Goal: Task Accomplishment & Management: Use online tool/utility

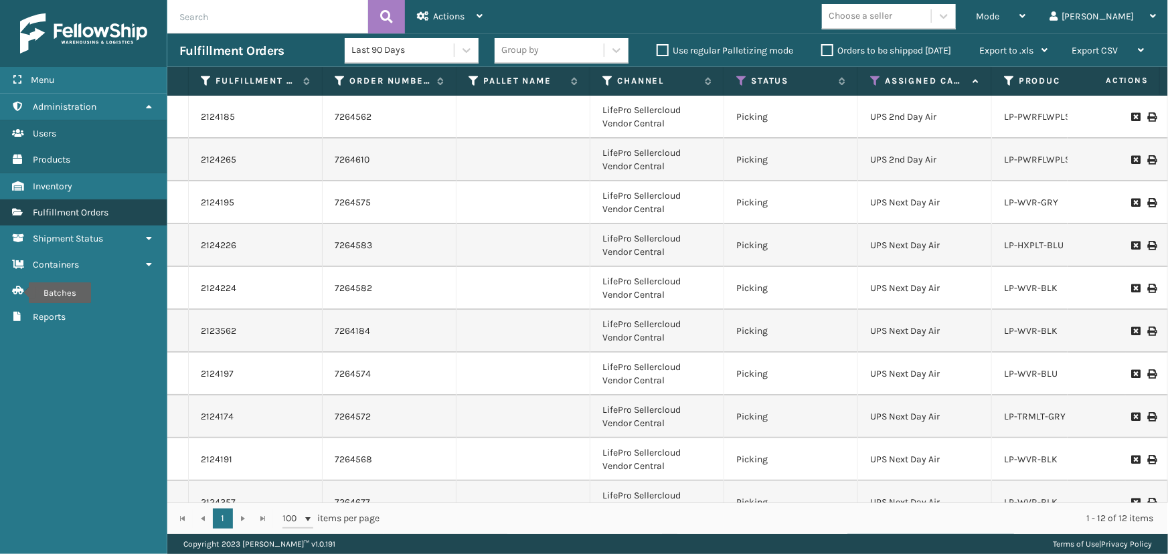
scroll to position [116, 0]
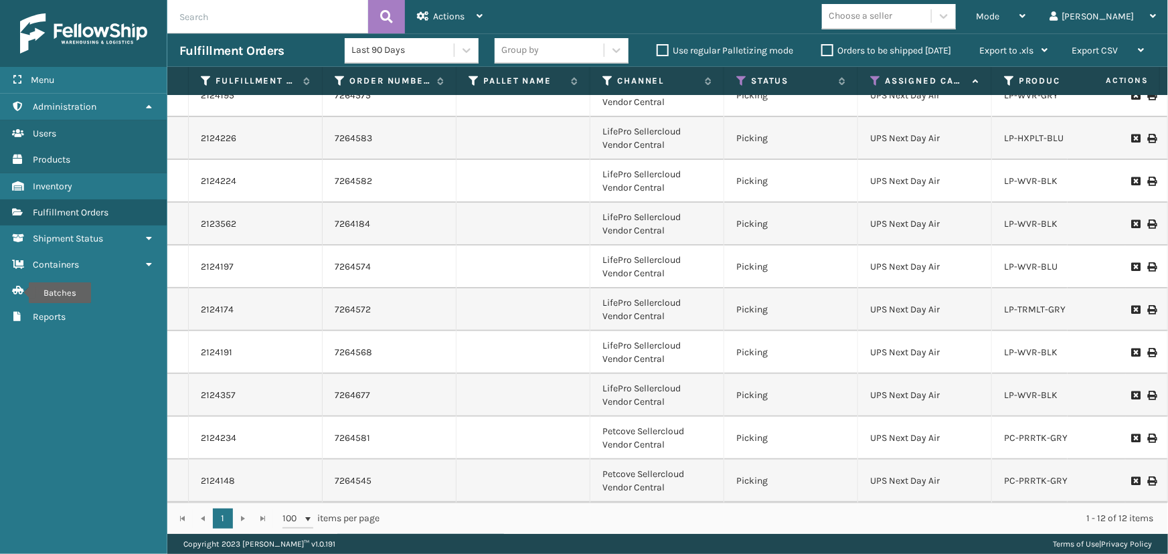
click at [250, 13] on input "text" at bounding box center [267, 16] width 201 height 33
click at [247, 27] on input "text" at bounding box center [267, 16] width 201 height 33
type input "2124009"
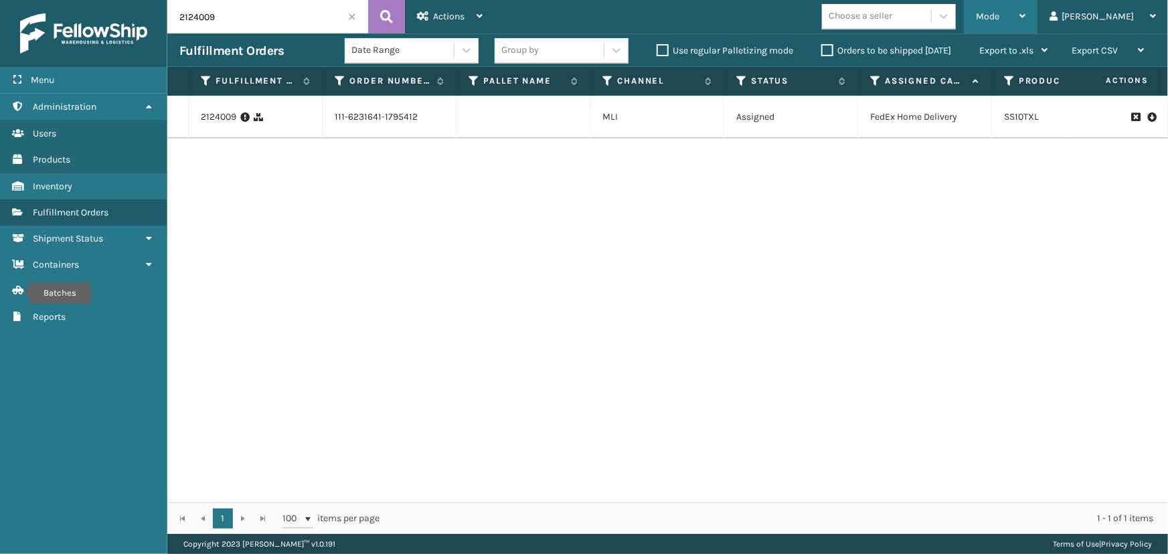
drag, startPoint x: 1058, startPoint y: 13, endPoint x: 1043, endPoint y: 22, distance: 17.5
click at [1026, 13] on div "Mode" at bounding box center [1001, 16] width 50 height 33
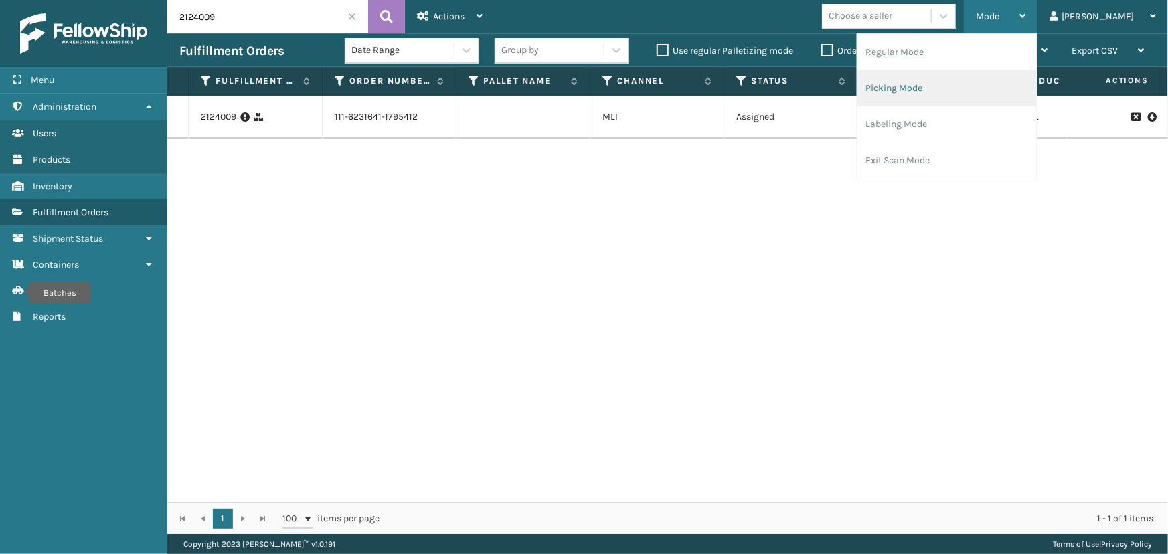
click at [966, 79] on li "Picking Mode" at bounding box center [947, 88] width 179 height 36
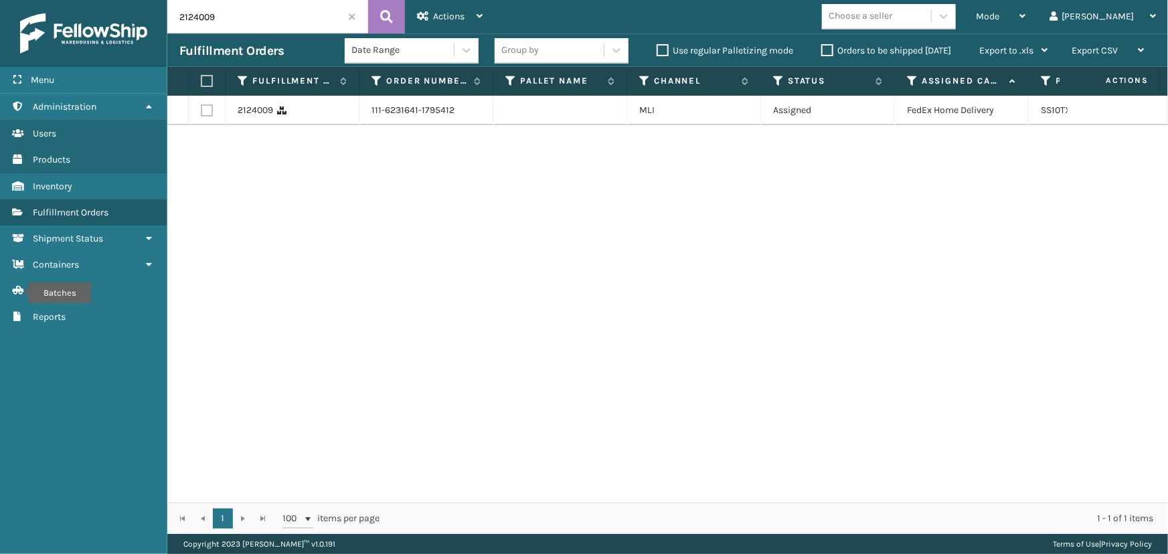
click at [349, 15] on span at bounding box center [352, 17] width 8 height 8
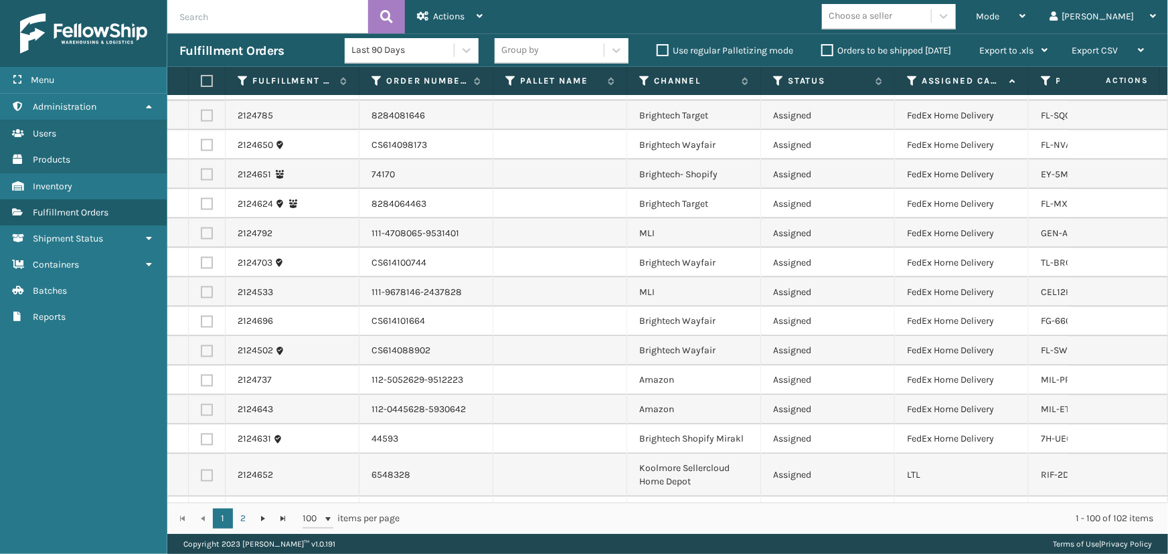
scroll to position [938, 0]
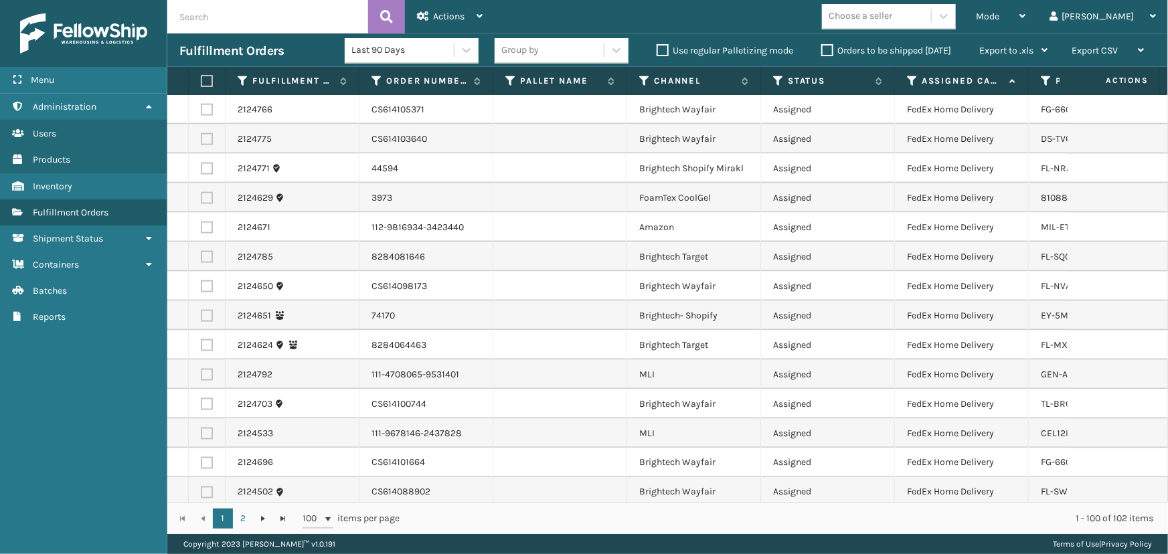
click at [910, 78] on icon at bounding box center [912, 81] width 11 height 12
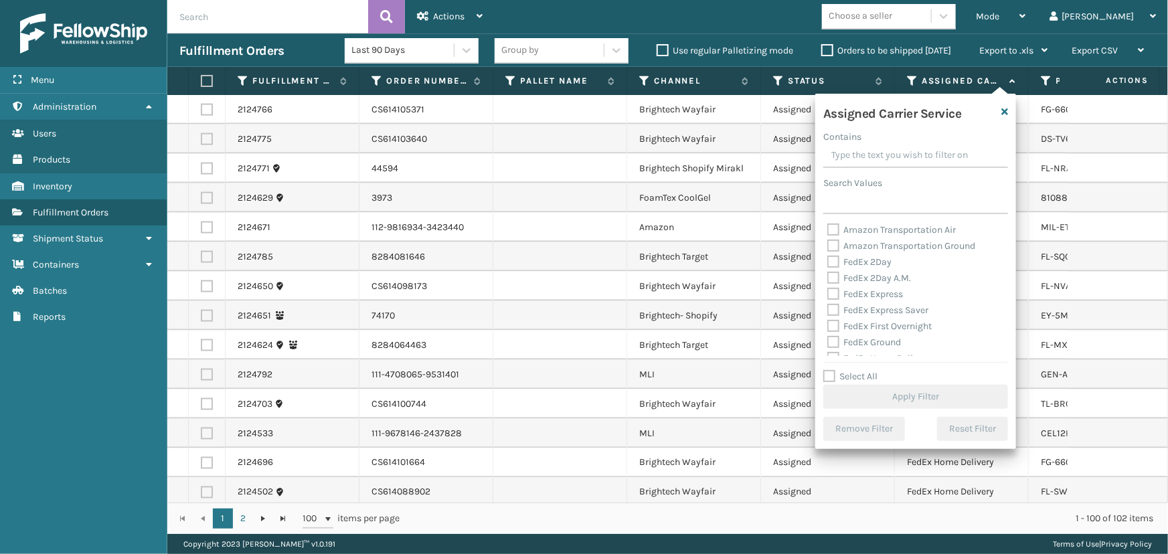
click at [863, 260] on label "FedEx 2Day" at bounding box center [859, 261] width 64 height 11
click at [828, 260] on input "FedEx 2Day" at bounding box center [827, 258] width 1 height 9
checkbox input "true"
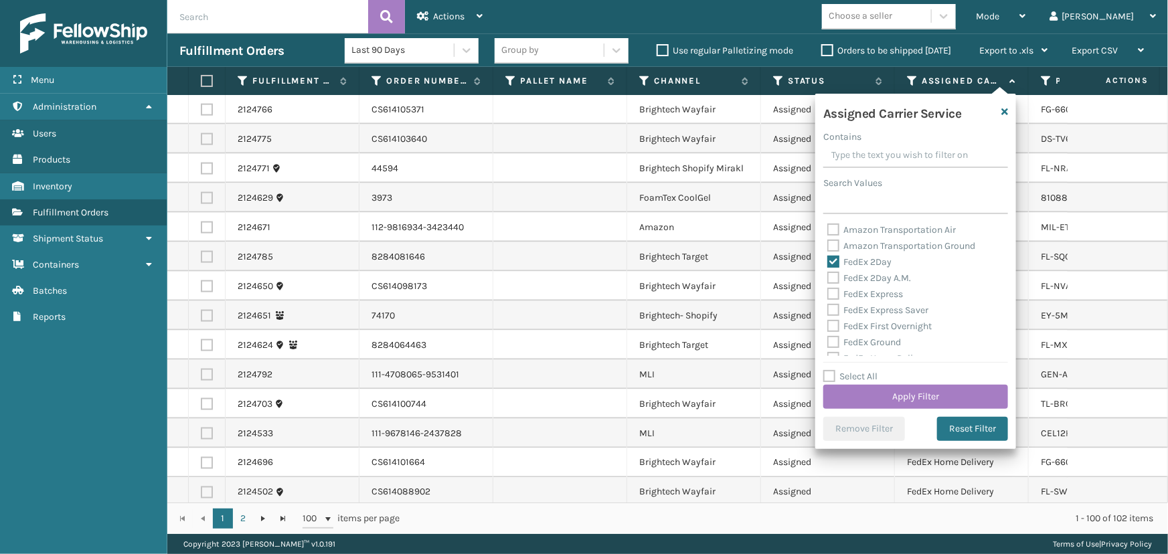
click at [871, 275] on label "FedEx 2Day A.M." at bounding box center [869, 277] width 84 height 11
click at [828, 275] on input "FedEx 2Day A.M." at bounding box center [827, 274] width 1 height 9
checkbox input "true"
click at [876, 292] on label "FedEx Express" at bounding box center [865, 294] width 76 height 11
click at [828, 292] on input "FedEx Express" at bounding box center [827, 291] width 1 height 9
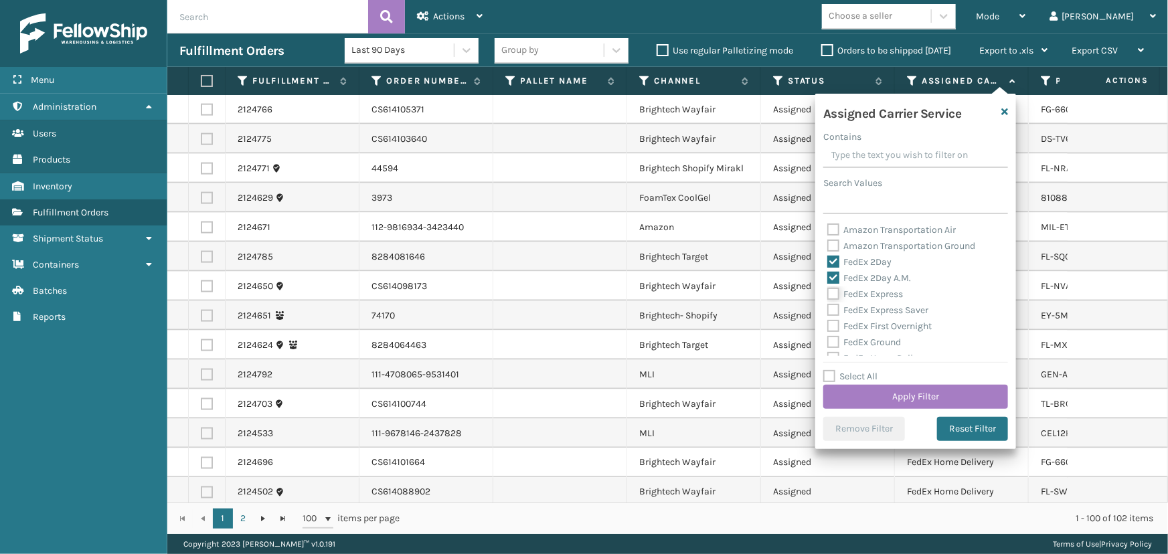
checkbox input "true"
click at [881, 314] on label "FedEx Express Saver" at bounding box center [877, 310] width 101 height 11
click at [828, 311] on input "FedEx Express Saver" at bounding box center [827, 307] width 1 height 9
checkbox input "true"
click at [879, 330] on label "FedEx First Overnight" at bounding box center [879, 326] width 104 height 11
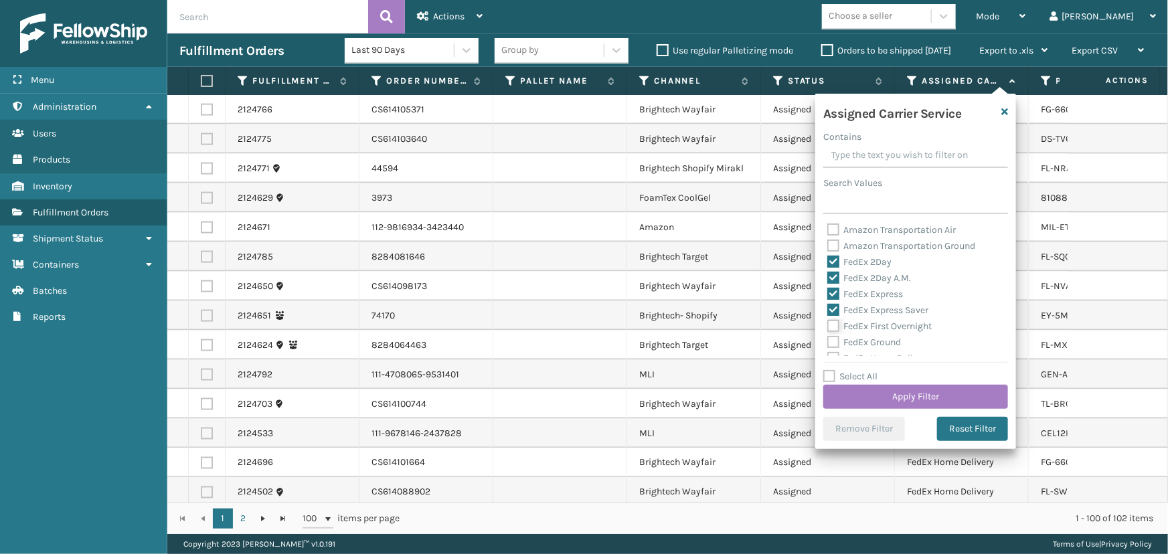
click at [828, 327] on input "FedEx First Overnight" at bounding box center [827, 323] width 1 height 9
checkbox input "true"
click at [866, 285] on label "FedEx Standard Overnight" at bounding box center [889, 285] width 125 height 11
click at [828, 285] on input "FedEx Standard Overnight" at bounding box center [827, 282] width 1 height 9
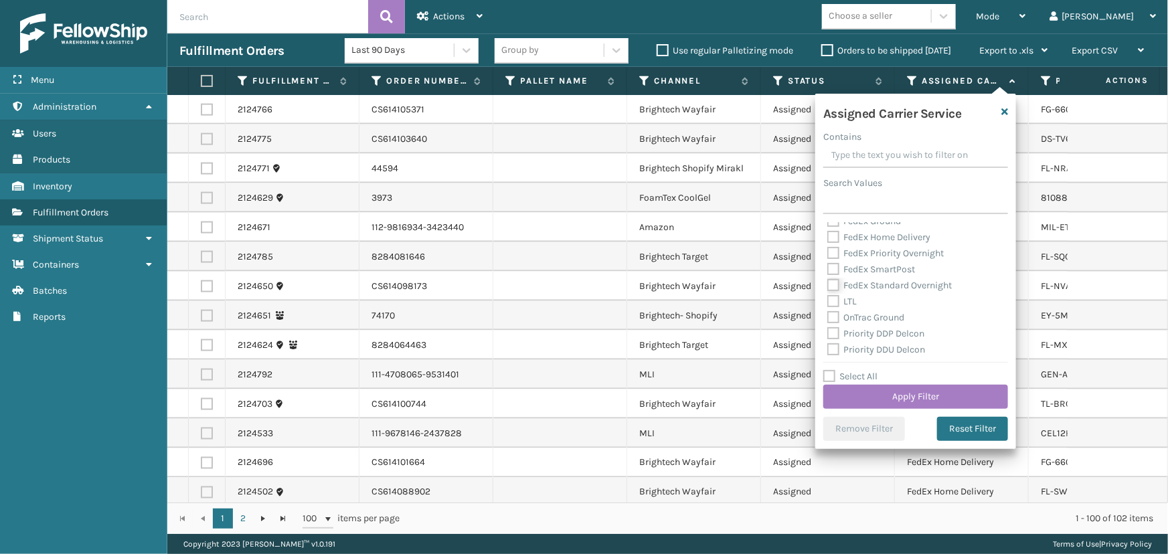
checkbox input "true"
click at [866, 270] on label "FedEx SmartPost" at bounding box center [871, 269] width 88 height 11
click at [828, 270] on input "FedEx SmartPost" at bounding box center [827, 266] width 1 height 9
checkbox input "true"
click at [866, 256] on label "FedEx Priority Overnight" at bounding box center [885, 253] width 116 height 11
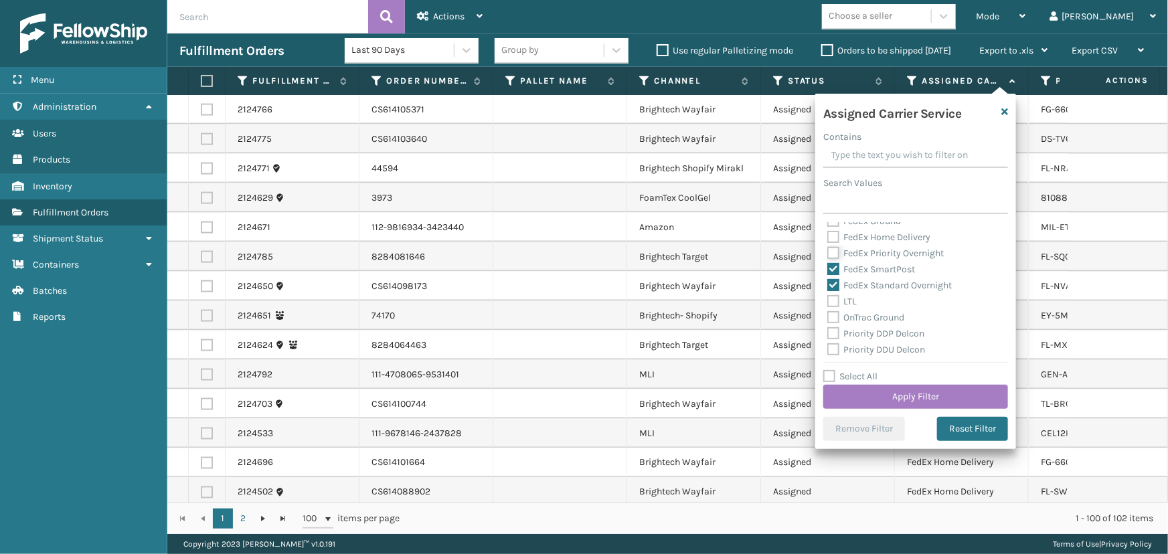
click at [828, 254] on input "FedEx Priority Overnight" at bounding box center [827, 250] width 1 height 9
checkbox input "true"
click at [860, 240] on label "FedEx Home Delivery" at bounding box center [878, 237] width 103 height 11
click at [828, 238] on input "FedEx Home Delivery" at bounding box center [827, 234] width 1 height 9
checkbox input "true"
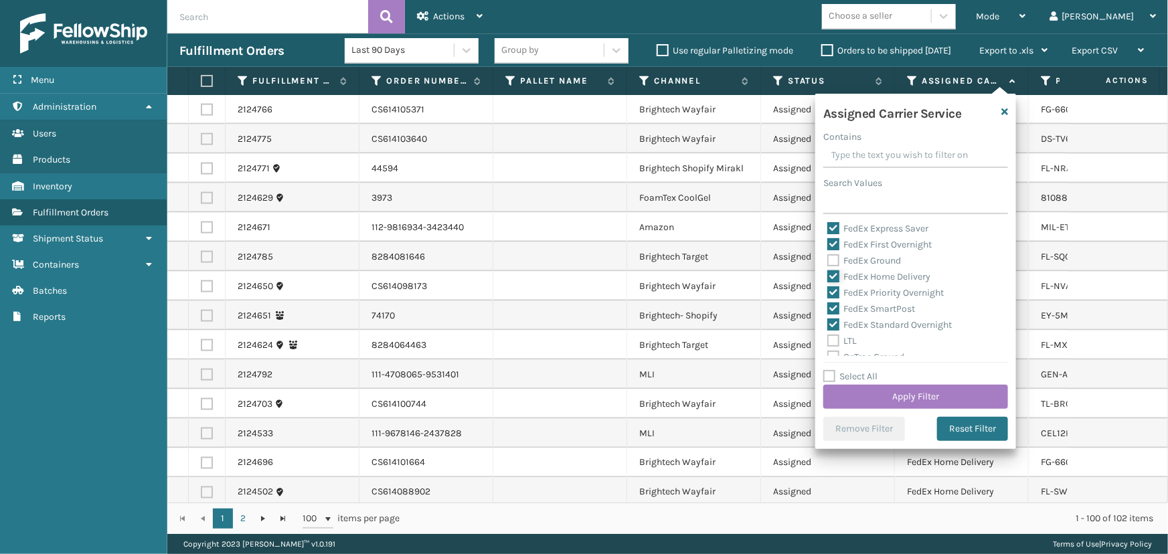
scroll to position [60, 0]
drag, startPoint x: 865, startPoint y: 280, endPoint x: 876, endPoint y: 303, distance: 25.4
click at [865, 282] on label "FedEx Ground" at bounding box center [864, 281] width 74 height 11
click at [828, 282] on input "FedEx Ground" at bounding box center [827, 278] width 1 height 9
checkbox input "true"
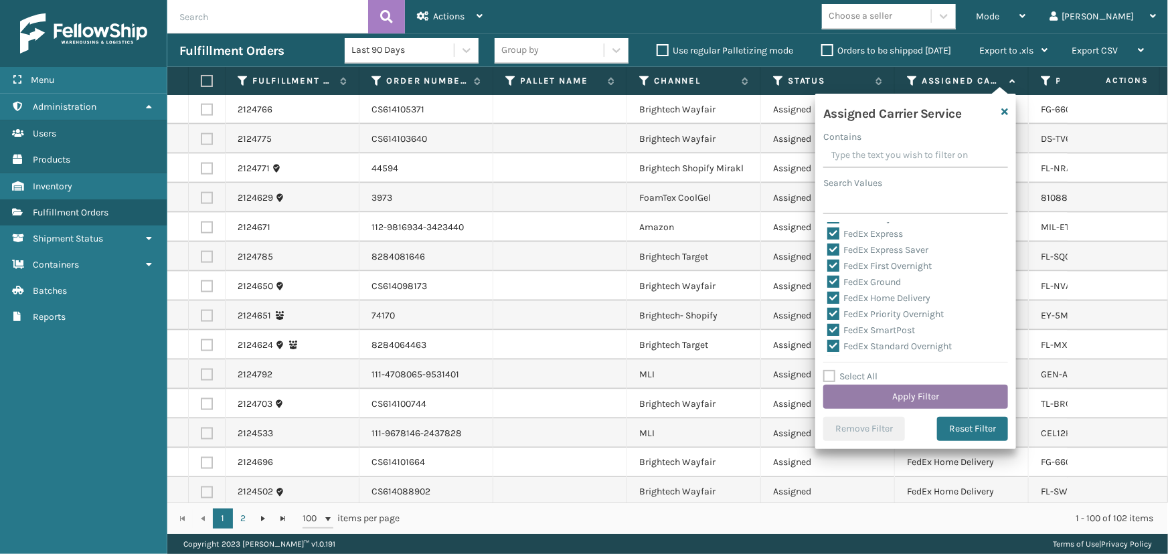
click at [895, 394] on button "Apply Filter" at bounding box center [915, 397] width 185 height 24
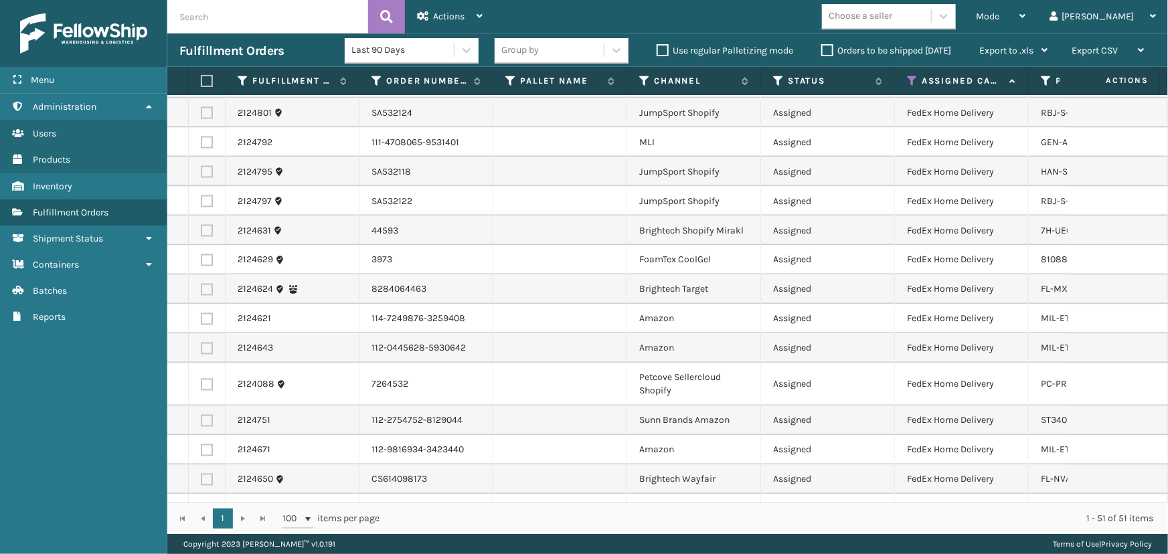
scroll to position [1157, 0]
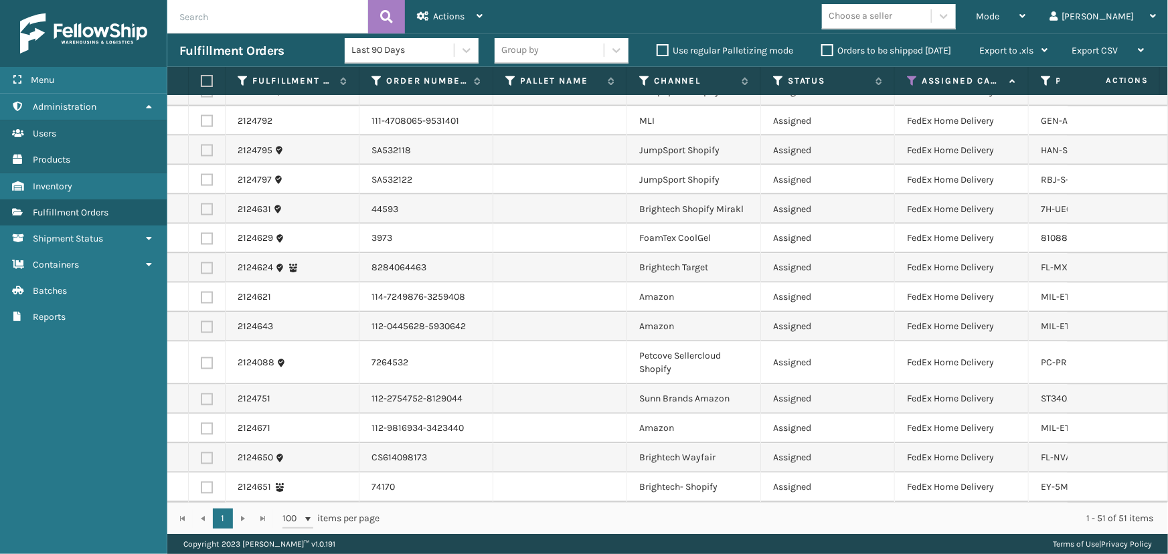
click at [892, 15] on div "Choose a seller" at bounding box center [861, 16] width 64 height 14
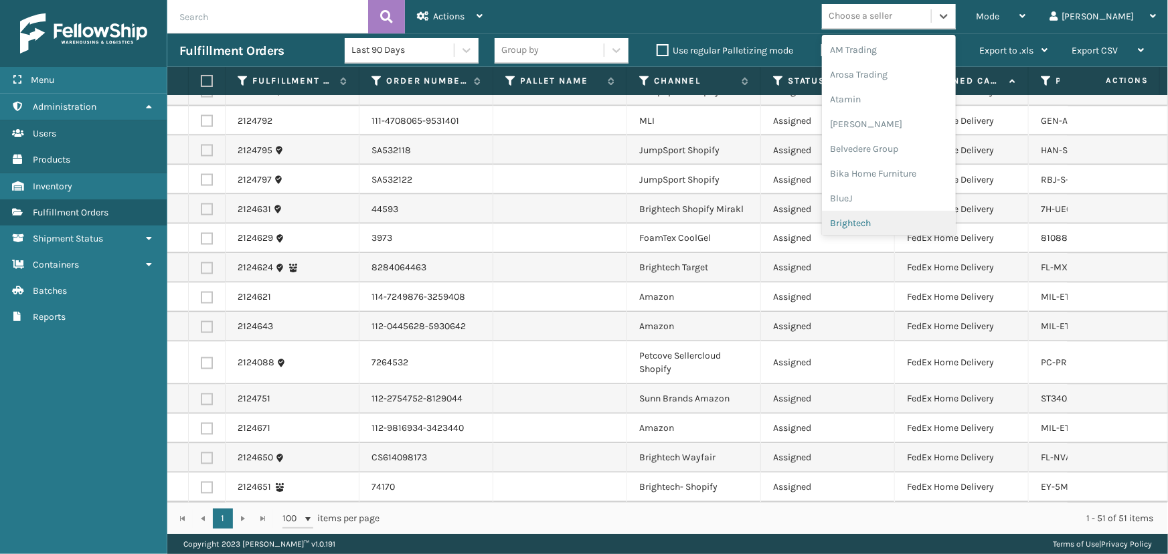
click at [929, 220] on div "Brightech" at bounding box center [889, 223] width 134 height 25
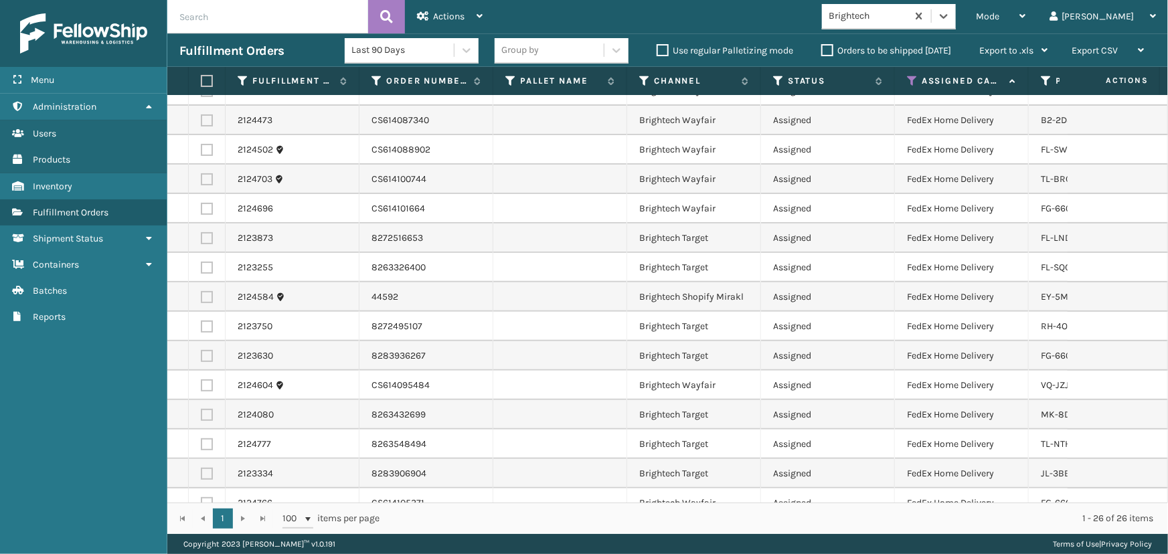
scroll to position [368, 0]
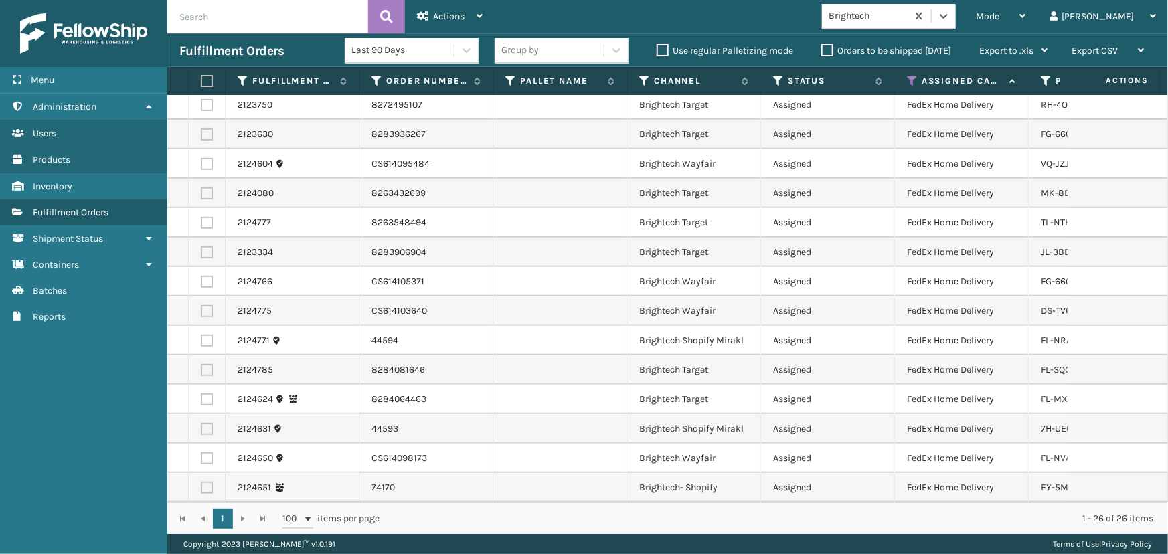
click at [209, 79] on label at bounding box center [205, 81] width 8 height 12
click at [201, 79] on input "checkbox" at bounding box center [201, 81] width 1 height 9
checkbox input "true"
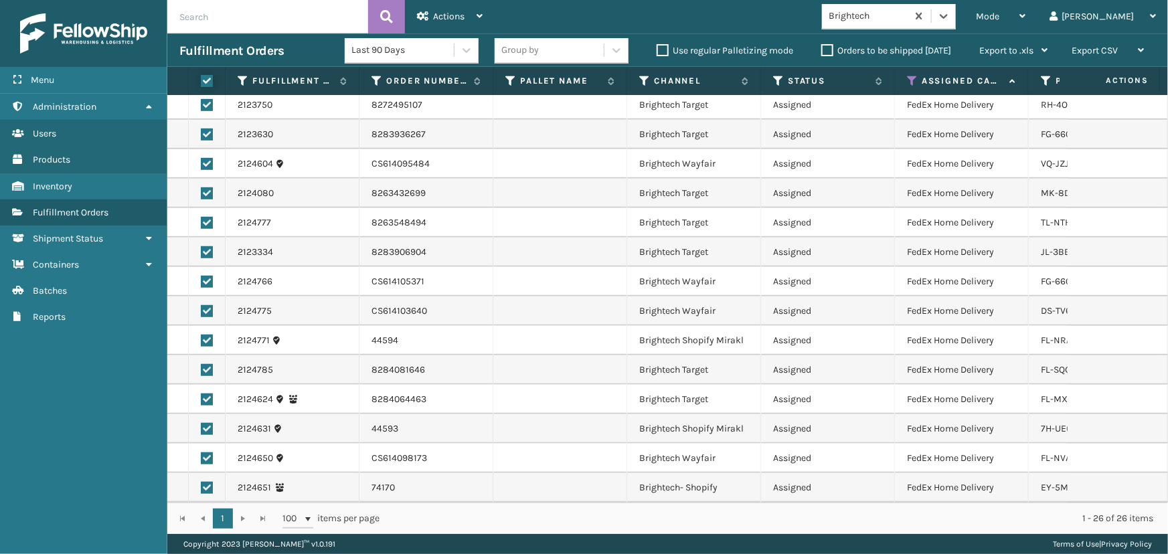
checkbox input "true"
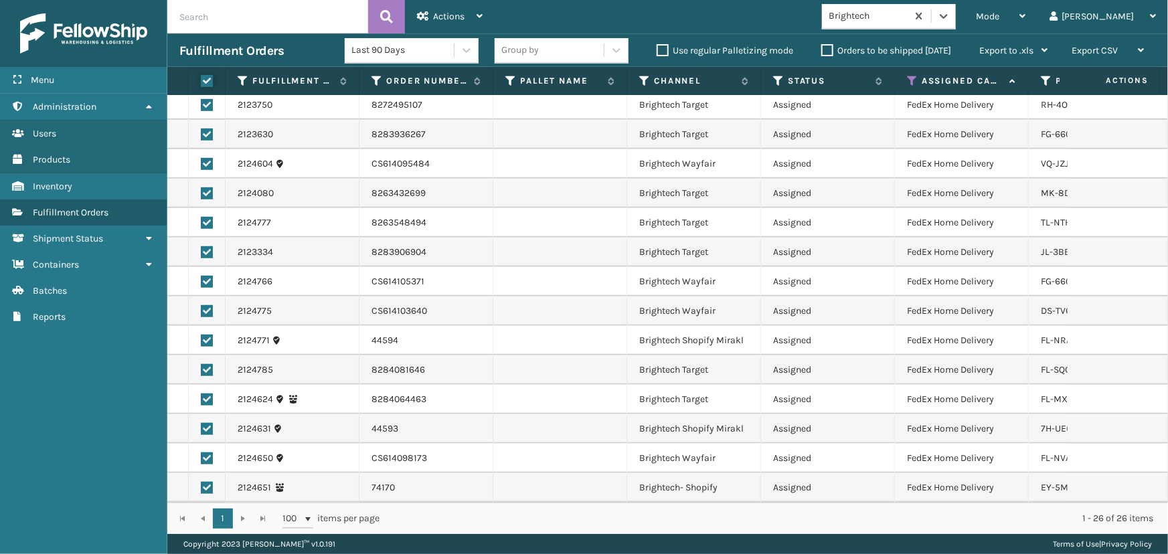
checkbox input "true"
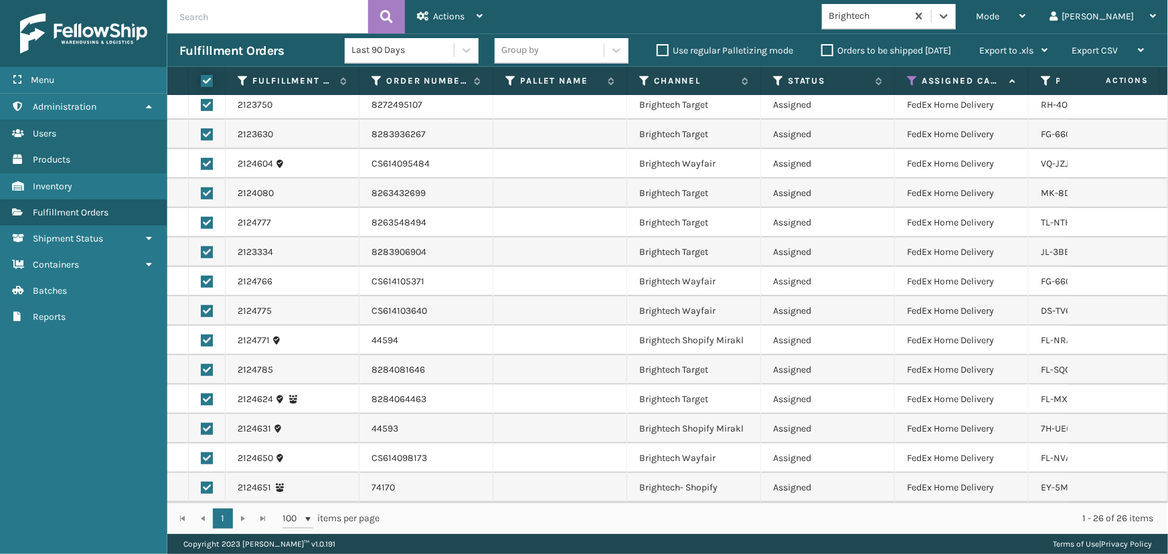
checkbox input "true"
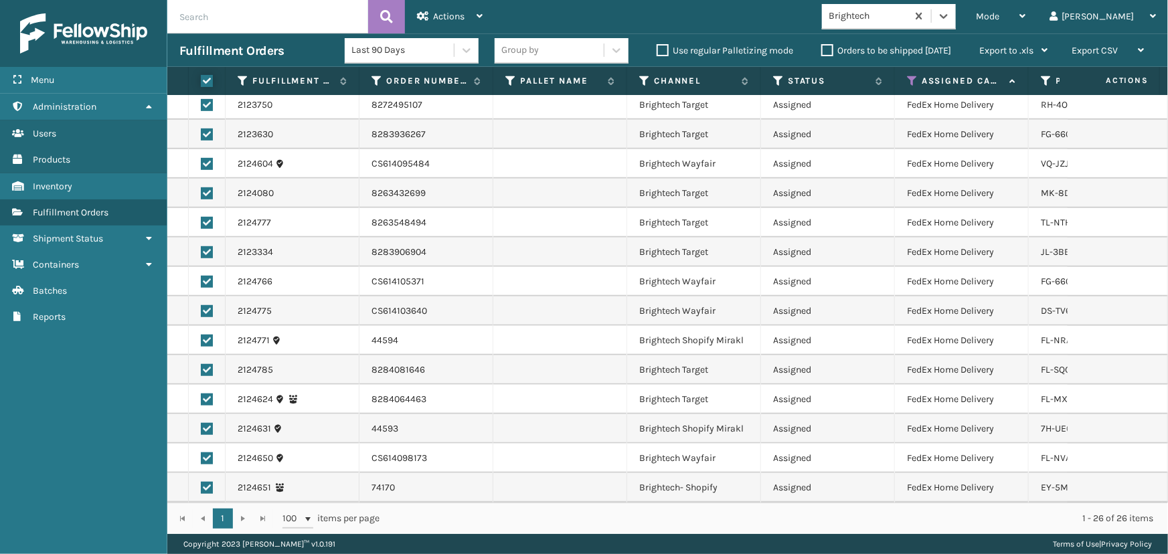
checkbox input "true"
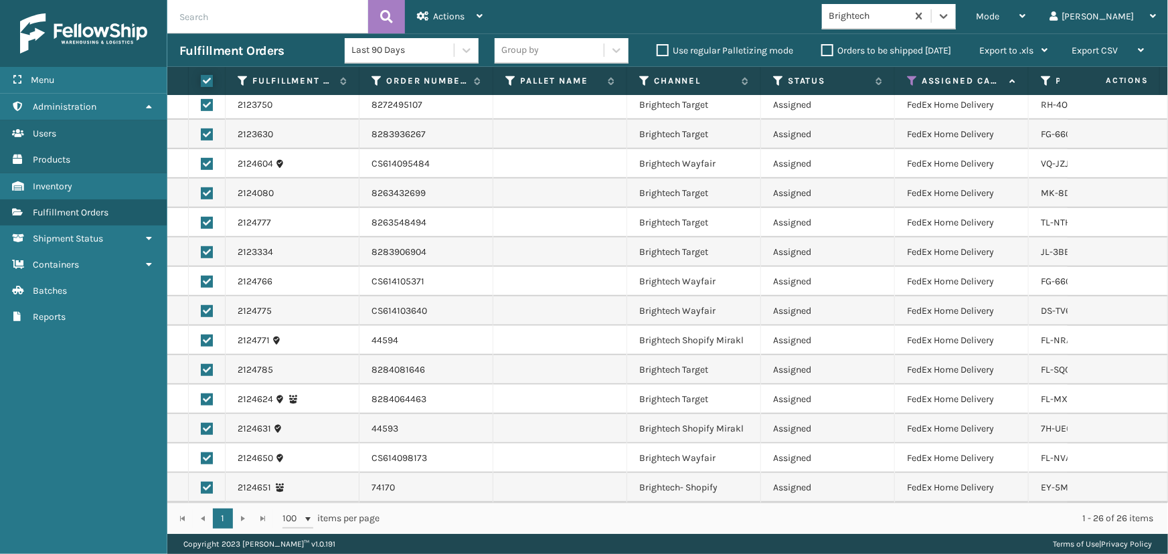
checkbox input "true"
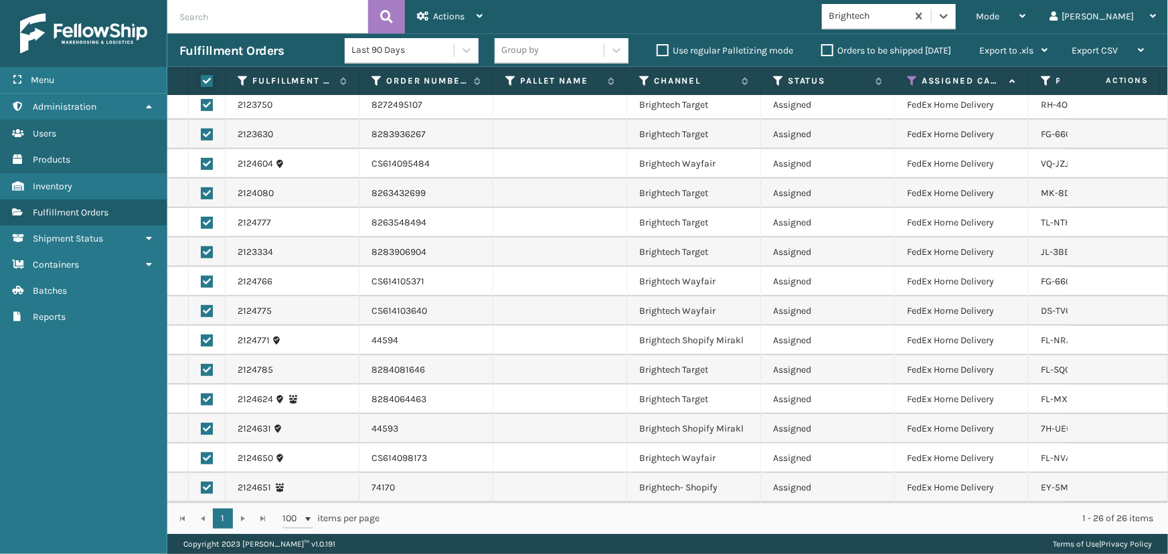
checkbox input "true"
click at [435, 15] on span "Actions" at bounding box center [448, 16] width 31 height 11
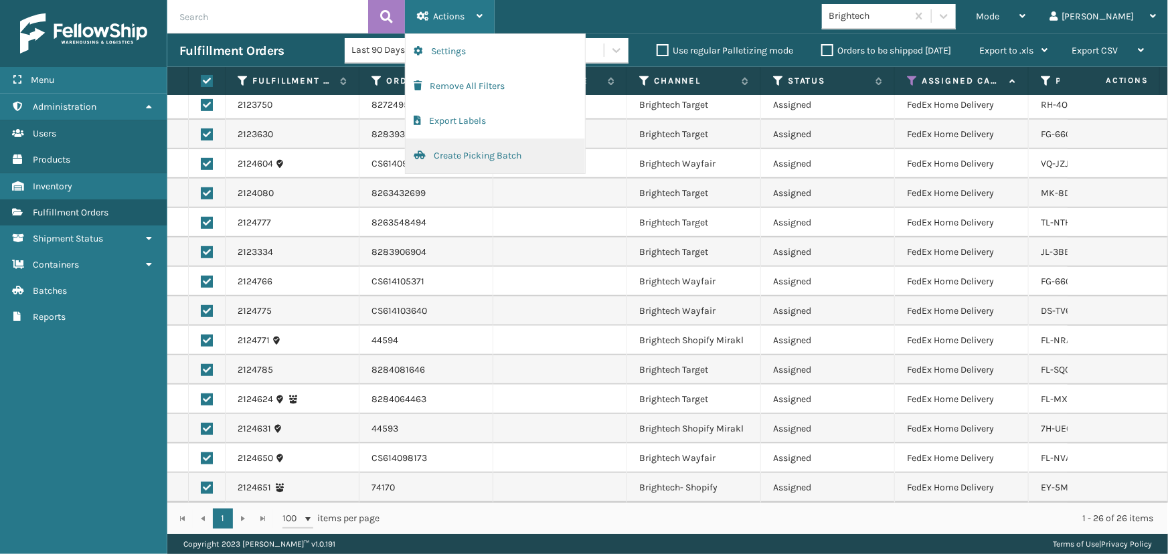
click at [499, 160] on button "Create Picking Batch" at bounding box center [495, 156] width 179 height 35
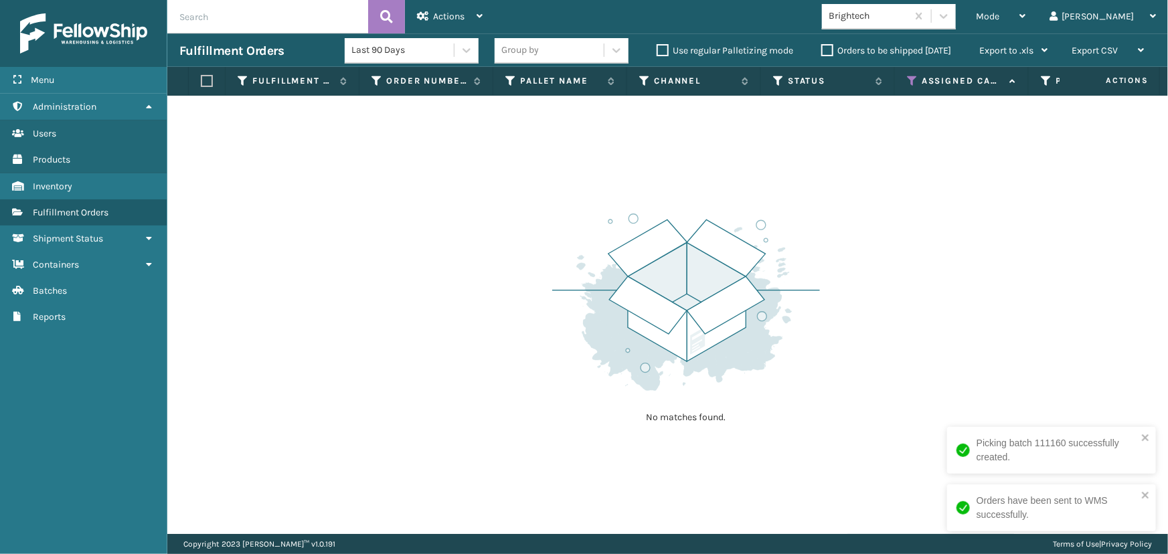
drag, startPoint x: 220, startPoint y: 280, endPoint x: 226, endPoint y: 270, distance: 11.1
click at [220, 280] on div "No matches found." at bounding box center [667, 315] width 1001 height 438
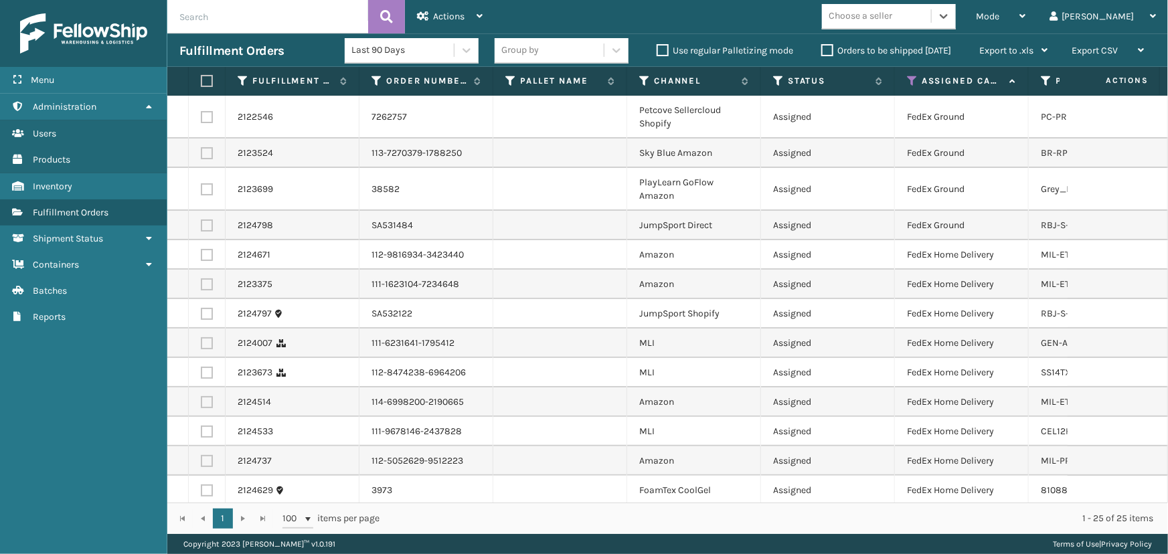
click at [931, 15] on div "Choose a seller" at bounding box center [876, 16] width 109 height 22
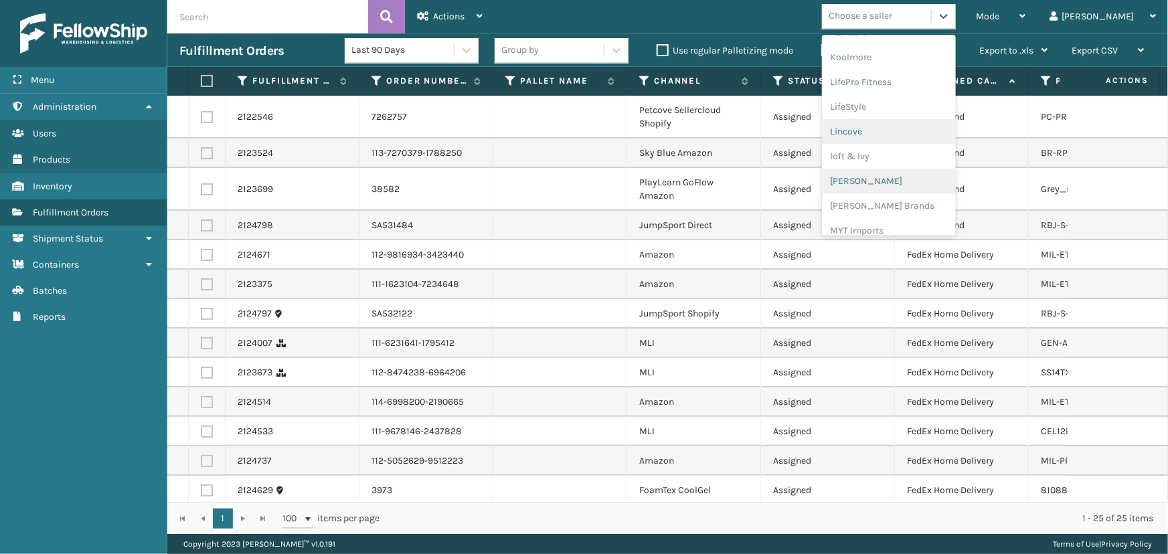
scroll to position [484, 0]
click at [917, 180] on div "[PERSON_NAME] Brands" at bounding box center [889, 185] width 134 height 25
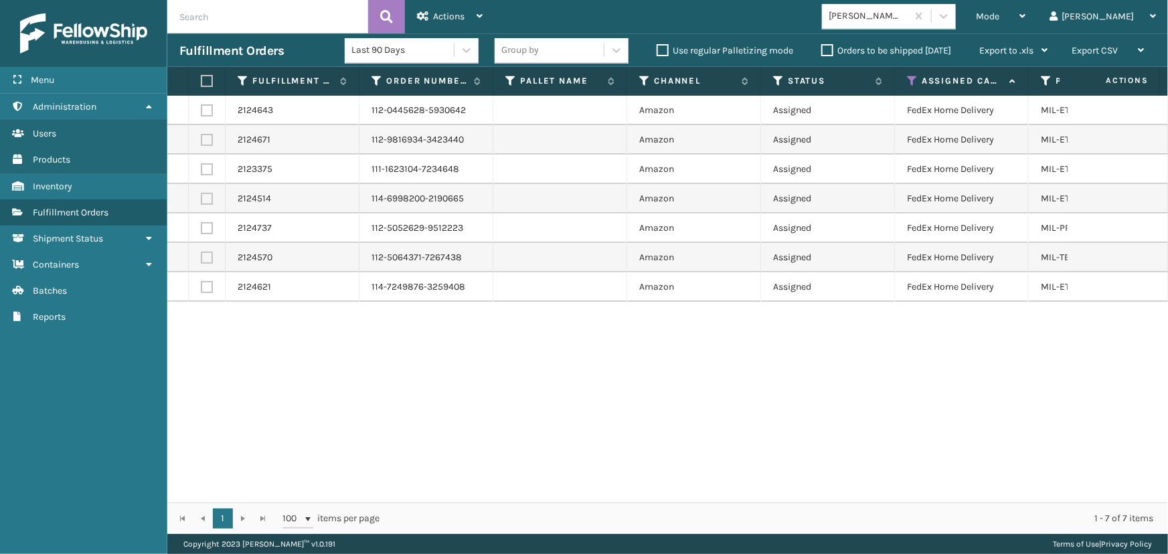
click at [201, 82] on label at bounding box center [205, 81] width 8 height 12
click at [201, 82] on input "checkbox" at bounding box center [201, 81] width 1 height 9
checkbox input "true"
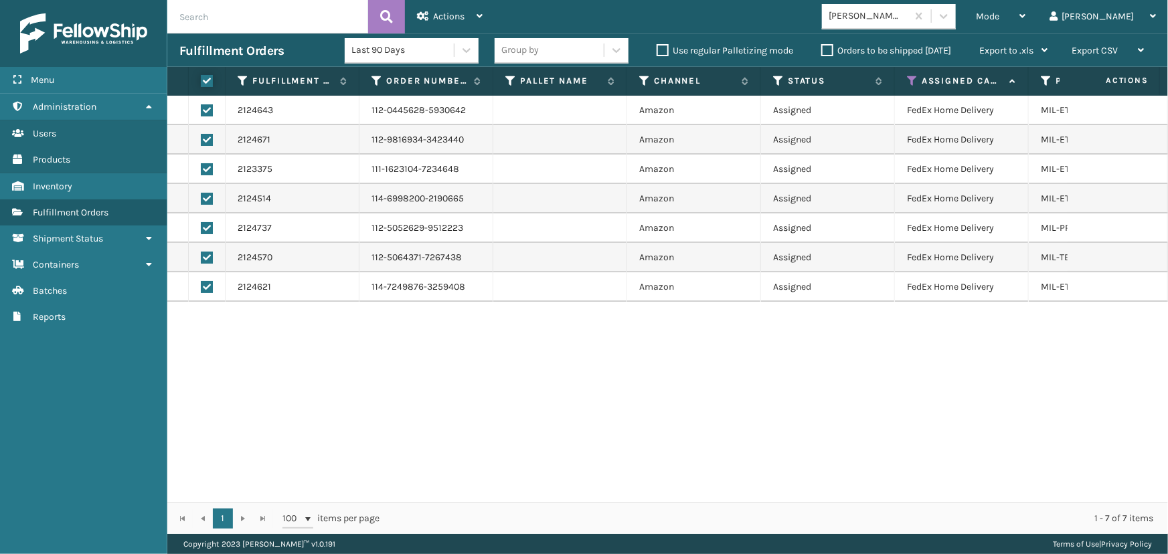
checkbox input "true"
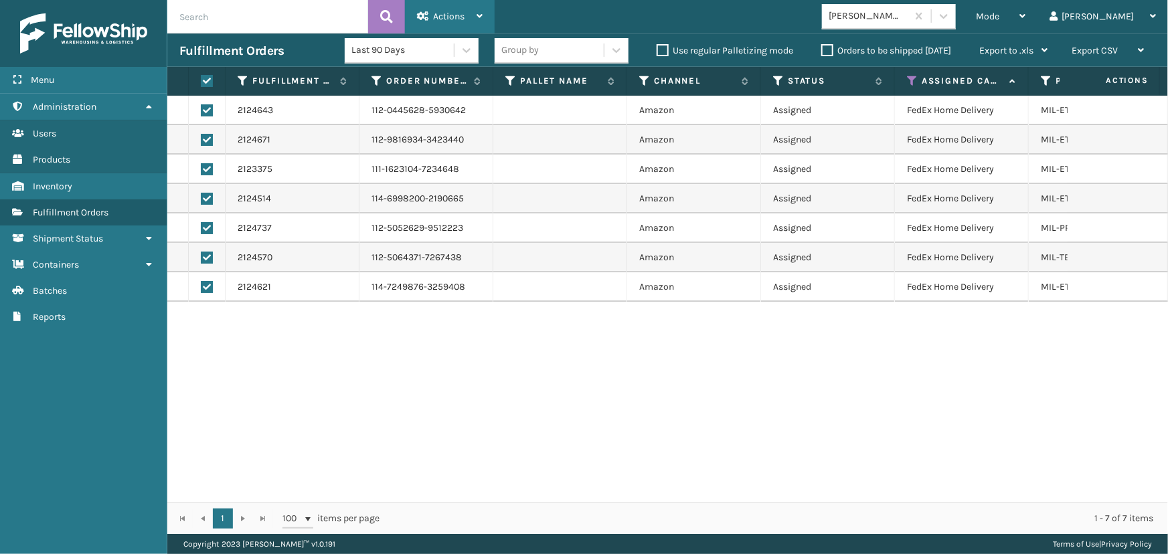
drag, startPoint x: 422, startPoint y: 5, endPoint x: 435, endPoint y: 19, distance: 19.5
click at [423, 6] on div "Actions" at bounding box center [450, 16] width 66 height 33
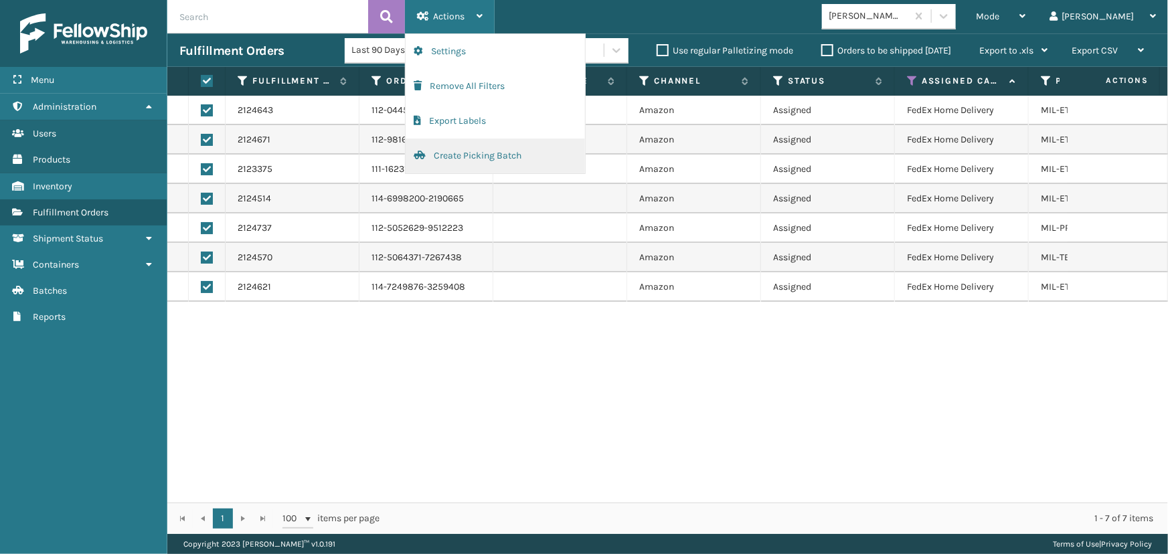
click at [507, 165] on button "Create Picking Batch" at bounding box center [495, 156] width 179 height 35
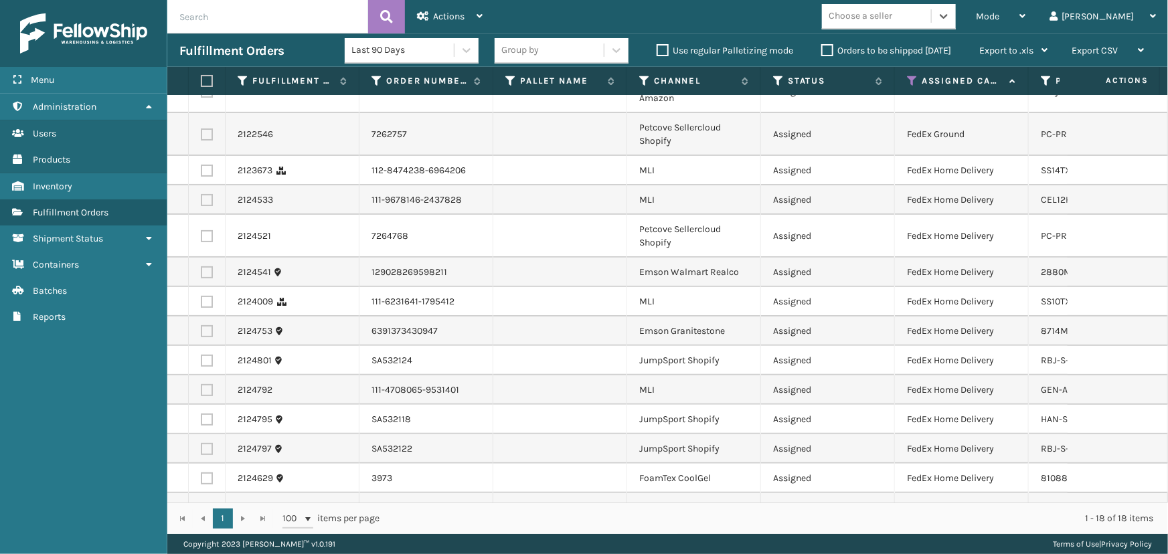
scroll to position [0, 0]
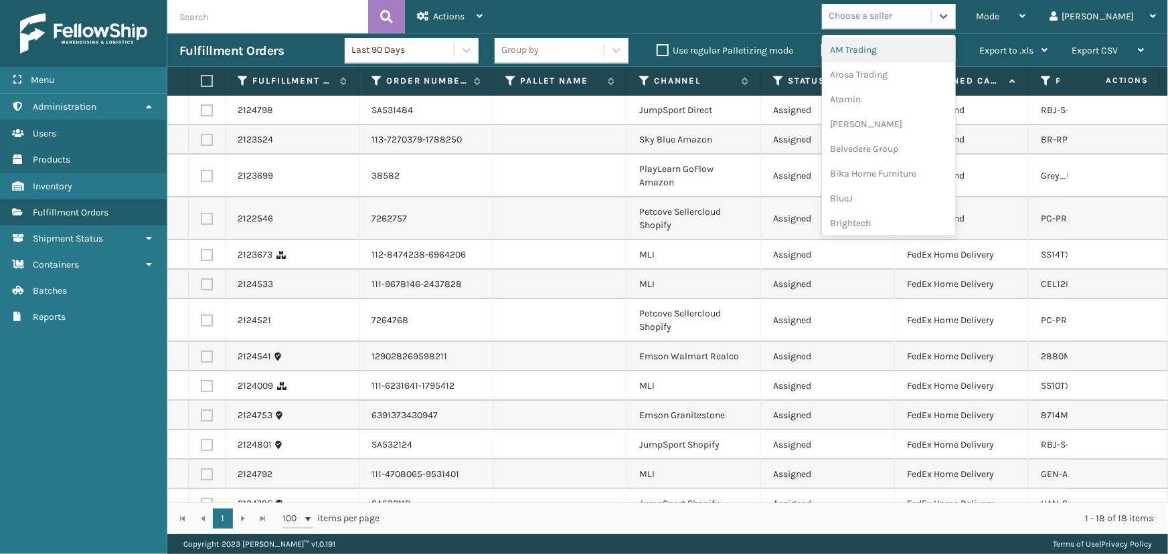
click at [892, 13] on div "Choose a seller" at bounding box center [861, 16] width 64 height 14
click at [906, 52] on div "JumpSport" at bounding box center [889, 47] width 134 height 25
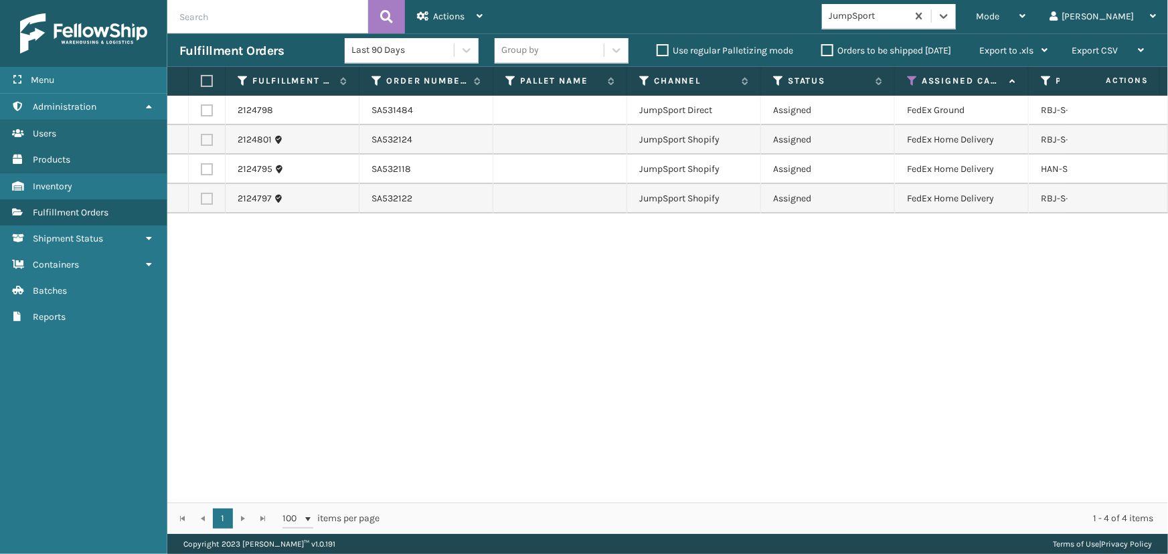
click at [209, 81] on label at bounding box center [205, 81] width 8 height 12
click at [201, 81] on input "checkbox" at bounding box center [201, 81] width 1 height 9
checkbox input "true"
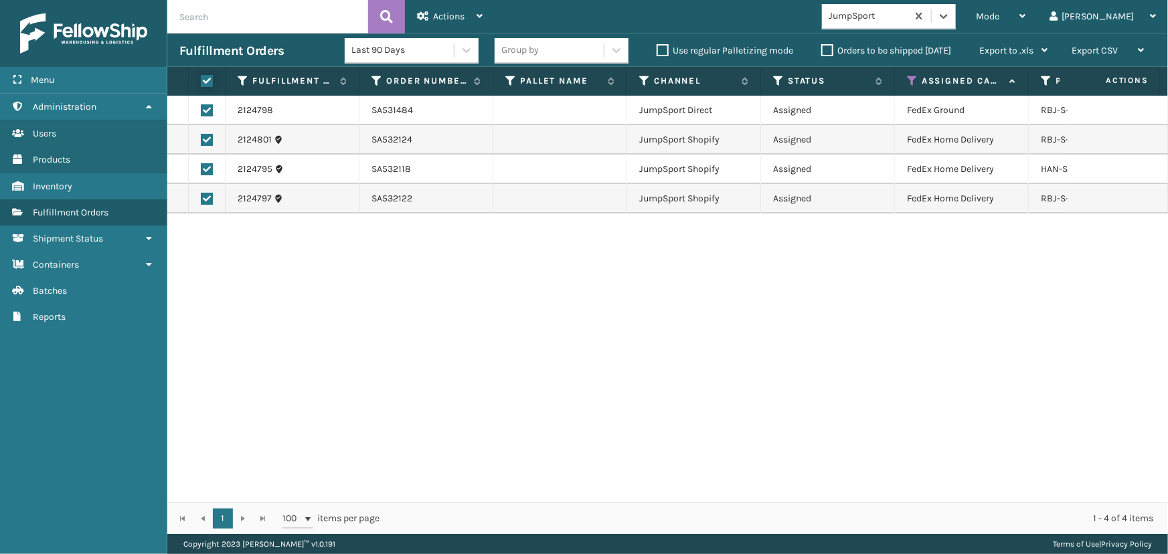
checkbox input "true"
click at [462, 16] on span "Actions" at bounding box center [448, 16] width 31 height 11
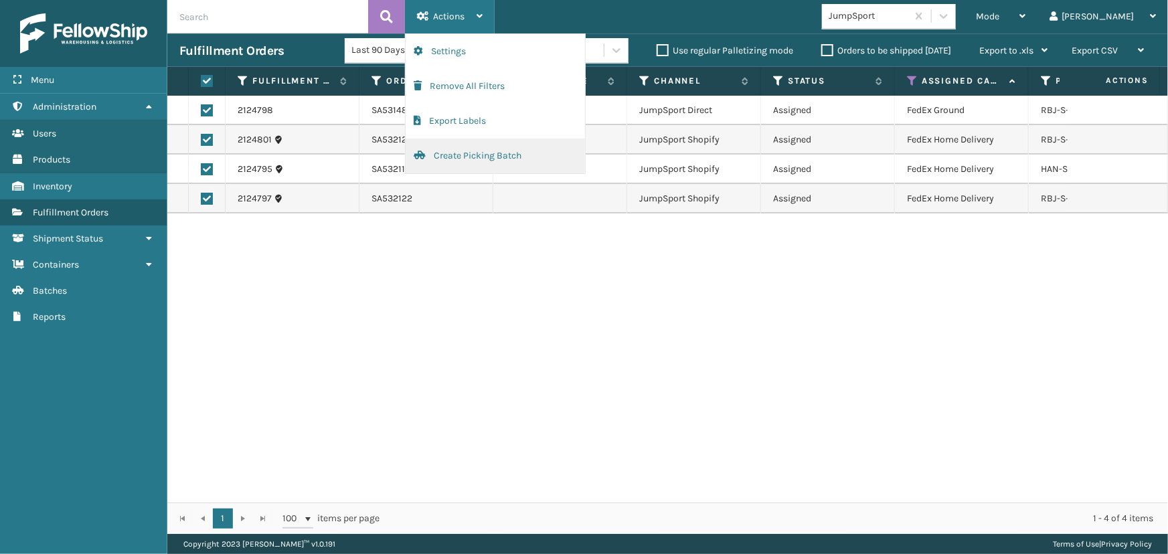
click at [495, 161] on button "Create Picking Batch" at bounding box center [495, 156] width 179 height 35
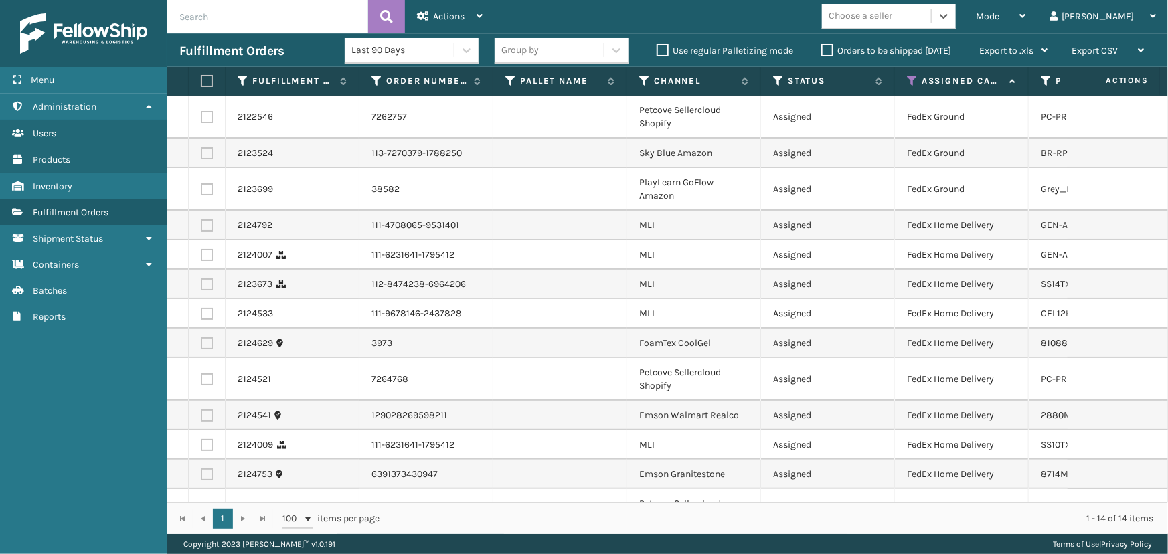
click at [931, 24] on div "Choose a seller" at bounding box center [876, 16] width 109 height 22
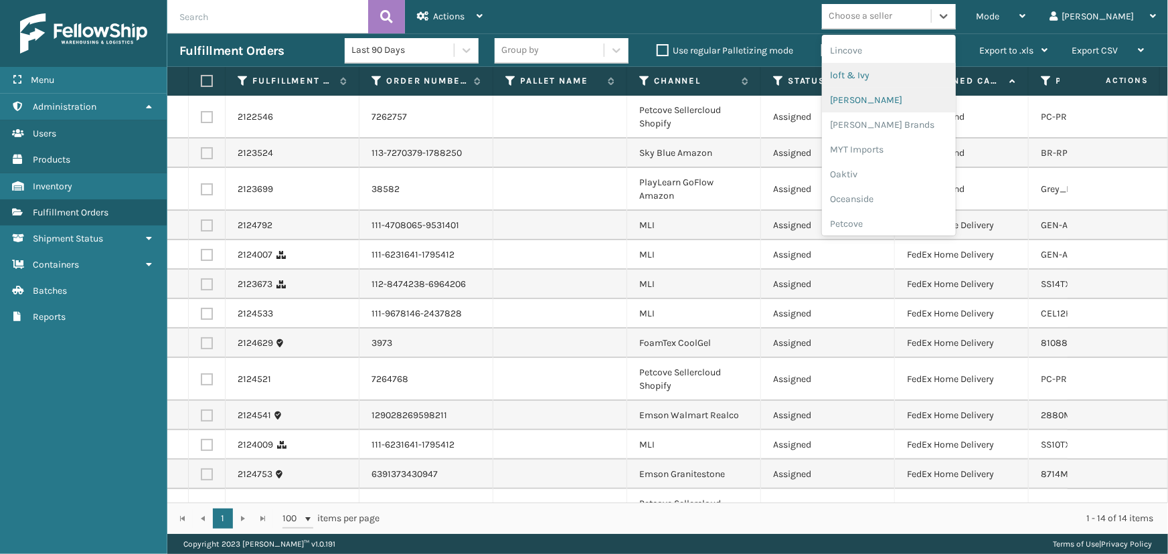
scroll to position [671, 0]
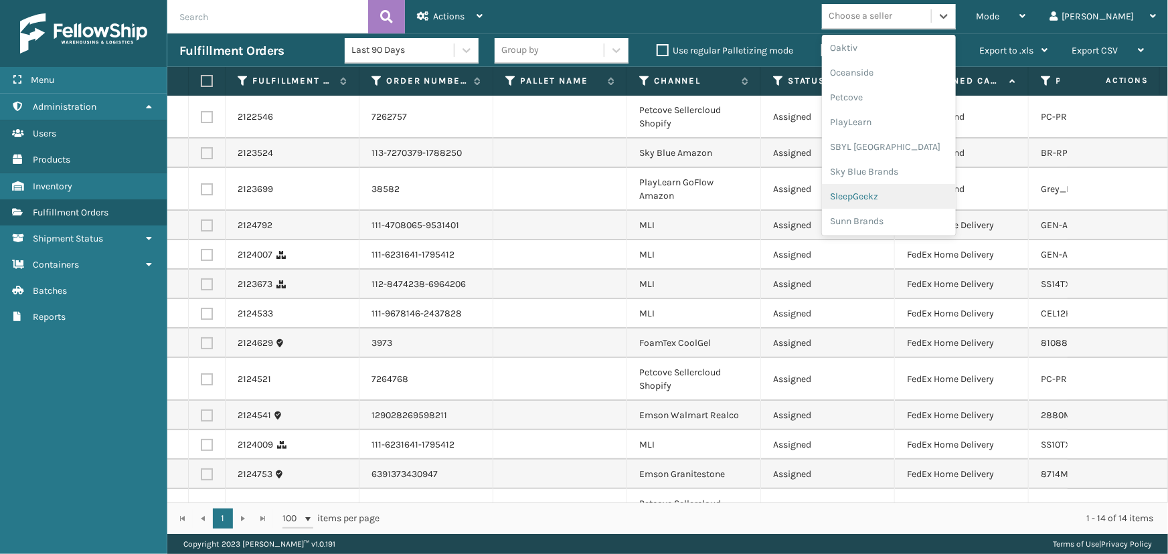
click at [921, 199] on div "SleepGeekz" at bounding box center [889, 196] width 134 height 25
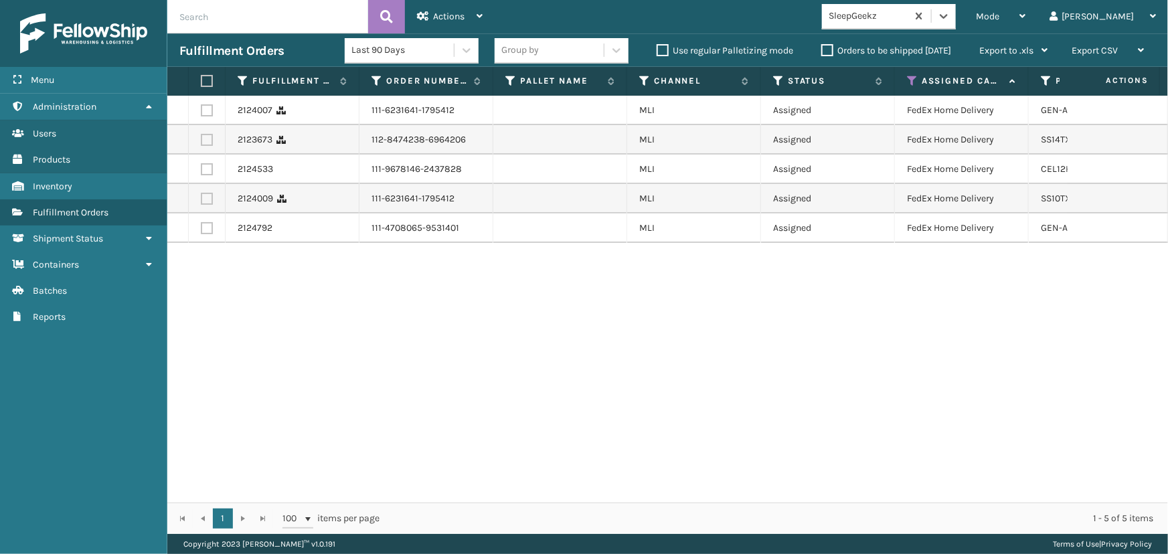
click at [204, 195] on label at bounding box center [207, 199] width 12 height 12
click at [201, 195] on input "checkbox" at bounding box center [201, 197] width 1 height 9
checkbox input "true"
click at [465, 18] on div "Actions" at bounding box center [450, 16] width 66 height 33
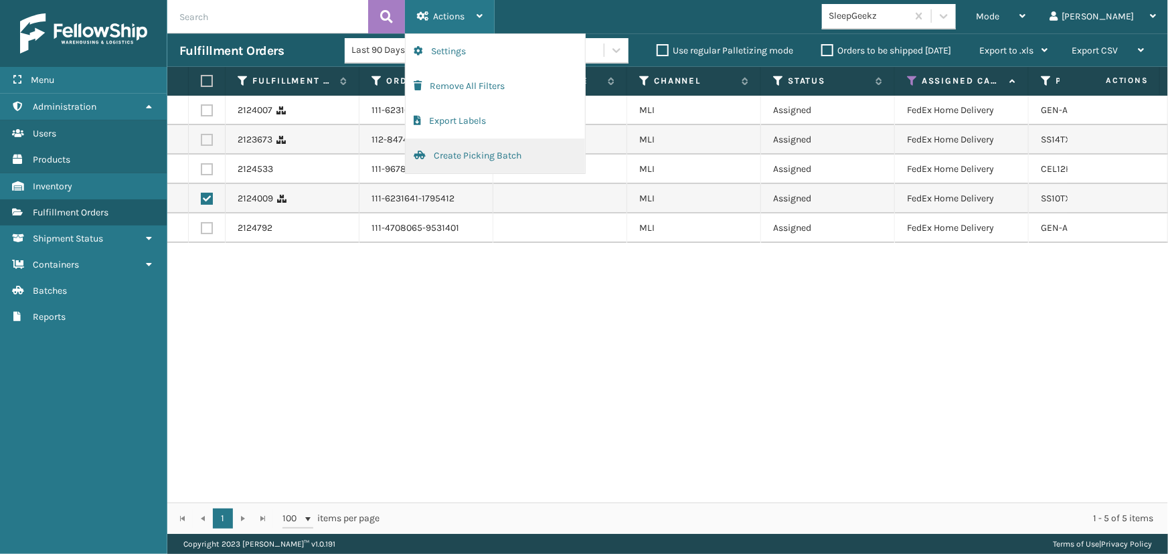
click at [509, 163] on button "Create Picking Batch" at bounding box center [495, 156] width 179 height 35
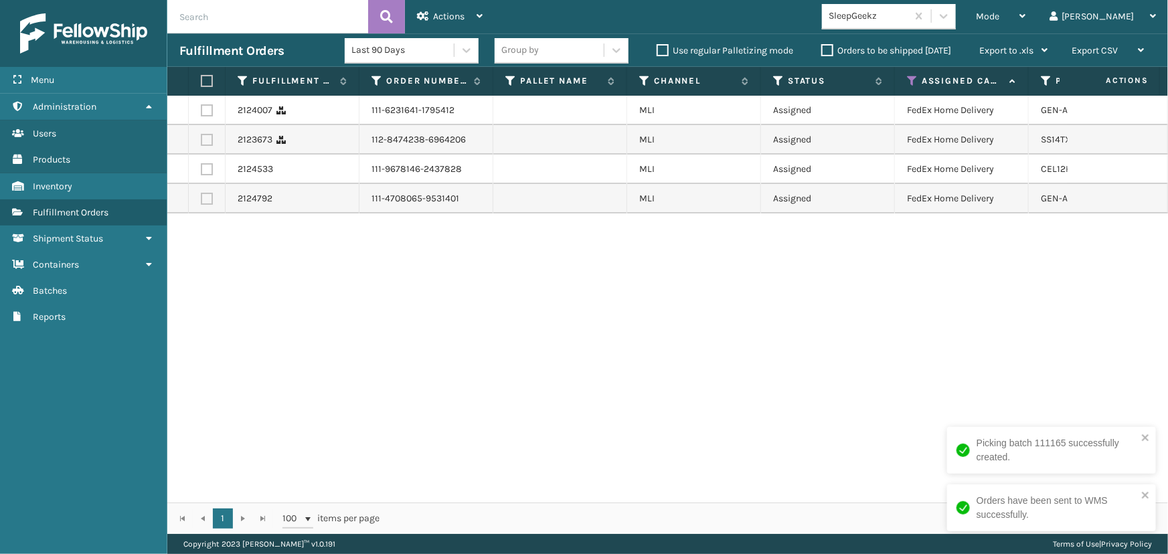
click at [208, 80] on label at bounding box center [205, 81] width 8 height 12
click at [201, 80] on input "checkbox" at bounding box center [201, 81] width 1 height 9
checkbox input "true"
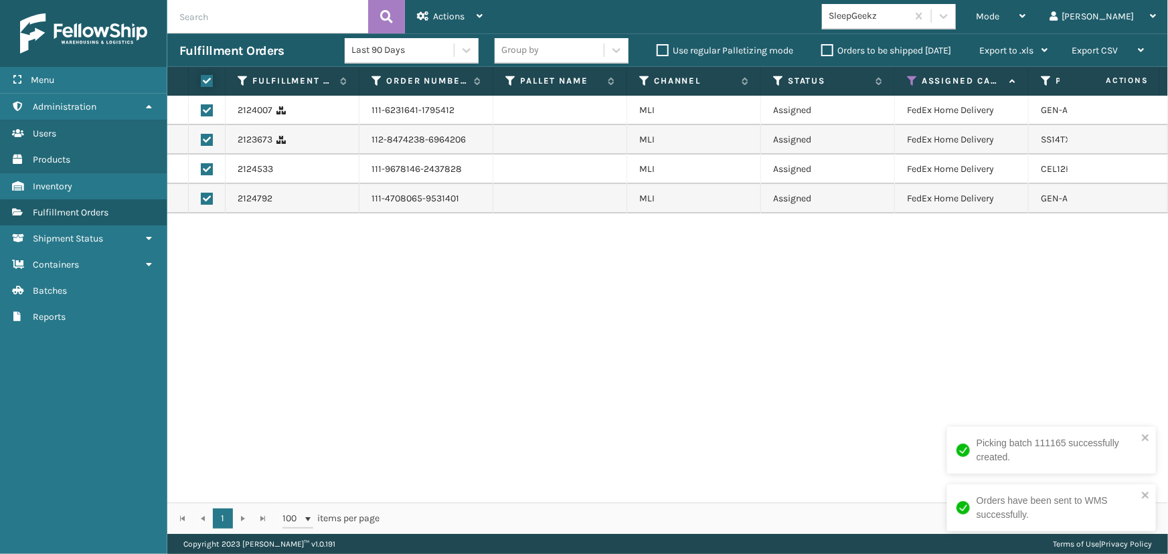
checkbox input "true"
click at [456, 7] on div "Actions" at bounding box center [450, 16] width 66 height 33
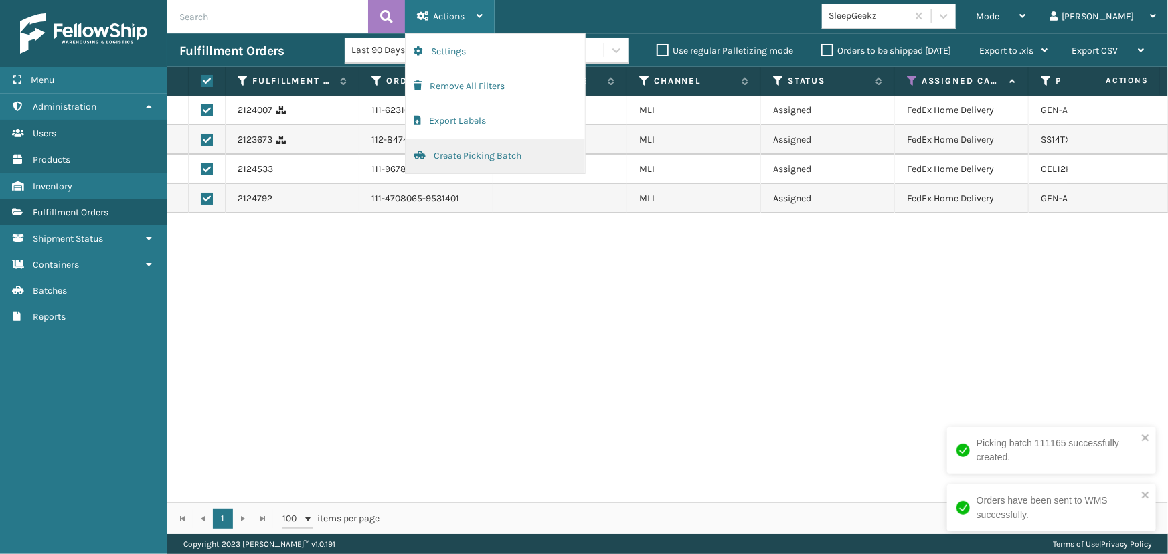
click at [473, 160] on button "Create Picking Batch" at bounding box center [495, 156] width 179 height 35
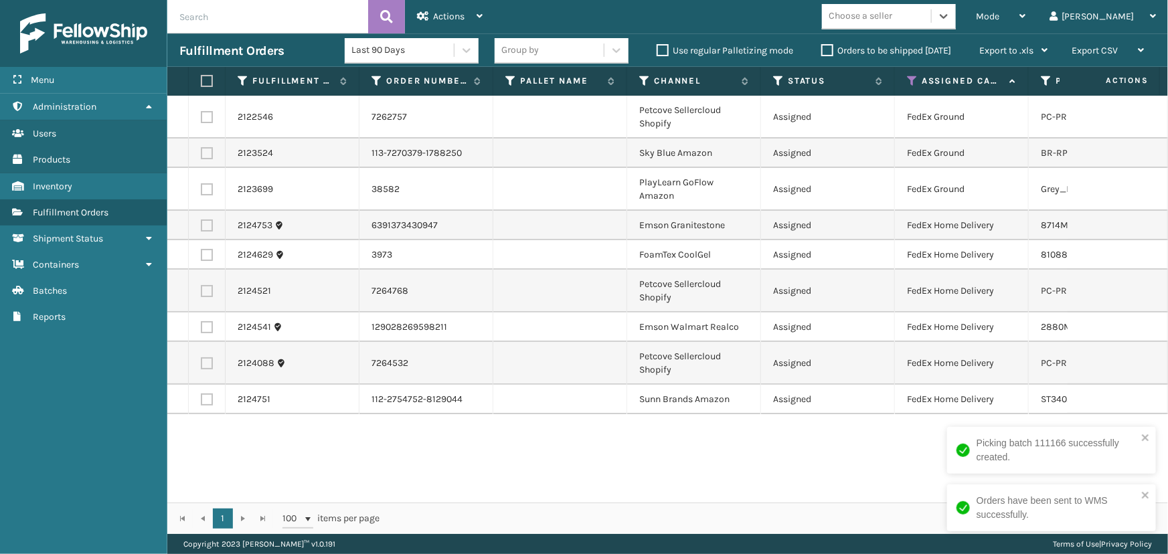
click at [892, 14] on div "Choose a seller" at bounding box center [861, 16] width 64 height 14
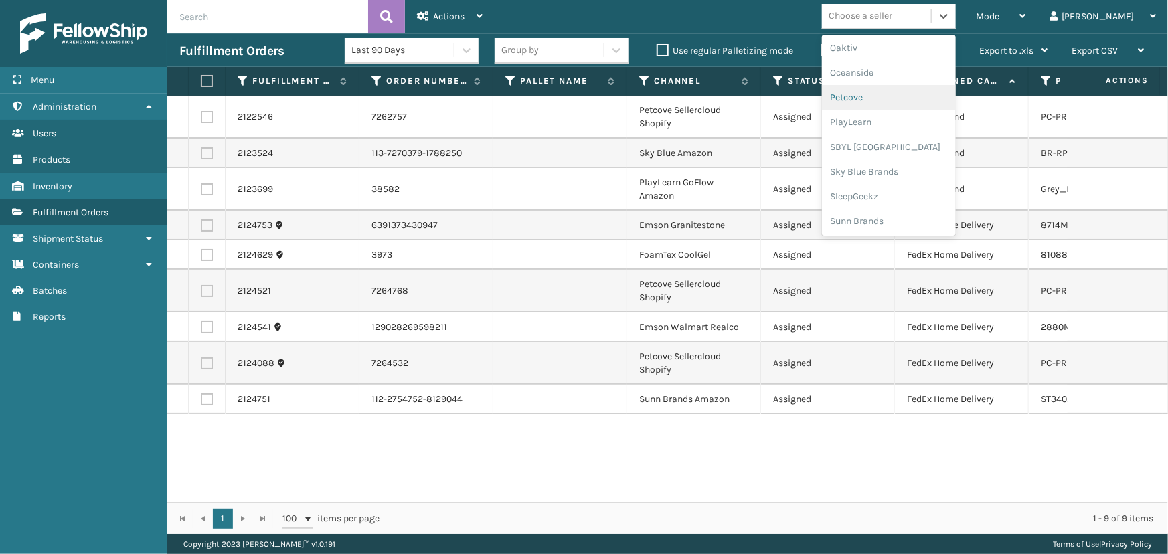
click at [885, 103] on div "Petcove" at bounding box center [889, 97] width 134 height 25
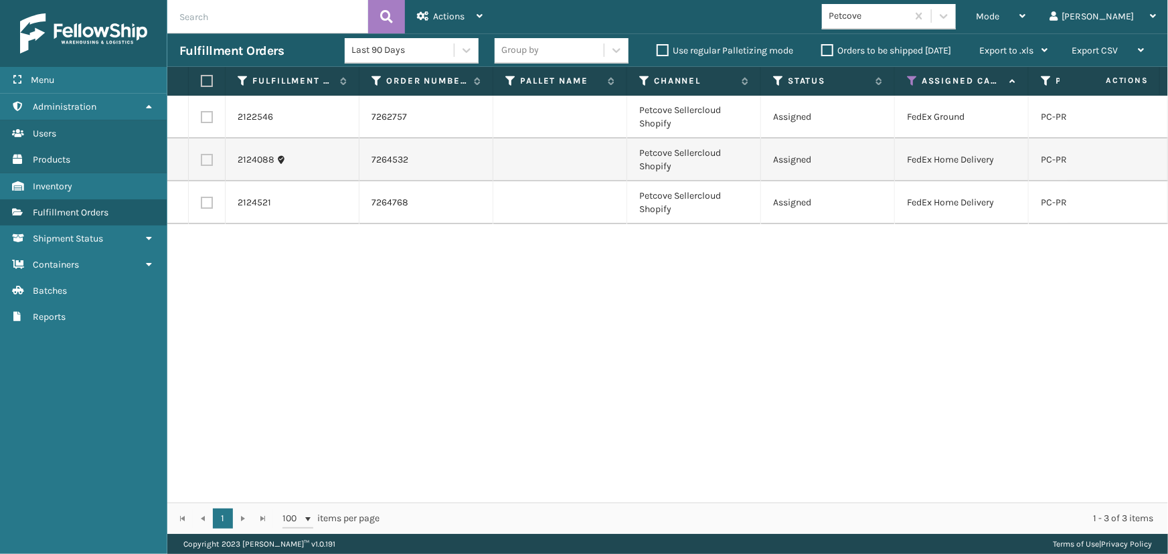
click at [202, 76] on label at bounding box center [205, 81] width 8 height 12
click at [201, 77] on input "checkbox" at bounding box center [201, 81] width 1 height 9
checkbox input "true"
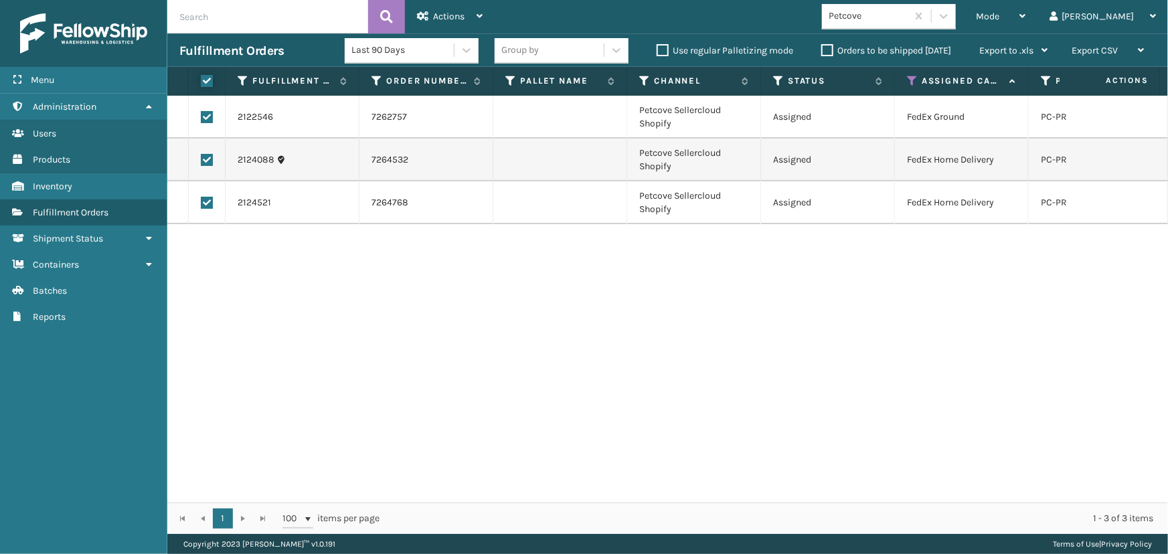
checkbox input "true"
click at [422, 14] on icon at bounding box center [423, 15] width 12 height 9
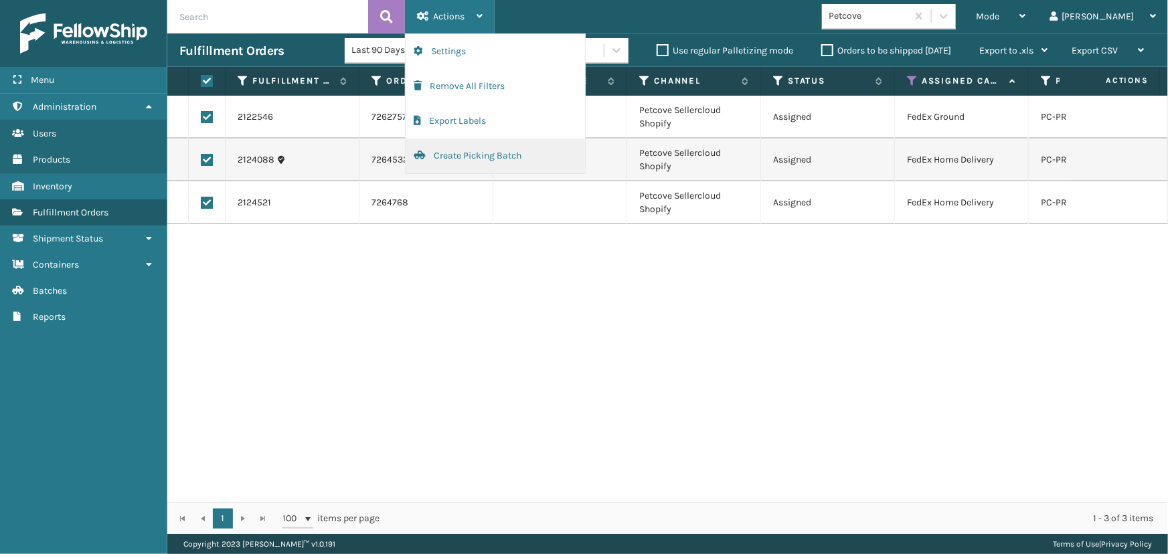
click at [475, 151] on button "Create Picking Batch" at bounding box center [495, 156] width 179 height 35
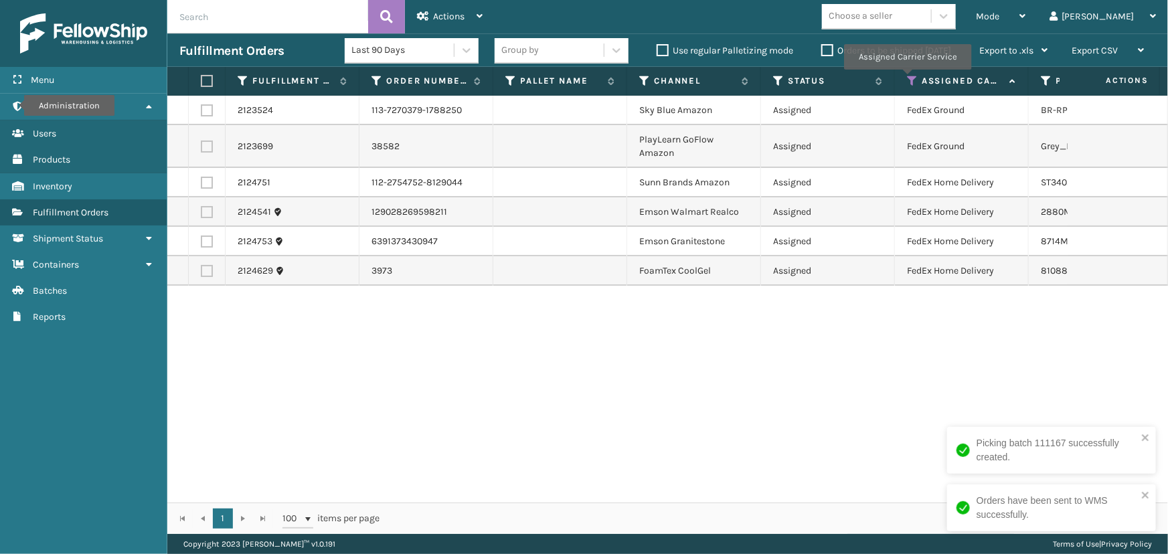
click at [907, 79] on icon at bounding box center [912, 81] width 11 height 12
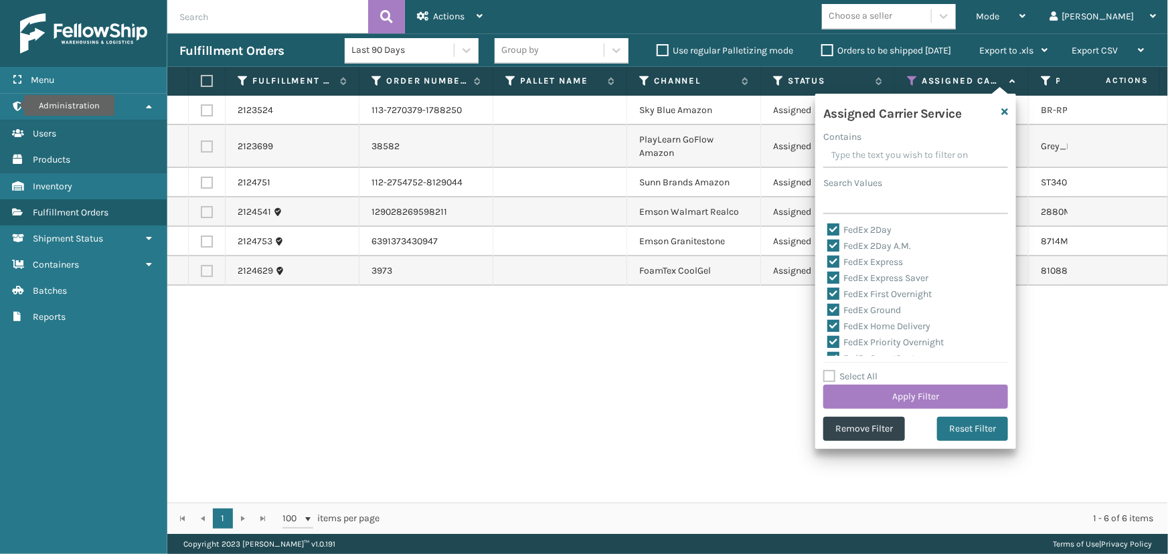
click at [863, 373] on label "Select All" at bounding box center [850, 376] width 54 height 11
click at [863, 370] on input "Select All" at bounding box center [923, 369] width 201 height 1
checkbox input "true"
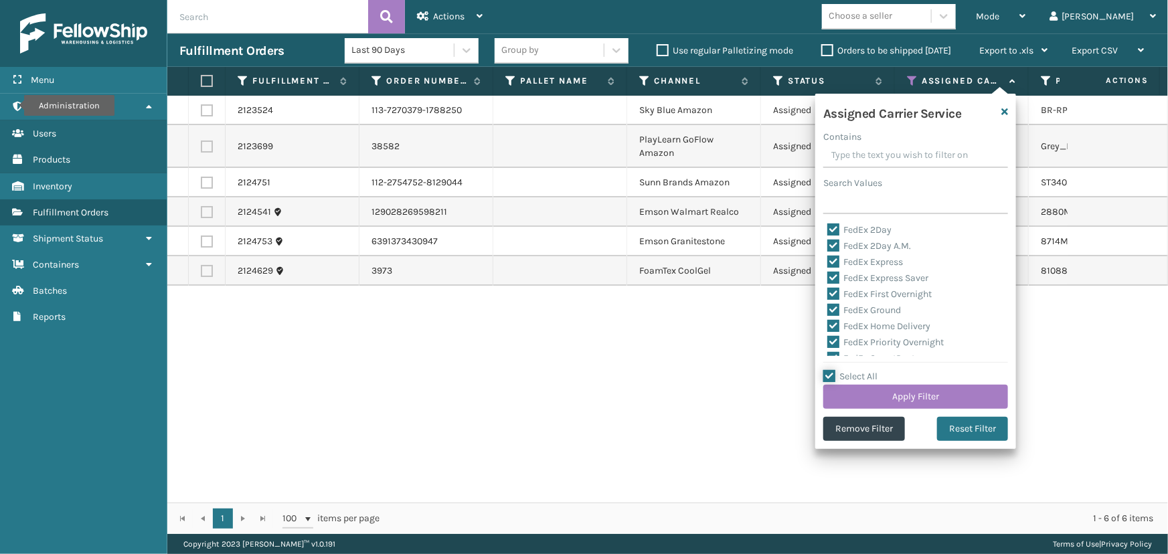
checkbox input "true"
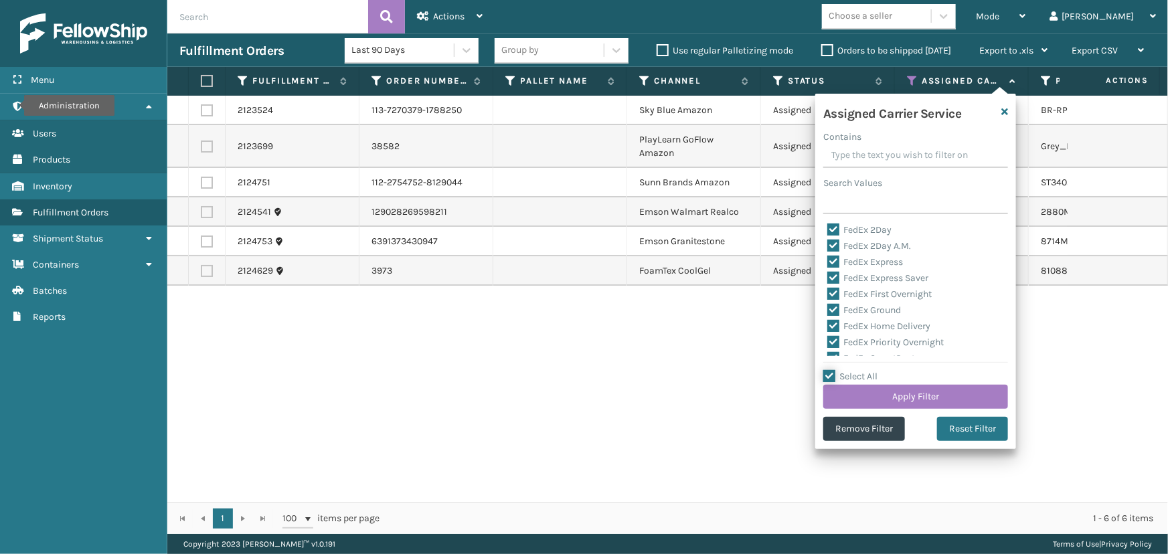
checkbox input "true"
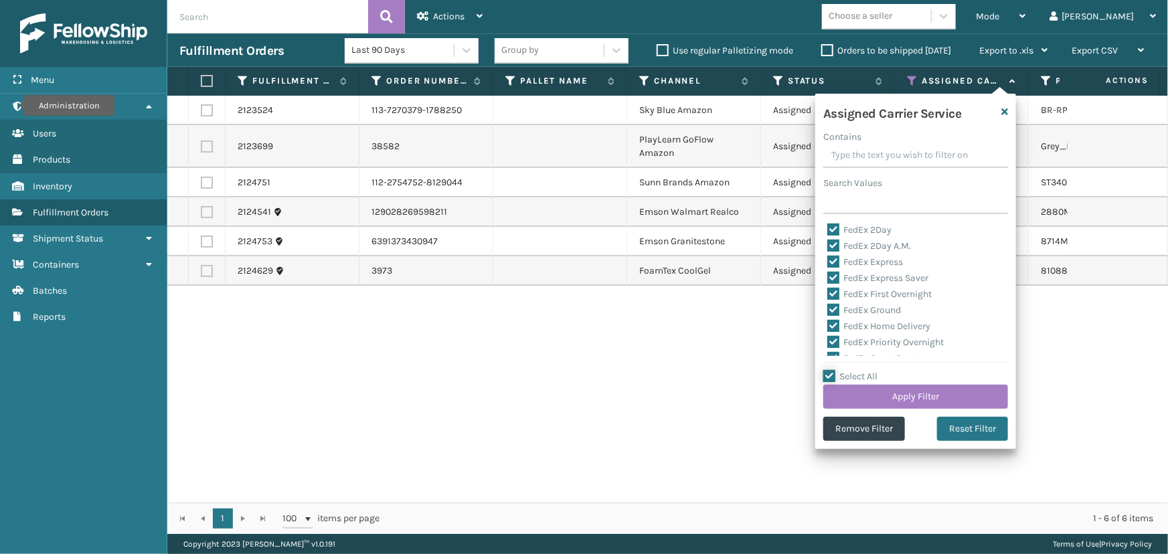
checkbox input "true"
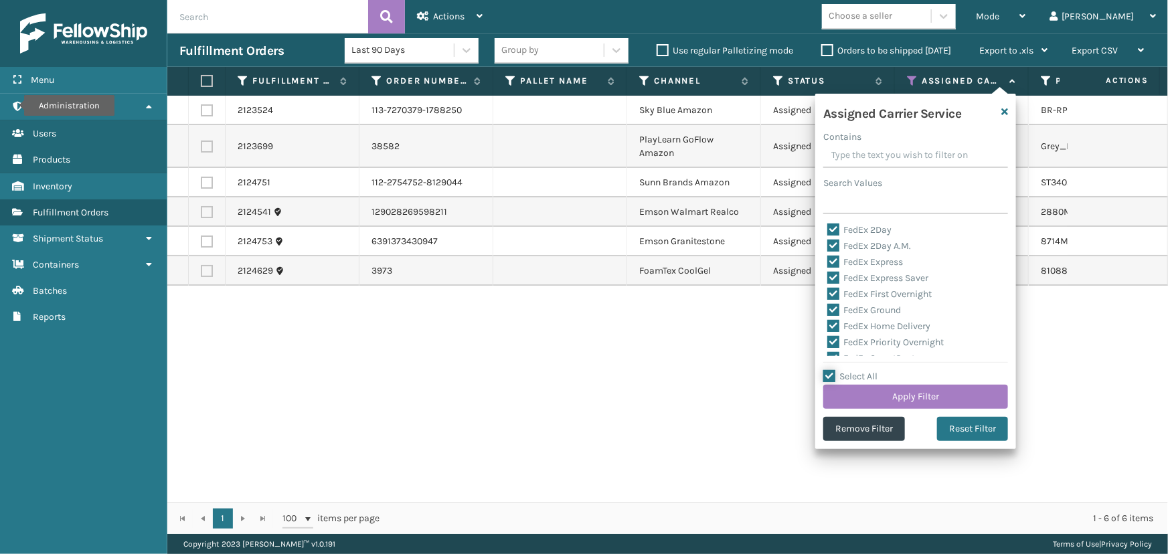
checkbox input "true"
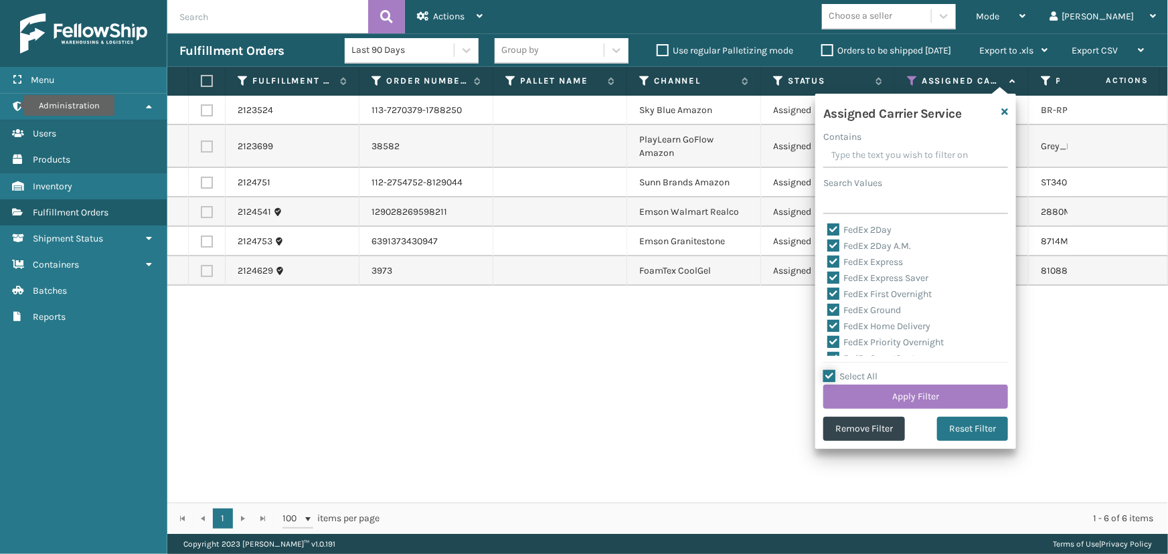
checkbox input "true"
click at [863, 373] on label "Select All" at bounding box center [850, 376] width 54 height 11
click at [863, 370] on input "Select All" at bounding box center [923, 369] width 201 height 1
checkbox input "false"
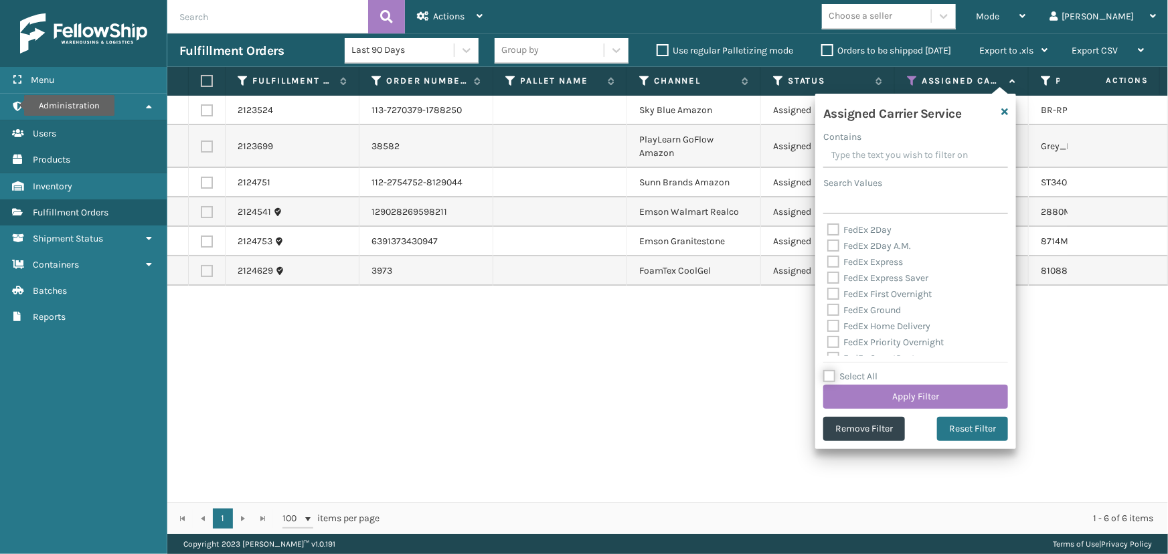
checkbox input "false"
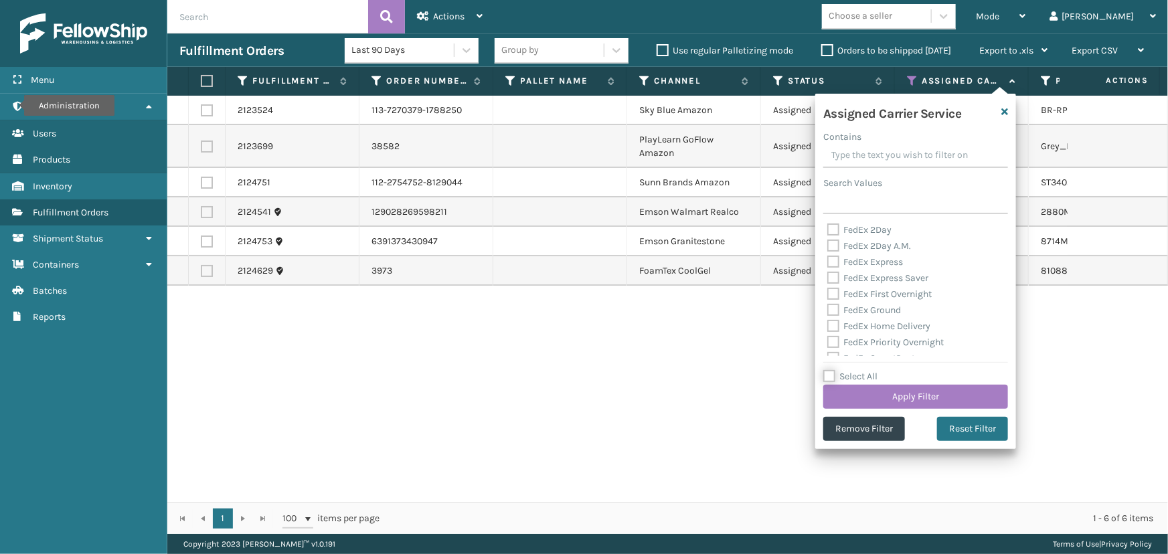
checkbox input "false"
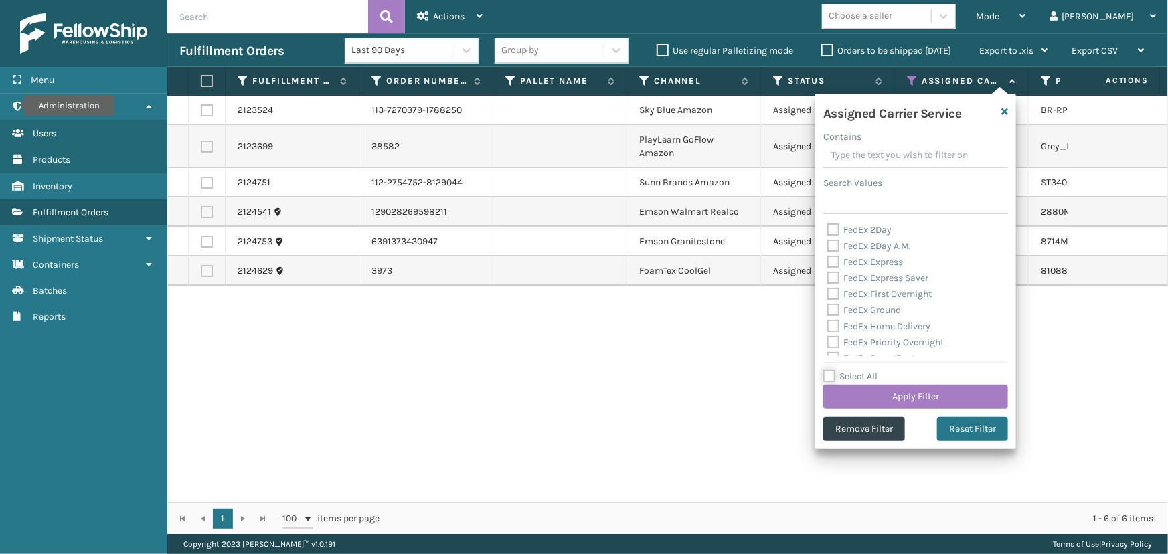
checkbox input "false"
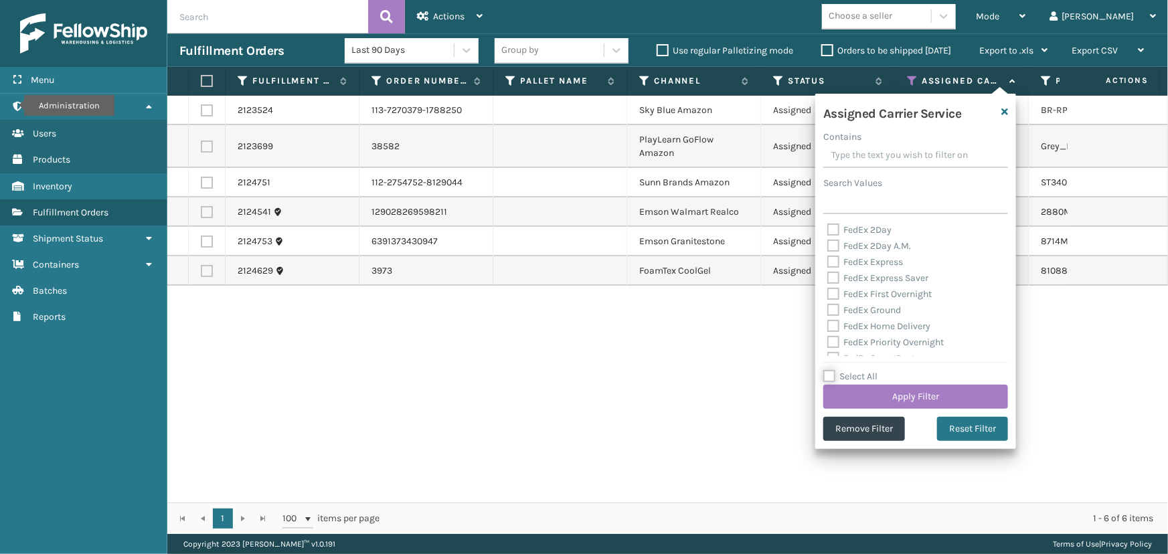
checkbox input "false"
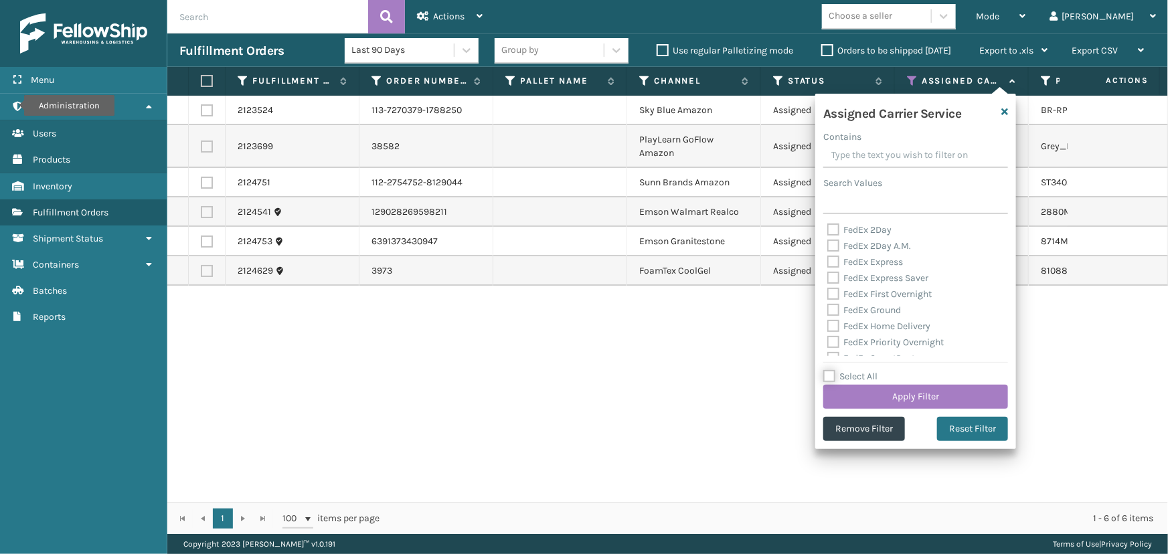
checkbox input "false"
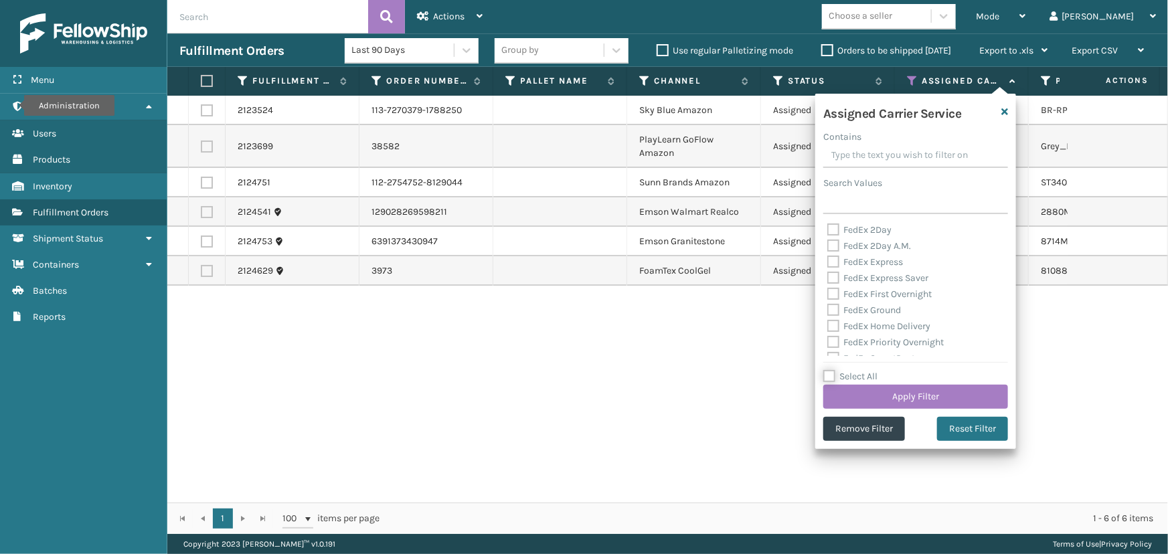
checkbox input "false"
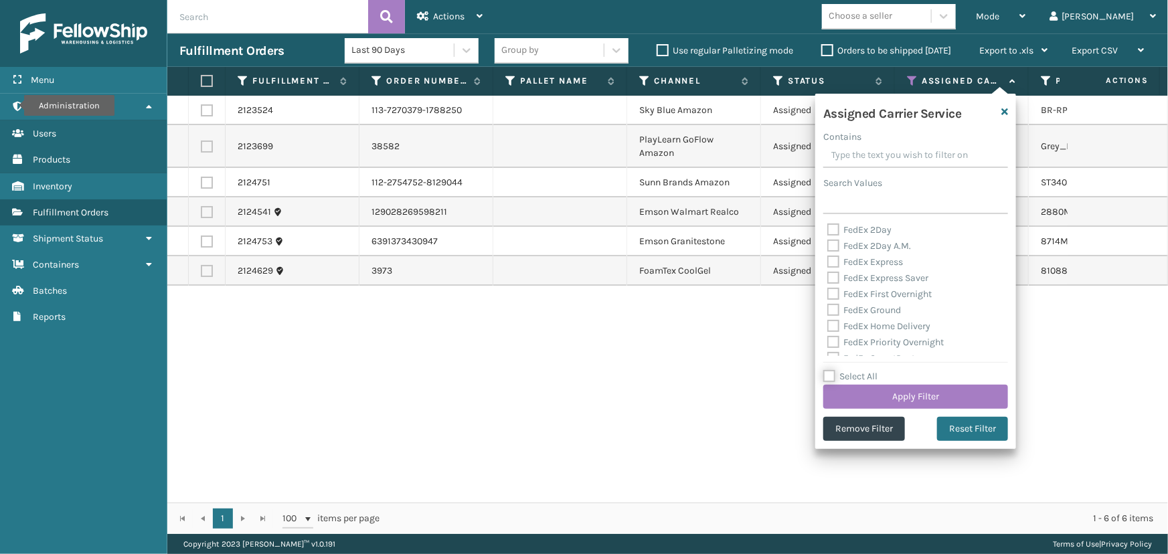
checkbox input "false"
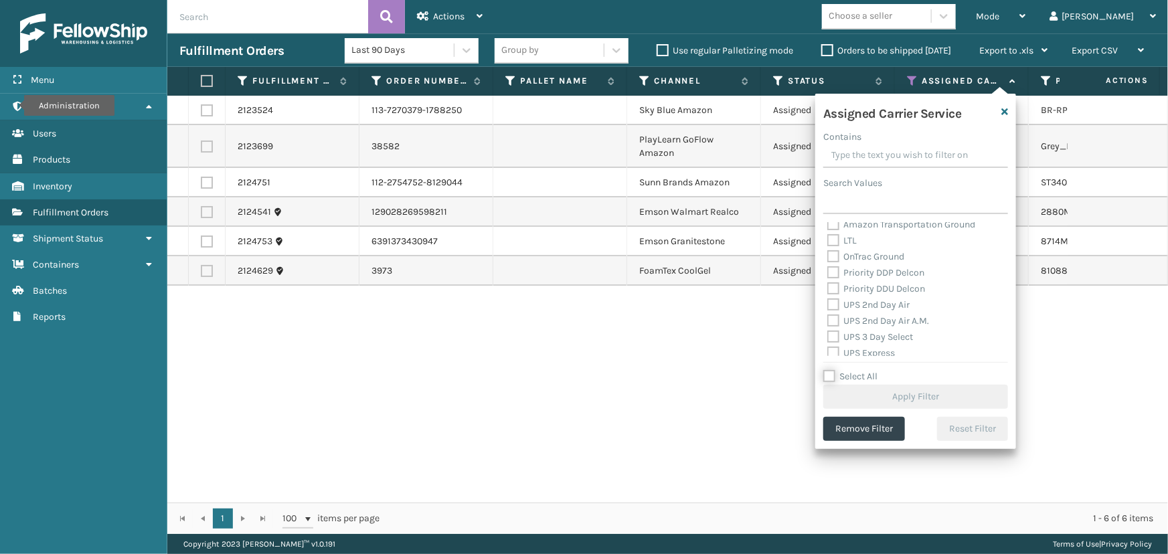
scroll to position [243, 0]
click at [870, 240] on label "UPS 2nd Day Air" at bounding box center [868, 243] width 82 height 11
click at [828, 240] on input "UPS 2nd Day Air" at bounding box center [827, 240] width 1 height 9
checkbox input "true"
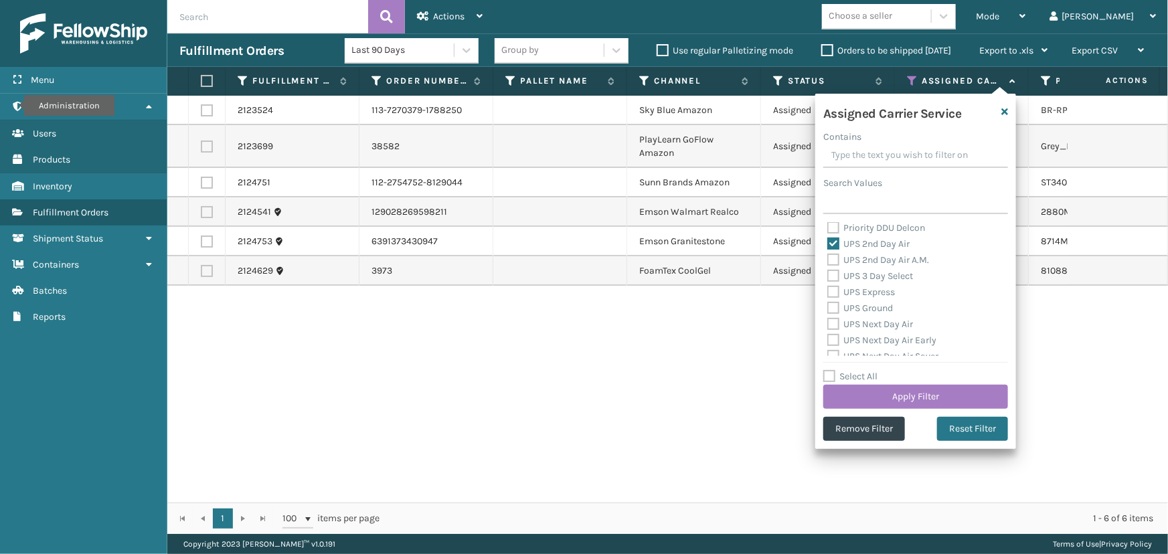
click at [880, 266] on div "UPS 2nd Day Air A.M." at bounding box center [915, 260] width 177 height 16
click at [882, 272] on label "UPS 3 Day Select" at bounding box center [870, 275] width 86 height 11
click at [828, 272] on input "UPS 3 Day Select" at bounding box center [827, 272] width 1 height 9
checkbox input "true"
click at [874, 260] on label "UPS 2nd Day Air A.M." at bounding box center [878, 259] width 102 height 11
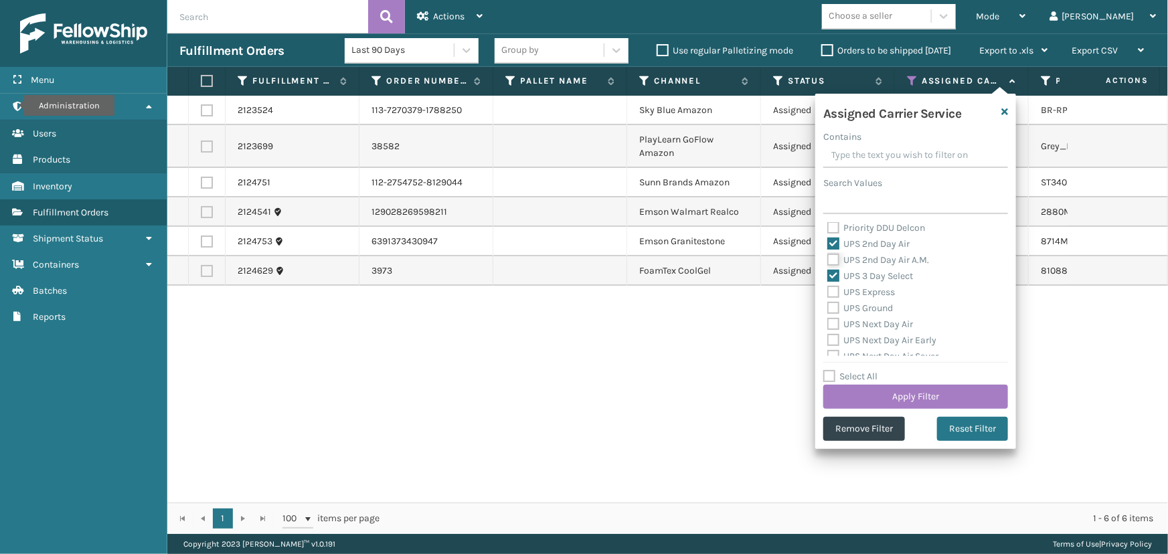
click at [828, 260] on input "UPS 2nd Day Air A.M." at bounding box center [827, 256] width 1 height 9
checkbox input "true"
click at [884, 303] on label "UPS Ground" at bounding box center [860, 308] width 66 height 11
click at [828, 303] on input "UPS Ground" at bounding box center [827, 305] width 1 height 9
checkbox input "true"
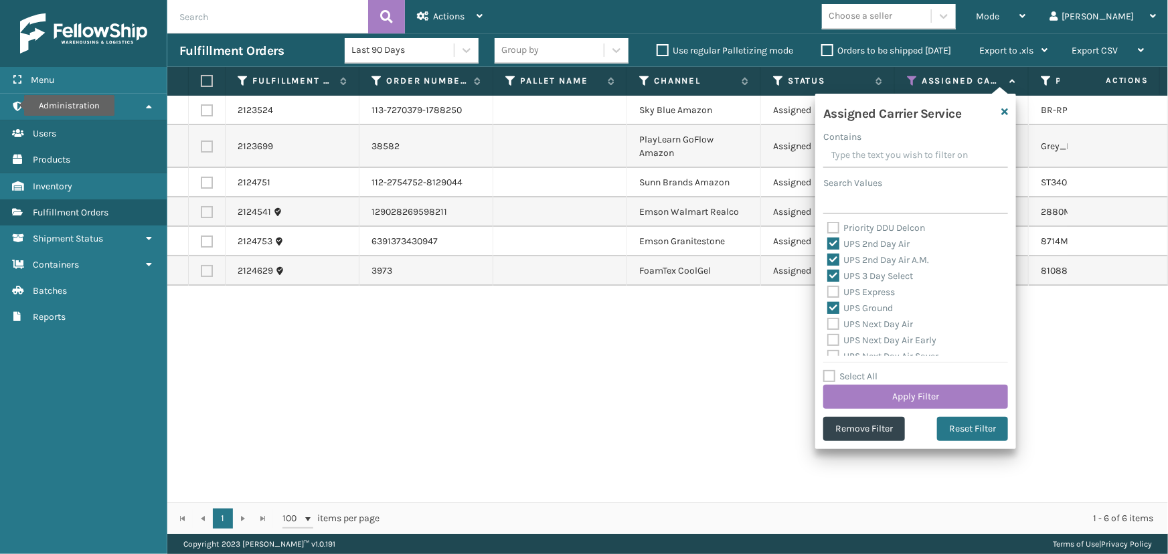
click at [872, 289] on label "UPS Express" at bounding box center [861, 292] width 68 height 11
click at [828, 289] on input "UPS Express" at bounding box center [827, 288] width 1 height 9
checkbox input "true"
click at [882, 330] on div "UPS Next Day Air" at bounding box center [915, 325] width 177 height 16
click at [878, 325] on label "UPS Next Day Air" at bounding box center [870, 324] width 86 height 11
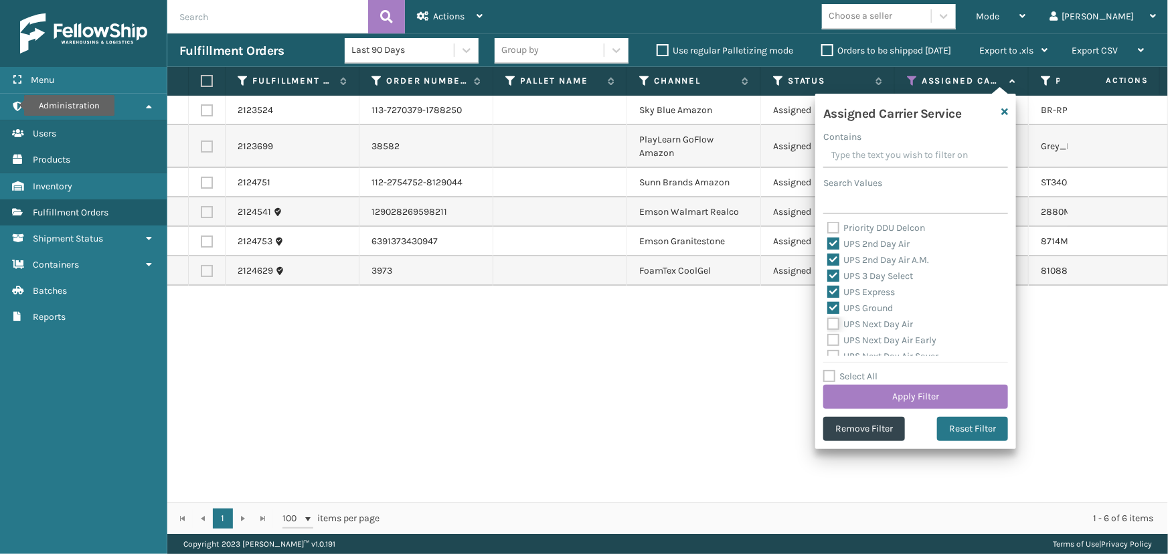
click at [828, 325] on input "UPS Next Day Air" at bounding box center [827, 321] width 1 height 9
checkbox input "true"
click at [883, 341] on label "UPS Next Day Air Early" at bounding box center [881, 340] width 109 height 11
click at [828, 341] on input "UPS Next Day Air Early" at bounding box center [827, 337] width 1 height 9
checkbox input "true"
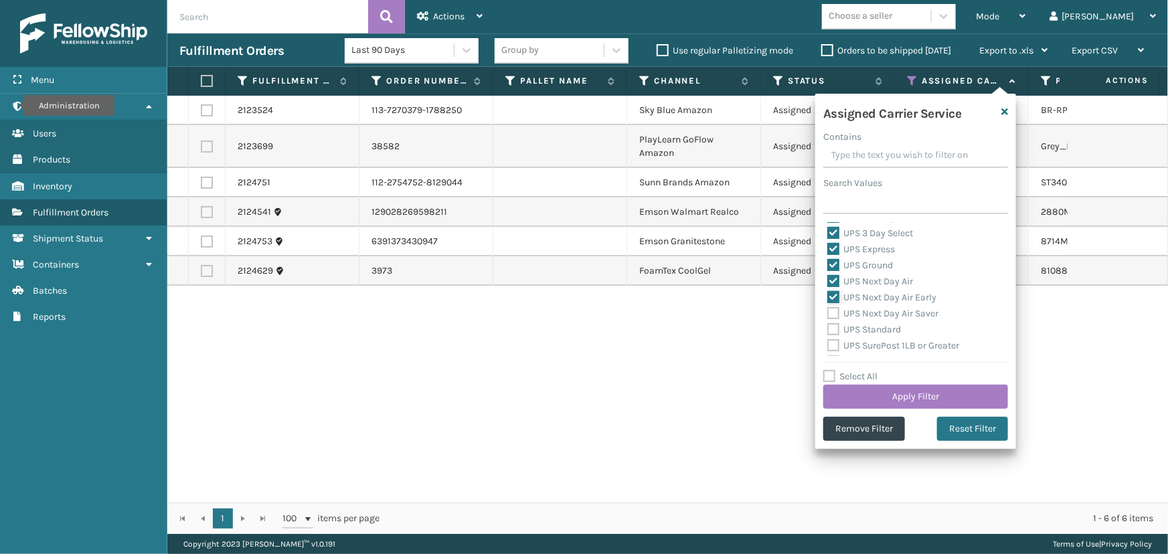
scroll to position [304, 0]
click at [866, 297] on label "UPS Next Day Air Saver" at bounding box center [882, 295] width 111 height 11
click at [828, 297] on input "UPS Next Day Air Saver" at bounding box center [827, 292] width 1 height 9
checkbox input "true"
click at [868, 313] on label "UPS Standard" at bounding box center [864, 311] width 74 height 11
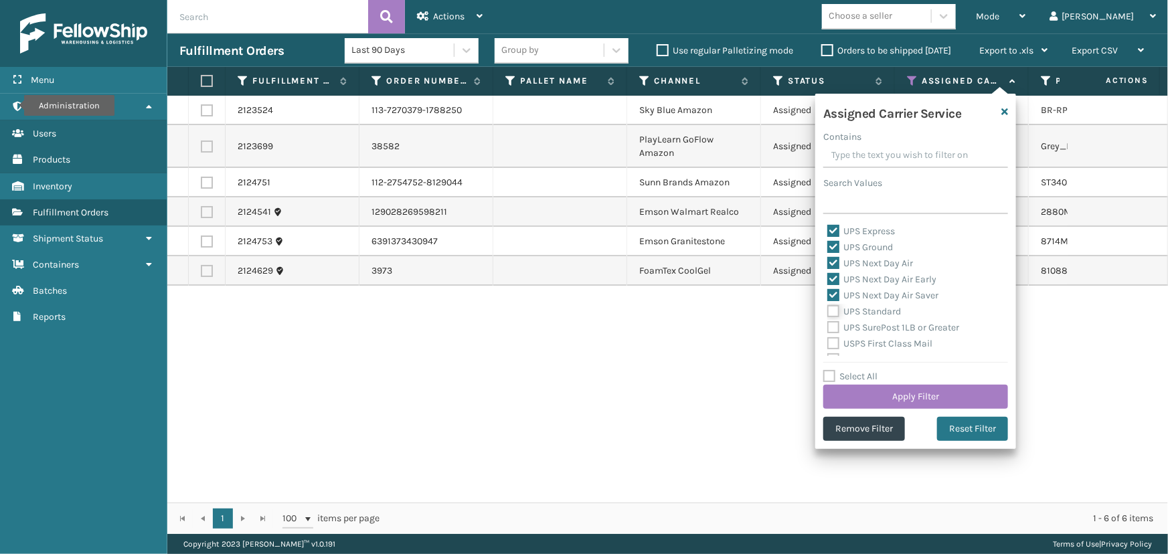
click at [828, 313] on input "UPS Standard" at bounding box center [827, 308] width 1 height 9
checkbox input "true"
click at [870, 327] on label "UPS SurePost 1LB or Greater" at bounding box center [893, 327] width 132 height 11
click at [828, 327] on input "UPS SurePost 1LB or Greater" at bounding box center [827, 324] width 1 height 9
checkbox input "true"
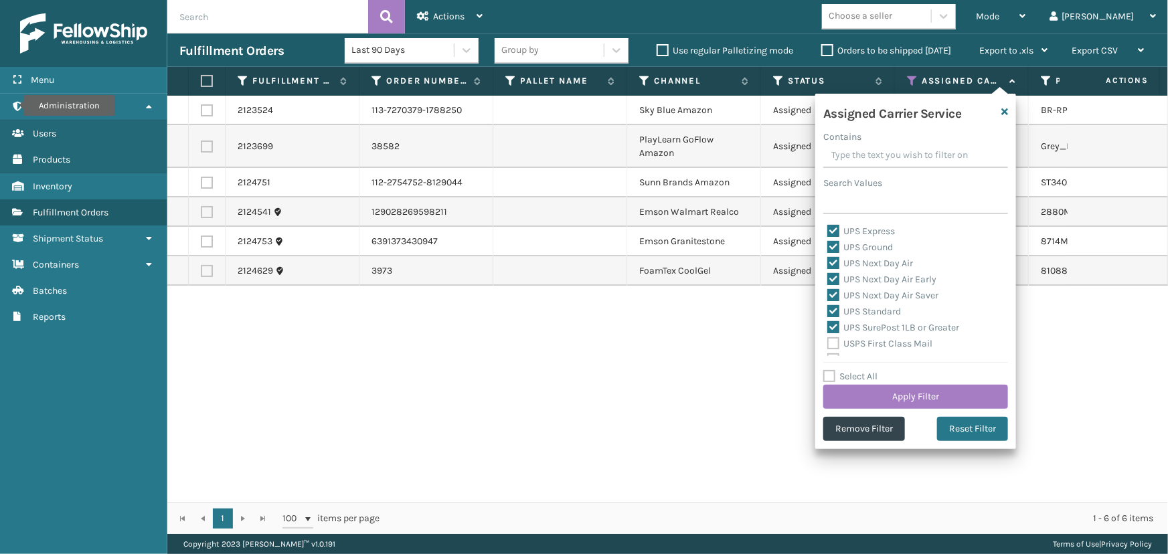
click at [867, 336] on div "USPS First Class Mail" at bounding box center [915, 344] width 177 height 16
click at [870, 342] on label "USPS First Class Mail" at bounding box center [879, 343] width 105 height 11
click at [828, 342] on input "USPS First Class Mail" at bounding box center [827, 340] width 1 height 9
checkbox input "true"
click at [878, 391] on button "Apply Filter" at bounding box center [915, 397] width 185 height 24
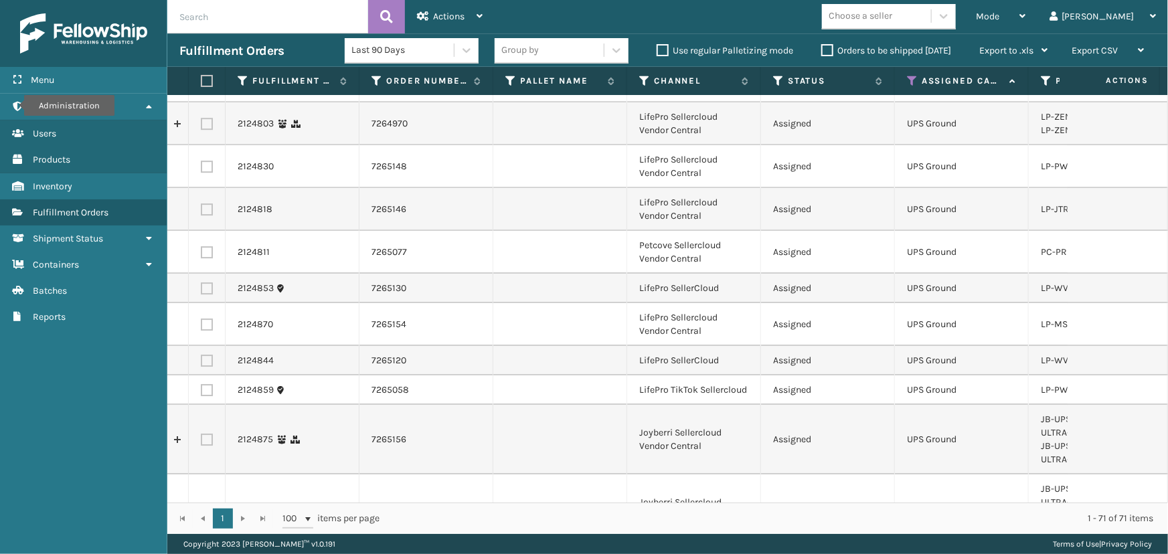
scroll to position [2348, 0]
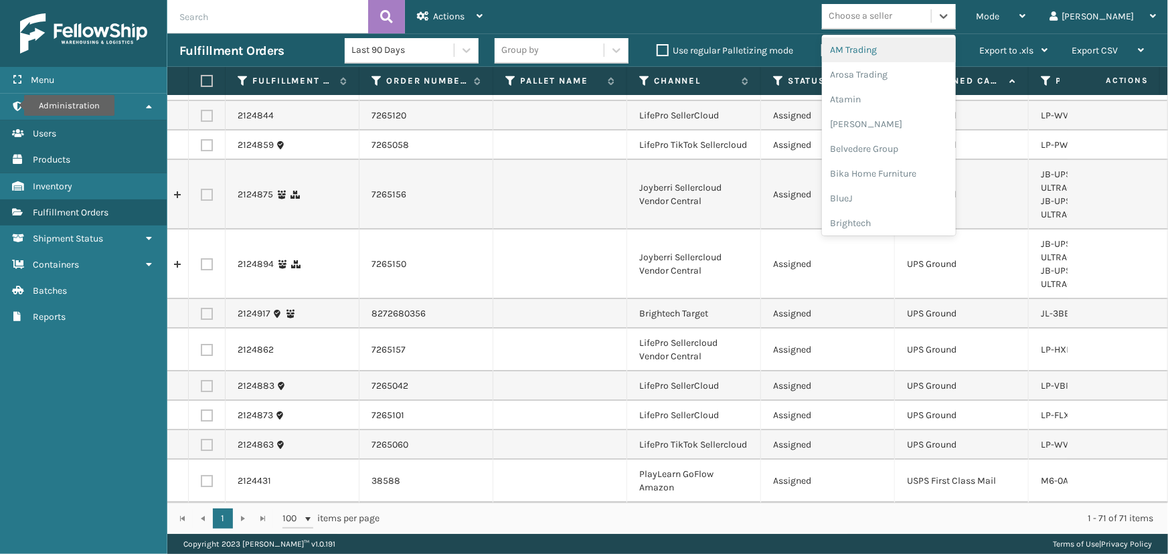
click at [892, 15] on div "Choose a seller" at bounding box center [861, 16] width 64 height 14
click at [897, 127] on div "LifePro Fitness" at bounding box center [889, 122] width 134 height 25
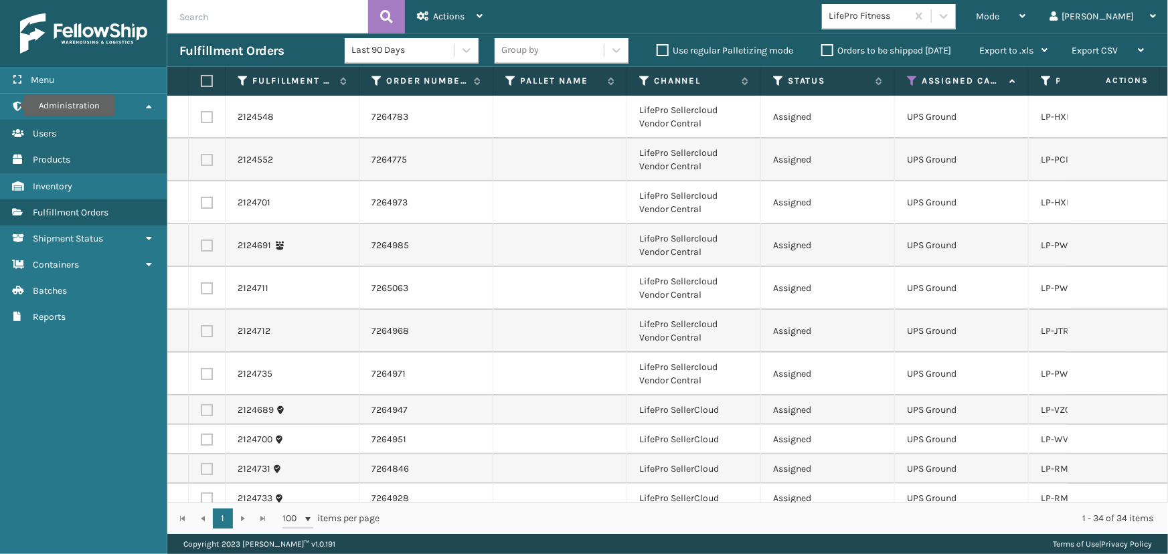
click at [204, 80] on label at bounding box center [205, 81] width 8 height 12
click at [201, 80] on input "checkbox" at bounding box center [201, 81] width 1 height 9
checkbox input "true"
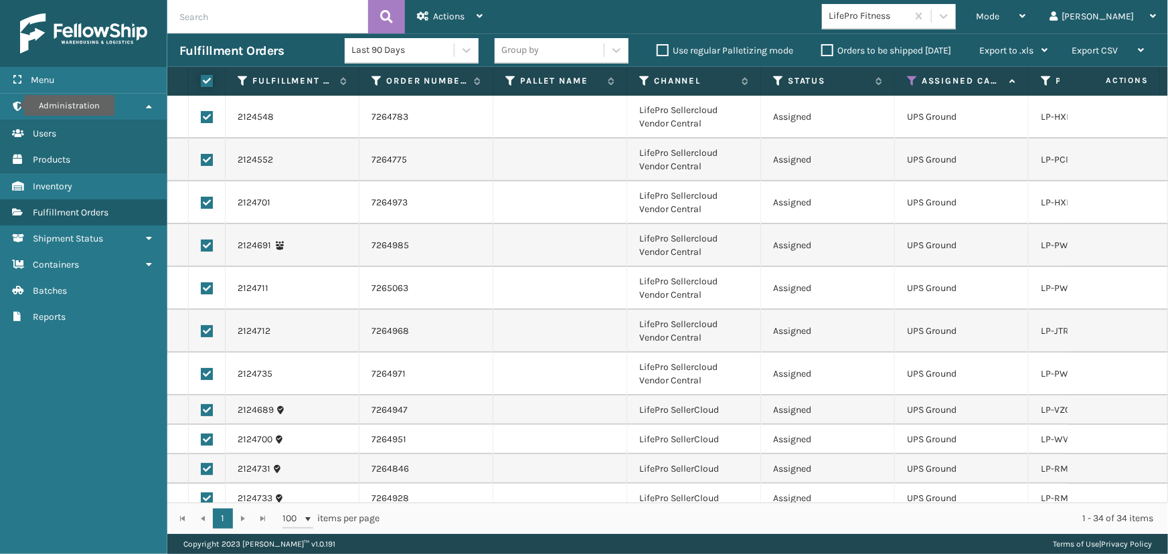
checkbox input "true"
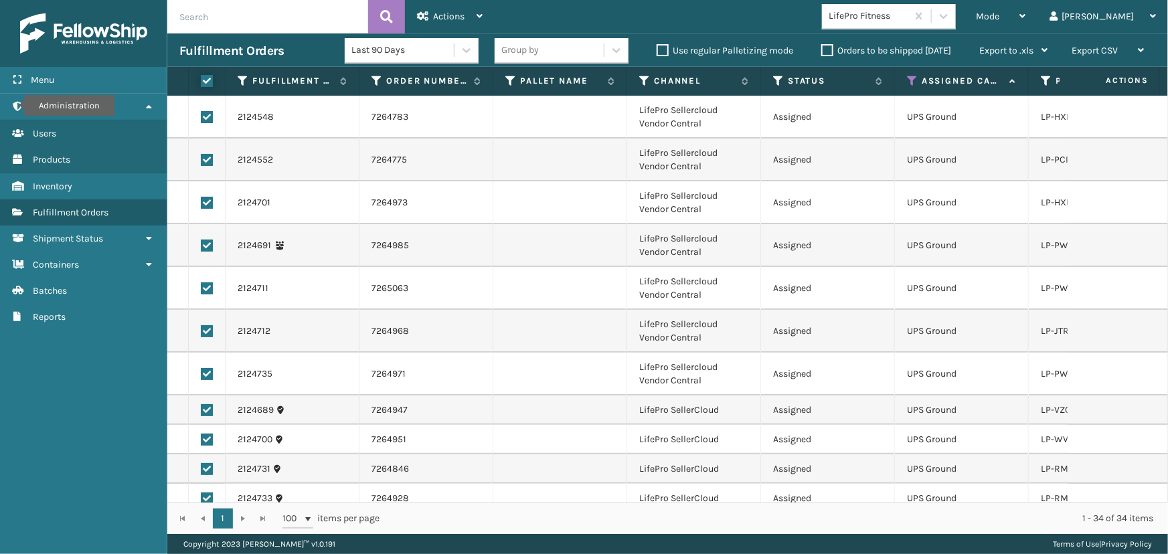
checkbox input "true"
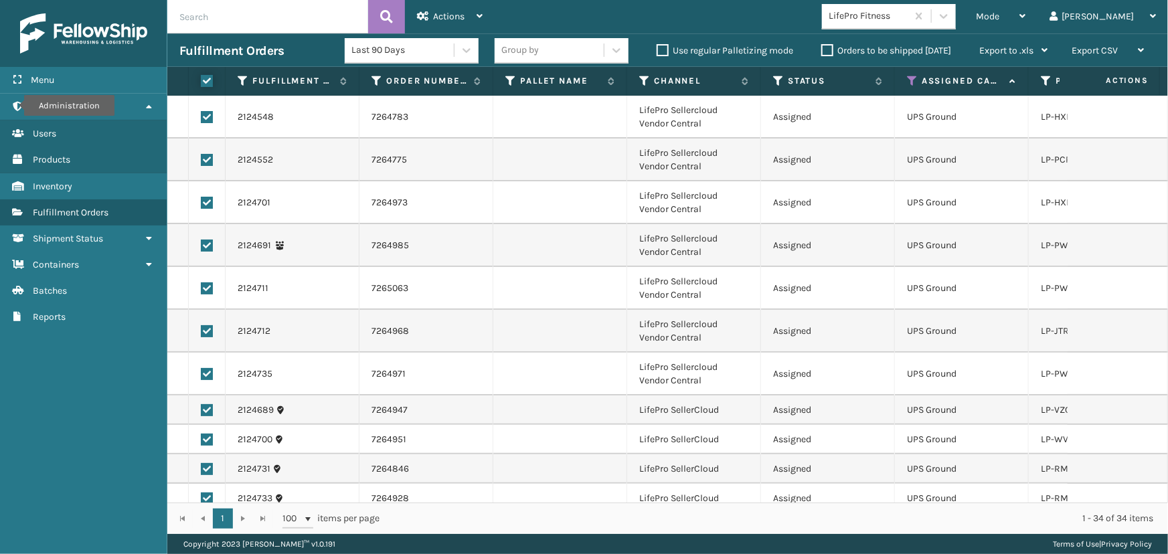
checkbox input "true"
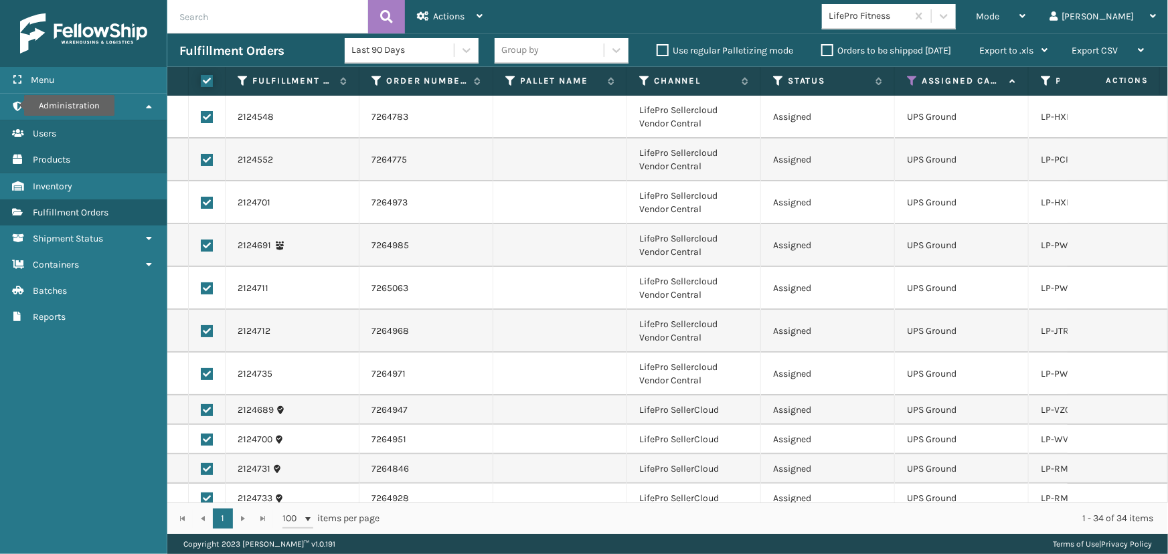
checkbox input "true"
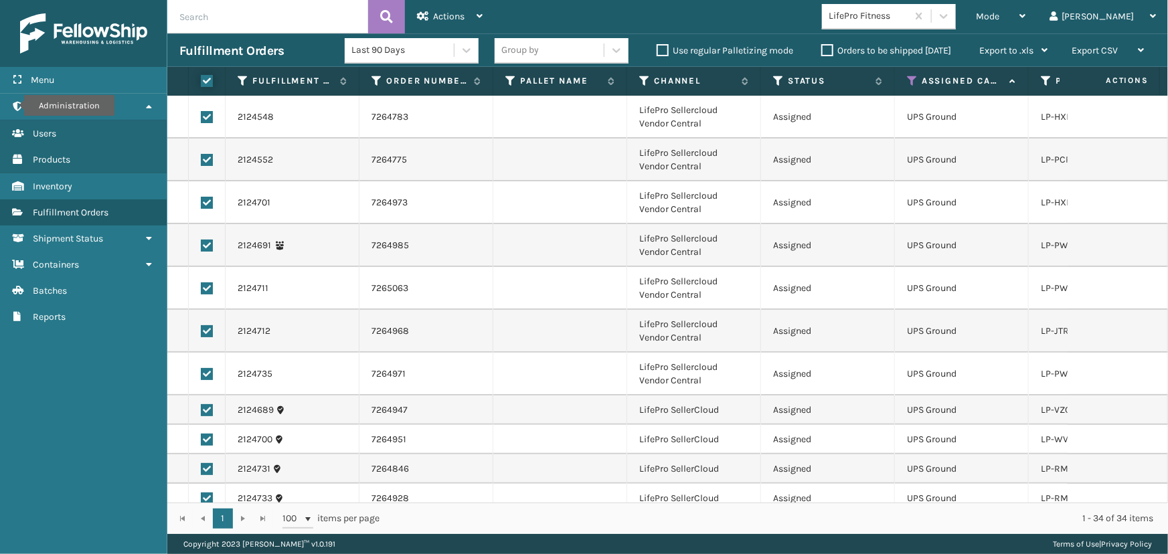
checkbox input "true"
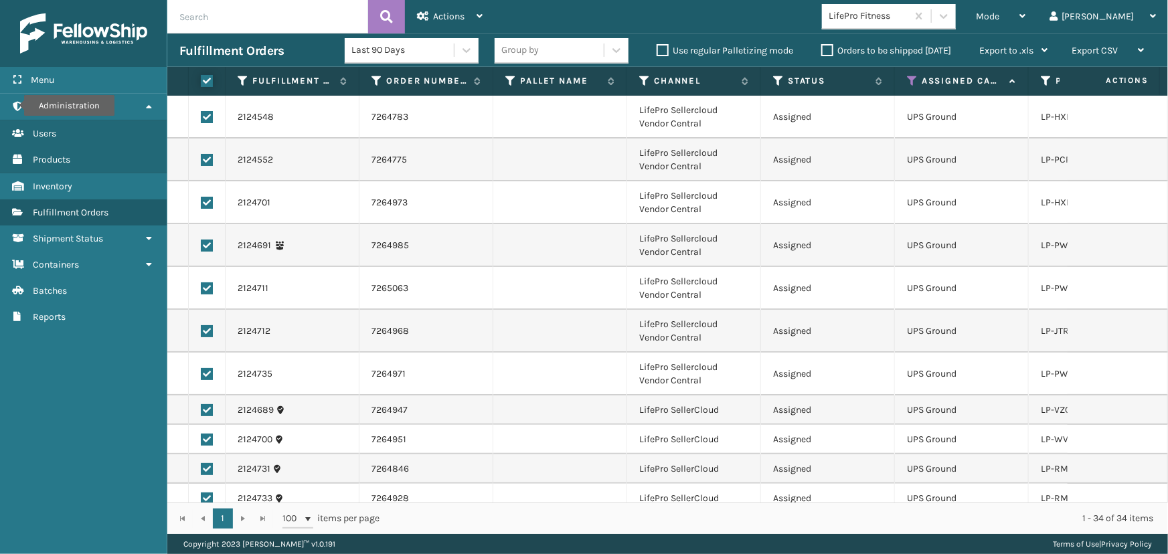
checkbox input "true"
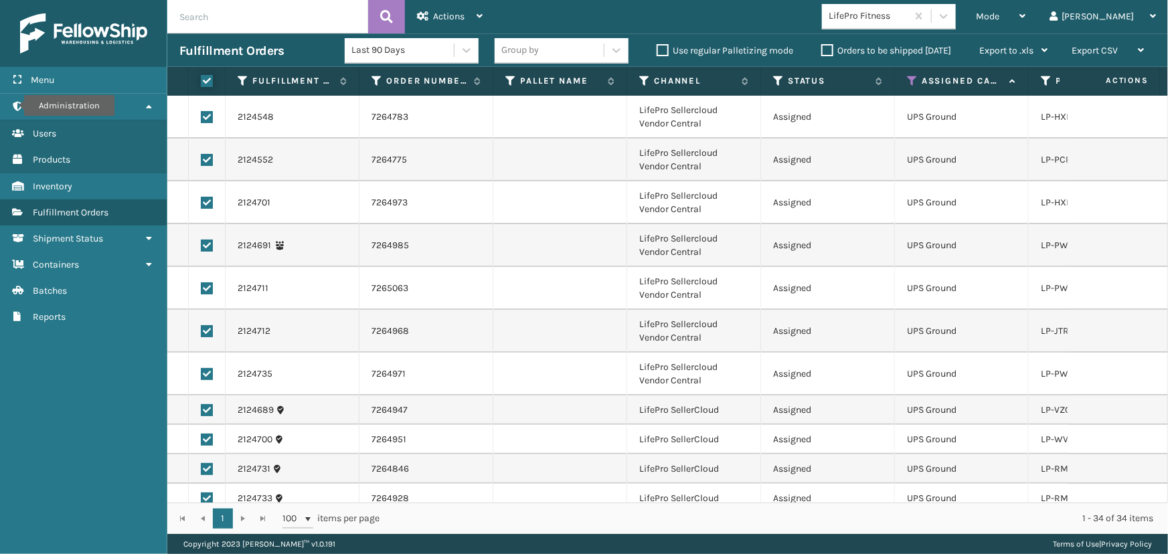
checkbox input "true"
click at [433, 15] on span "Actions" at bounding box center [448, 16] width 31 height 11
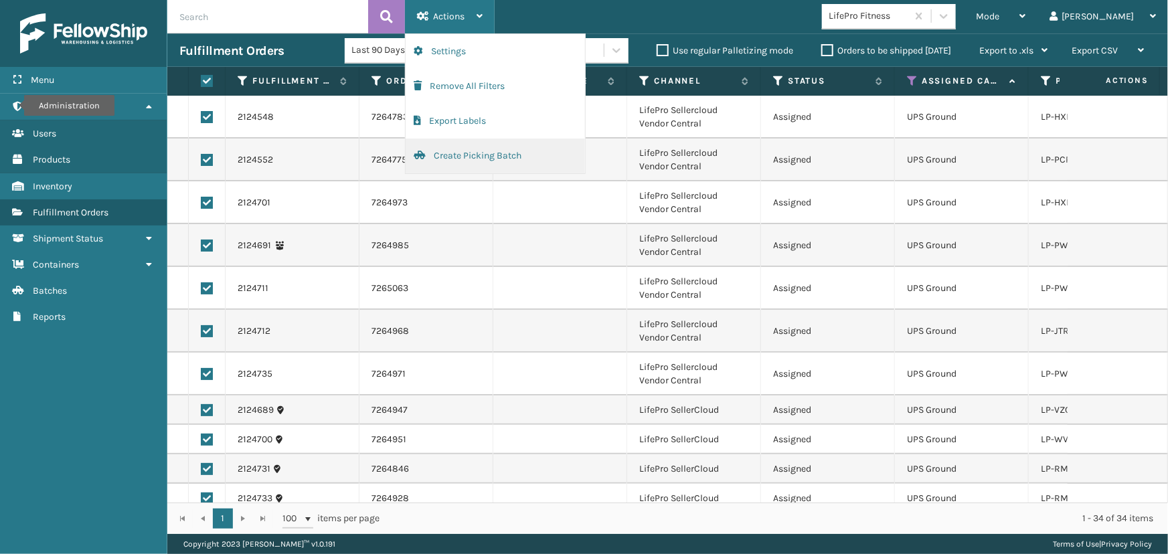
click at [448, 151] on button "Create Picking Batch" at bounding box center [495, 156] width 179 height 35
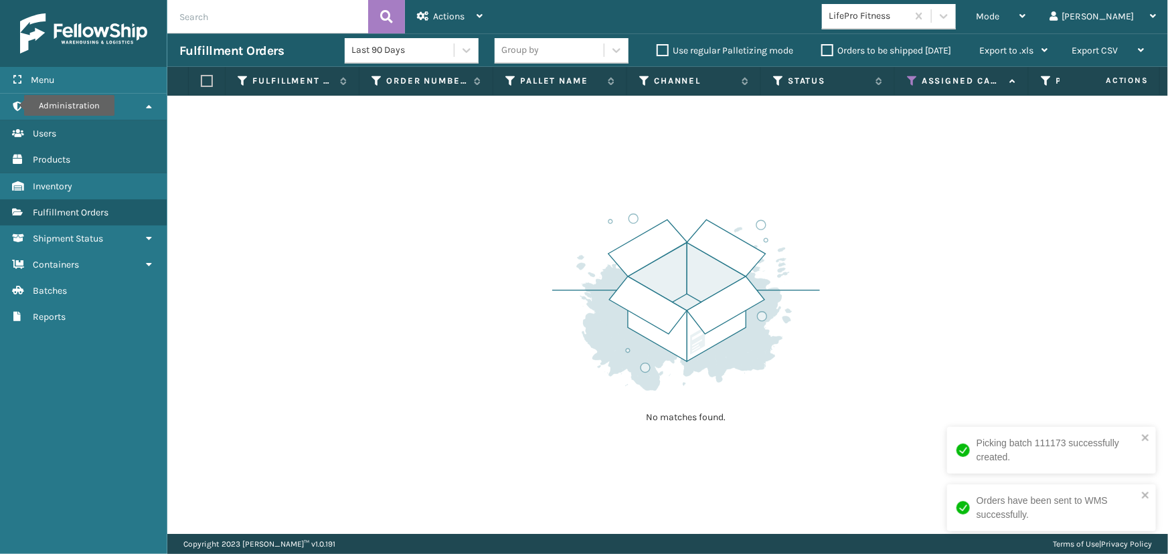
click at [897, 20] on div "LifePro Fitness" at bounding box center [869, 16] width 80 height 14
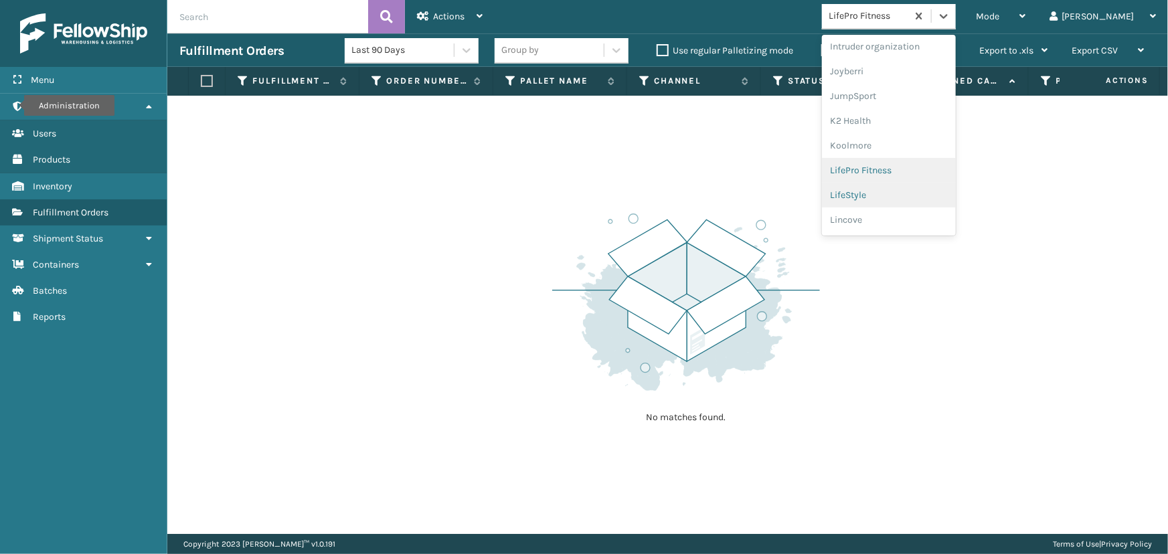
scroll to position [306, 0]
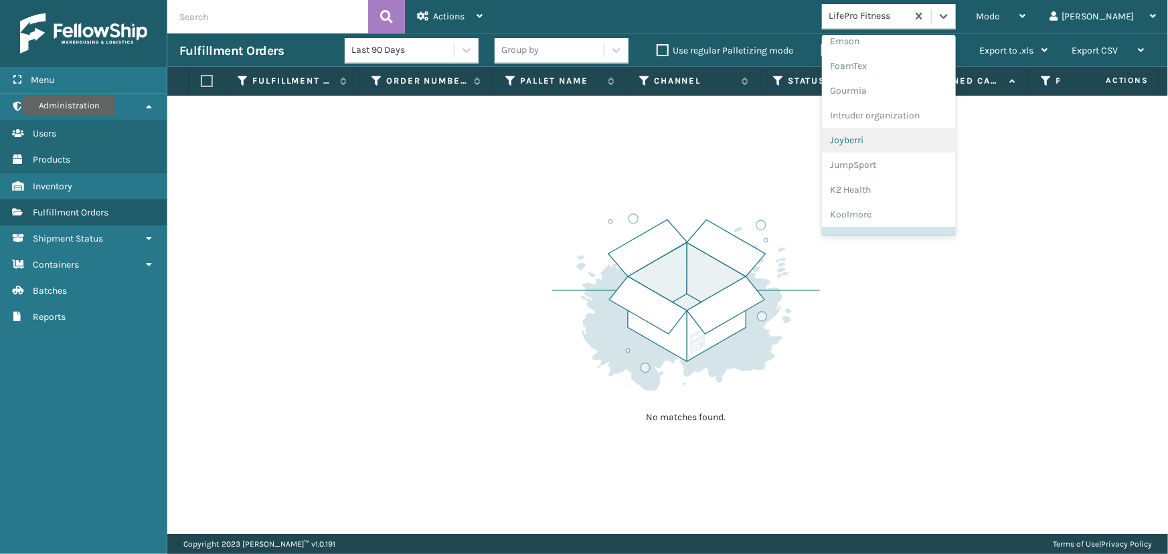
click at [896, 143] on div "Joyberri" at bounding box center [889, 140] width 134 height 25
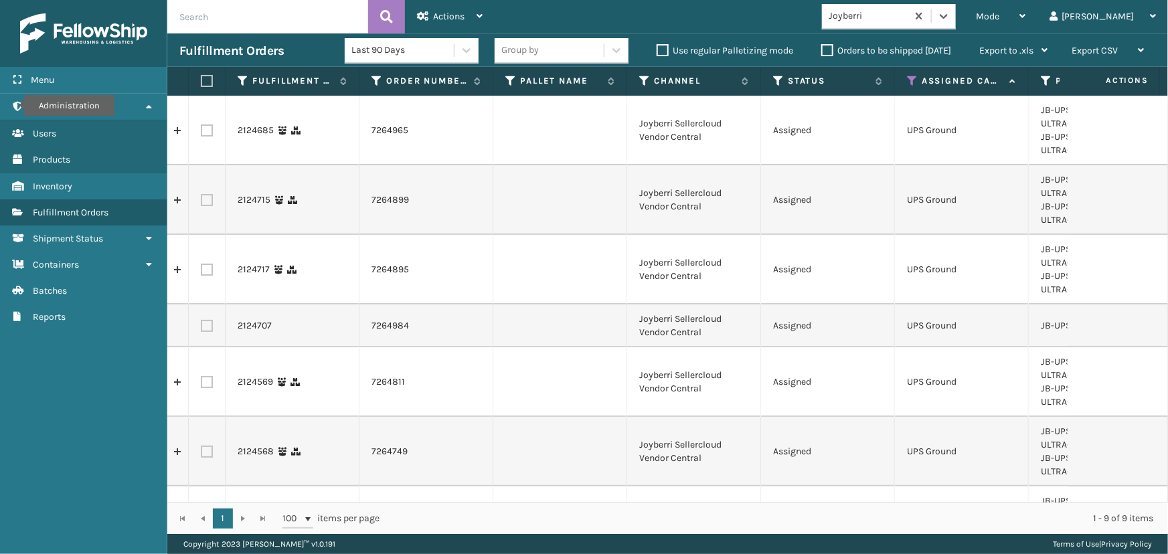
click at [209, 80] on label at bounding box center [205, 81] width 8 height 12
click at [201, 80] on input "checkbox" at bounding box center [201, 81] width 1 height 9
checkbox input "true"
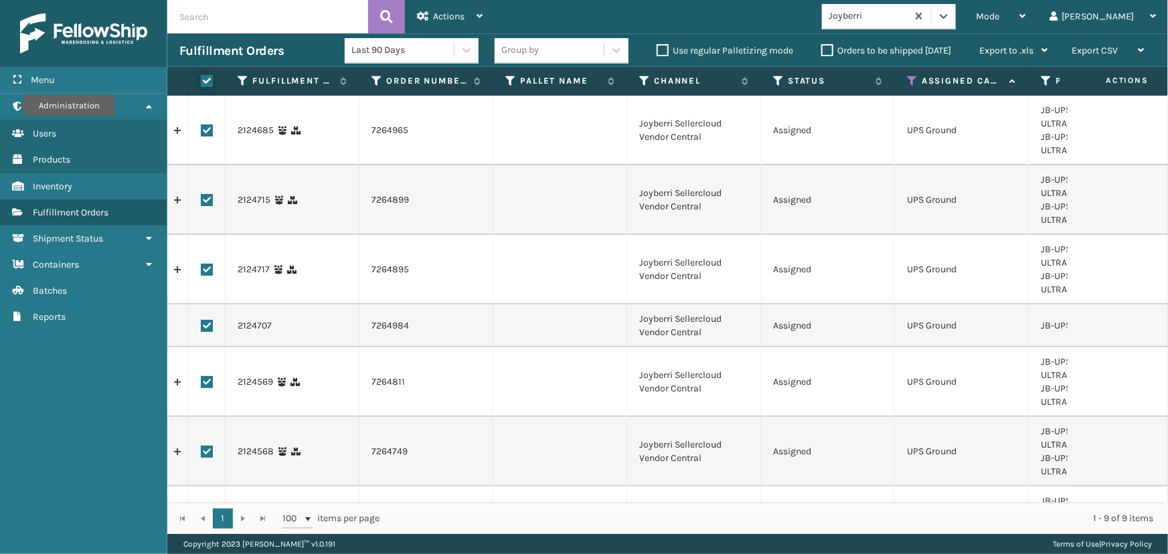
checkbox input "true"
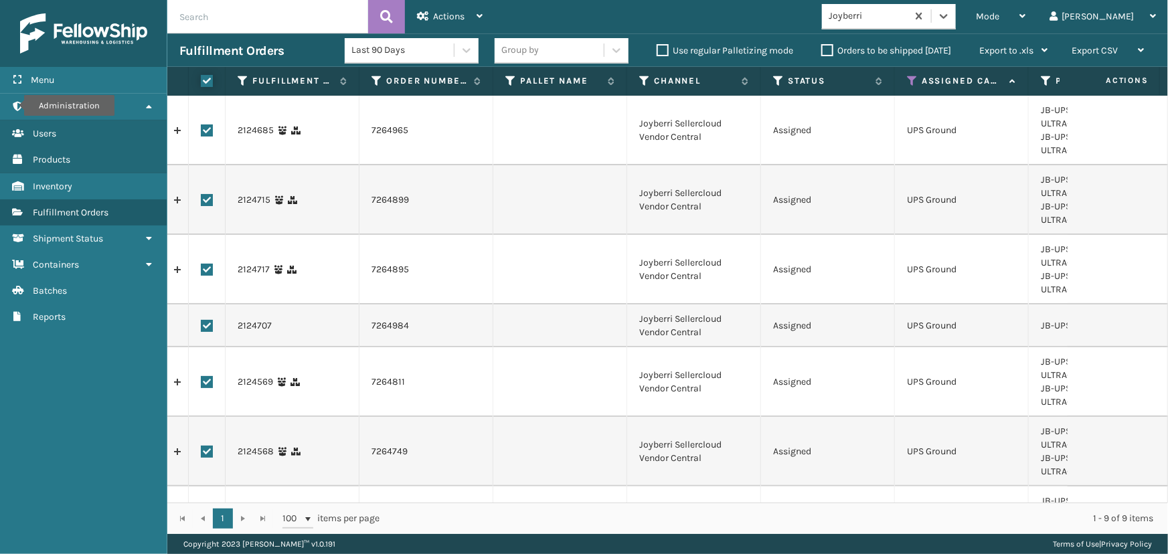
checkbox input "true"
click at [452, 13] on span "Actions" at bounding box center [448, 16] width 31 height 11
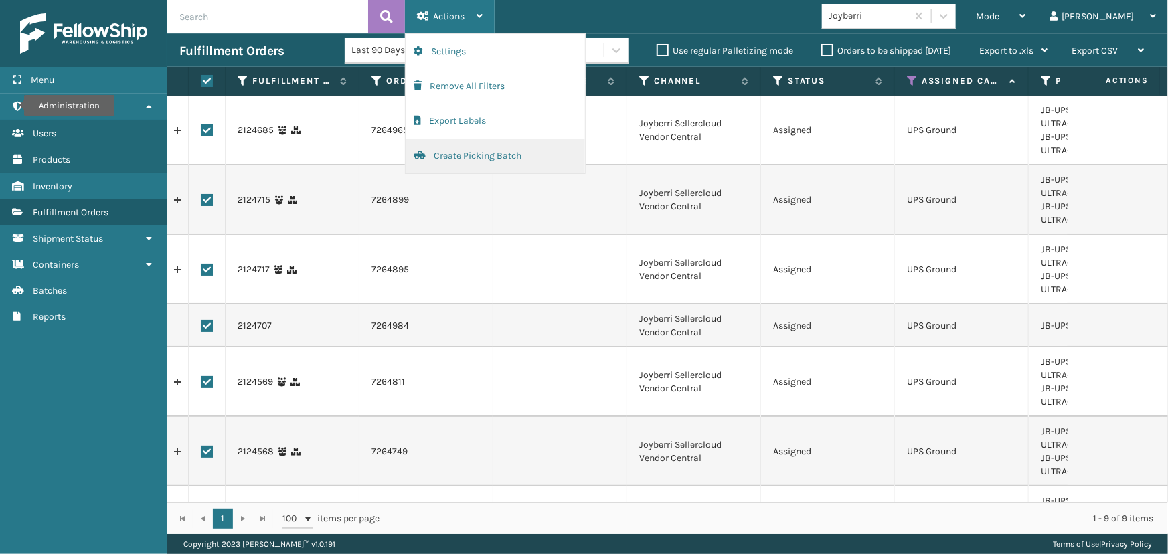
click at [477, 155] on button "Create Picking Batch" at bounding box center [495, 156] width 179 height 35
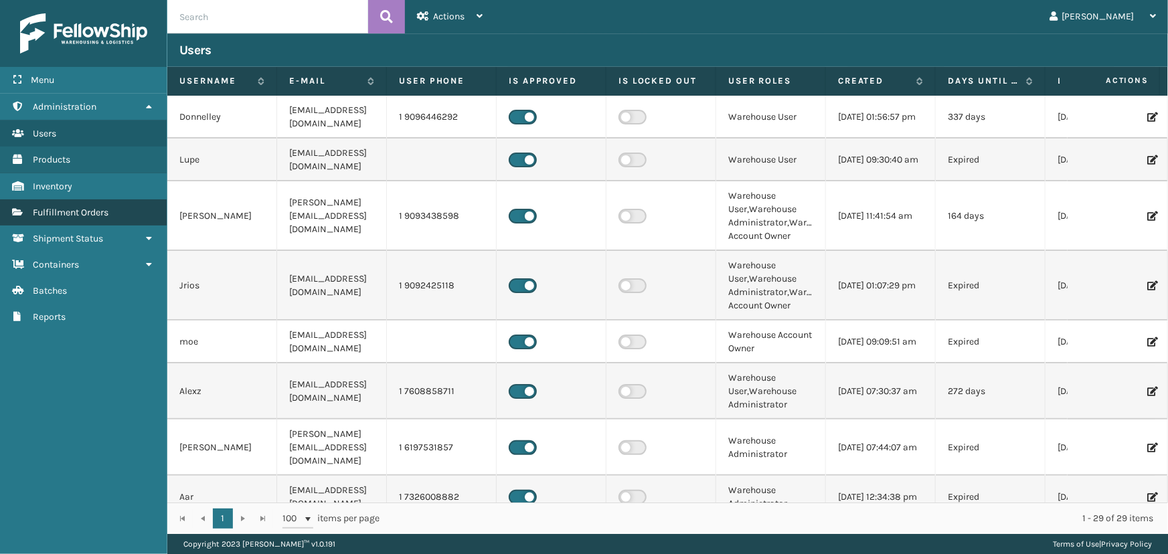
click at [99, 208] on span "Fulfillment Orders" at bounding box center [71, 212] width 76 height 11
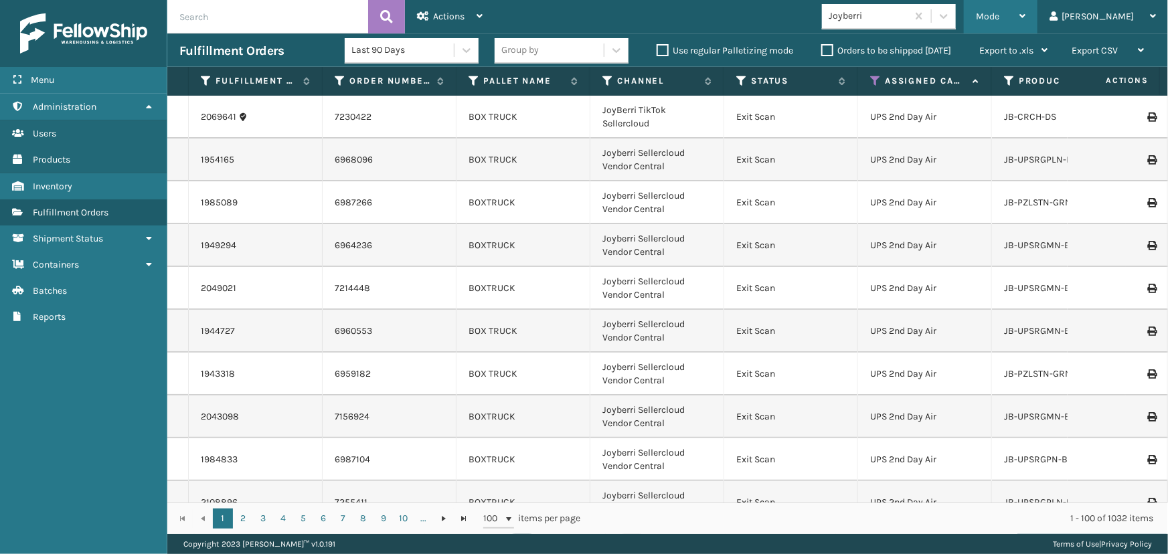
click at [1026, 6] on div "Mode" at bounding box center [1001, 16] width 50 height 33
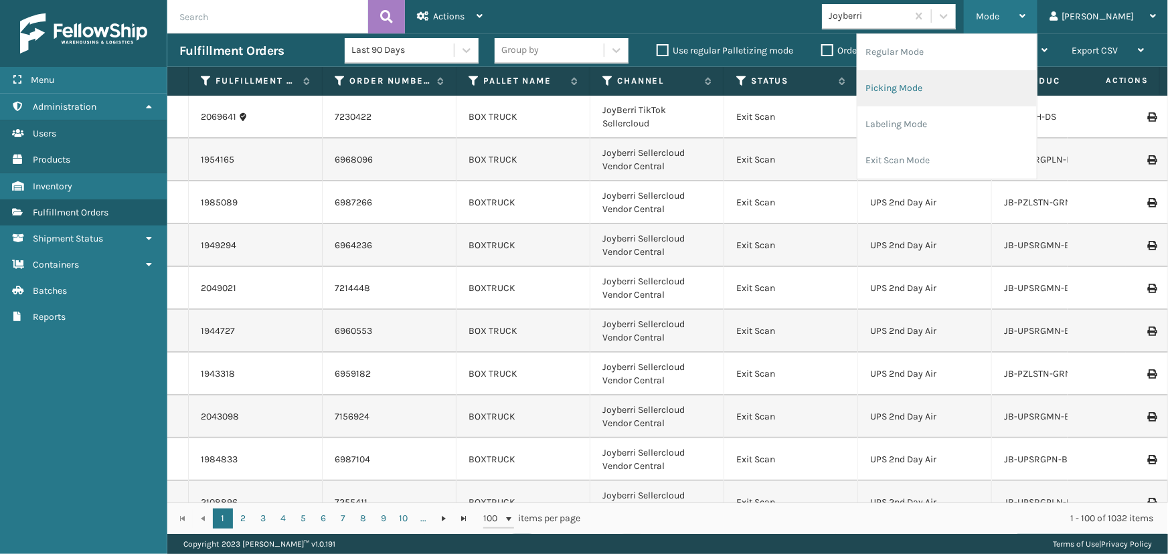
click at [985, 88] on li "Picking Mode" at bounding box center [947, 88] width 179 height 36
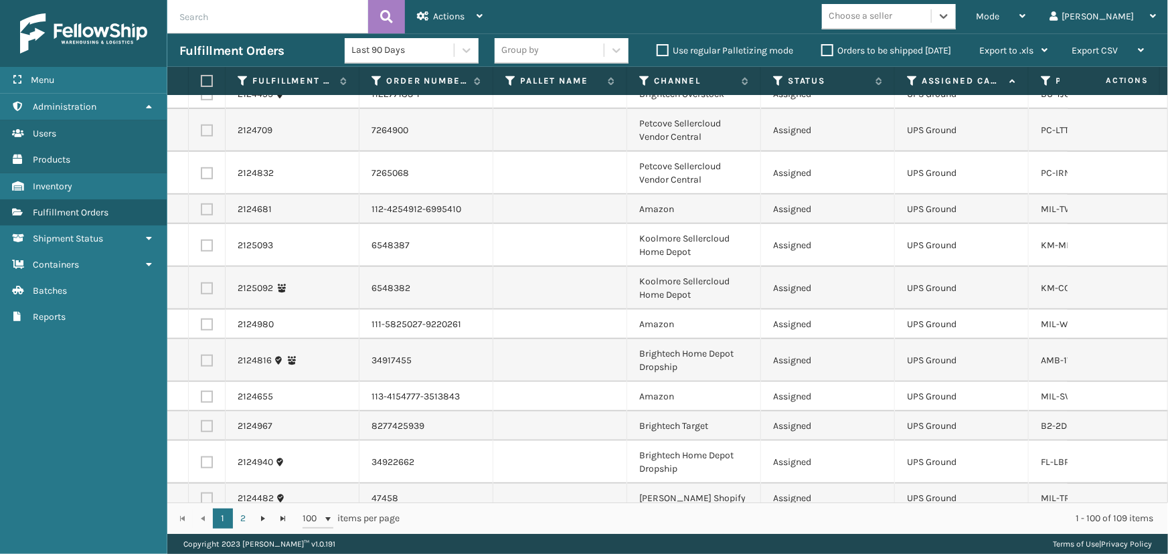
scroll to position [3081, 0]
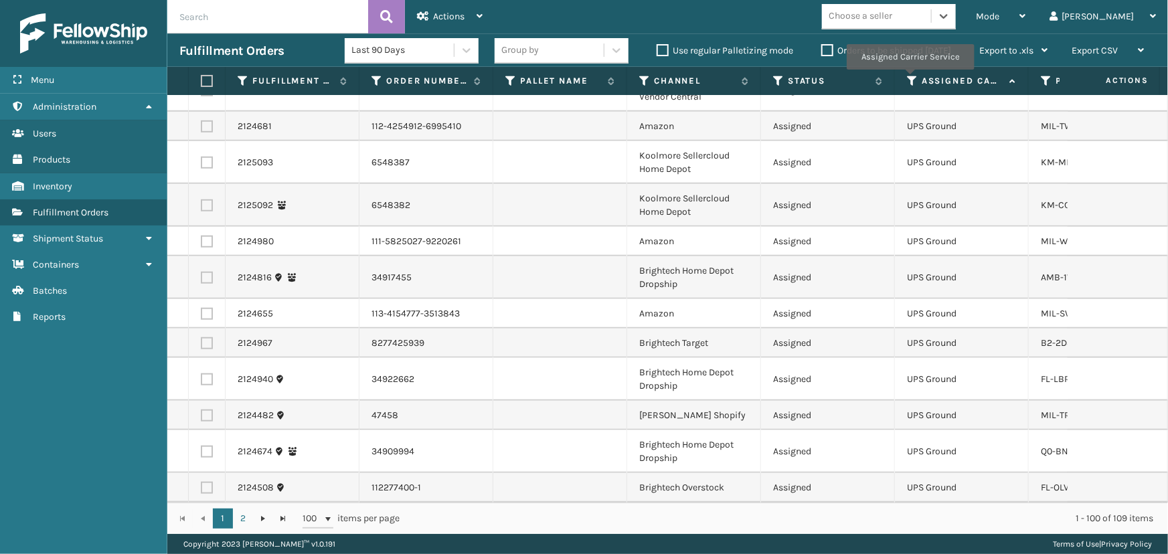
click at [910, 79] on icon at bounding box center [912, 81] width 11 height 12
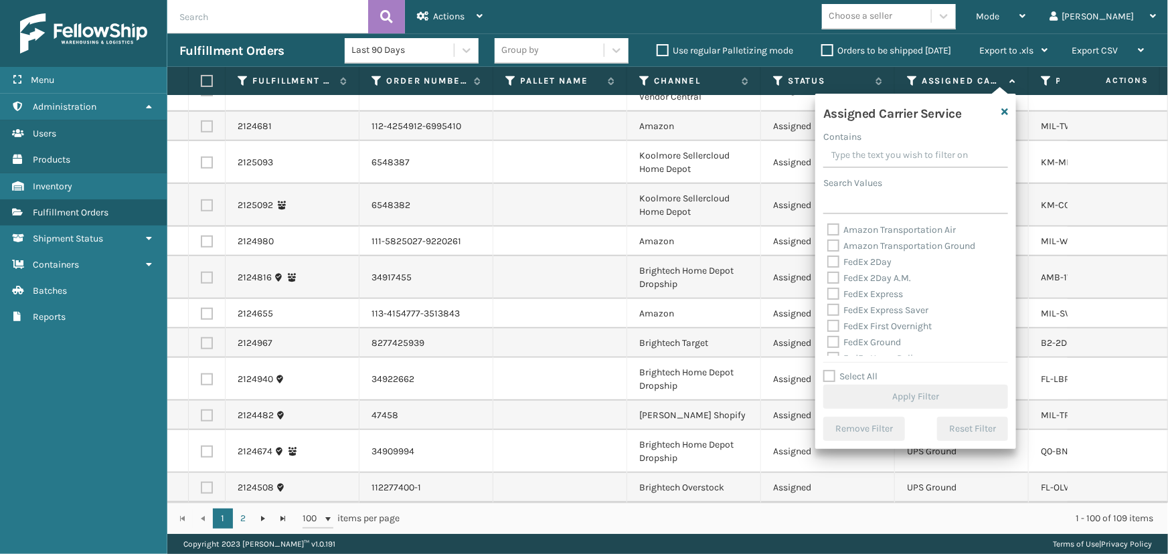
click at [850, 261] on label "FedEx 2Day" at bounding box center [859, 261] width 64 height 11
click at [828, 261] on input "FedEx 2Day" at bounding box center [827, 258] width 1 height 9
checkbox input "true"
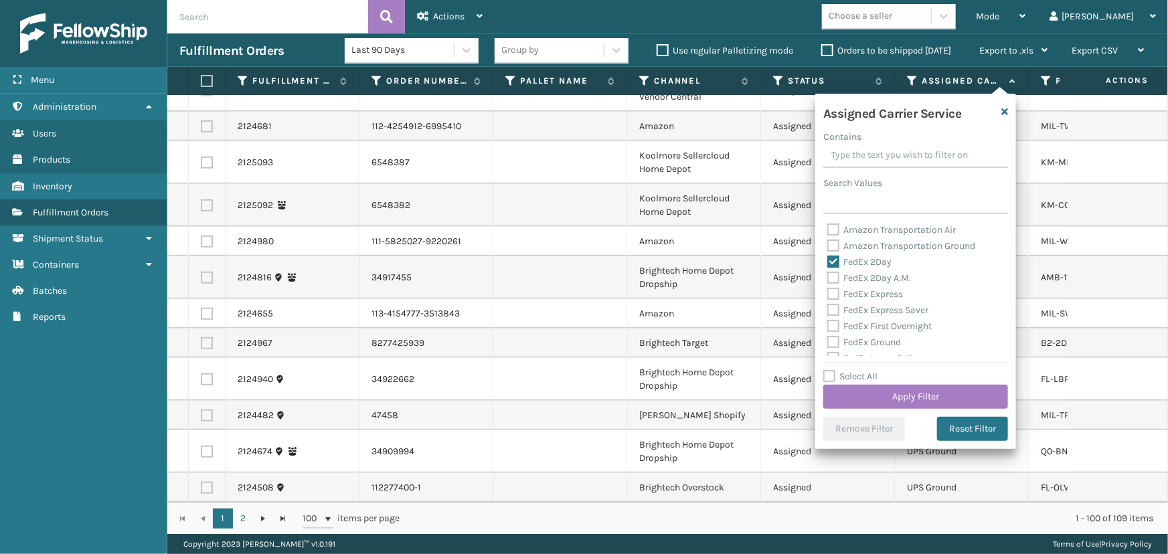
click at [856, 270] on div "FedEx 2Day A.M." at bounding box center [915, 278] width 177 height 16
click at [856, 273] on label "FedEx 2Day A.M." at bounding box center [869, 277] width 84 height 11
click at [828, 273] on input "FedEx 2Day A.M." at bounding box center [827, 274] width 1 height 9
checkbox input "true"
click at [864, 291] on label "FedEx Express" at bounding box center [865, 294] width 76 height 11
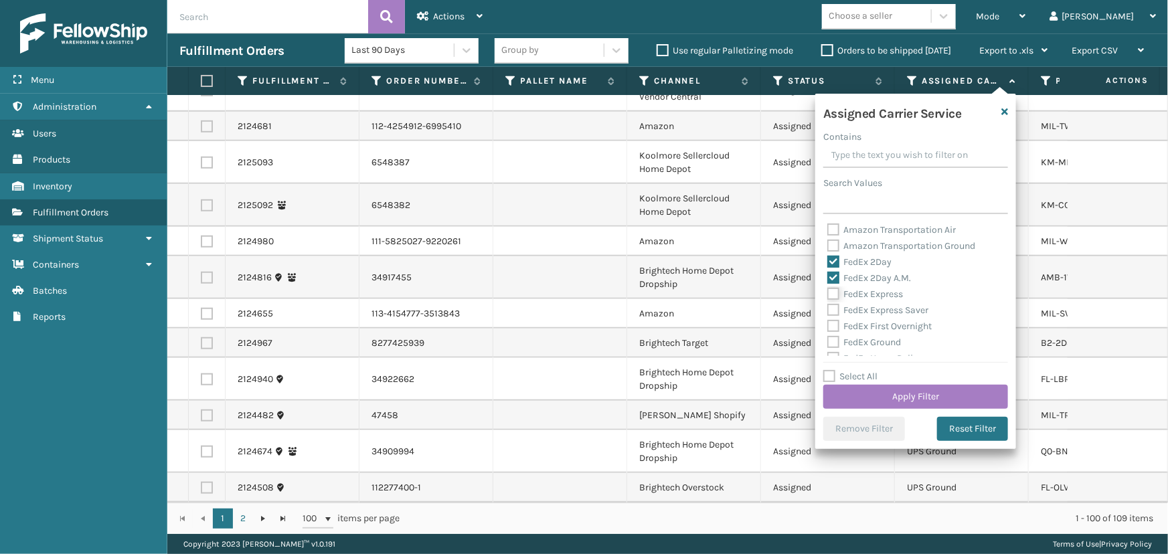
click at [828, 291] on input "FedEx Express" at bounding box center [827, 291] width 1 height 9
checkbox input "true"
click at [870, 309] on label "FedEx Express Saver" at bounding box center [877, 310] width 101 height 11
click at [828, 309] on input "FedEx Express Saver" at bounding box center [827, 307] width 1 height 9
checkbox input "true"
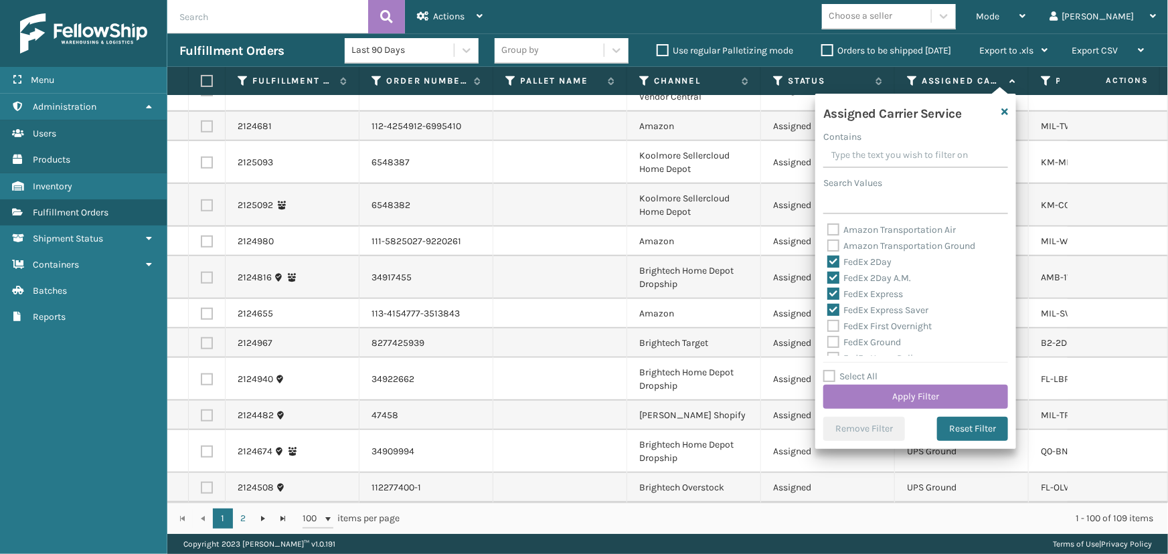
click at [862, 319] on div "FedEx First Overnight" at bounding box center [915, 327] width 177 height 16
click at [858, 325] on label "FedEx First Overnight" at bounding box center [879, 326] width 104 height 11
click at [828, 325] on input "FedEx First Overnight" at bounding box center [827, 323] width 1 height 9
checkbox input "true"
click at [869, 339] on label "FedEx Ground" at bounding box center [864, 342] width 74 height 11
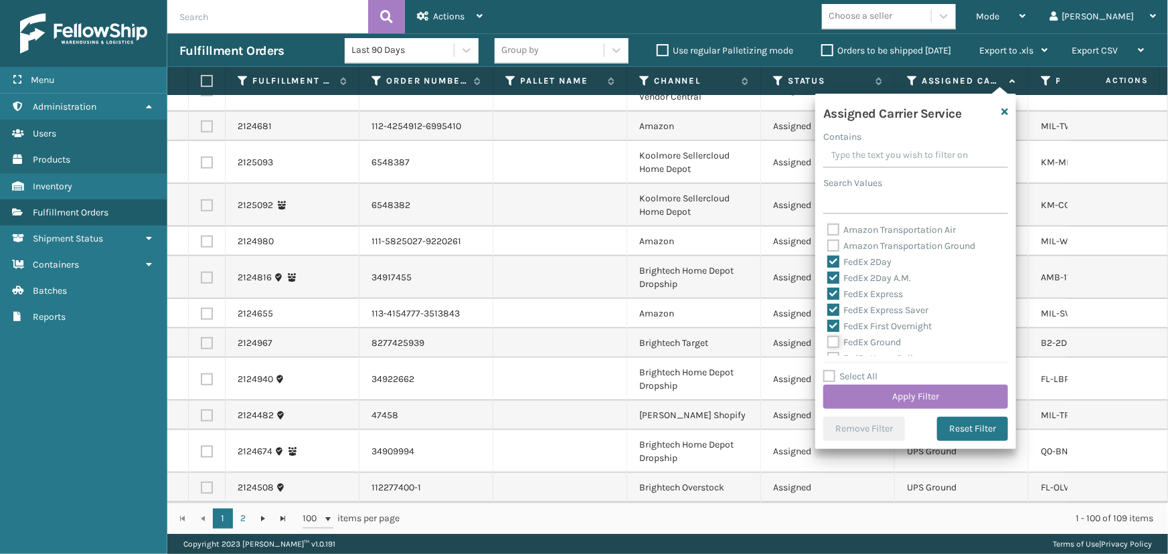
click at [828, 339] on input "FedEx Ground" at bounding box center [827, 339] width 1 height 9
checkbox input "true"
click at [846, 293] on label "FedEx Home Delivery" at bounding box center [878, 298] width 103 height 11
click at [828, 293] on input "FedEx Home Delivery" at bounding box center [827, 295] width 1 height 9
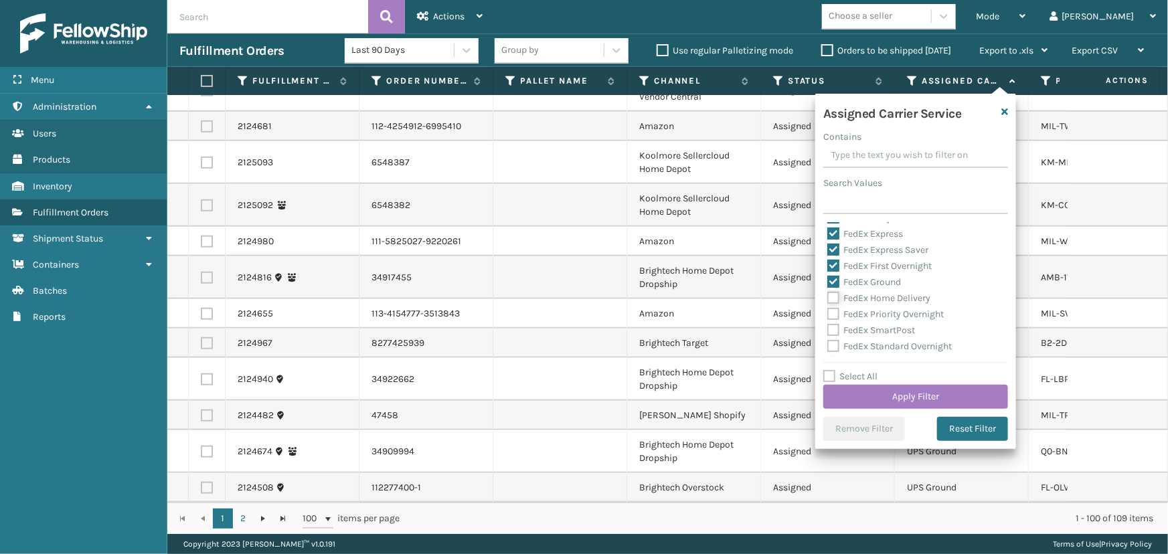
checkbox input "true"
click at [854, 312] on label "FedEx Priority Overnight" at bounding box center [885, 314] width 116 height 11
click at [828, 312] on input "FedEx Priority Overnight" at bounding box center [827, 311] width 1 height 9
checkbox input "true"
drag, startPoint x: 854, startPoint y: 323, endPoint x: 856, endPoint y: 332, distance: 8.8
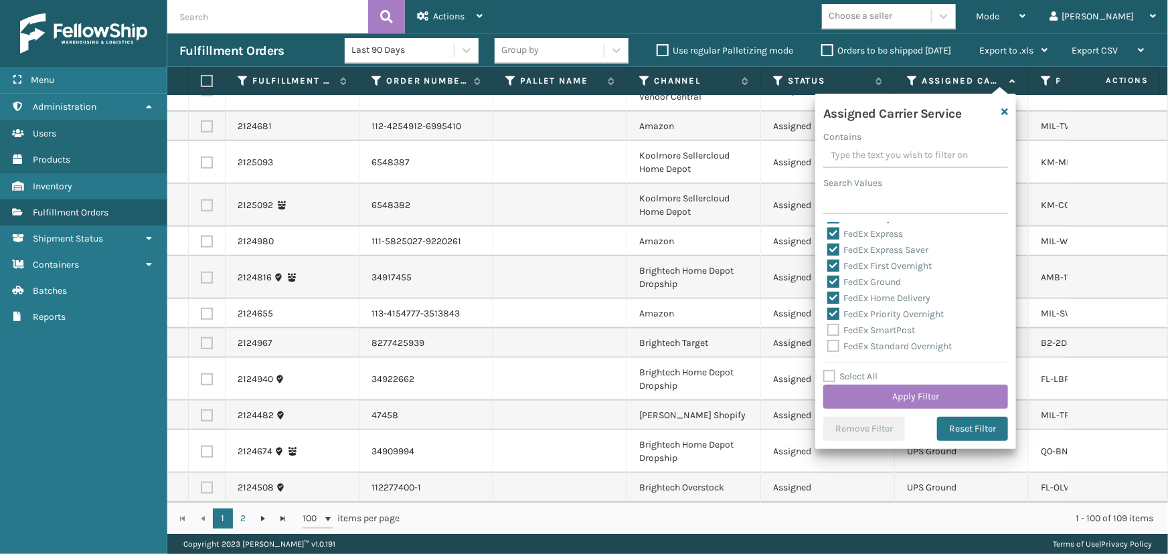
click at [854, 325] on div "FedEx SmartPost" at bounding box center [915, 331] width 177 height 16
click at [856, 332] on label "FedEx SmartPost" at bounding box center [871, 330] width 88 height 11
click at [828, 331] on input "FedEx SmartPost" at bounding box center [827, 327] width 1 height 9
checkbox input "true"
click at [862, 343] on label "FedEx Standard Overnight" at bounding box center [889, 346] width 125 height 11
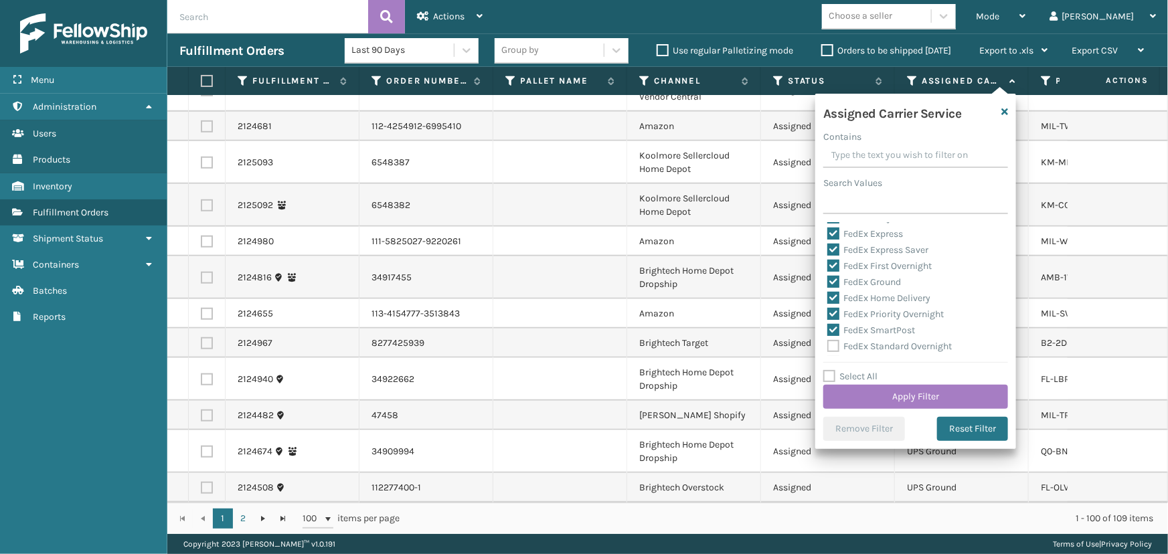
click at [876, 345] on label "FedEx Standard Overnight" at bounding box center [889, 346] width 125 height 11
click at [828, 345] on input "FedEx Standard Overnight" at bounding box center [827, 343] width 1 height 9
checkbox input "true"
click at [879, 388] on button "Apply Filter" at bounding box center [915, 397] width 185 height 24
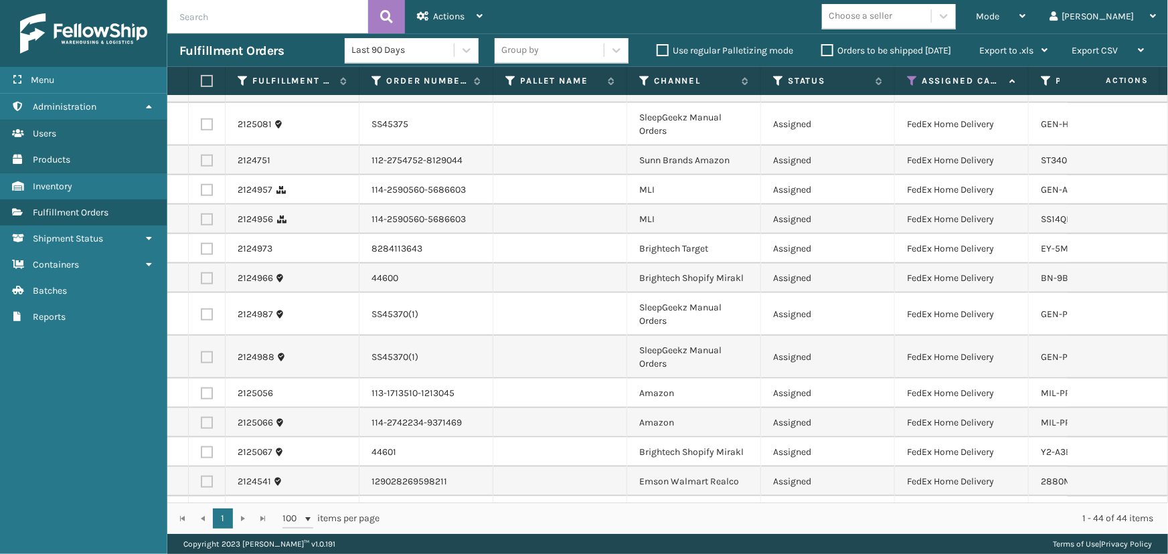
scroll to position [991, 0]
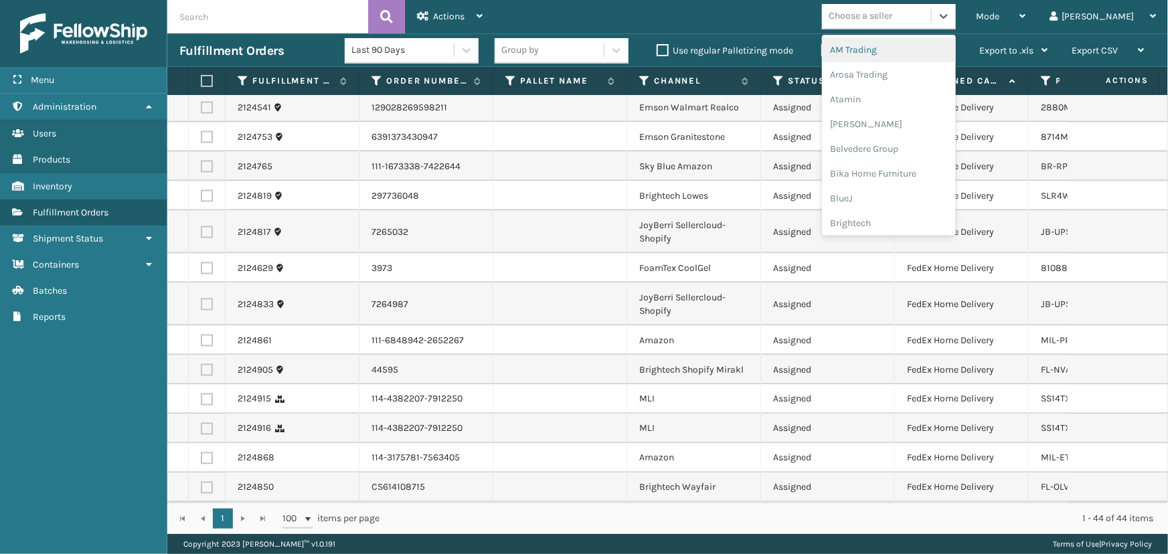
click at [892, 19] on div "Choose a seller" at bounding box center [861, 16] width 64 height 14
click at [904, 221] on div "Brightech" at bounding box center [889, 223] width 134 height 25
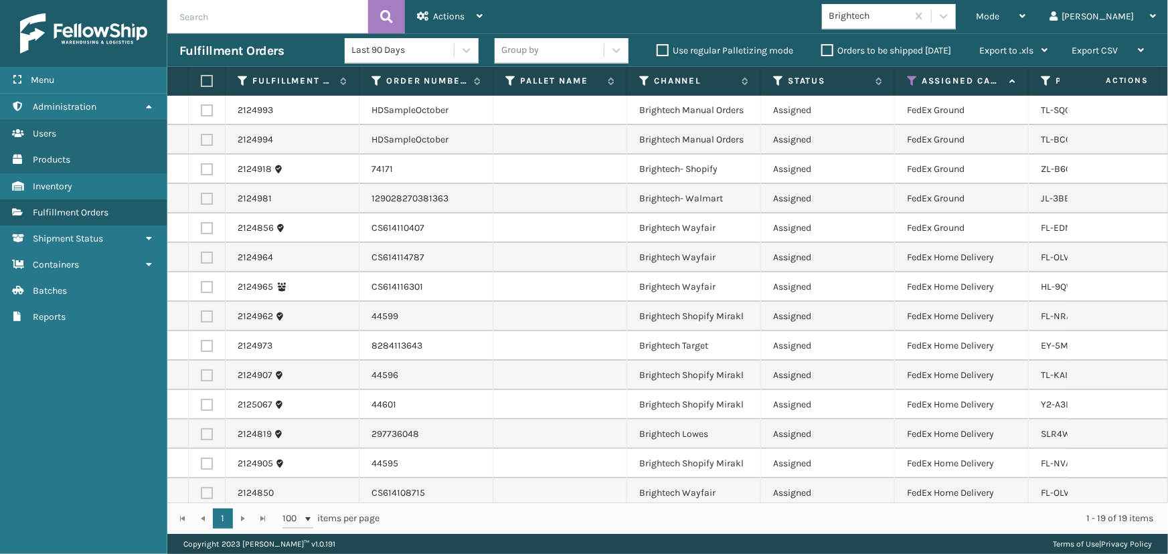
click at [208, 78] on label at bounding box center [205, 81] width 8 height 12
click at [201, 78] on input "checkbox" at bounding box center [201, 81] width 1 height 9
checkbox input "true"
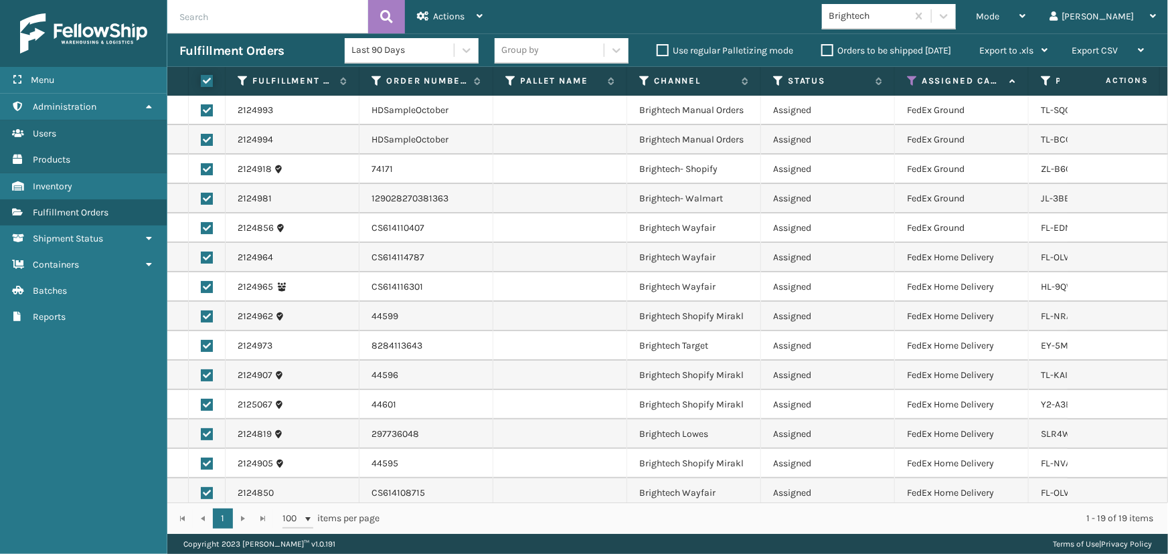
checkbox input "true"
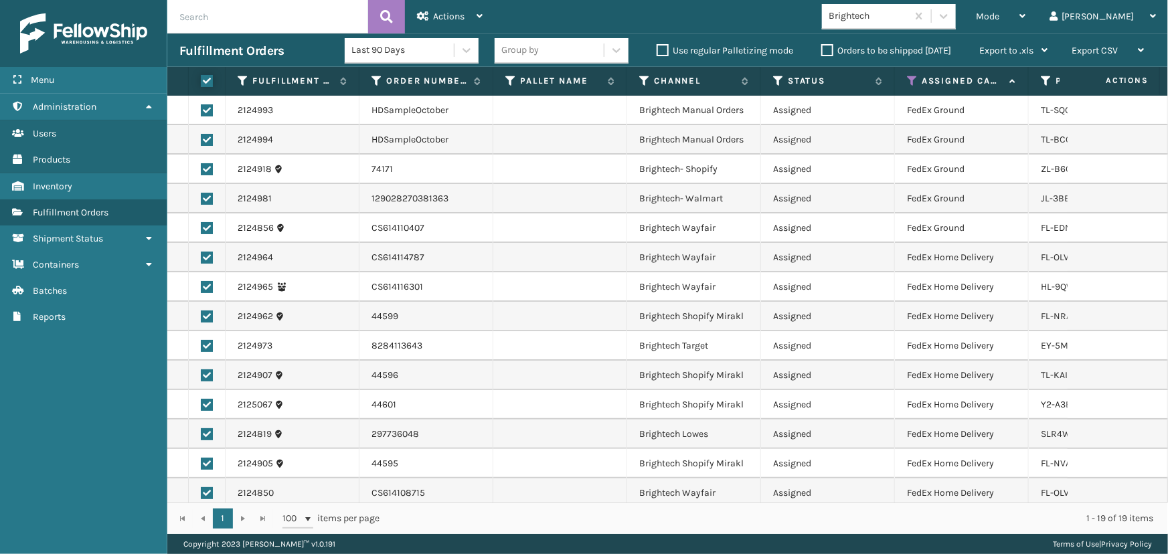
checkbox input "true"
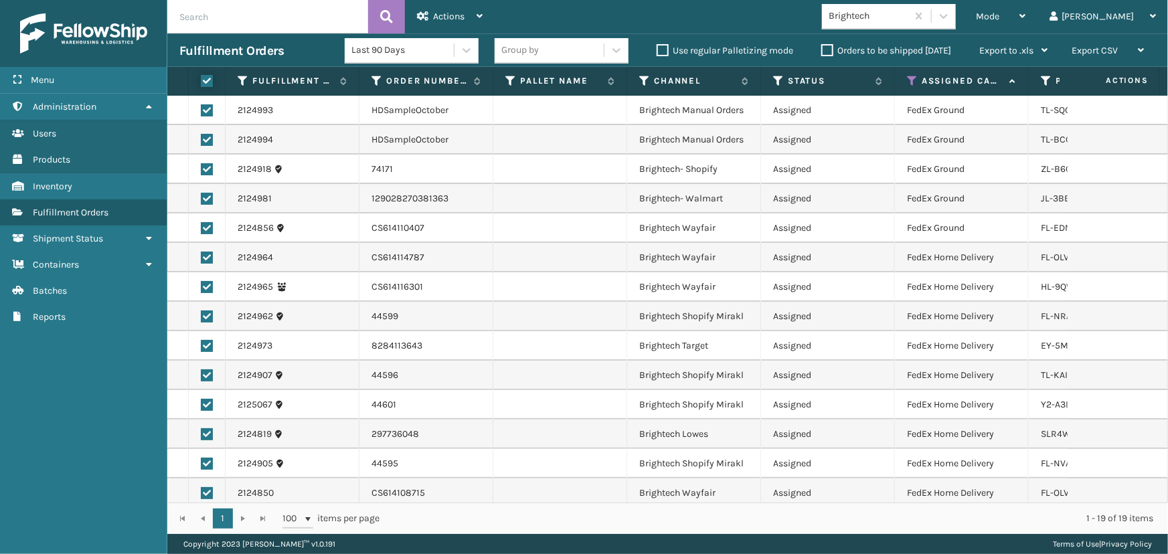
checkbox input "true"
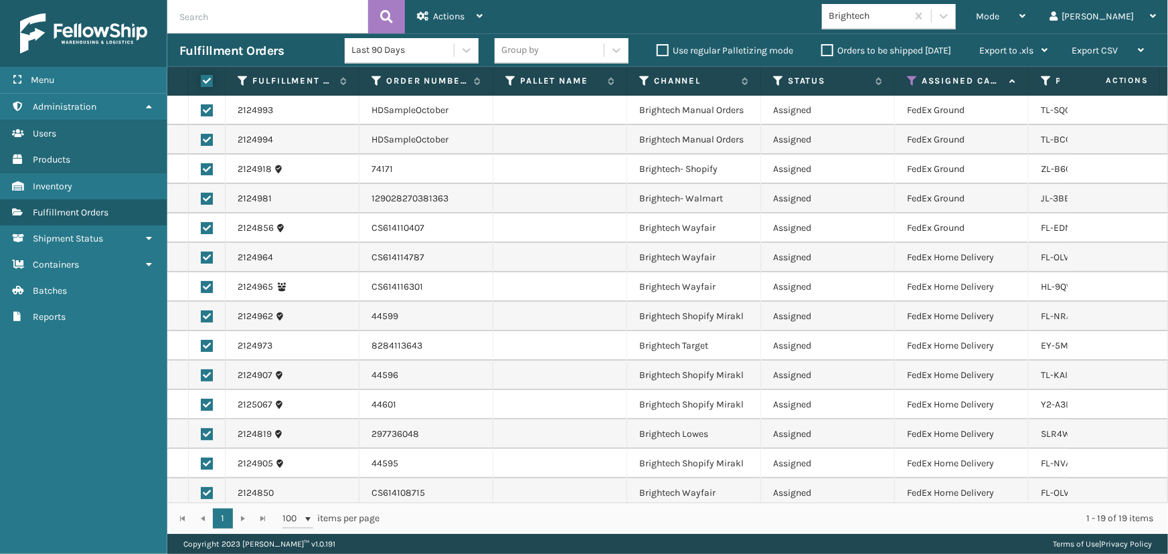
checkbox input "true"
click at [441, 18] on span "Actions" at bounding box center [448, 16] width 31 height 11
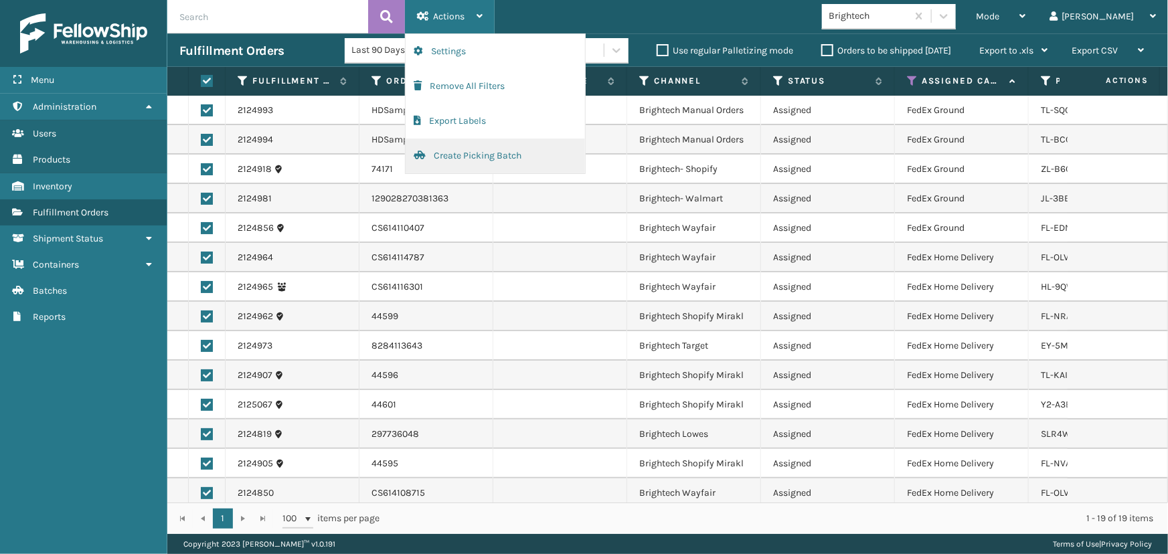
click at [453, 160] on button "Create Picking Batch" at bounding box center [495, 156] width 179 height 35
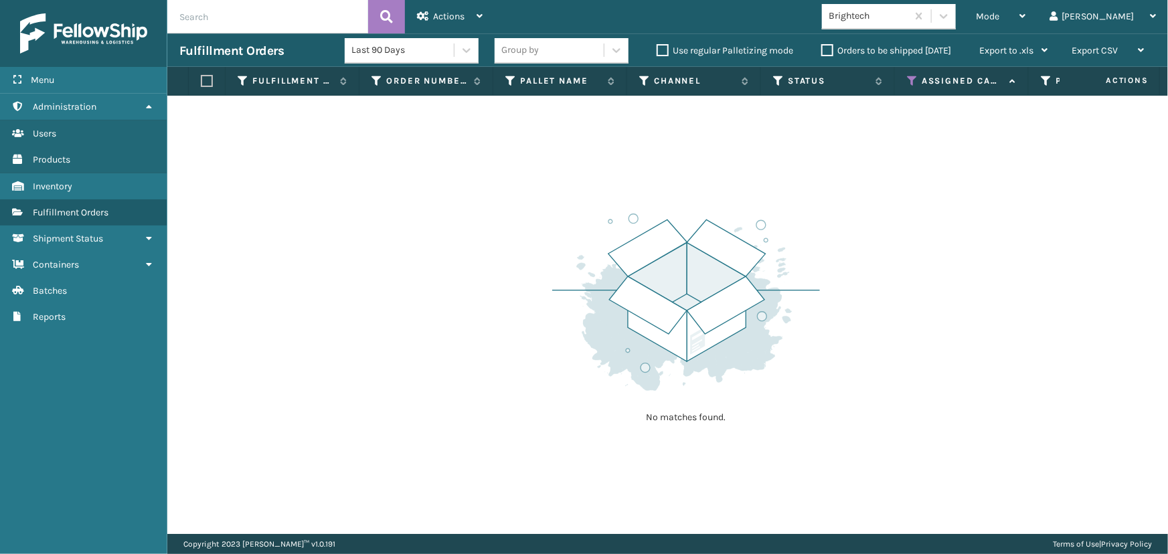
click at [908, 11] on div "Brightech" at bounding box center [869, 16] width 80 height 14
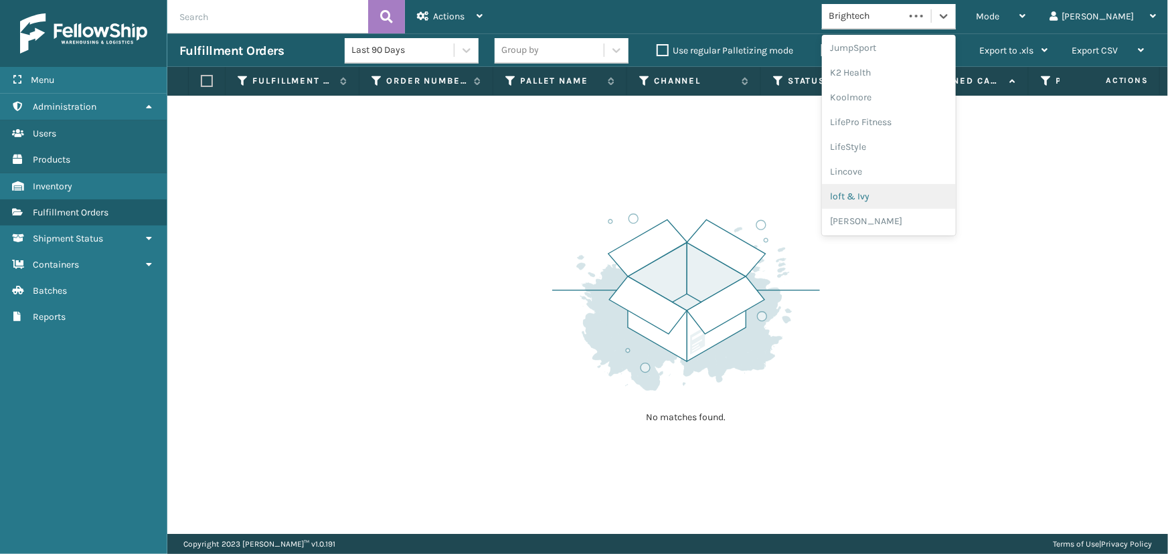
scroll to position [671, 0]
click at [924, 207] on div "SleepGeekz" at bounding box center [889, 196] width 134 height 25
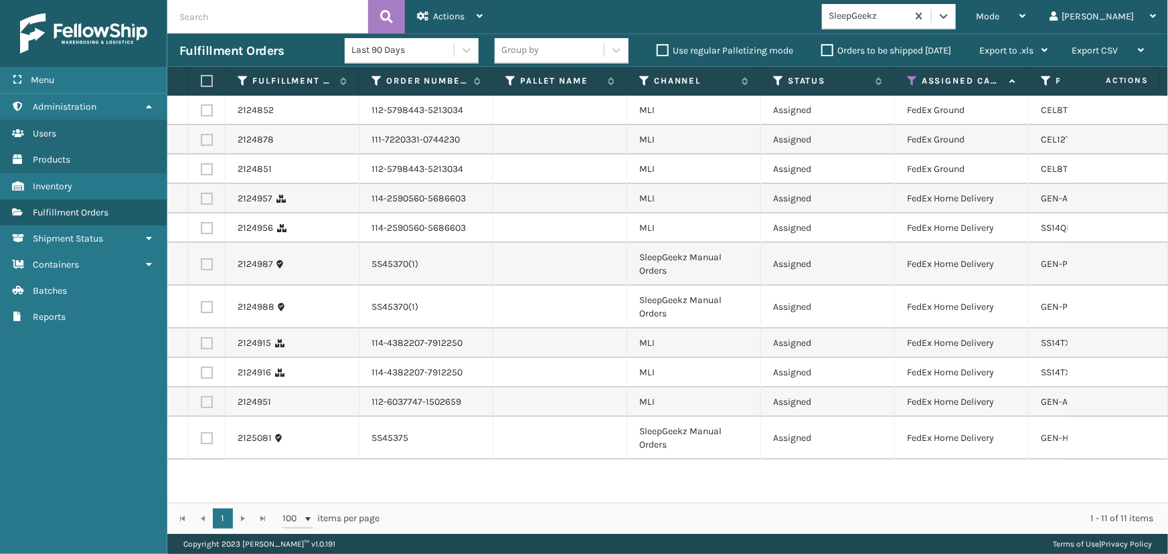
click at [206, 78] on label at bounding box center [205, 81] width 8 height 12
click at [201, 78] on input "checkbox" at bounding box center [201, 81] width 1 height 9
checkbox input "true"
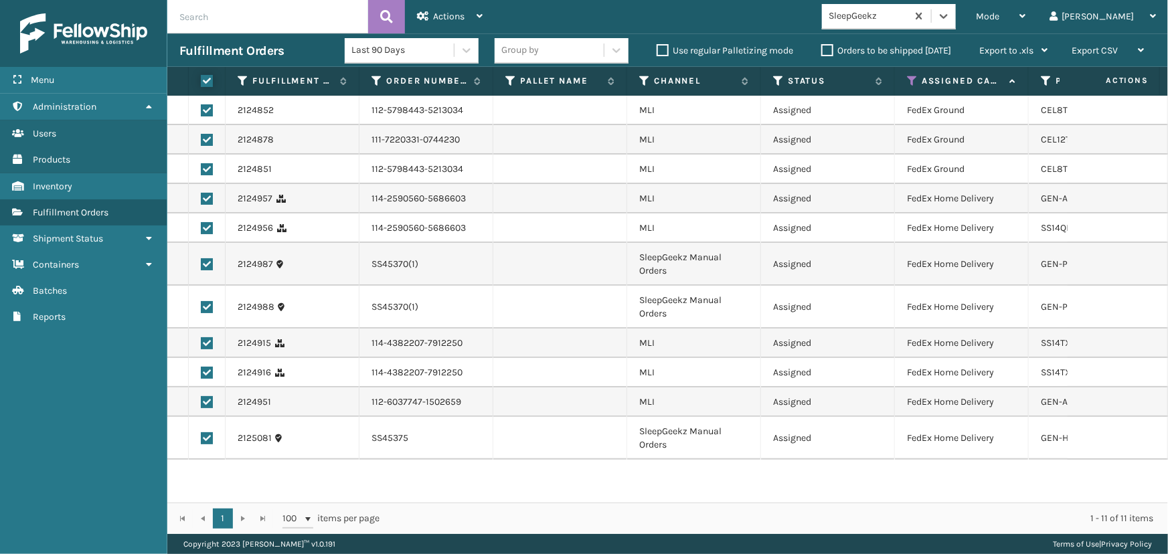
checkbox input "true"
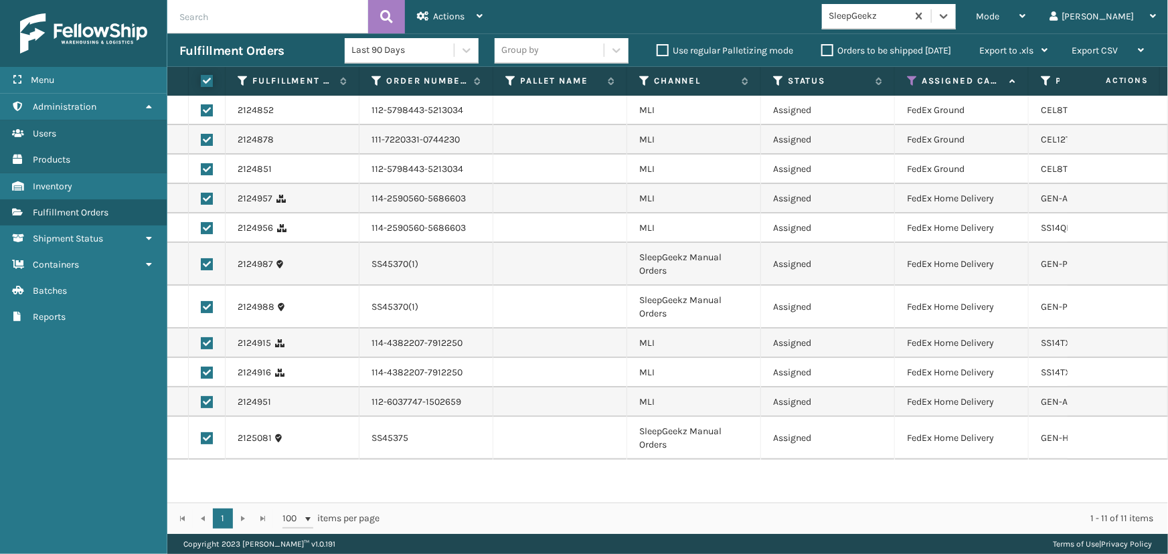
checkbox input "true"
click at [448, 16] on span "Actions" at bounding box center [448, 16] width 31 height 11
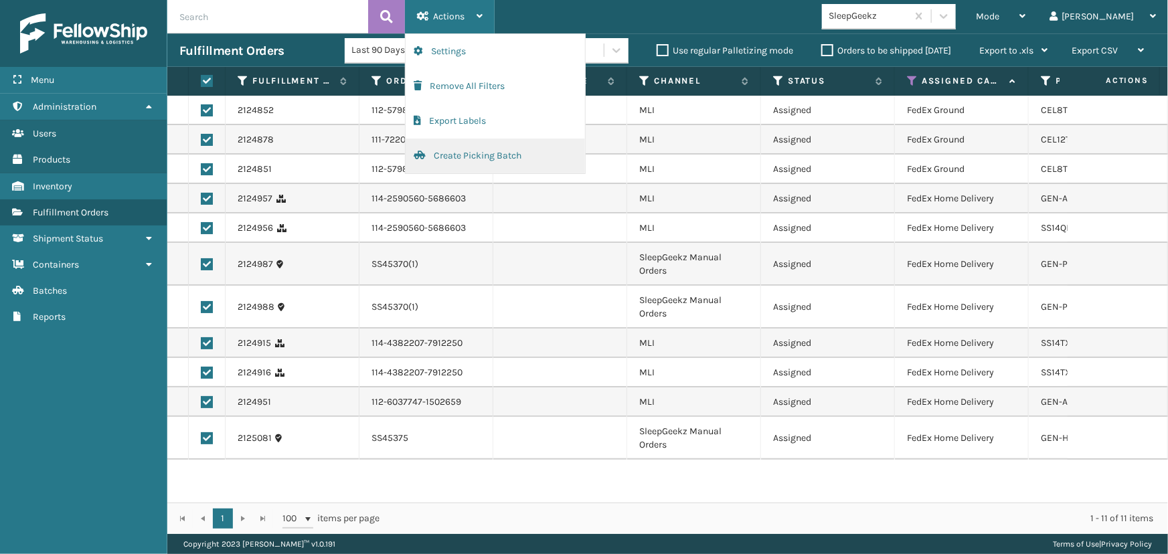
click at [451, 157] on button "Create Picking Batch" at bounding box center [495, 156] width 179 height 35
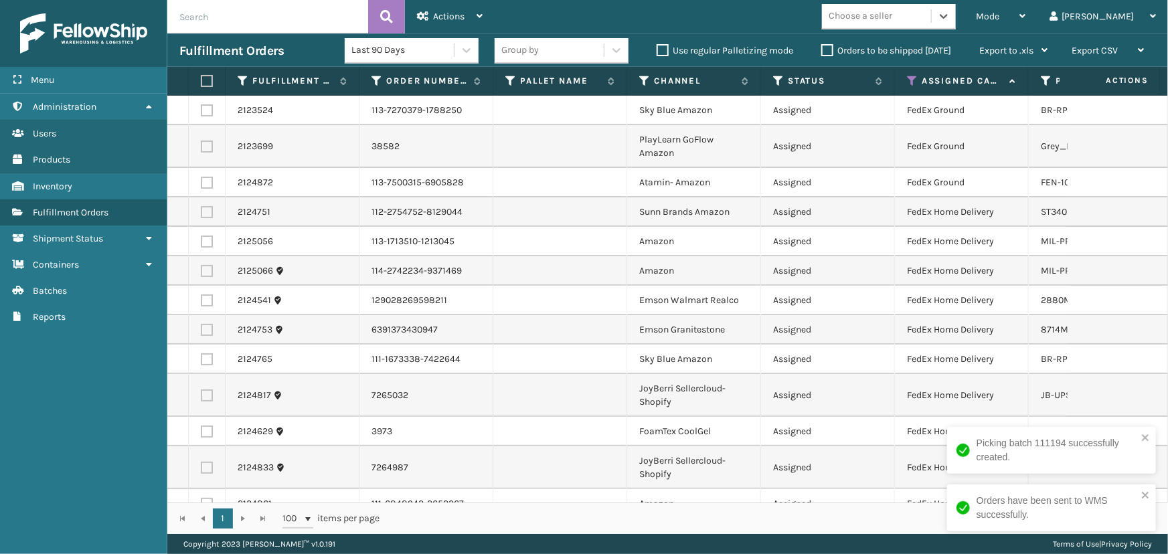
click at [892, 15] on div "Choose a seller" at bounding box center [861, 16] width 64 height 14
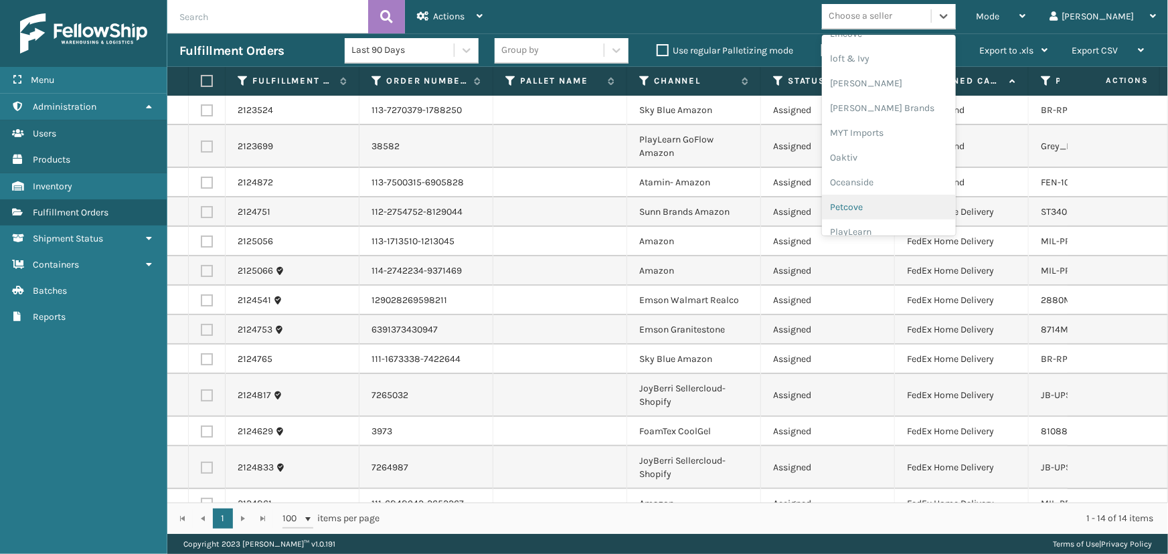
scroll to position [549, 0]
click at [913, 129] on div "[PERSON_NAME] Brands" at bounding box center [889, 120] width 134 height 25
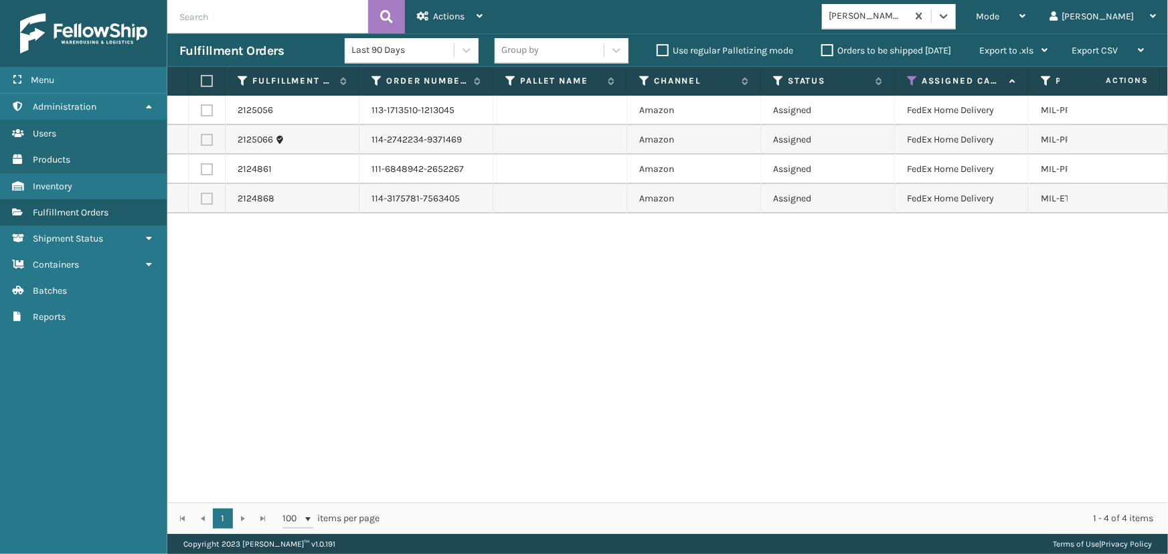
click at [207, 77] on label at bounding box center [205, 81] width 8 height 12
click at [201, 77] on input "checkbox" at bounding box center [201, 81] width 1 height 9
checkbox input "true"
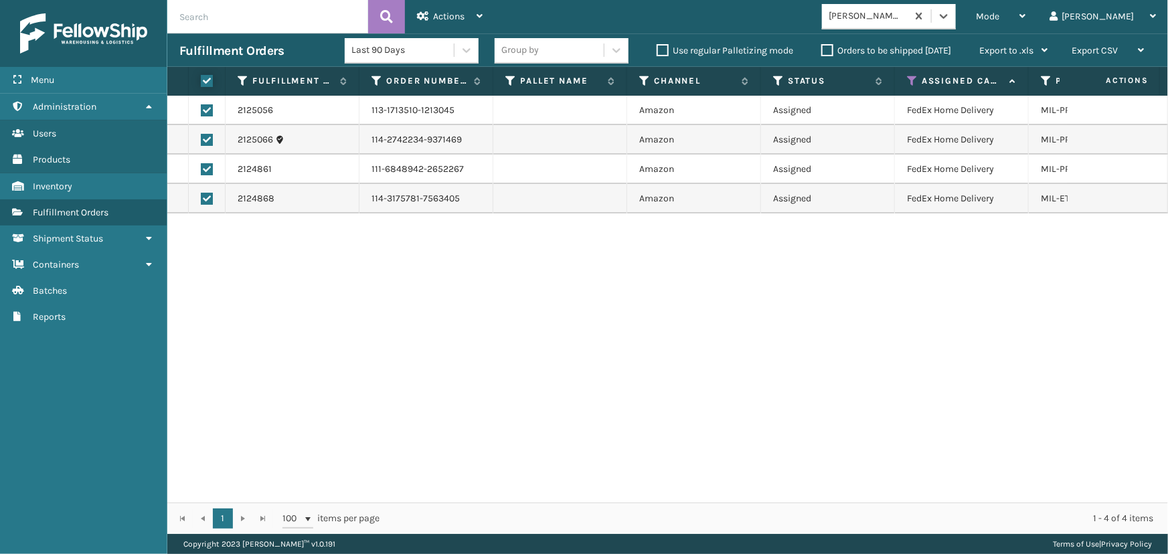
checkbox input "true"
click at [434, 12] on span "Actions" at bounding box center [448, 16] width 31 height 11
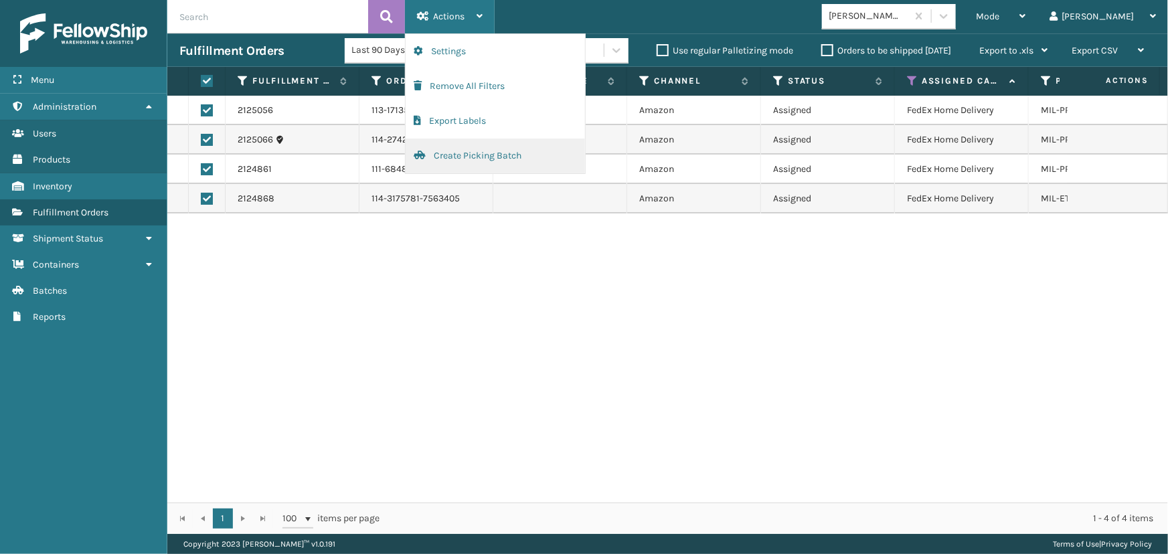
click at [512, 156] on button "Create Picking Batch" at bounding box center [495, 156] width 179 height 35
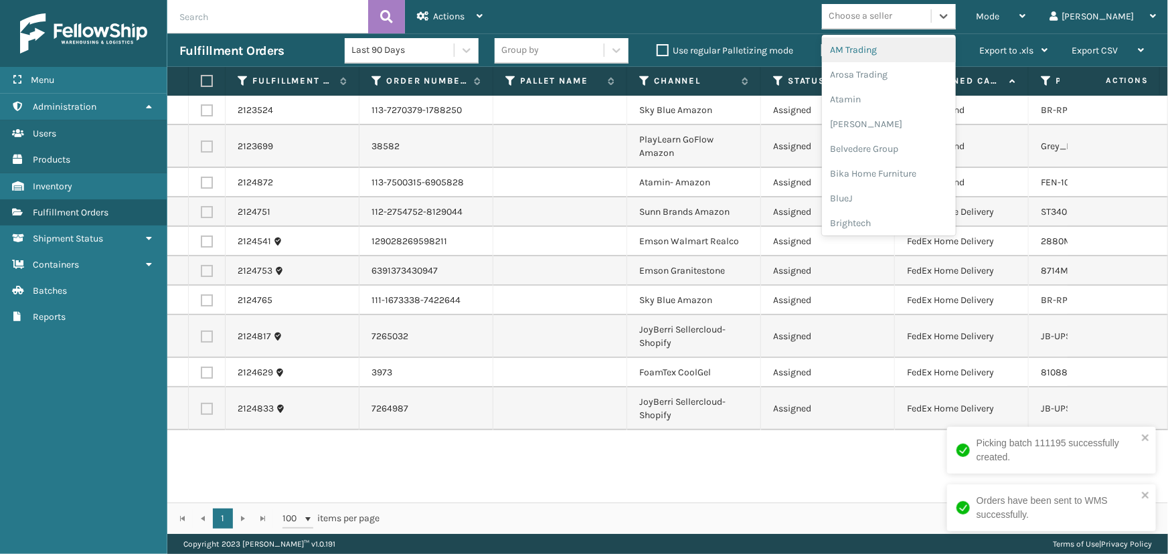
click at [892, 14] on div "Choose a seller" at bounding box center [861, 16] width 64 height 14
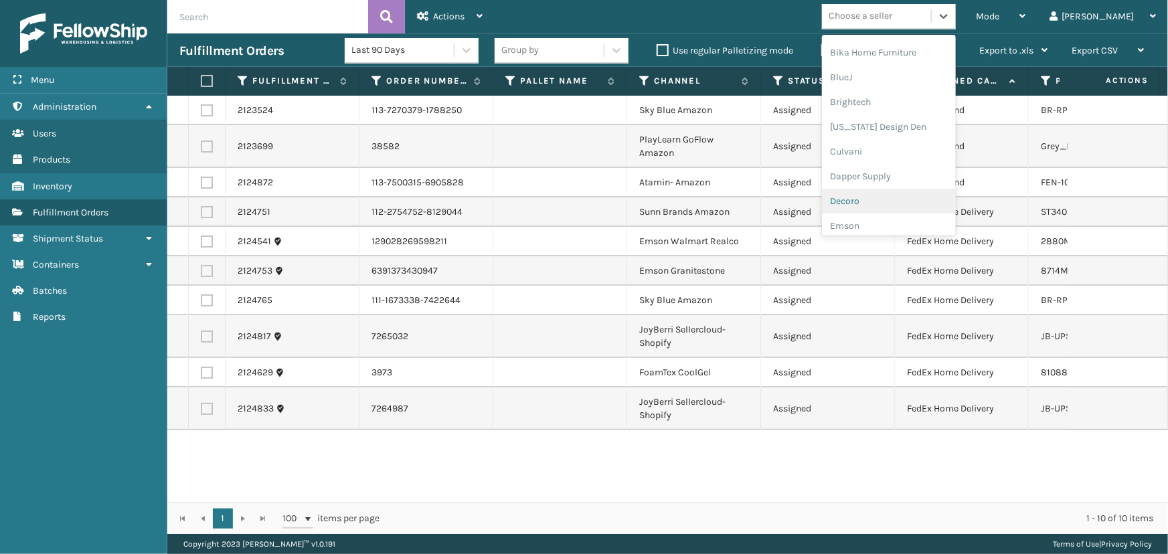
scroll to position [182, 0]
click at [897, 166] on div "Emson" at bounding box center [889, 165] width 134 height 25
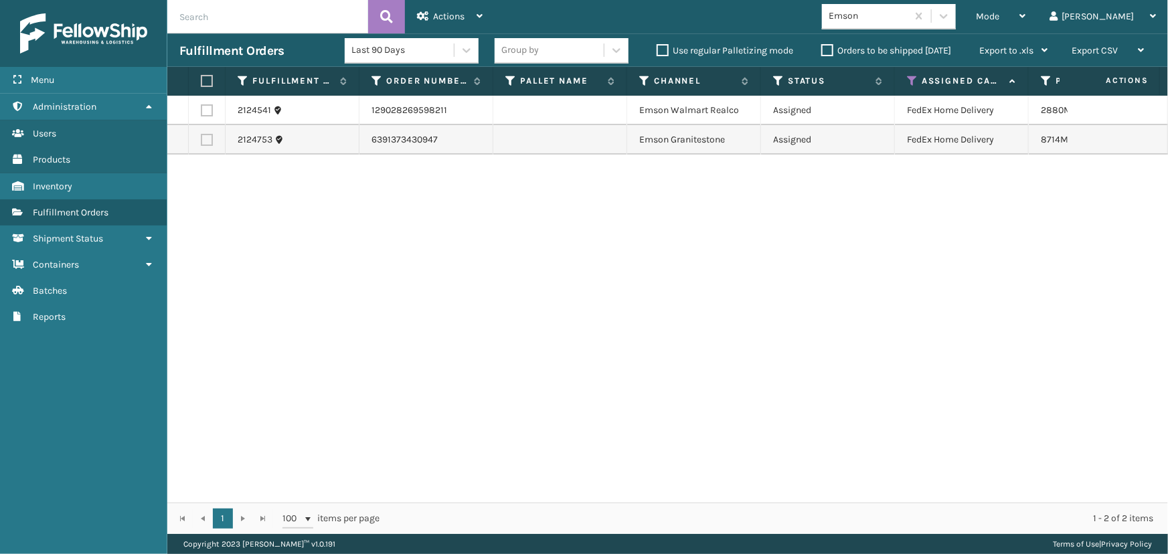
drag, startPoint x: 212, startPoint y: 80, endPoint x: 248, endPoint y: 67, distance: 37.7
click at [209, 80] on label at bounding box center [205, 81] width 8 height 12
click at [201, 80] on input "checkbox" at bounding box center [201, 81] width 1 height 9
checkbox input "true"
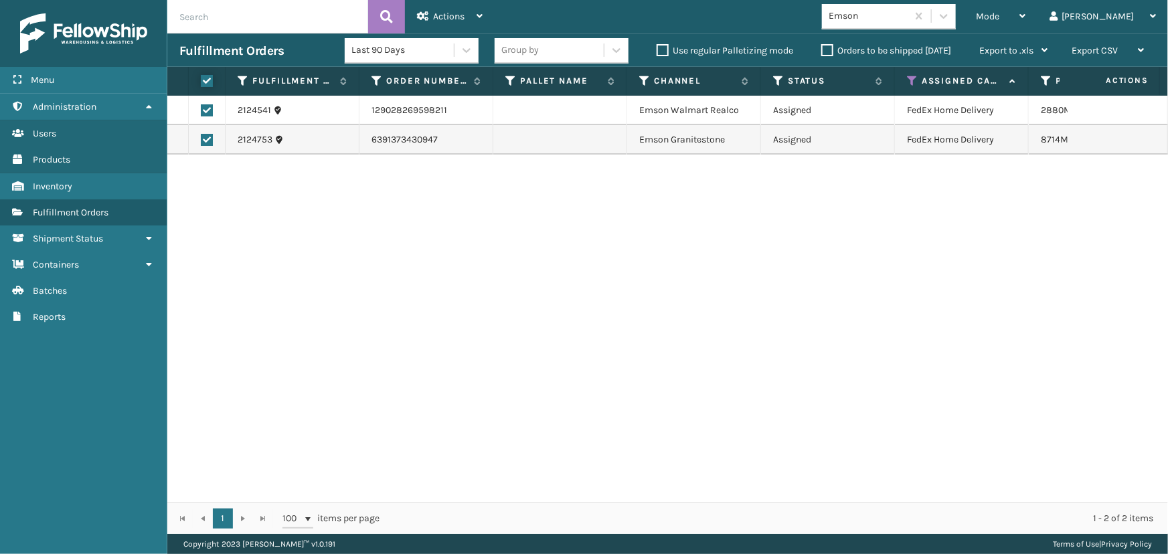
checkbox input "true"
click at [459, 13] on span "Actions" at bounding box center [448, 16] width 31 height 11
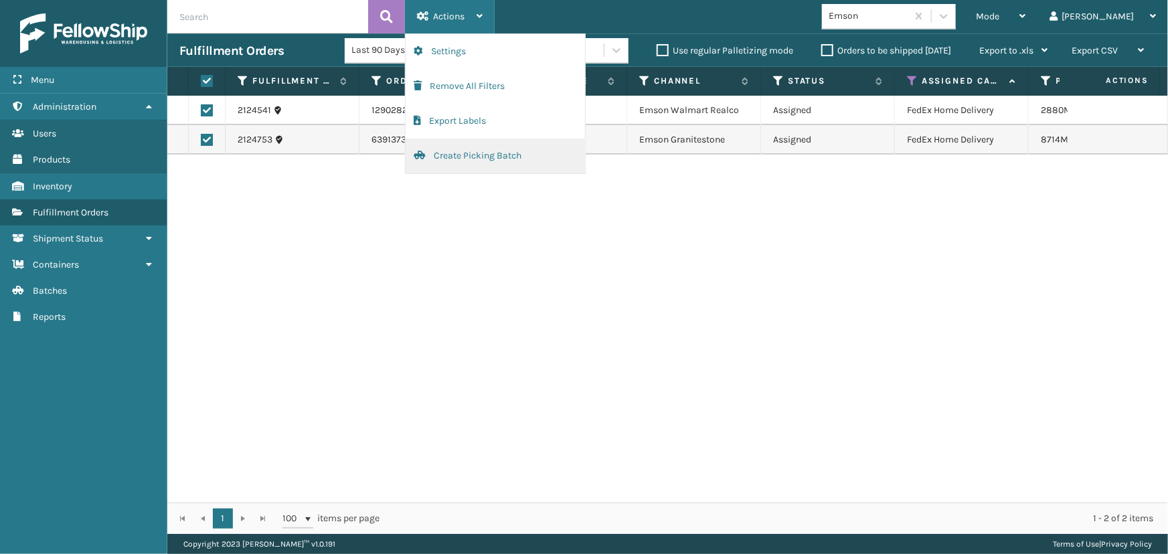
click at [484, 157] on button "Create Picking Batch" at bounding box center [495, 156] width 179 height 35
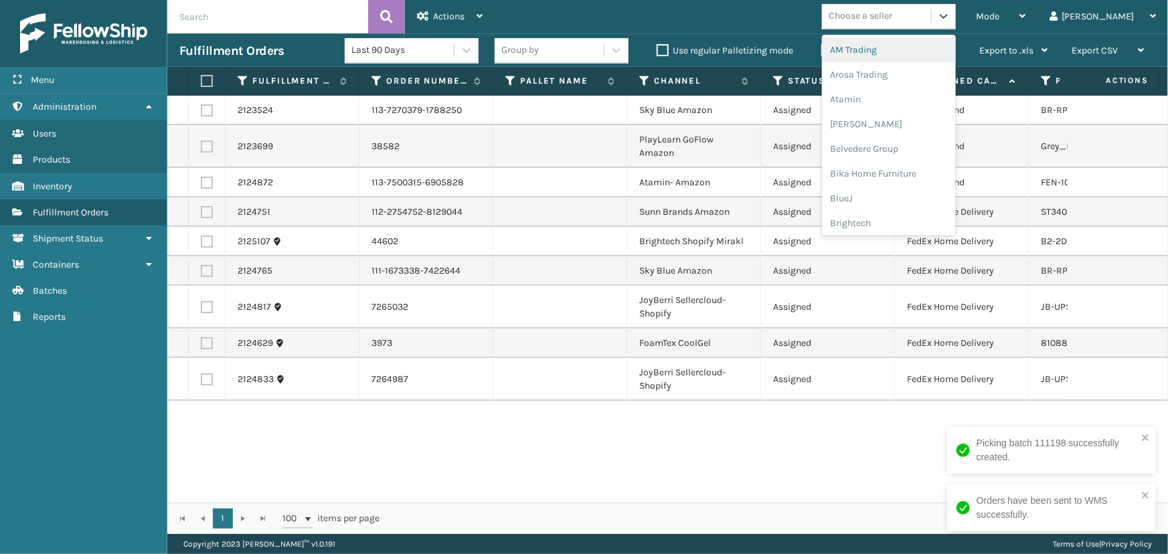
click at [892, 16] on div "Choose a seller" at bounding box center [861, 16] width 64 height 14
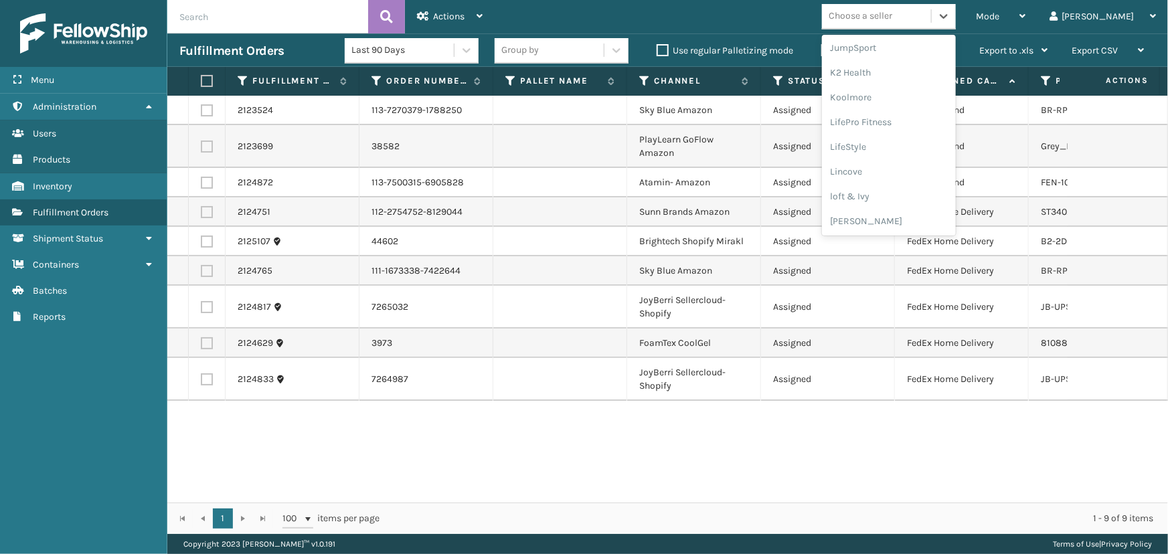
scroll to position [671, 0]
click at [913, 171] on div "Sky Blue Brands" at bounding box center [889, 171] width 134 height 25
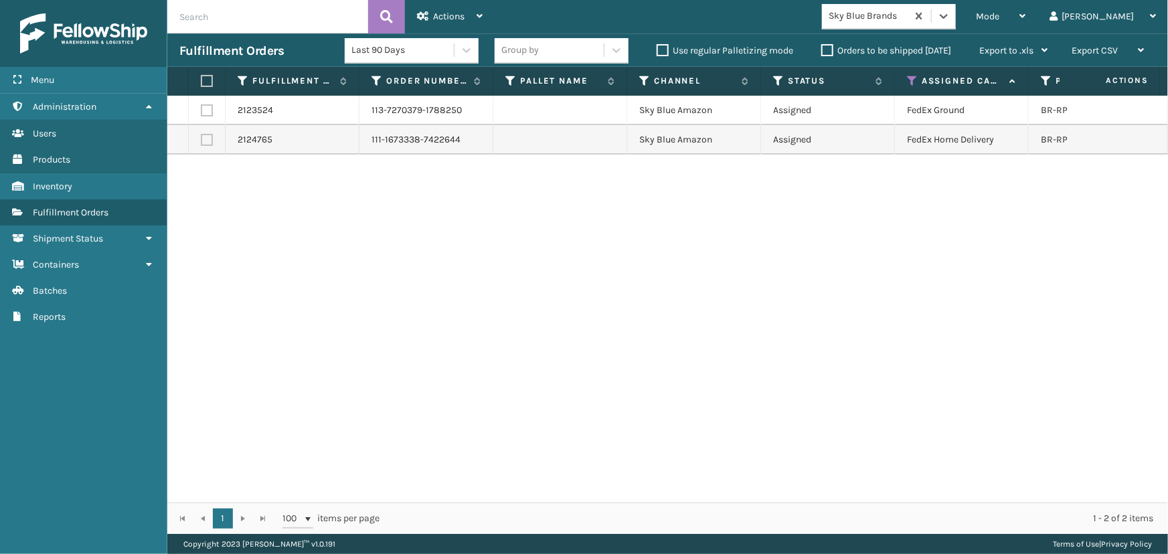
drag, startPoint x: 208, startPoint y: 72, endPoint x: 206, endPoint y: 82, distance: 10.9
click at [207, 80] on th at bounding box center [207, 81] width 37 height 29
click at [206, 83] on label at bounding box center [205, 81] width 8 height 12
click at [201, 83] on input "checkbox" at bounding box center [201, 81] width 1 height 9
checkbox input "true"
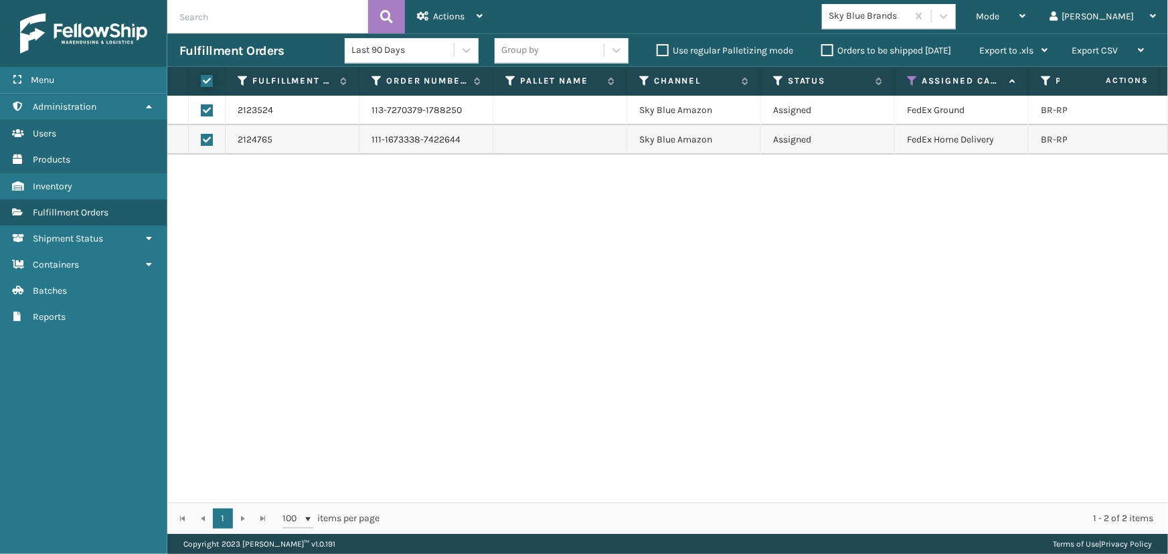
checkbox input "true"
click at [441, 24] on div "Actions" at bounding box center [450, 16] width 66 height 33
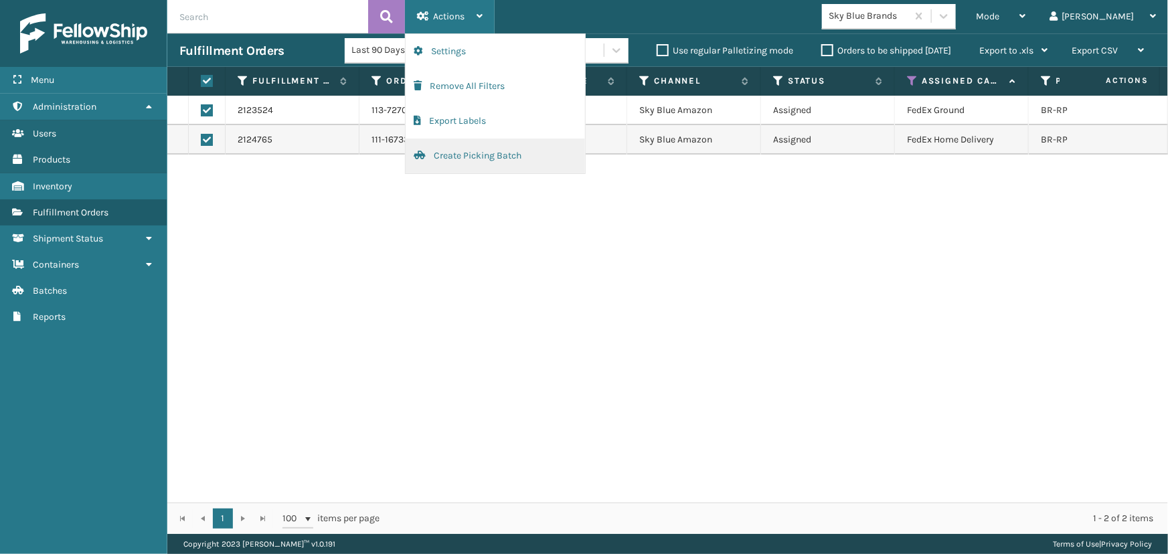
click at [488, 158] on button "Create Picking Batch" at bounding box center [495, 156] width 179 height 35
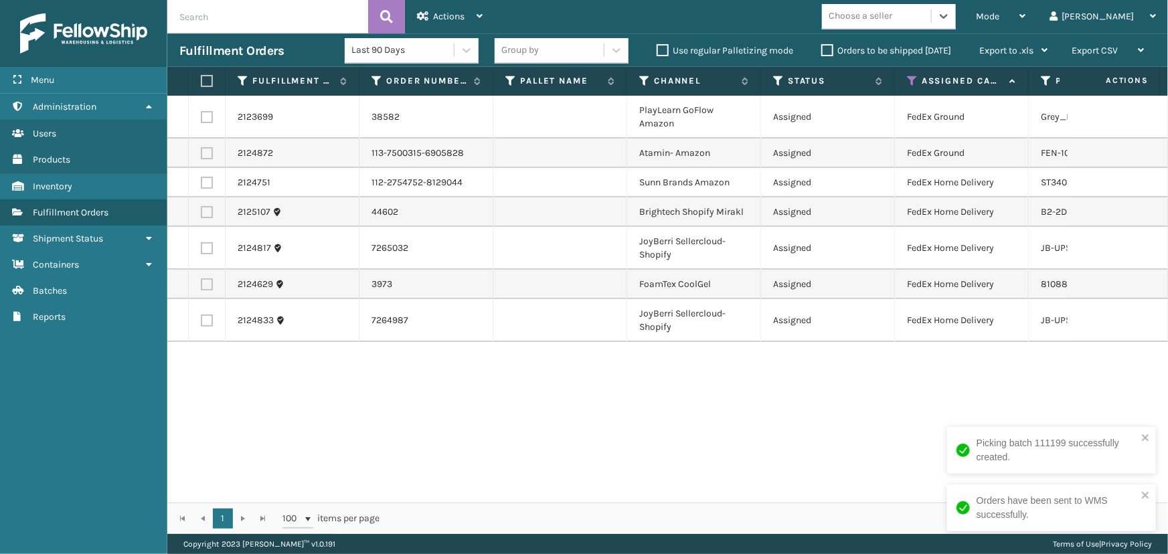
click at [892, 19] on div "Choose a seller" at bounding box center [861, 16] width 64 height 14
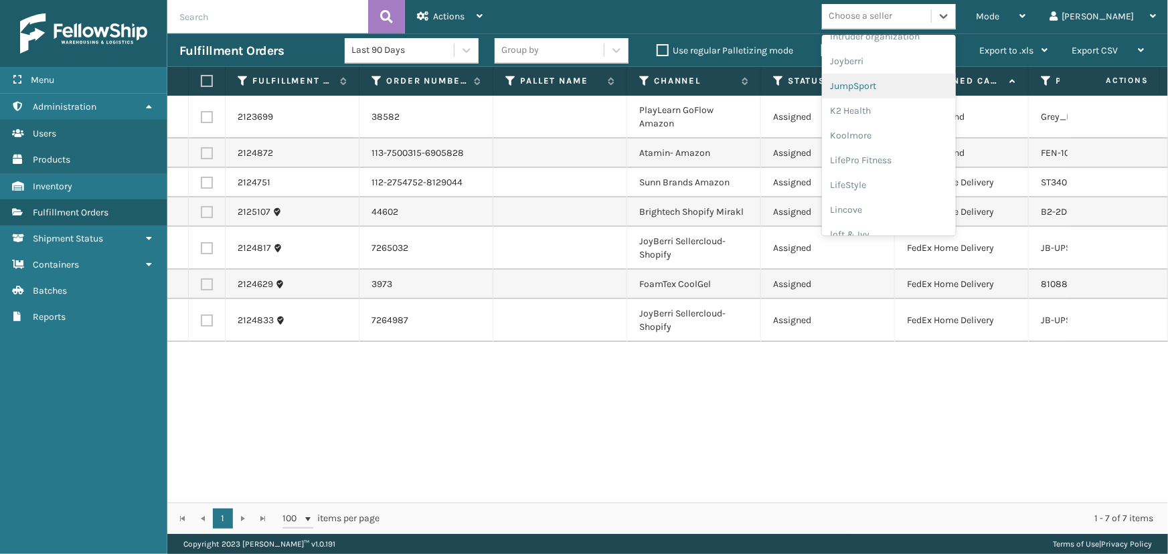
scroll to position [367, 0]
click at [887, 81] on div "Joyberri" at bounding box center [889, 79] width 134 height 25
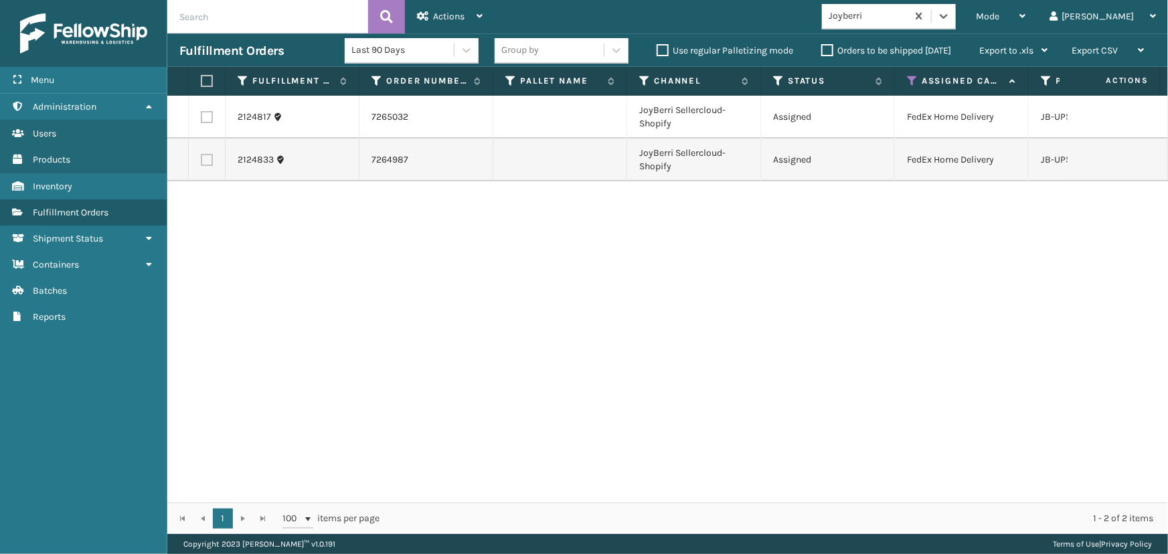
click at [208, 78] on label at bounding box center [205, 81] width 8 height 12
click at [201, 78] on input "checkbox" at bounding box center [201, 81] width 1 height 9
checkbox input "true"
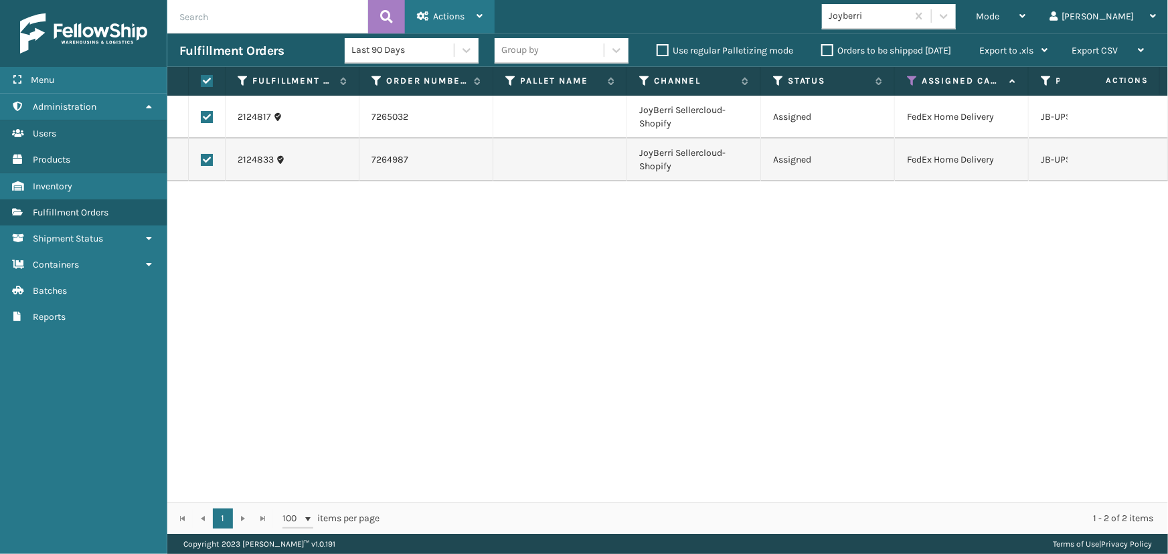
click at [453, 17] on span "Actions" at bounding box center [448, 16] width 31 height 11
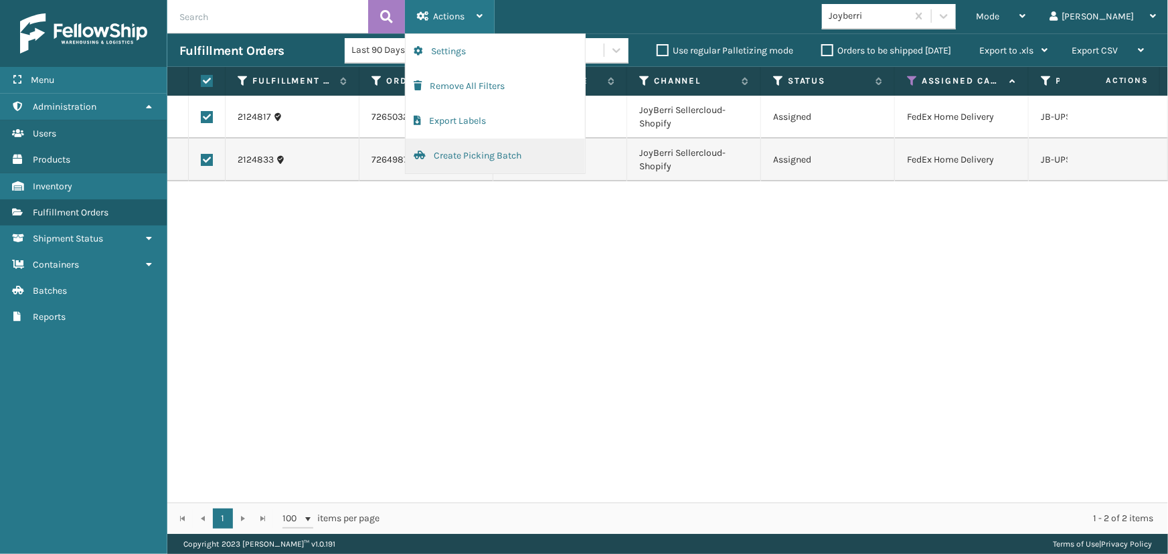
click at [473, 158] on button "Create Picking Batch" at bounding box center [495, 156] width 179 height 35
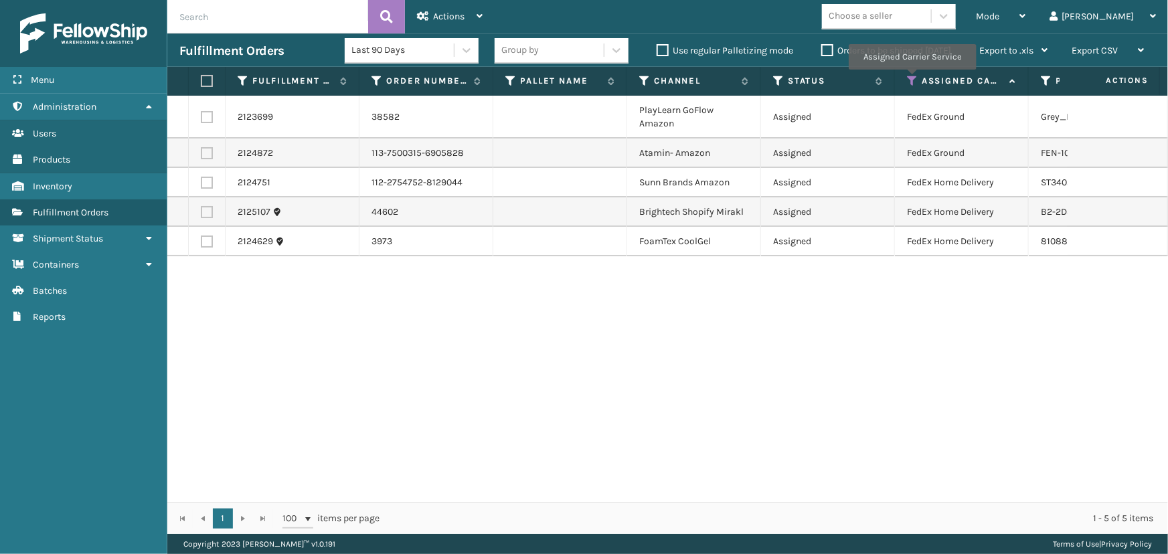
click at [911, 79] on icon at bounding box center [912, 81] width 11 height 12
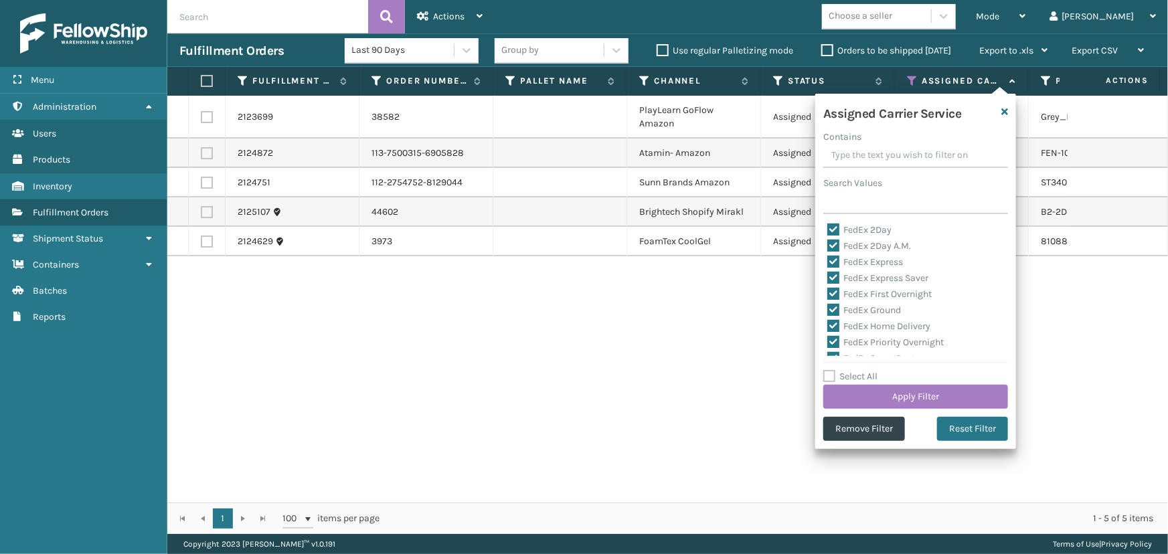
click at [857, 372] on label "Select All" at bounding box center [850, 376] width 54 height 11
click at [857, 370] on input "Select All" at bounding box center [923, 369] width 201 height 1
checkbox input "true"
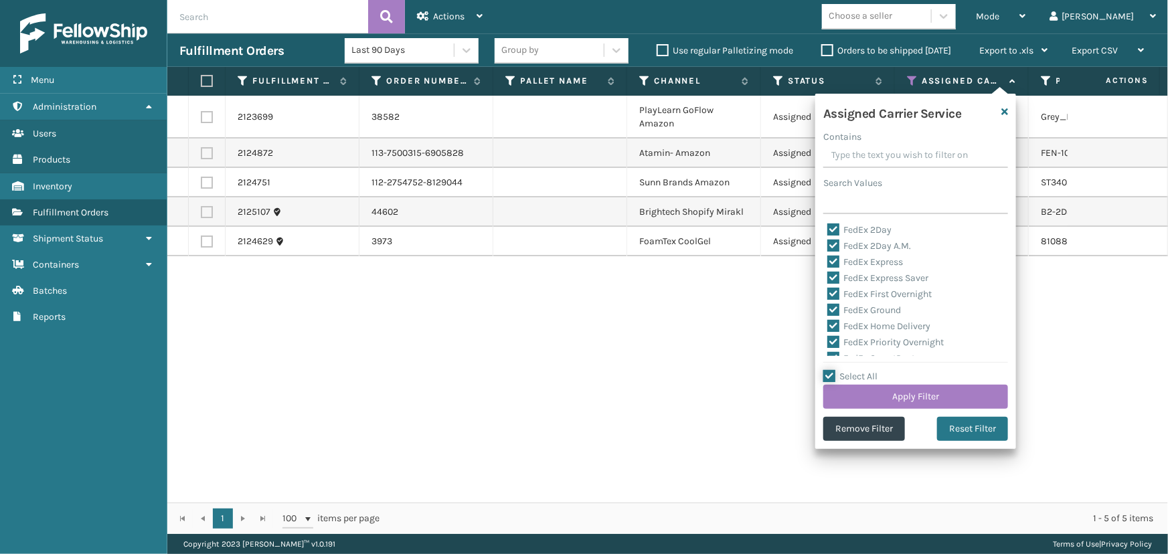
checkbox input "true"
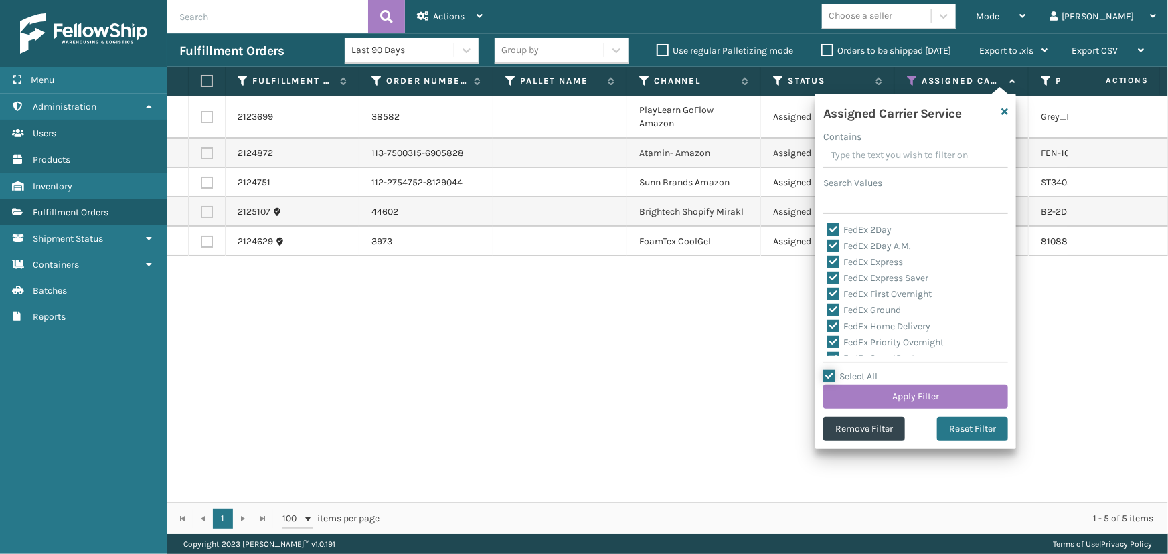
checkbox input "true"
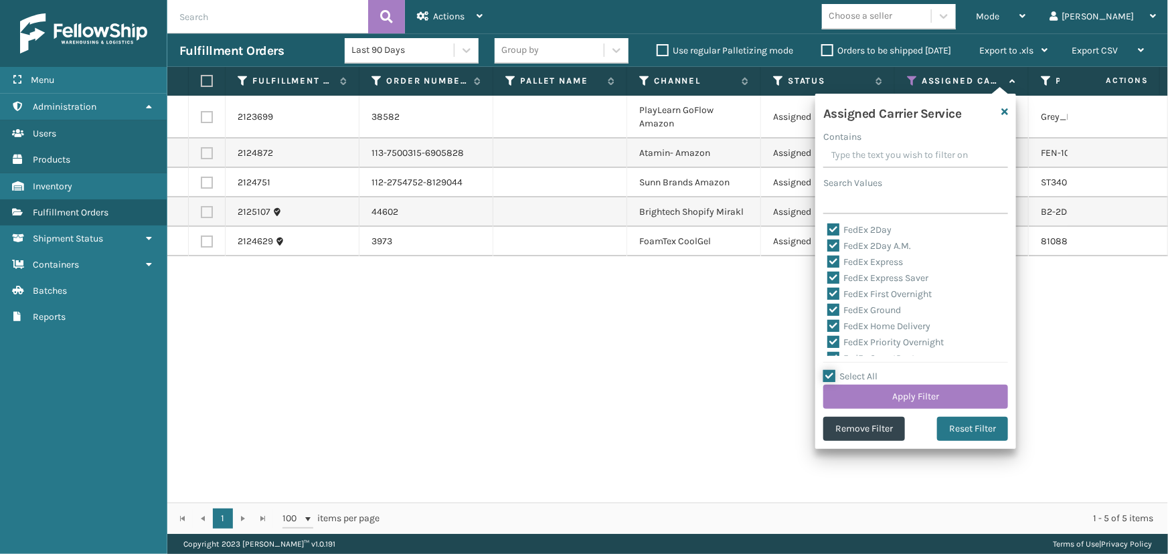
checkbox input "true"
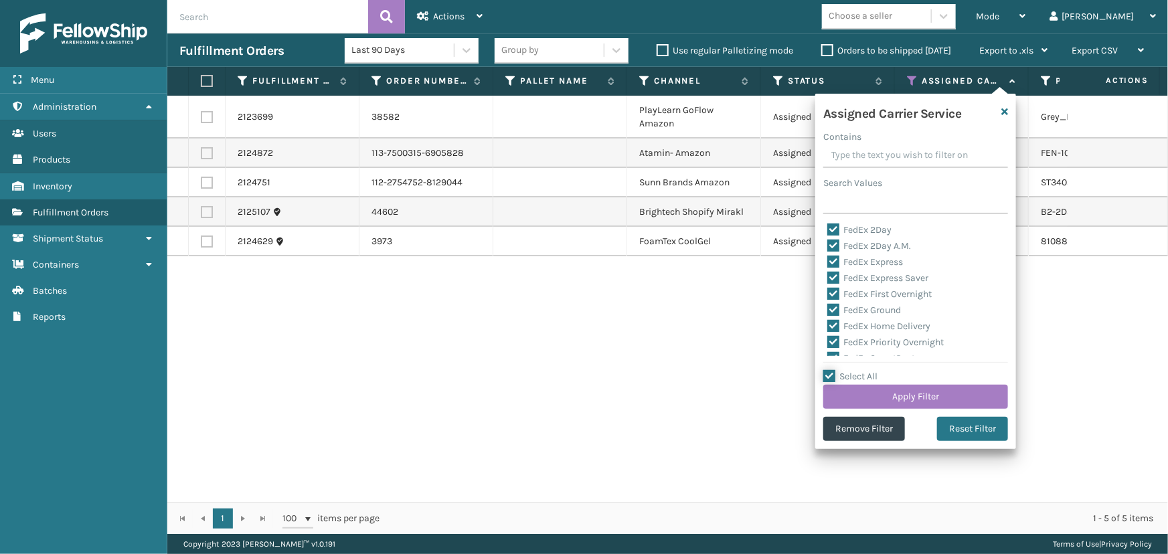
checkbox input "true"
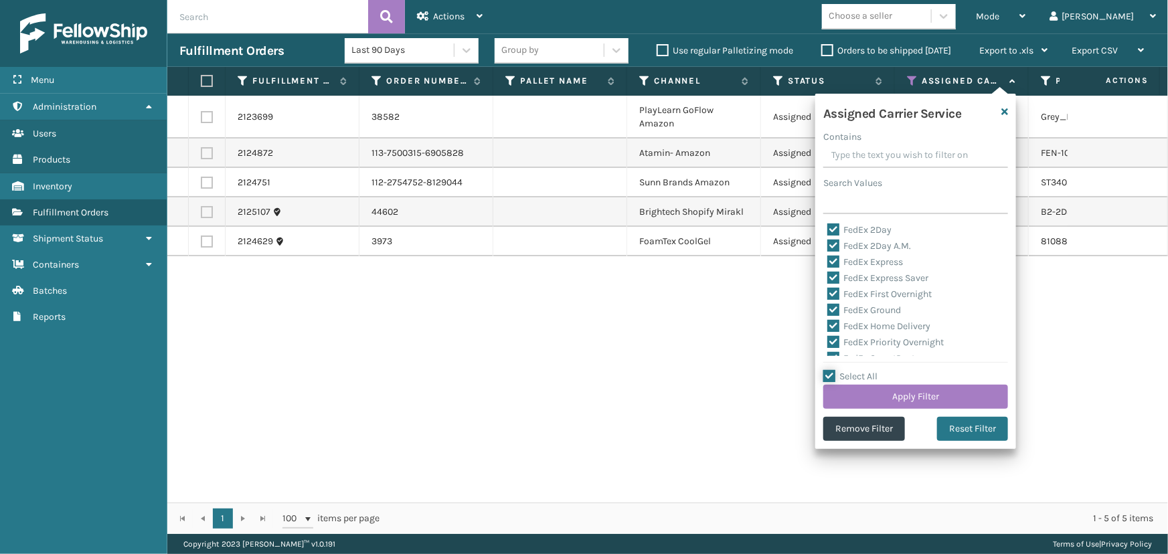
checkbox input "true"
click at [857, 372] on label "Select All" at bounding box center [850, 376] width 54 height 11
click at [857, 370] on input "Select All" at bounding box center [923, 369] width 201 height 1
checkbox input "false"
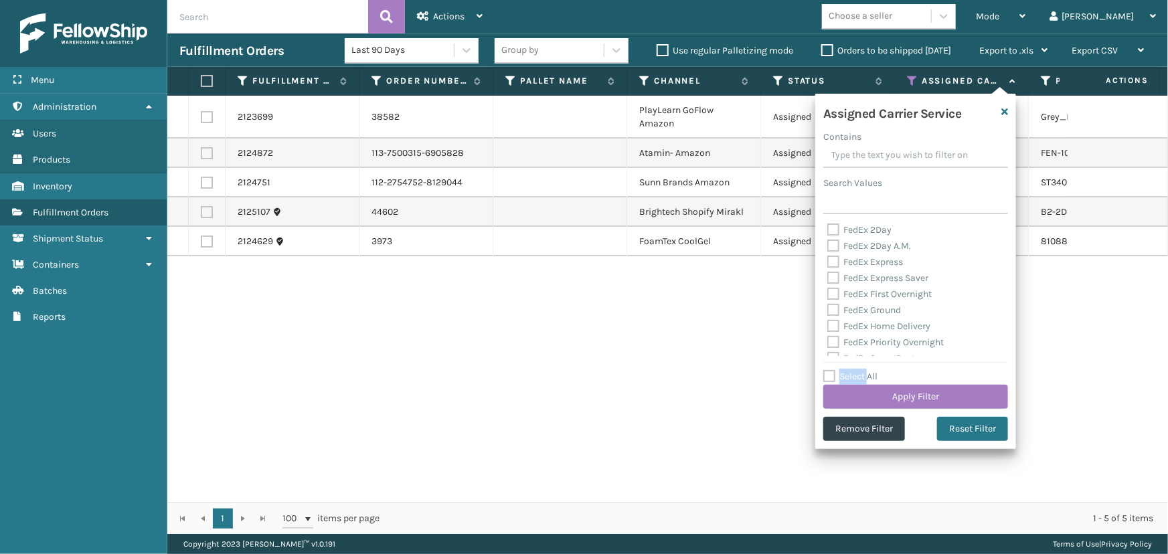
checkbox input "false"
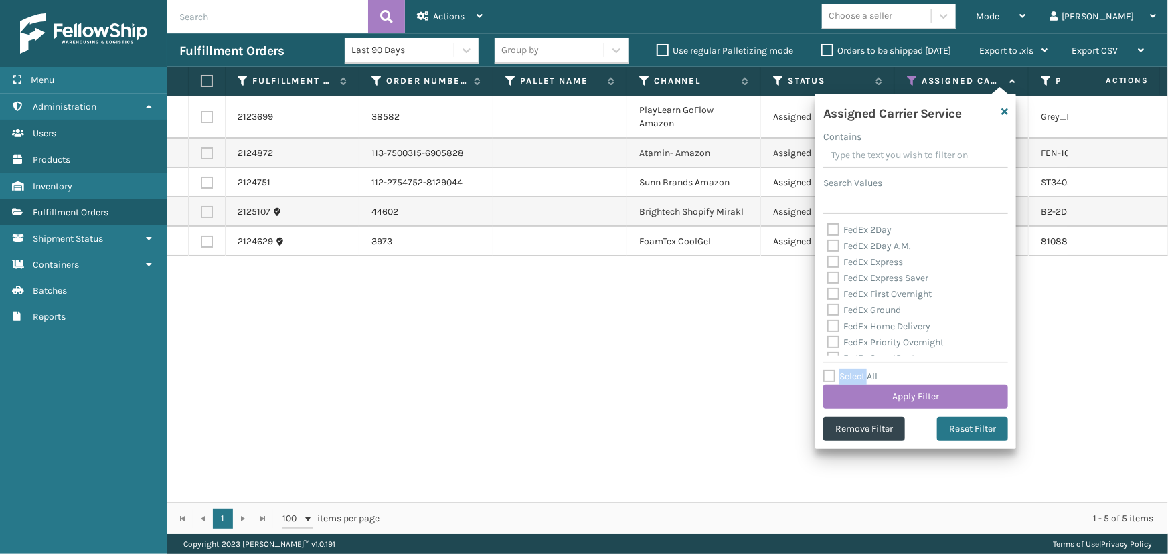
checkbox input "false"
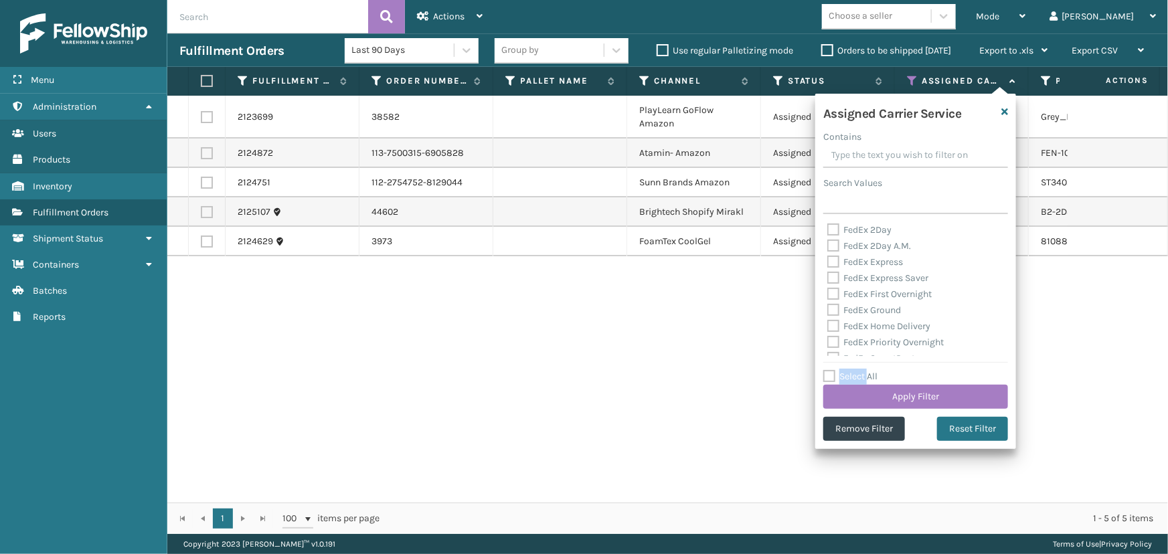
checkbox input "false"
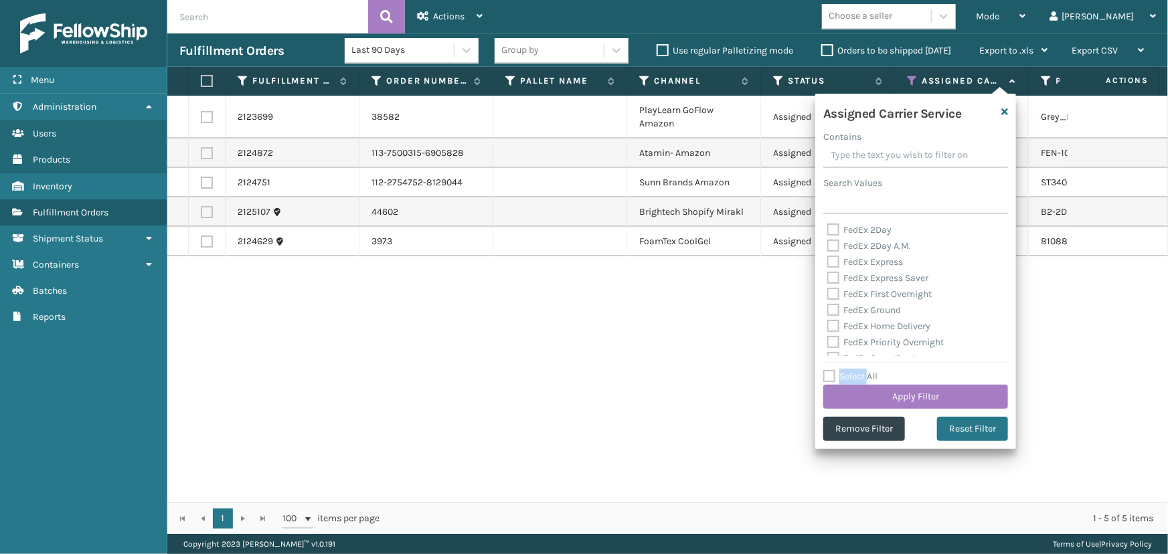
checkbox input "false"
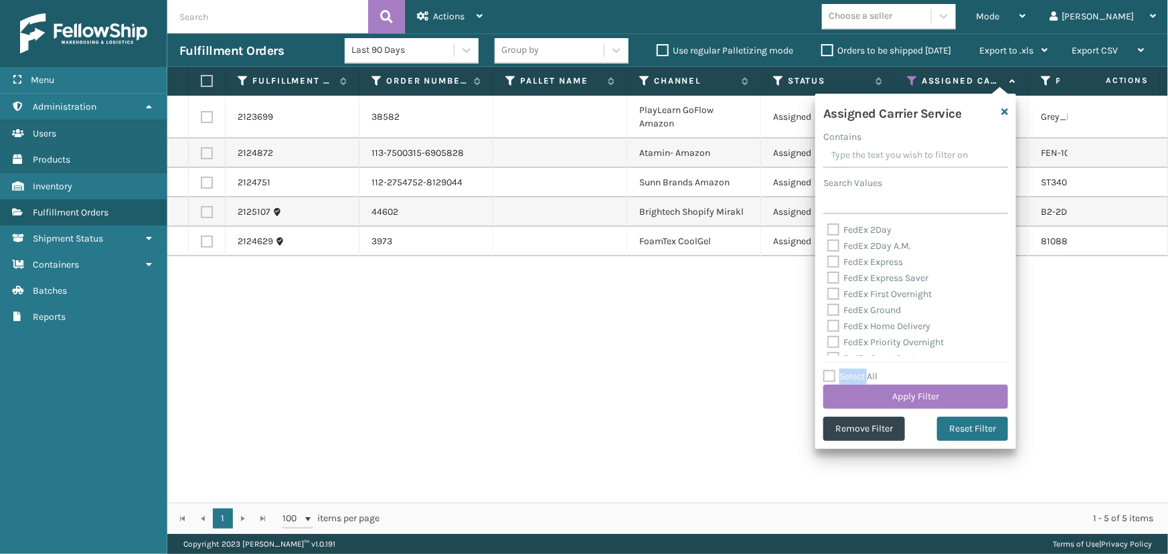
checkbox input "false"
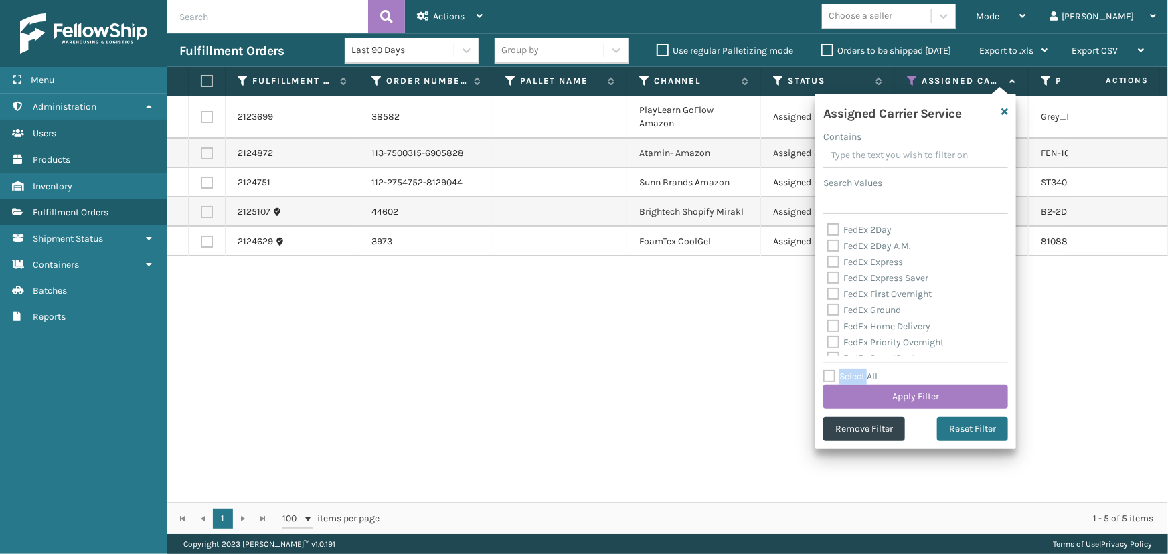
checkbox input "false"
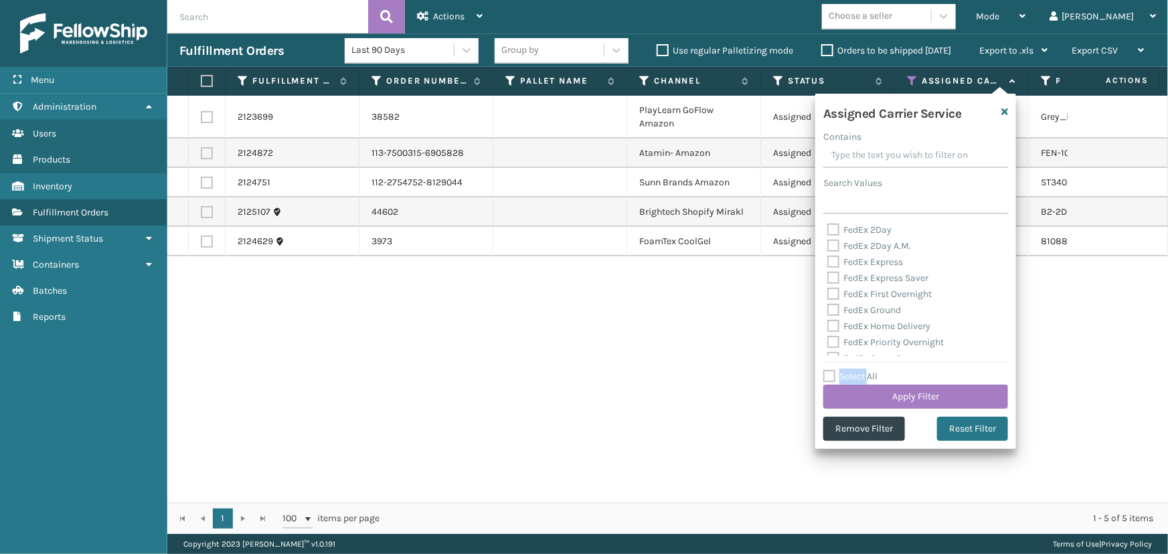
checkbox input "false"
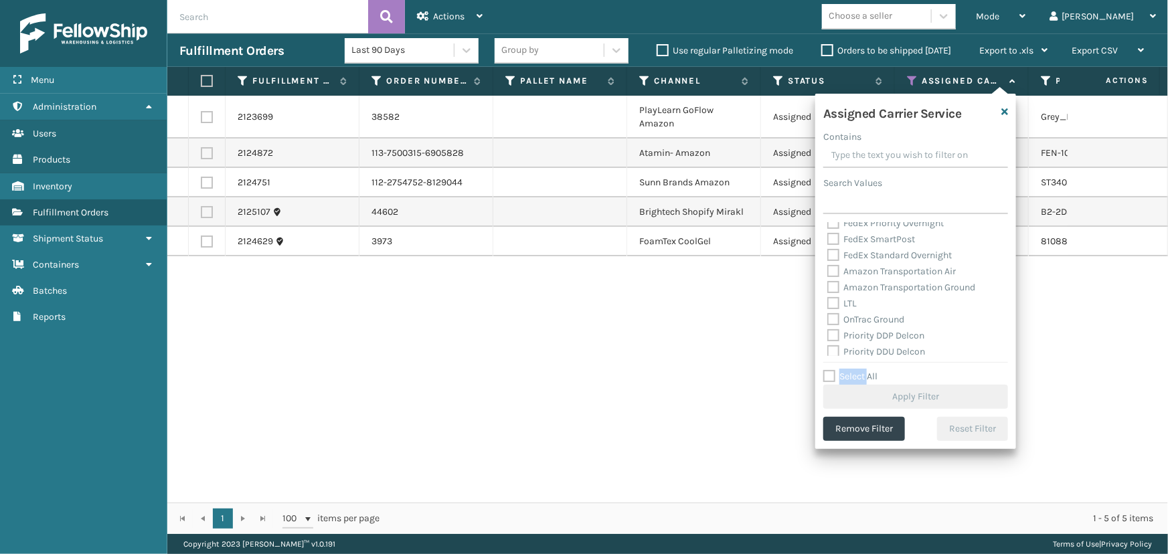
scroll to position [243, 0]
click at [854, 250] on div "UPS 2nd Day Air" at bounding box center [915, 244] width 177 height 16
click at [854, 248] on label "UPS 2nd Day Air" at bounding box center [868, 243] width 82 height 11
click at [828, 245] on input "UPS 2nd Day Air" at bounding box center [827, 240] width 1 height 9
checkbox input "true"
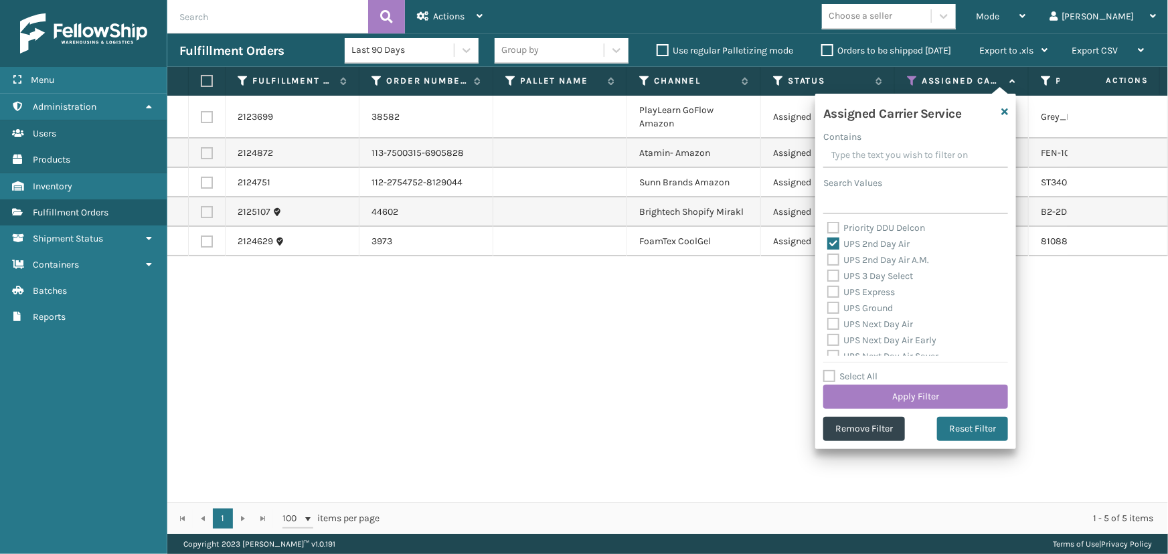
click at [857, 259] on label "UPS 2nd Day Air A.M." at bounding box center [878, 259] width 102 height 11
click at [828, 259] on input "UPS 2nd Day Air A.M." at bounding box center [827, 256] width 1 height 9
checkbox input "true"
click at [860, 276] on label "UPS 3 Day Select" at bounding box center [870, 275] width 86 height 11
click at [828, 276] on input "UPS 3 Day Select" at bounding box center [827, 272] width 1 height 9
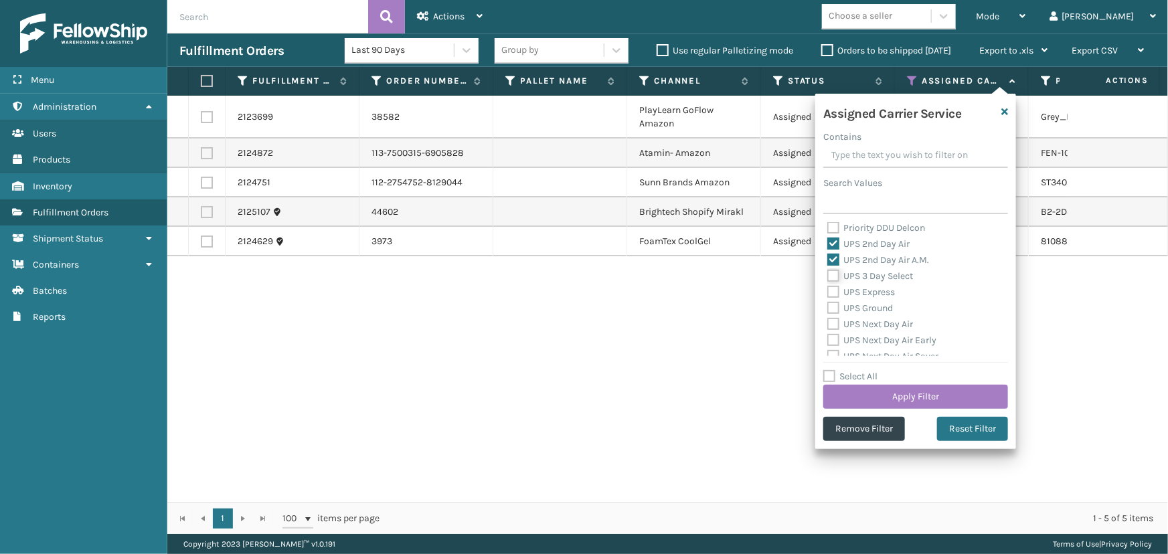
checkbox input "true"
click at [864, 290] on label "UPS Express" at bounding box center [861, 292] width 68 height 11
click at [828, 290] on input "UPS Express" at bounding box center [827, 288] width 1 height 9
checkbox input "true"
click at [869, 308] on label "UPS Ground" at bounding box center [860, 308] width 66 height 11
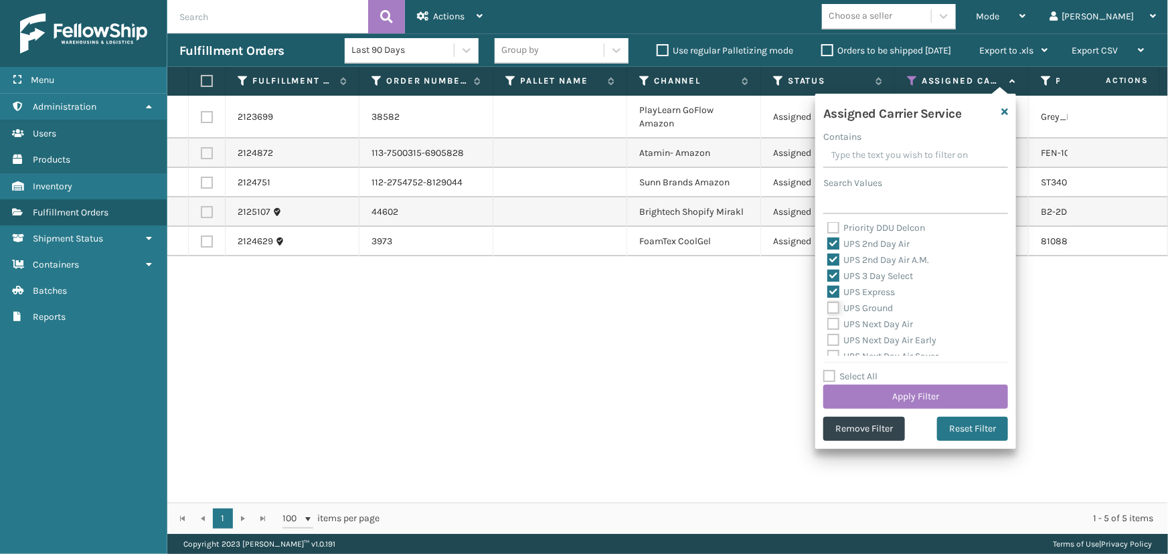
click at [828, 308] on input "UPS Ground" at bounding box center [827, 305] width 1 height 9
checkbox input "true"
click at [870, 327] on label "UPS Next Day Air" at bounding box center [870, 324] width 86 height 11
click at [828, 325] on input "UPS Next Day Air" at bounding box center [827, 321] width 1 height 9
checkbox input "true"
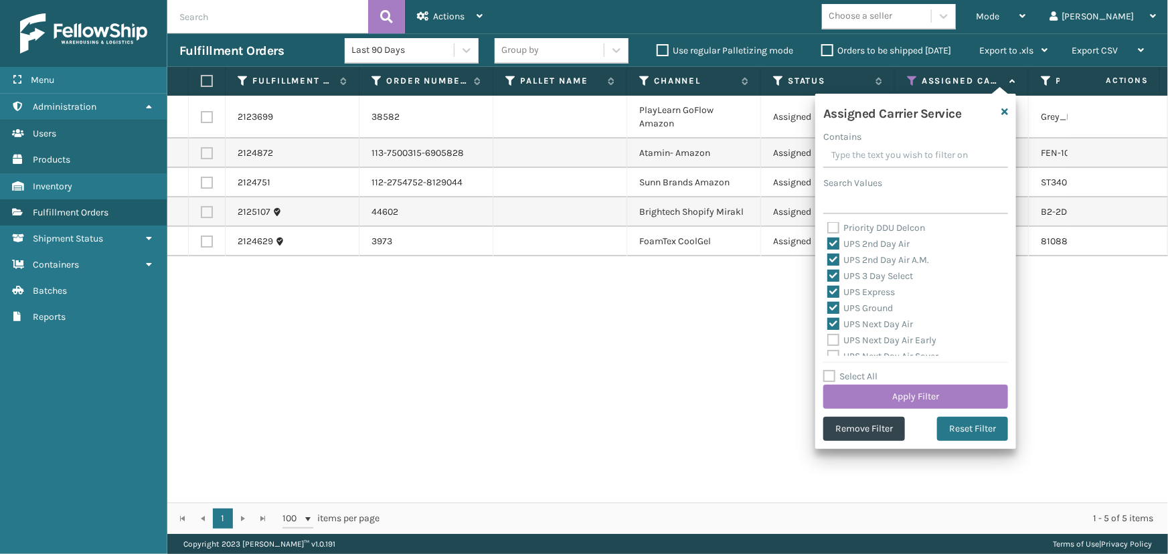
click at [873, 342] on label "UPS Next Day Air Early" at bounding box center [881, 340] width 109 height 11
click at [828, 341] on input "UPS Next Day Air Early" at bounding box center [827, 337] width 1 height 9
checkbox input "true"
click at [854, 297] on label "UPS Next Day Air Saver" at bounding box center [882, 295] width 111 height 11
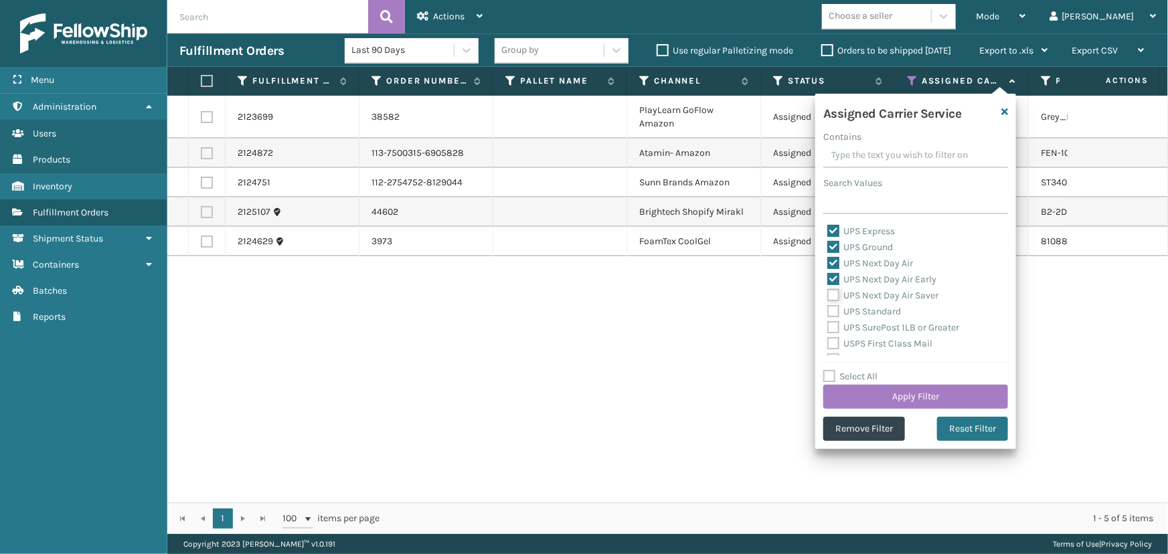
click at [828, 297] on input "UPS Next Day Air Saver" at bounding box center [827, 292] width 1 height 9
checkbox input "true"
click at [860, 317] on div "UPS Standard" at bounding box center [915, 312] width 177 height 16
click at [857, 314] on label "UPS Standard" at bounding box center [864, 311] width 74 height 11
click at [828, 313] on input "UPS Standard" at bounding box center [827, 308] width 1 height 9
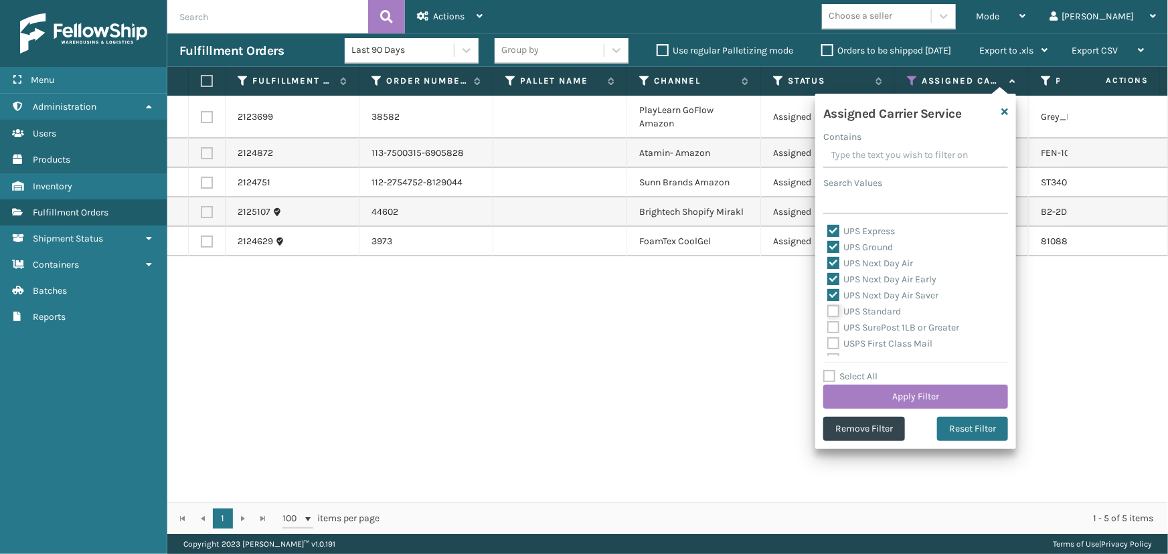
checkbox input "true"
click at [857, 329] on label "UPS SurePost 1LB or Greater" at bounding box center [893, 327] width 132 height 11
click at [828, 329] on input "UPS SurePost 1LB or Greater" at bounding box center [827, 324] width 1 height 9
checkbox input "true"
click at [874, 395] on button "Apply Filter" at bounding box center [915, 397] width 185 height 24
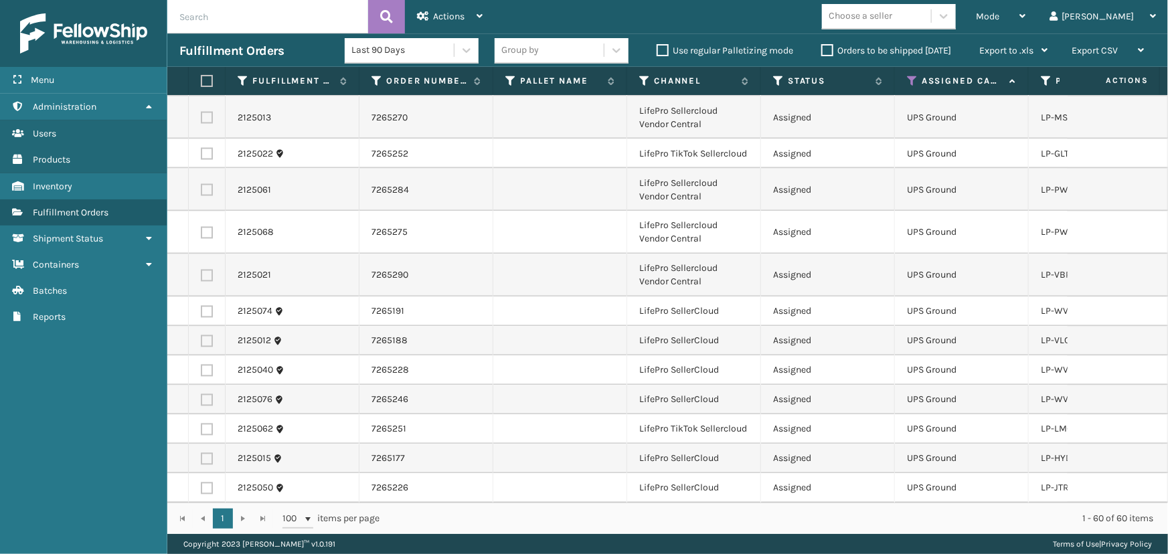
scroll to position [1399, 0]
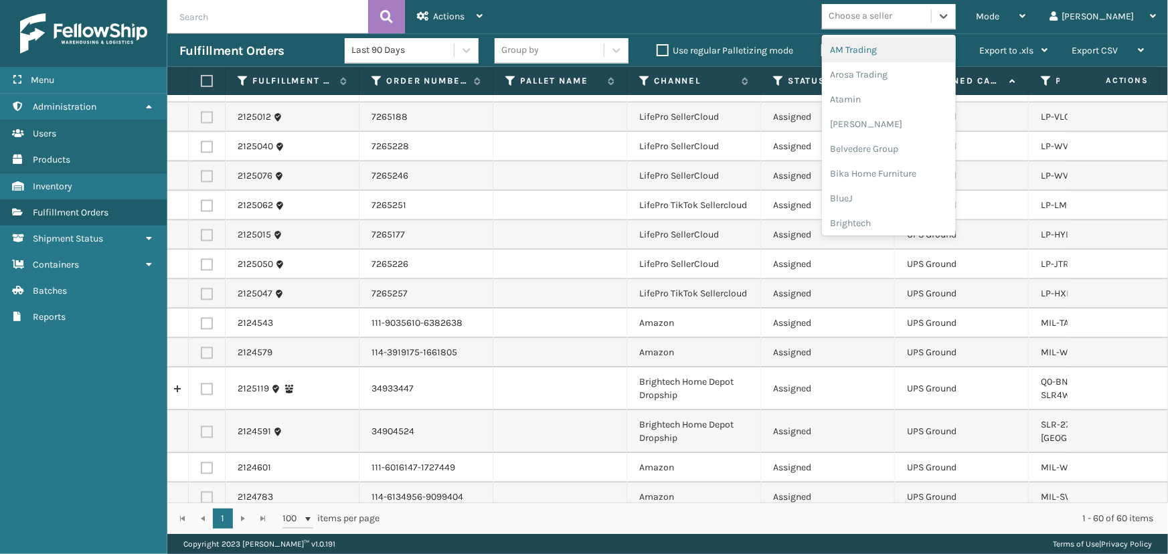
drag, startPoint x: 919, startPoint y: 6, endPoint x: 919, endPoint y: 13, distance: 7.4
click at [919, 9] on div "Choose a seller" at bounding box center [876, 16] width 109 height 22
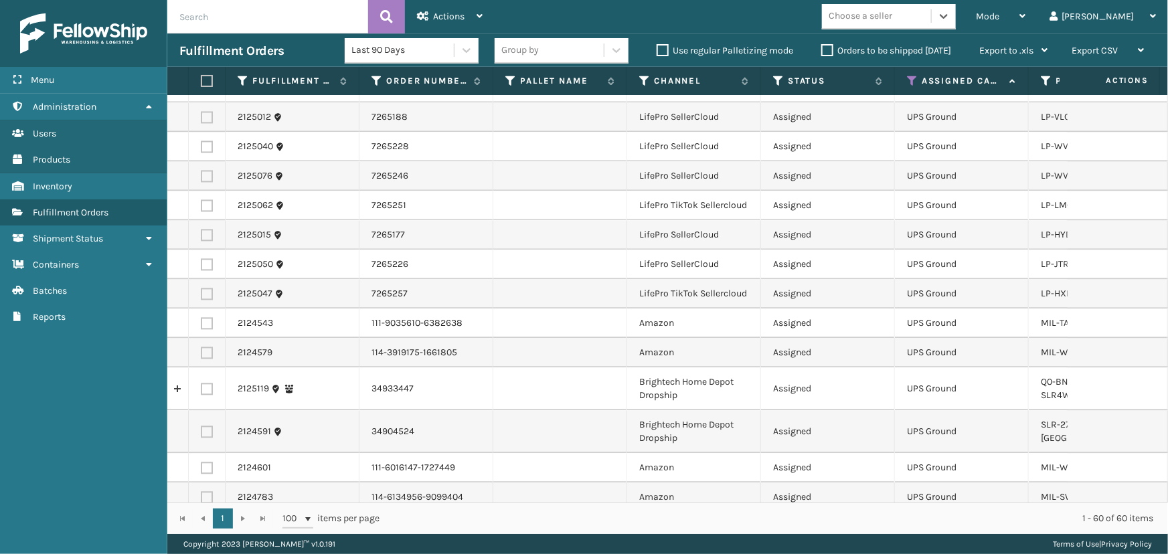
click at [892, 13] on div "Choose a seller" at bounding box center [861, 16] width 64 height 14
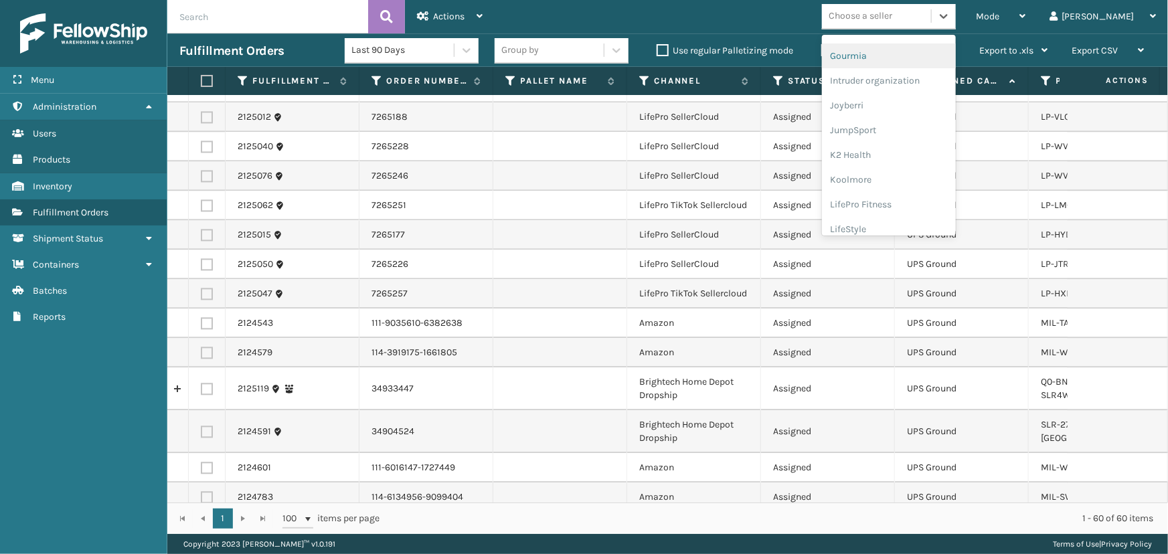
scroll to position [423, 0]
click at [930, 125] on div "LifePro Fitness" at bounding box center [889, 122] width 134 height 25
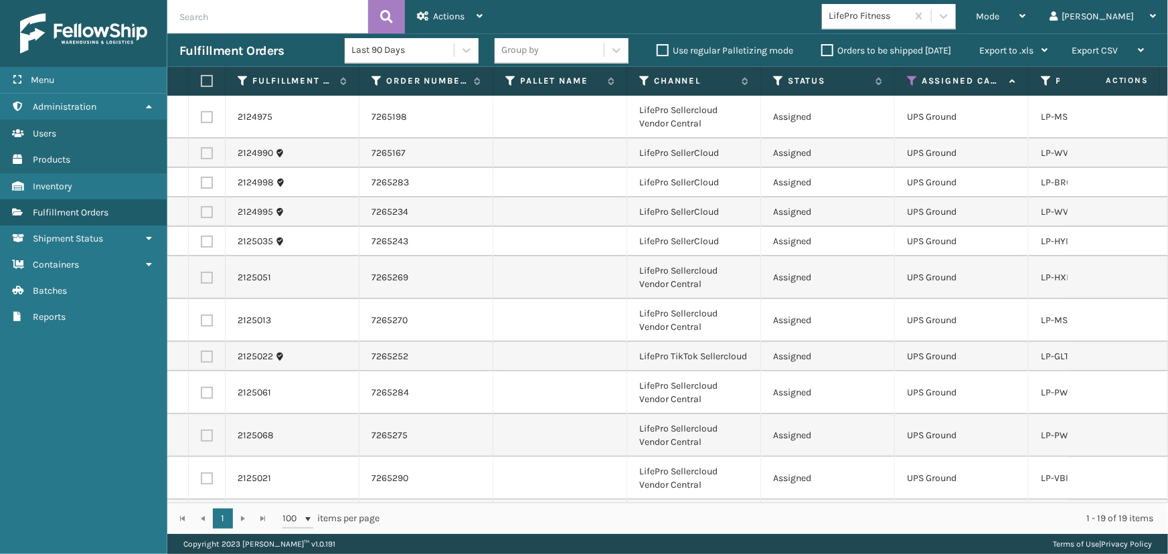
click at [202, 78] on label at bounding box center [205, 81] width 8 height 12
click at [201, 78] on input "checkbox" at bounding box center [201, 81] width 1 height 9
checkbox input "true"
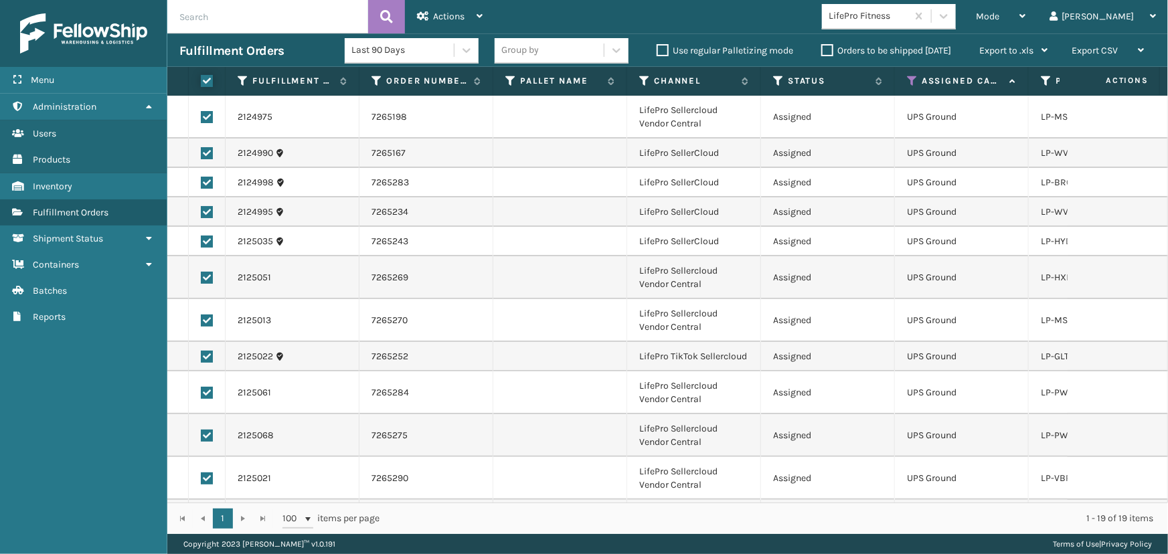
checkbox input "true"
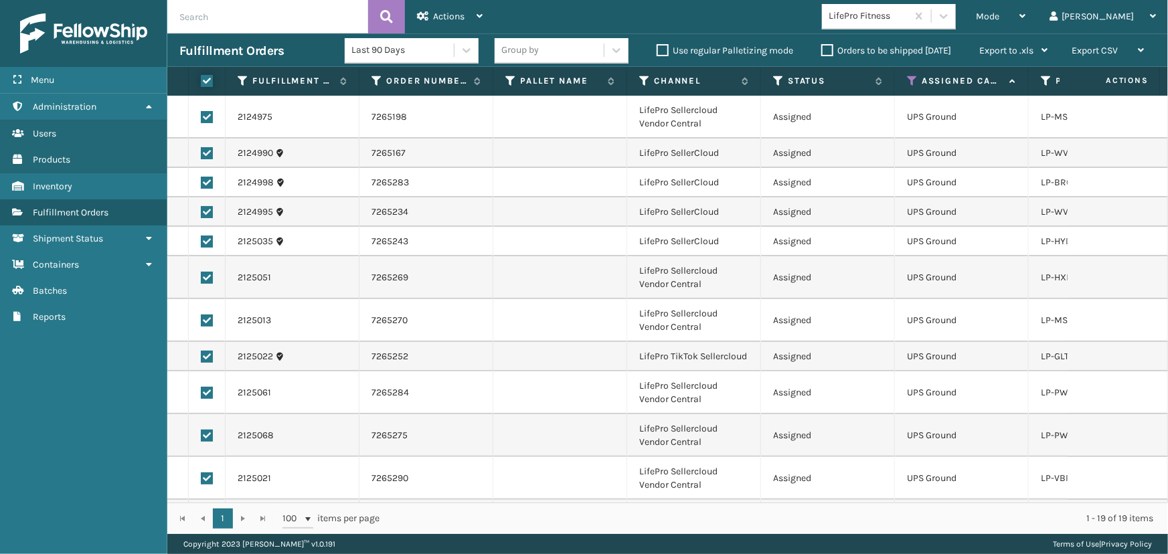
checkbox input "true"
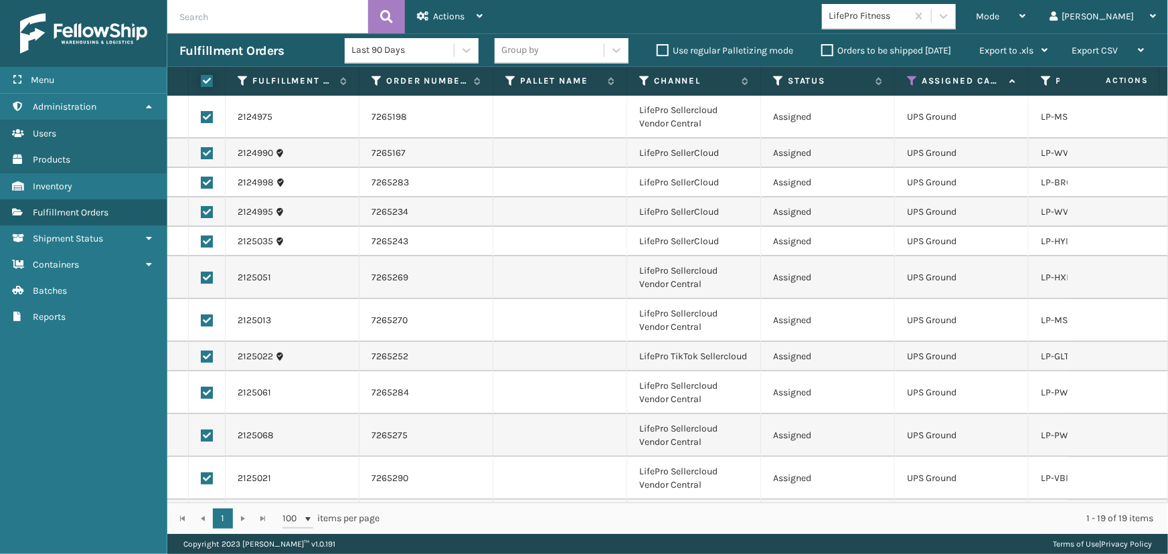
checkbox input "true"
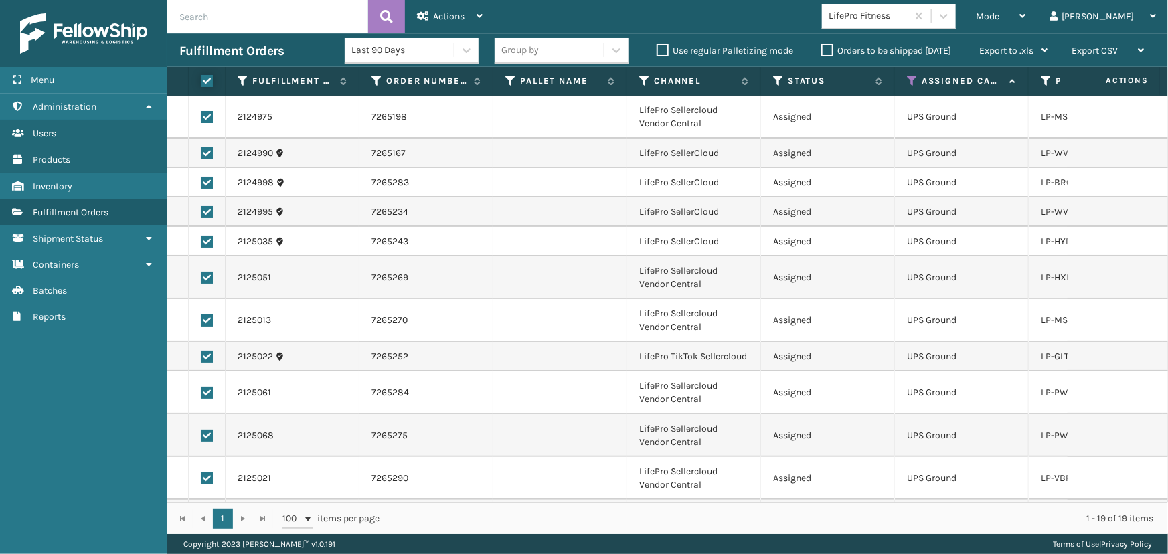
checkbox input "true"
click at [469, 3] on div "Actions" at bounding box center [450, 16] width 66 height 33
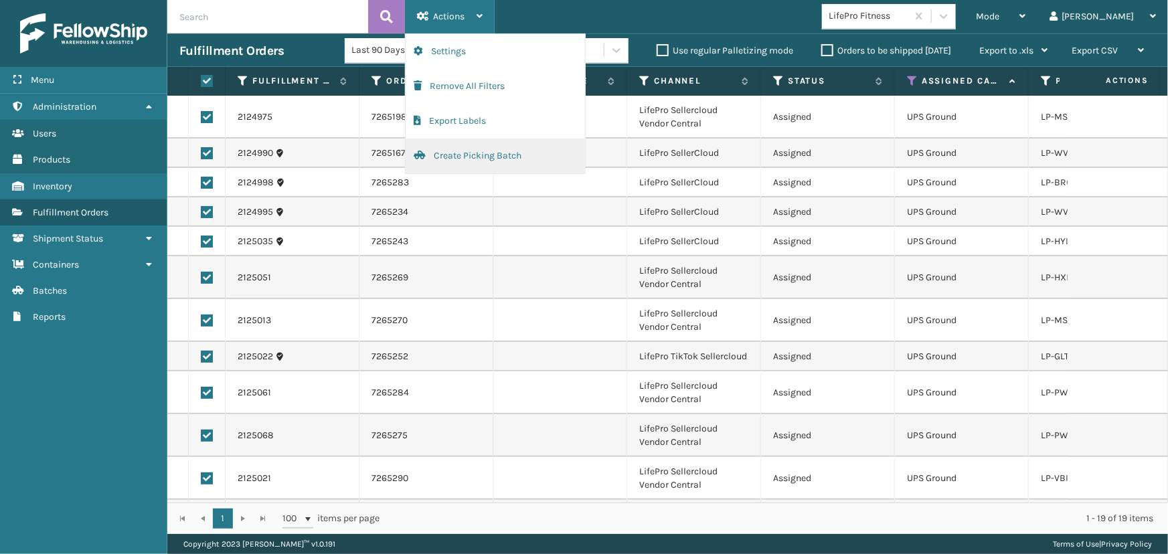
click at [497, 161] on button "Create Picking Batch" at bounding box center [495, 156] width 179 height 35
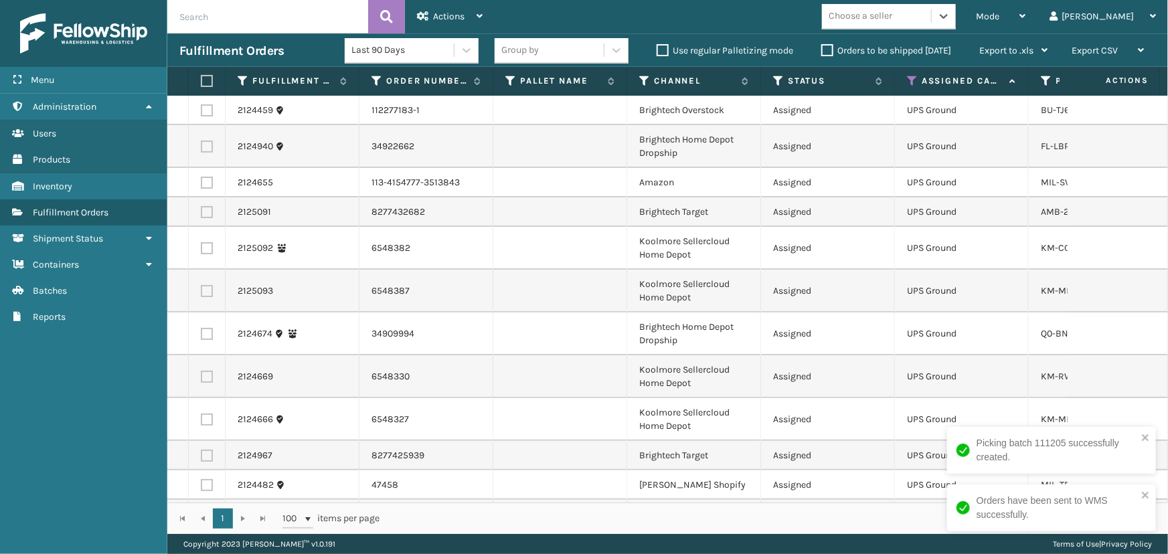
click at [892, 21] on div "Choose a seller" at bounding box center [861, 16] width 64 height 14
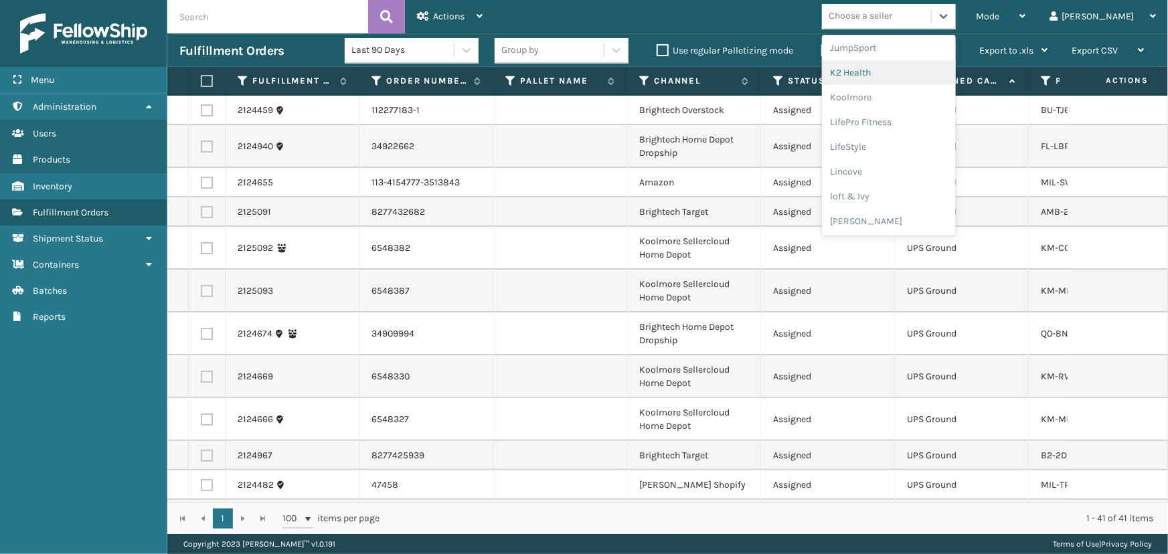
scroll to position [362, 0]
click at [910, 81] on div "Joyberri" at bounding box center [889, 84] width 134 height 25
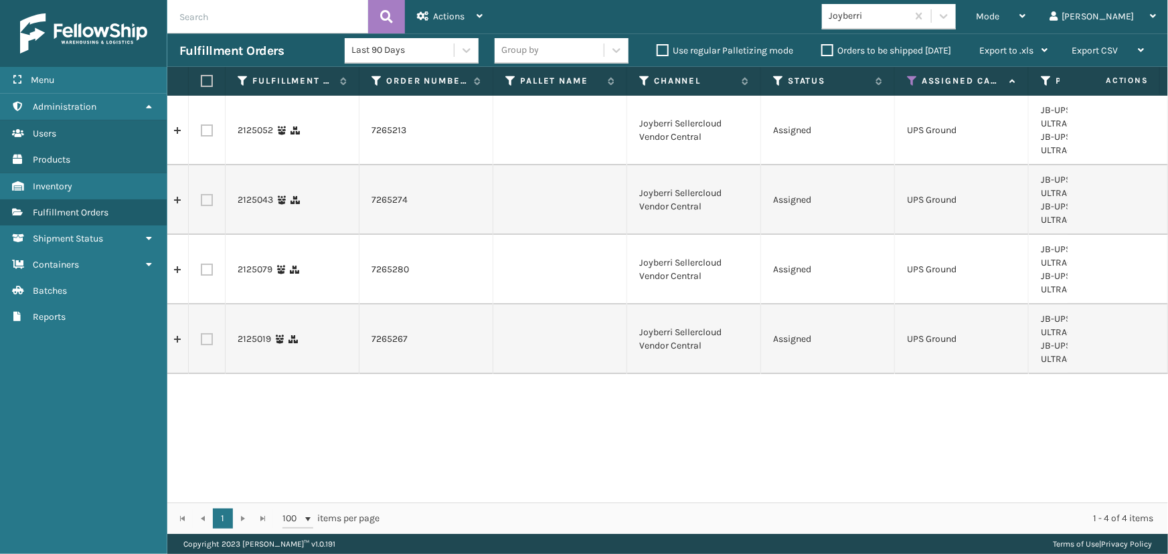
click at [207, 78] on label at bounding box center [205, 81] width 8 height 12
click at [201, 78] on input "checkbox" at bounding box center [201, 81] width 1 height 9
checkbox input "true"
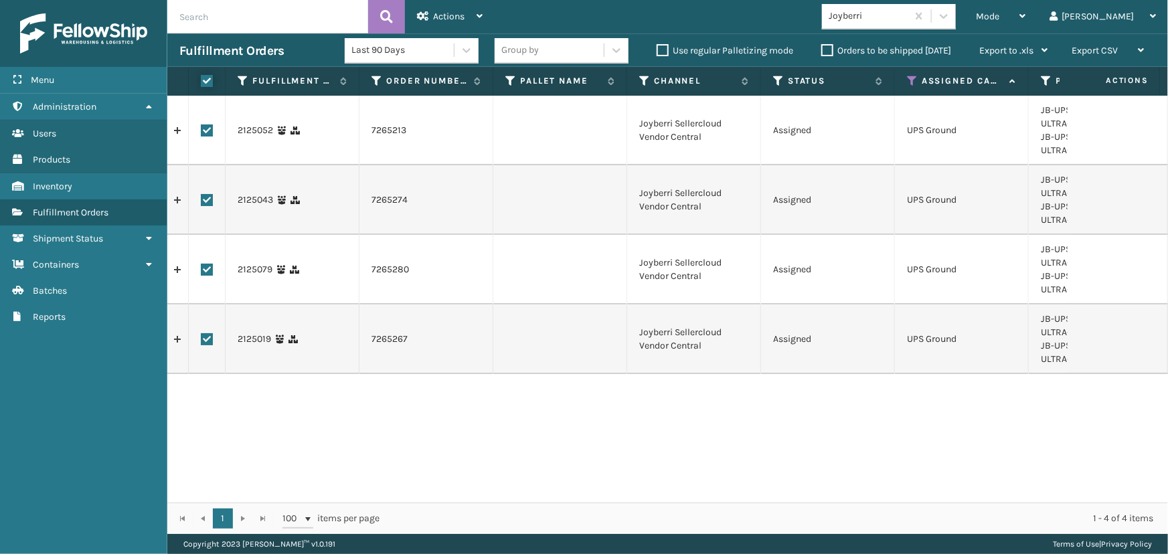
checkbox input "true"
click at [461, 5] on div "Actions" at bounding box center [450, 16] width 66 height 33
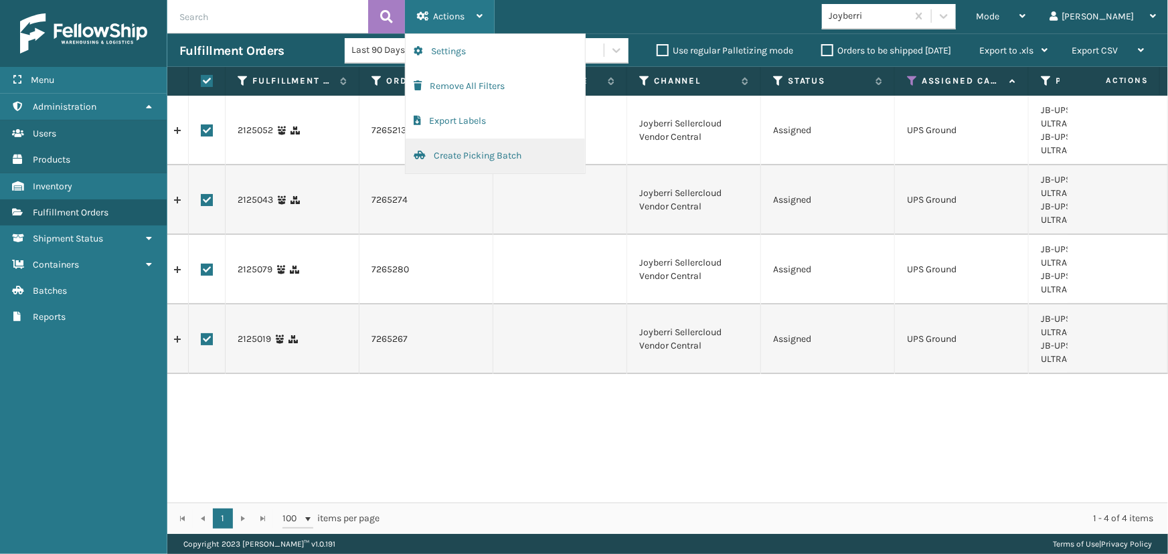
click at [522, 155] on button "Create Picking Batch" at bounding box center [495, 156] width 179 height 35
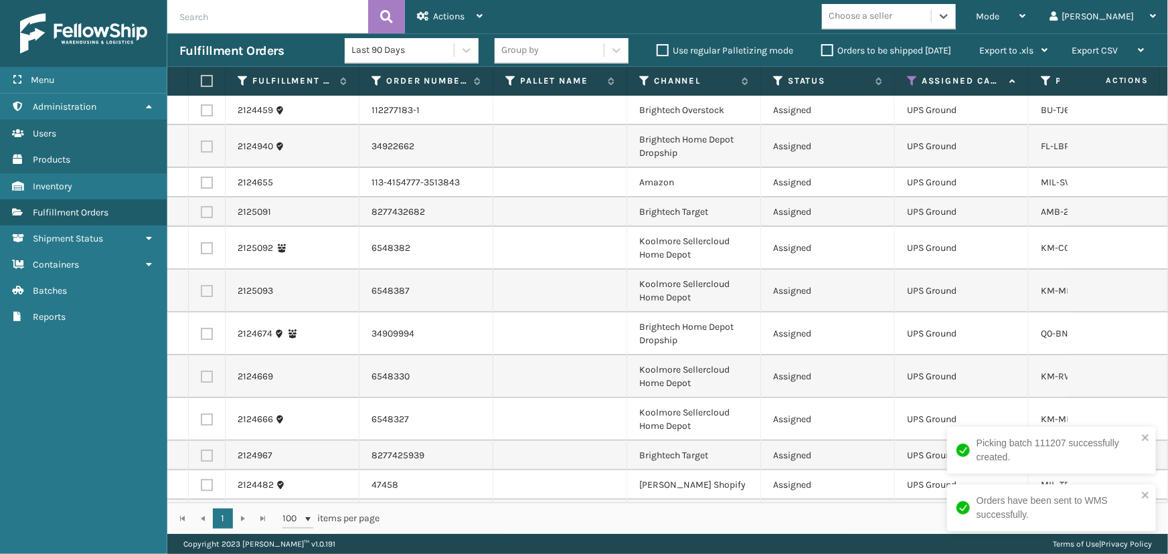
click at [892, 17] on div "Choose a seller" at bounding box center [861, 16] width 64 height 14
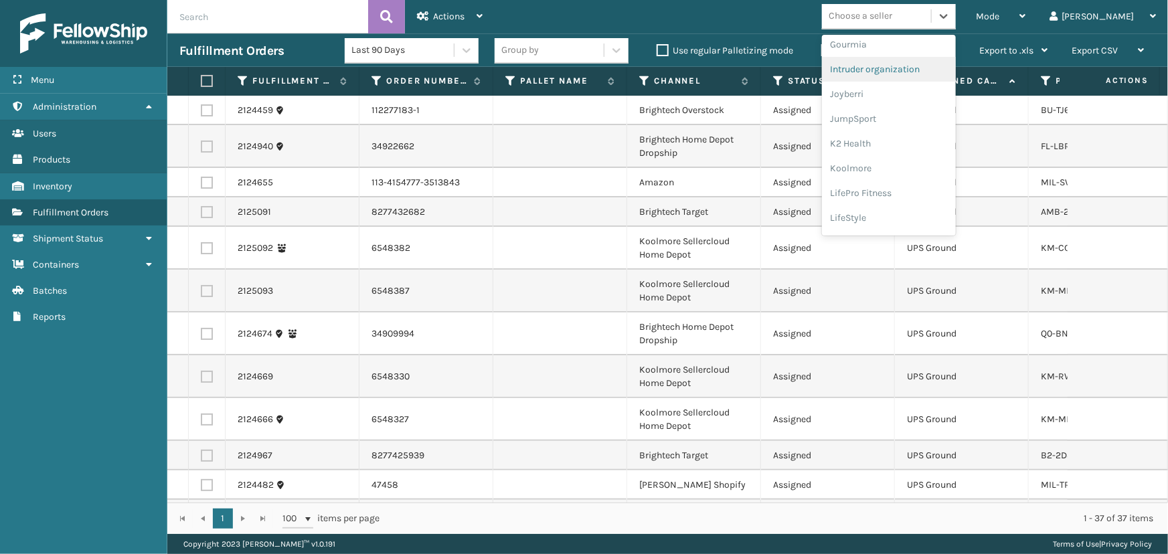
scroll to position [365, 0]
click at [916, 153] on div "Koolmore" at bounding box center [889, 155] width 134 height 25
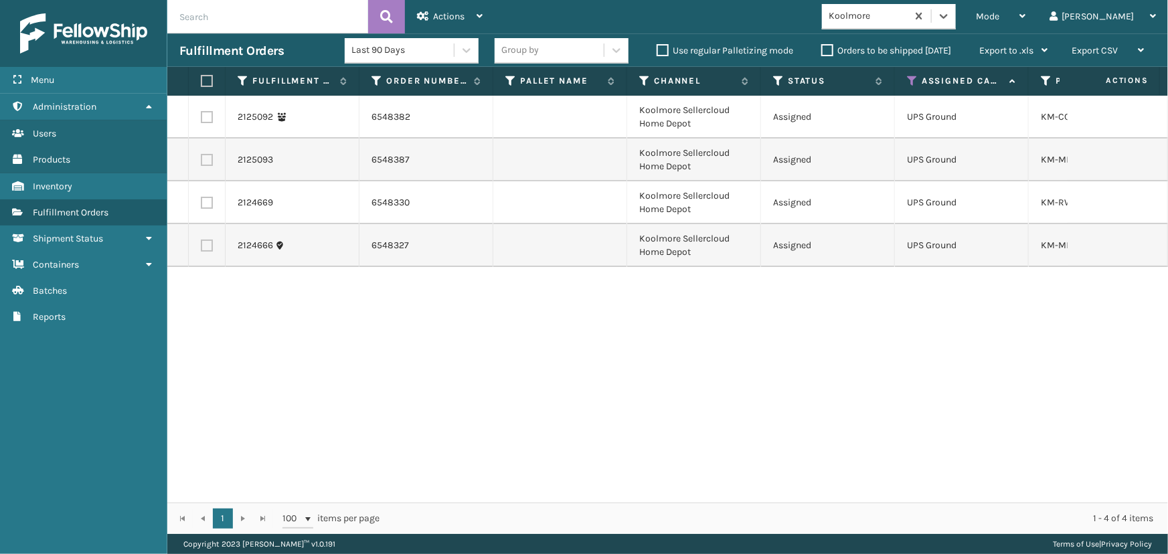
click at [201, 81] on label at bounding box center [205, 81] width 8 height 12
click at [201, 81] on input "checkbox" at bounding box center [201, 81] width 1 height 9
checkbox input "true"
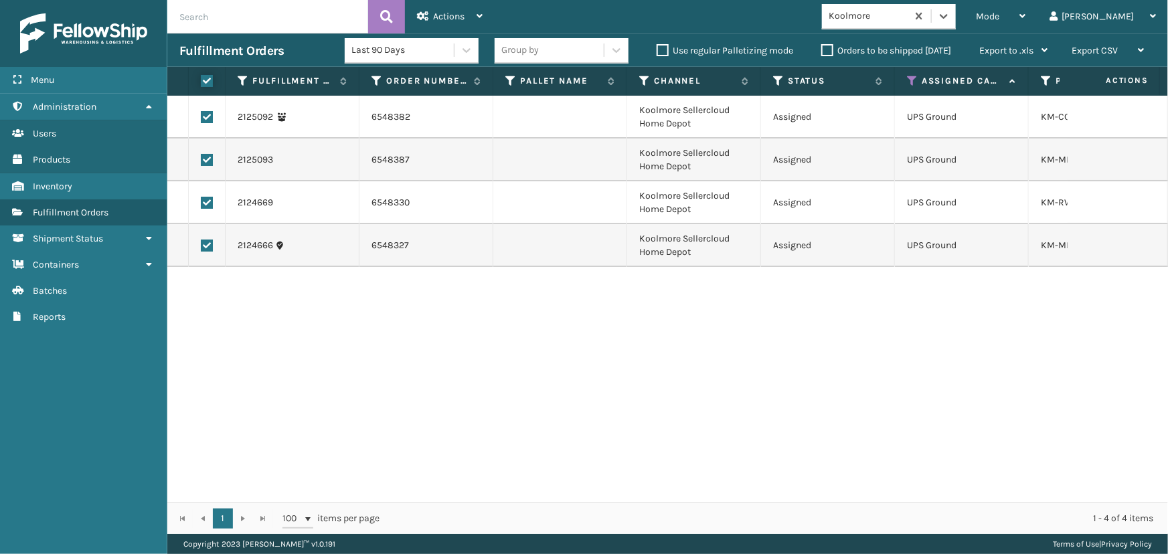
checkbox input "true"
click at [430, 20] on div "Actions" at bounding box center [450, 16] width 66 height 33
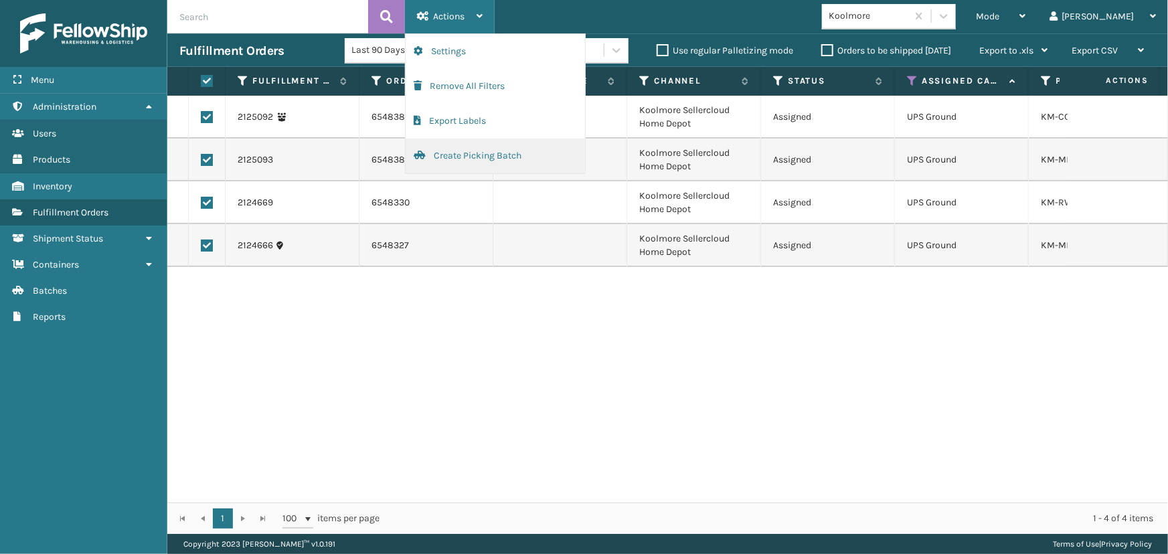
click at [490, 163] on button "Create Picking Batch" at bounding box center [495, 156] width 179 height 35
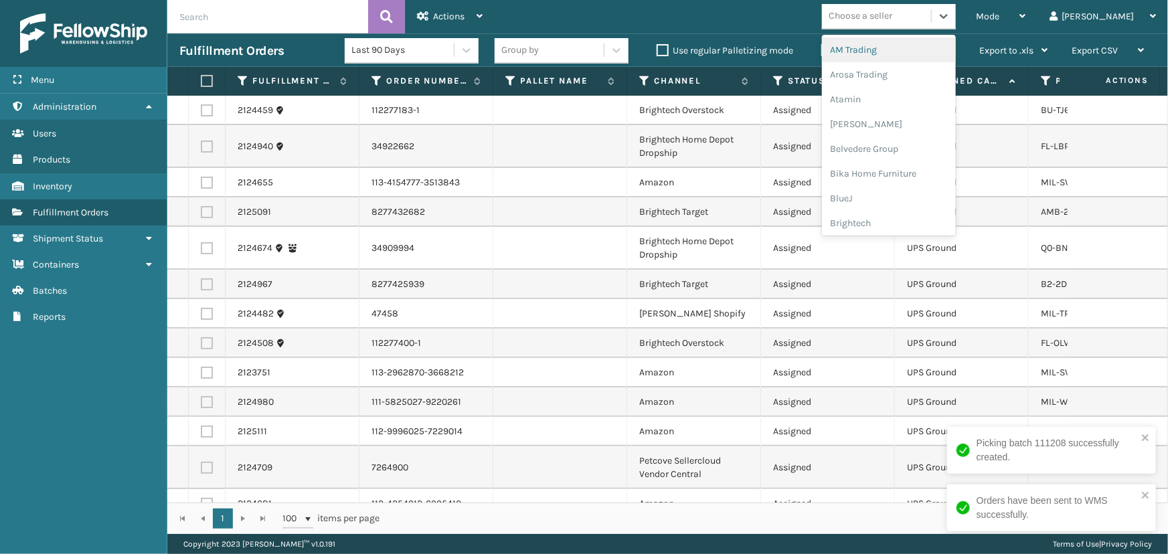
click at [931, 15] on div "Choose a seller" at bounding box center [876, 16] width 109 height 22
click at [905, 221] on div "Brightech" at bounding box center [889, 223] width 134 height 25
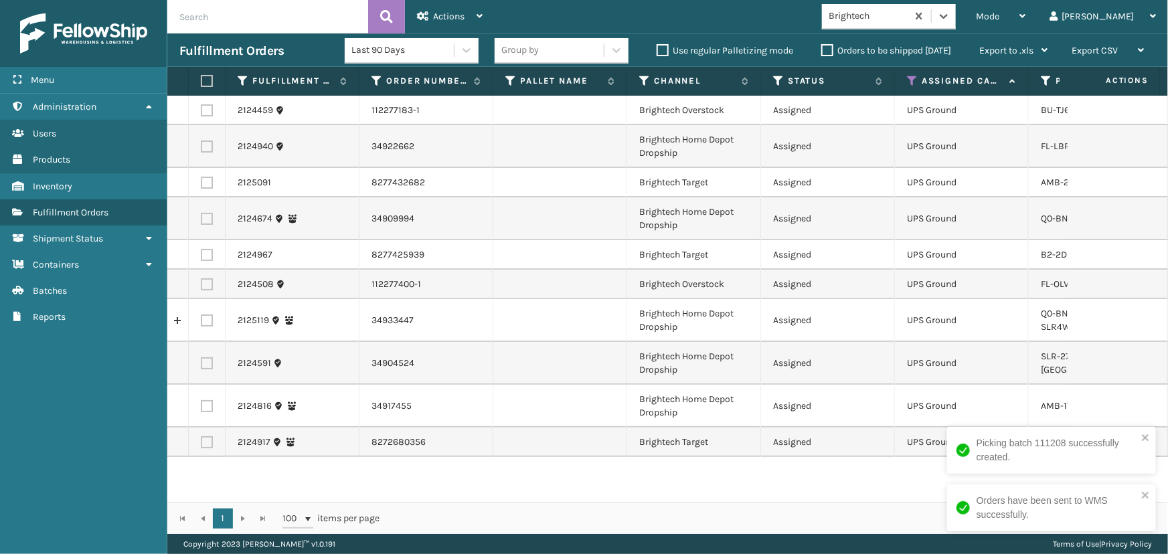
drag, startPoint x: 206, startPoint y: 82, endPoint x: 213, endPoint y: 80, distance: 7.6
click at [208, 81] on label at bounding box center [205, 81] width 8 height 12
click at [201, 81] on input "checkbox" at bounding box center [201, 81] width 1 height 9
checkbox input "true"
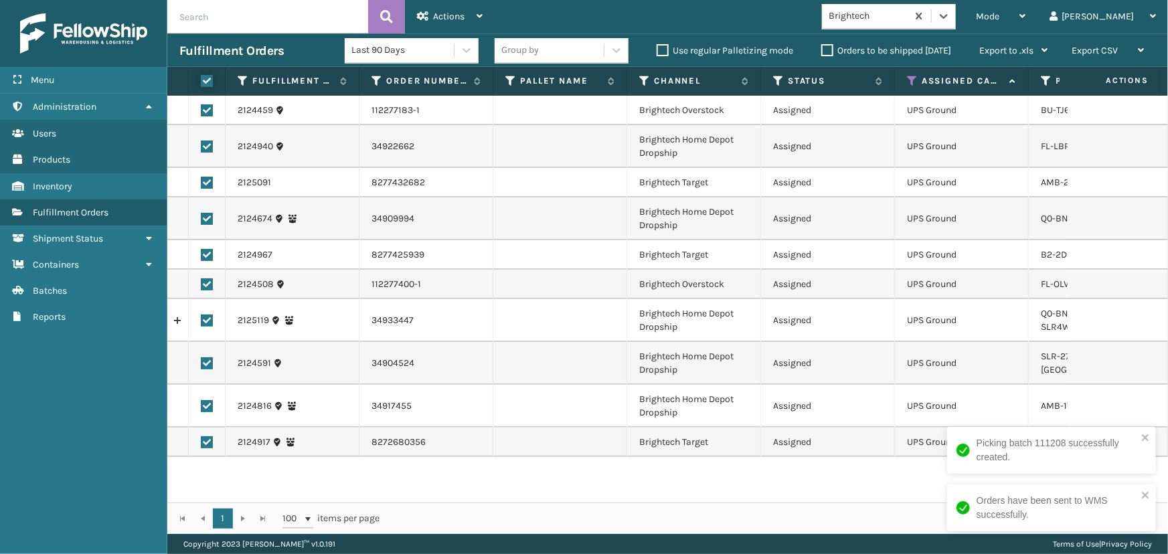
checkbox input "true"
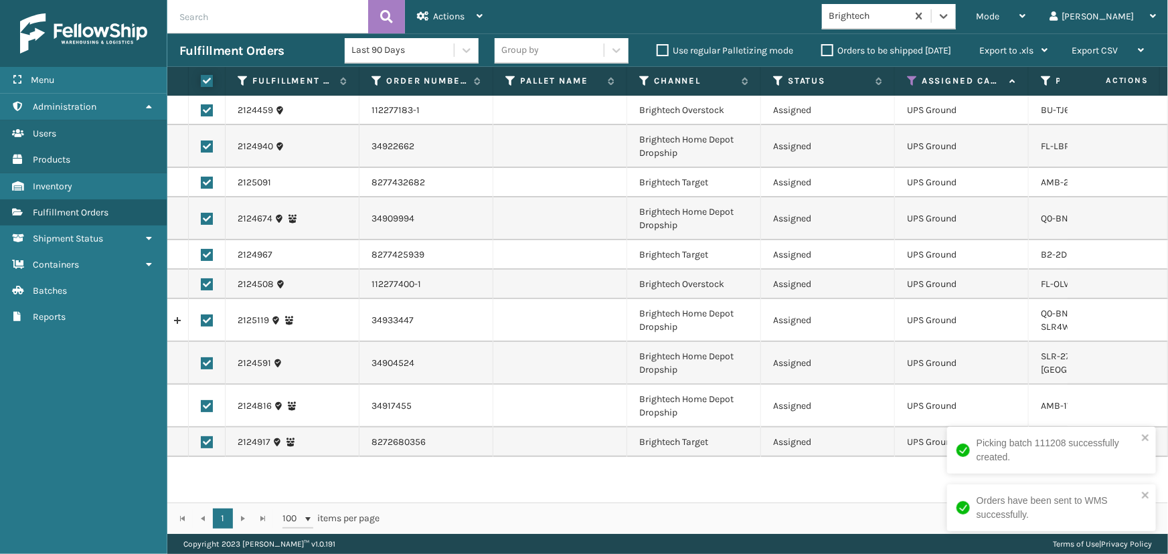
checkbox input "true"
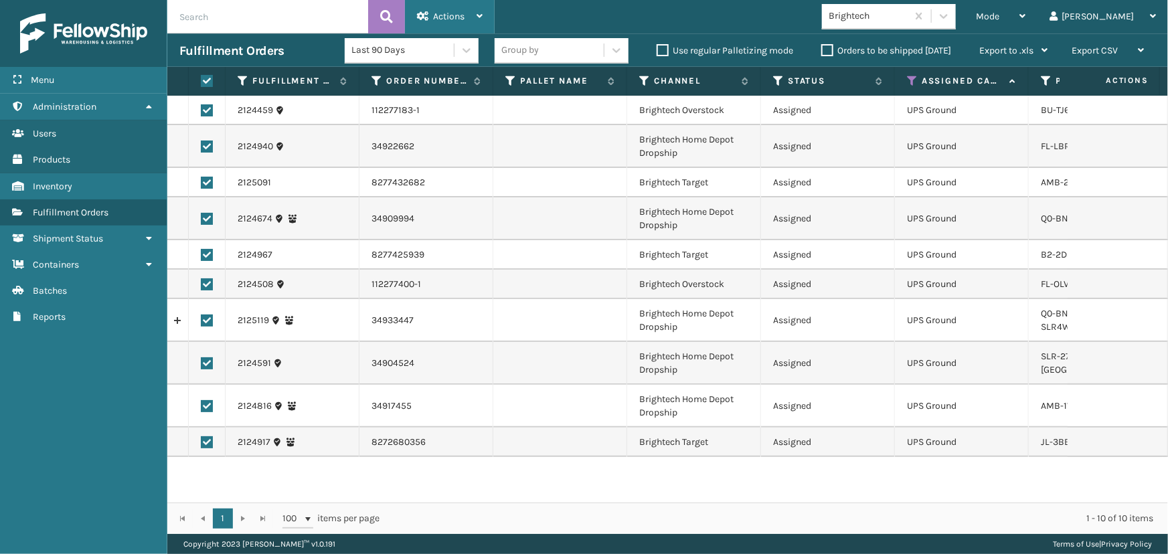
click at [450, 13] on span "Actions" at bounding box center [448, 16] width 31 height 11
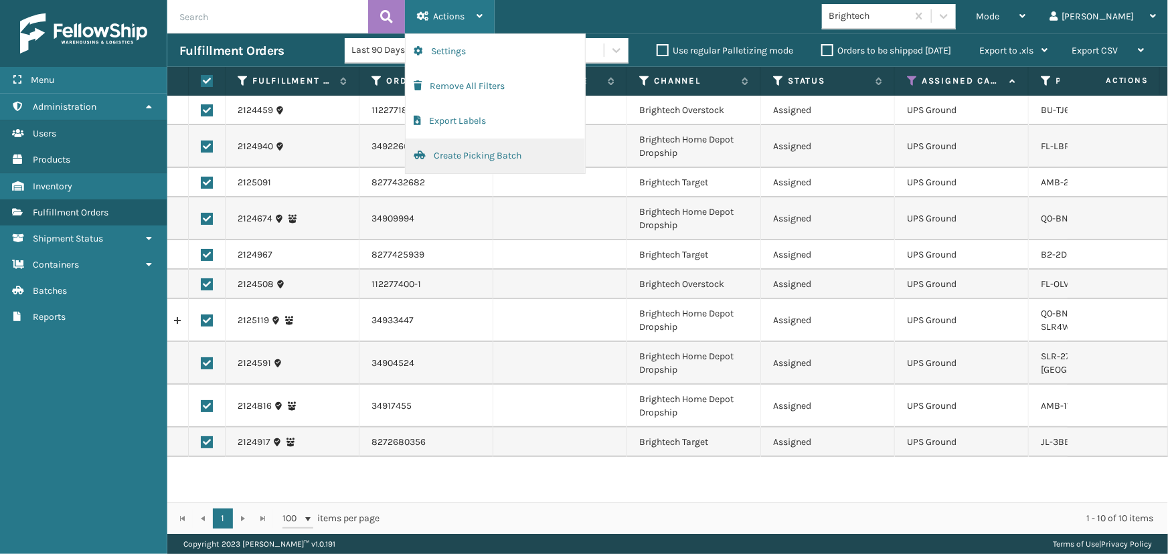
click at [488, 160] on button "Create Picking Batch" at bounding box center [495, 156] width 179 height 35
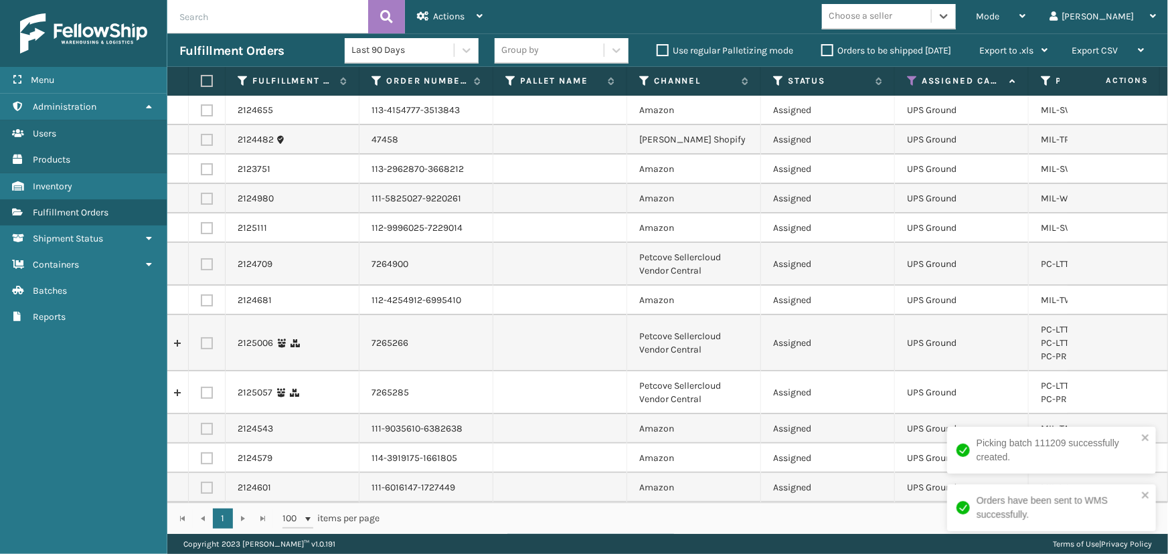
click at [931, 21] on div "Choose a seller" at bounding box center [876, 16] width 109 height 22
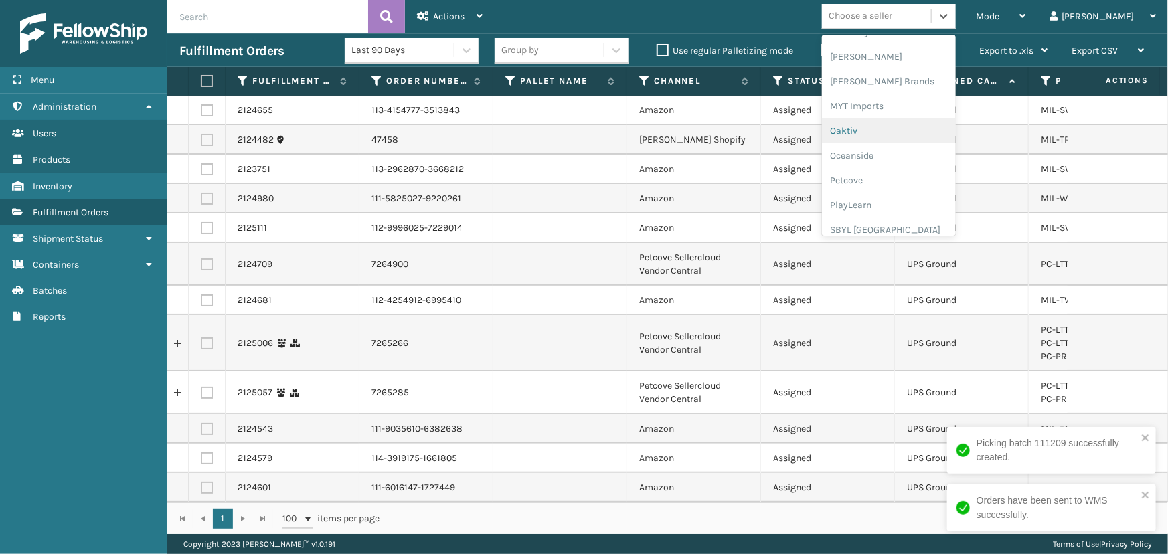
scroll to position [606, 0]
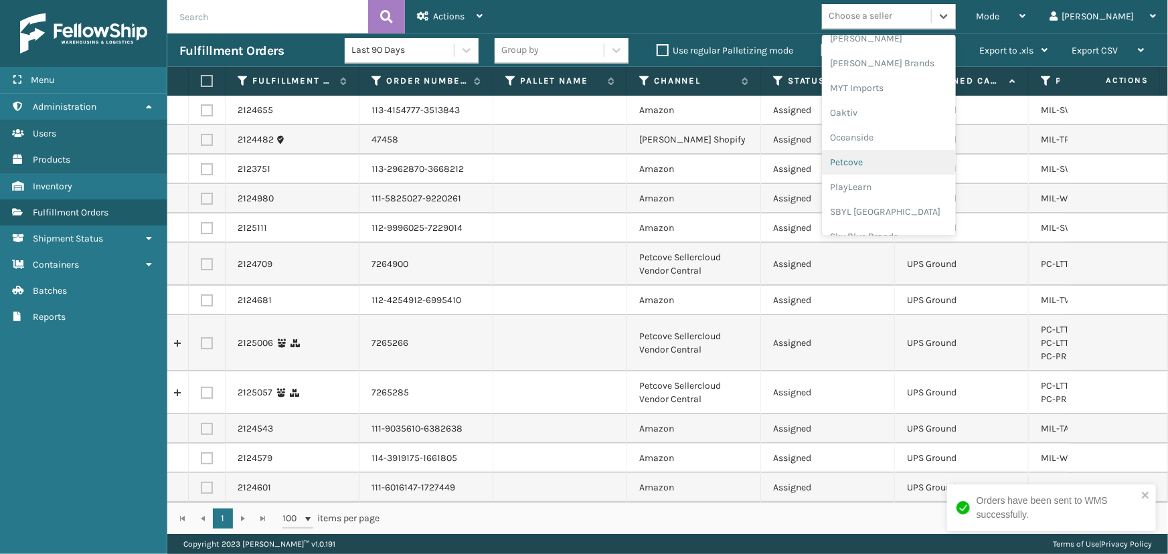
click at [909, 169] on div "Petcove" at bounding box center [889, 162] width 134 height 25
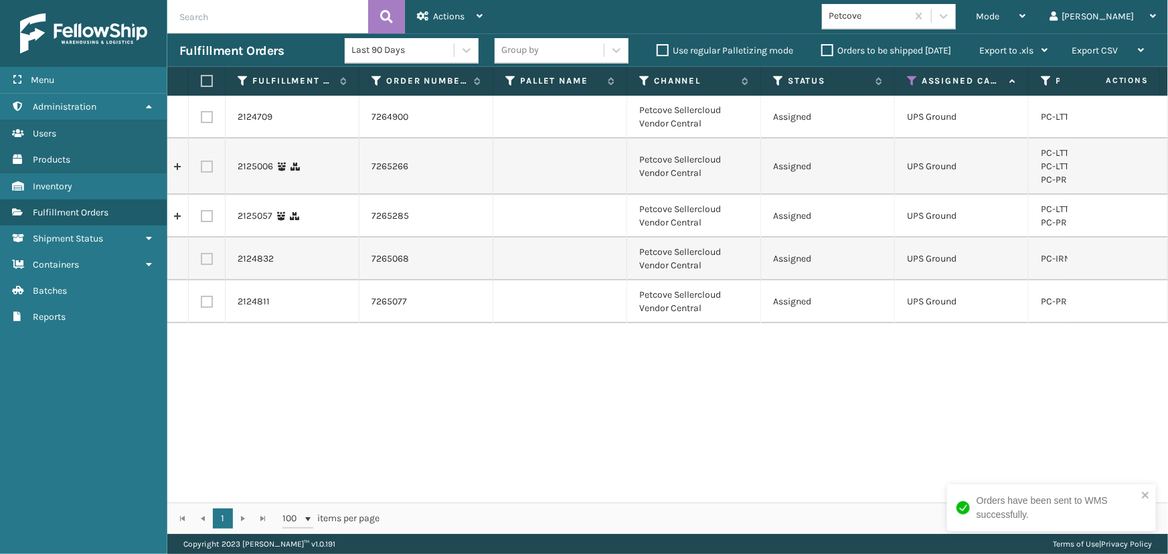
click at [204, 80] on label at bounding box center [205, 81] width 8 height 12
click at [201, 80] on input "checkbox" at bounding box center [201, 81] width 1 height 9
checkbox input "true"
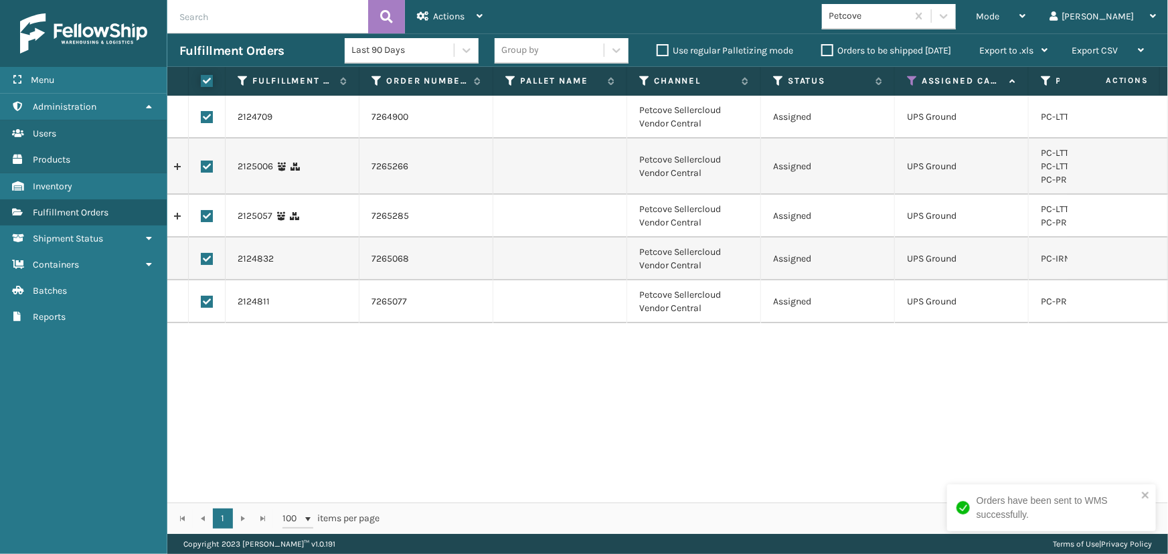
checkbox input "true"
click at [446, 13] on span "Actions" at bounding box center [448, 16] width 31 height 11
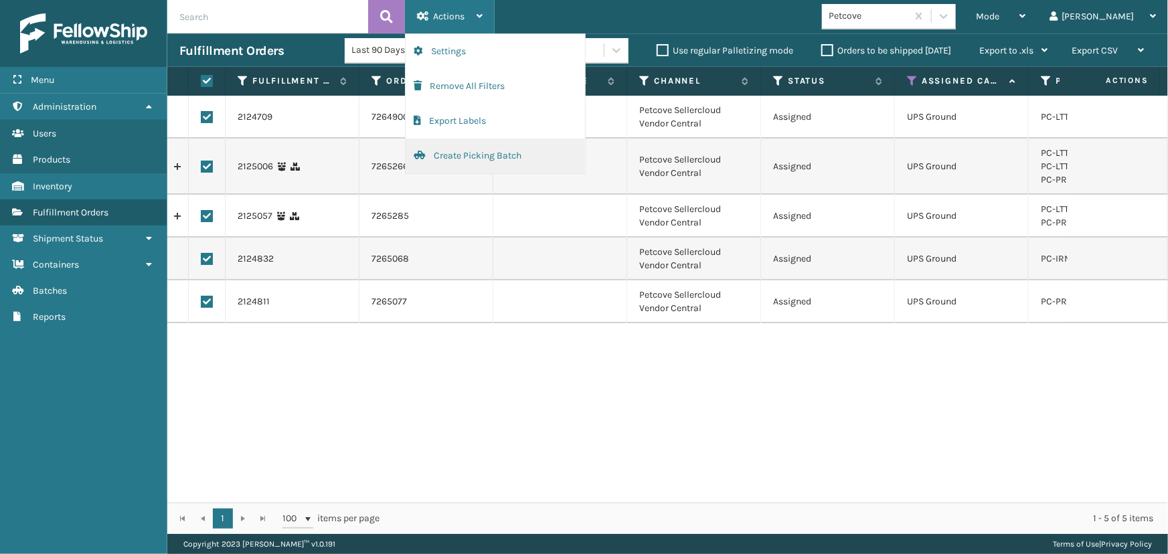
click at [493, 165] on button "Create Picking Batch" at bounding box center [495, 156] width 179 height 35
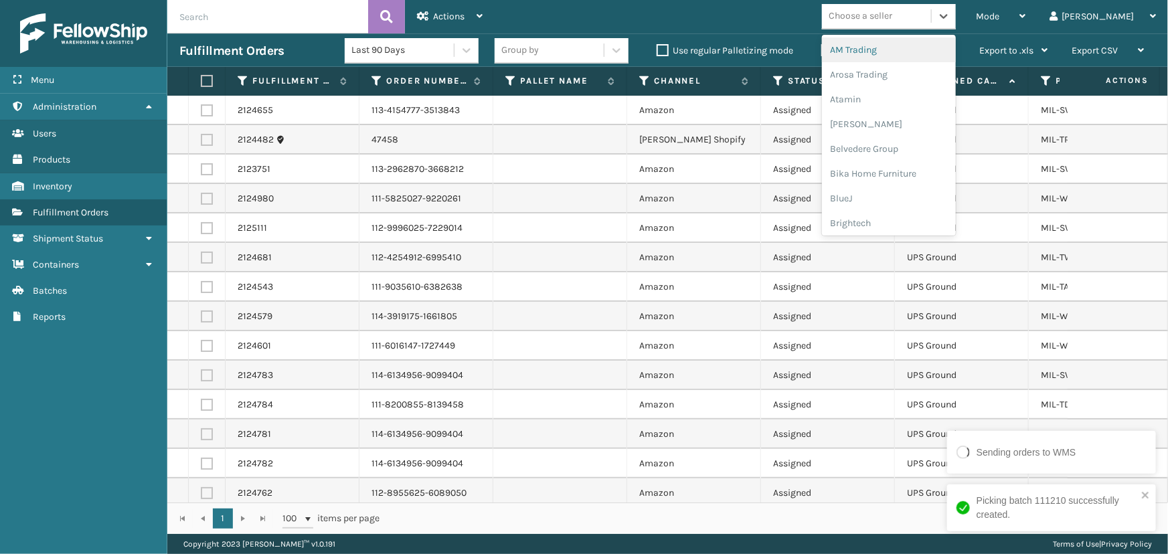
click at [892, 21] on div "Choose a seller" at bounding box center [861, 16] width 64 height 14
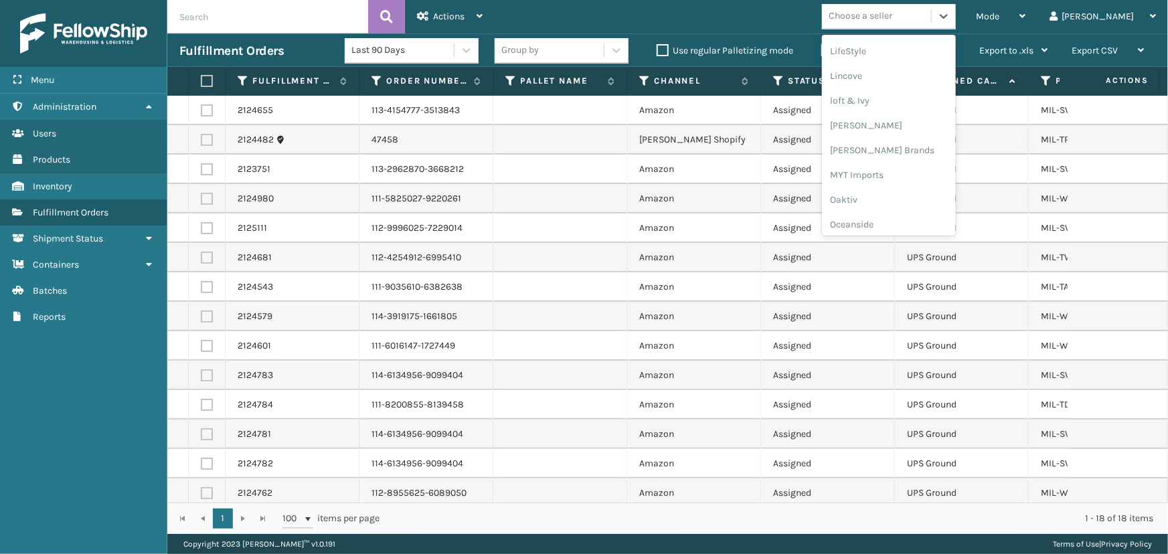
scroll to position [489, 0]
click at [921, 174] on div "[PERSON_NAME] Brands" at bounding box center [889, 180] width 134 height 25
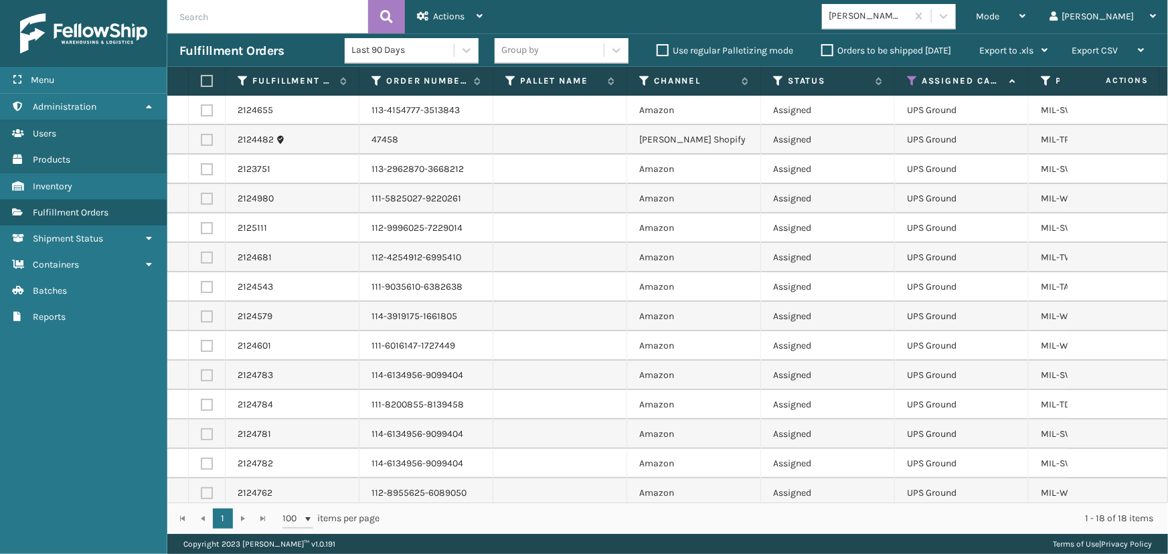
click at [208, 79] on label at bounding box center [205, 81] width 8 height 12
click at [201, 79] on input "checkbox" at bounding box center [201, 81] width 1 height 9
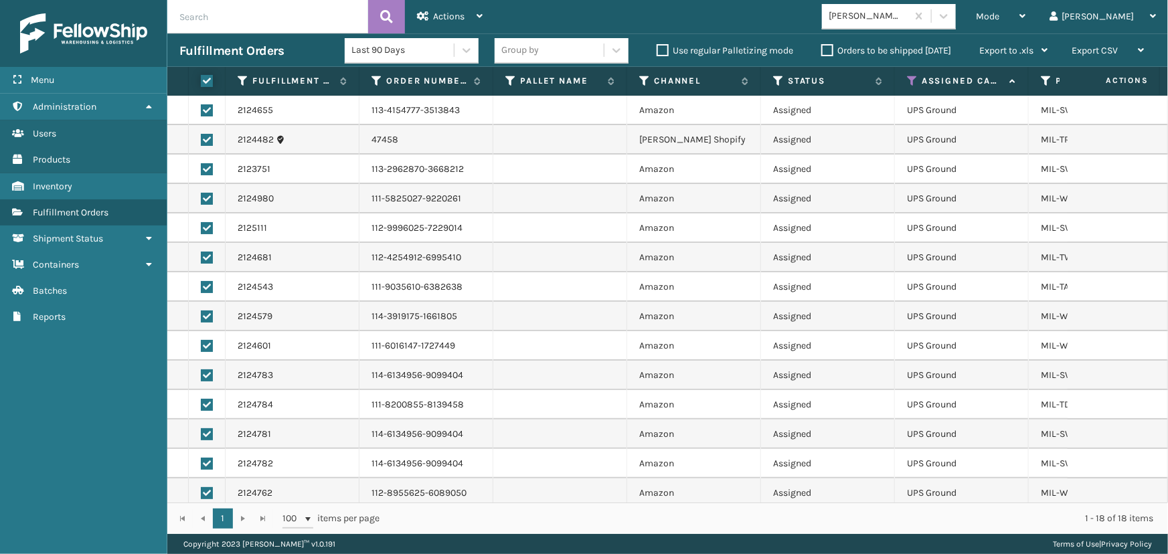
checkbox input "true"
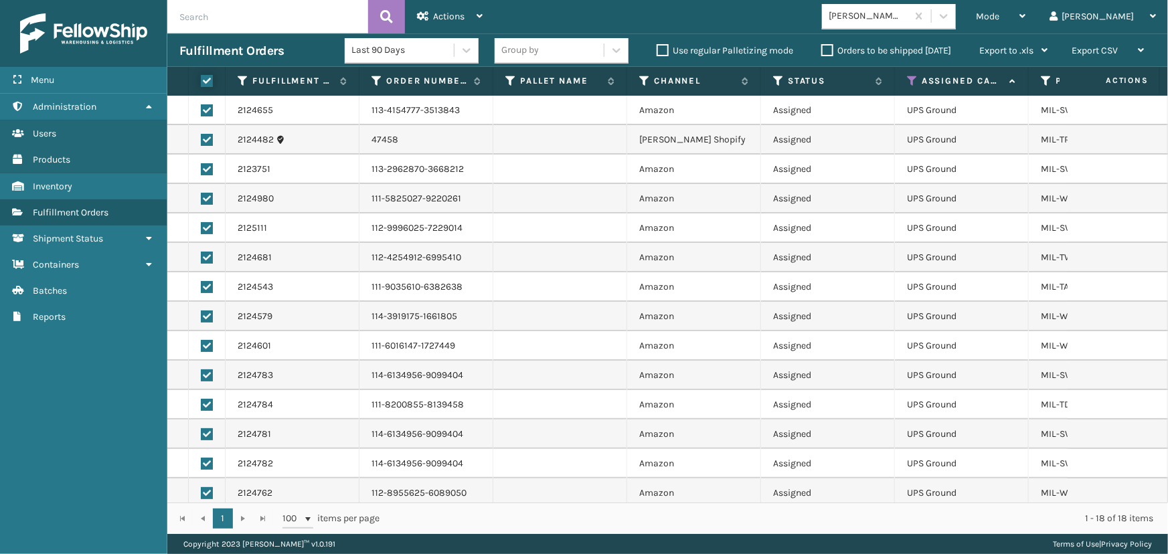
checkbox input "true"
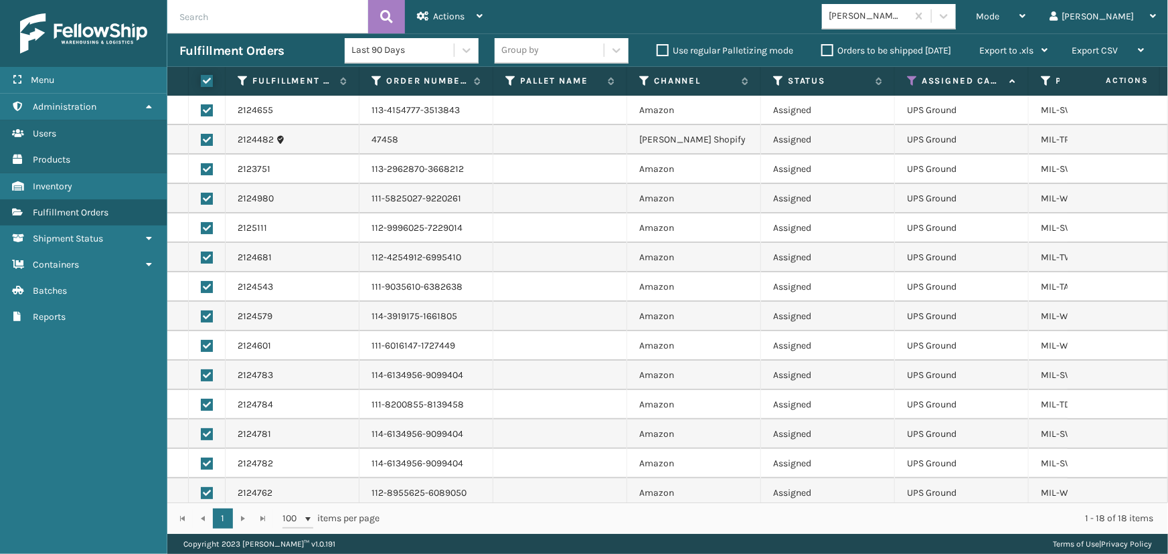
checkbox input "true"
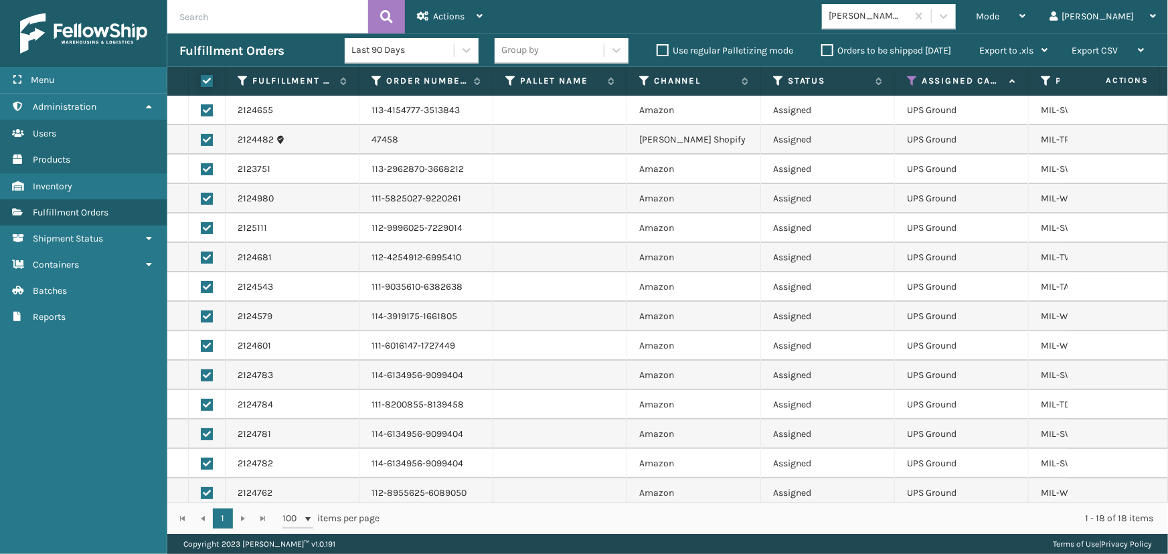
checkbox input "true"
drag, startPoint x: 441, startPoint y: 10, endPoint x: 451, endPoint y: 29, distance: 21.9
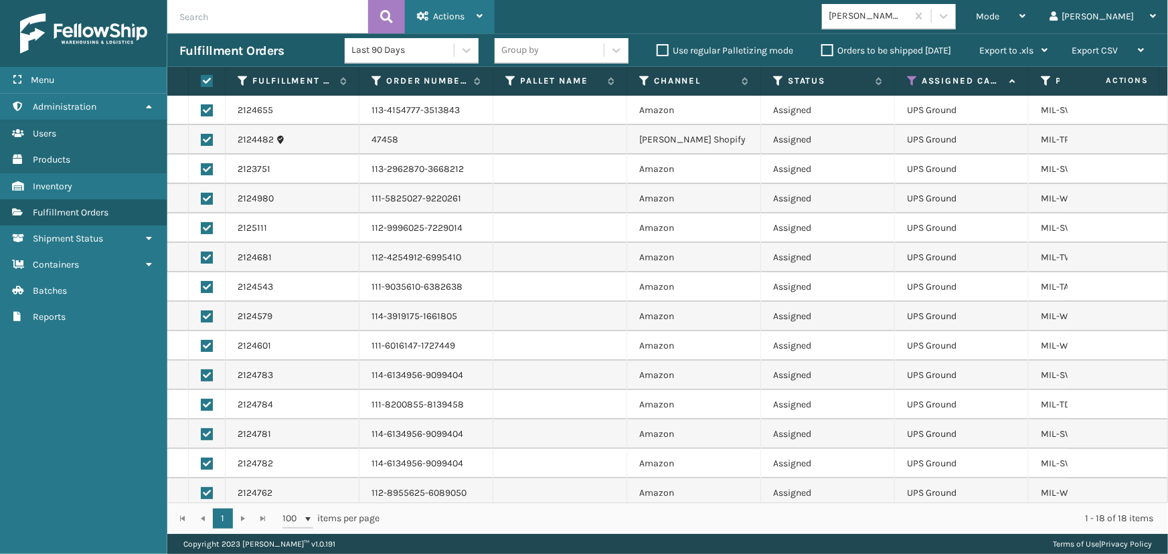
click at [442, 10] on div "Actions" at bounding box center [450, 16] width 66 height 33
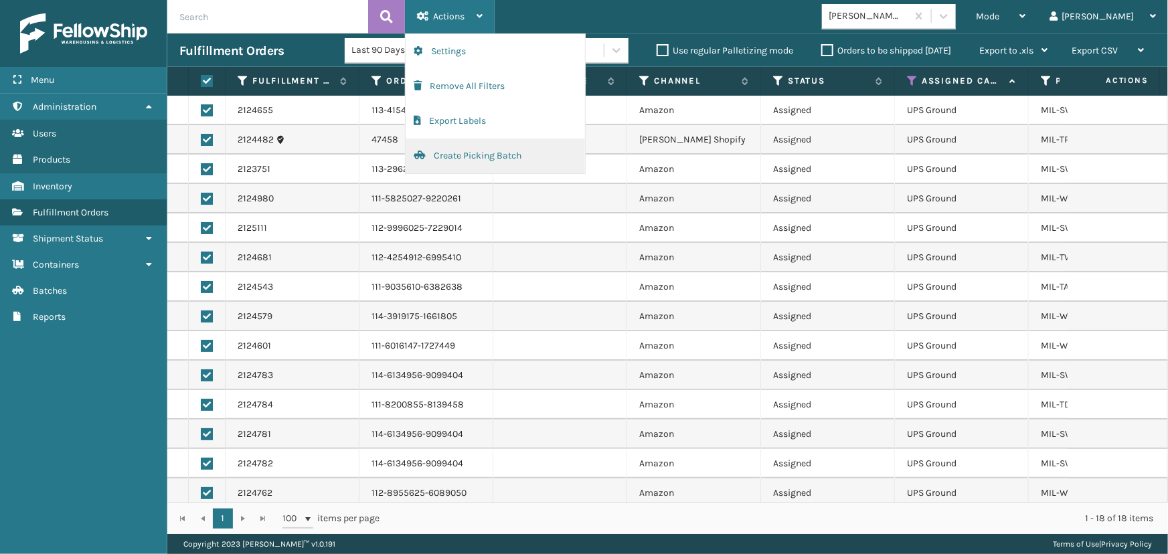
click at [471, 153] on button "Create Picking Batch" at bounding box center [495, 156] width 179 height 35
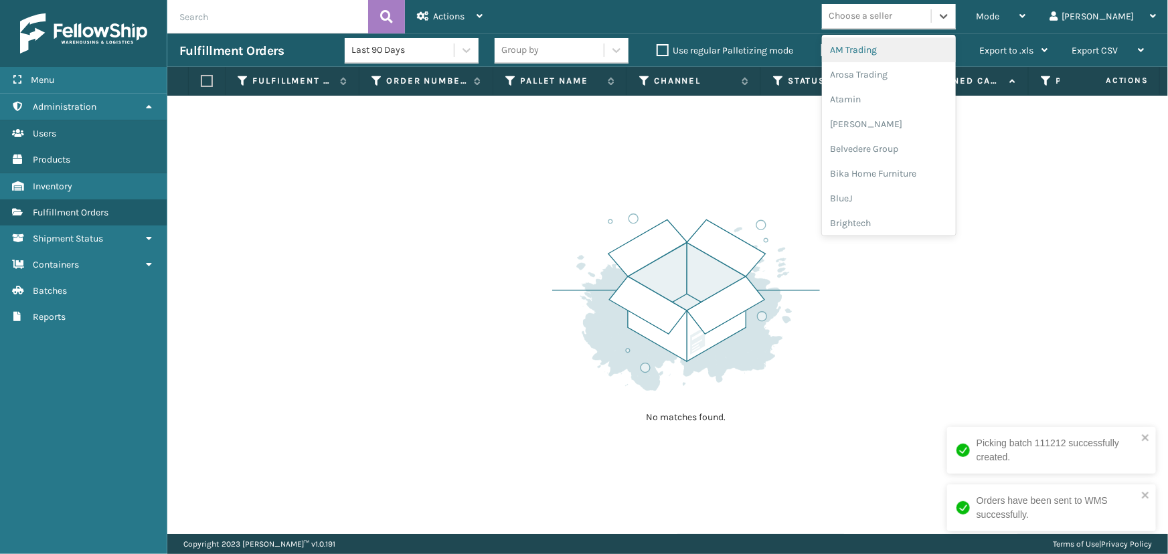
click at [892, 21] on div "Choose a seller" at bounding box center [861, 16] width 64 height 14
click at [824, 31] on div "Mode Regular Mode Picking Mode Labeling Mode Exit Scan Mode option [PERSON_NAME…" at bounding box center [831, 16] width 673 height 33
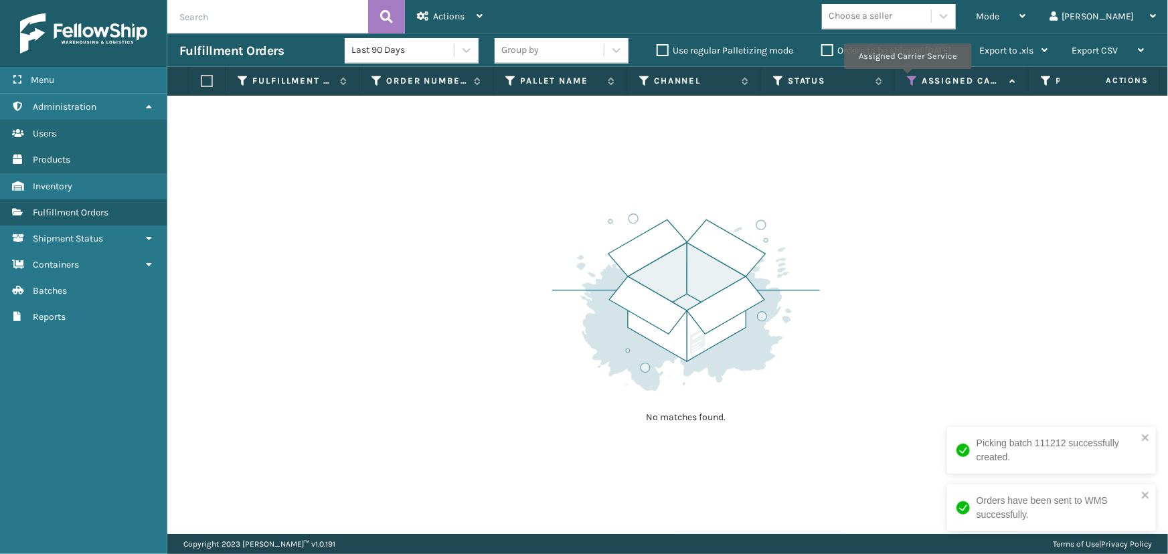
click at [908, 81] on icon at bounding box center [912, 81] width 11 height 12
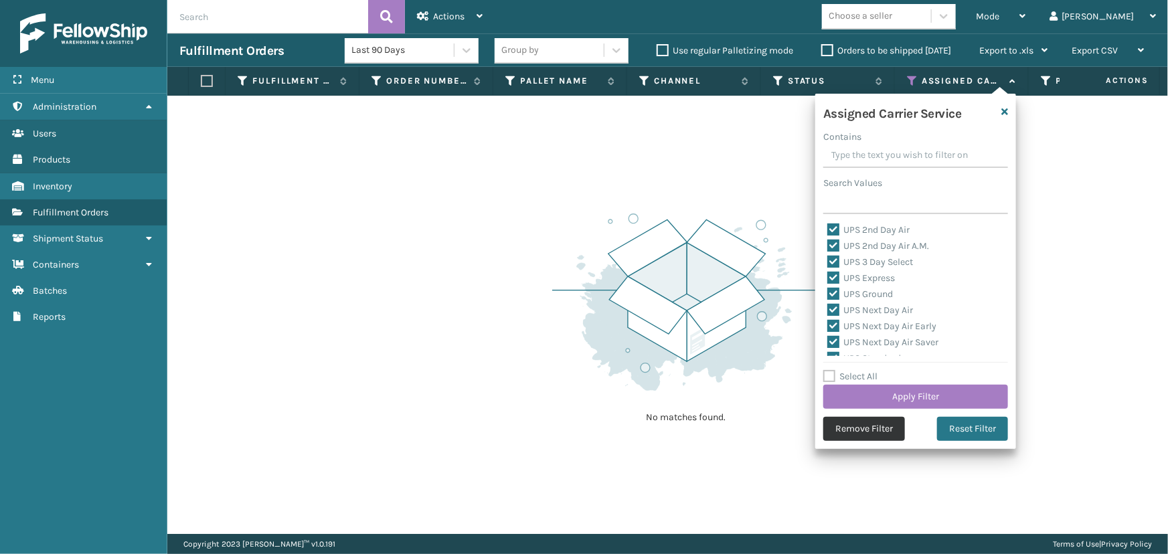
drag, startPoint x: 857, startPoint y: 395, endPoint x: 856, endPoint y: 430, distance: 35.5
click at [856, 430] on div "Assigned Carrier Service Contains Search Values UPS 2nd Day Air UPS 2nd Day Air…" at bounding box center [915, 271] width 201 height 355
click at [722, 214] on img at bounding box center [686, 302] width 268 height 185
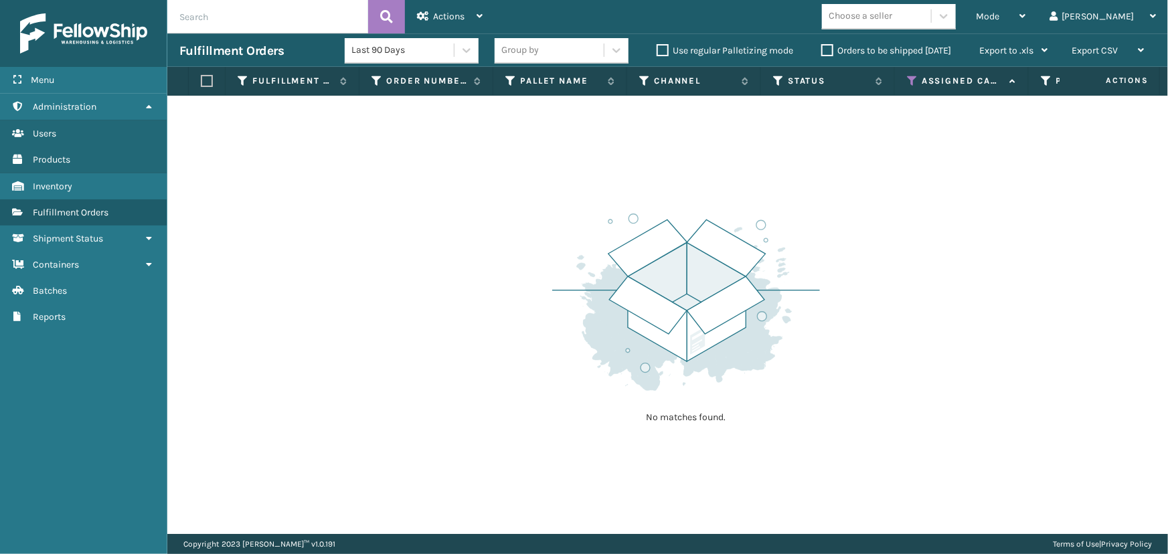
click at [905, 80] on th "Assigned Carrier Service" at bounding box center [962, 81] width 134 height 29
click at [913, 78] on icon at bounding box center [912, 81] width 11 height 12
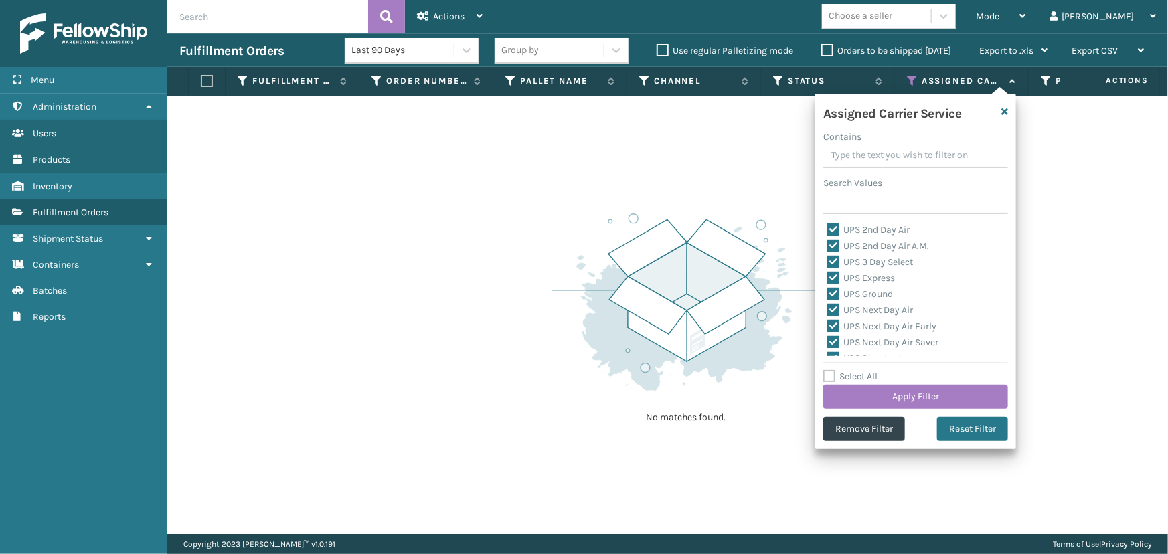
click at [849, 384] on div "Select All Apply Filter" at bounding box center [915, 389] width 185 height 40
click at [849, 380] on label "Select All" at bounding box center [850, 376] width 54 height 11
click at [849, 370] on input "Select All" at bounding box center [923, 369] width 201 height 1
checkbox input "true"
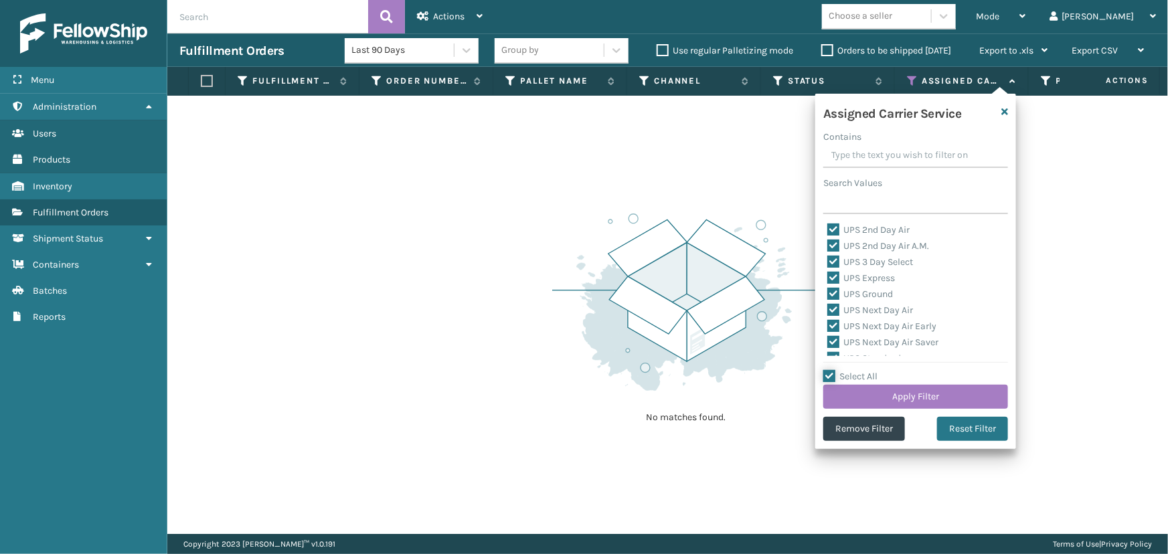
checkbox input "true"
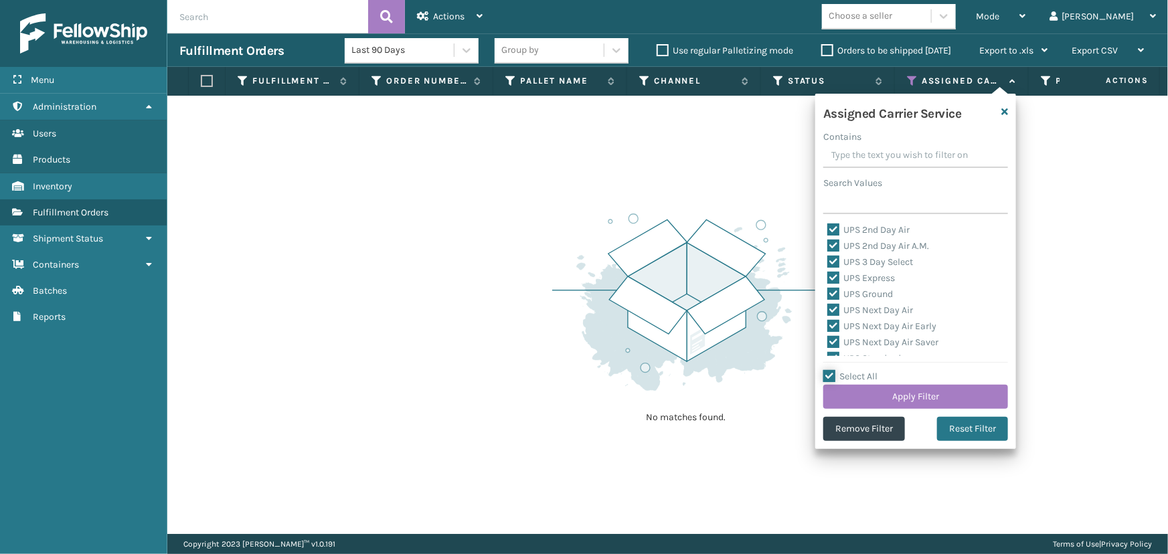
checkbox input "true"
click at [849, 380] on label "Select All" at bounding box center [850, 376] width 54 height 11
click at [849, 370] on input "Select All" at bounding box center [923, 369] width 201 height 1
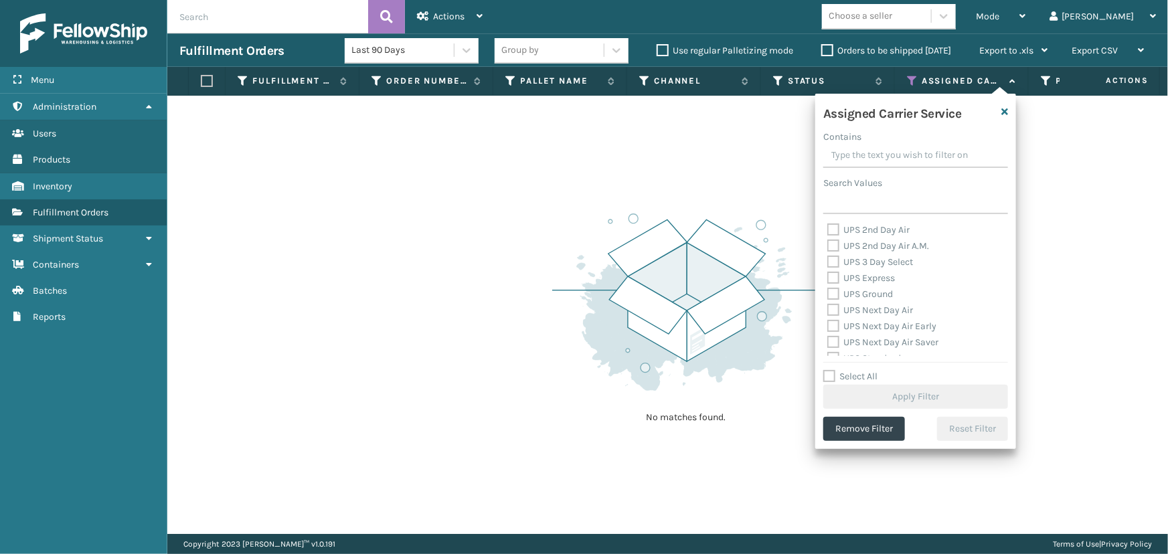
click at [849, 376] on label "Select All" at bounding box center [850, 376] width 54 height 11
click at [849, 370] on input "Select All" at bounding box center [923, 369] width 201 height 1
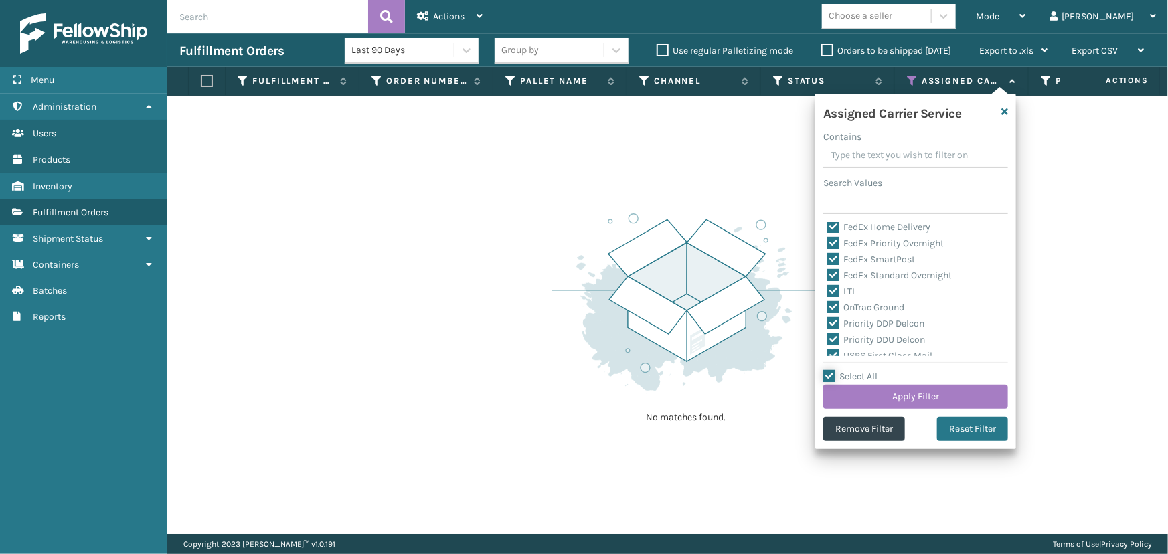
scroll to position [304, 0]
click at [846, 276] on label "LTL" at bounding box center [841, 279] width 29 height 11
click at [828, 276] on input "LTL" at bounding box center [827, 276] width 1 height 9
click at [920, 391] on button "Apply Filter" at bounding box center [915, 397] width 185 height 24
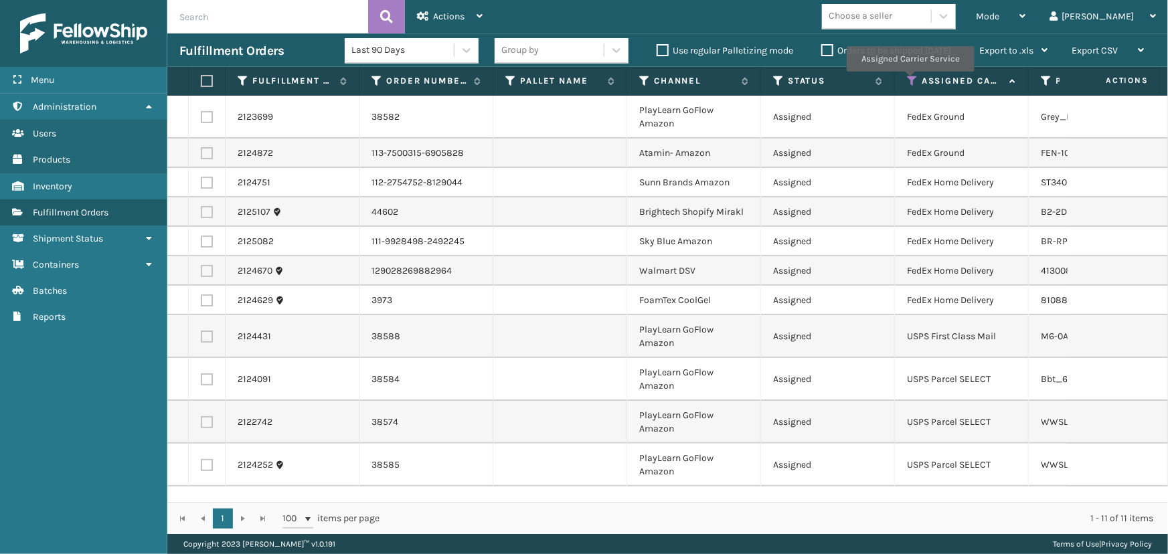
click at [910, 81] on icon at bounding box center [912, 81] width 11 height 12
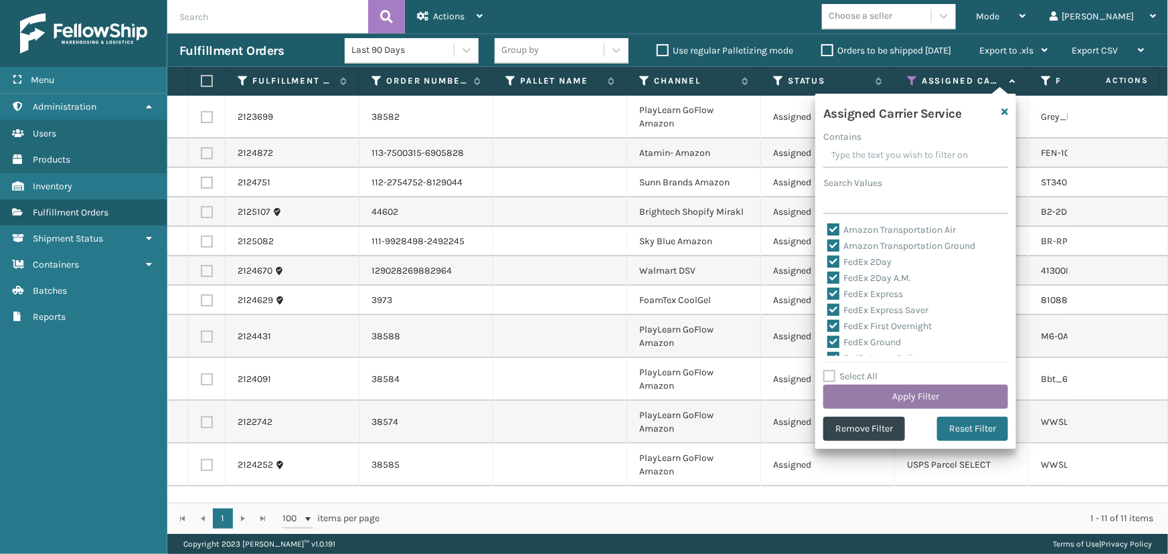
click at [914, 398] on button "Apply Filter" at bounding box center [915, 397] width 185 height 24
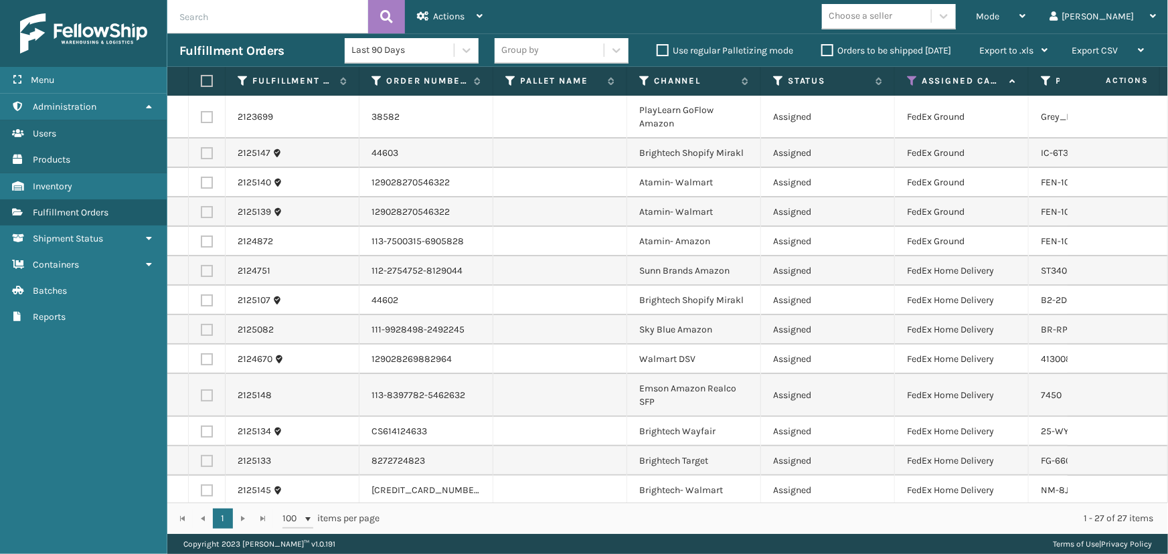
scroll to position [503, 0]
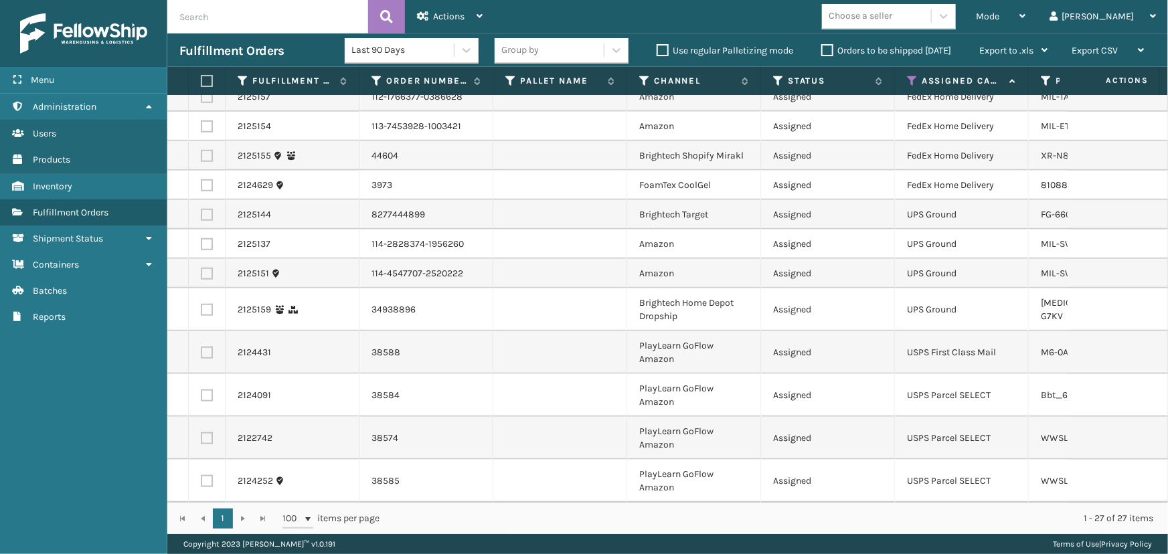
click at [931, 18] on div "Choose a seller" at bounding box center [876, 16] width 109 height 22
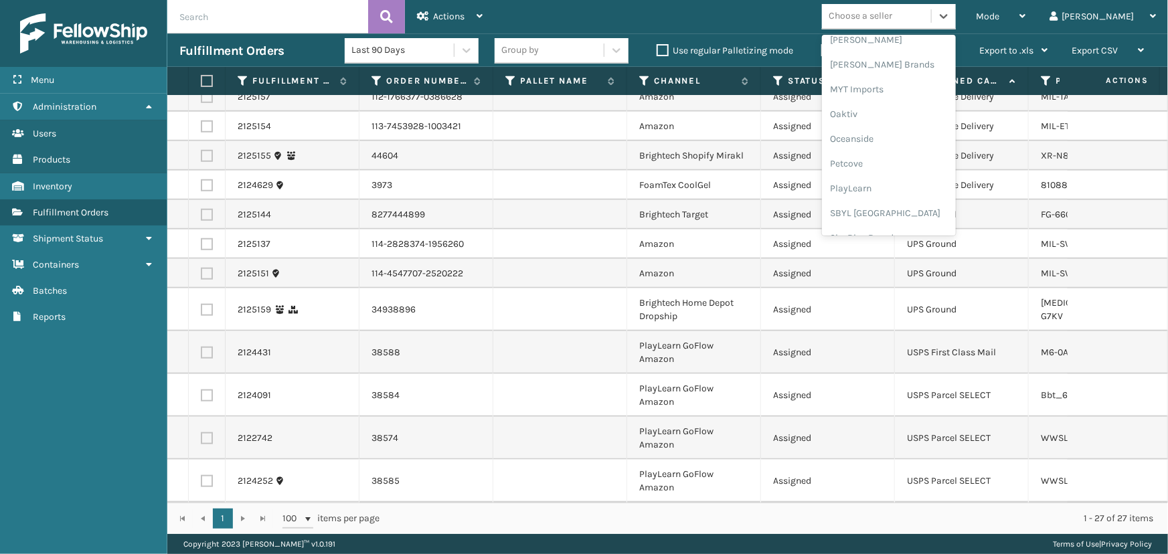
scroll to position [671, 0]
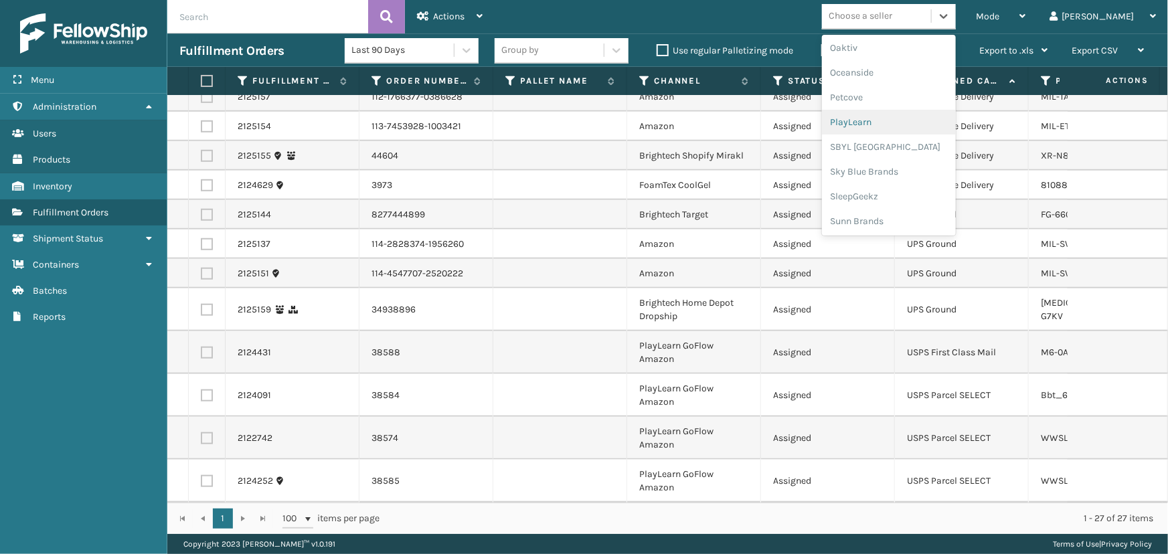
click at [908, 123] on div "PlayLearn" at bounding box center [889, 122] width 134 height 25
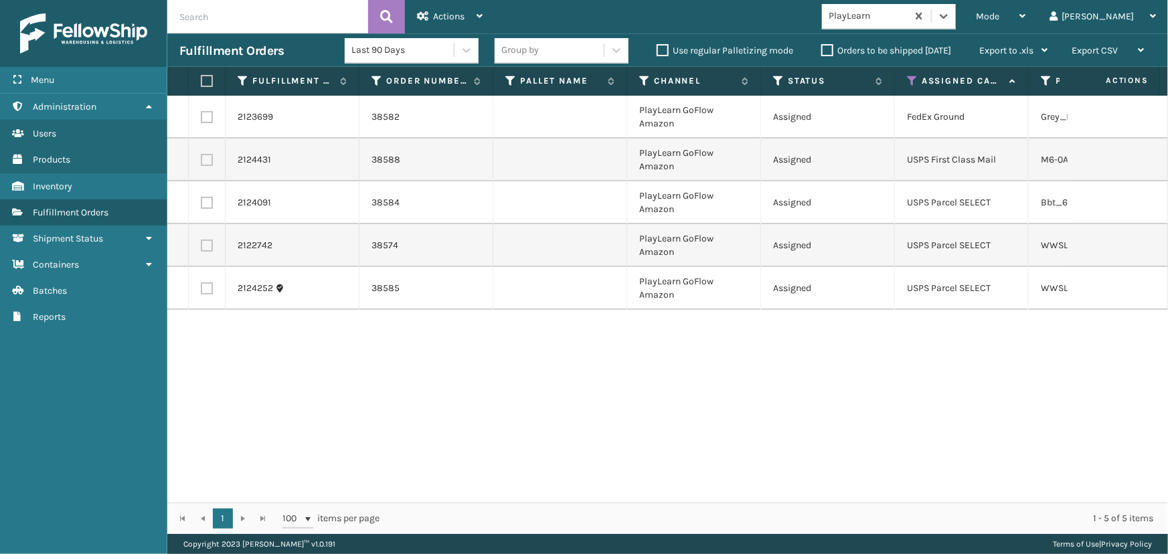
click at [205, 81] on label at bounding box center [205, 81] width 8 height 12
click at [201, 81] on input "checkbox" at bounding box center [201, 81] width 1 height 9
click at [438, 13] on span "Actions" at bounding box center [448, 16] width 31 height 11
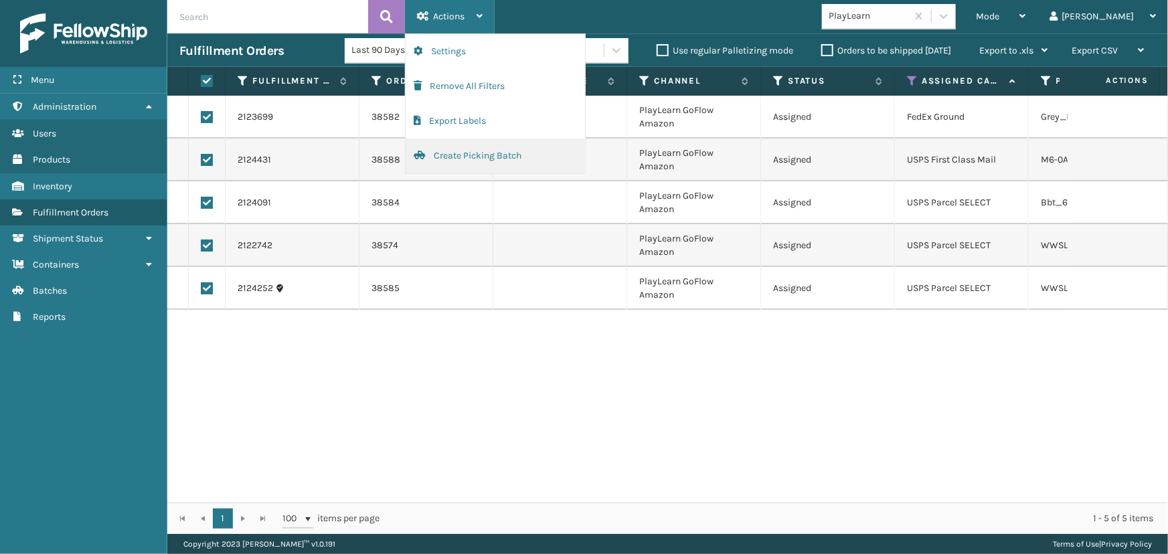
click at [489, 160] on button "Create Picking Batch" at bounding box center [495, 156] width 179 height 35
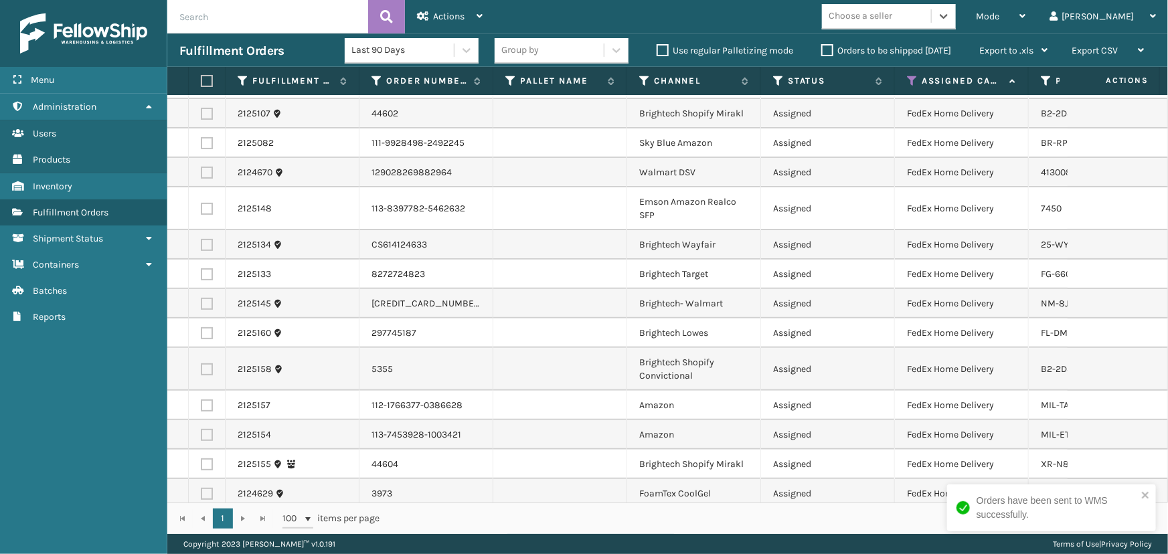
scroll to position [0, 0]
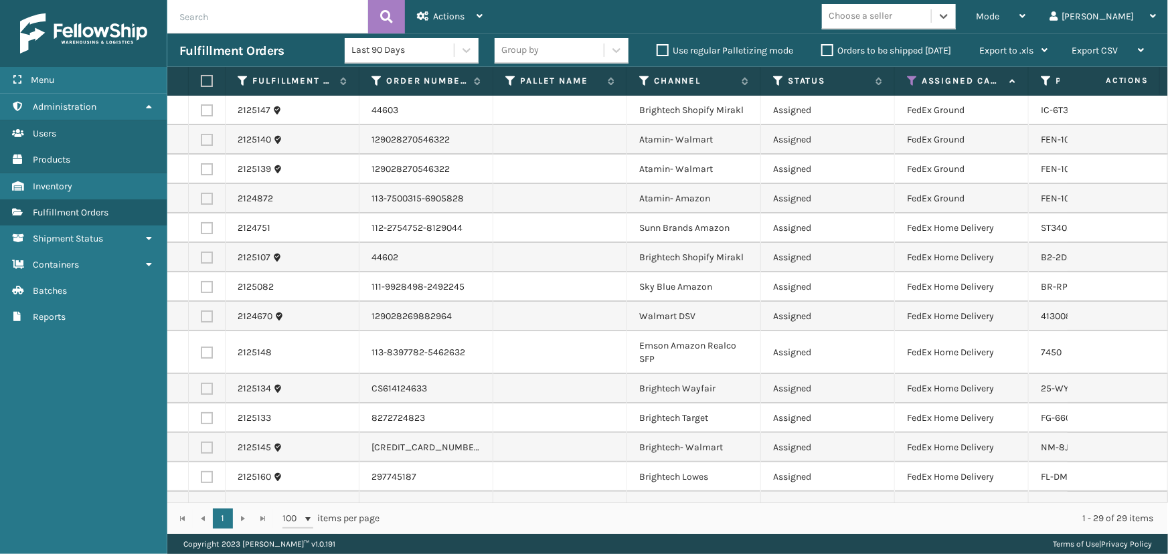
click at [892, 18] on div "Choose a seller" at bounding box center [861, 16] width 64 height 14
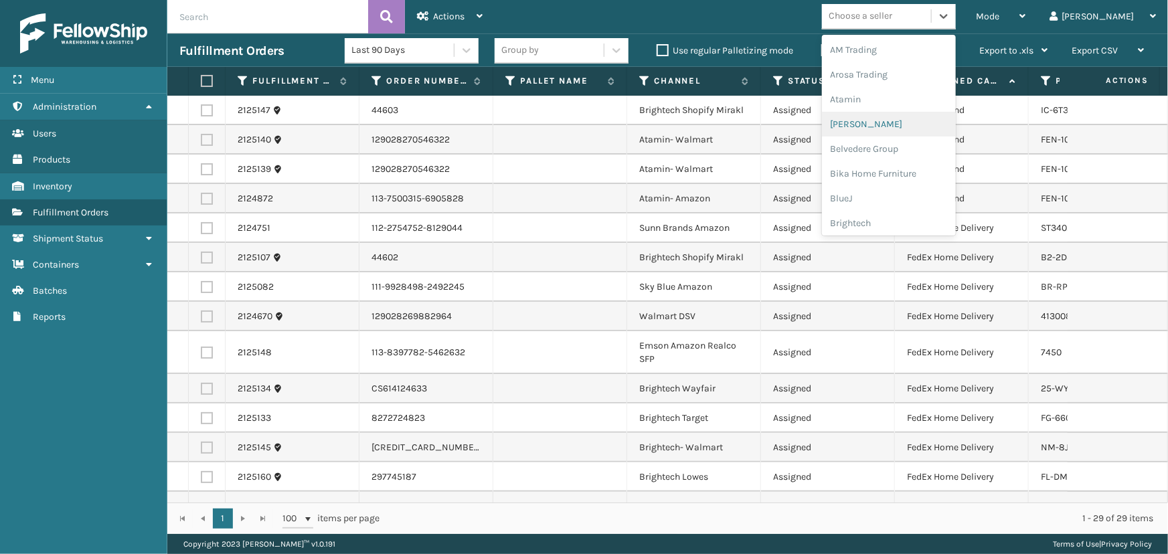
scroll to position [423, 0]
click at [915, 116] on div "LifePro Fitness" at bounding box center [889, 122] width 134 height 25
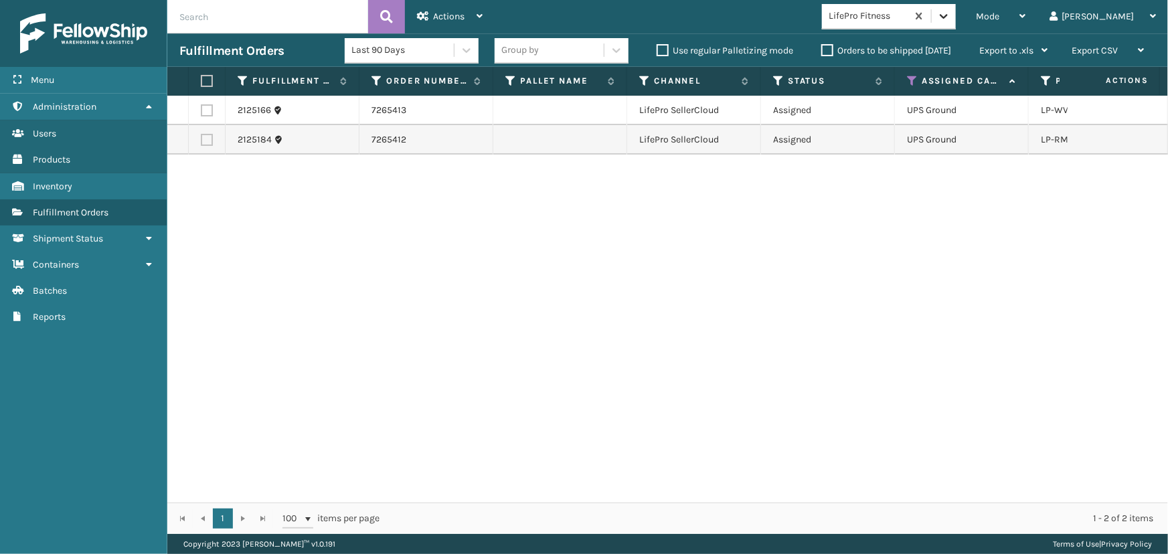
click at [948, 17] on icon at bounding box center [944, 16] width 8 height 5
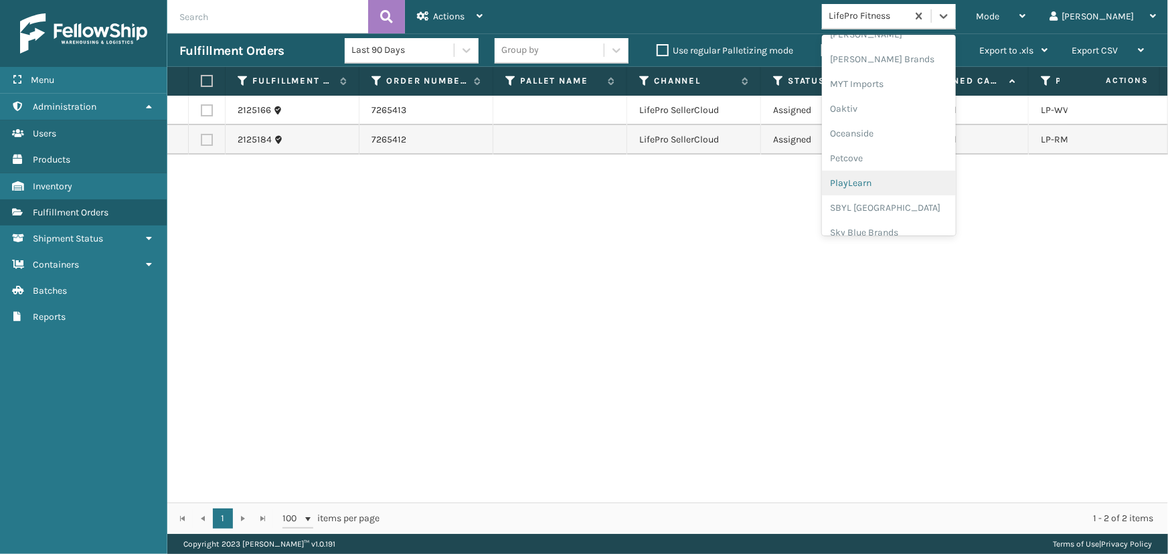
scroll to position [549, 0]
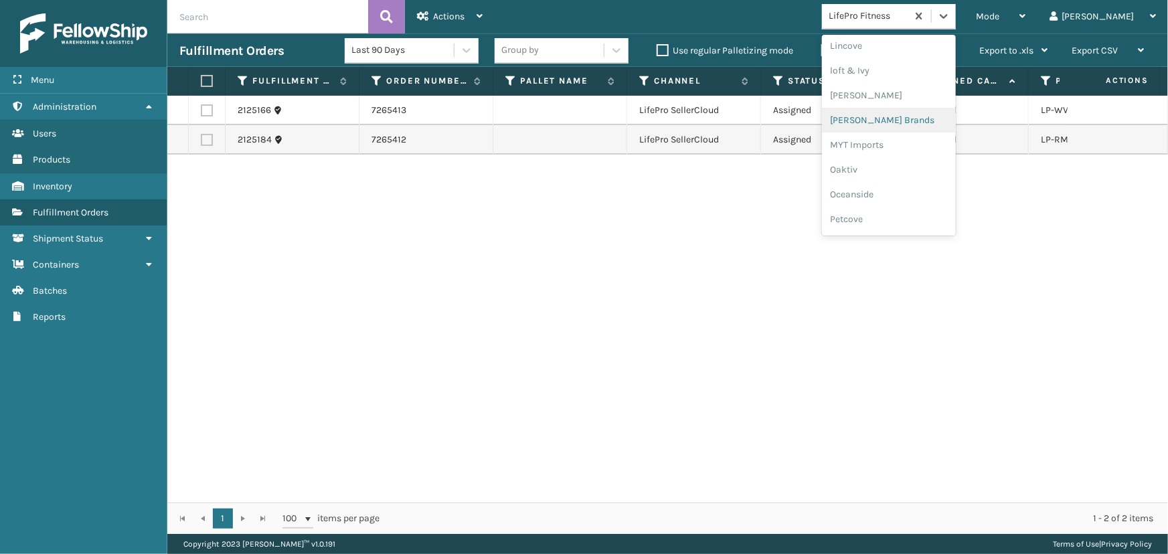
click at [924, 111] on div "[PERSON_NAME] Brands" at bounding box center [889, 120] width 134 height 25
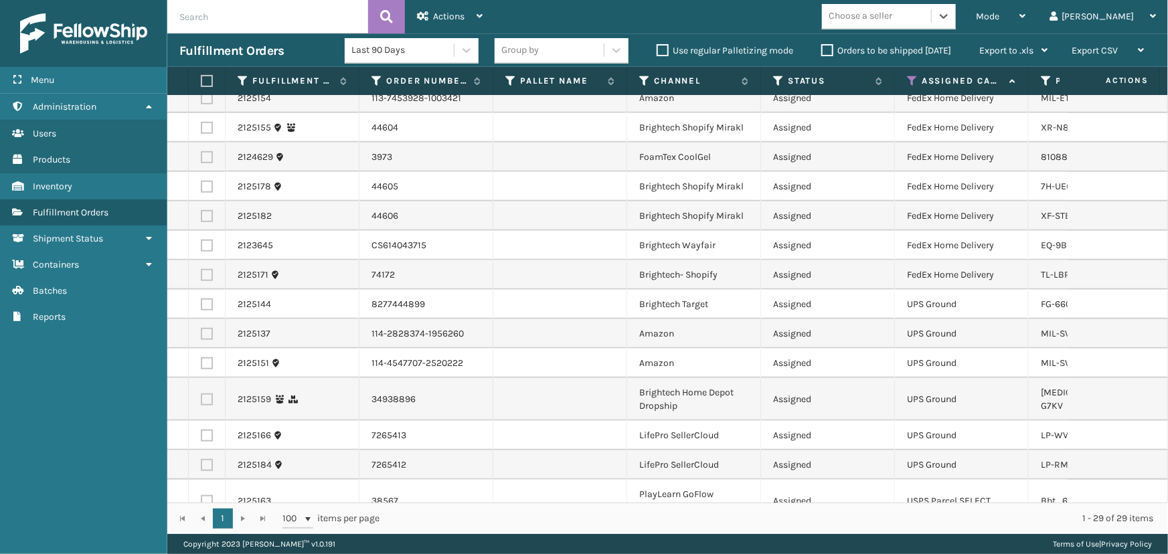
scroll to position [509, 0]
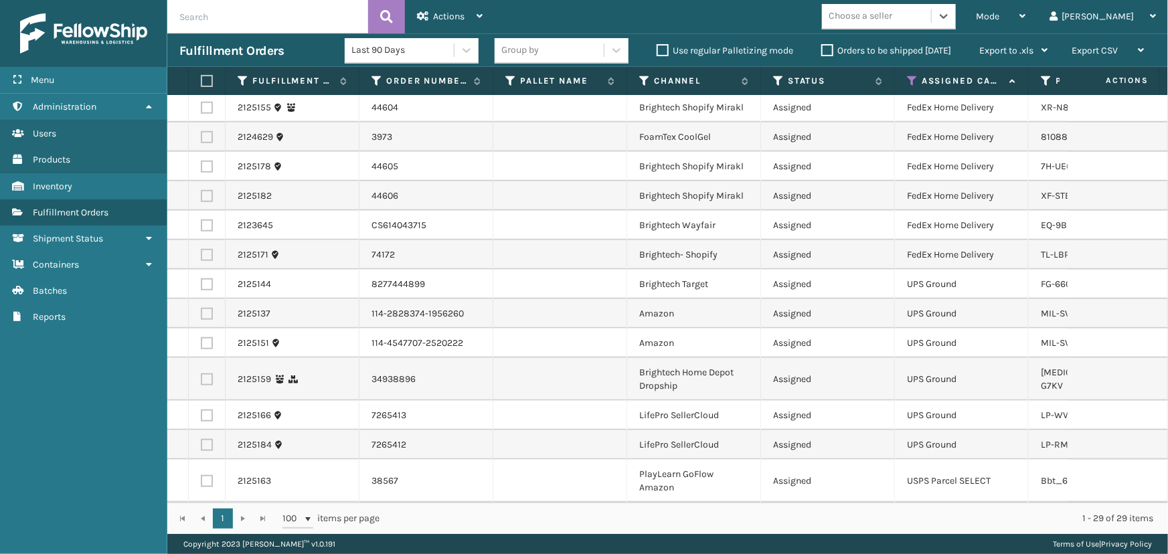
click at [928, 26] on div "Choose a seller" at bounding box center [876, 16] width 109 height 22
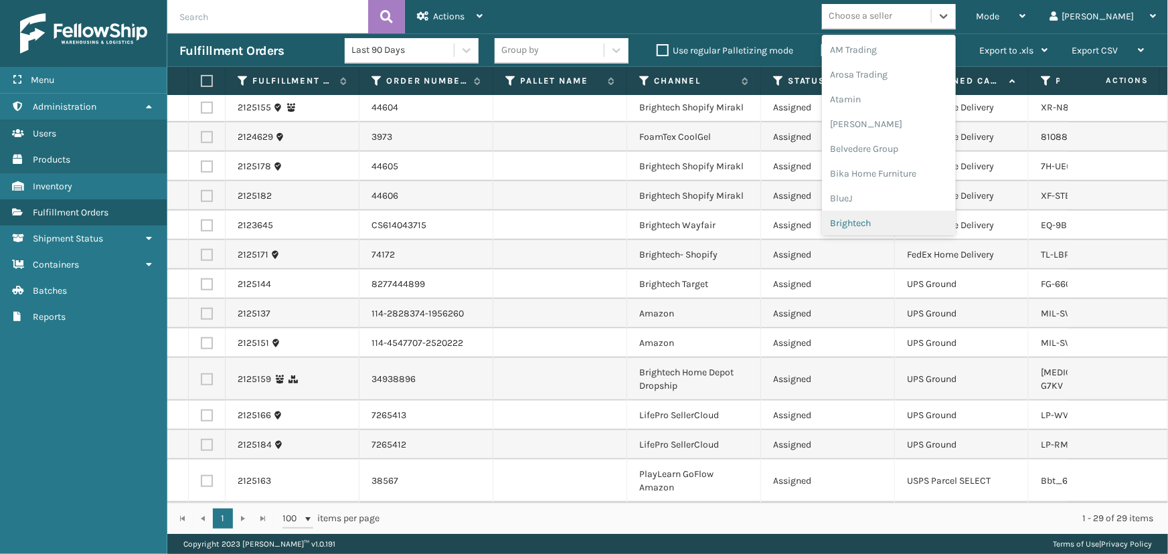
click at [933, 220] on div "Brightech" at bounding box center [889, 223] width 134 height 25
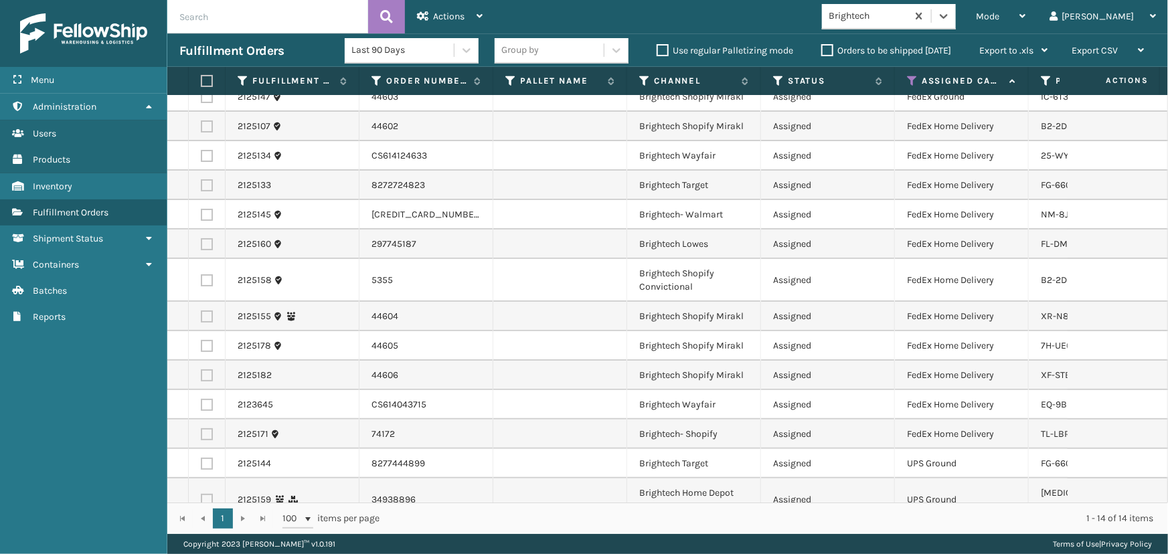
scroll to position [0, 0]
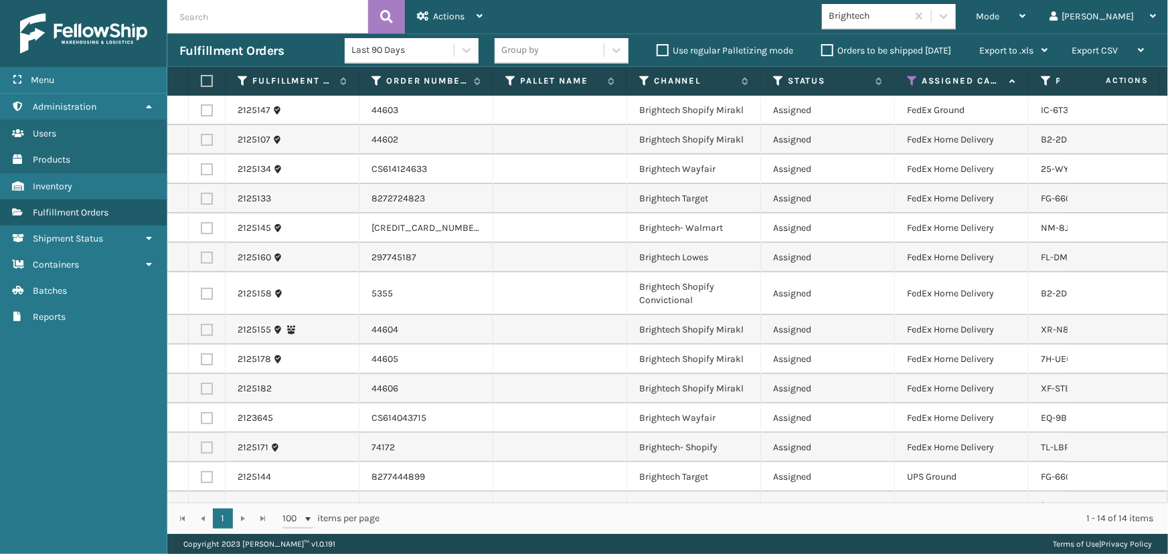
click at [208, 78] on label at bounding box center [205, 81] width 8 height 12
click at [201, 78] on input "checkbox" at bounding box center [201, 81] width 1 height 9
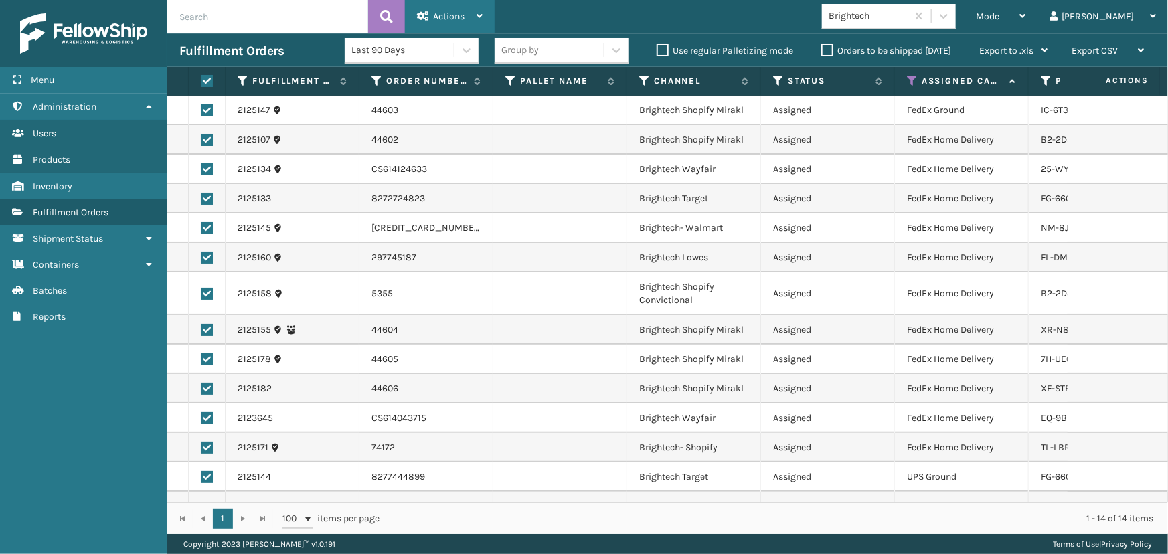
click at [453, 18] on span "Actions" at bounding box center [448, 16] width 31 height 11
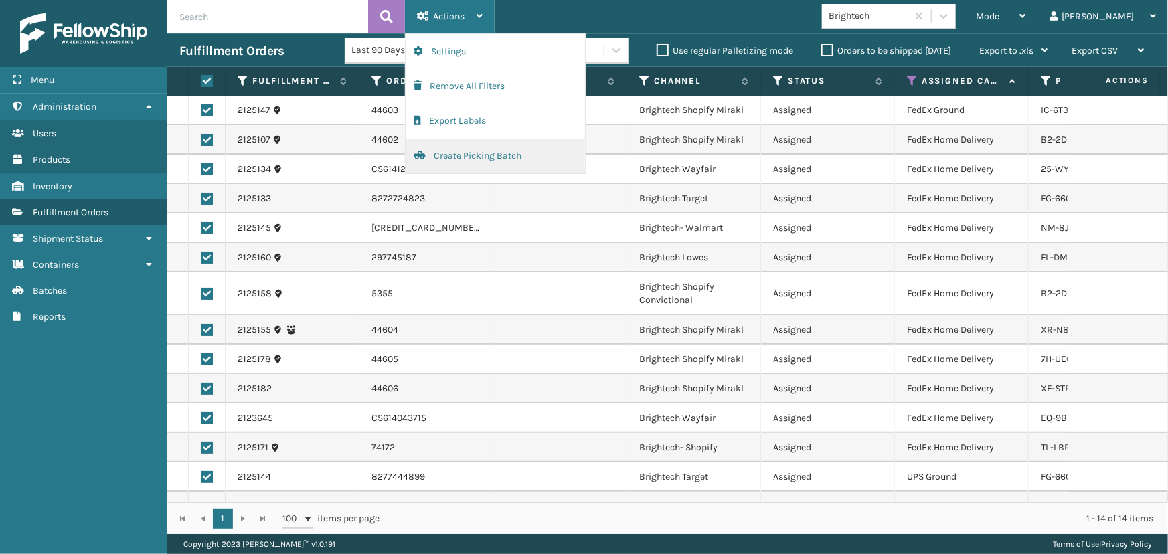
click at [480, 159] on button "Create Picking Batch" at bounding box center [495, 156] width 179 height 35
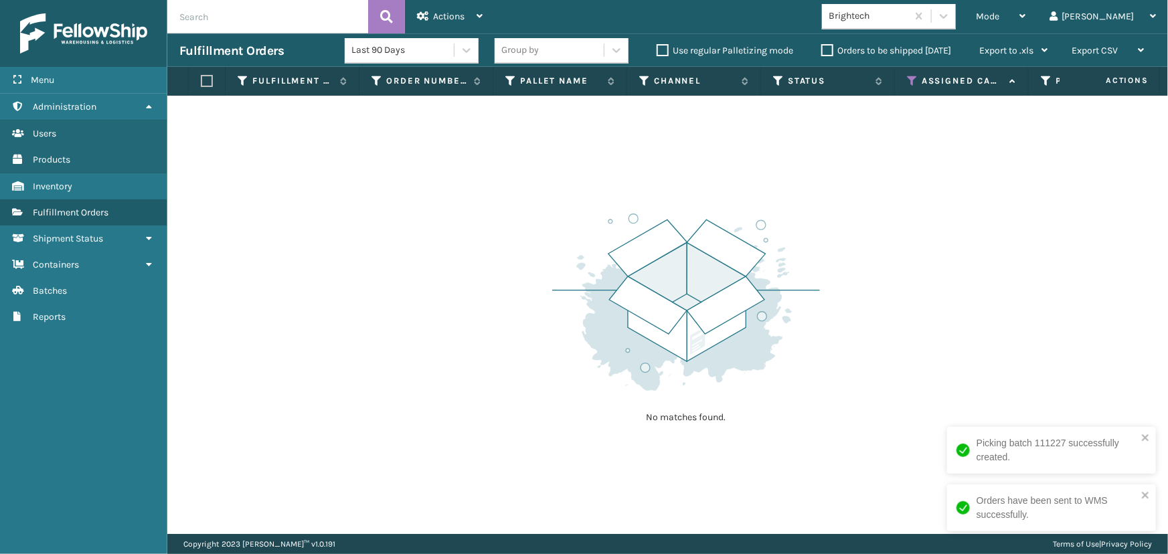
click at [647, 347] on img at bounding box center [686, 302] width 268 height 185
drag, startPoint x: 1040, startPoint y: 11, endPoint x: 1032, endPoint y: 22, distance: 13.8
click at [999, 11] on span "Mode" at bounding box center [987, 16] width 23 height 11
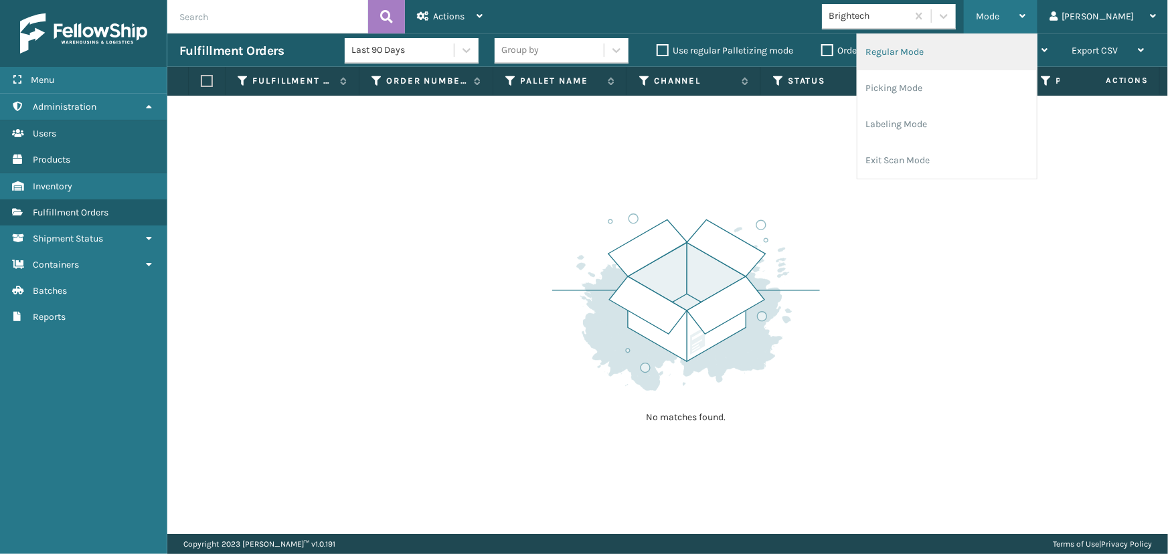
click at [985, 65] on li "Regular Mode" at bounding box center [947, 52] width 179 height 36
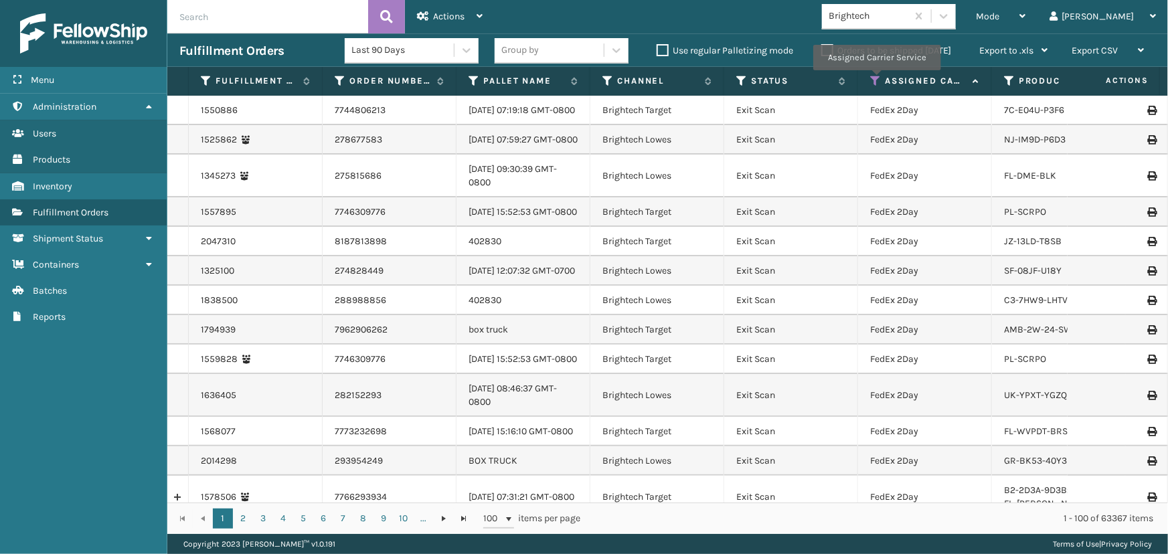
click at [876, 80] on icon at bounding box center [875, 81] width 11 height 12
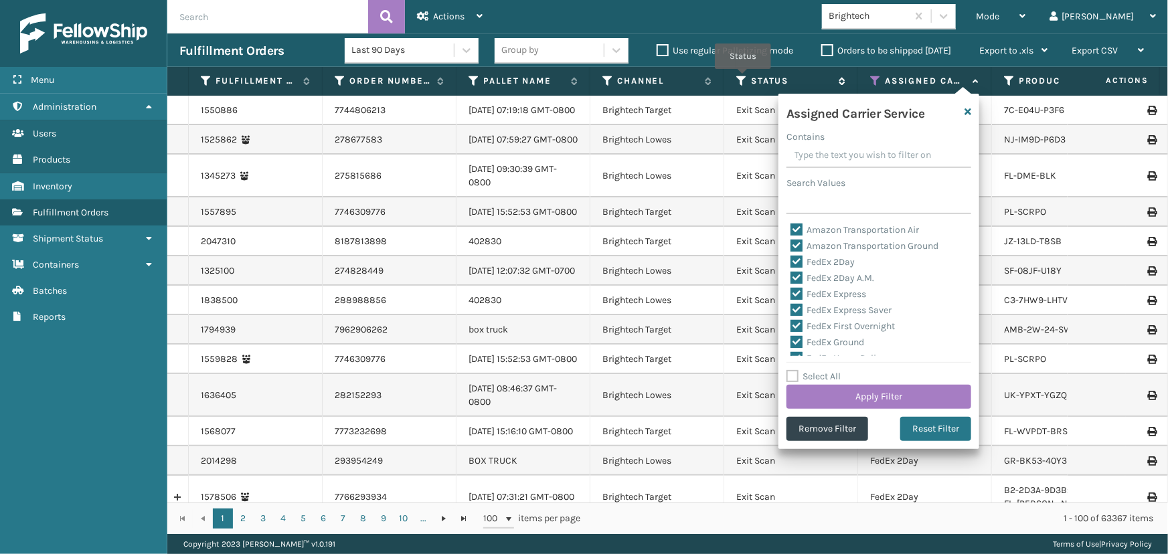
click at [739, 79] on icon at bounding box center [741, 81] width 11 height 12
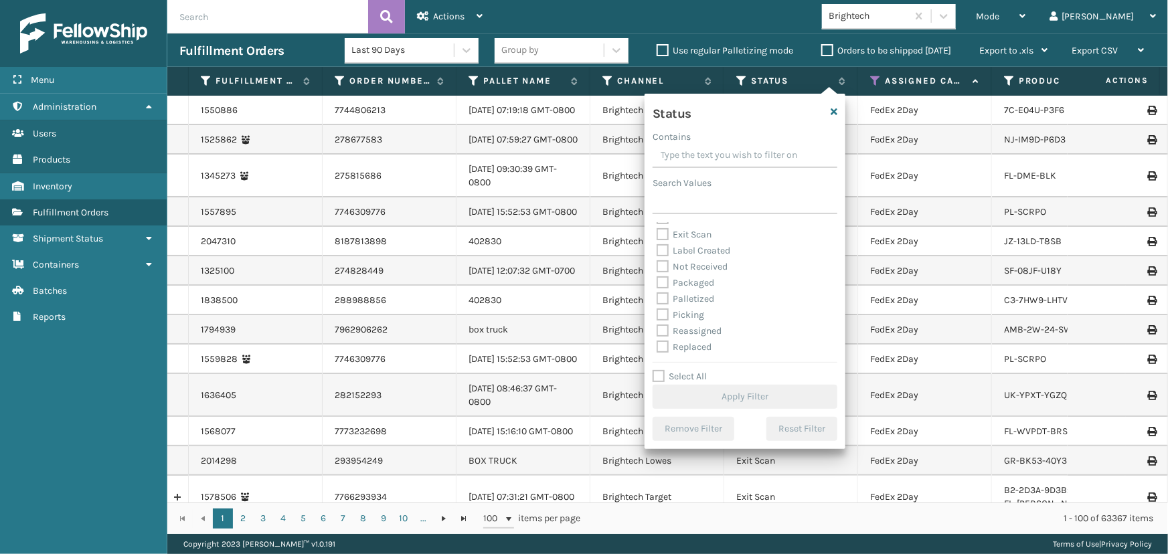
scroll to position [60, 0]
click at [681, 299] on label "Picking" at bounding box center [681, 298] width 48 height 11
click at [657, 299] on input "Picking" at bounding box center [657, 295] width 1 height 9
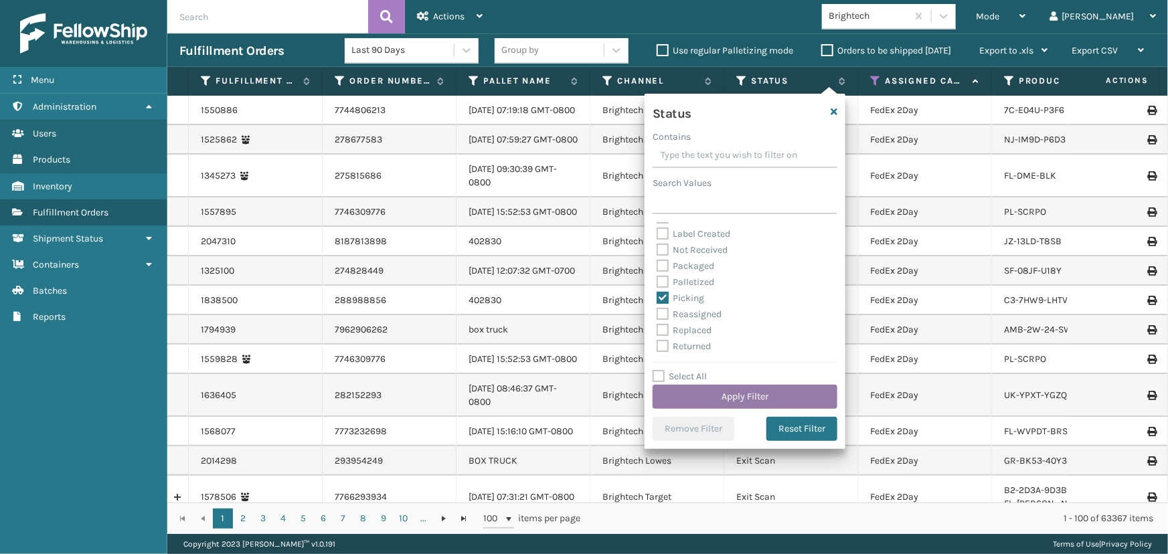
click at [721, 395] on button "Apply Filter" at bounding box center [745, 397] width 185 height 24
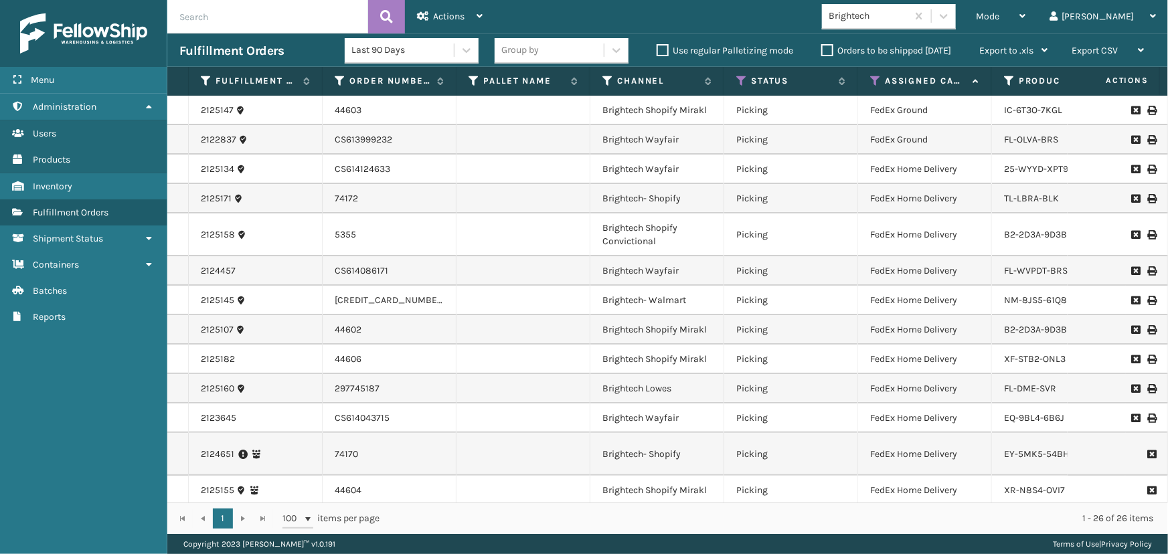
click at [908, 14] on div "Brightech" at bounding box center [869, 16] width 80 height 14
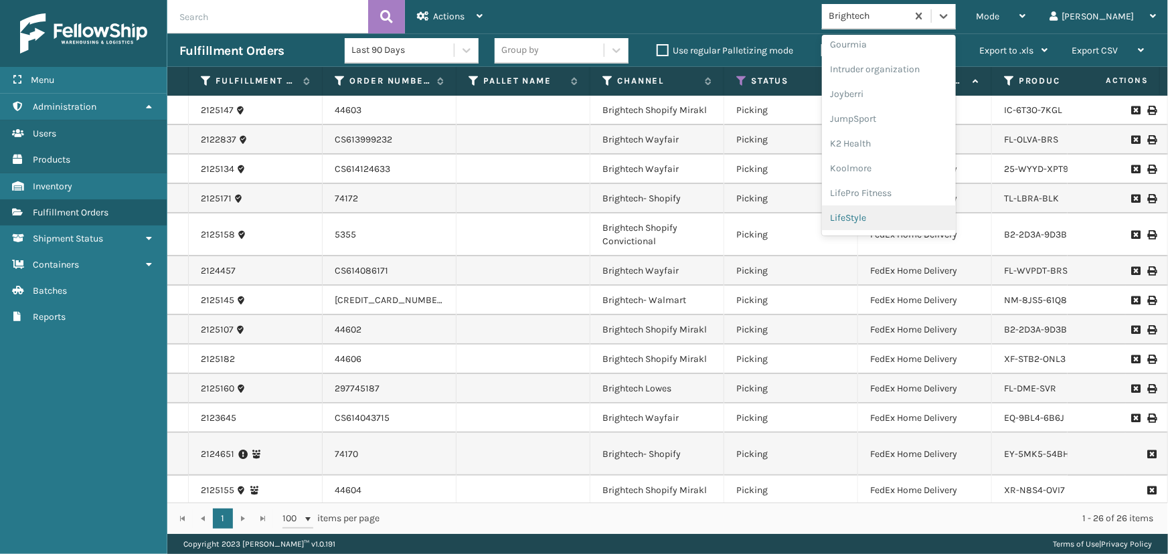
scroll to position [374, 0]
click at [904, 169] on div "LifePro Fitness" at bounding box center [889, 171] width 134 height 25
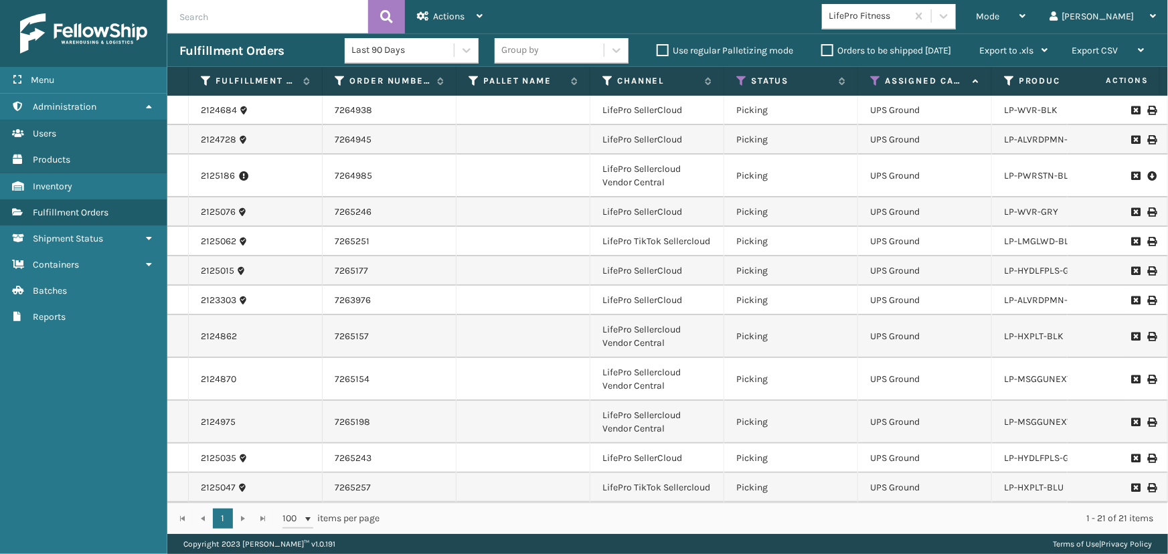
click at [575, 51] on div "Group by" at bounding box center [549, 50] width 109 height 22
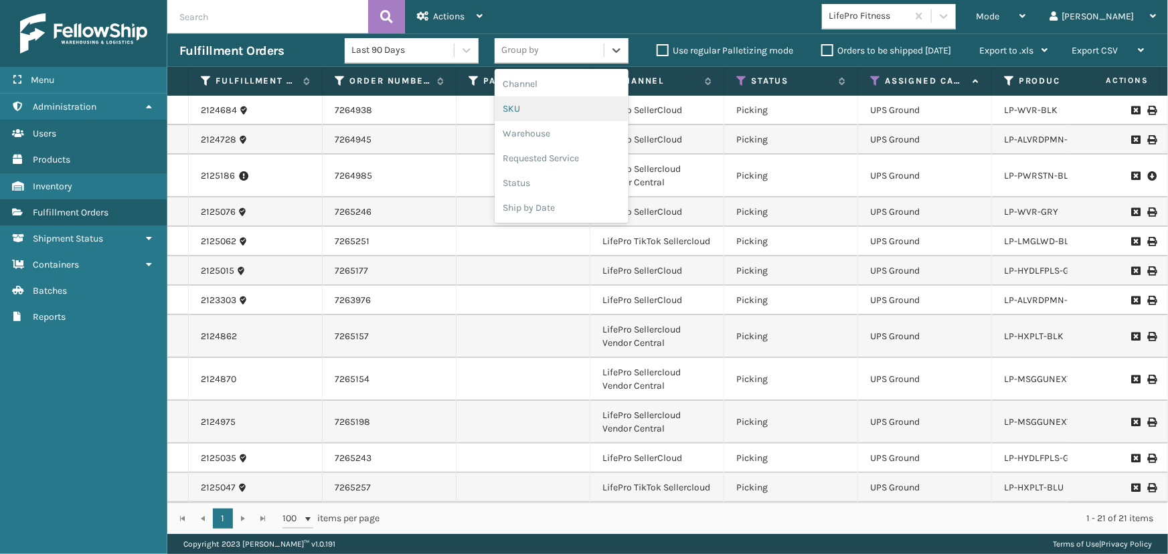
click at [540, 110] on div "SKU" at bounding box center [562, 108] width 134 height 25
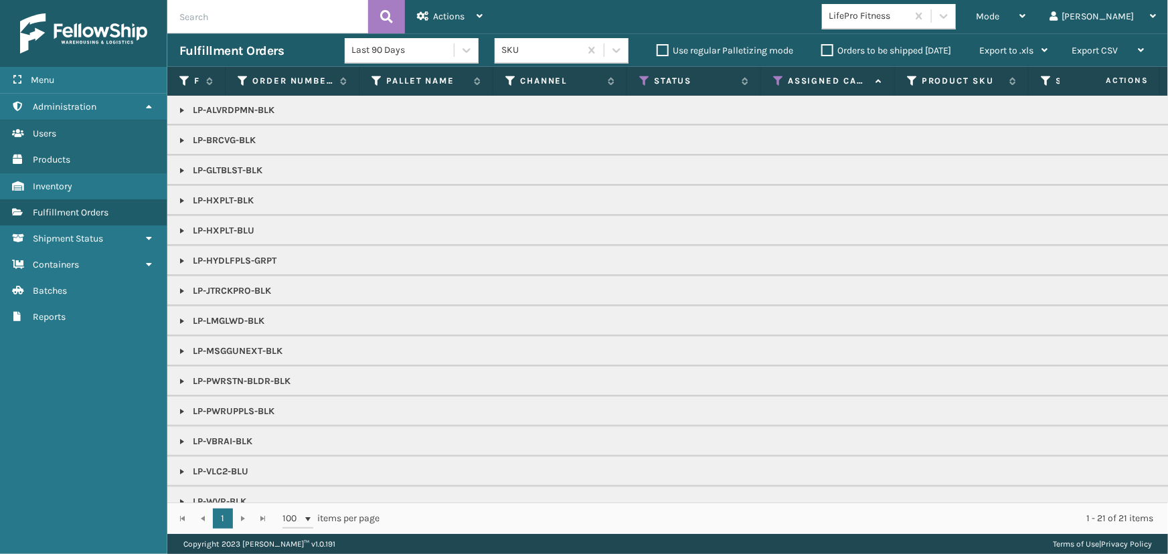
click at [180, 114] on link at bounding box center [182, 110] width 11 height 11
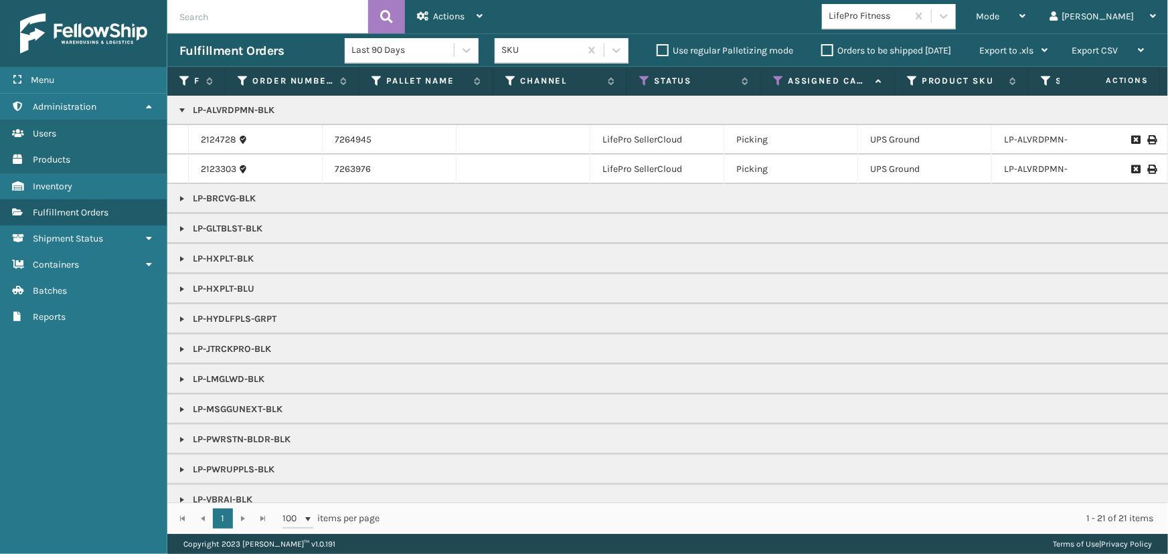
click at [208, 260] on p "LP-HXPLT-BLK" at bounding box center [1165, 258] width 1972 height 13
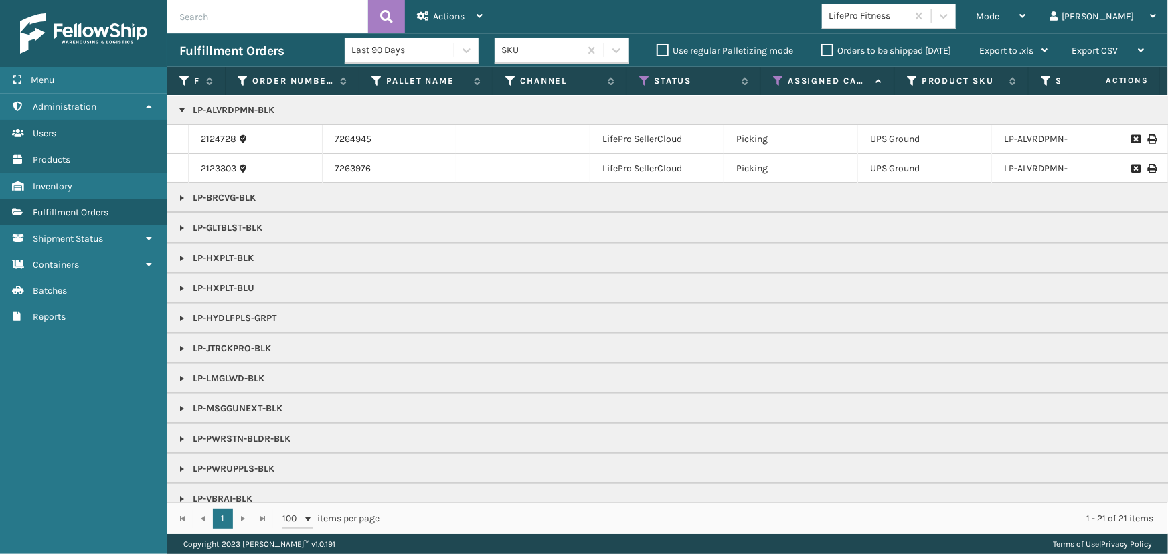
scroll to position [0, 0]
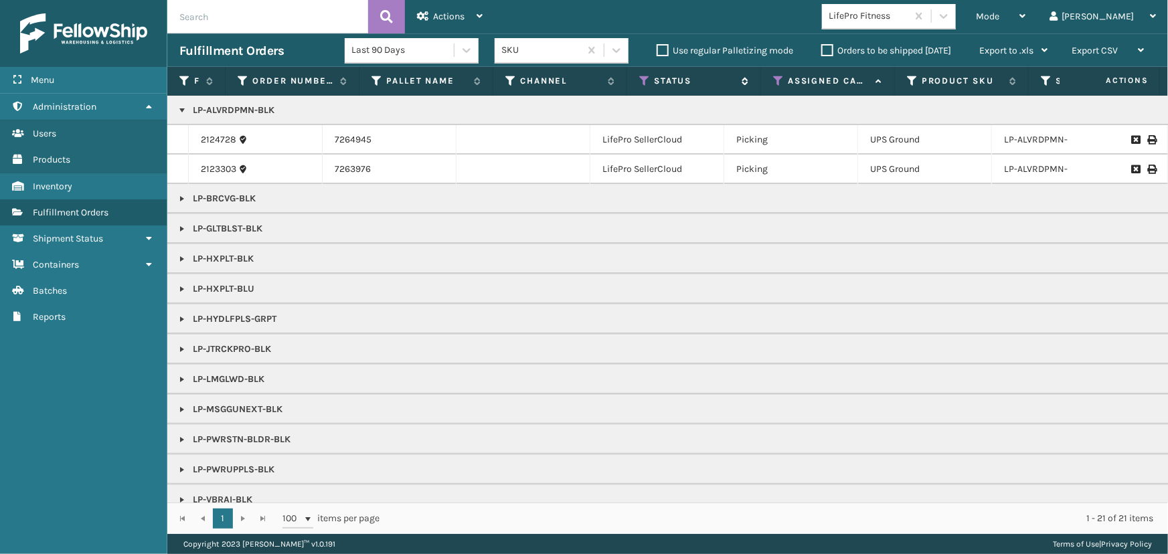
click at [648, 78] on icon at bounding box center [644, 81] width 11 height 12
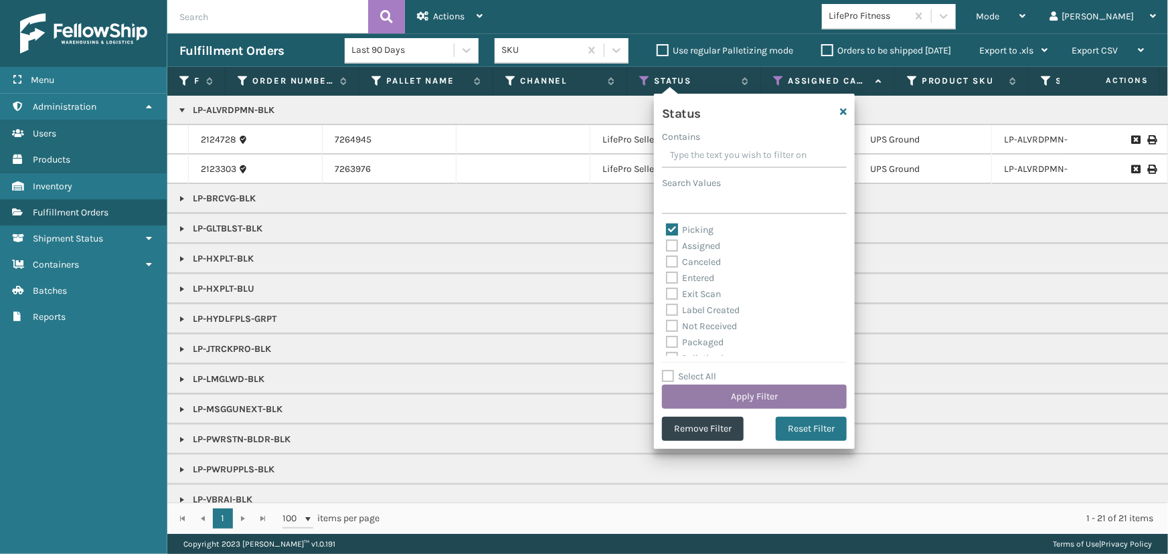
click at [751, 398] on button "Apply Filter" at bounding box center [754, 397] width 185 height 24
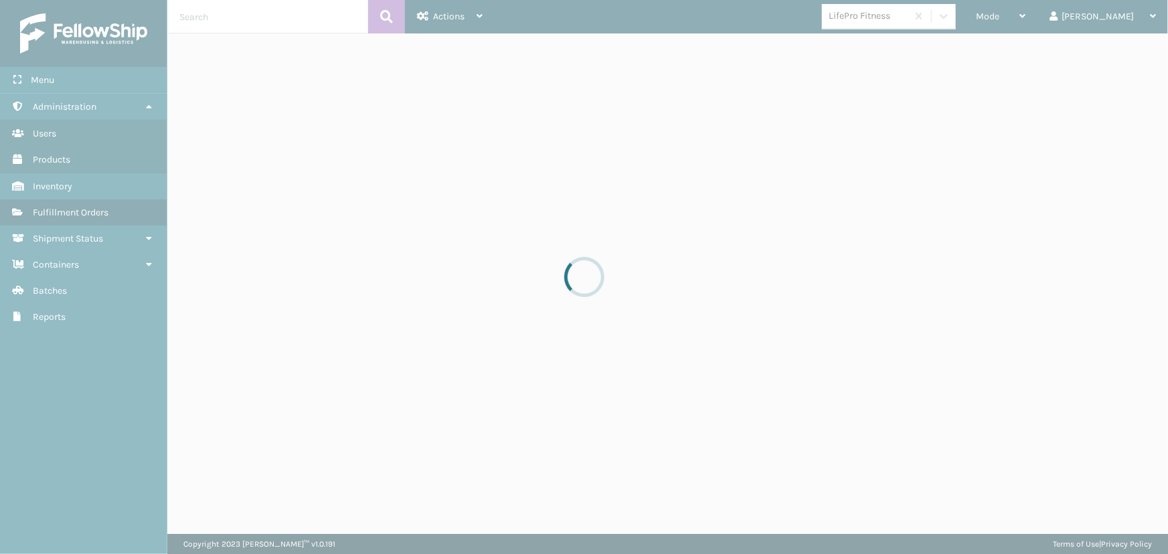
click at [1038, 19] on div at bounding box center [584, 277] width 1168 height 554
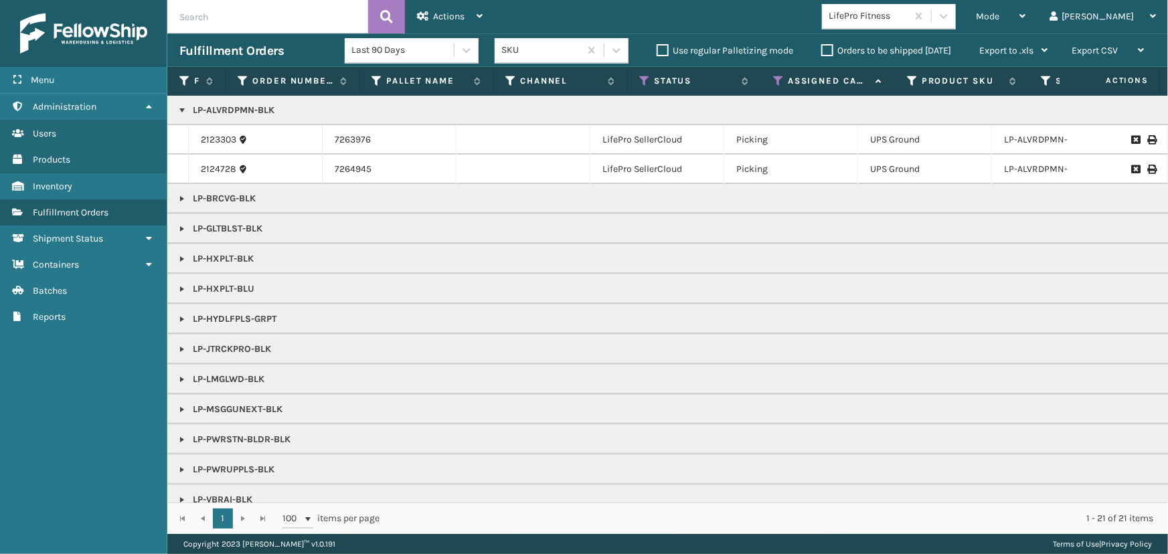
click at [999, 19] on span "Mode" at bounding box center [987, 16] width 23 height 11
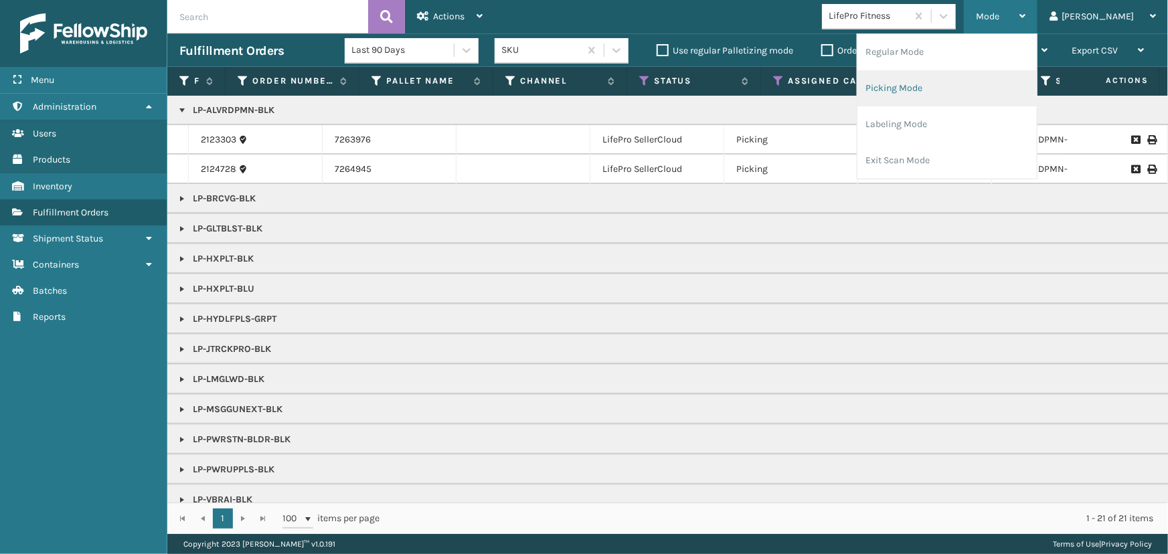
click at [970, 94] on li "Picking Mode" at bounding box center [947, 88] width 179 height 36
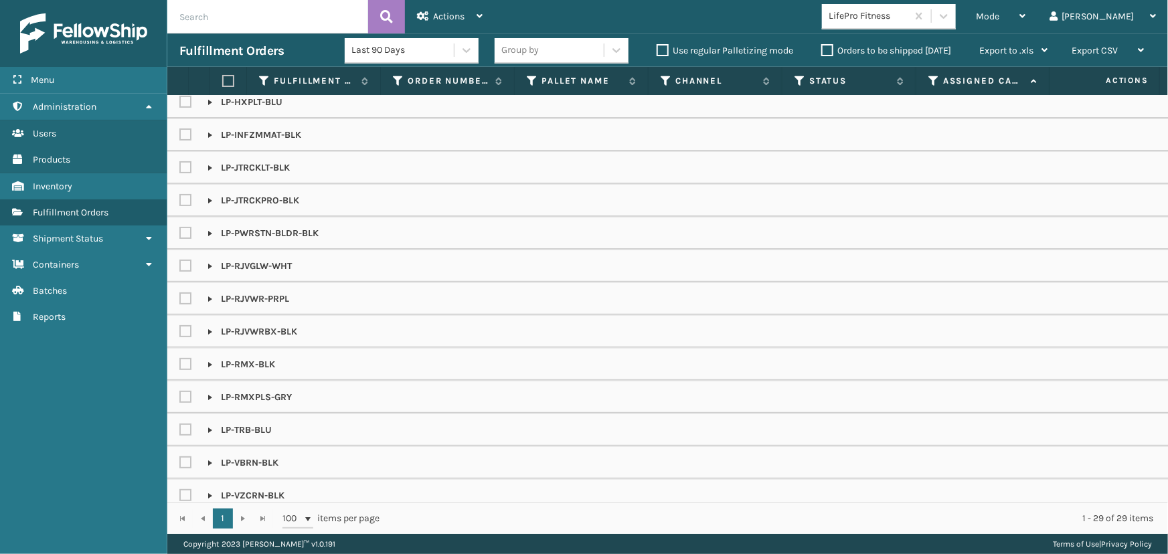
scroll to position [321, 0]
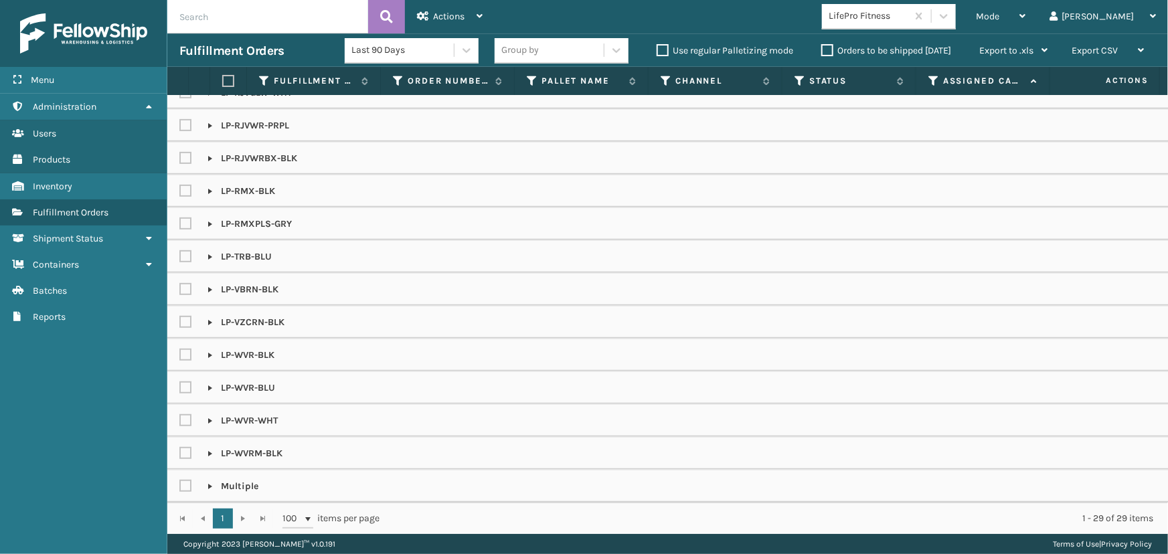
click at [229, 85] on label at bounding box center [226, 81] width 8 height 12
click at [223, 85] on input "checkbox" at bounding box center [222, 81] width 1 height 9
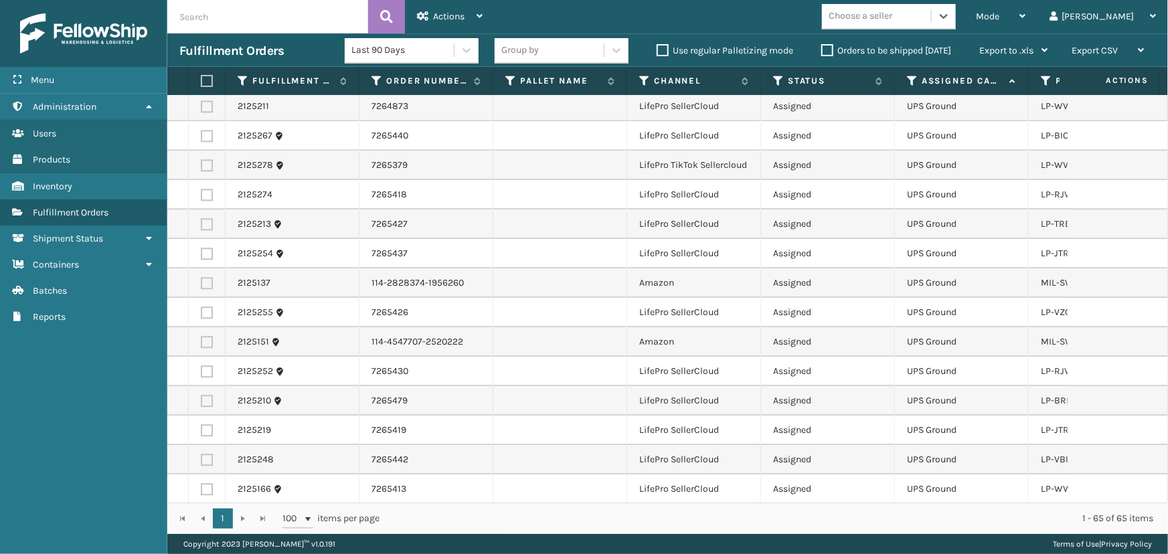
scroll to position [1704, 0]
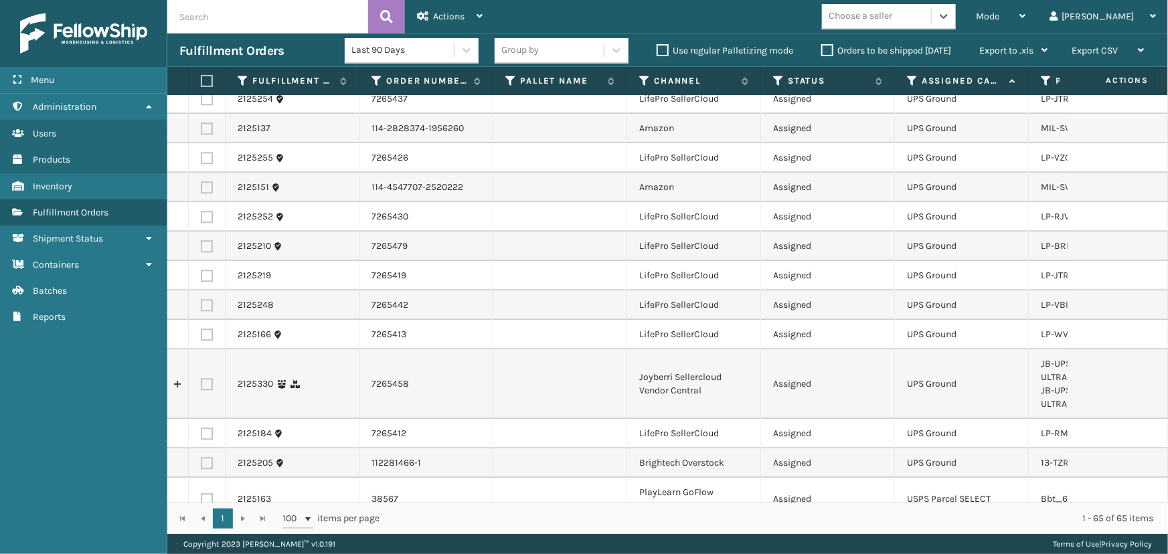
click at [892, 11] on div "Choose a seller" at bounding box center [861, 16] width 64 height 14
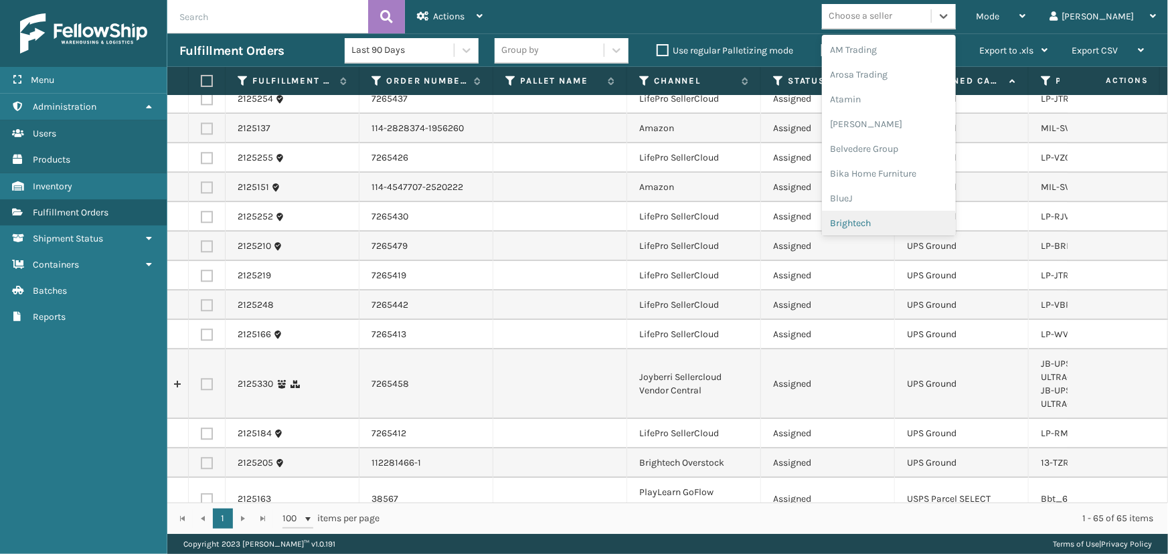
click at [931, 222] on div "Brightech" at bounding box center [889, 223] width 134 height 25
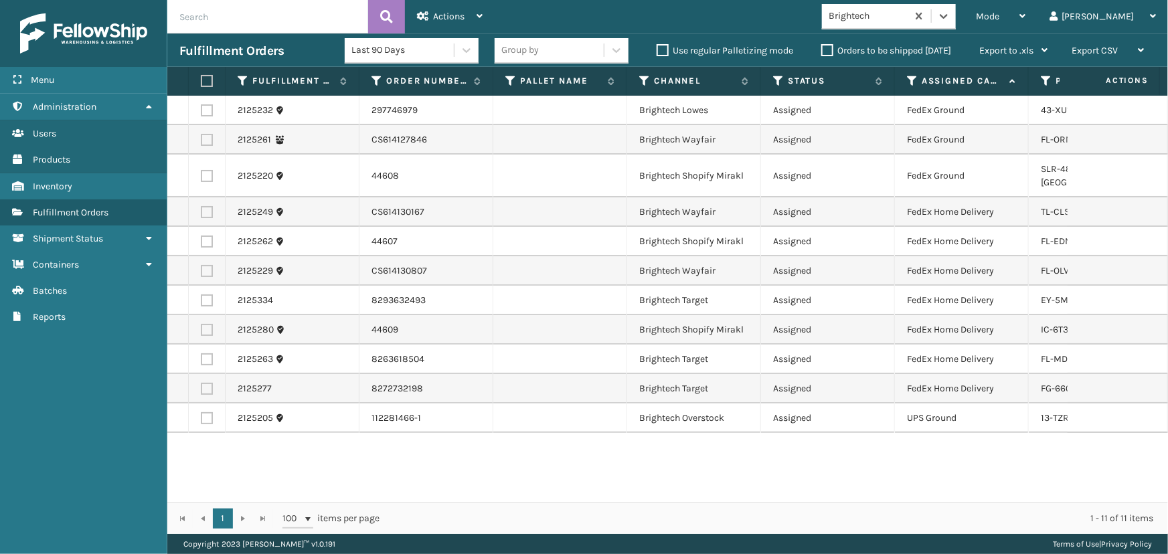
click at [204, 84] on label at bounding box center [205, 81] width 8 height 12
click at [201, 84] on input "checkbox" at bounding box center [201, 81] width 1 height 9
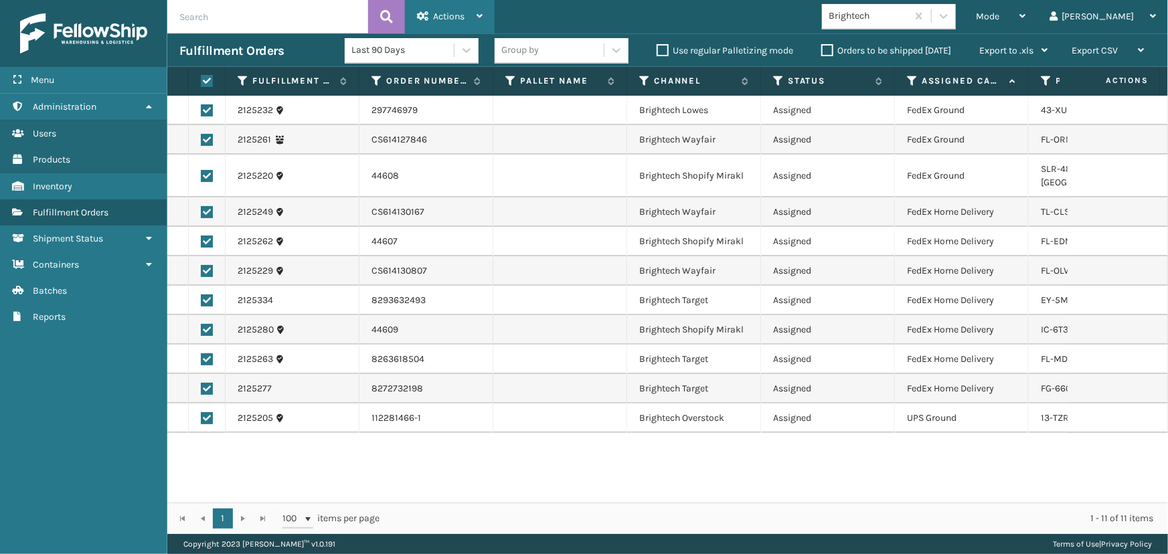
click at [448, 9] on div "Actions" at bounding box center [450, 16] width 66 height 33
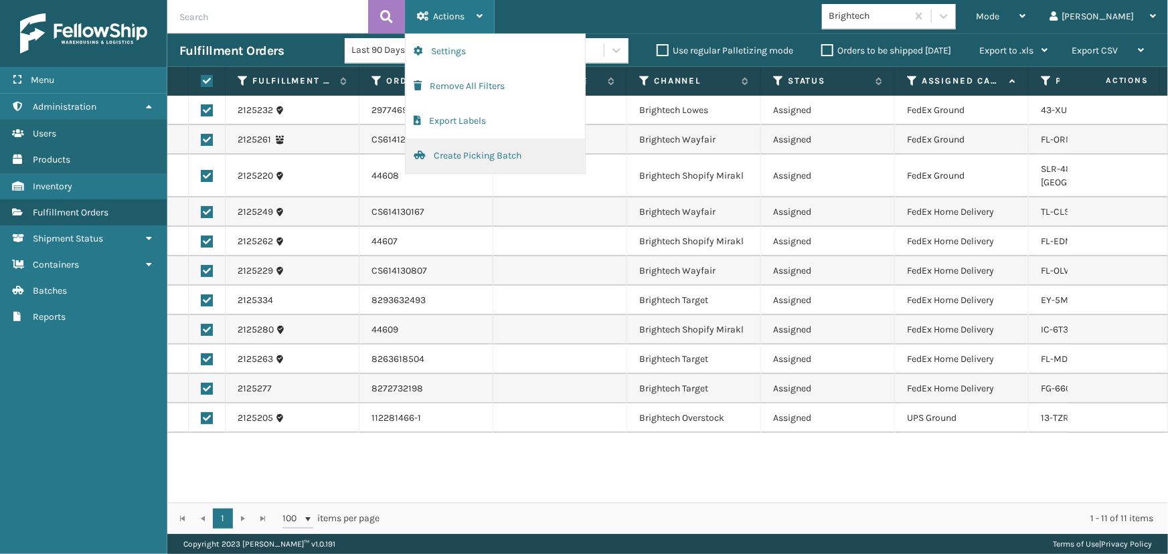
click at [477, 155] on button "Create Picking Batch" at bounding box center [495, 156] width 179 height 35
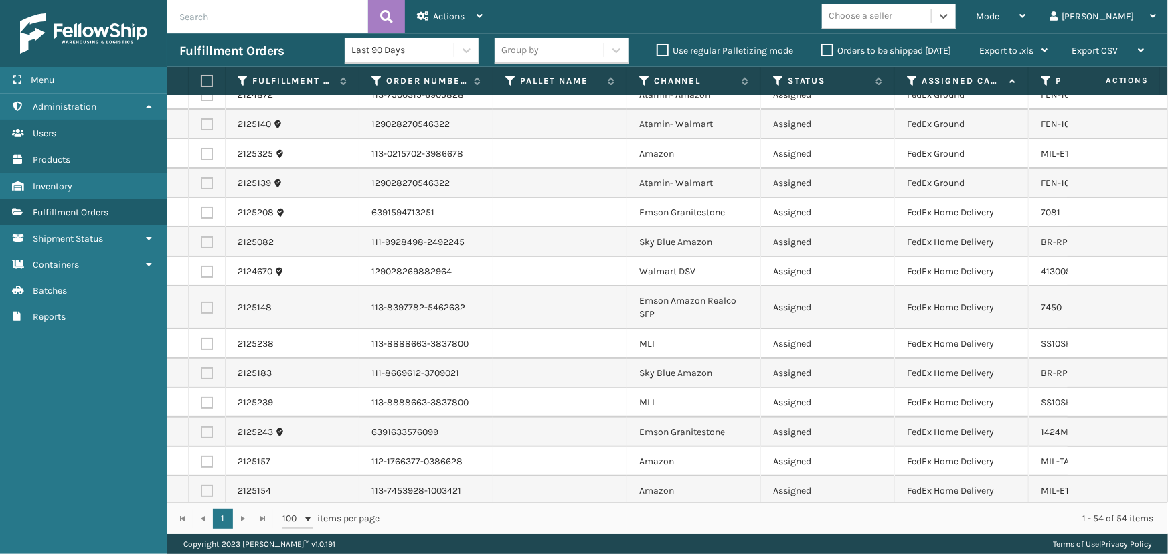
scroll to position [0, 0]
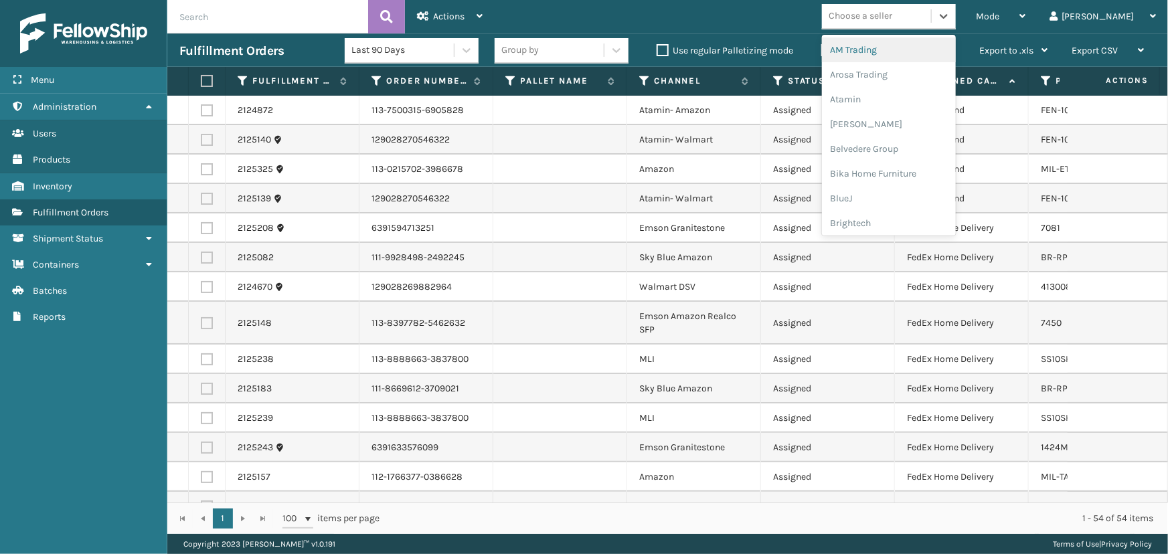
click at [928, 23] on div "Choose a seller" at bounding box center [876, 16] width 109 height 22
click at [931, 117] on div "LifePro Fitness" at bounding box center [889, 122] width 134 height 25
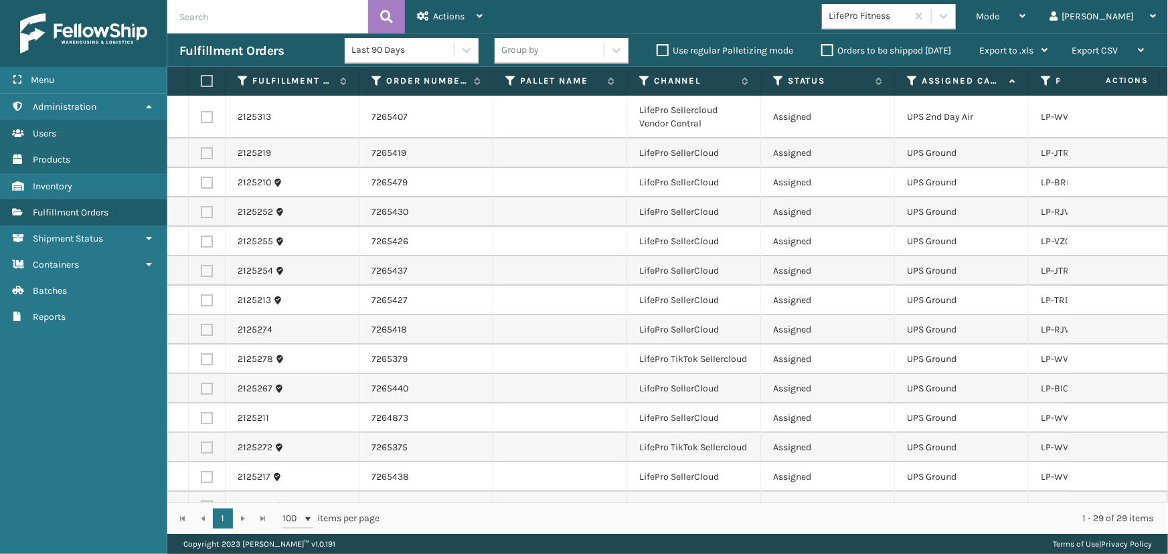
click at [207, 83] on label at bounding box center [205, 81] width 8 height 12
click at [201, 83] on input "checkbox" at bounding box center [201, 81] width 1 height 9
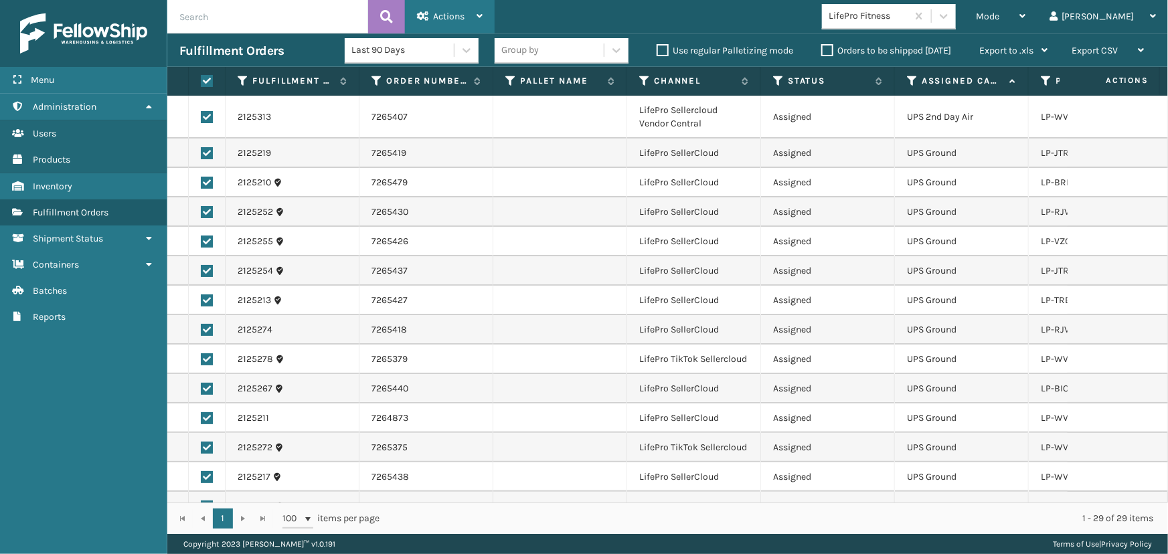
click at [472, 13] on div "Actions" at bounding box center [450, 16] width 66 height 33
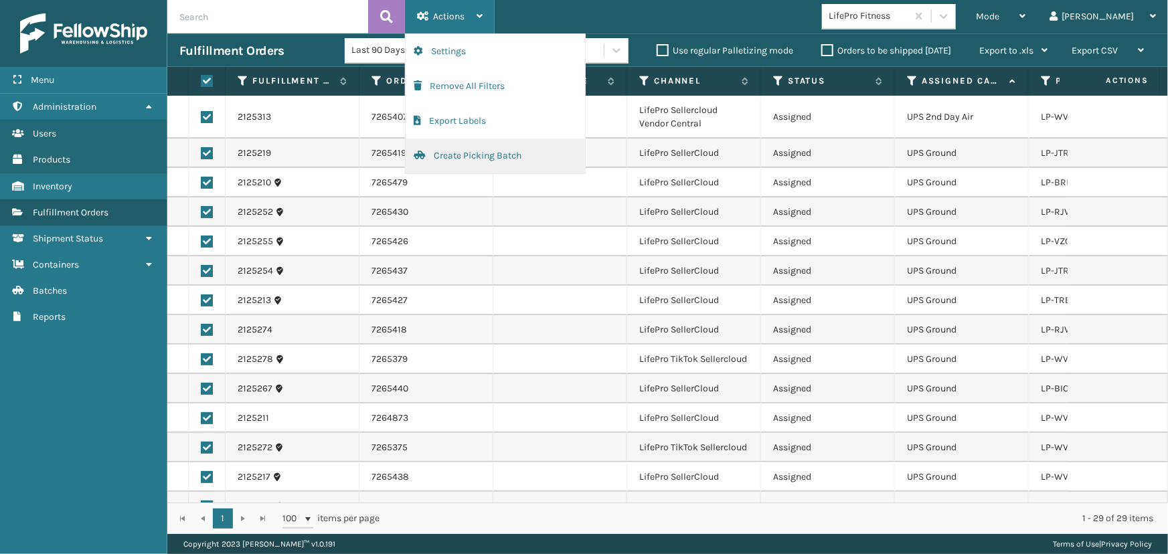
click at [468, 153] on button "Create Picking Batch" at bounding box center [495, 156] width 179 height 35
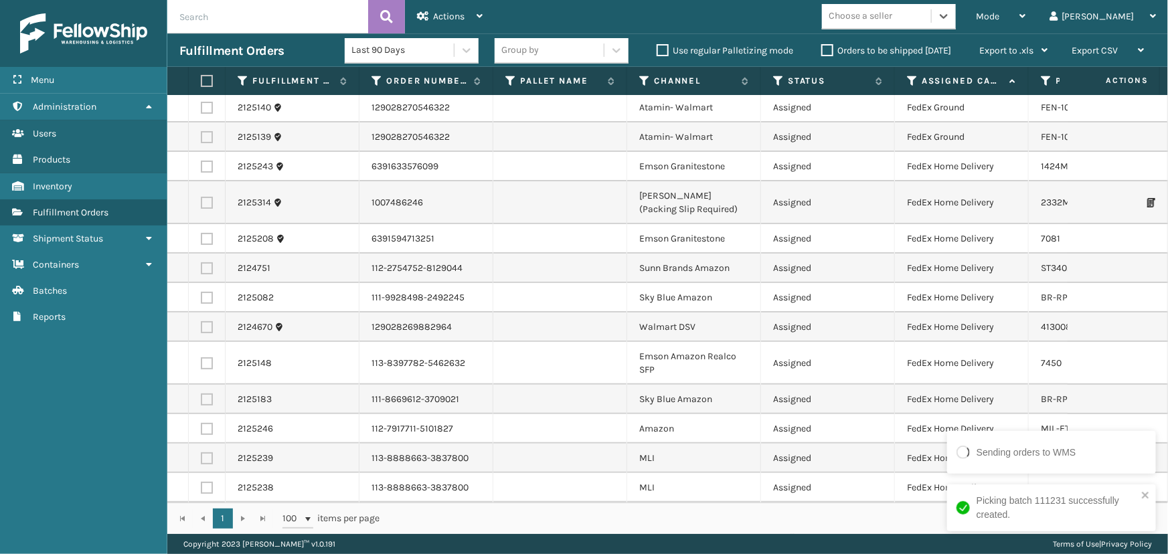
scroll to position [0, 0]
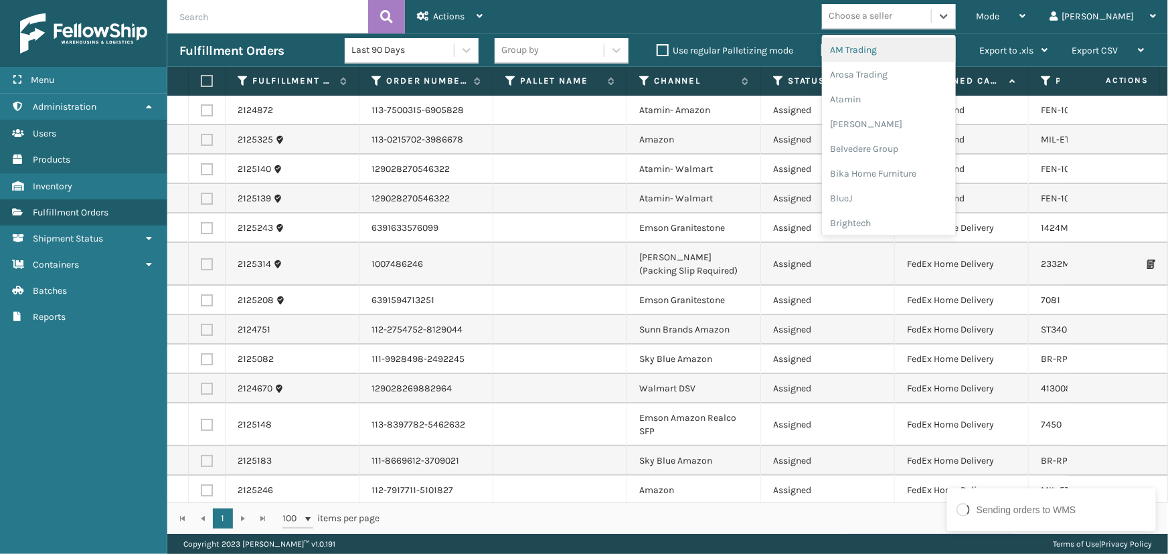
click at [892, 21] on div "Choose a seller" at bounding box center [861, 16] width 64 height 14
click at [892, 102] on div "Atamin" at bounding box center [889, 99] width 134 height 25
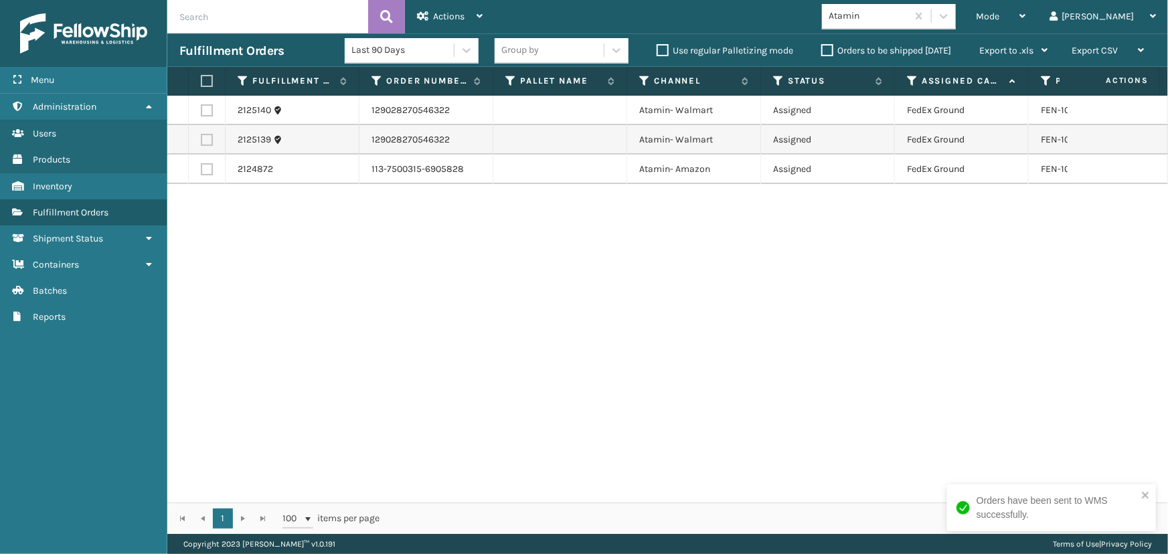
click at [209, 76] on label at bounding box center [205, 81] width 8 height 12
click at [201, 77] on input "checkbox" at bounding box center [201, 81] width 1 height 9
click at [463, 15] on span "Actions" at bounding box center [448, 16] width 31 height 11
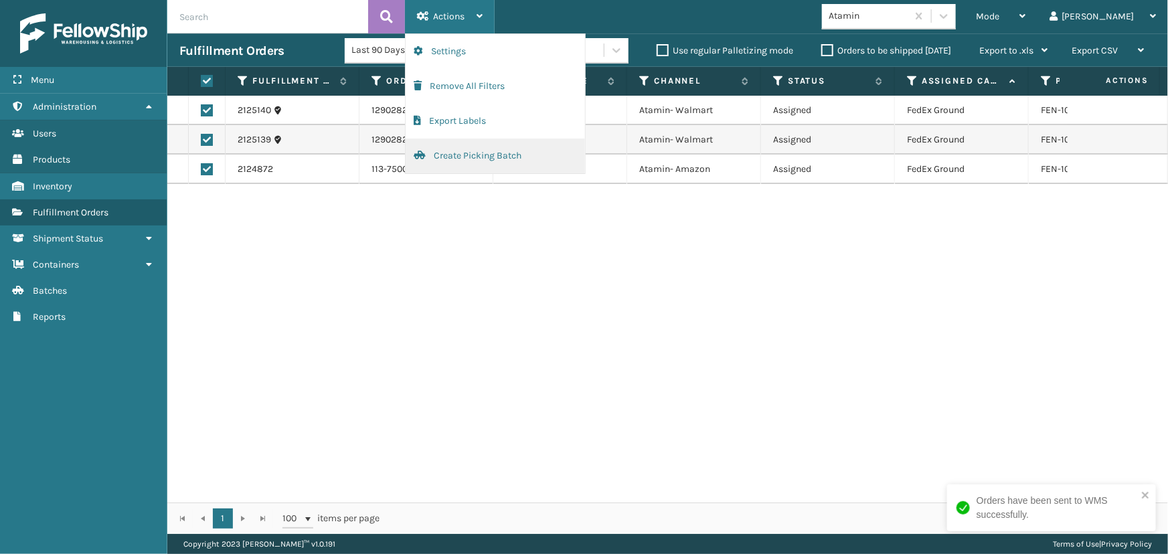
click at [453, 168] on button "Create Picking Batch" at bounding box center [495, 156] width 179 height 35
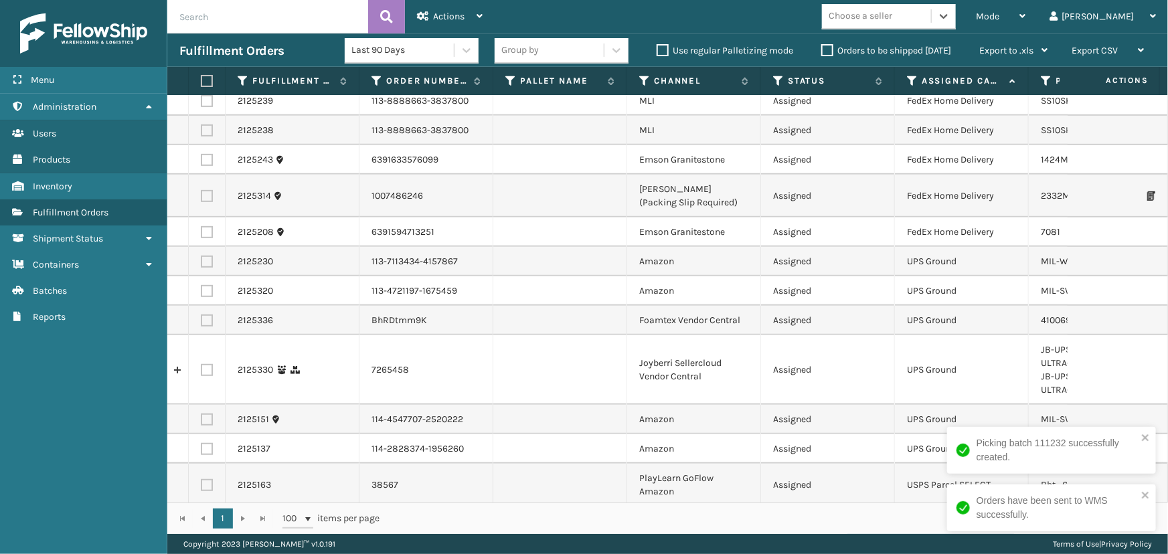
scroll to position [329, 0]
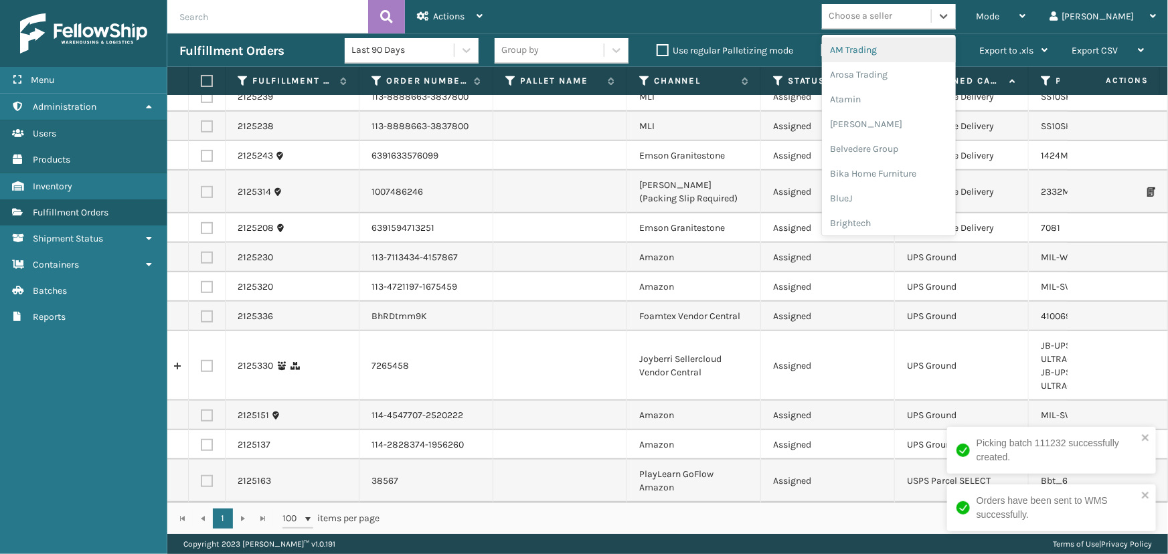
click at [892, 22] on div "Choose a seller" at bounding box center [861, 16] width 64 height 14
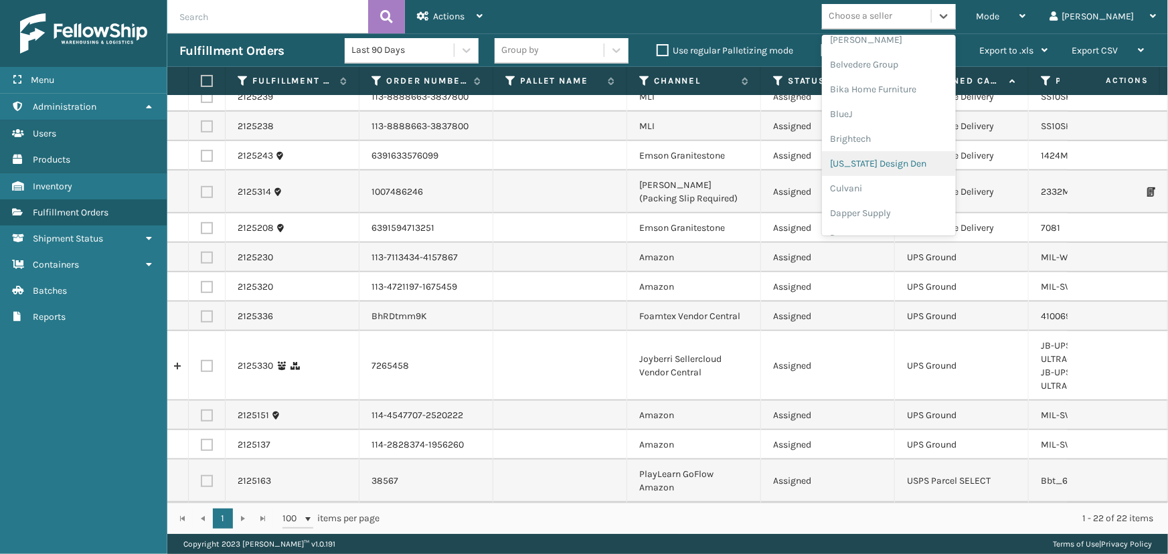
scroll to position [243, 0]
click at [885, 102] on div "Emson" at bounding box center [889, 104] width 134 height 25
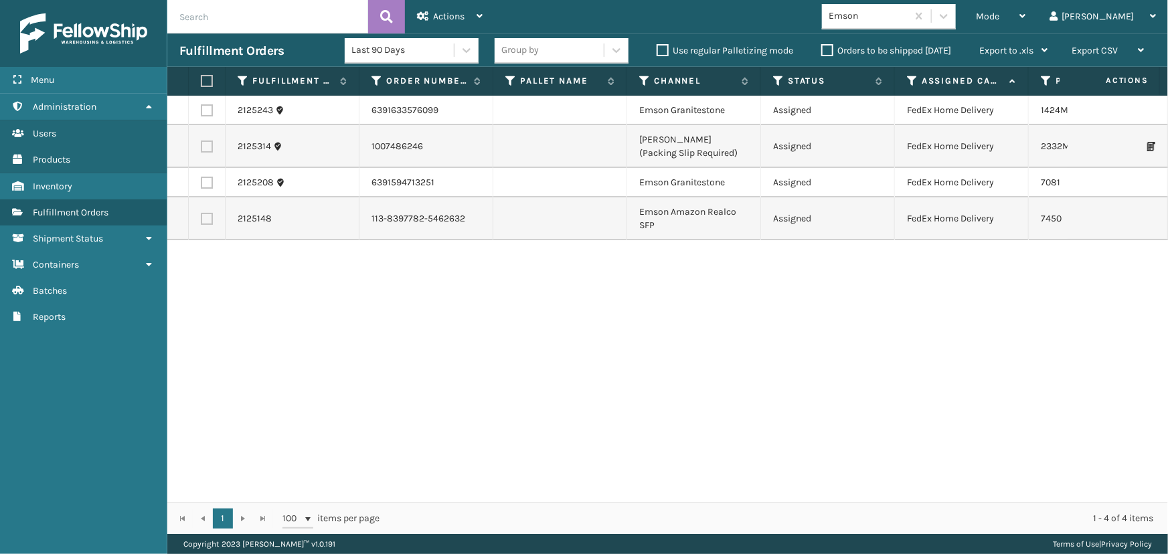
click at [207, 77] on label at bounding box center [205, 81] width 8 height 12
click at [201, 77] on input "checkbox" at bounding box center [201, 81] width 1 height 9
click at [427, 11] on icon at bounding box center [423, 15] width 12 height 9
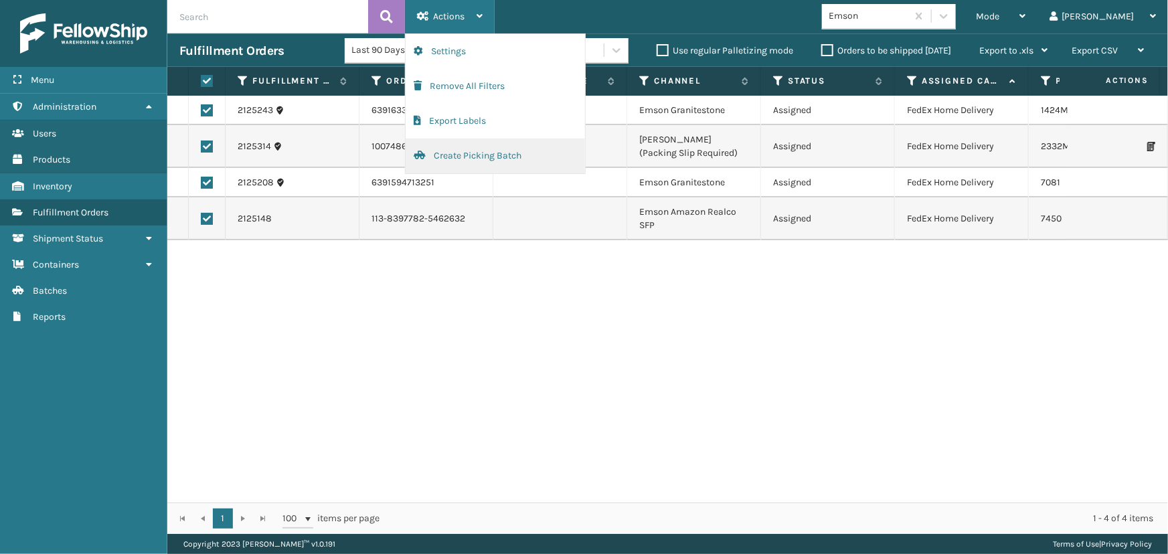
click at [484, 154] on button "Create Picking Batch" at bounding box center [495, 156] width 179 height 35
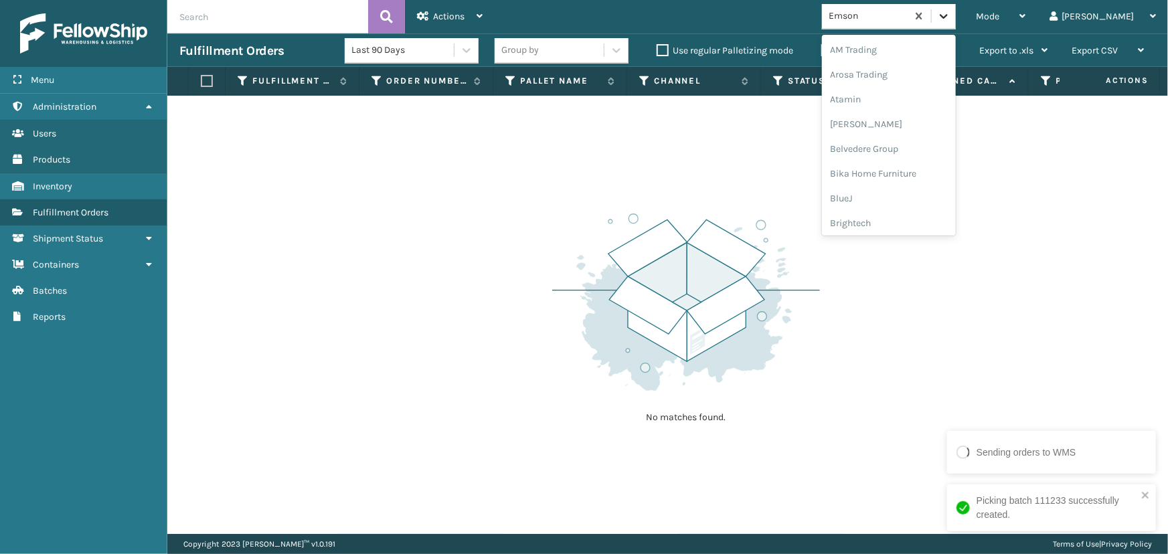
click at [951, 17] on icon at bounding box center [943, 15] width 13 height 13
click at [939, 178] on div "[PERSON_NAME] Brands" at bounding box center [889, 185] width 134 height 25
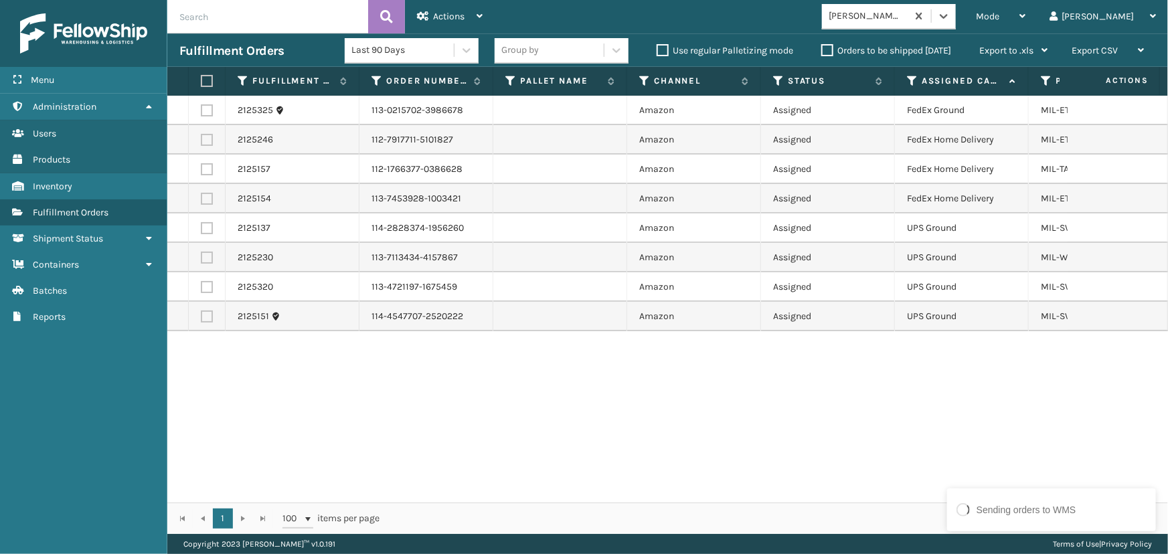
click at [205, 81] on label at bounding box center [205, 81] width 8 height 12
click at [201, 81] on input "checkbox" at bounding box center [201, 81] width 1 height 9
drag, startPoint x: 208, startPoint y: 229, endPoint x: 205, endPoint y: 236, distance: 7.8
click at [206, 232] on label at bounding box center [207, 228] width 12 height 12
click at [201, 231] on input "checkbox" at bounding box center [201, 226] width 1 height 9
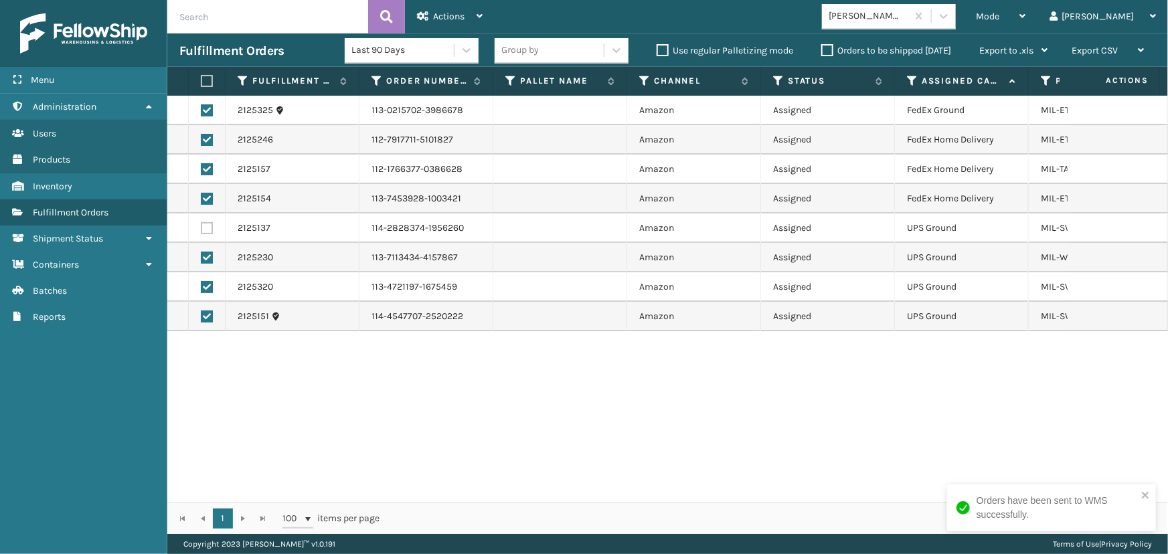
drag, startPoint x: 208, startPoint y: 254, endPoint x: 209, endPoint y: 271, distance: 17.5
click at [208, 254] on label at bounding box center [207, 258] width 12 height 12
click at [201, 254] on input "checkbox" at bounding box center [201, 256] width 1 height 9
click at [204, 286] on label at bounding box center [207, 287] width 12 height 12
click at [201, 286] on input "checkbox" at bounding box center [201, 285] width 1 height 9
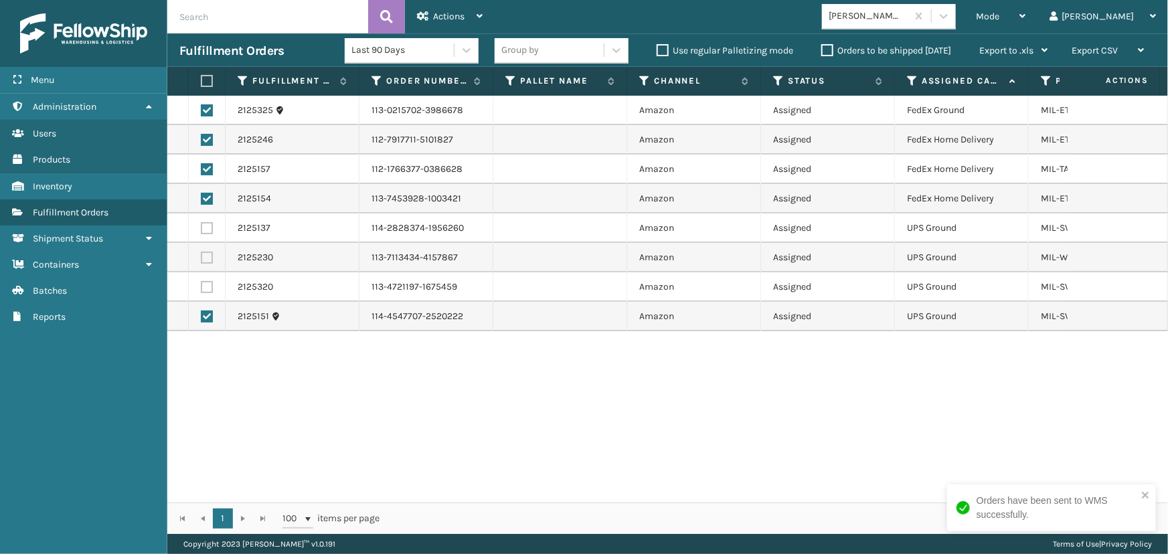
click at [206, 313] on label at bounding box center [207, 317] width 12 height 12
click at [201, 313] on input "checkbox" at bounding box center [201, 315] width 1 height 9
click at [435, 15] on span "Actions" at bounding box center [448, 16] width 31 height 11
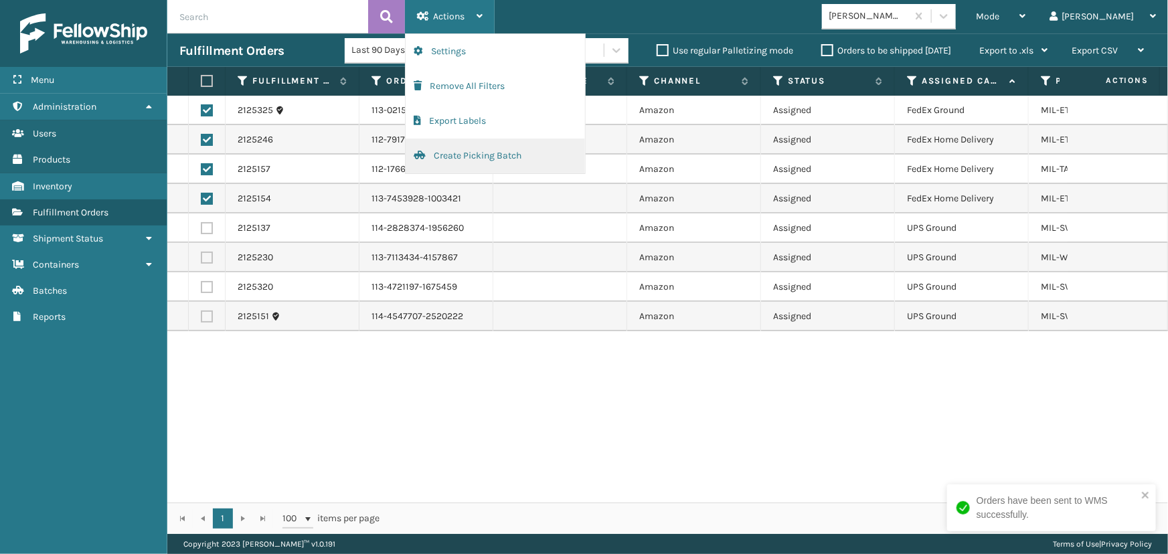
click at [455, 159] on button "Create Picking Batch" at bounding box center [495, 156] width 179 height 35
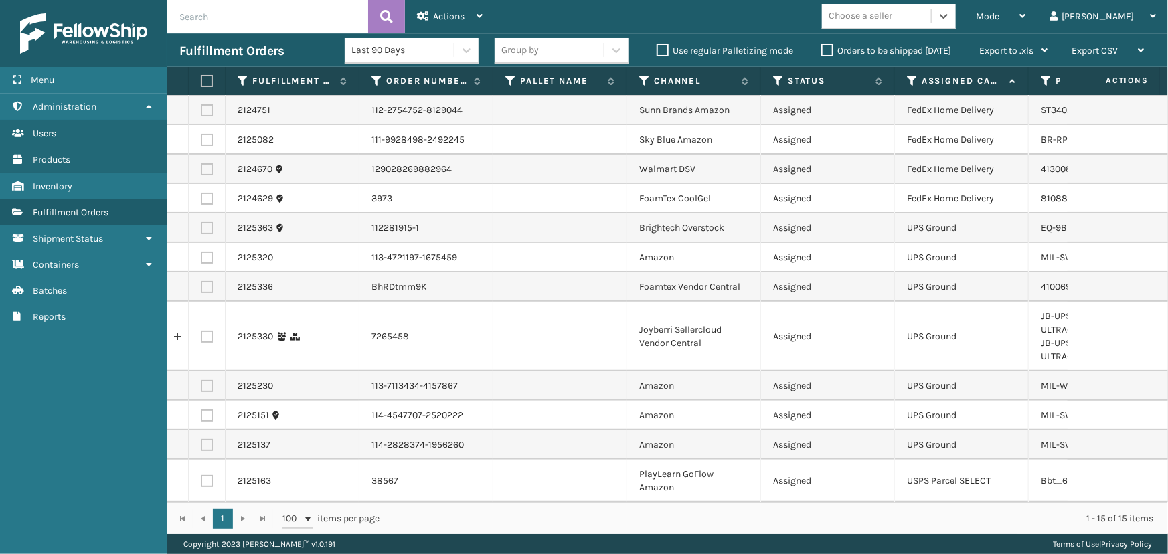
scroll to position [0, 0]
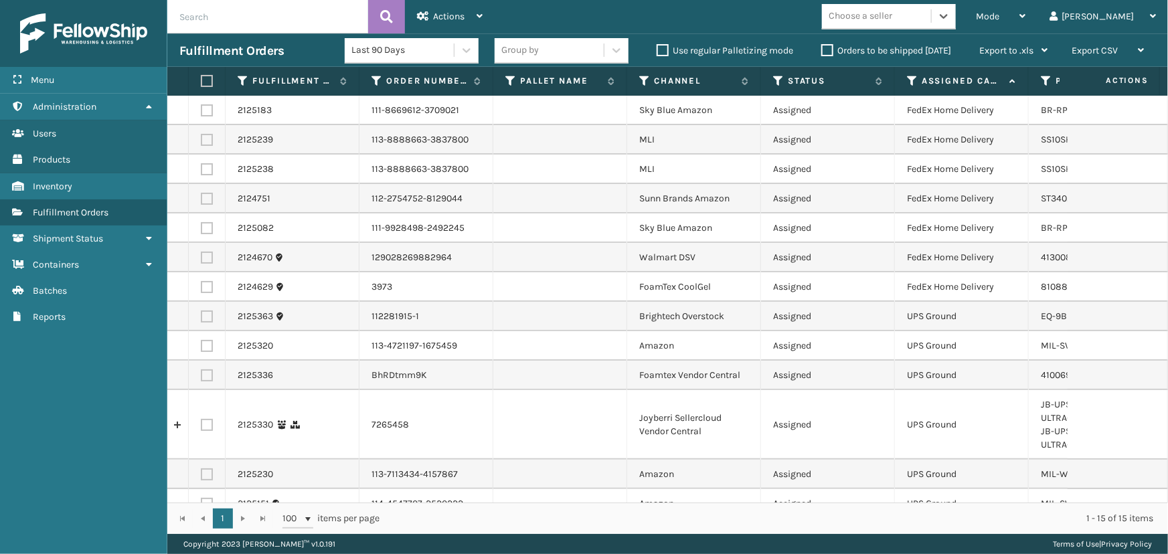
click at [931, 25] on div "Choose a seller" at bounding box center [876, 16] width 109 height 22
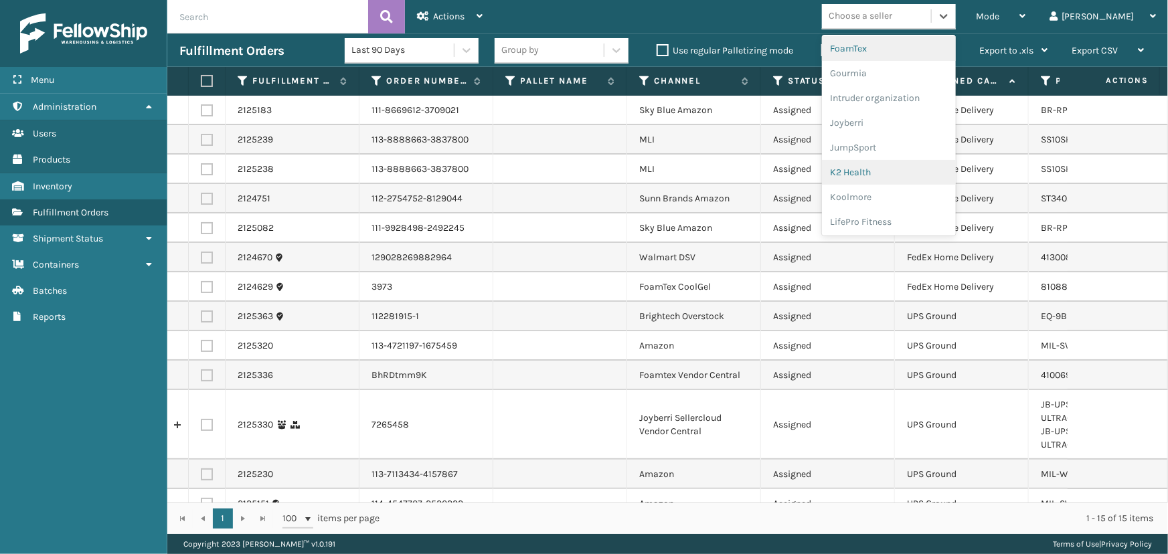
scroll to position [241, 0]
click at [930, 127] on div "FoamTex" at bounding box center [889, 130] width 134 height 25
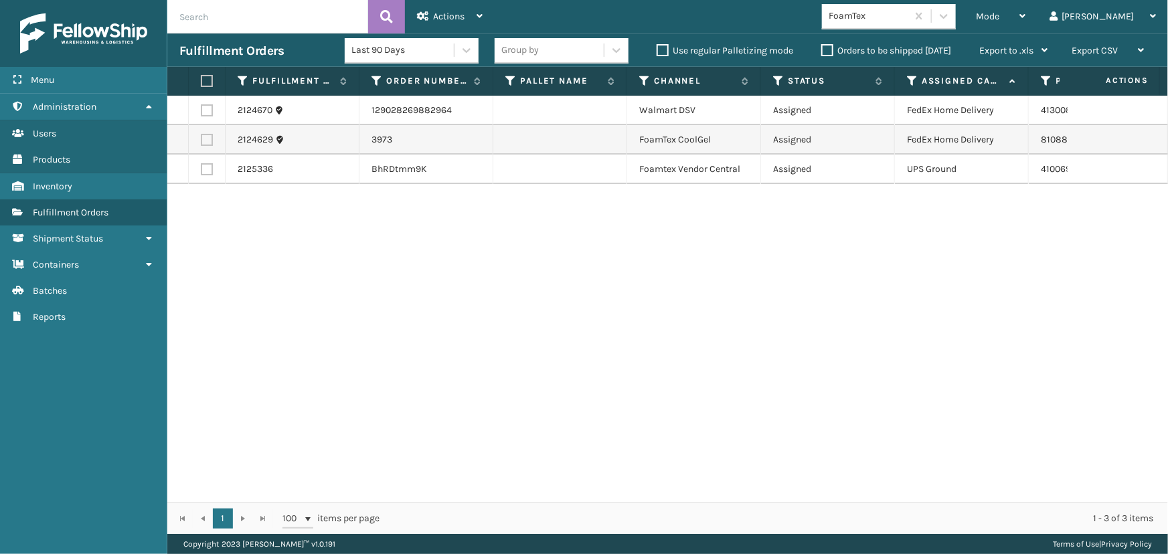
click at [206, 76] on label at bounding box center [205, 81] width 8 height 12
click at [201, 77] on input "checkbox" at bounding box center [201, 81] width 1 height 9
click at [467, 18] on div "Actions" at bounding box center [450, 16] width 66 height 33
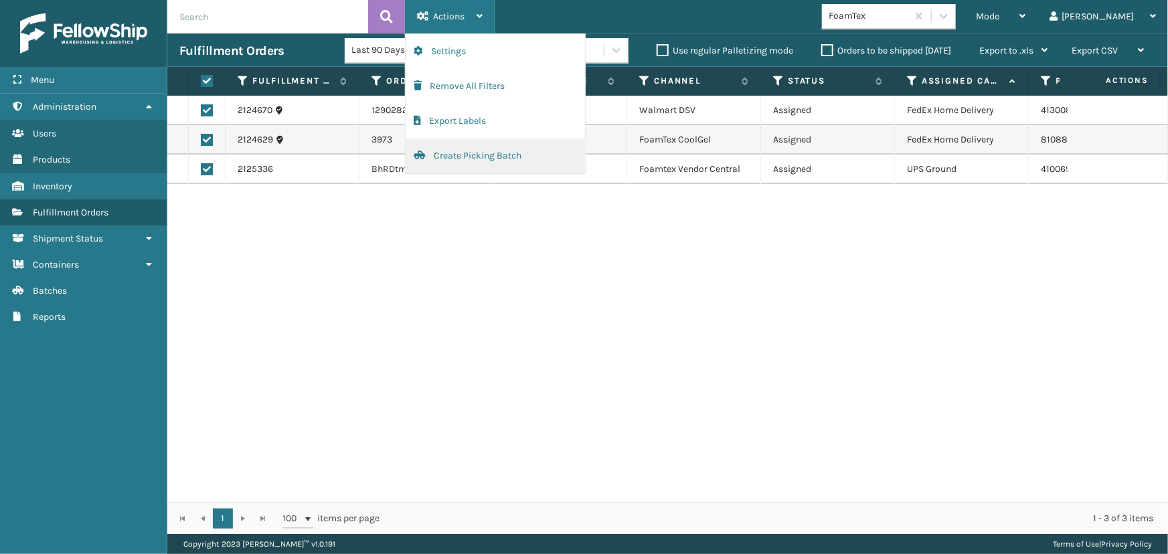
click at [507, 159] on button "Create Picking Batch" at bounding box center [495, 156] width 179 height 35
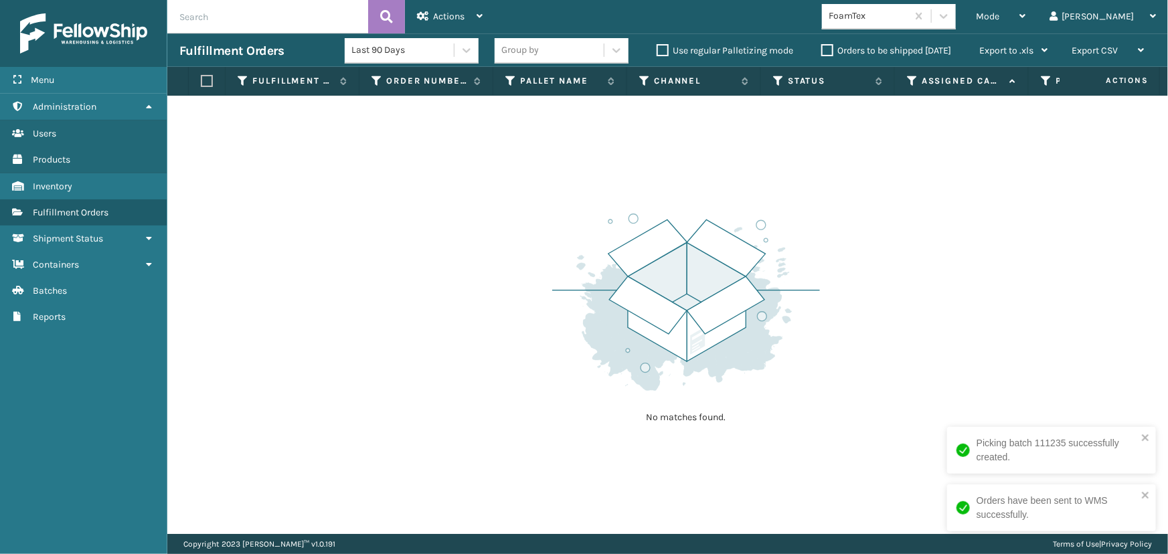
click at [908, 15] on div "FoamTex" at bounding box center [869, 16] width 80 height 14
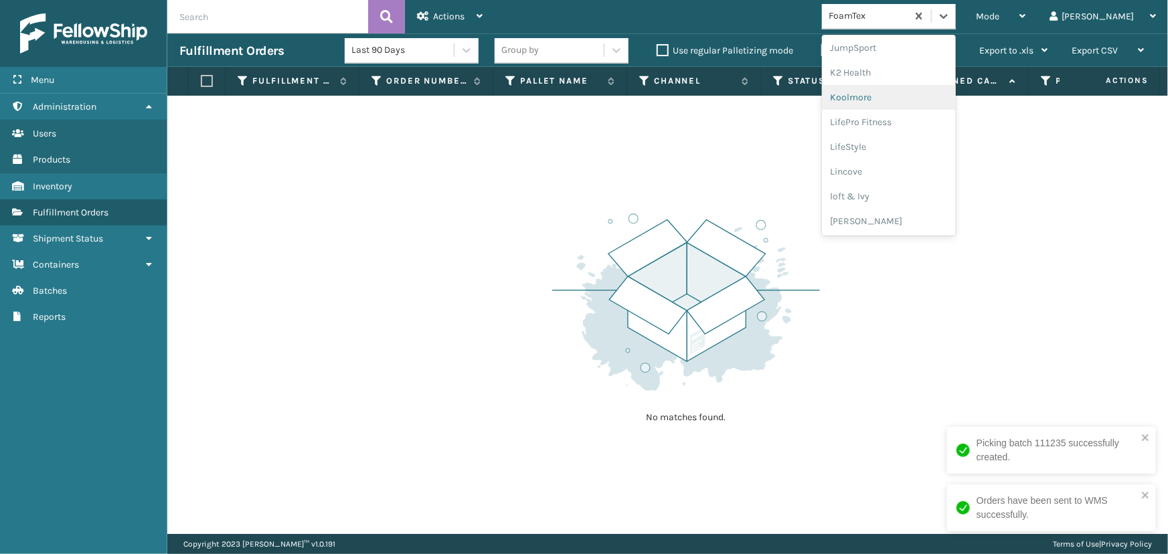
scroll to position [671, 0]
click at [914, 191] on div "SleepGeekz" at bounding box center [889, 196] width 134 height 25
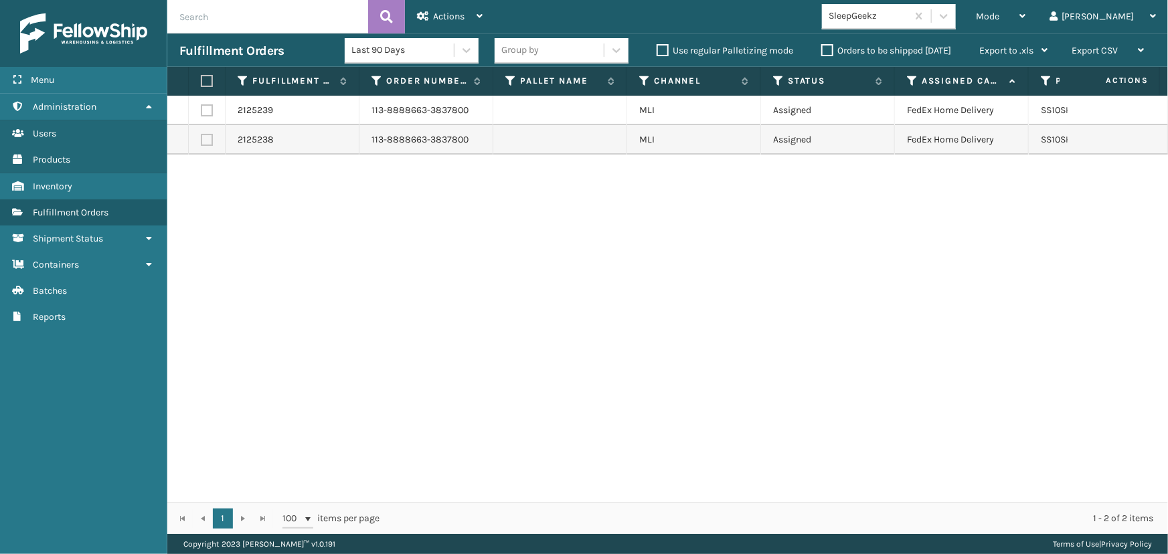
click at [209, 77] on label at bounding box center [205, 81] width 8 height 12
click at [201, 77] on input "checkbox" at bounding box center [201, 81] width 1 height 9
click at [463, 10] on div "Actions" at bounding box center [450, 16] width 66 height 33
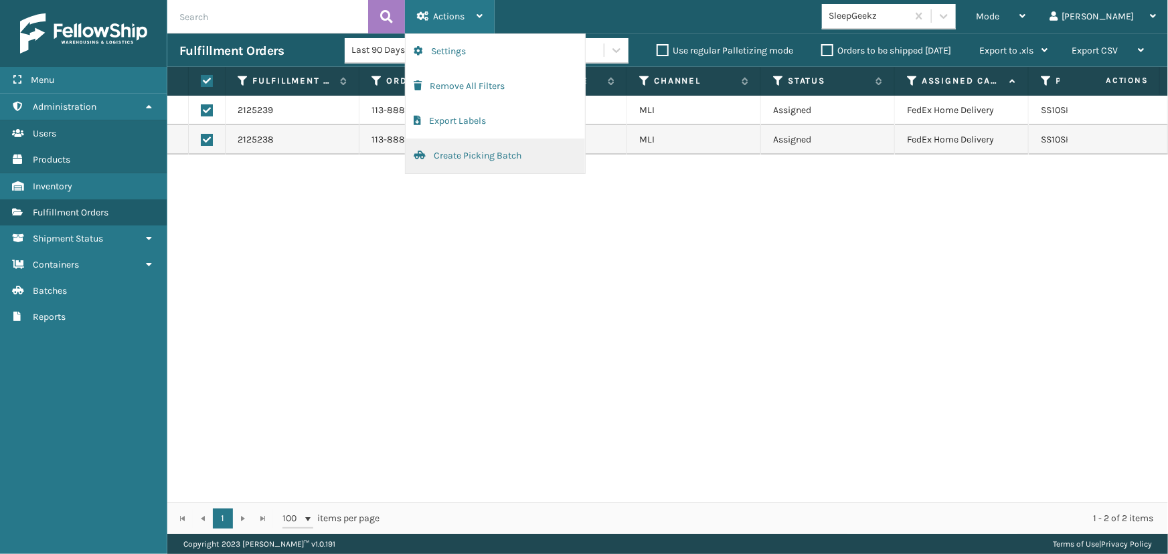
click at [530, 155] on button "Create Picking Batch" at bounding box center [495, 156] width 179 height 35
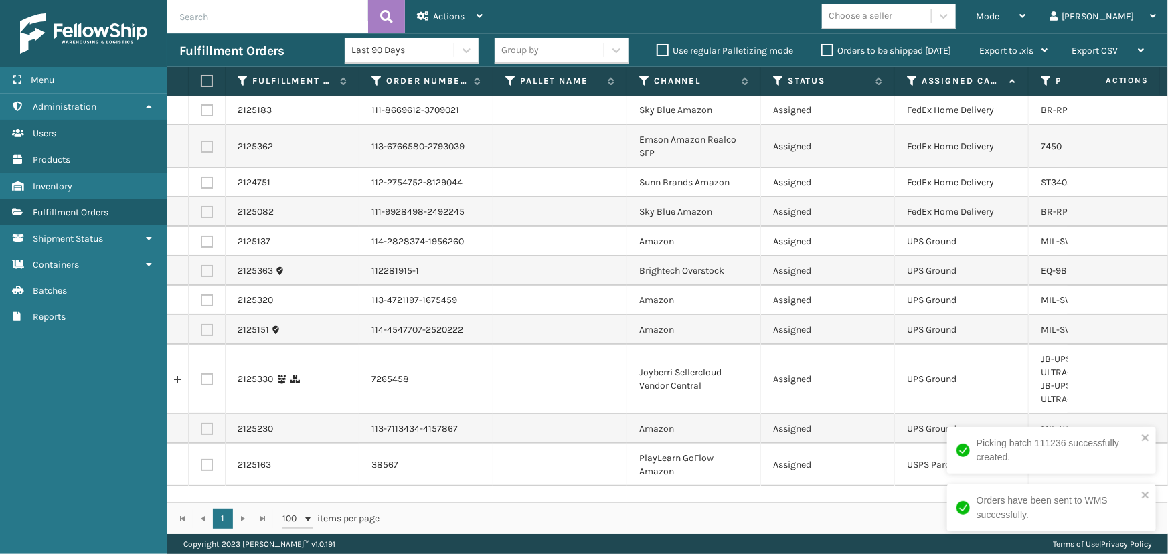
click at [809, 247] on td "Assigned" at bounding box center [828, 241] width 134 height 29
click at [999, 14] on span "Mode" at bounding box center [987, 16] width 23 height 11
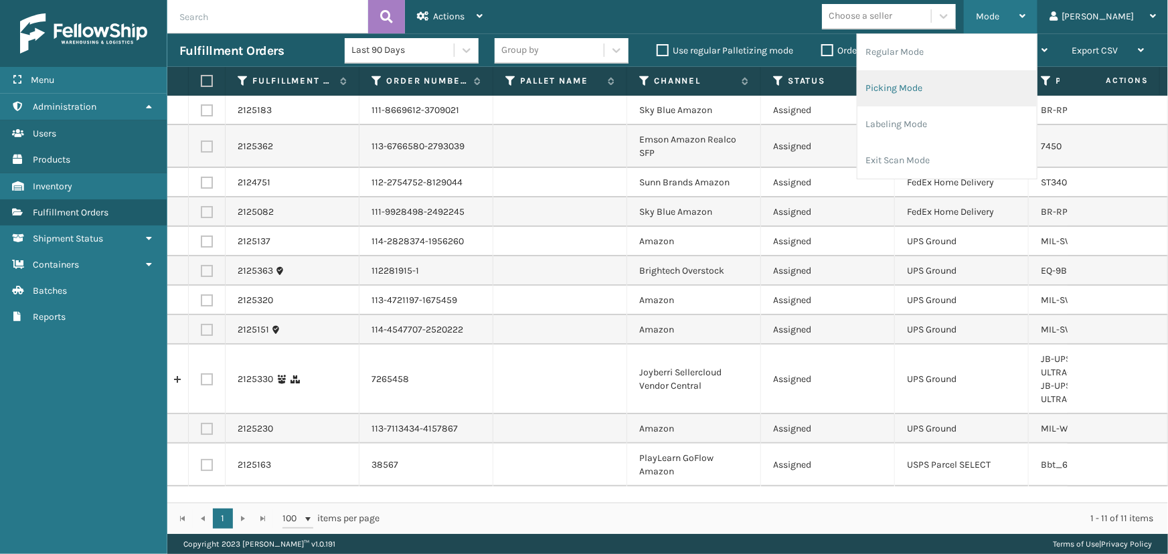
click at [984, 84] on li "Picking Mode" at bounding box center [947, 88] width 179 height 36
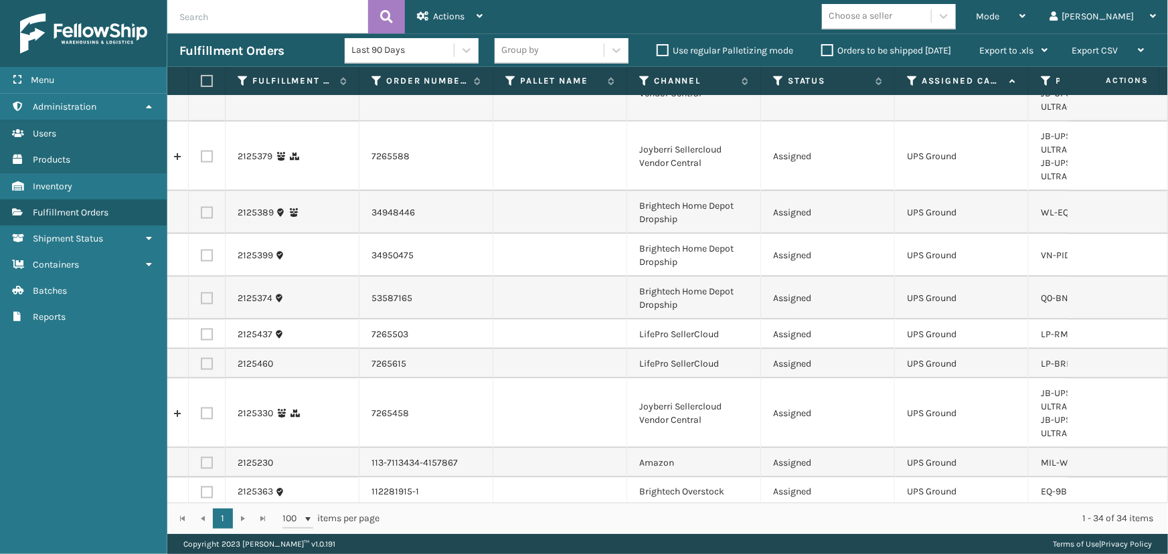
scroll to position [1004, 0]
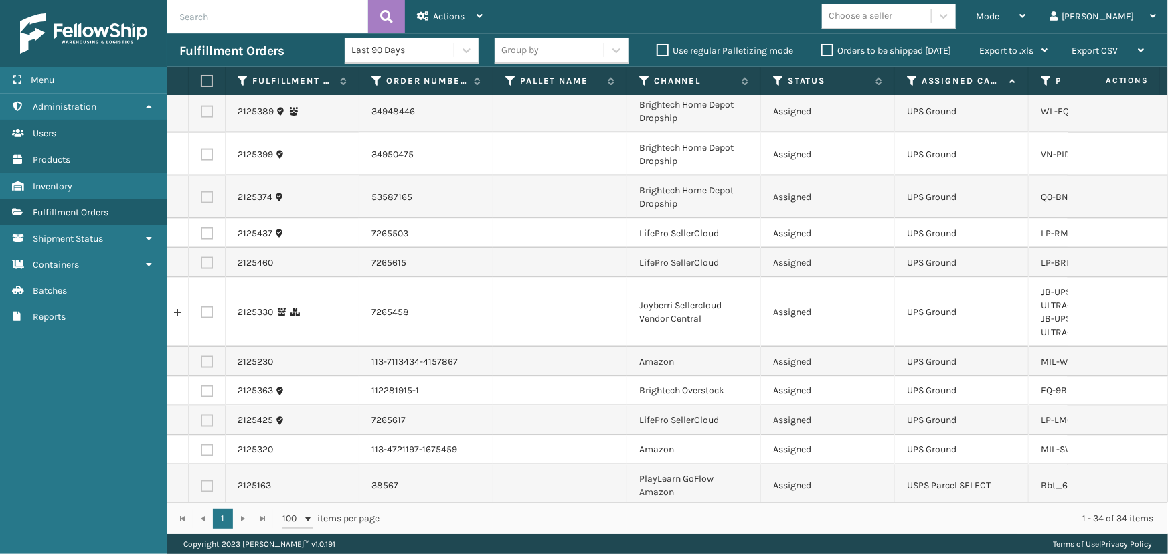
click at [931, 10] on div "Choose a seller" at bounding box center [876, 16] width 109 height 22
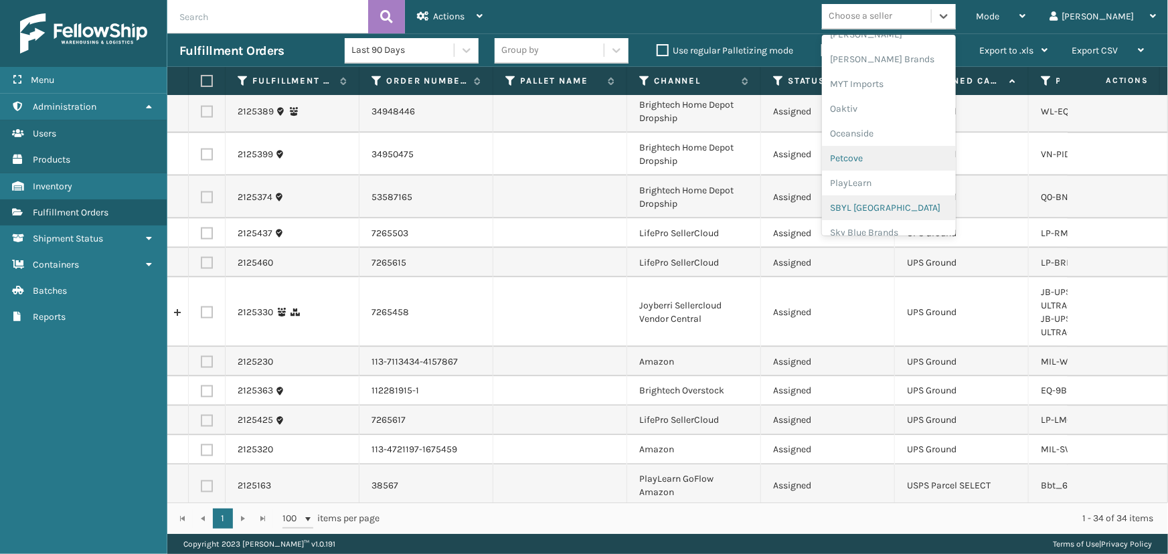
scroll to position [671, 0]
click at [896, 96] on div "Petcove" at bounding box center [889, 97] width 134 height 25
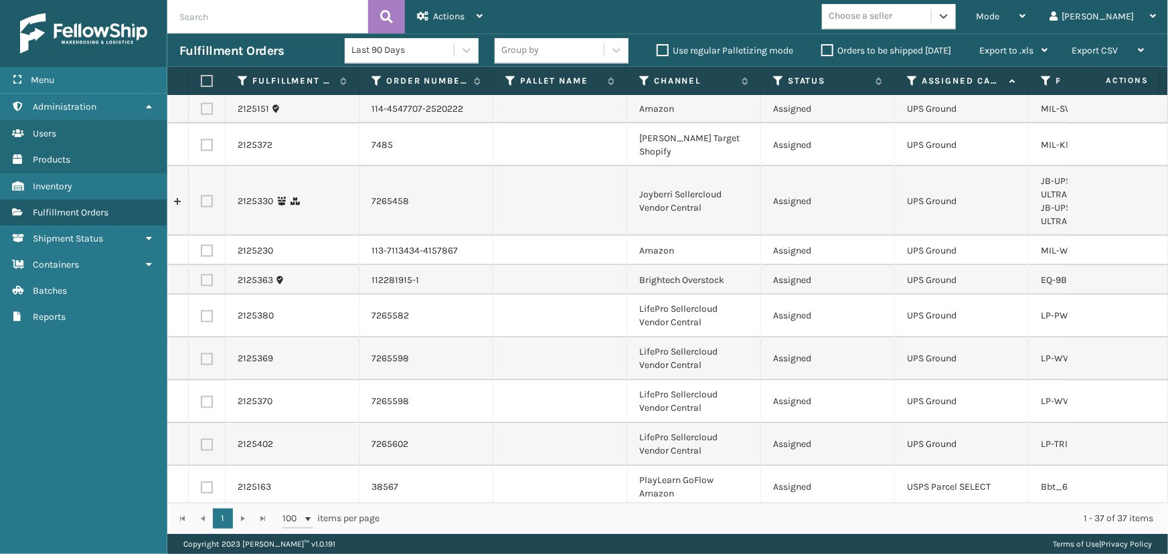
scroll to position [1092, 0]
click at [931, 21] on div "Choose a seller" at bounding box center [876, 16] width 109 height 22
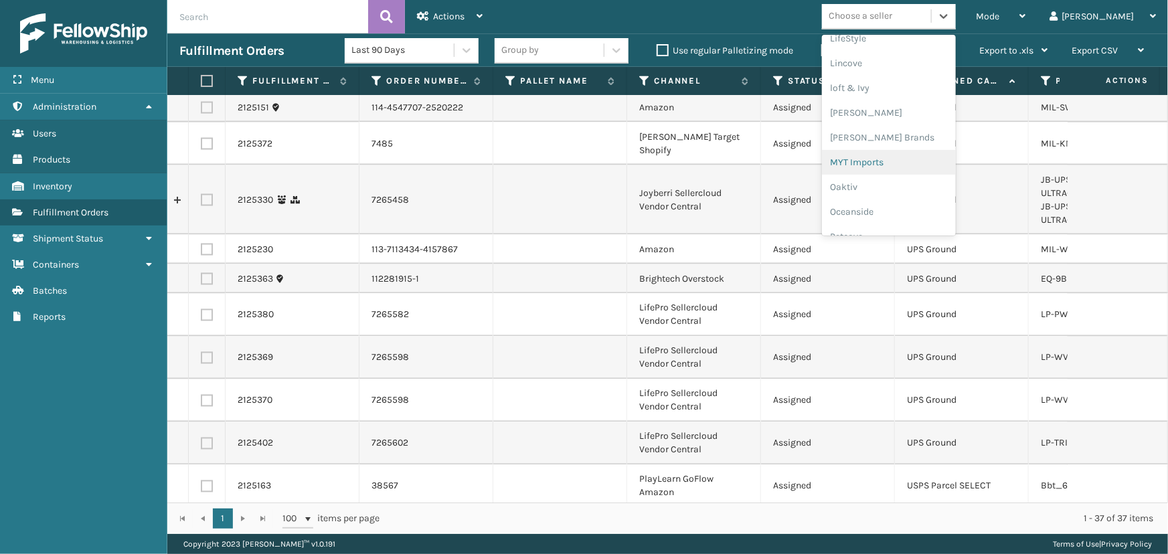
scroll to position [368, 0]
click at [906, 75] on div "Joyberri" at bounding box center [889, 78] width 134 height 25
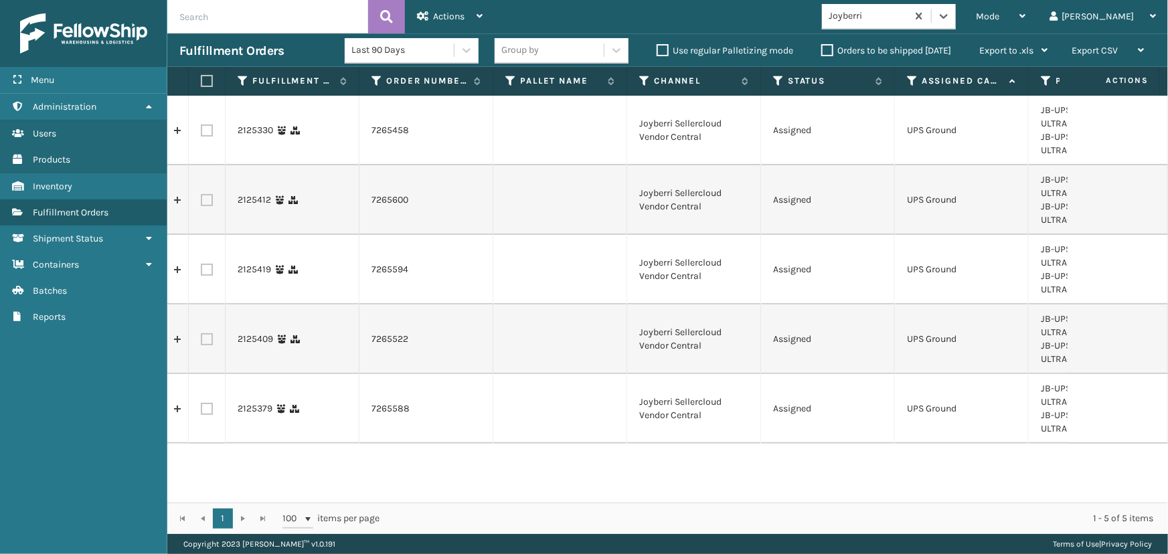
click at [206, 79] on label at bounding box center [205, 81] width 8 height 12
click at [201, 79] on input "checkbox" at bounding box center [201, 81] width 1 height 9
click at [448, 16] on span "Actions" at bounding box center [448, 16] width 31 height 11
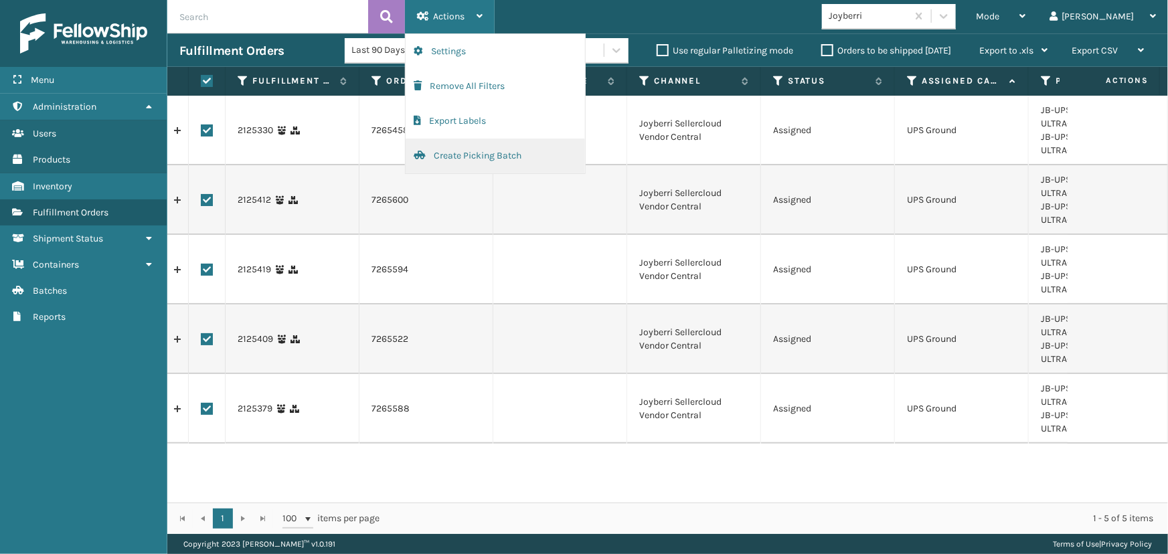
click at [495, 153] on button "Create Picking Batch" at bounding box center [495, 156] width 179 height 35
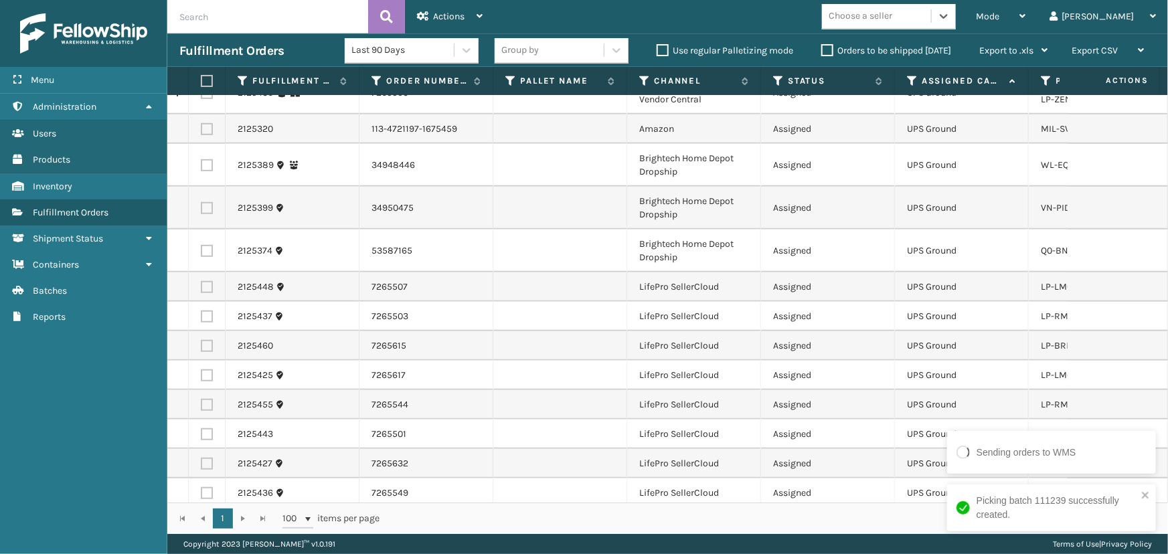
scroll to position [487, 0]
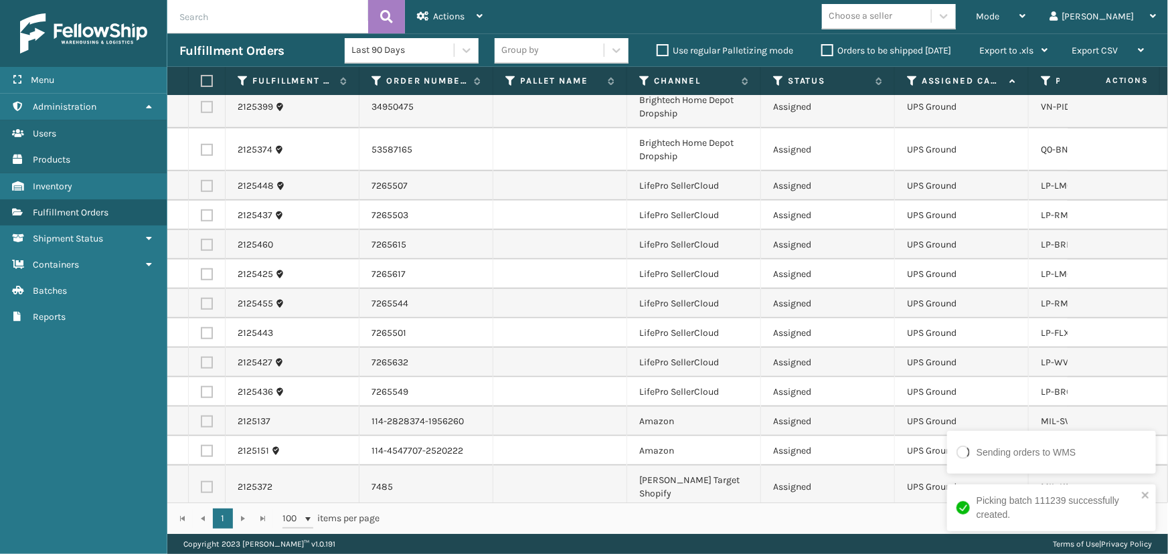
click at [947, 34] on div "Last 90 Days Group by Use regular Palletizing mode Orders to be shipped [DATE] …" at bounding box center [702, 50] width 715 height 33
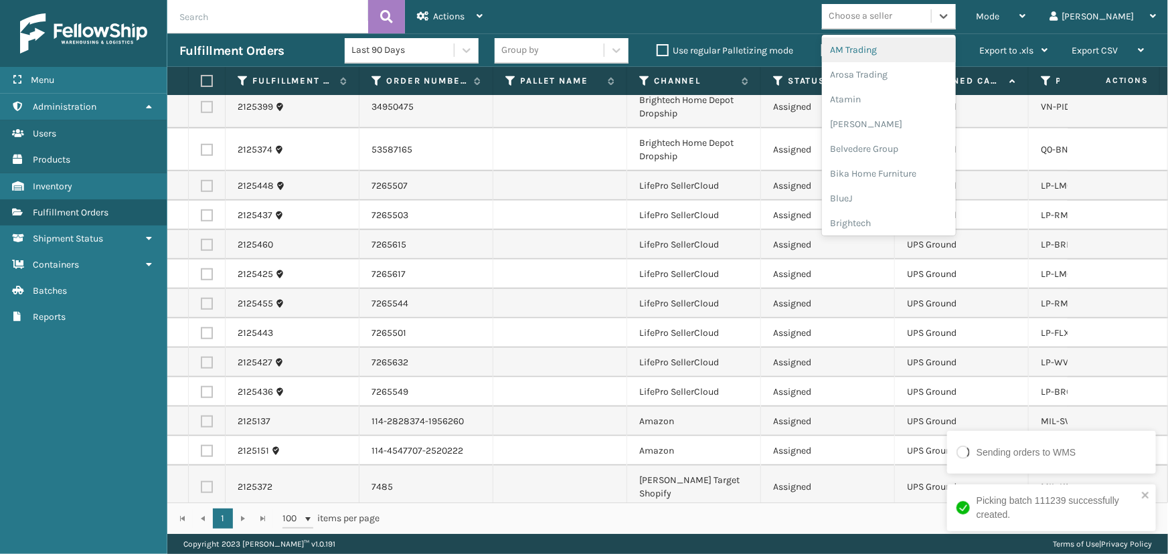
click at [931, 24] on div "Choose a seller" at bounding box center [876, 16] width 109 height 22
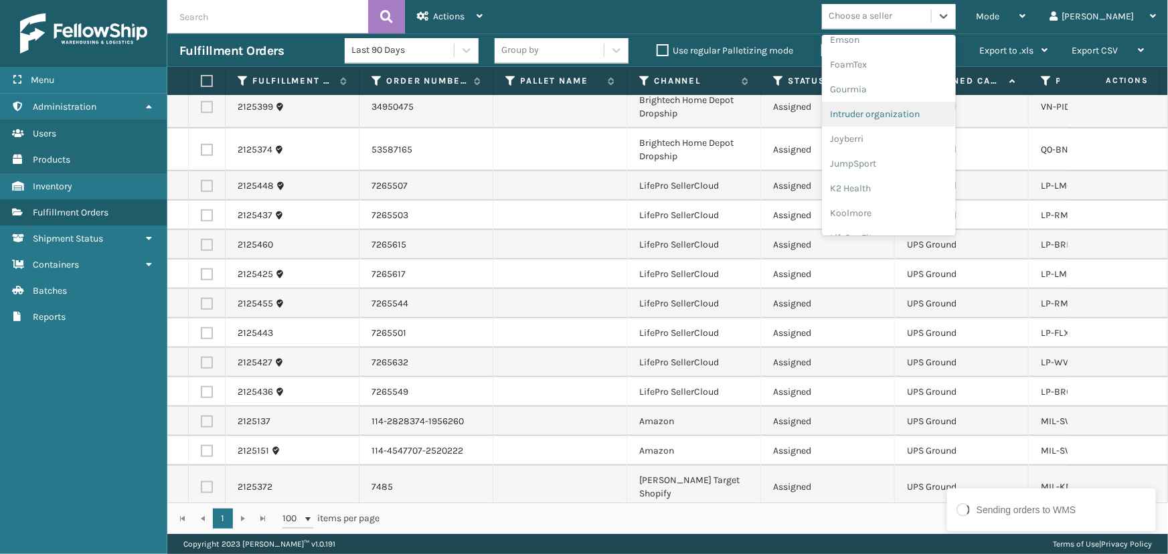
scroll to position [365, 0]
click at [937, 185] on div "LifePro Fitness" at bounding box center [889, 180] width 134 height 25
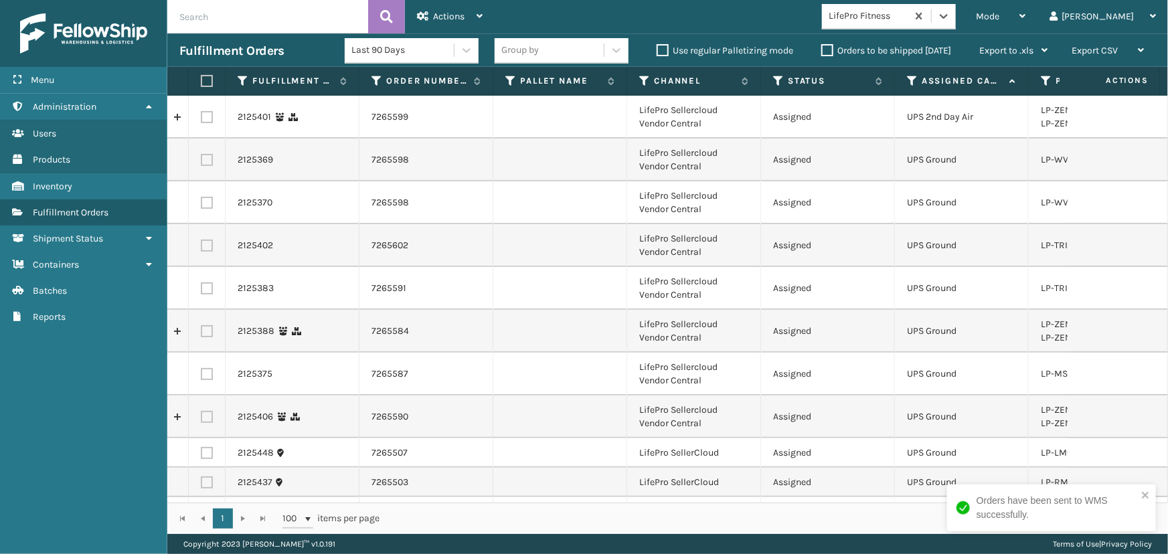
click at [208, 84] on label at bounding box center [205, 81] width 8 height 12
click at [201, 84] on input "checkbox" at bounding box center [201, 81] width 1 height 9
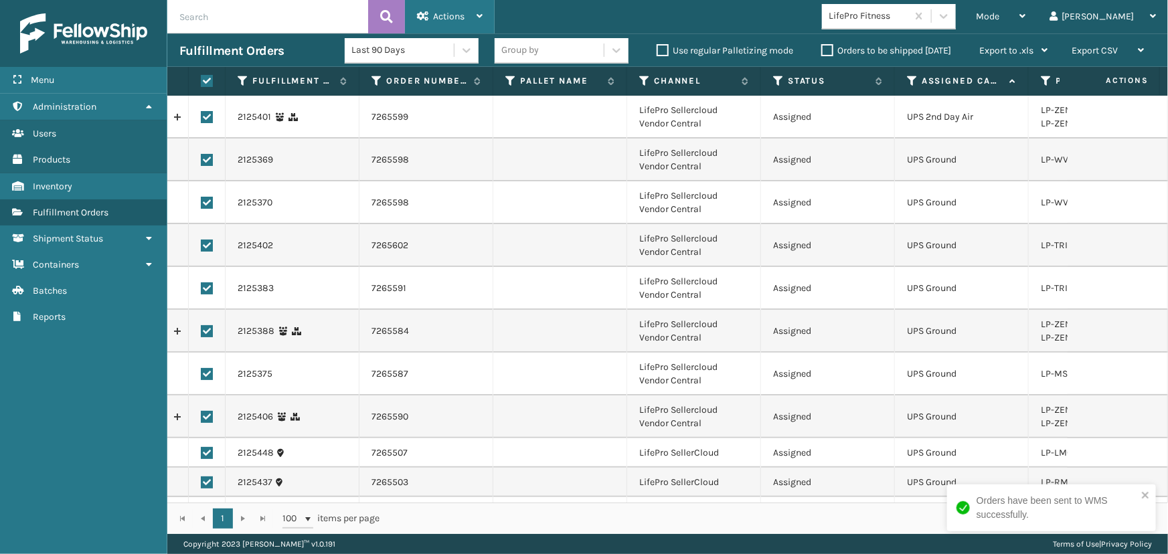
click at [433, 18] on span "Actions" at bounding box center [448, 16] width 31 height 11
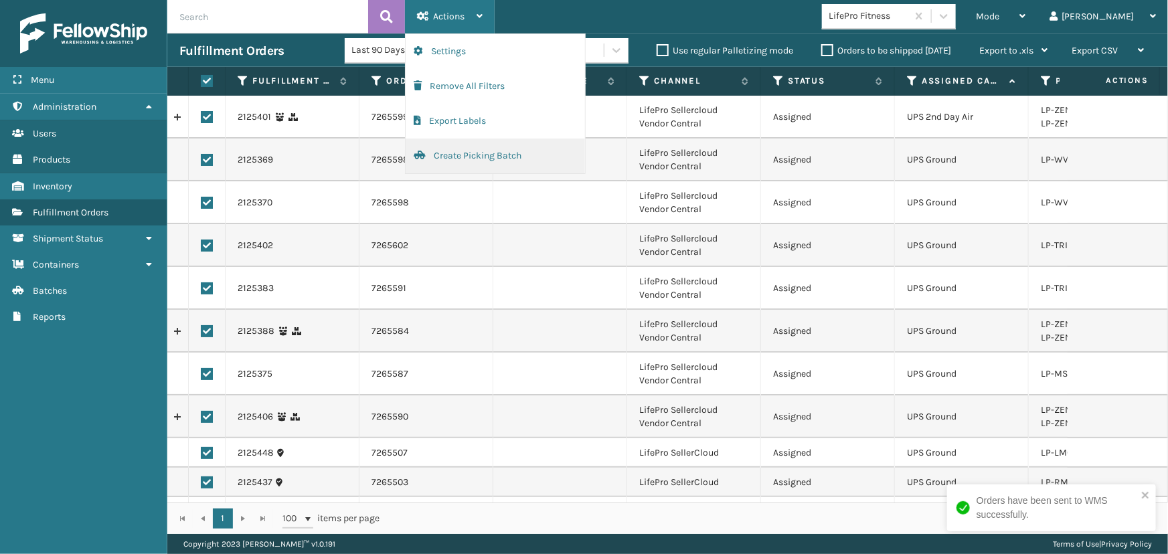
click at [471, 155] on button "Create Picking Batch" at bounding box center [495, 156] width 179 height 35
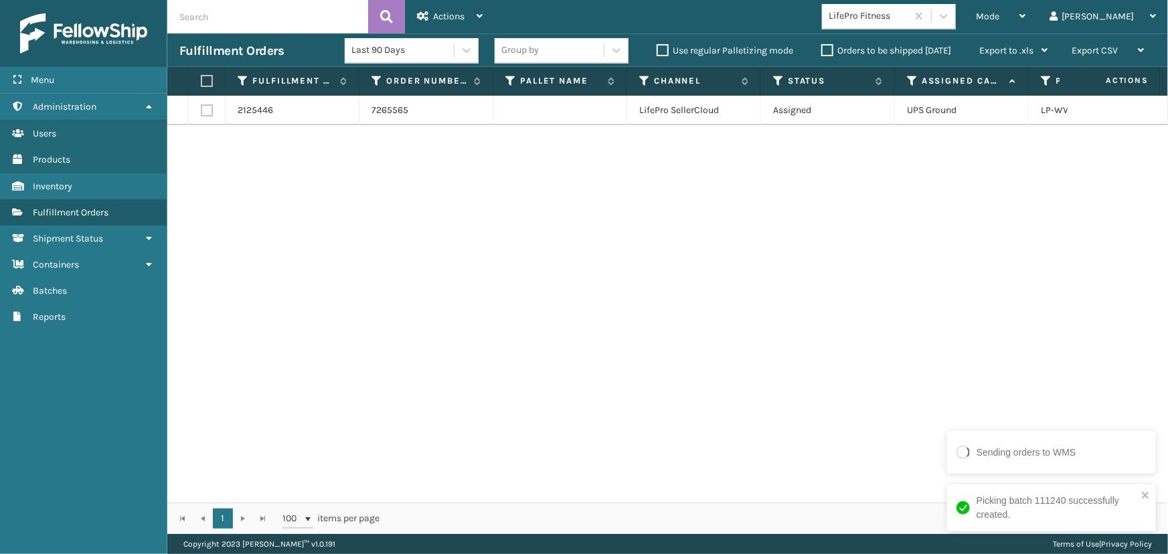
click at [203, 78] on label at bounding box center [205, 81] width 8 height 12
click at [201, 78] on input "checkbox" at bounding box center [201, 81] width 1 height 9
click at [435, 12] on span "Actions" at bounding box center [448, 16] width 31 height 11
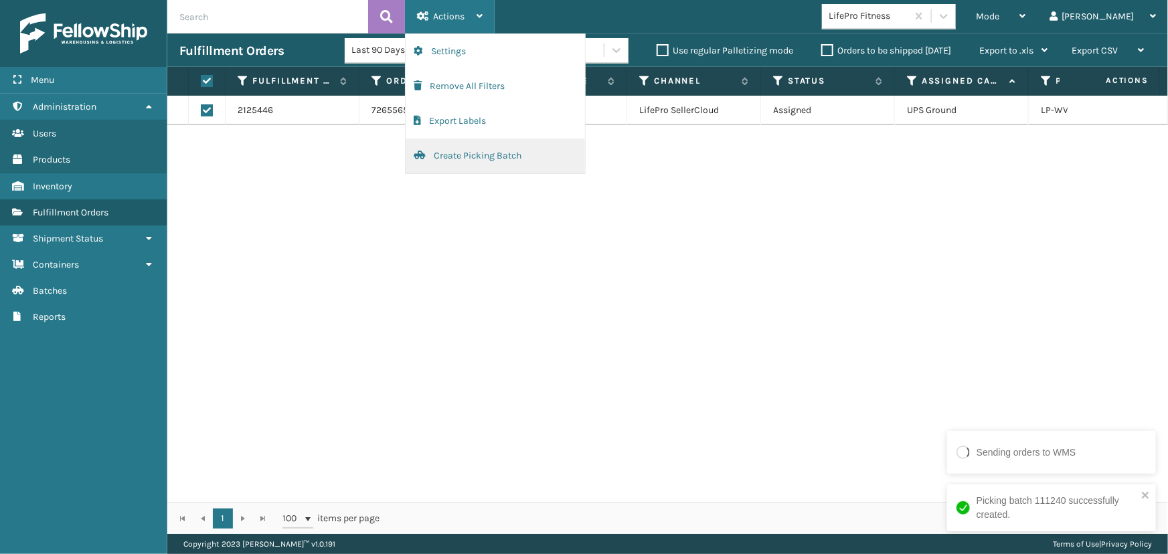
click at [473, 159] on button "Create Picking Batch" at bounding box center [495, 156] width 179 height 35
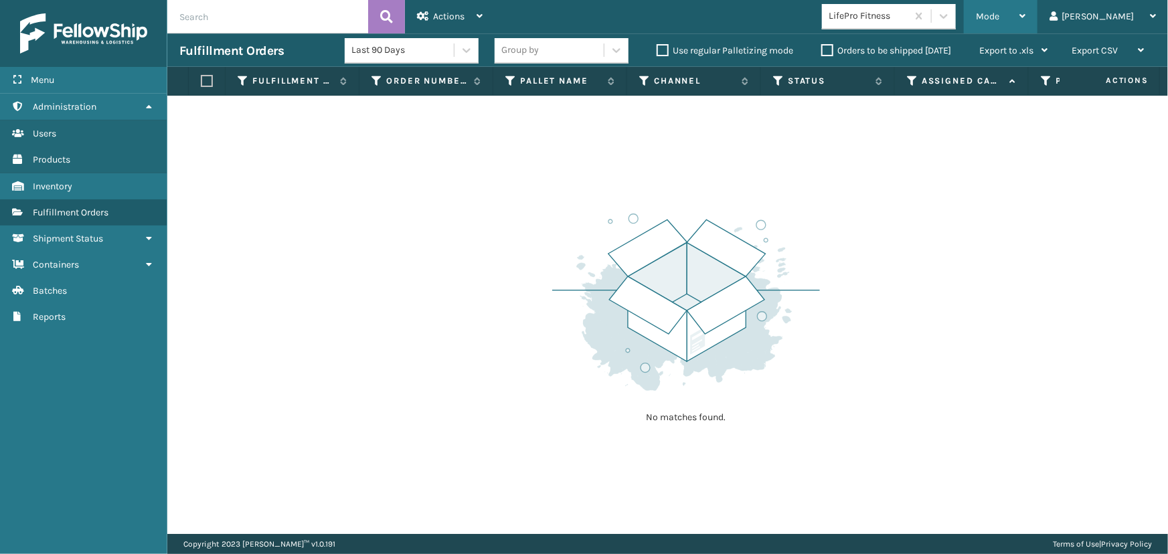
click at [999, 13] on span "Mode" at bounding box center [987, 16] width 23 height 11
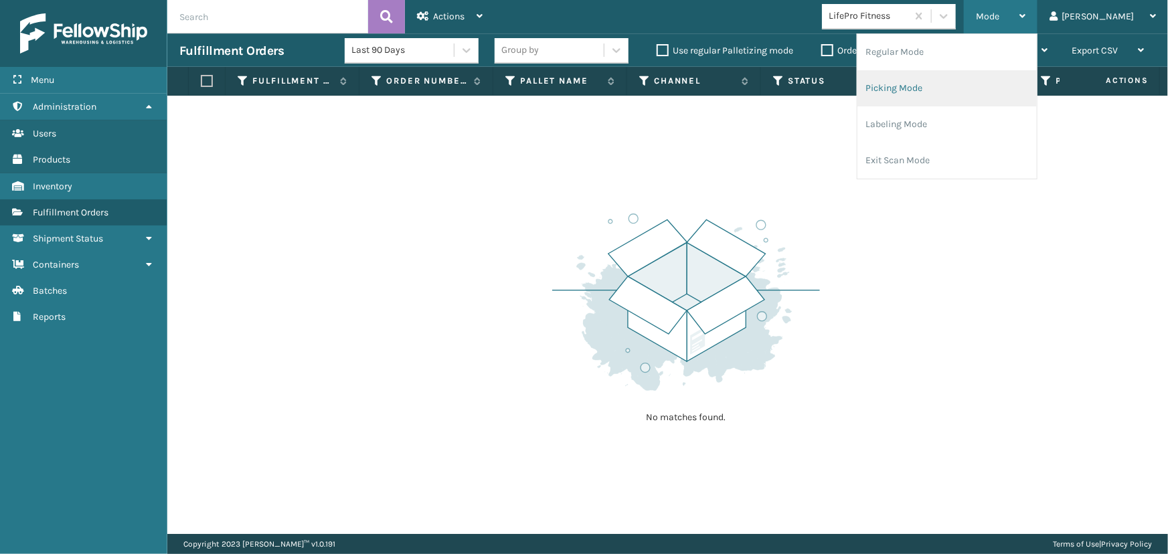
click at [989, 94] on li "Picking Mode" at bounding box center [947, 88] width 179 height 36
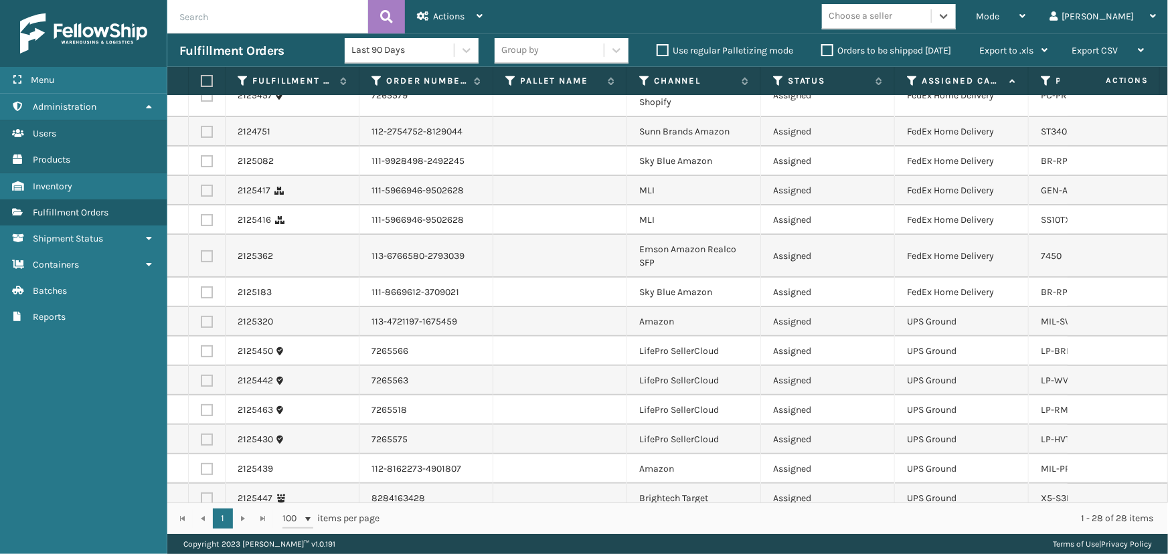
scroll to position [0, 0]
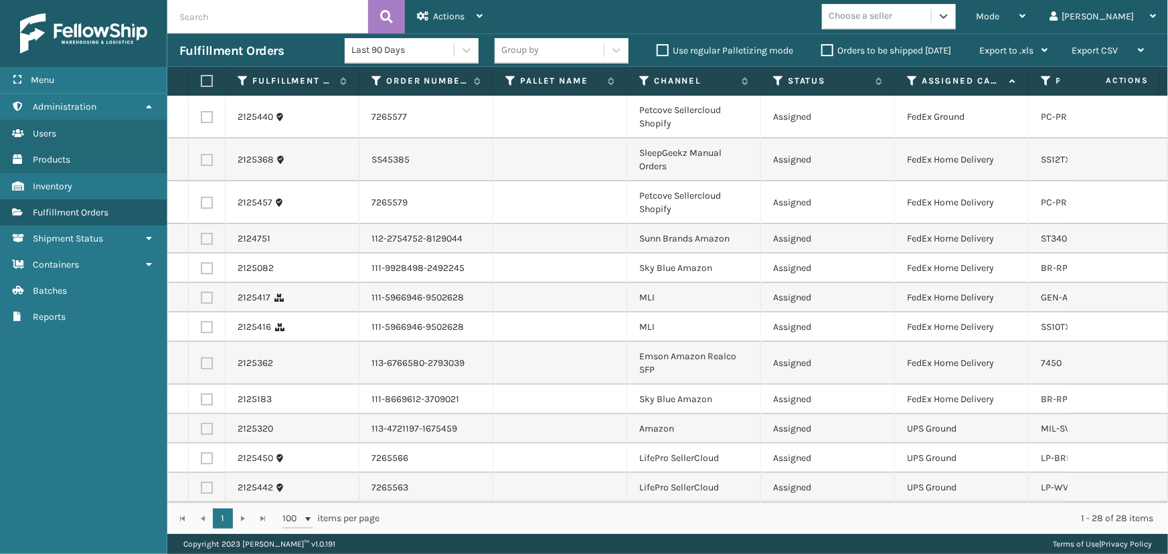
click at [892, 19] on div "Choose a seller" at bounding box center [861, 16] width 64 height 14
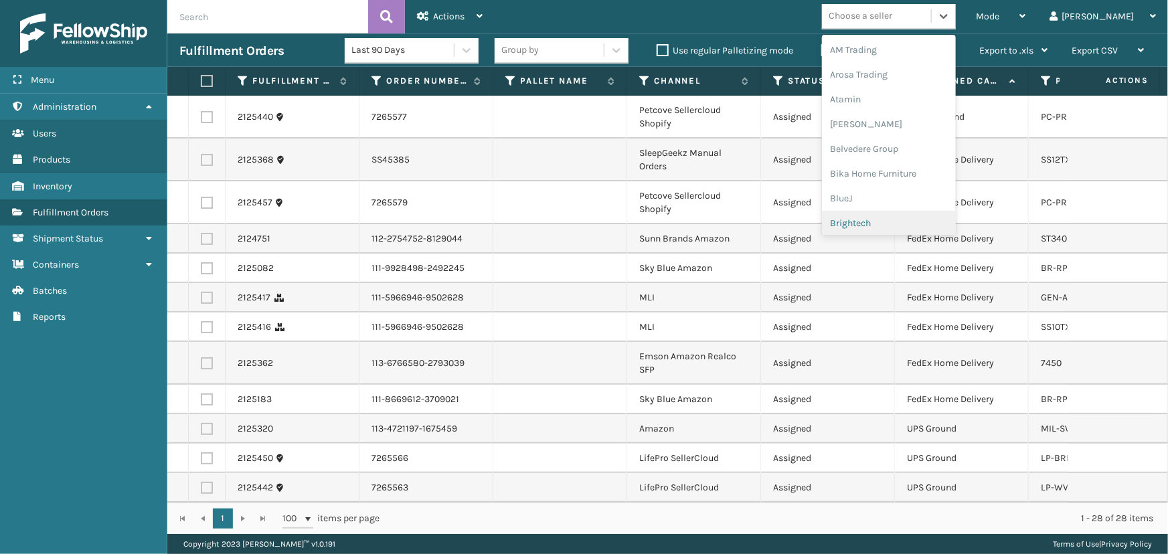
click at [918, 219] on div "Brightech" at bounding box center [889, 223] width 134 height 25
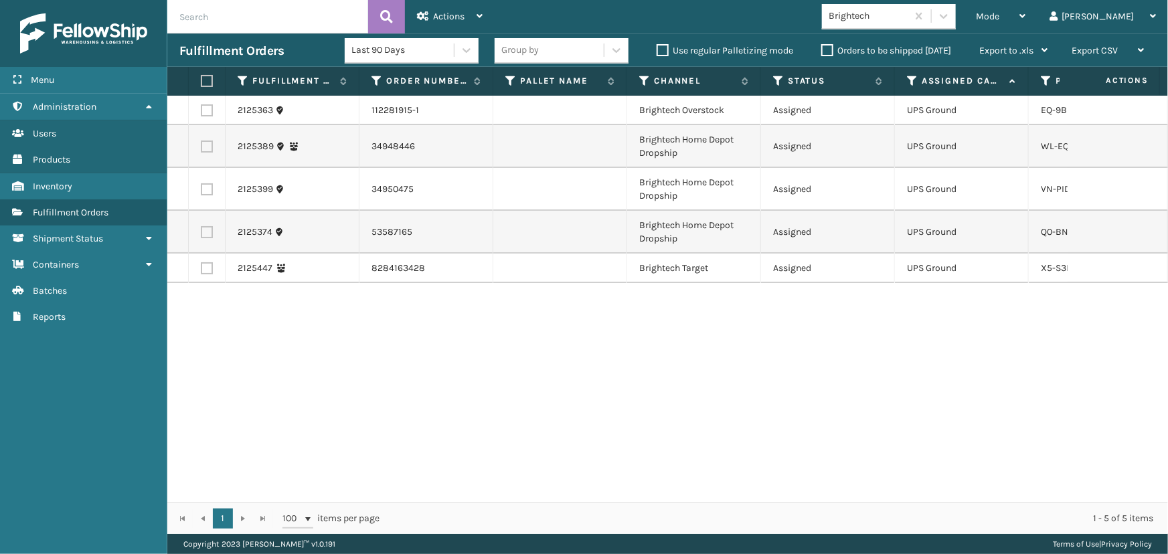
click at [208, 76] on label at bounding box center [205, 81] width 8 height 12
click at [201, 77] on input "checkbox" at bounding box center [201, 81] width 1 height 9
drag, startPoint x: 442, startPoint y: 7, endPoint x: 462, endPoint y: 96, distance: 91.1
click at [443, 7] on div "Actions" at bounding box center [450, 16] width 66 height 33
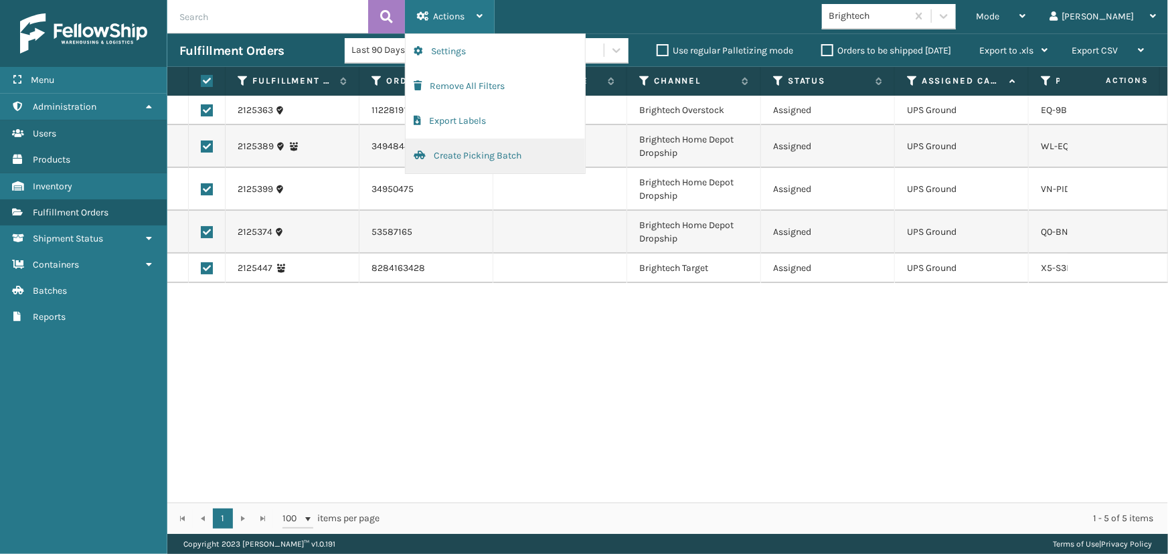
click at [465, 157] on button "Create Picking Batch" at bounding box center [495, 156] width 179 height 35
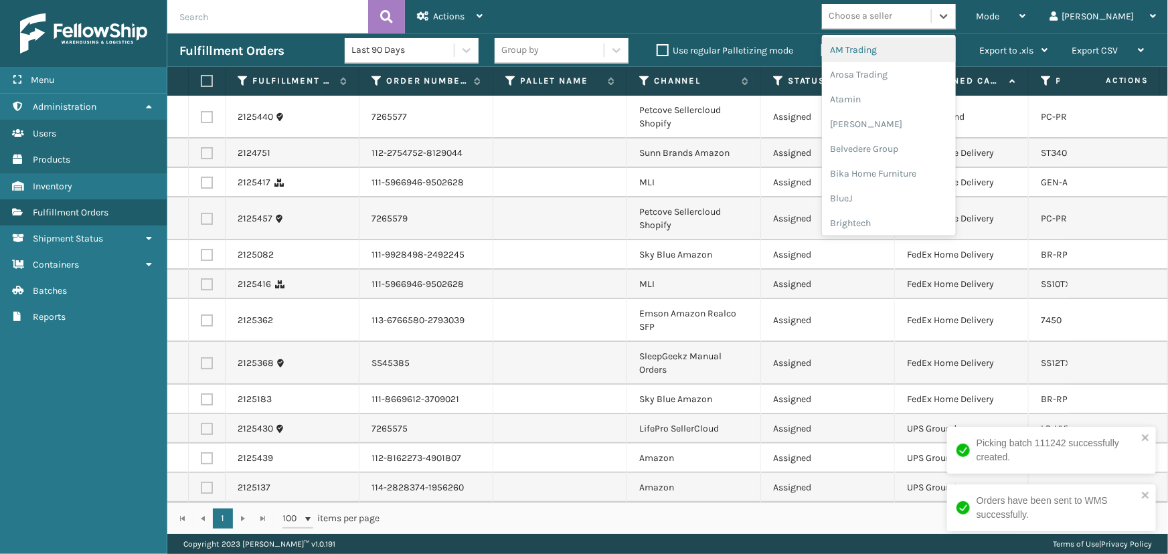
click at [892, 19] on div "Choose a seller" at bounding box center [861, 16] width 64 height 14
click at [917, 114] on div "LifePro Fitness" at bounding box center [889, 117] width 134 height 25
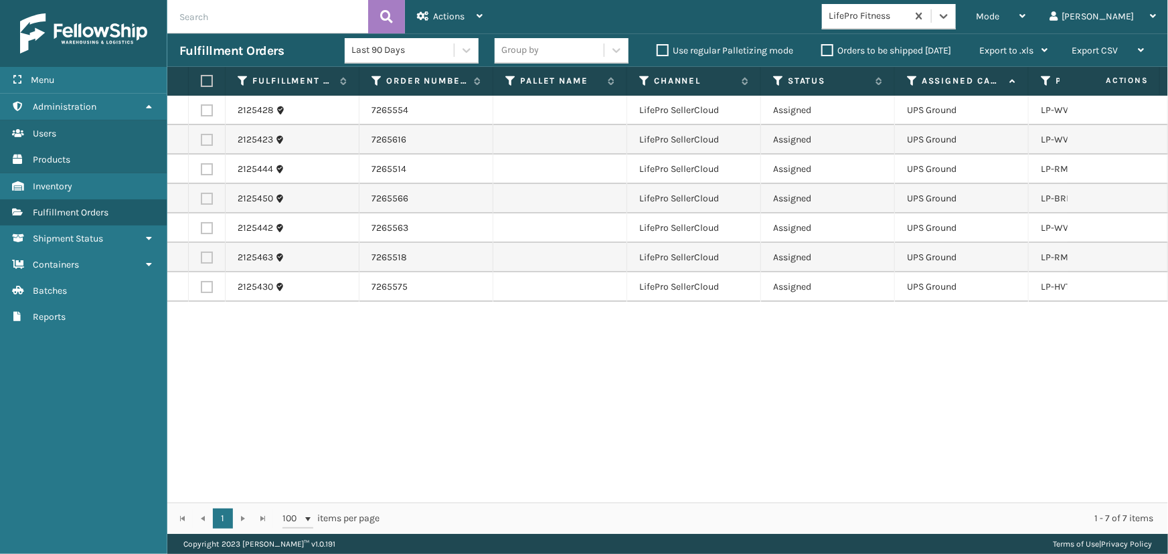
click at [203, 83] on label at bounding box center [205, 81] width 8 height 12
click at [201, 83] on input "checkbox" at bounding box center [201, 81] width 1 height 9
click at [442, 15] on span "Actions" at bounding box center [448, 16] width 31 height 11
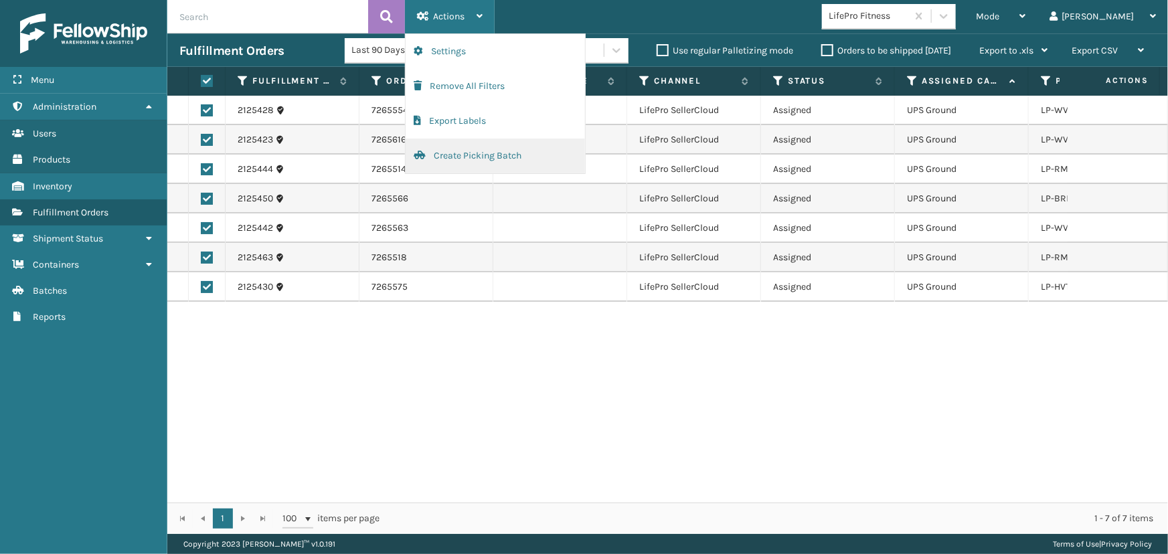
click at [469, 151] on button "Create Picking Batch" at bounding box center [495, 156] width 179 height 35
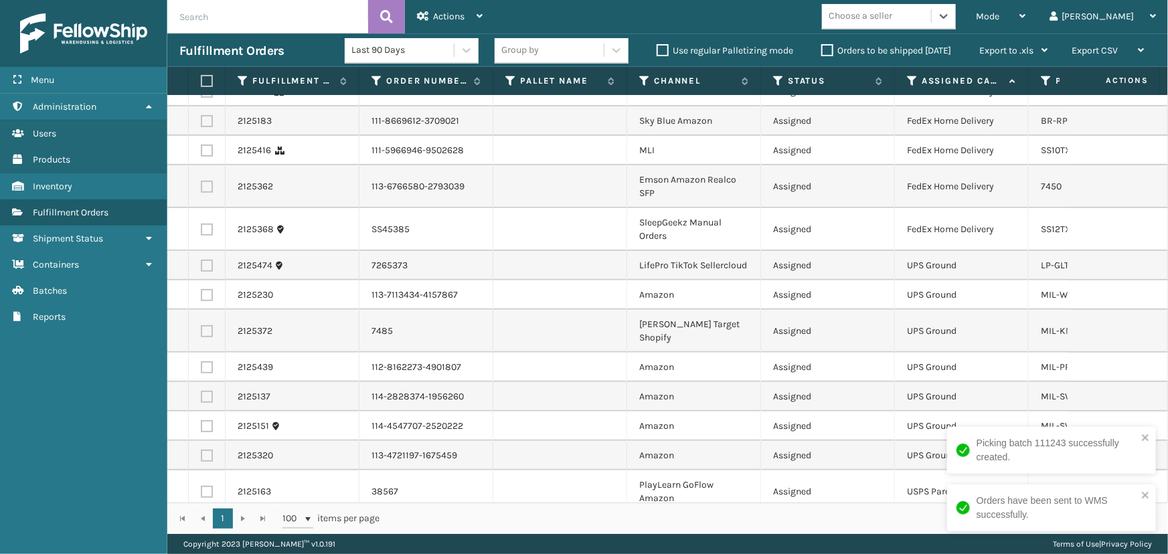
scroll to position [169, 0]
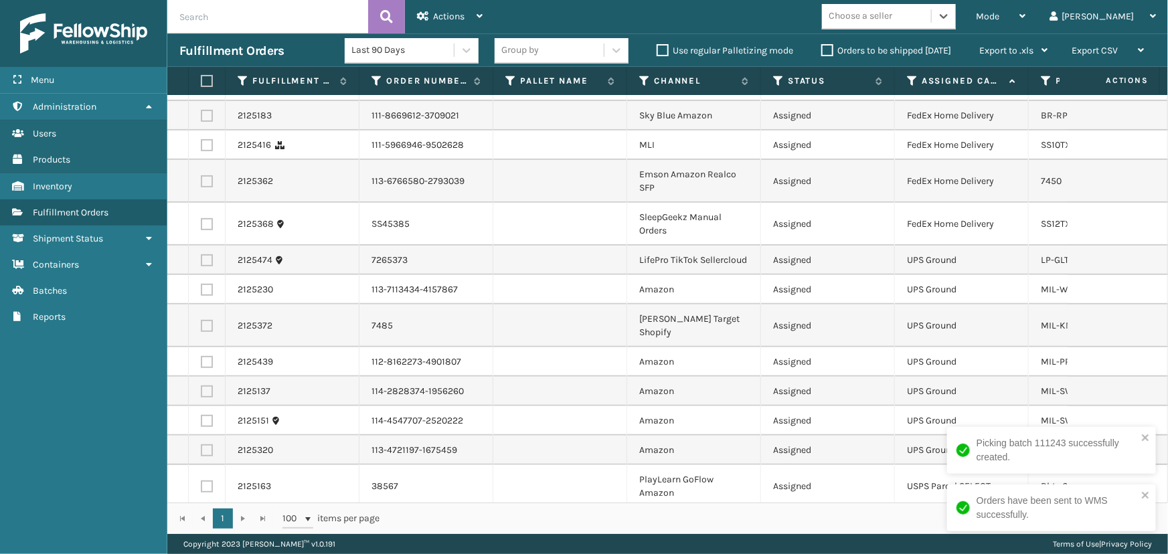
click at [892, 21] on div "Choose a seller" at bounding box center [861, 16] width 64 height 14
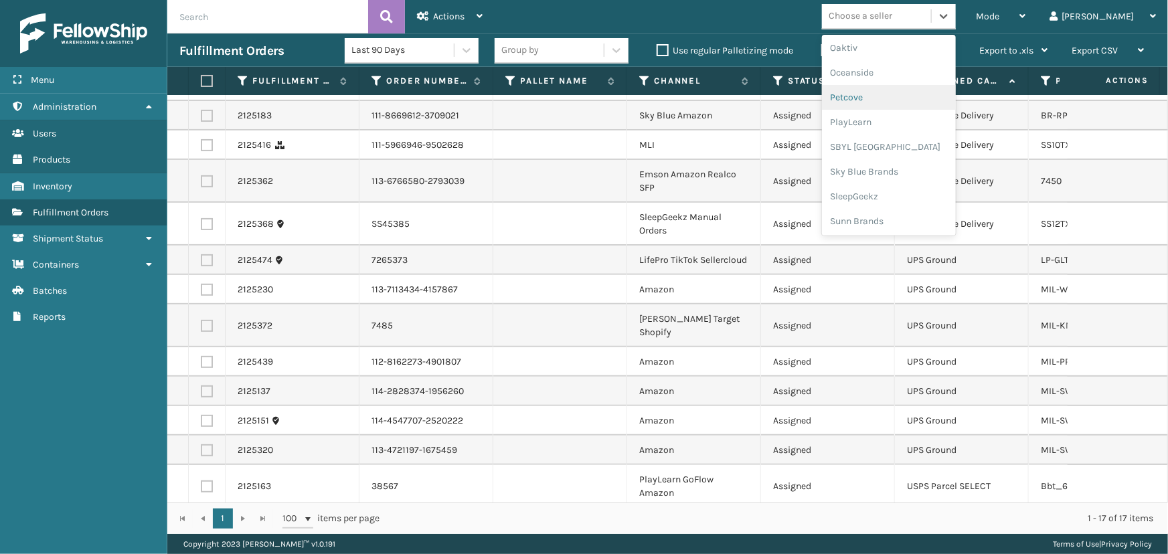
scroll to position [610, 0]
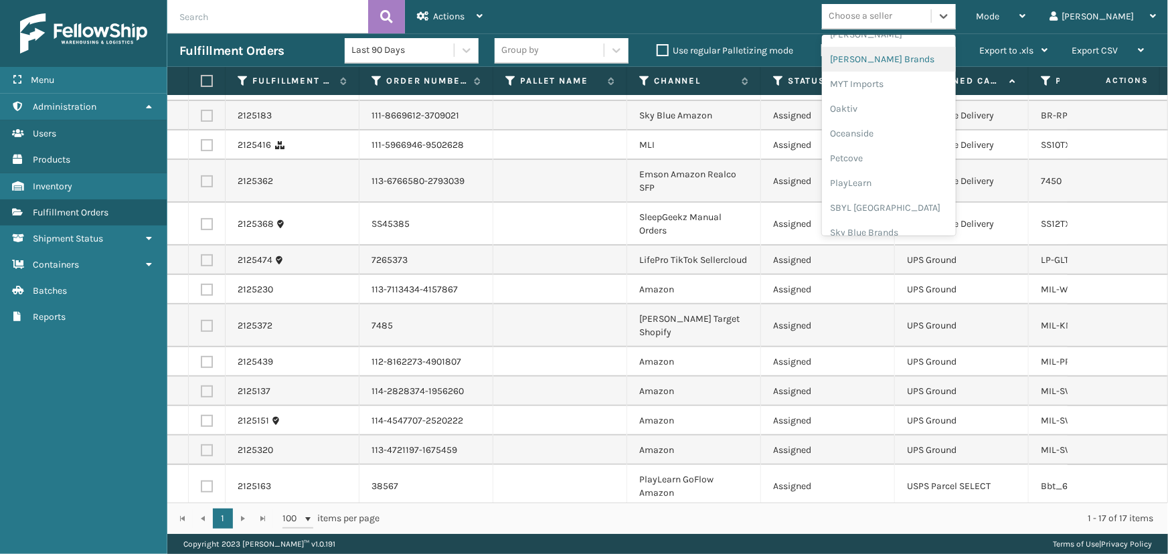
click at [903, 64] on div "[PERSON_NAME] Brands" at bounding box center [889, 59] width 134 height 25
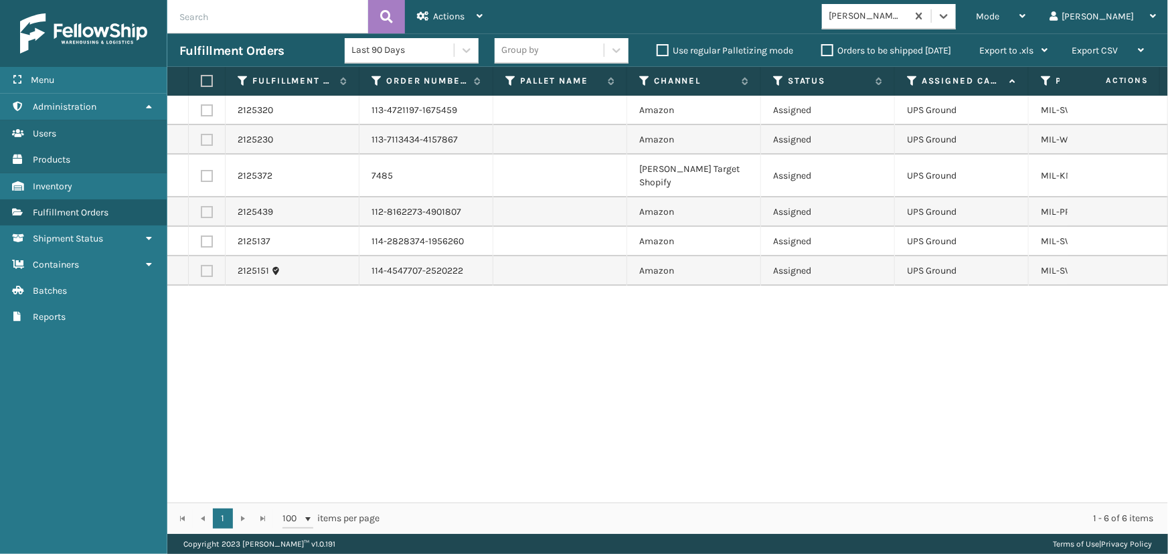
click at [206, 84] on label at bounding box center [205, 81] width 8 height 12
click at [201, 84] on input "checkbox" at bounding box center [201, 81] width 1 height 9
click at [416, 18] on div "Actions Settings Remove All Filters Export Labels Create Picking Batch" at bounding box center [450, 16] width 90 height 33
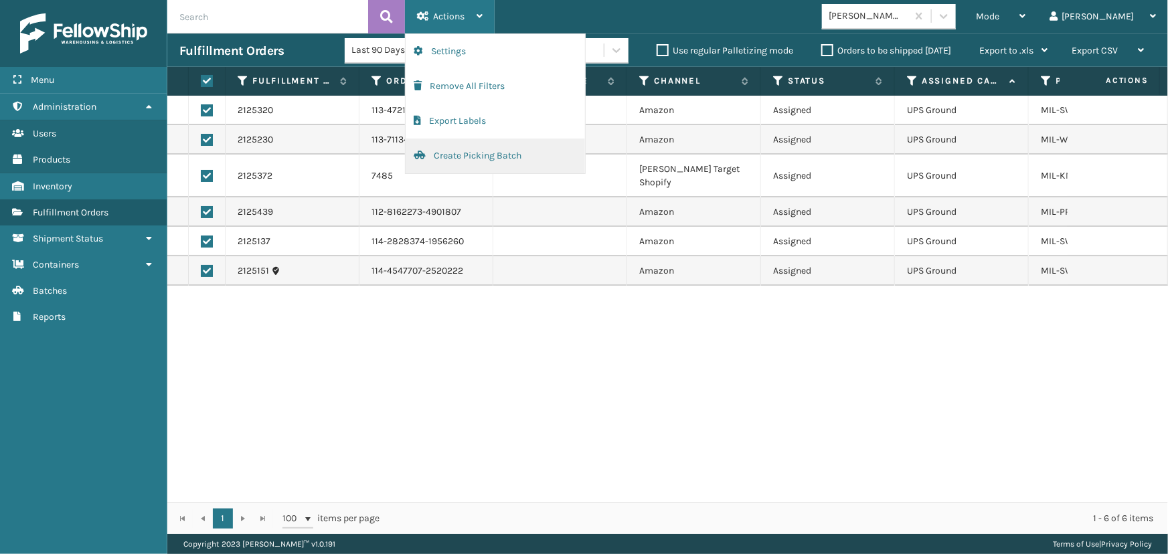
click at [478, 157] on button "Create Picking Batch" at bounding box center [495, 156] width 179 height 35
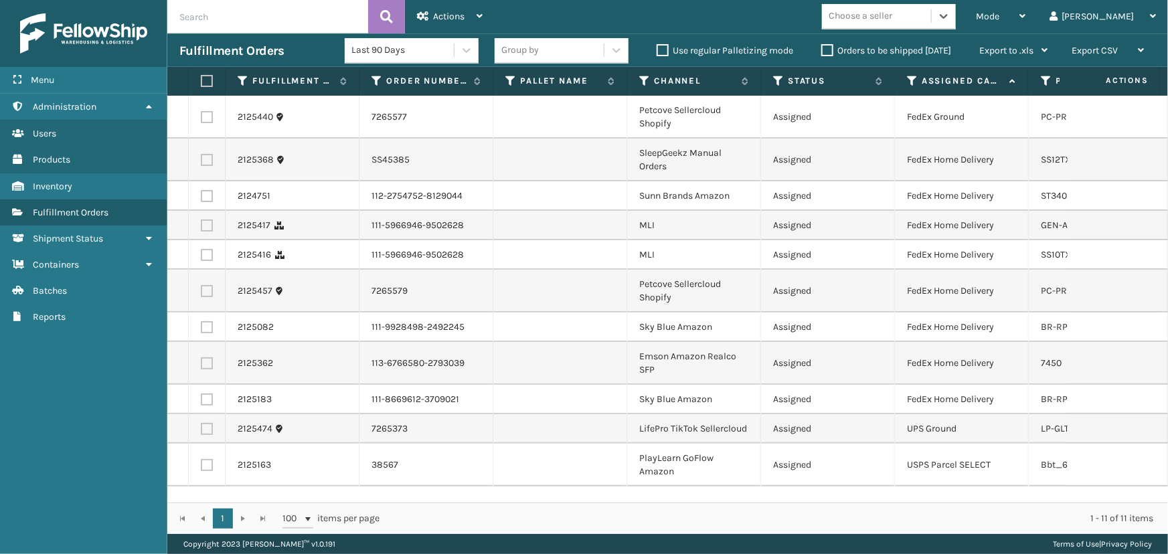
click at [892, 11] on div "Choose a seller" at bounding box center [861, 16] width 64 height 14
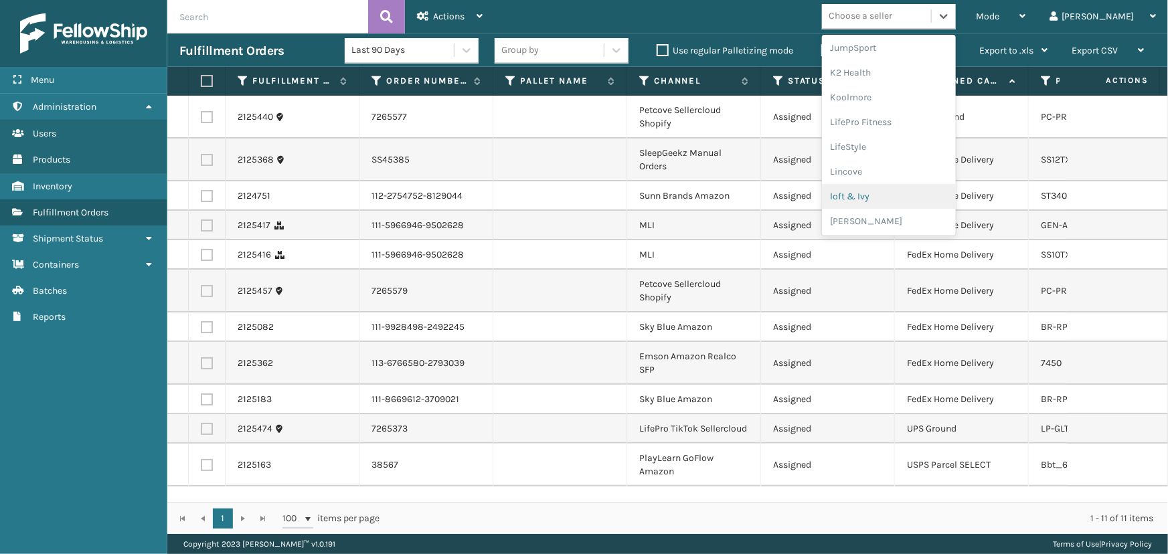
scroll to position [671, 0]
click at [907, 194] on div "SleepGeekz" at bounding box center [889, 196] width 134 height 25
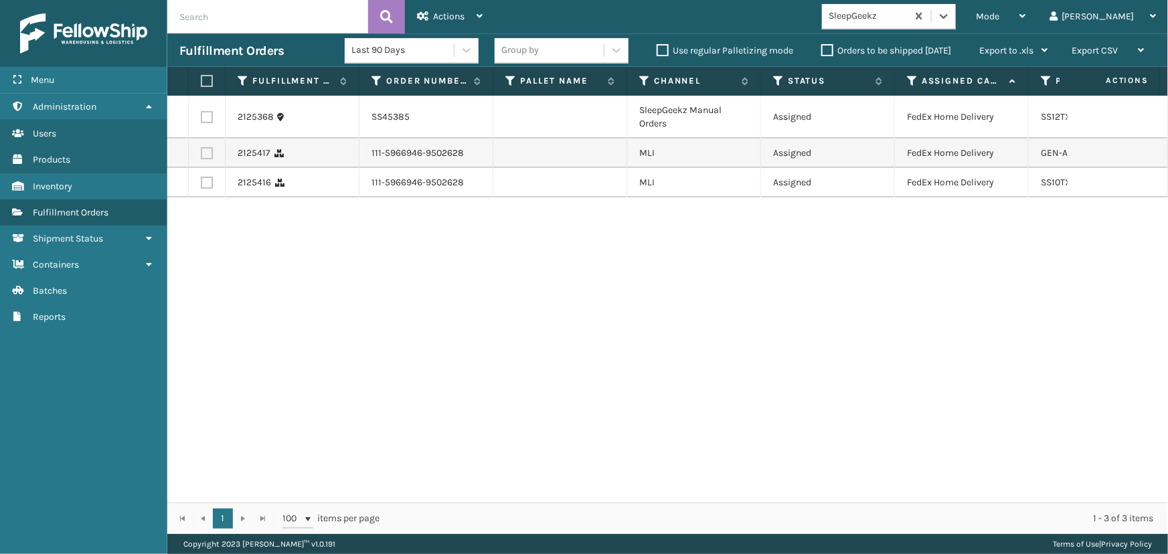
click at [206, 80] on label at bounding box center [205, 81] width 8 height 12
click at [201, 80] on input "checkbox" at bounding box center [201, 81] width 1 height 9
click at [462, 9] on div "Actions" at bounding box center [450, 16] width 66 height 33
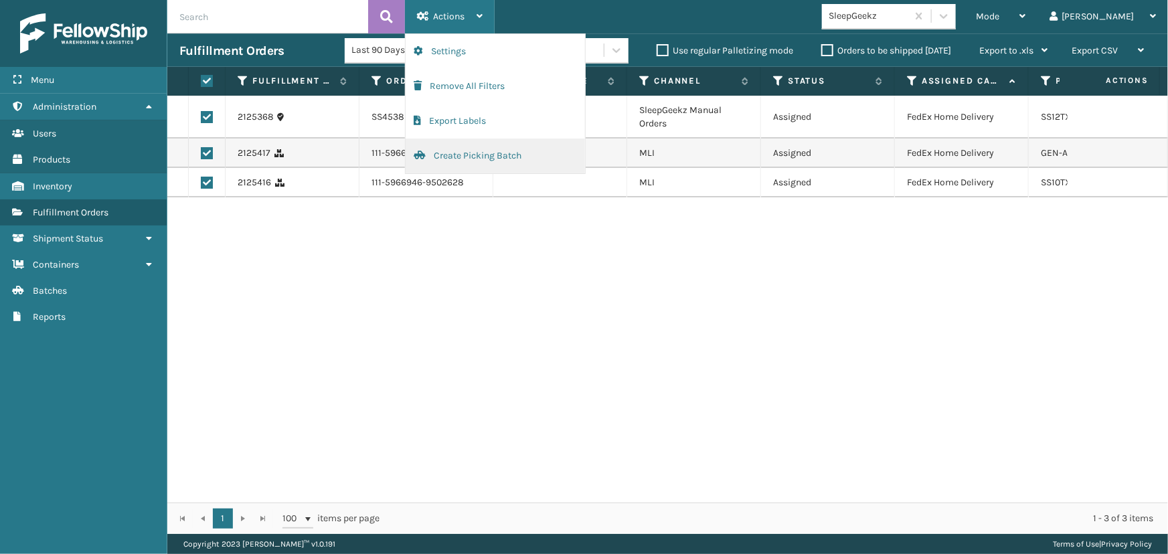
click at [486, 154] on button "Create Picking Batch" at bounding box center [495, 156] width 179 height 35
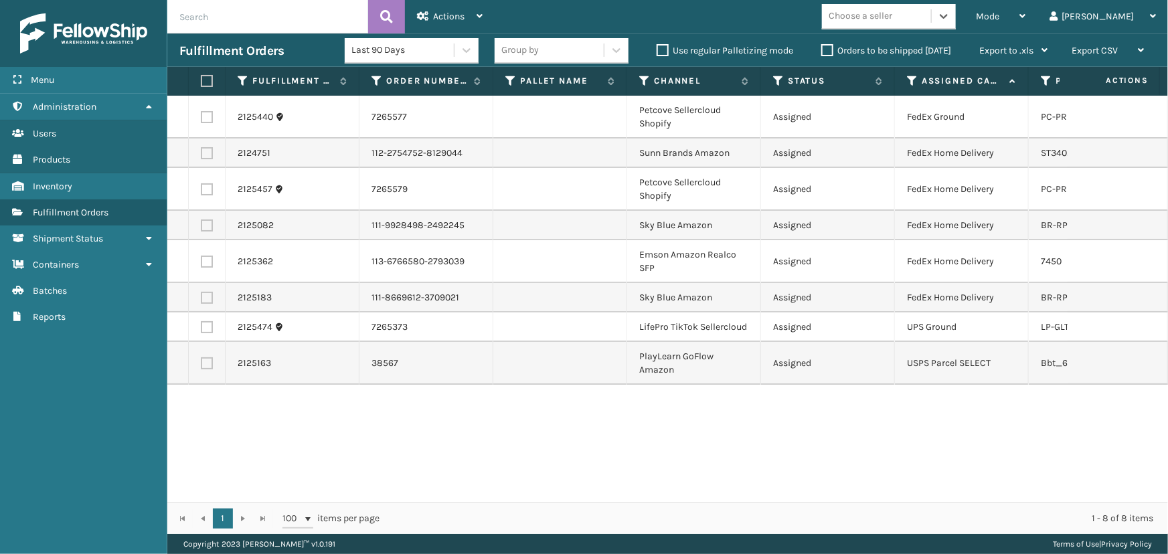
click at [892, 19] on div "Choose a seller" at bounding box center [861, 16] width 64 height 14
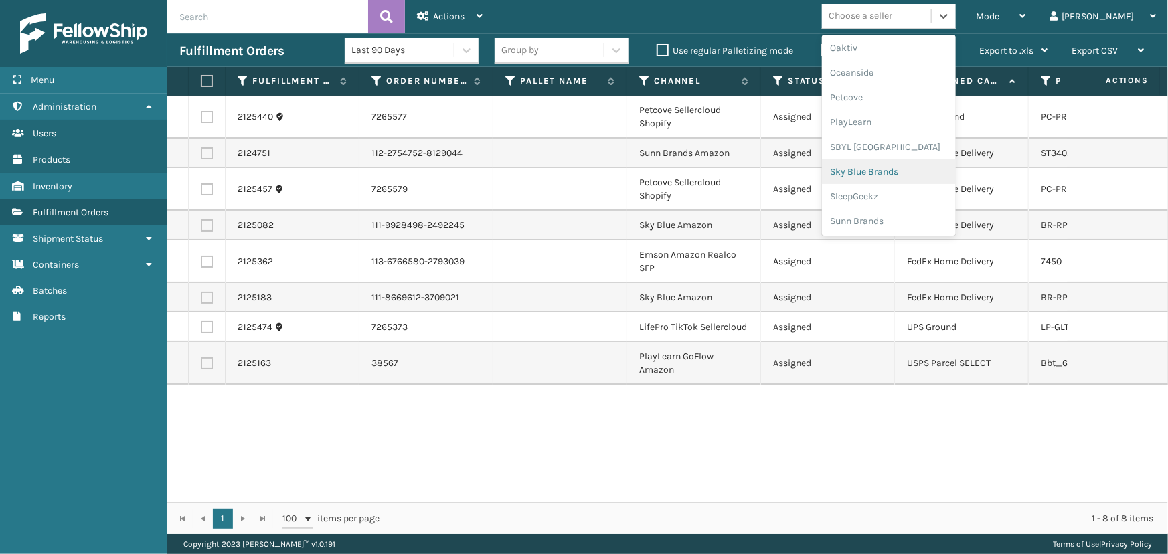
click at [915, 167] on div "Sky Blue Brands" at bounding box center [889, 171] width 134 height 25
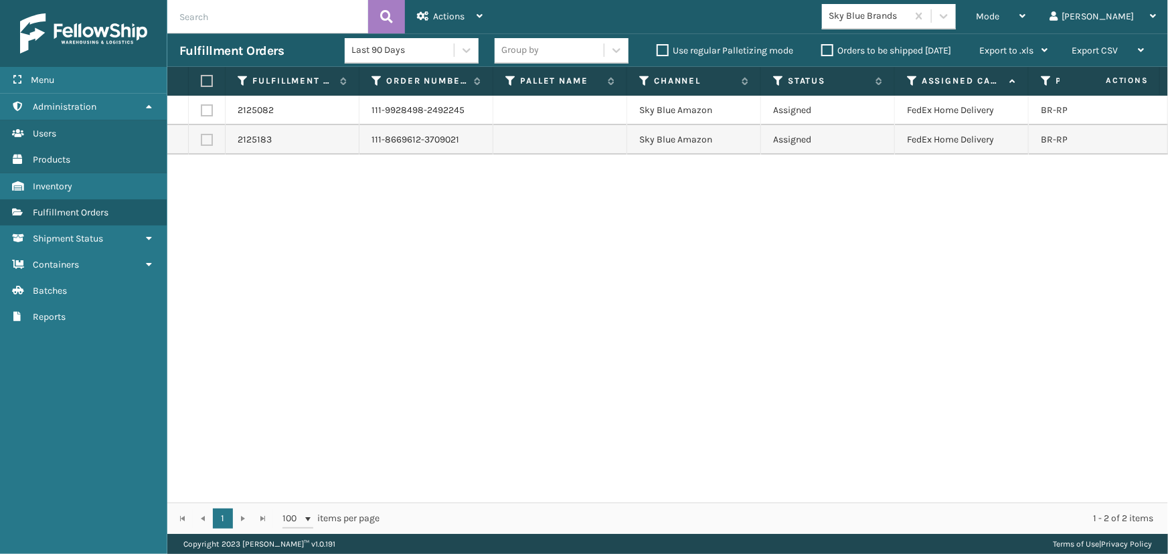
click at [208, 80] on label at bounding box center [205, 81] width 8 height 12
click at [201, 80] on input "checkbox" at bounding box center [201, 81] width 1 height 9
click at [455, 10] on div "Actions" at bounding box center [450, 16] width 66 height 33
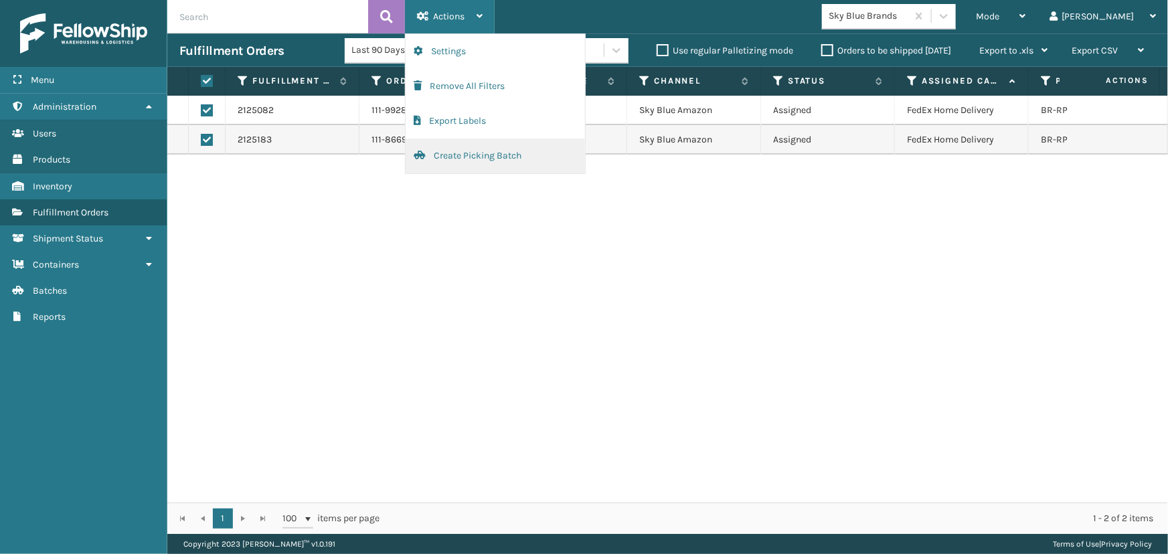
click at [483, 158] on button "Create Picking Batch" at bounding box center [495, 156] width 179 height 35
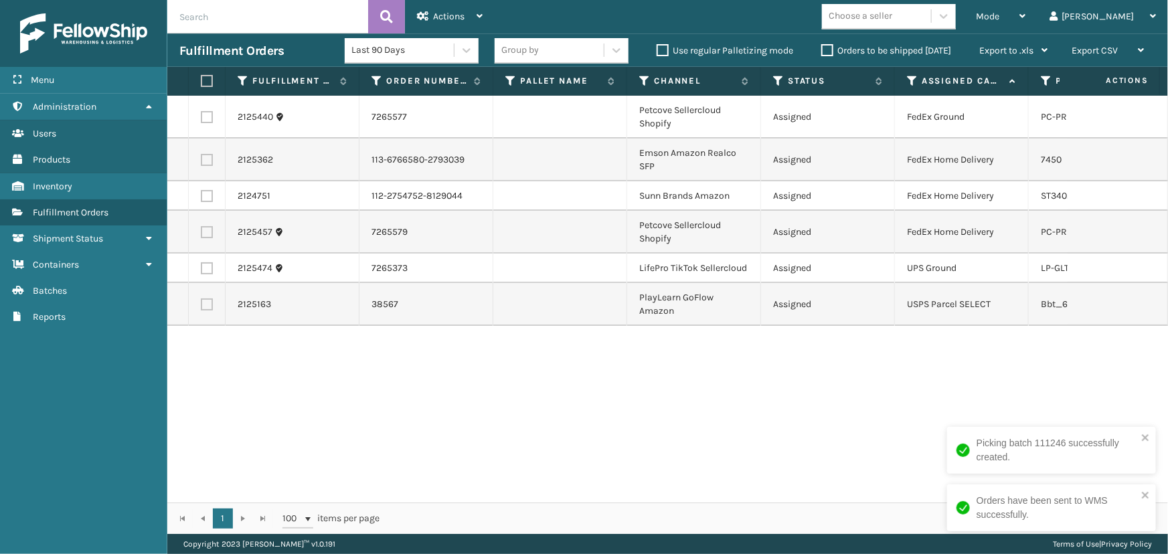
click at [730, 343] on div "2125440 7265577 Petcove Sellercloud Shopify Assigned FedEx Ground PC-PRRTKMX-GR…" at bounding box center [667, 299] width 1001 height 407
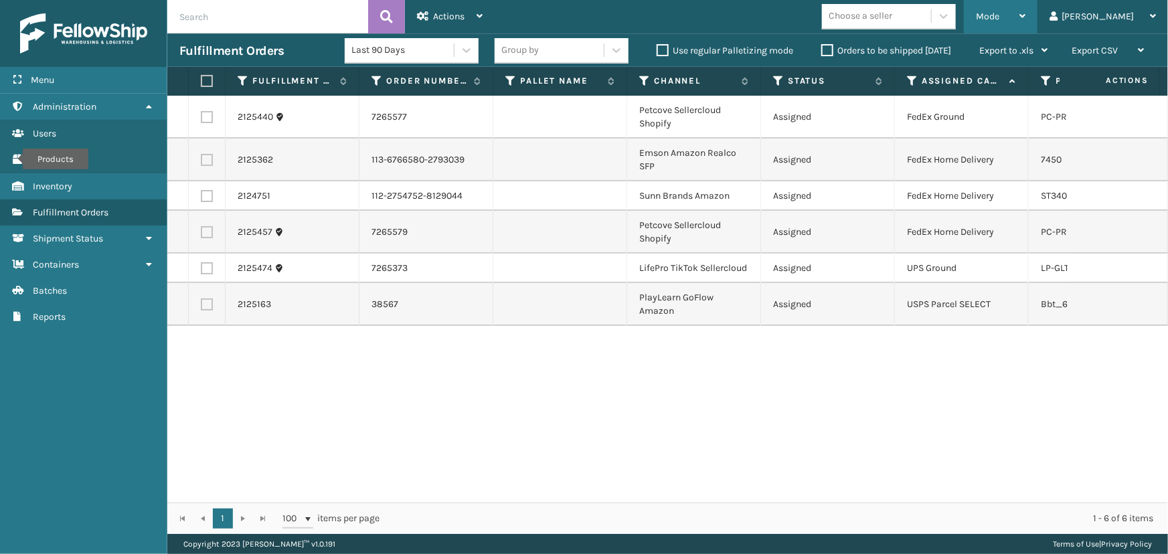
click at [999, 15] on span "Mode" at bounding box center [987, 16] width 23 height 11
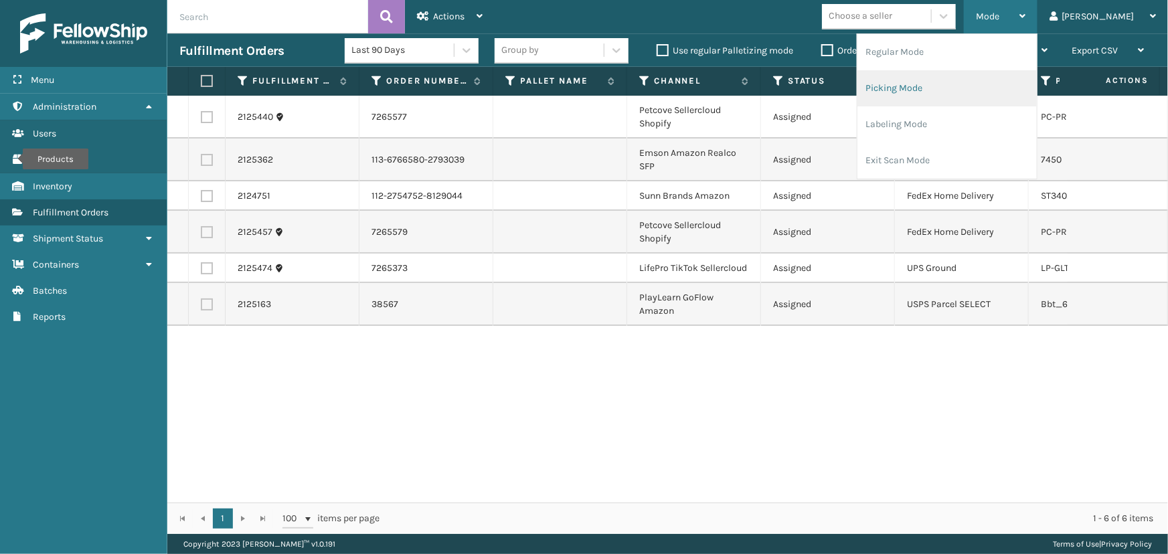
click at [992, 86] on li "Picking Mode" at bounding box center [947, 88] width 179 height 36
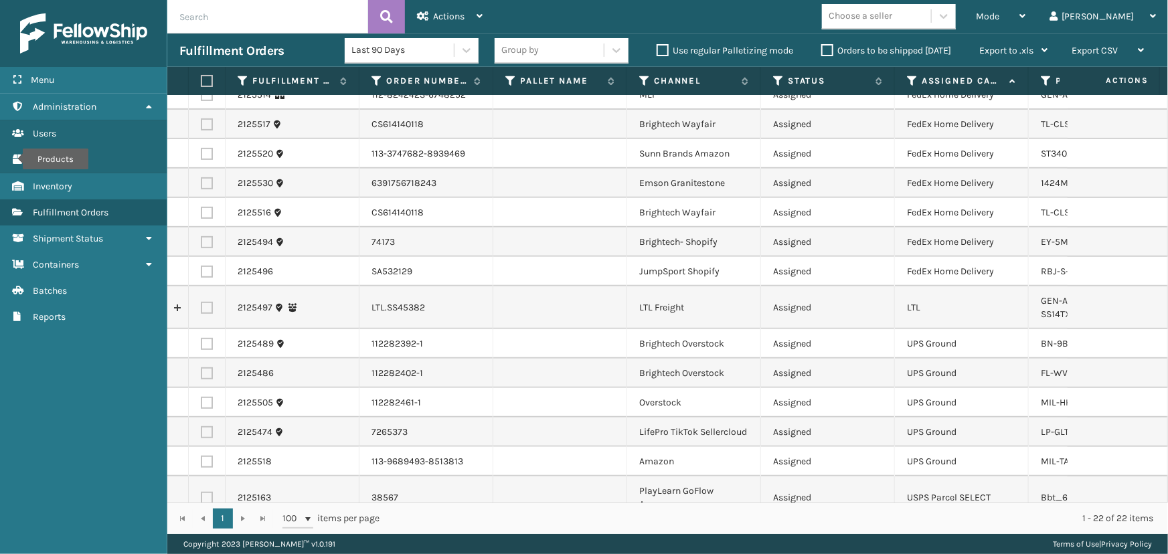
scroll to position [316, 0]
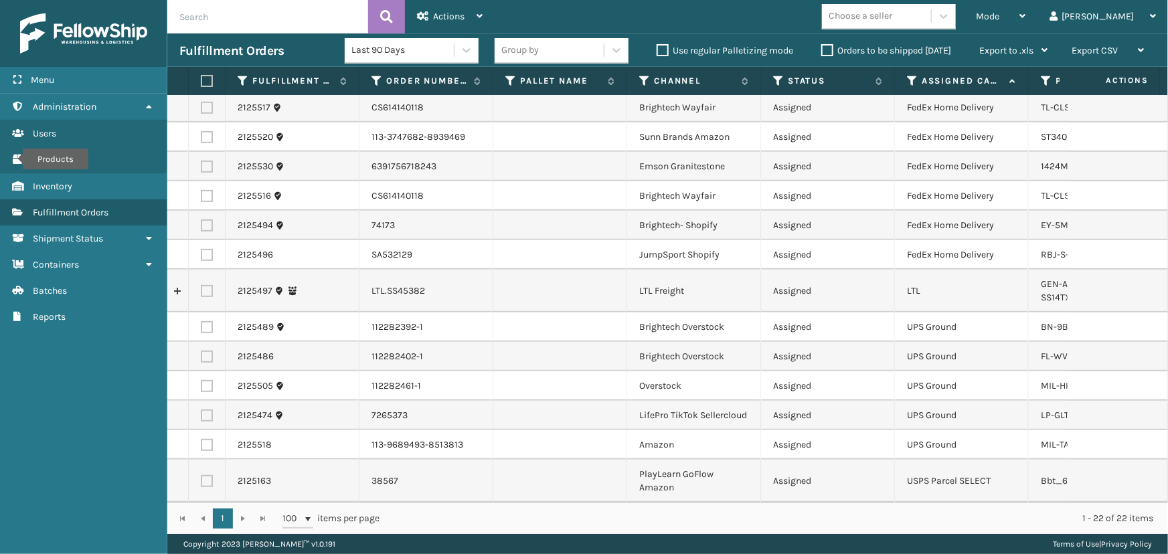
drag, startPoint x: 950, startPoint y: 16, endPoint x: 945, endPoint y: 33, distance: 18.0
click at [931, 17] on div "Choose a seller" at bounding box center [876, 16] width 109 height 22
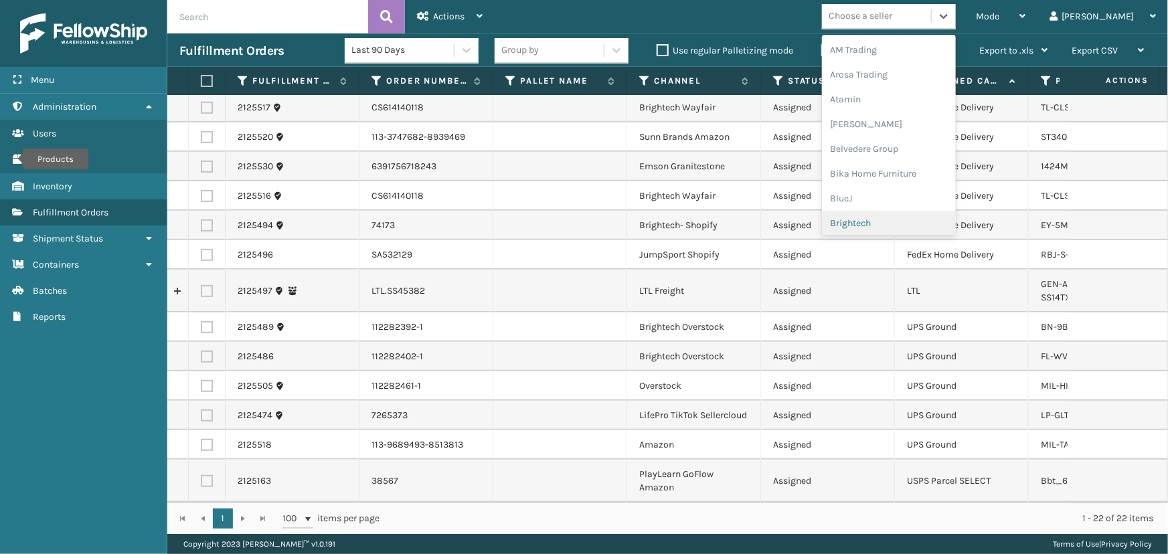
click at [932, 223] on div "Brightech" at bounding box center [889, 223] width 134 height 25
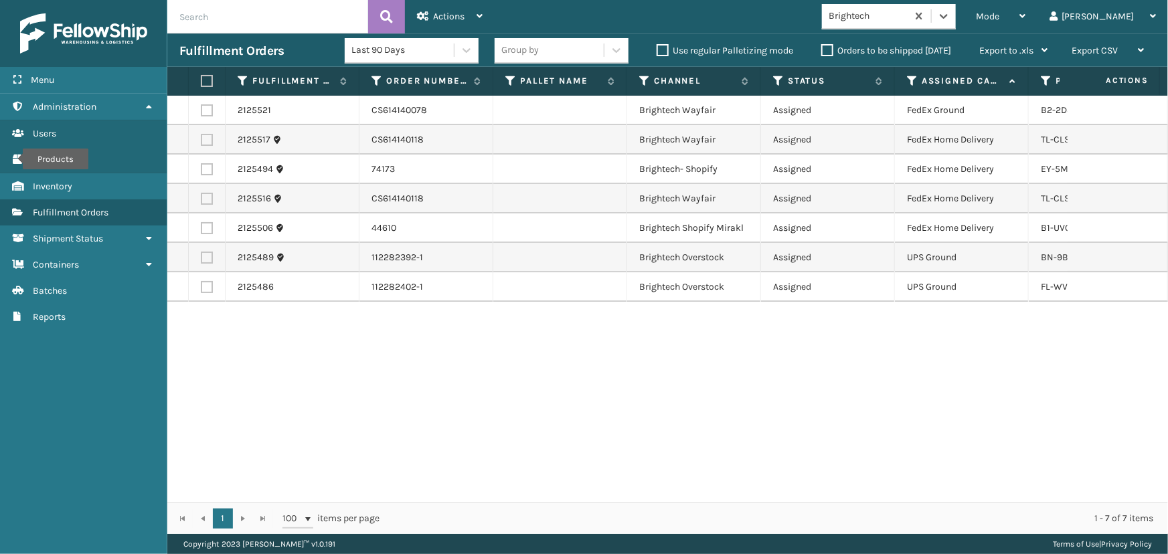
click at [206, 78] on label at bounding box center [205, 81] width 8 height 12
click at [201, 78] on input "checkbox" at bounding box center [201, 81] width 1 height 9
click at [457, 15] on span "Actions" at bounding box center [448, 16] width 31 height 11
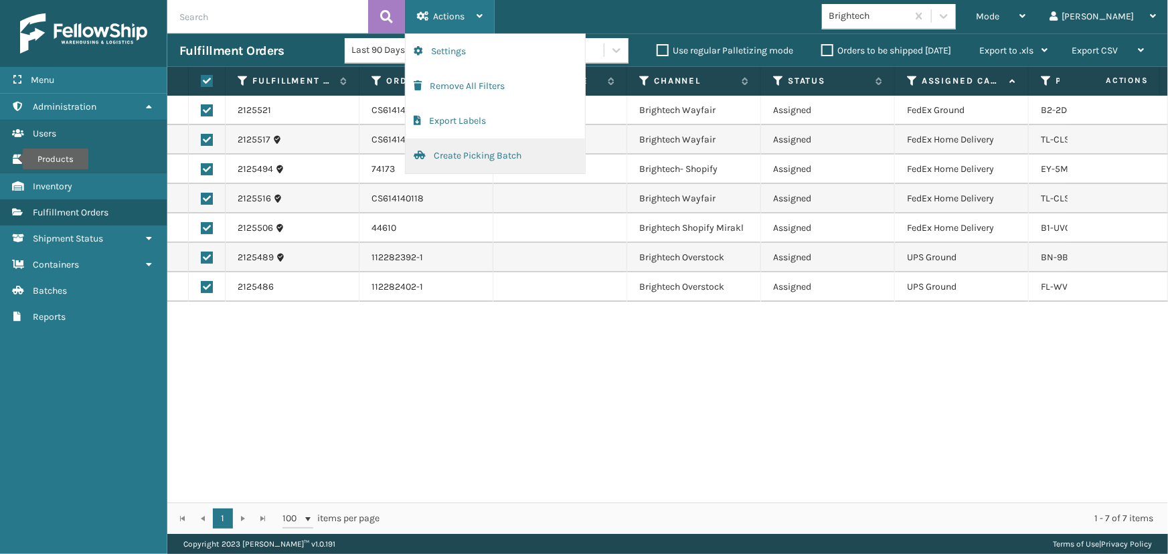
click at [465, 158] on button "Create Picking Batch" at bounding box center [495, 156] width 179 height 35
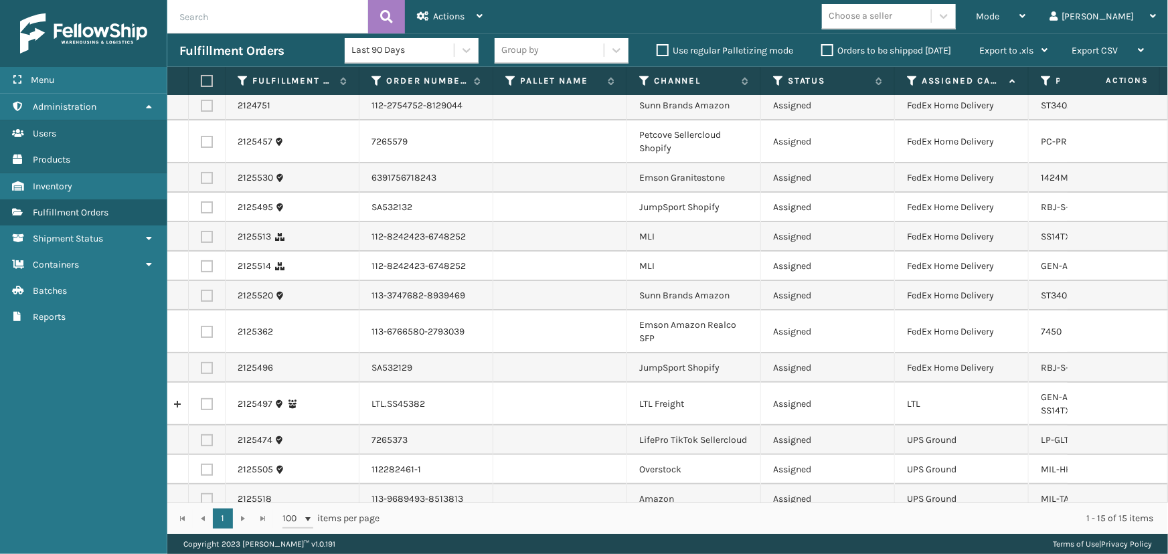
scroll to position [0, 0]
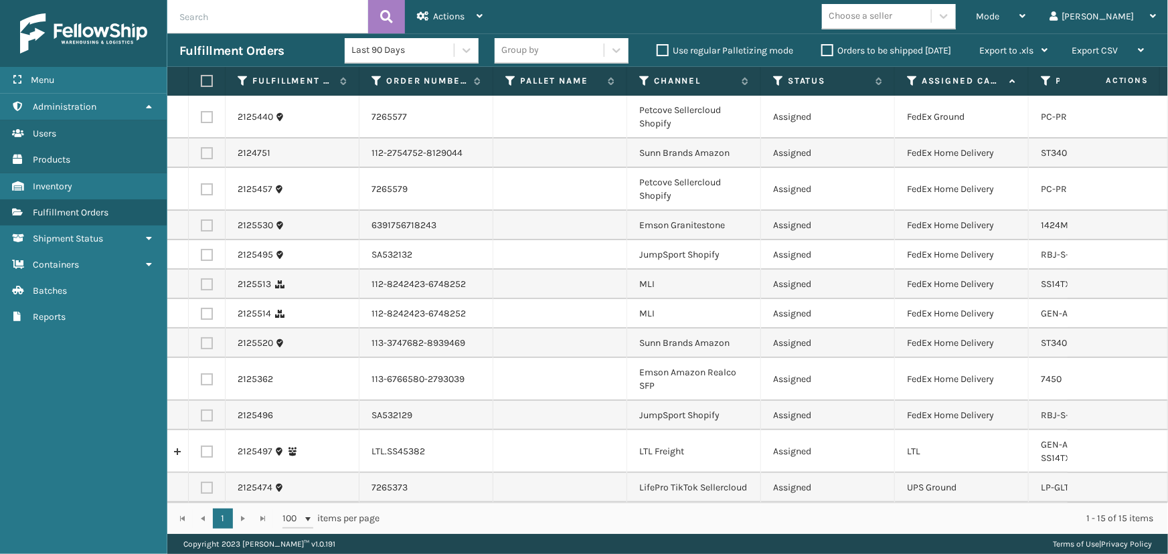
click at [208, 114] on label at bounding box center [207, 117] width 12 height 12
click at [201, 114] on input "checkbox" at bounding box center [201, 115] width 1 height 9
click at [207, 149] on label at bounding box center [207, 153] width 12 height 12
click at [201, 149] on input "checkbox" at bounding box center [201, 151] width 1 height 9
click at [207, 187] on label at bounding box center [207, 189] width 12 height 12
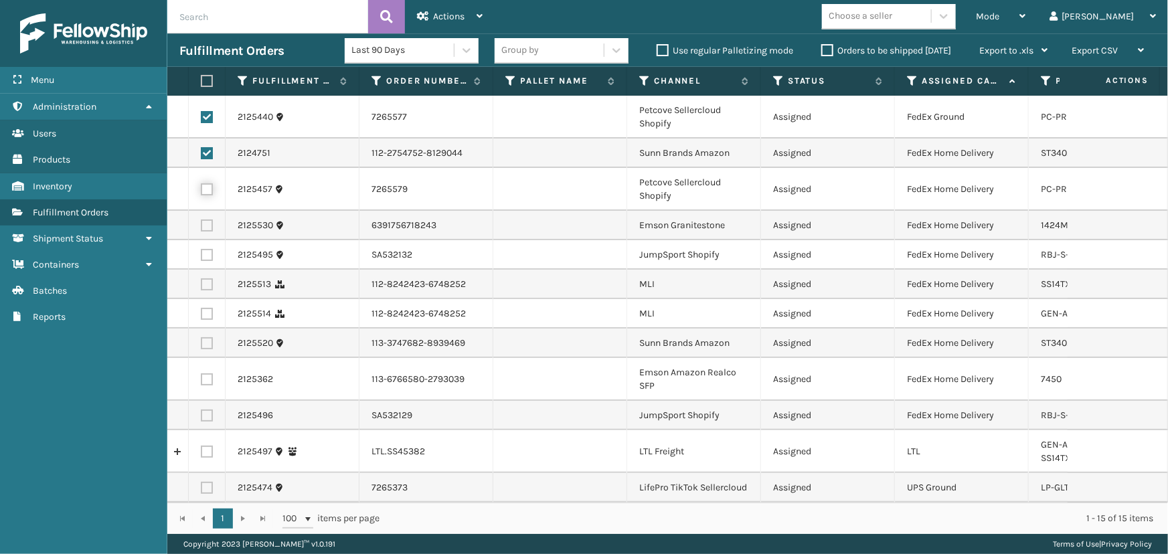
click at [201, 187] on input "checkbox" at bounding box center [201, 187] width 1 height 9
click at [206, 228] on label at bounding box center [207, 226] width 12 height 12
click at [201, 228] on input "checkbox" at bounding box center [201, 224] width 1 height 9
click at [208, 256] on label at bounding box center [207, 255] width 12 height 12
click at [201, 256] on input "checkbox" at bounding box center [201, 253] width 1 height 9
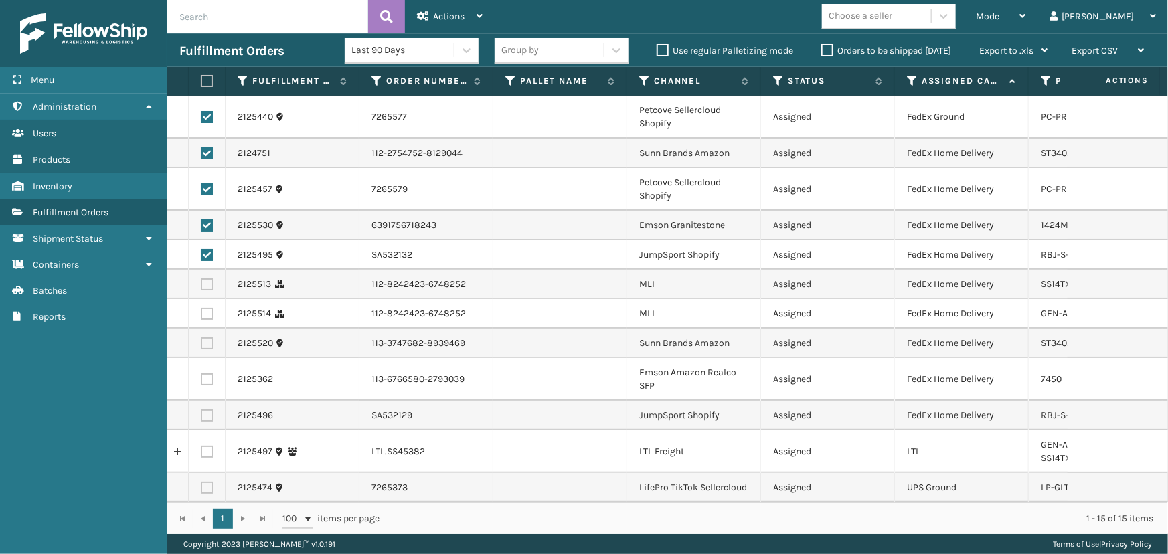
click at [203, 289] on label at bounding box center [207, 284] width 12 height 12
click at [201, 287] on input "checkbox" at bounding box center [201, 282] width 1 height 9
click at [208, 313] on label at bounding box center [207, 314] width 12 height 12
click at [201, 313] on input "checkbox" at bounding box center [201, 312] width 1 height 9
click at [208, 345] on label at bounding box center [207, 343] width 12 height 12
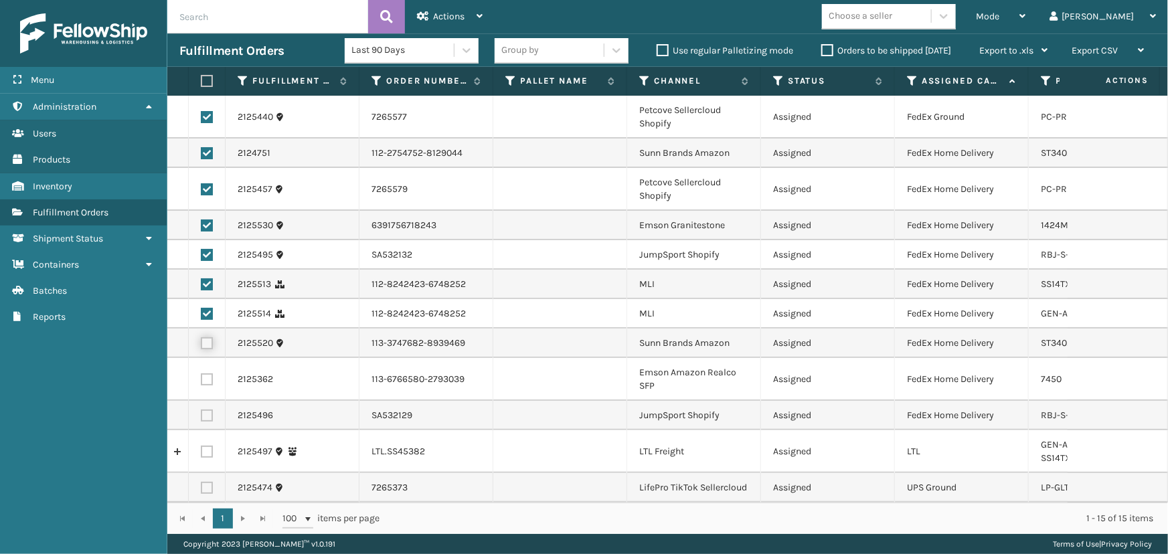
click at [201, 345] on input "checkbox" at bounding box center [201, 341] width 1 height 9
click at [206, 374] on label at bounding box center [207, 380] width 12 height 12
click at [201, 374] on input "checkbox" at bounding box center [201, 378] width 1 height 9
click at [208, 412] on label at bounding box center [207, 416] width 12 height 12
click at [201, 412] on input "checkbox" at bounding box center [201, 414] width 1 height 9
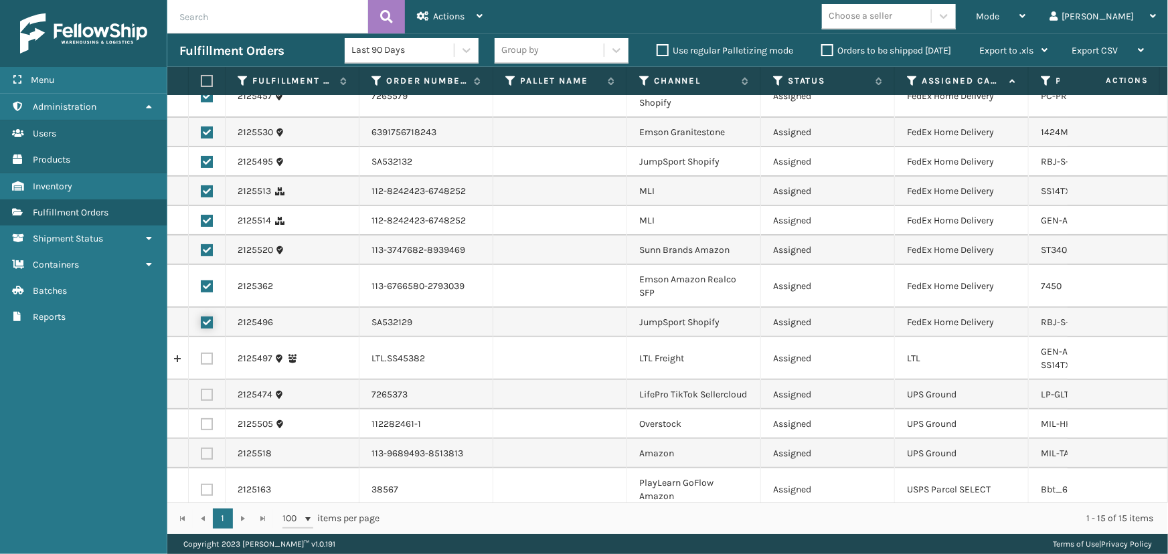
scroll to position [110, 0]
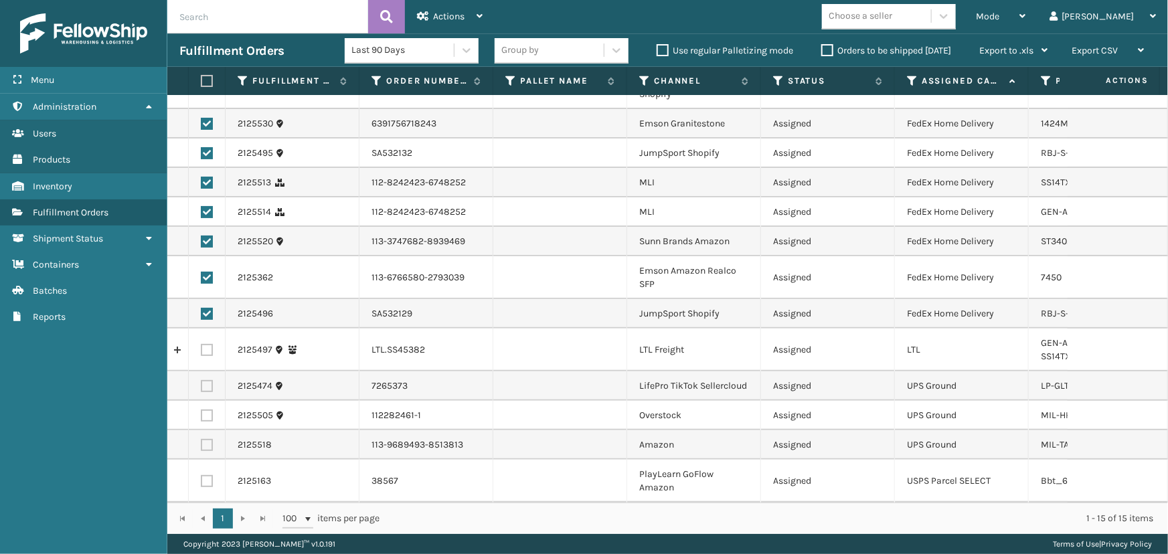
click at [834, 299] on td "Assigned" at bounding box center [828, 313] width 134 height 29
click at [432, 20] on div "Actions" at bounding box center [450, 16] width 66 height 33
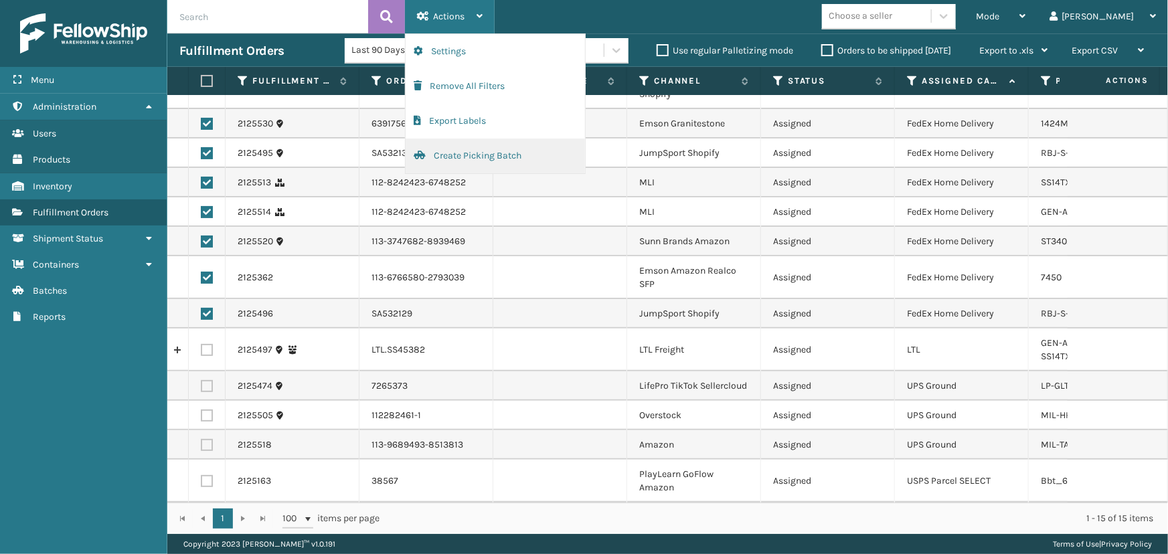
click at [453, 159] on button "Create Picking Batch" at bounding box center [495, 156] width 179 height 35
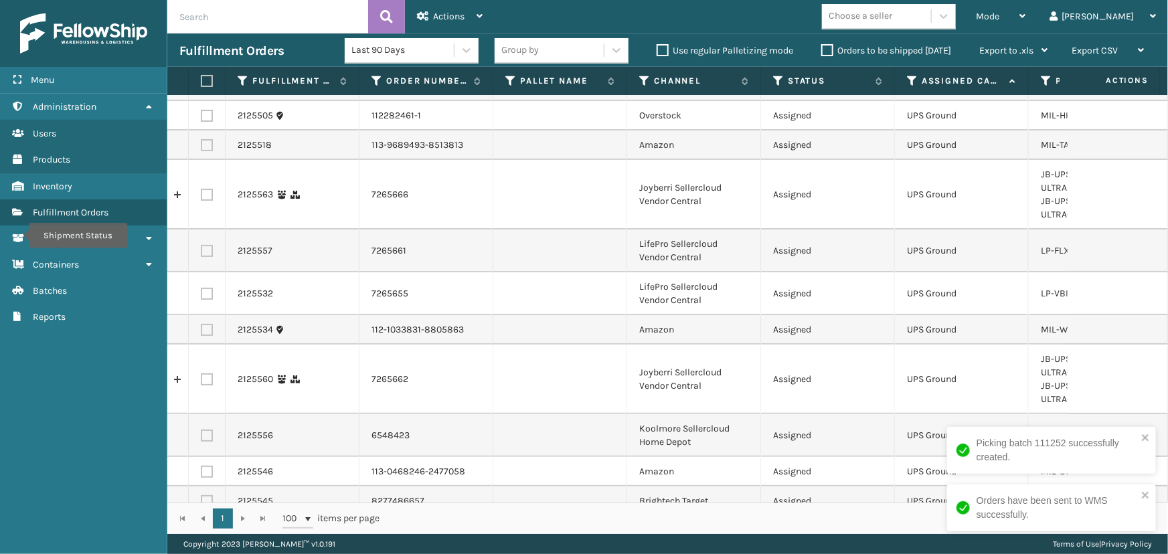
scroll to position [161, 0]
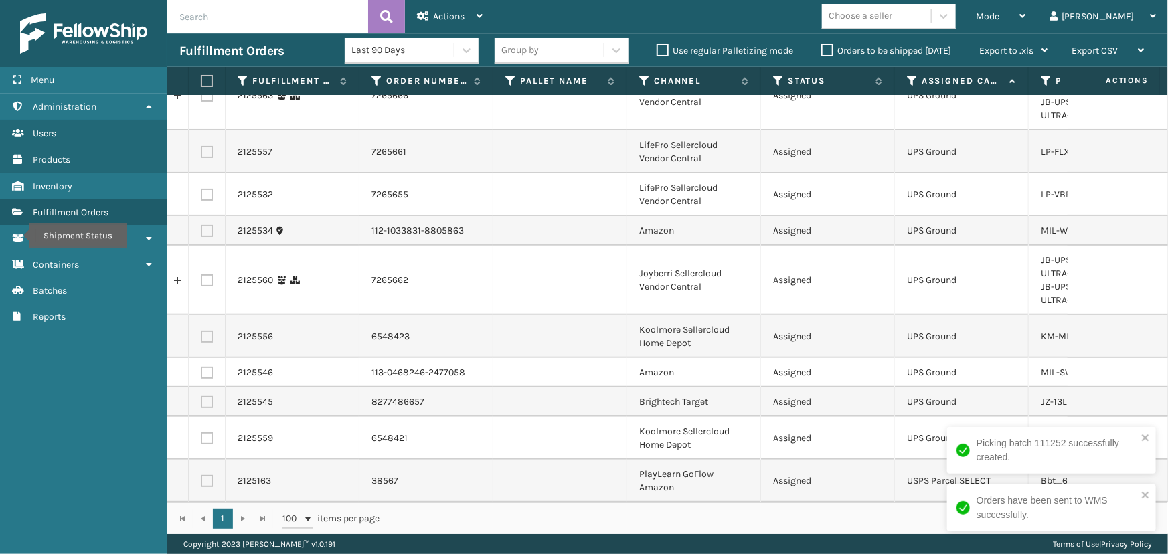
click at [931, 14] on div "Choose a seller" at bounding box center [876, 16] width 109 height 22
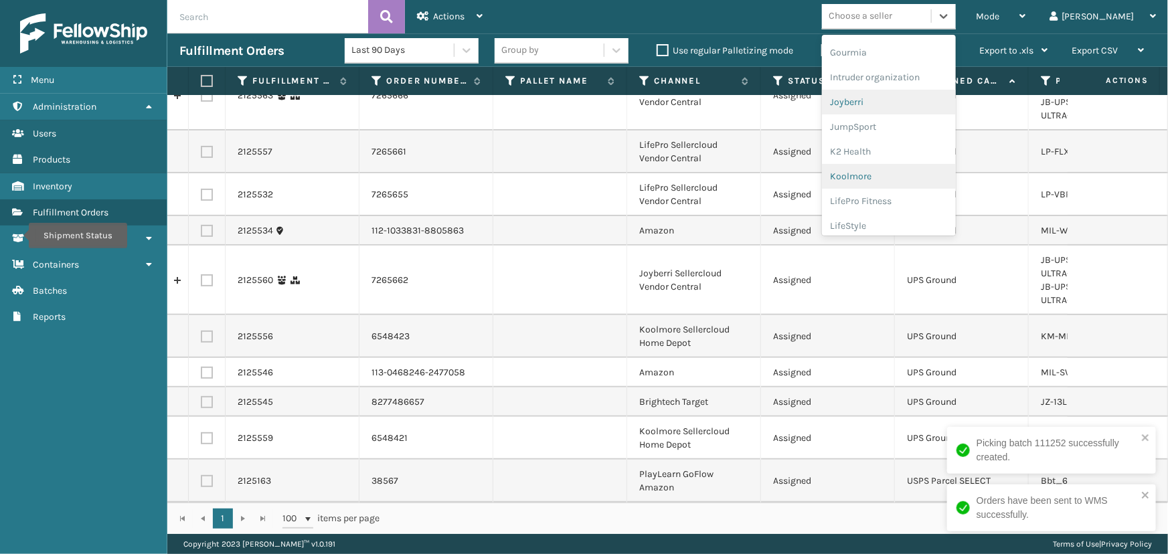
scroll to position [365, 0]
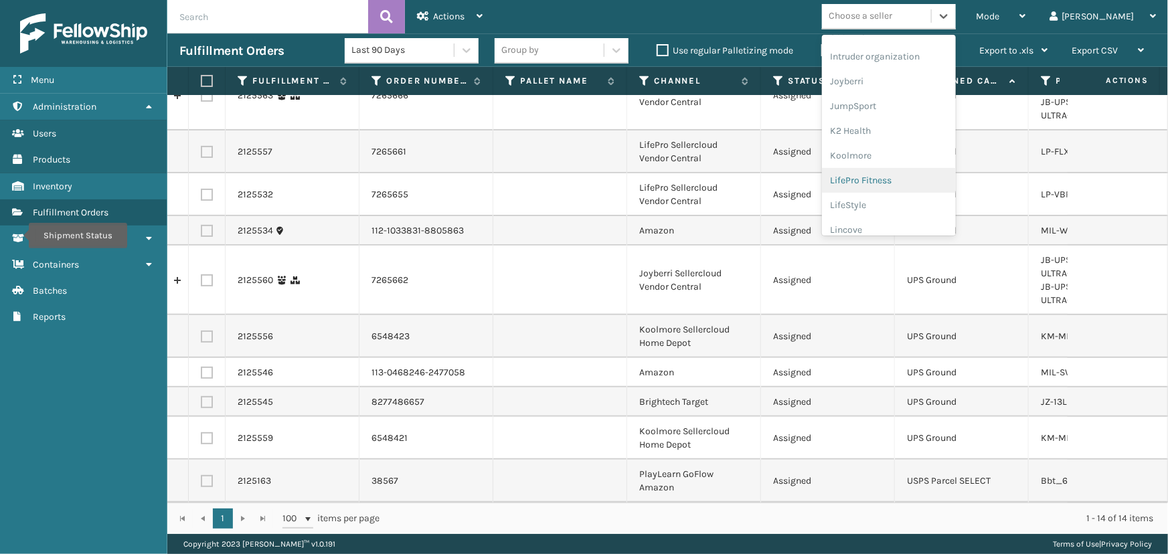
click at [922, 186] on div "LifePro Fitness" at bounding box center [889, 180] width 134 height 25
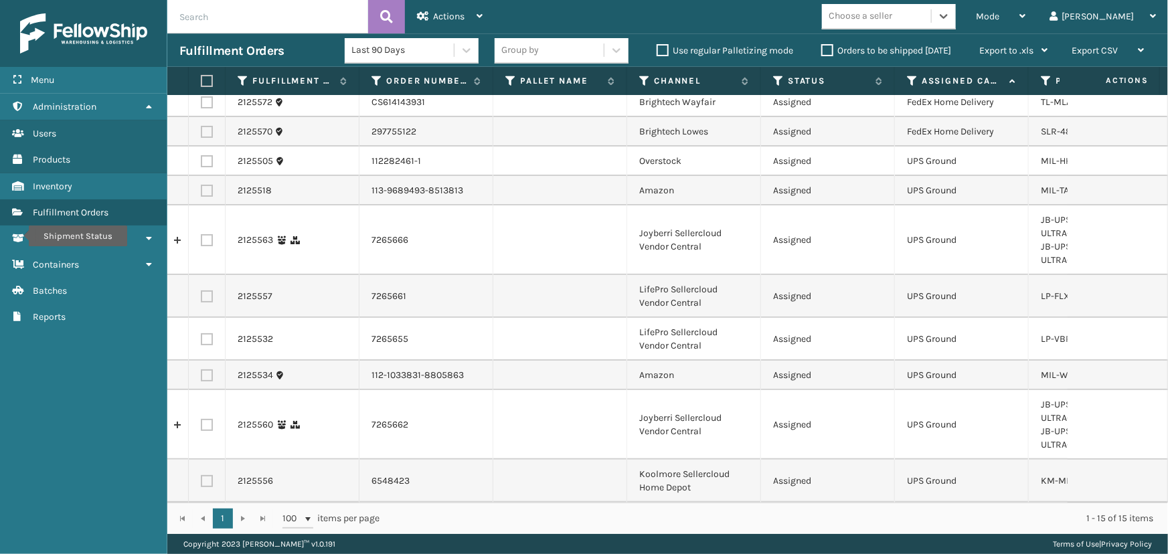
scroll to position [0, 0]
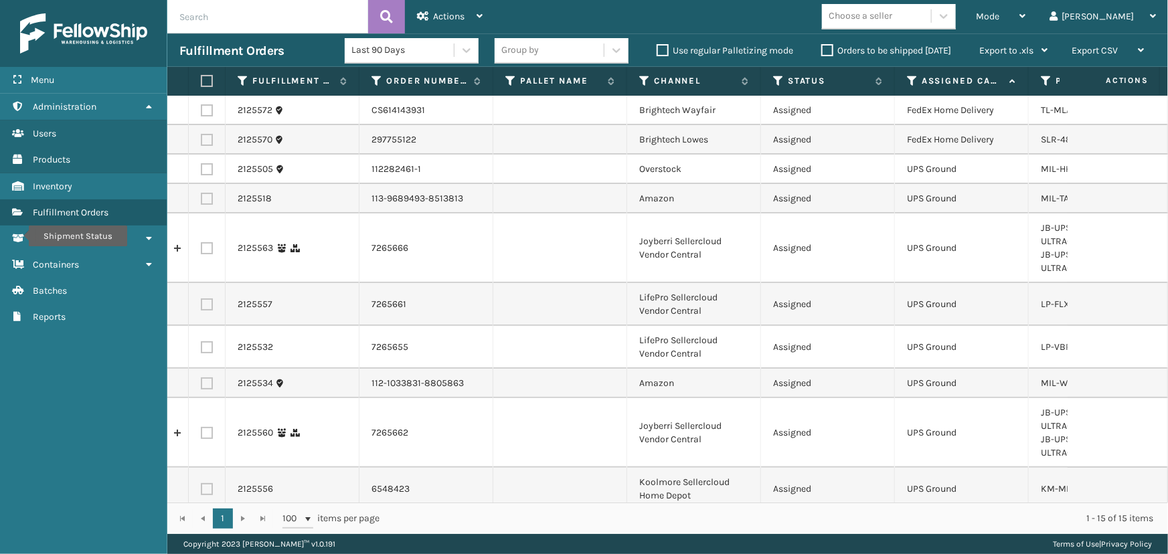
drag, startPoint x: 927, startPoint y: 1, endPoint x: 930, endPoint y: 15, distance: 14.5
click at [929, 9] on div "Mode Regular Mode Picking Mode Labeling Mode Exit Scan Mode Choose a seller [PE…" at bounding box center [831, 16] width 673 height 33
click at [892, 15] on div "Choose a seller" at bounding box center [861, 16] width 64 height 14
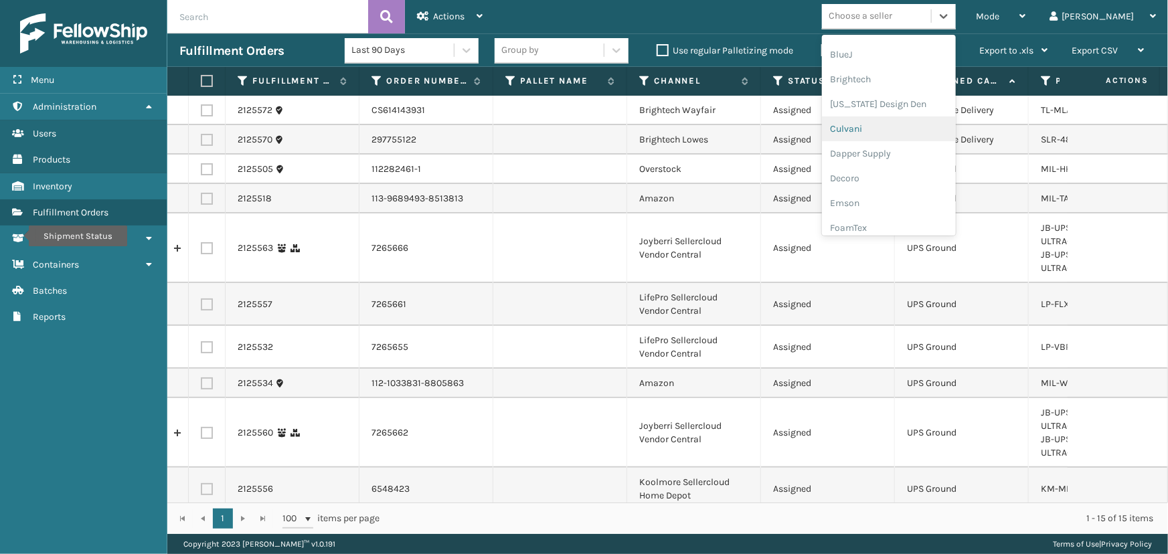
scroll to position [423, 0]
click at [888, 47] on div "JumpSport" at bounding box center [889, 47] width 134 height 25
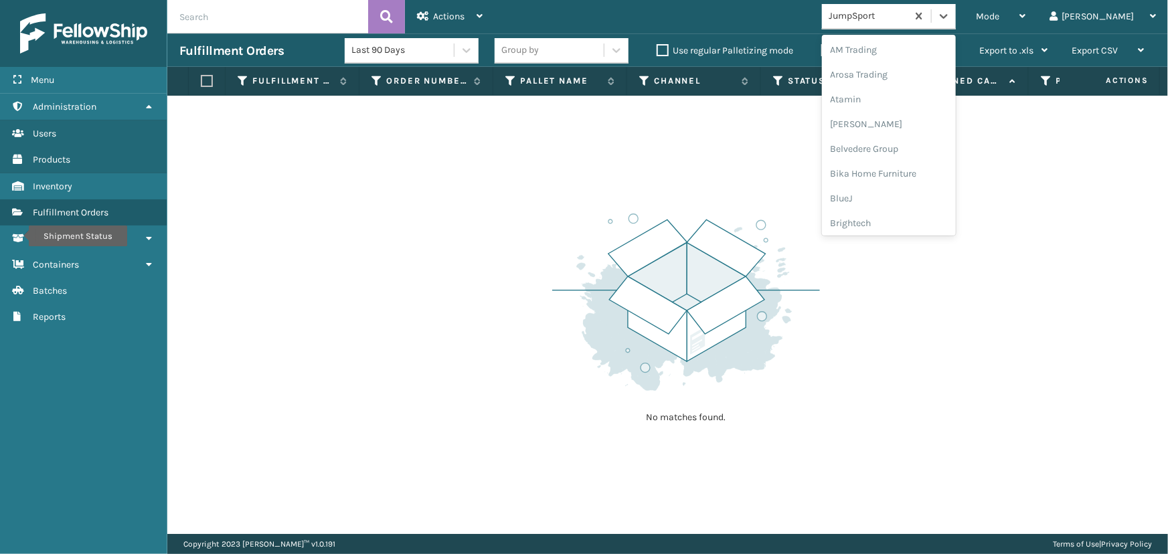
click at [908, 21] on div "JumpSport" at bounding box center [869, 16] width 80 height 14
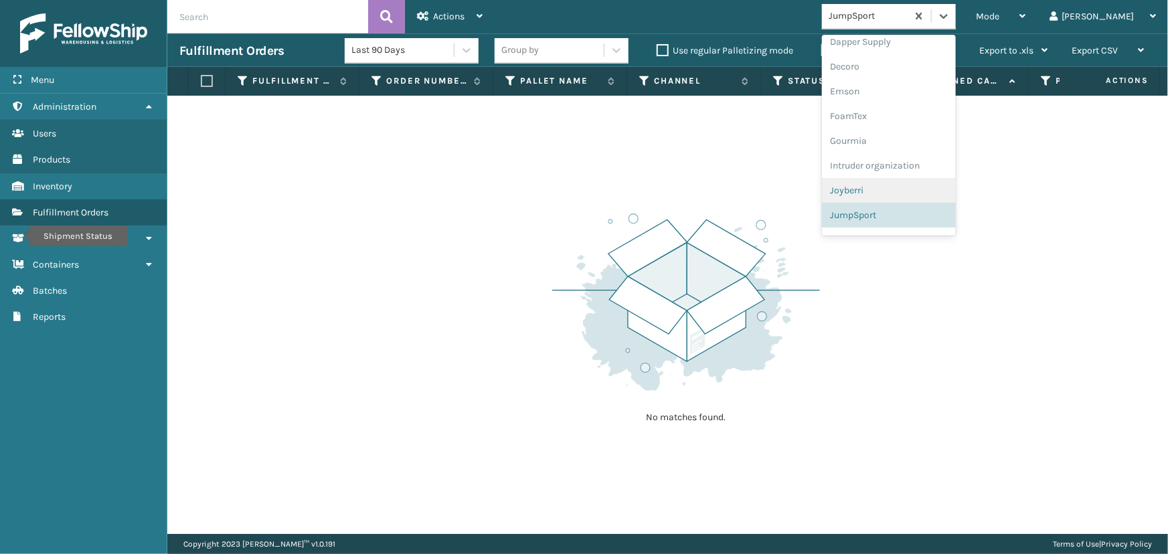
click at [938, 191] on div "Joyberri" at bounding box center [889, 190] width 134 height 25
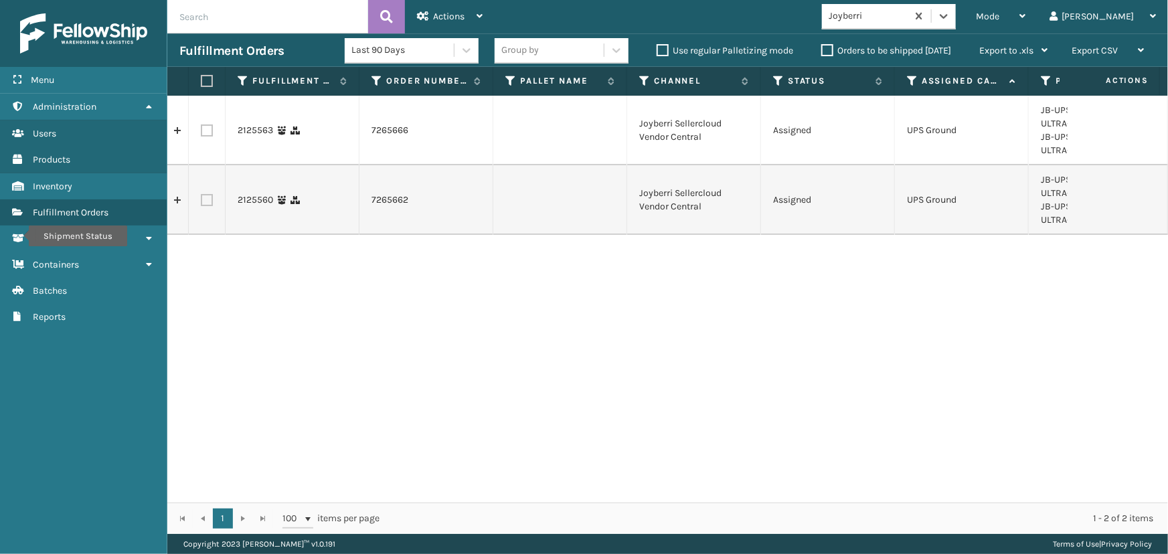
click at [208, 80] on label at bounding box center [205, 81] width 8 height 12
click at [201, 80] on input "checkbox" at bounding box center [201, 81] width 1 height 9
click at [460, 13] on span "Actions" at bounding box center [448, 16] width 31 height 11
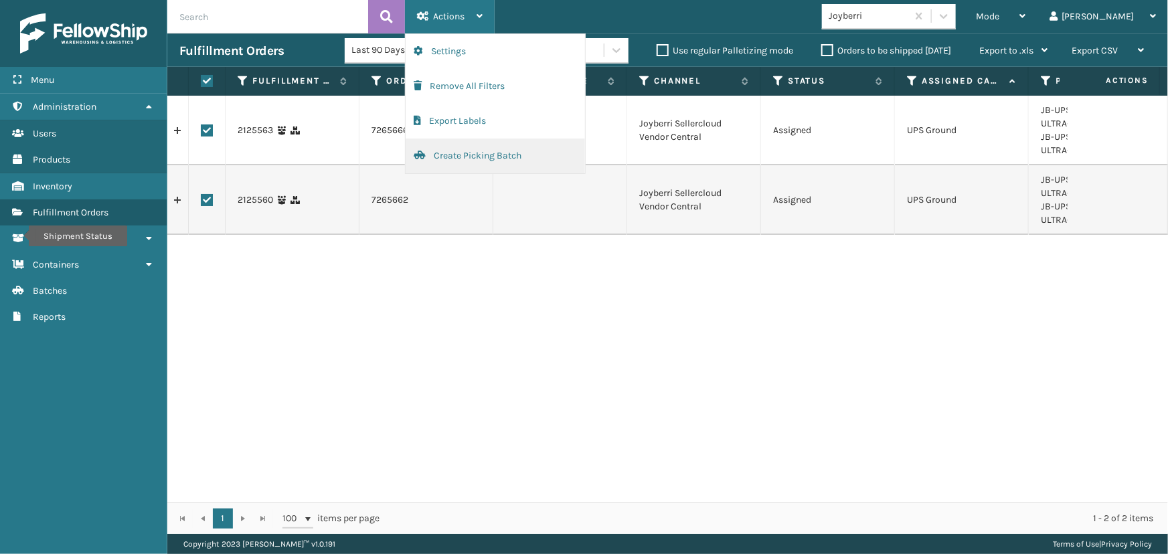
click at [474, 153] on button "Create Picking Batch" at bounding box center [495, 156] width 179 height 35
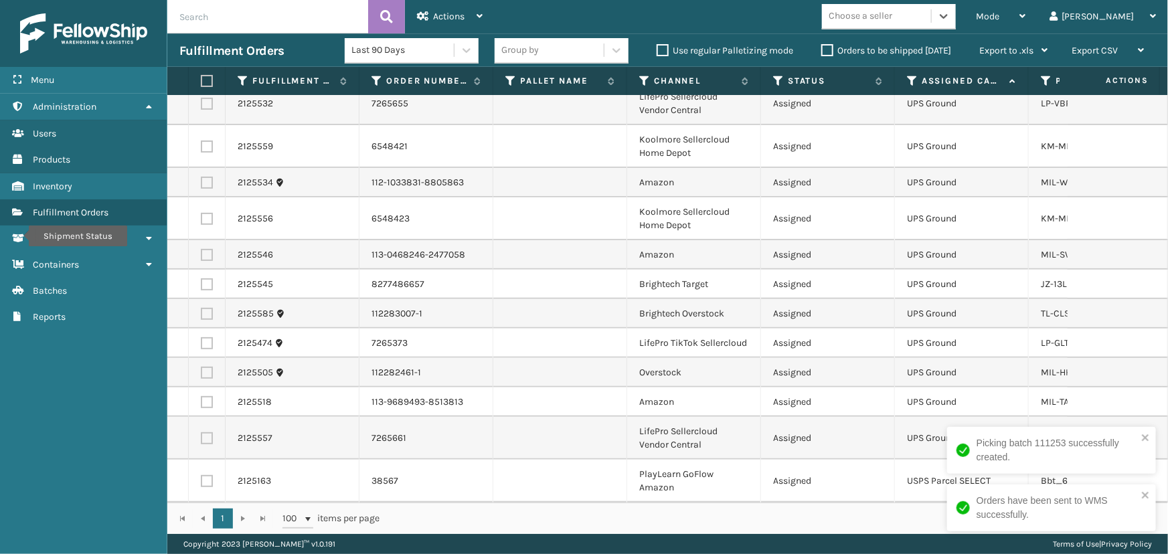
scroll to position [0, 0]
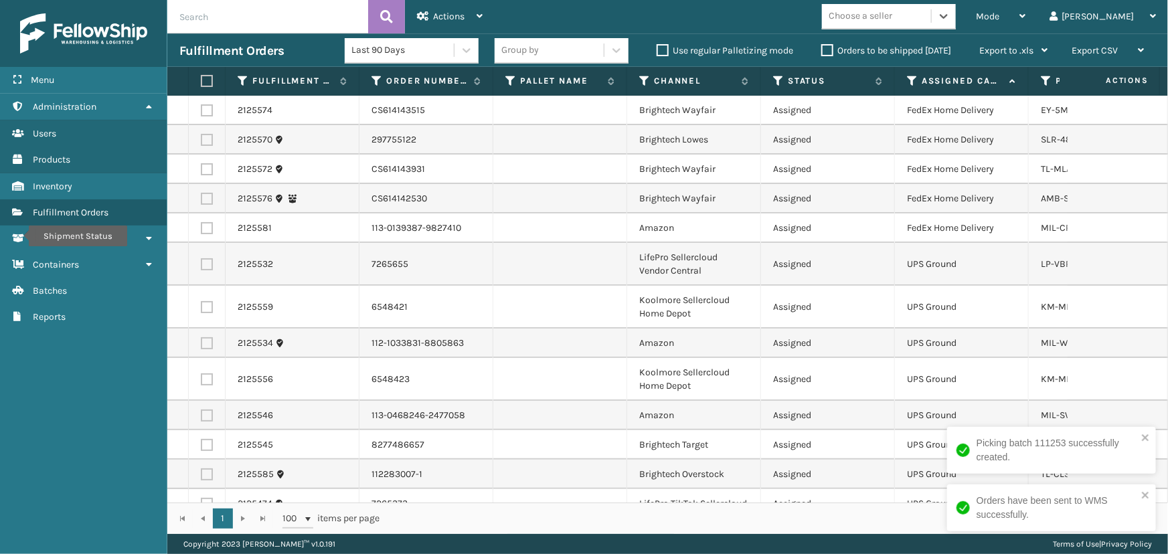
click at [934, 35] on div "Last 90 Days Group by Use regular Palletizing mode Orders to be shipped [DATE] …" at bounding box center [702, 50] width 715 height 33
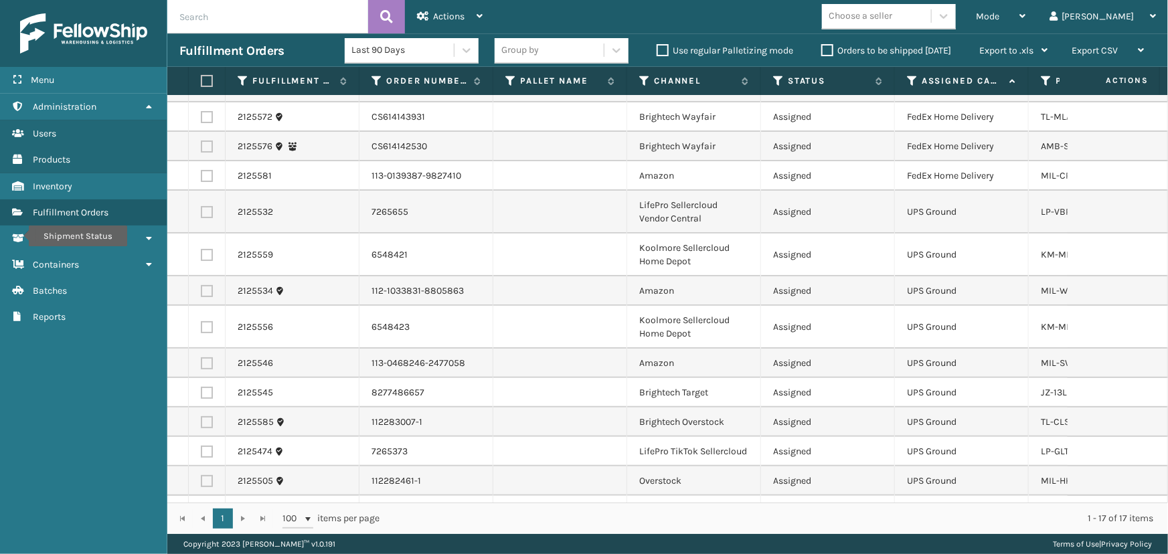
scroll to position [47, 0]
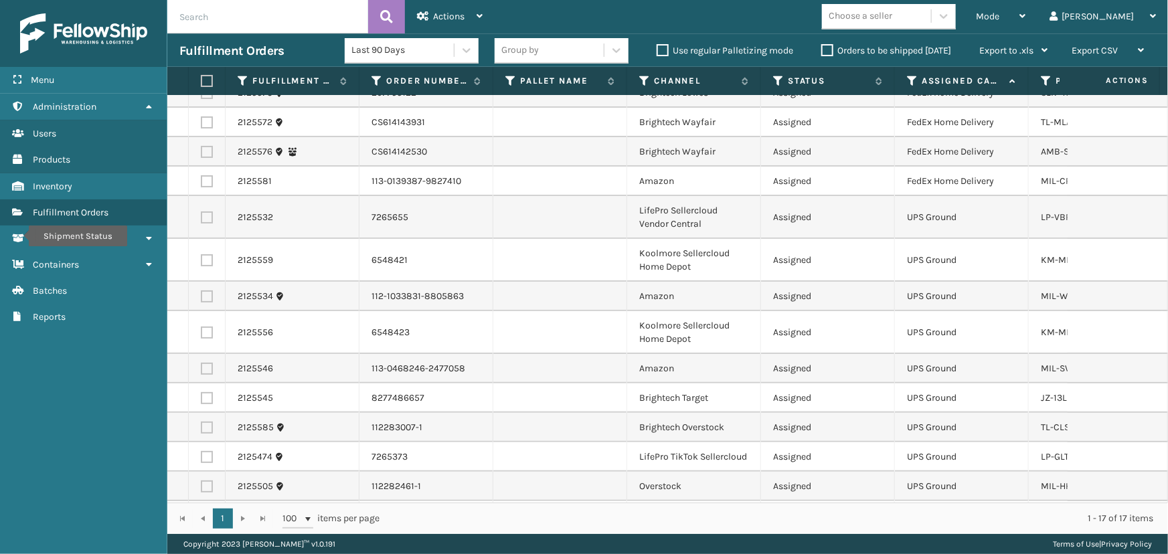
click at [892, 23] on div "Choose a seller" at bounding box center [861, 16] width 64 height 14
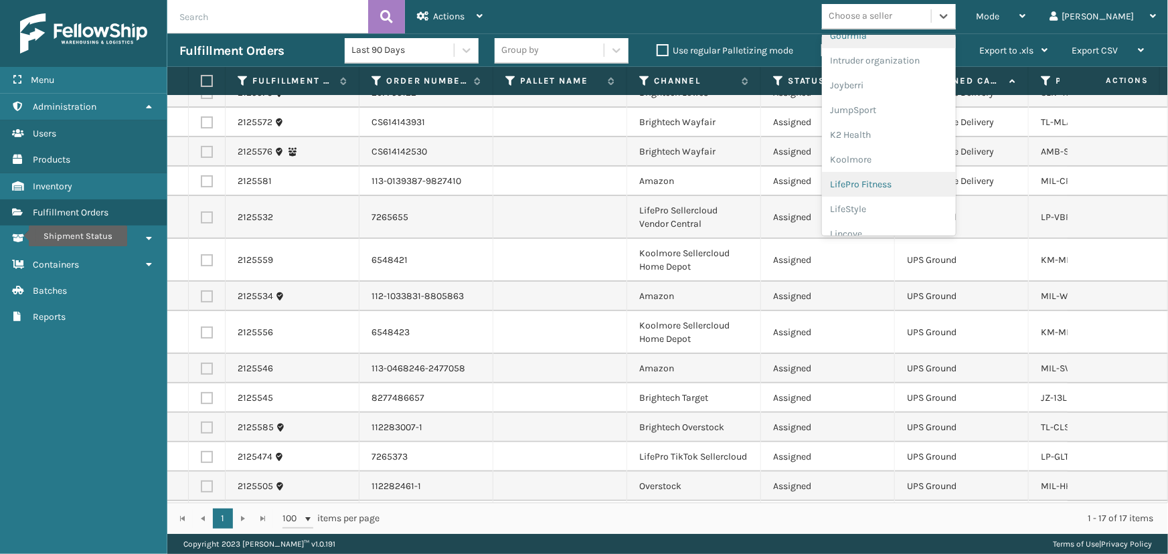
scroll to position [423, 0]
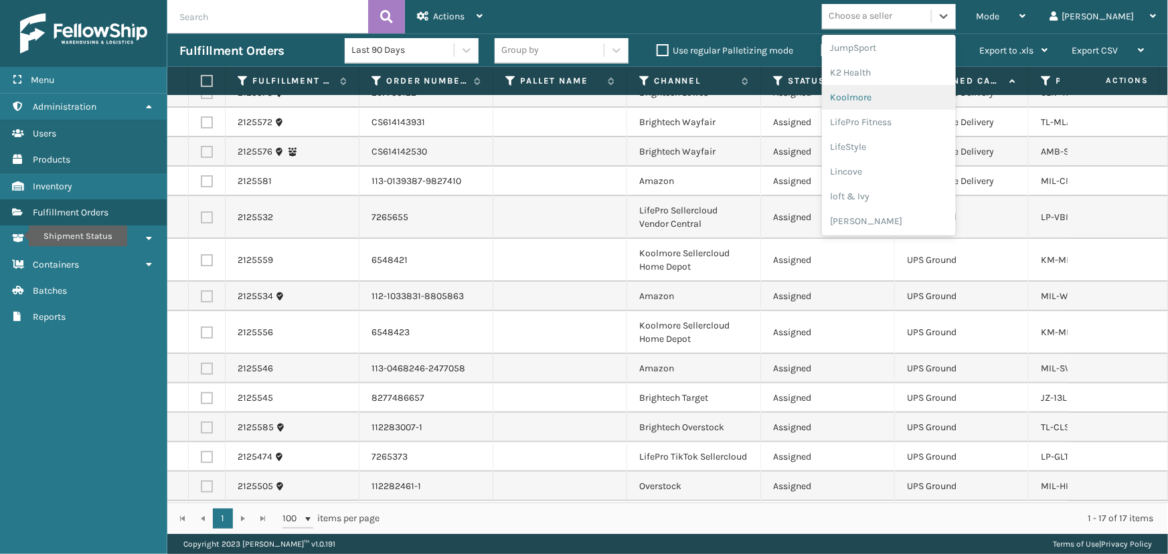
click at [924, 91] on div "Koolmore" at bounding box center [889, 97] width 134 height 25
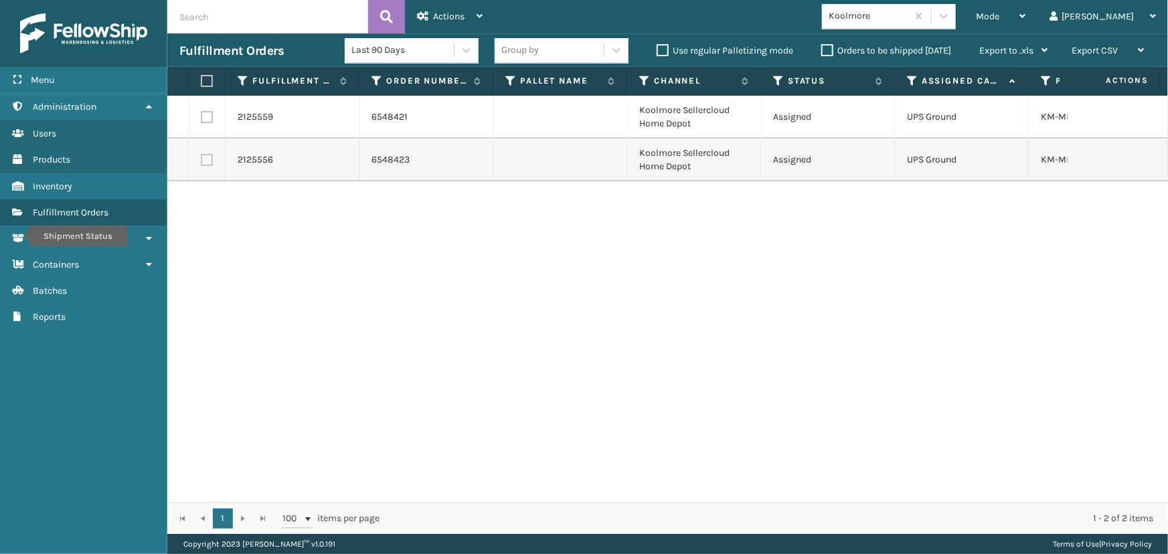
click at [207, 80] on label at bounding box center [205, 81] width 8 height 12
click at [201, 80] on input "checkbox" at bounding box center [201, 81] width 1 height 9
click at [467, 16] on div "Actions" at bounding box center [450, 16] width 66 height 33
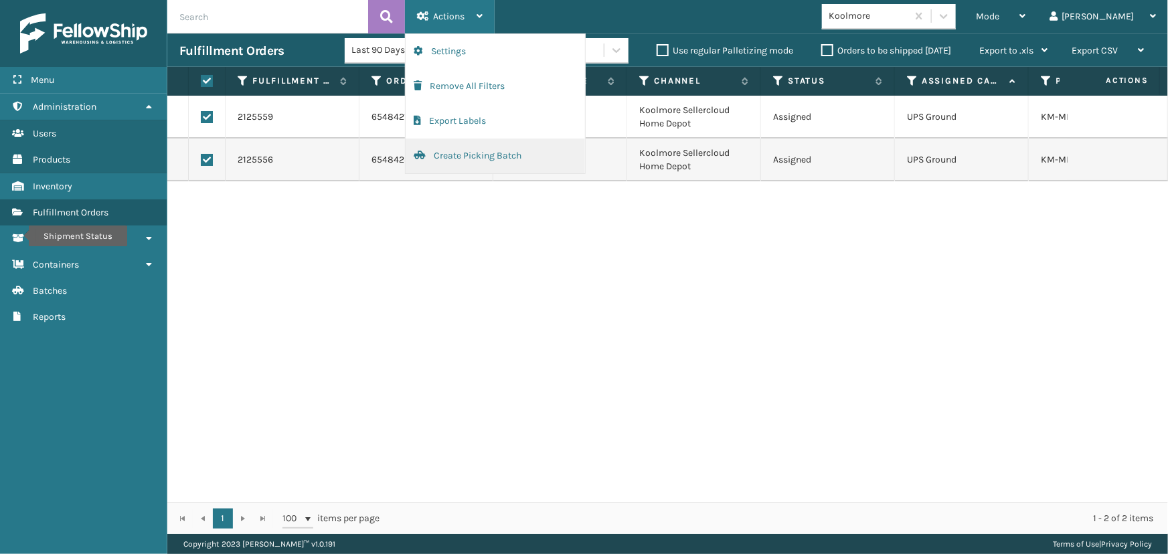
click at [491, 162] on button "Create Picking Batch" at bounding box center [495, 156] width 179 height 35
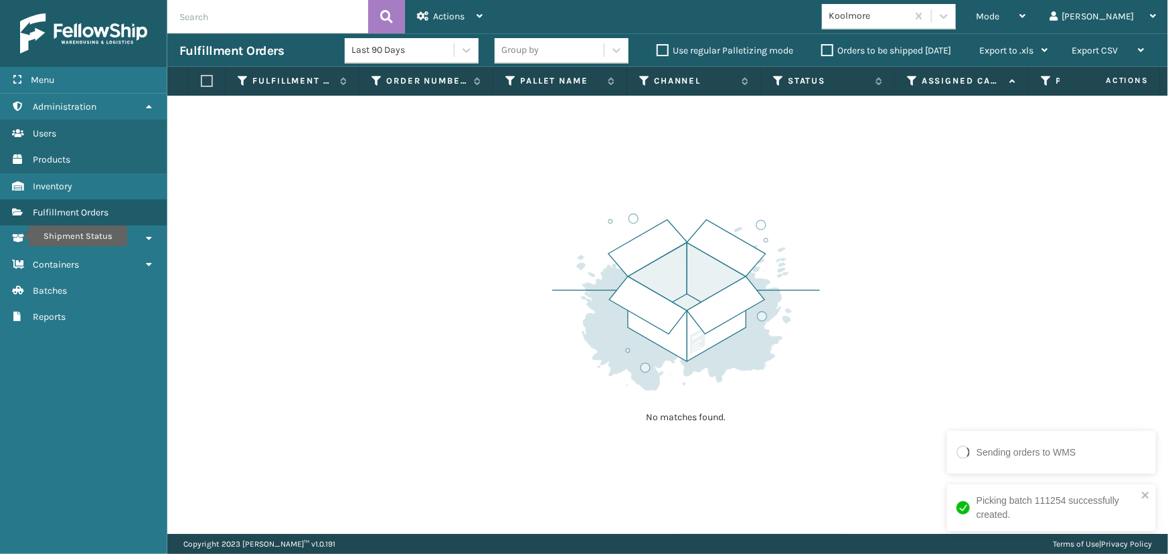
click at [908, 21] on div "Koolmore" at bounding box center [869, 16] width 80 height 14
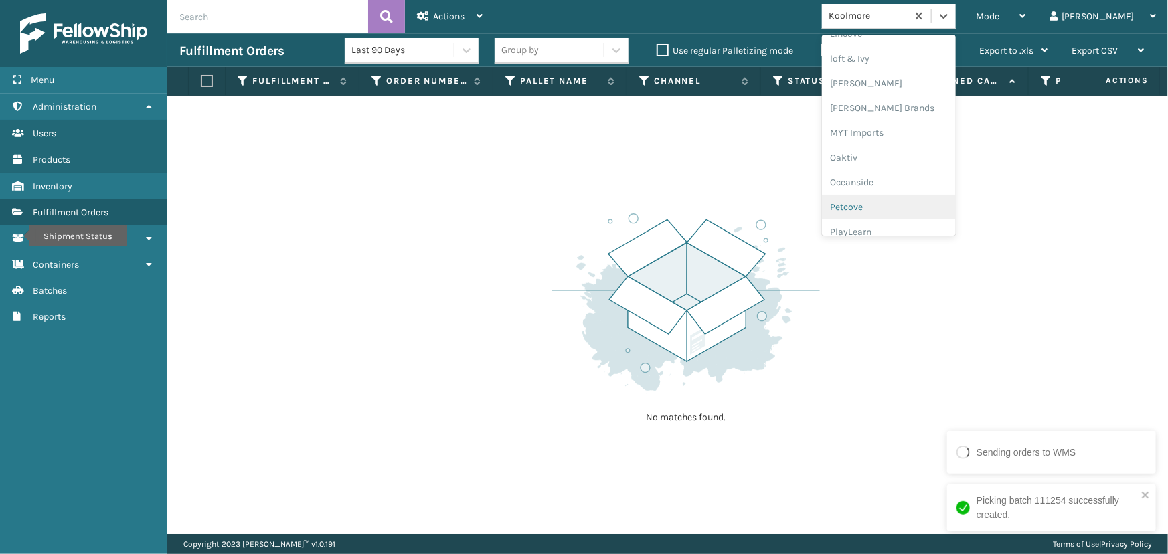
scroll to position [606, 0]
click at [914, 59] on div "[PERSON_NAME] Brands" at bounding box center [889, 63] width 134 height 25
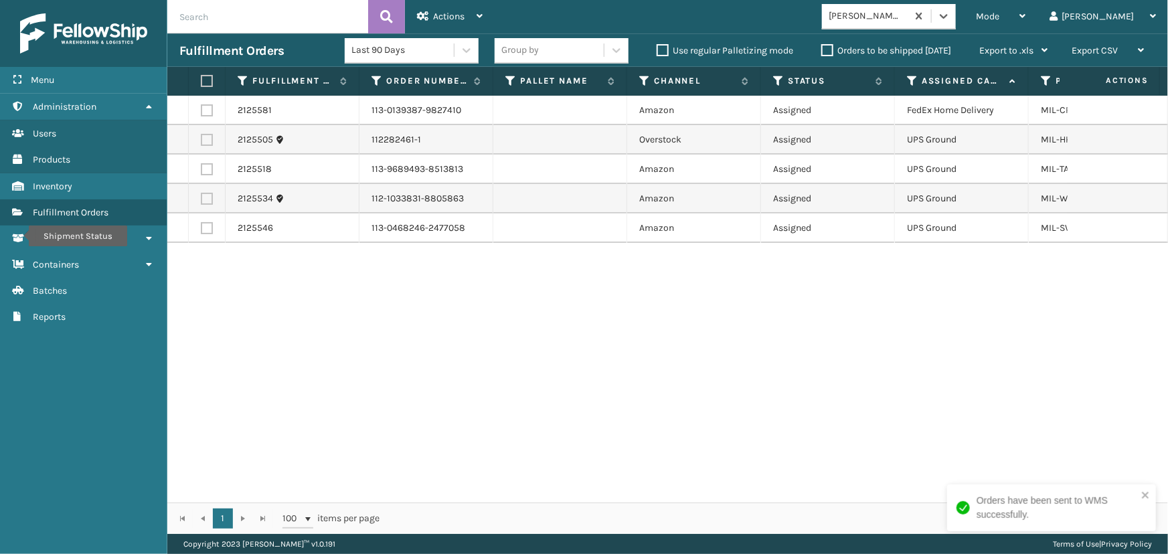
click at [203, 76] on th at bounding box center [207, 81] width 37 height 29
click at [206, 78] on label at bounding box center [205, 81] width 8 height 12
click at [201, 78] on input "checkbox" at bounding box center [201, 81] width 1 height 9
click at [426, 19] on icon at bounding box center [423, 15] width 12 height 9
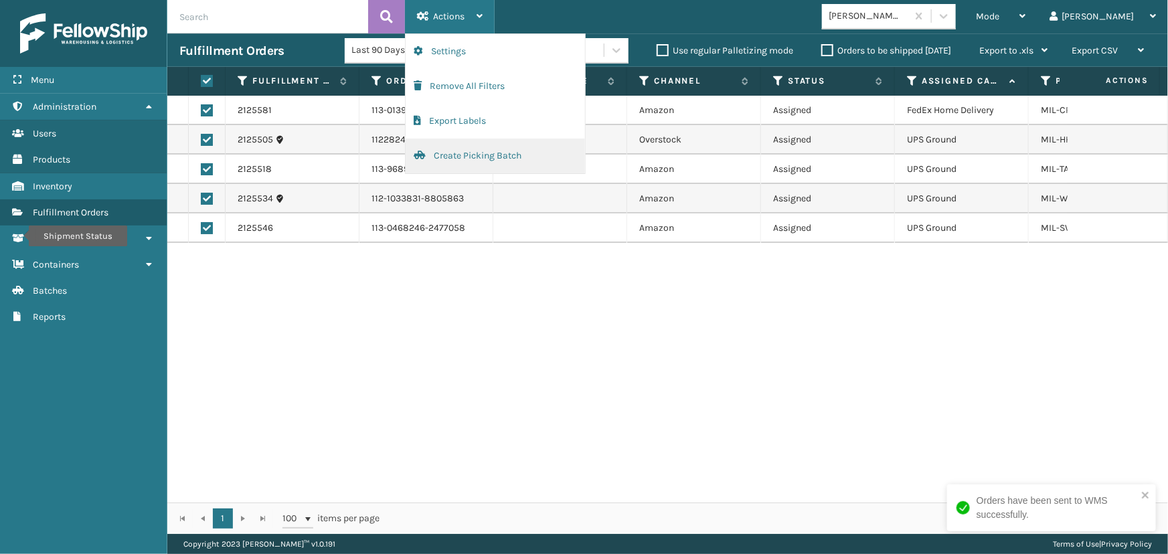
click at [455, 167] on button "Create Picking Batch" at bounding box center [495, 156] width 179 height 35
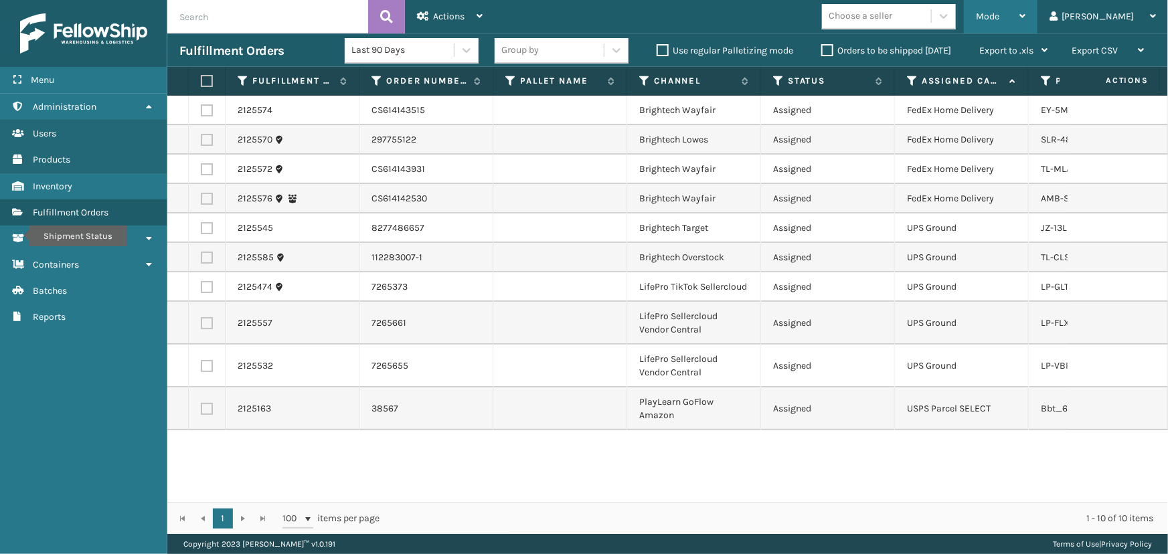
click at [1026, 11] on div "Mode" at bounding box center [1001, 16] width 50 height 33
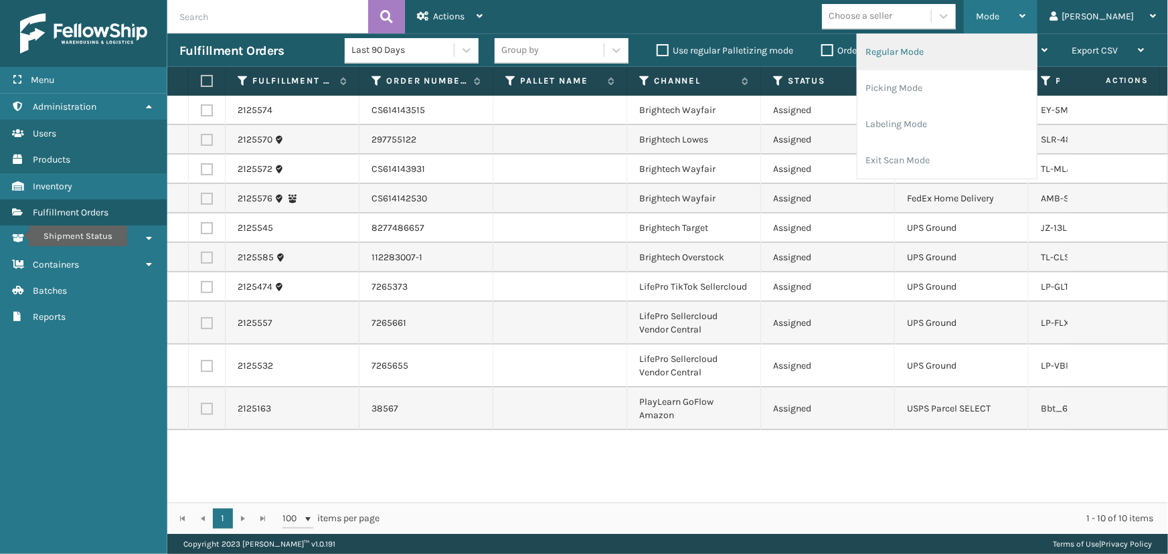
click at [943, 58] on li "Regular Mode" at bounding box center [947, 52] width 179 height 36
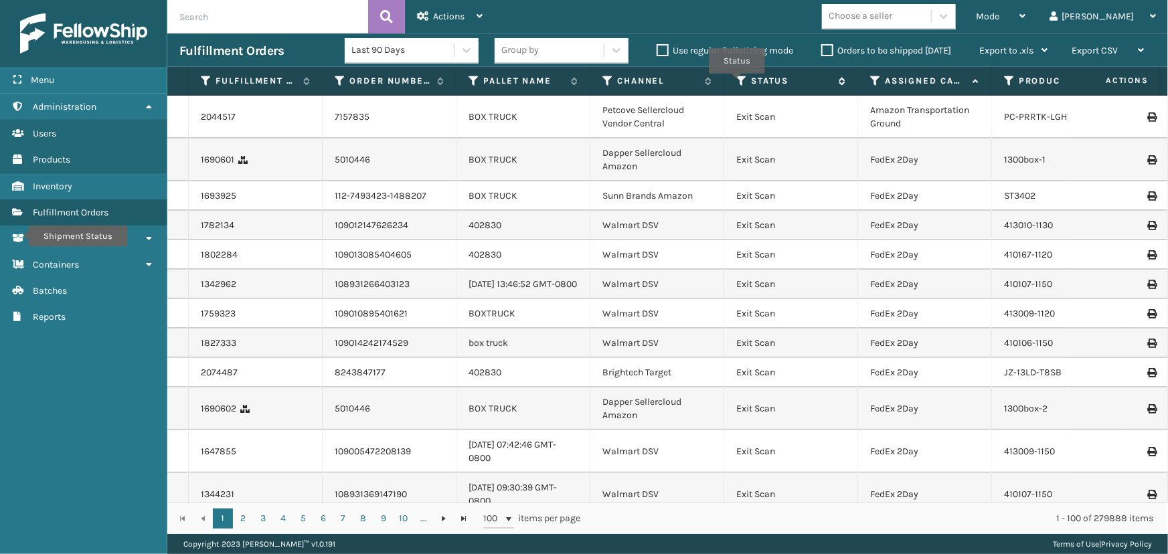
click at [737, 83] on icon at bounding box center [741, 81] width 11 height 12
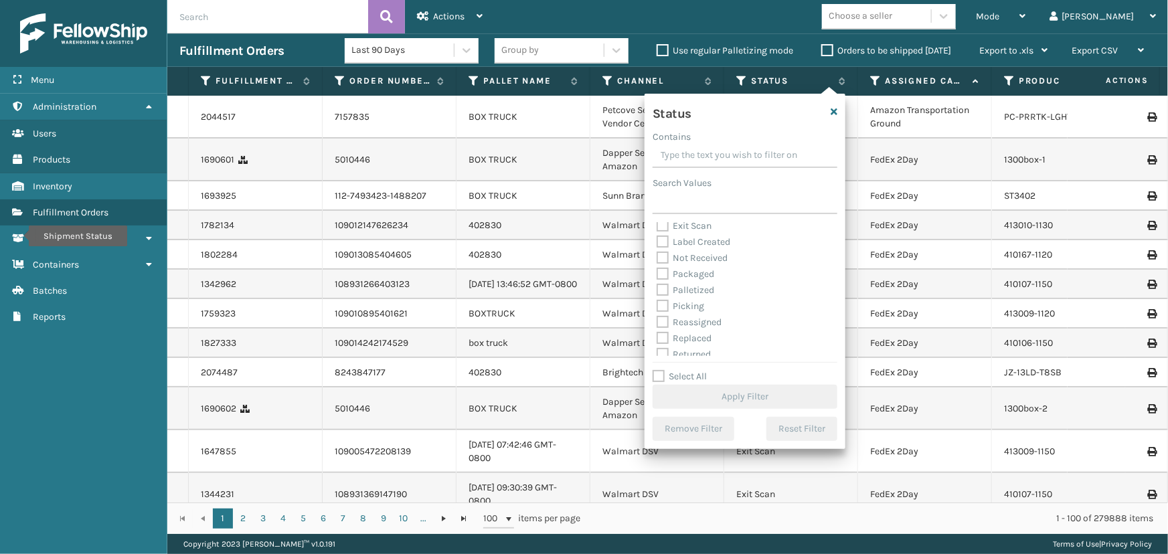
scroll to position [60, 0]
click at [695, 301] on label "Picking" at bounding box center [681, 298] width 48 height 11
click at [657, 299] on input "Picking" at bounding box center [657, 295] width 1 height 9
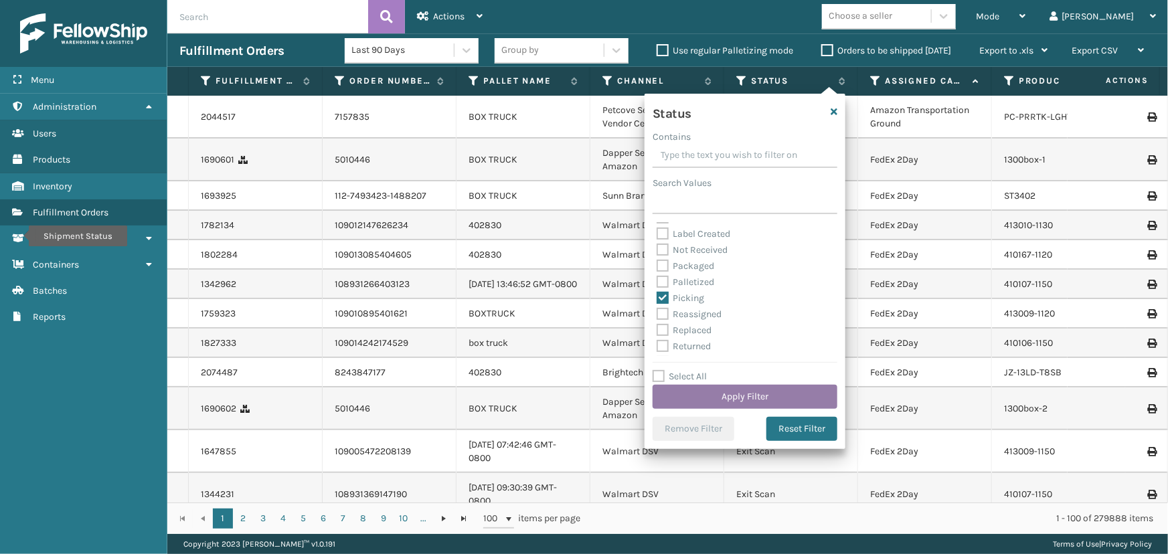
click at [722, 394] on button "Apply Filter" at bounding box center [745, 397] width 185 height 24
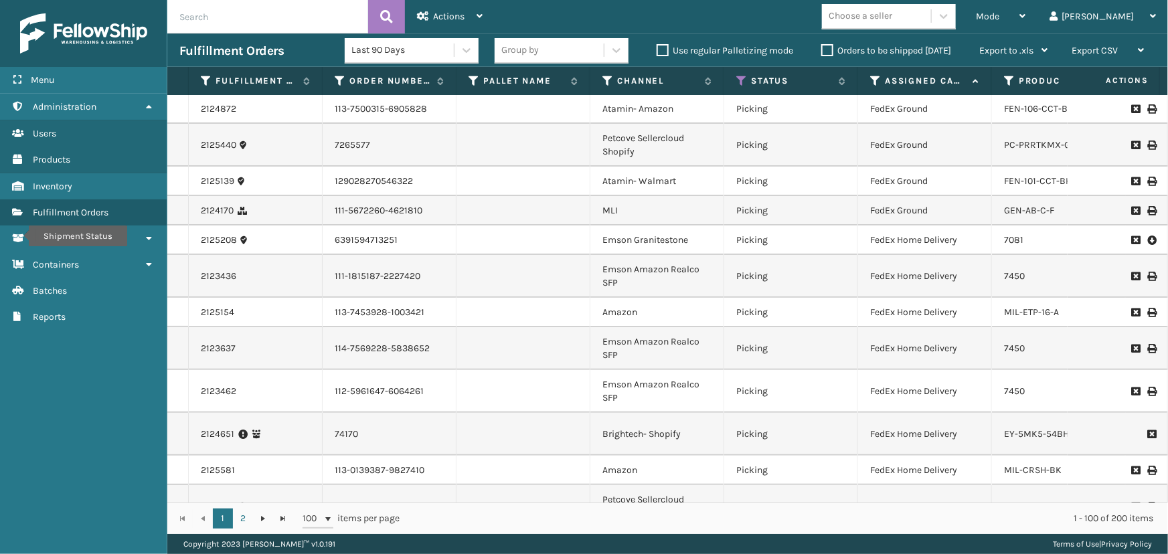
click at [892, 19] on div "Choose a seller" at bounding box center [861, 16] width 64 height 14
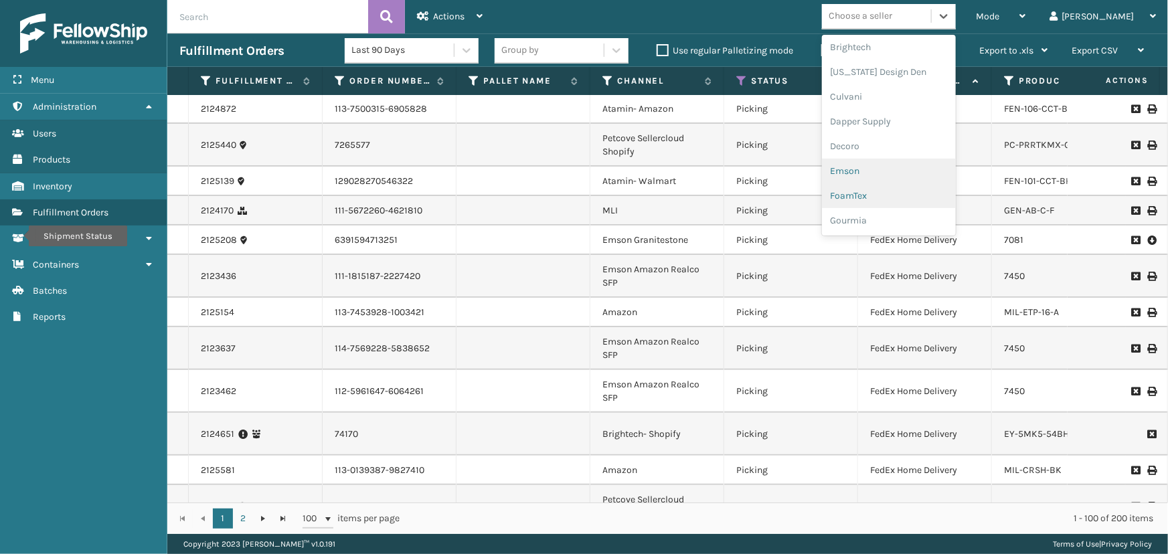
scroll to position [182, 0]
click at [895, 160] on div "Emson" at bounding box center [889, 165] width 134 height 25
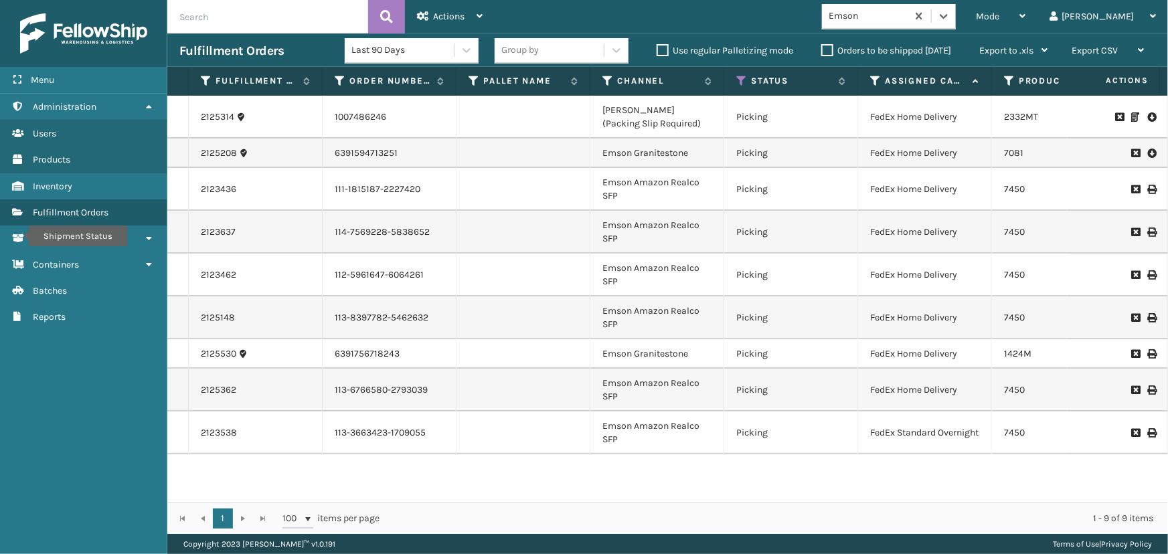
click at [538, 47] on div "Group by" at bounding box center [549, 50] width 109 height 22
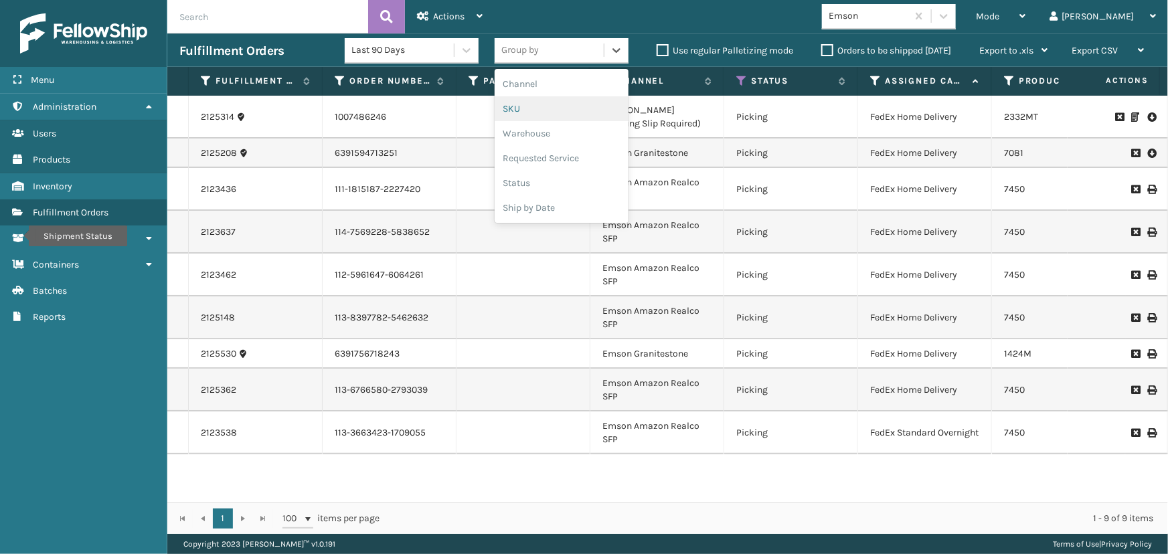
click at [531, 102] on div "SKU" at bounding box center [562, 108] width 134 height 25
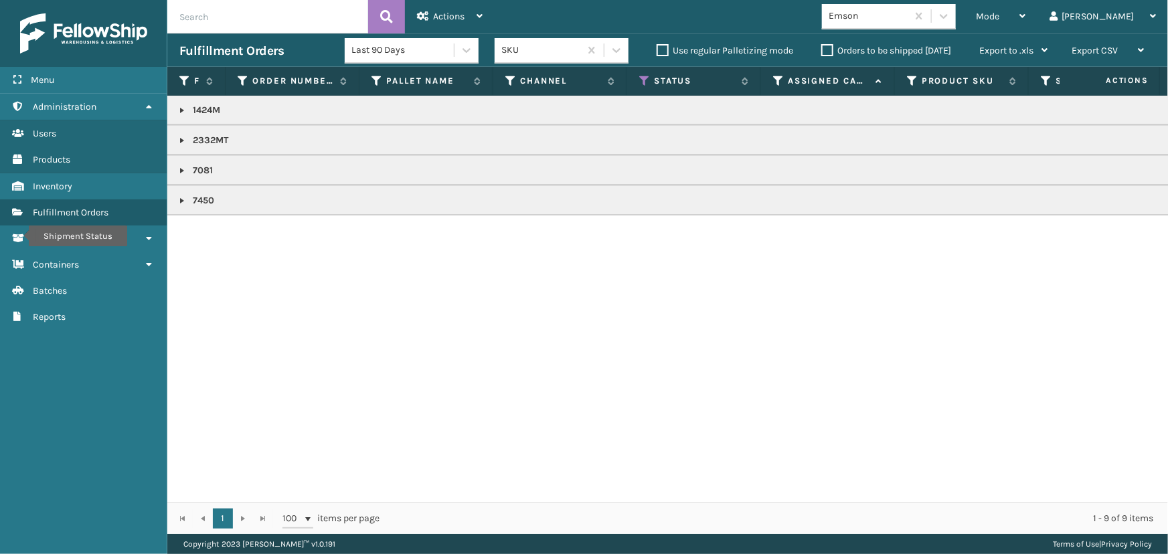
click at [182, 197] on link at bounding box center [182, 200] width 11 height 11
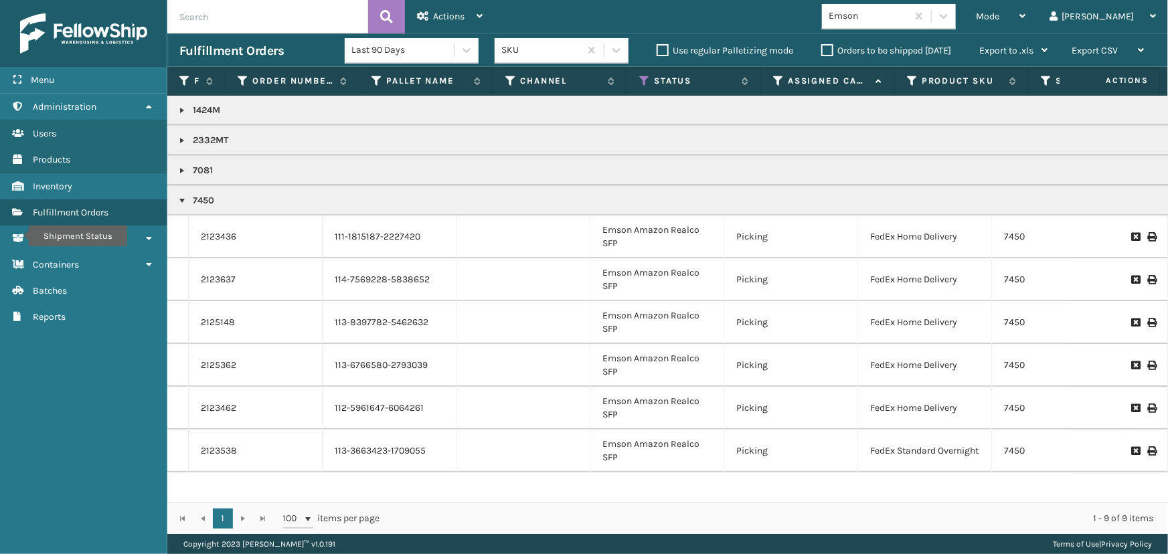
click at [315, 426] on td "2123462" at bounding box center [256, 408] width 134 height 43
drag, startPoint x: 191, startPoint y: 228, endPoint x: 214, endPoint y: 224, distance: 23.8
click at [191, 228] on td "2123436" at bounding box center [256, 237] width 134 height 43
click at [641, 80] on icon at bounding box center [644, 81] width 11 height 12
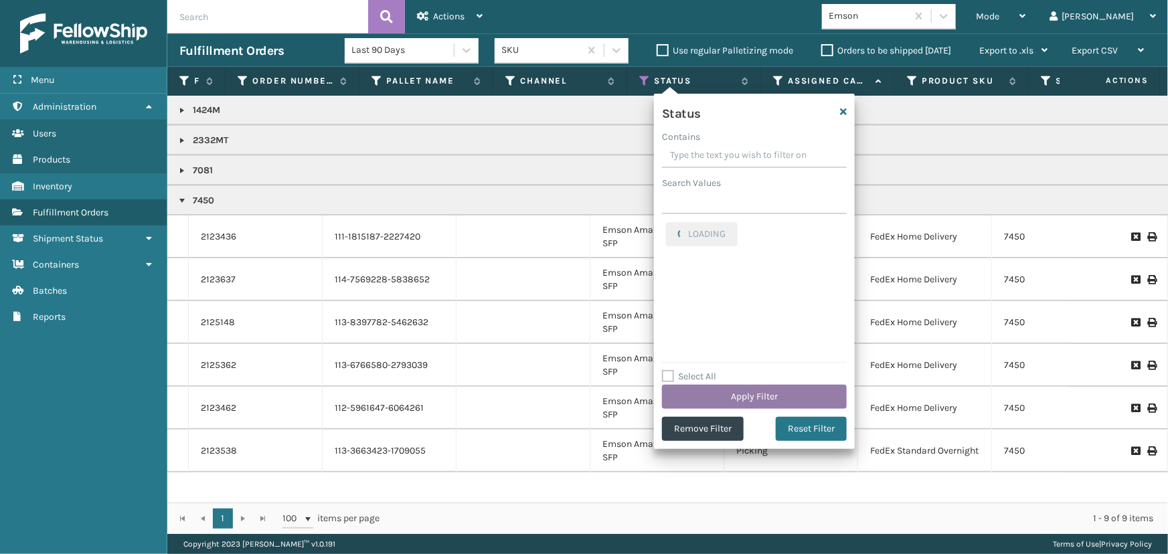
click at [710, 400] on button "Apply Filter" at bounding box center [754, 397] width 185 height 24
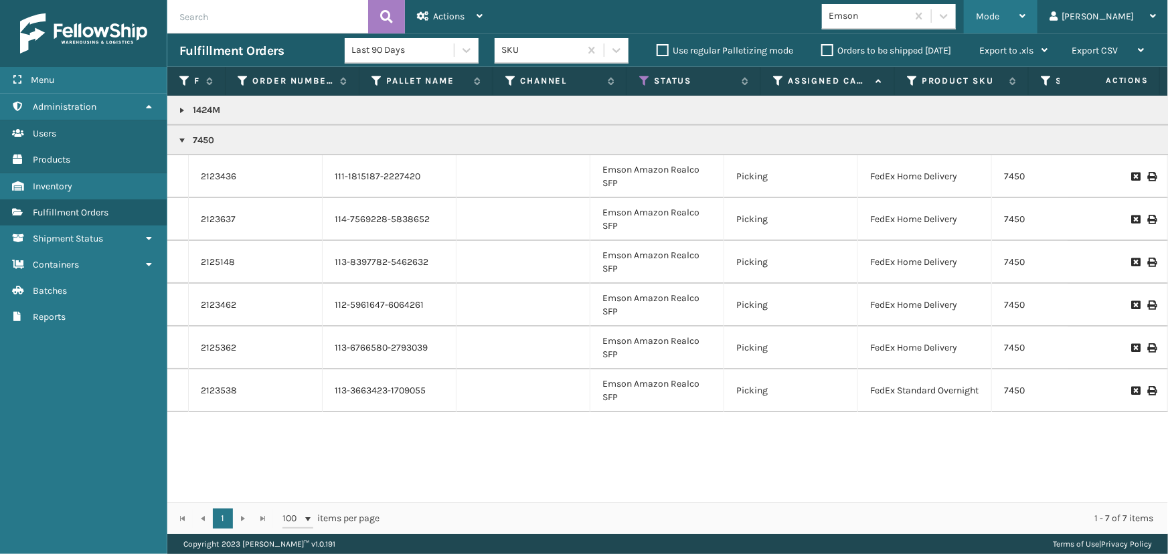
click at [999, 19] on span "Mode" at bounding box center [987, 16] width 23 height 11
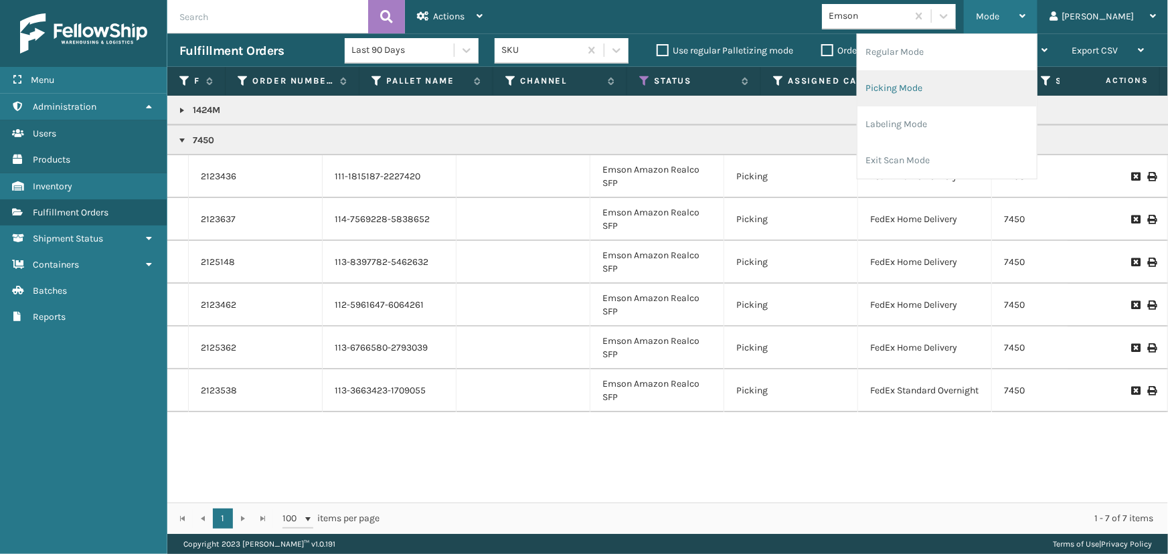
click at [1004, 80] on li "Picking Mode" at bounding box center [947, 88] width 179 height 36
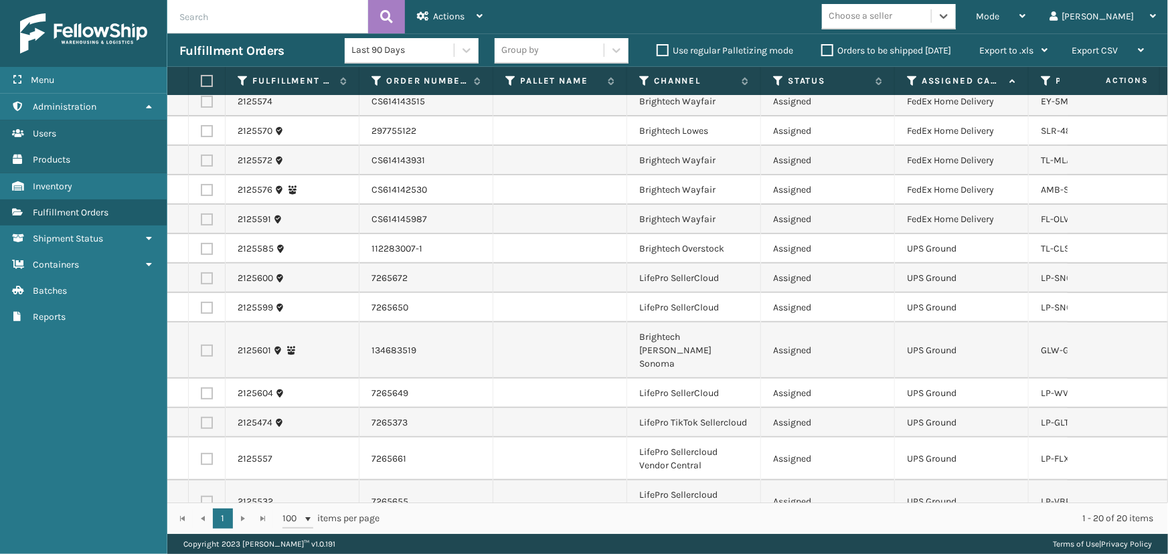
scroll to position [0, 0]
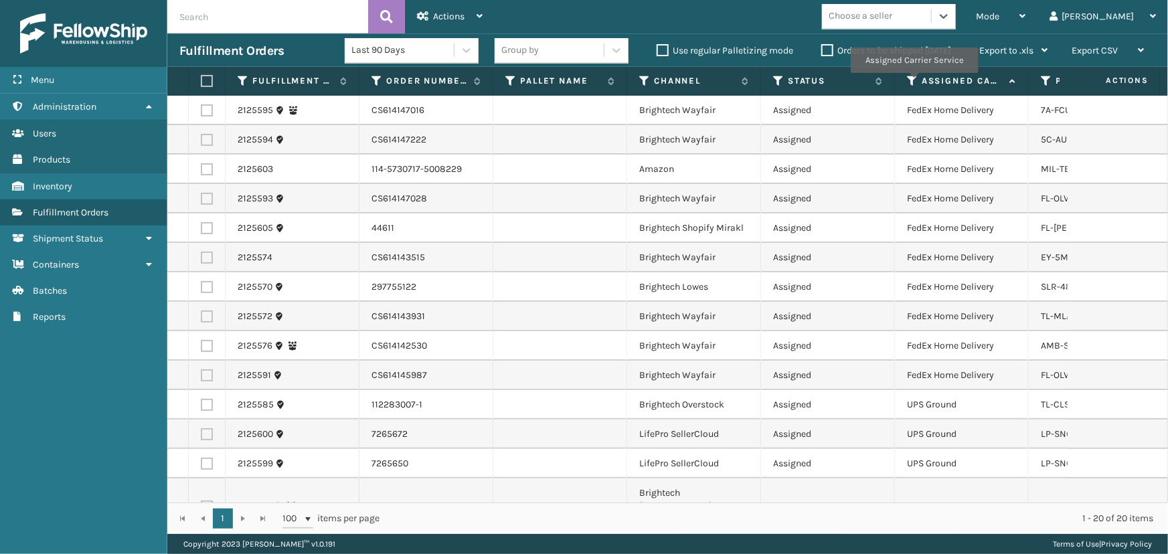
click at [914, 82] on icon at bounding box center [912, 81] width 11 height 12
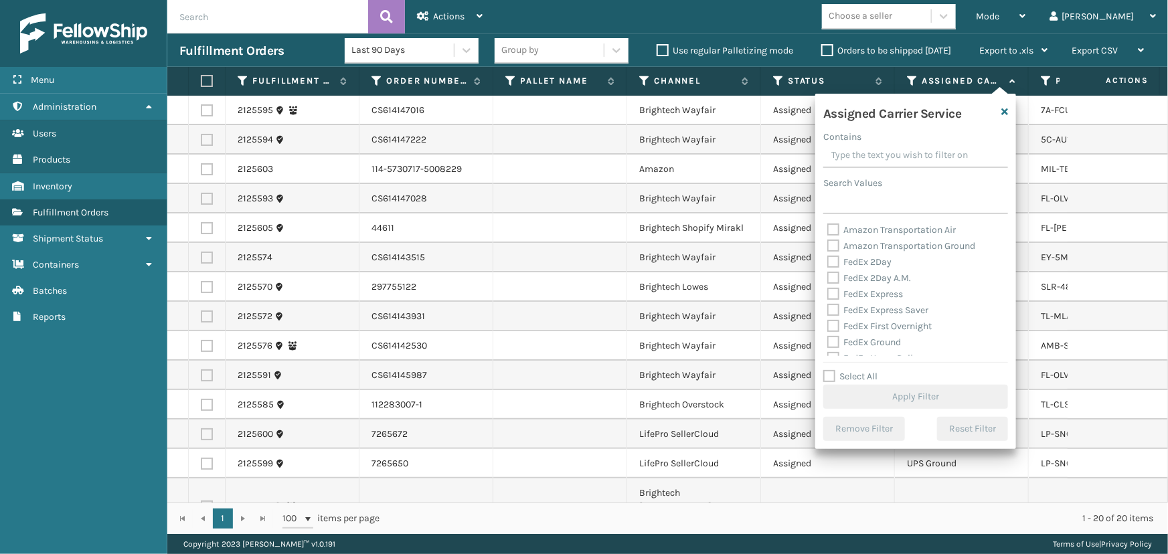
click at [876, 263] on label "FedEx 2Day" at bounding box center [859, 261] width 64 height 11
click at [828, 263] on input "FedEx 2Day" at bounding box center [827, 258] width 1 height 9
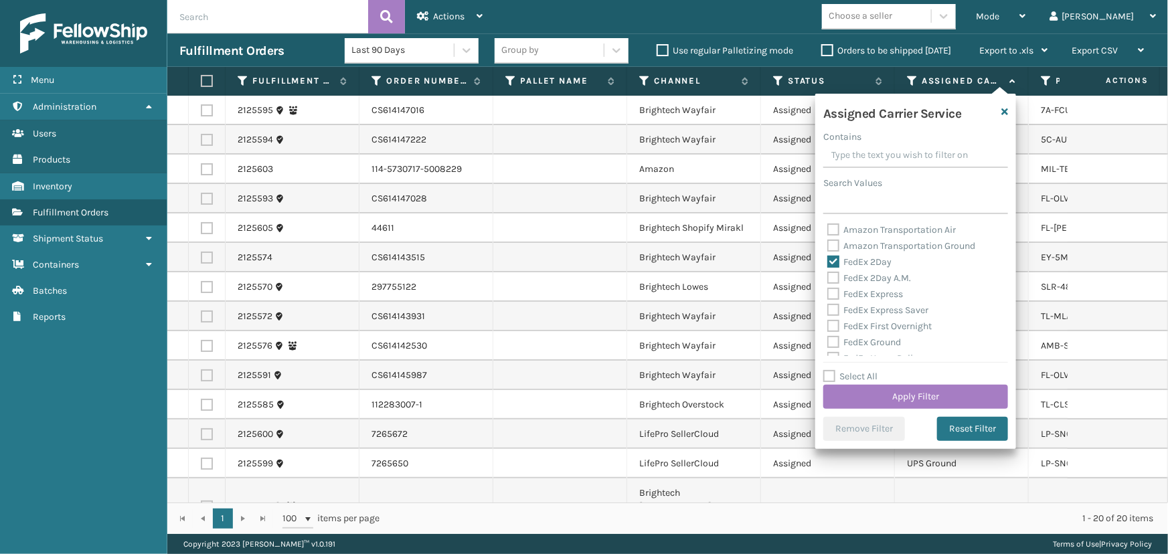
click at [883, 274] on label "FedEx 2Day A.M." at bounding box center [869, 277] width 84 height 11
click at [828, 274] on input "FedEx 2Day A.M." at bounding box center [827, 274] width 1 height 9
click at [878, 291] on label "FedEx Express" at bounding box center [865, 294] width 76 height 11
click at [828, 291] on input "FedEx Express" at bounding box center [827, 291] width 1 height 9
click at [879, 315] on div "FedEx Express Saver" at bounding box center [915, 311] width 177 height 16
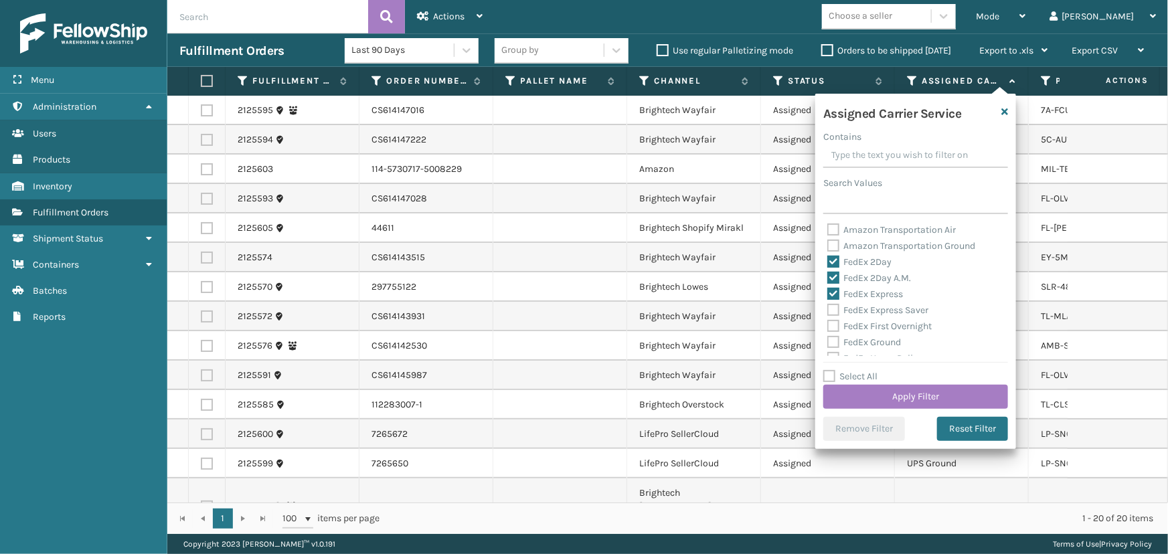
click at [878, 331] on label "FedEx First Overnight" at bounding box center [879, 326] width 104 height 11
click at [828, 327] on input "FedEx First Overnight" at bounding box center [827, 323] width 1 height 9
click at [872, 340] on label "FedEx Ground" at bounding box center [864, 342] width 74 height 11
click at [828, 340] on input "FedEx Ground" at bounding box center [827, 339] width 1 height 9
click at [872, 311] on label "FedEx Express Saver" at bounding box center [877, 310] width 101 height 11
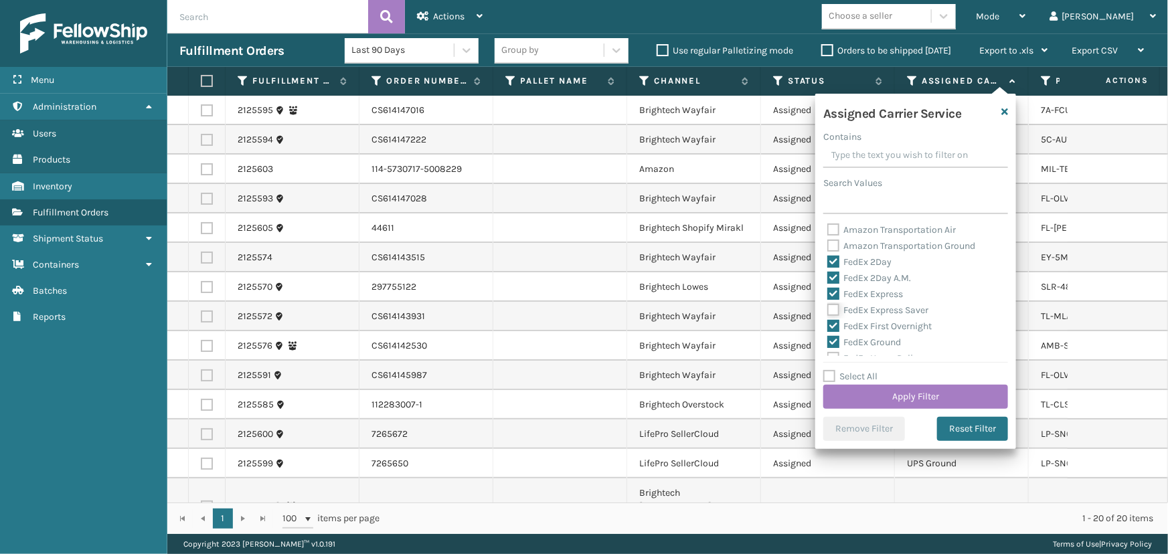
click at [828, 311] on input "FedEx Express Saver" at bounding box center [827, 307] width 1 height 9
drag, startPoint x: 867, startPoint y: 298, endPoint x: 874, endPoint y: 311, distance: 14.4
click at [868, 303] on div "FedEx Home Delivery" at bounding box center [915, 299] width 177 height 16
click at [877, 313] on label "FedEx Priority Overnight" at bounding box center [885, 314] width 116 height 11
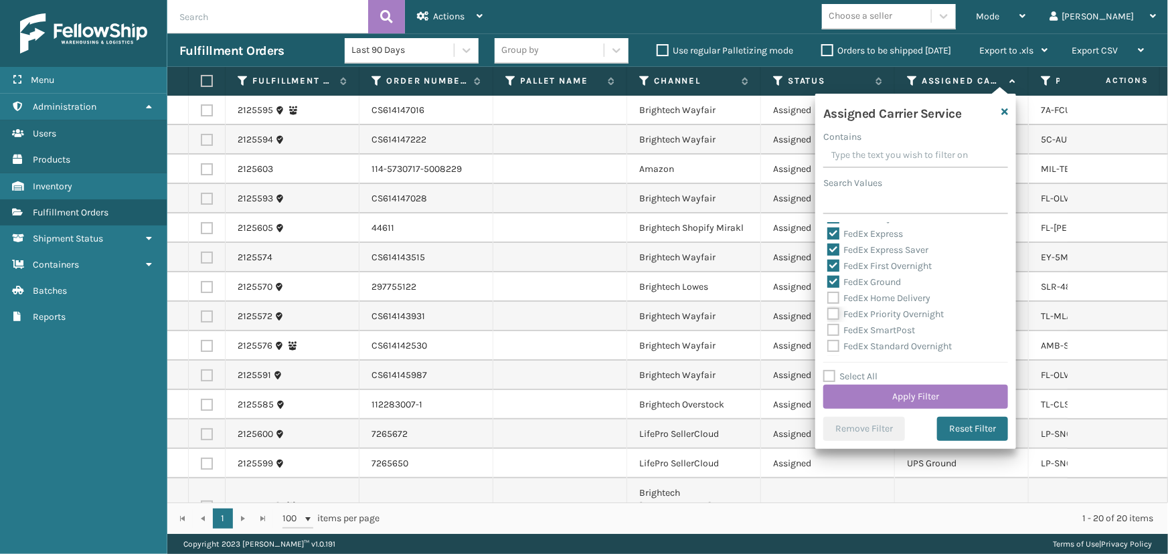
click at [828, 313] on input "FedEx Priority Overnight" at bounding box center [827, 311] width 1 height 9
click at [873, 300] on label "FedEx Home Delivery" at bounding box center [878, 298] width 103 height 11
click at [828, 299] on input "FedEx Home Delivery" at bounding box center [827, 295] width 1 height 9
click at [877, 323] on div "FedEx SmartPost" at bounding box center [915, 331] width 177 height 16
click at [879, 331] on label "FedEx SmartPost" at bounding box center [871, 330] width 88 height 11
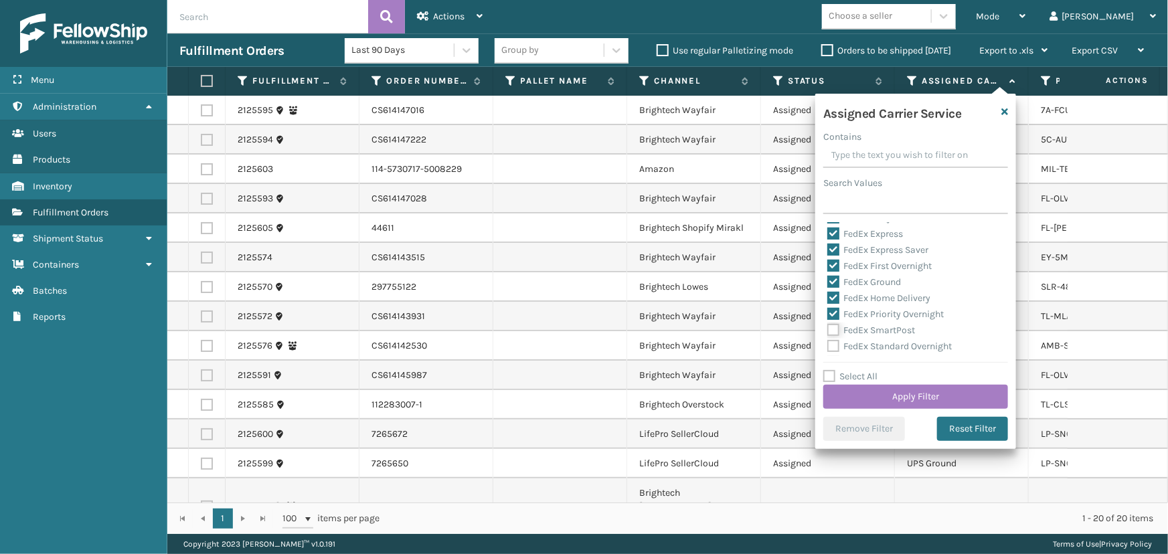
click at [828, 331] on input "FedEx SmartPost" at bounding box center [827, 327] width 1 height 9
click at [879, 347] on label "FedEx Standard Overnight" at bounding box center [889, 346] width 125 height 11
click at [828, 347] on input "FedEx Standard Overnight" at bounding box center [827, 343] width 1 height 9
click at [912, 390] on button "Apply Filter" at bounding box center [915, 397] width 185 height 24
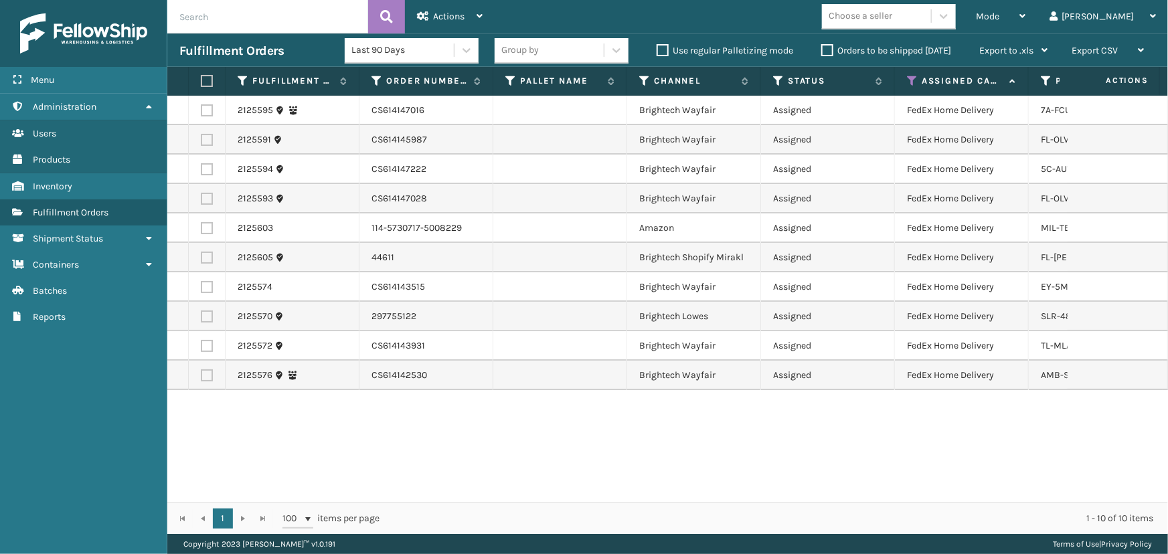
click at [208, 81] on label at bounding box center [205, 81] width 8 height 12
click at [201, 81] on input "checkbox" at bounding box center [201, 81] width 1 height 9
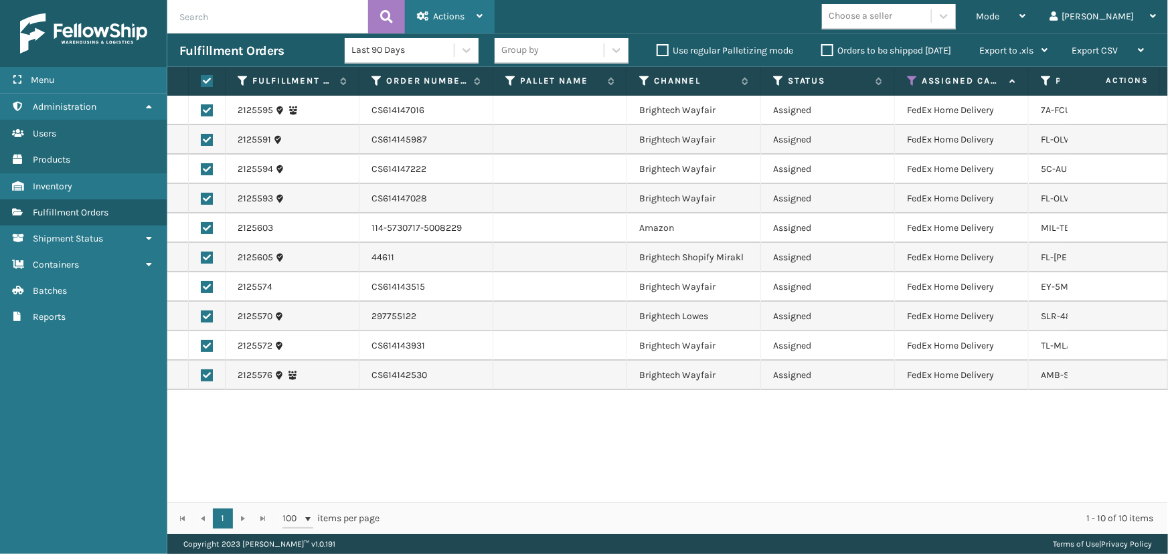
click at [457, 7] on div "Actions" at bounding box center [450, 16] width 66 height 33
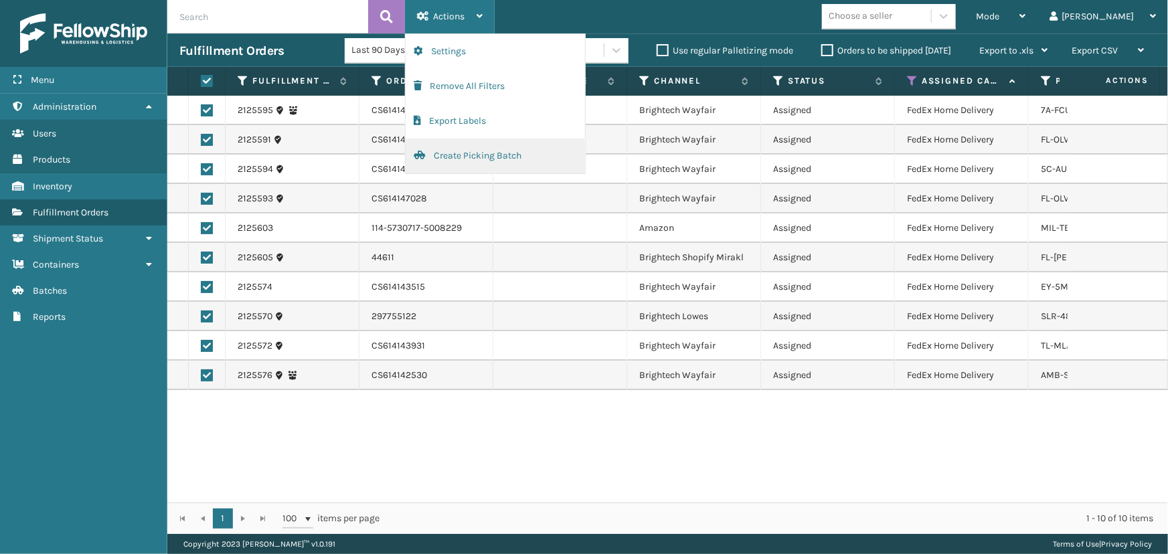
click at [512, 161] on button "Create Picking Batch" at bounding box center [495, 156] width 179 height 35
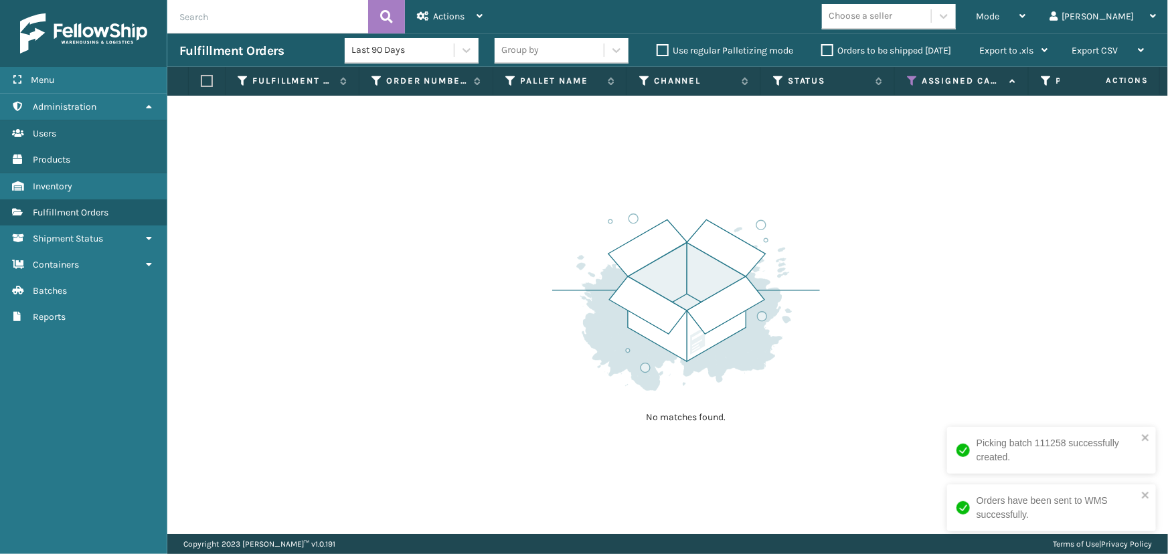
click at [916, 81] on icon at bounding box center [912, 81] width 11 height 12
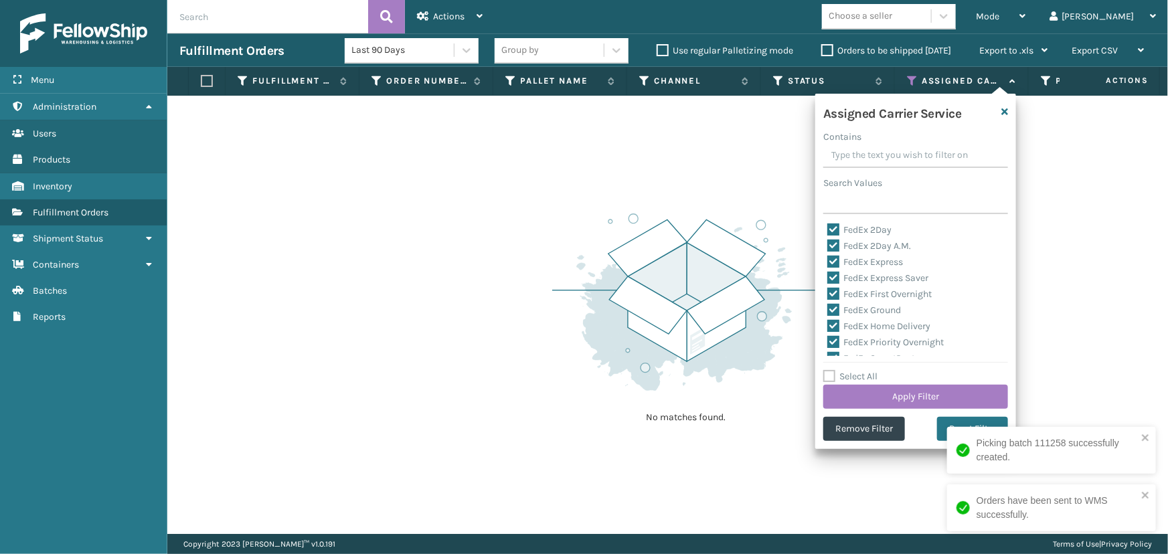
click at [851, 375] on label "Select All" at bounding box center [850, 376] width 54 height 11
click at [851, 370] on input "Select All" at bounding box center [923, 369] width 201 height 1
click at [851, 375] on label "Select All" at bounding box center [850, 376] width 54 height 11
click at [851, 370] on input "Select All" at bounding box center [923, 369] width 201 height 1
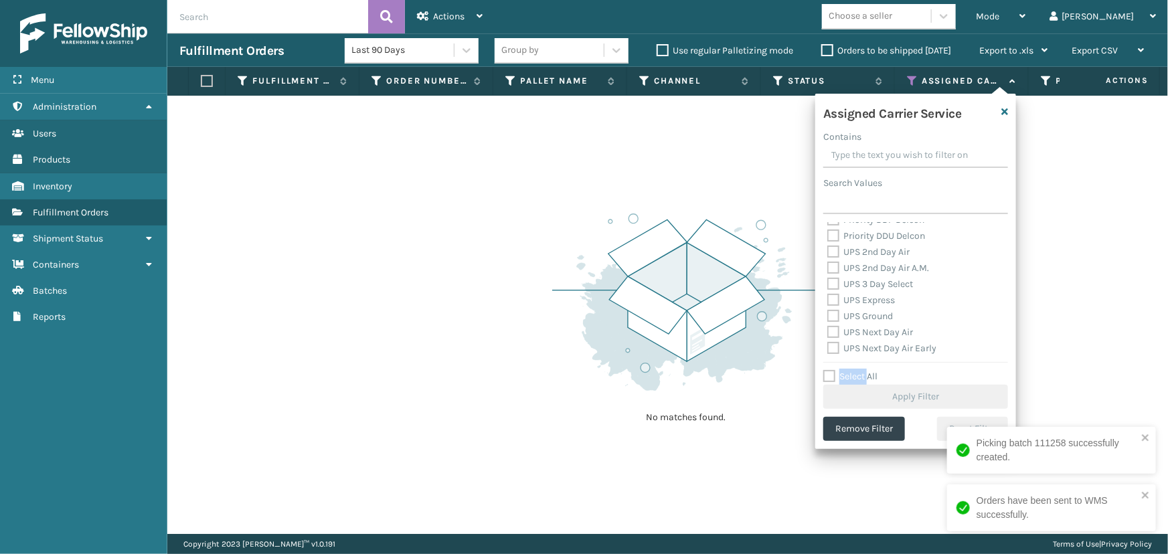
scroll to position [243, 0]
click at [841, 247] on label "UPS 2nd Day Air" at bounding box center [868, 243] width 82 height 11
click at [828, 245] on input "UPS 2nd Day Air" at bounding box center [827, 240] width 1 height 9
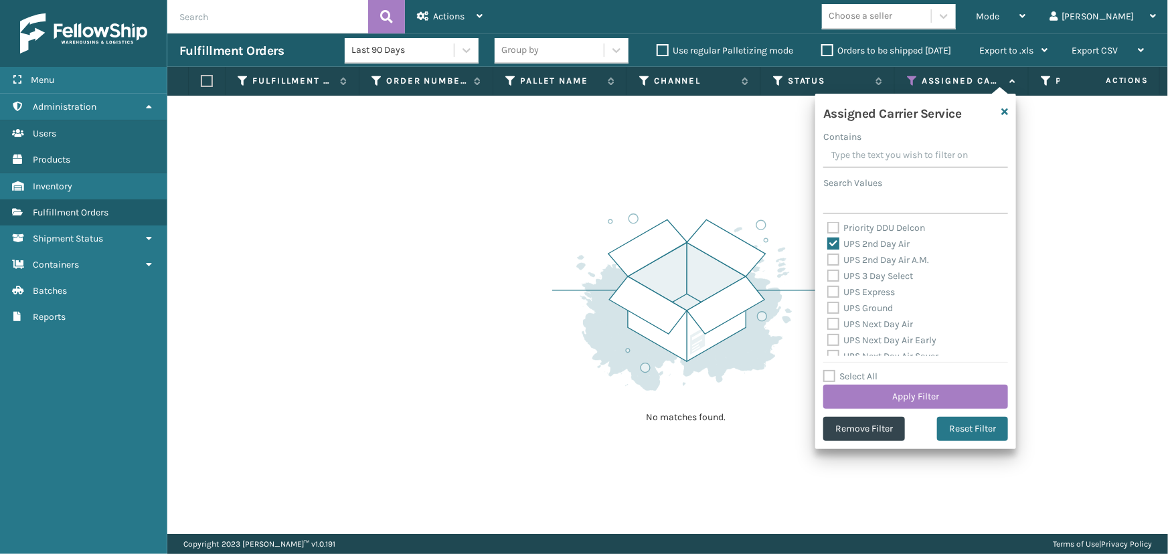
click at [843, 260] on label "UPS 2nd Day Air A.M." at bounding box center [878, 259] width 102 height 11
click at [828, 260] on input "UPS 2nd Day Air A.M." at bounding box center [827, 256] width 1 height 9
click at [850, 277] on label "UPS 3 Day Select" at bounding box center [870, 275] width 86 height 11
click at [828, 277] on input "UPS 3 Day Select" at bounding box center [827, 272] width 1 height 9
click at [857, 289] on label "UPS Express" at bounding box center [861, 292] width 68 height 11
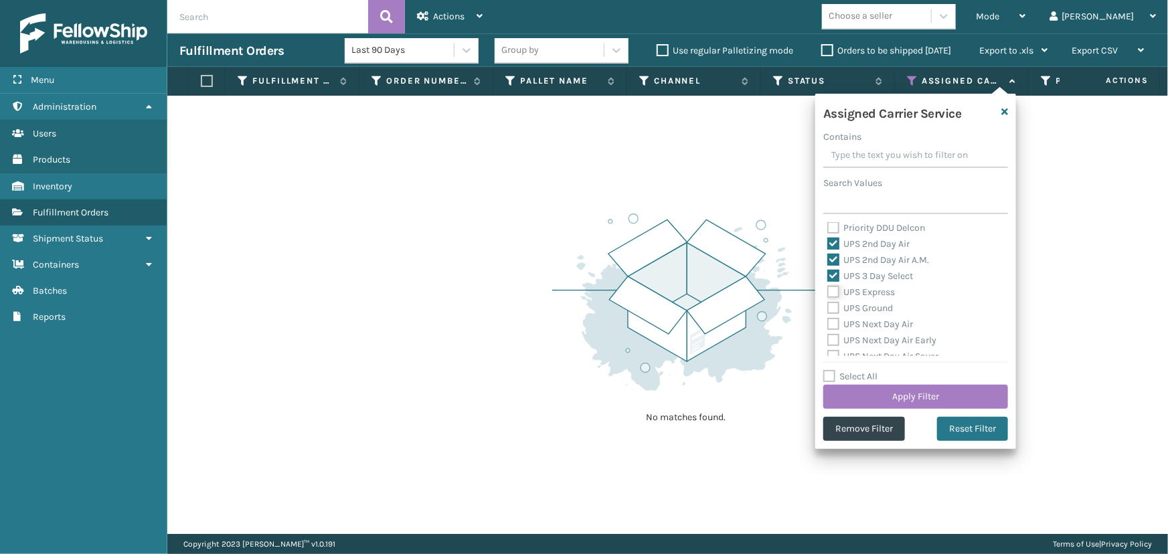
click at [828, 289] on input "UPS Express" at bounding box center [827, 288] width 1 height 9
drag, startPoint x: 861, startPoint y: 304, endPoint x: 864, endPoint y: 322, distance: 18.3
click at [861, 305] on label "UPS Ground" at bounding box center [860, 308] width 66 height 11
click at [828, 305] on input "UPS Ground" at bounding box center [827, 305] width 1 height 9
click at [864, 323] on label "UPS Next Day Air" at bounding box center [870, 324] width 86 height 11
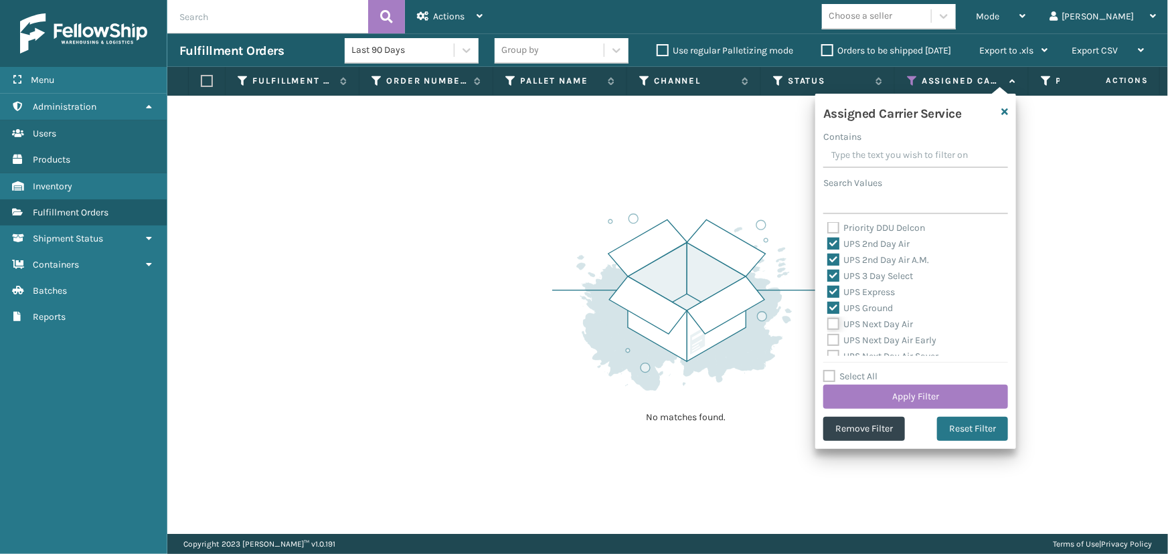
click at [828, 323] on input "UPS Next Day Air" at bounding box center [827, 321] width 1 height 9
click at [865, 335] on label "UPS Next Day Air Early" at bounding box center [881, 340] width 109 height 11
click at [828, 334] on input "UPS Next Day Air Early" at bounding box center [827, 337] width 1 height 9
click at [870, 349] on div "UPS Next Day Air Saver" at bounding box center [915, 357] width 177 height 16
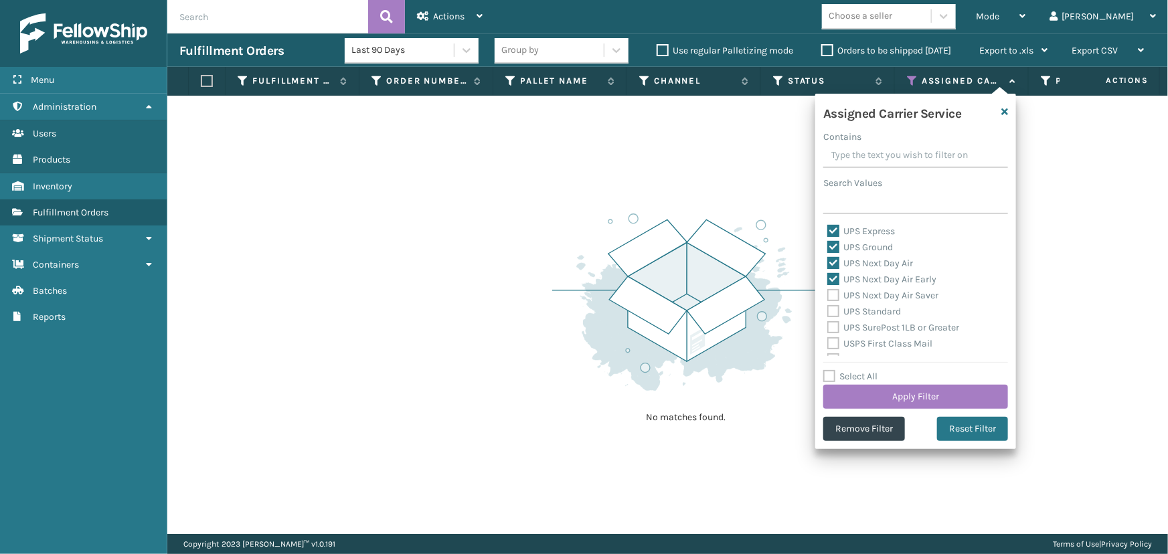
click at [864, 294] on label "UPS Next Day Air Saver" at bounding box center [882, 295] width 111 height 11
click at [828, 294] on input "UPS Next Day Air Saver" at bounding box center [827, 292] width 1 height 9
click at [863, 309] on label "UPS Standard" at bounding box center [864, 311] width 74 height 11
click at [828, 309] on input "UPS Standard" at bounding box center [827, 308] width 1 height 9
click at [863, 322] on label "UPS SurePost 1LB or Greater" at bounding box center [893, 327] width 132 height 11
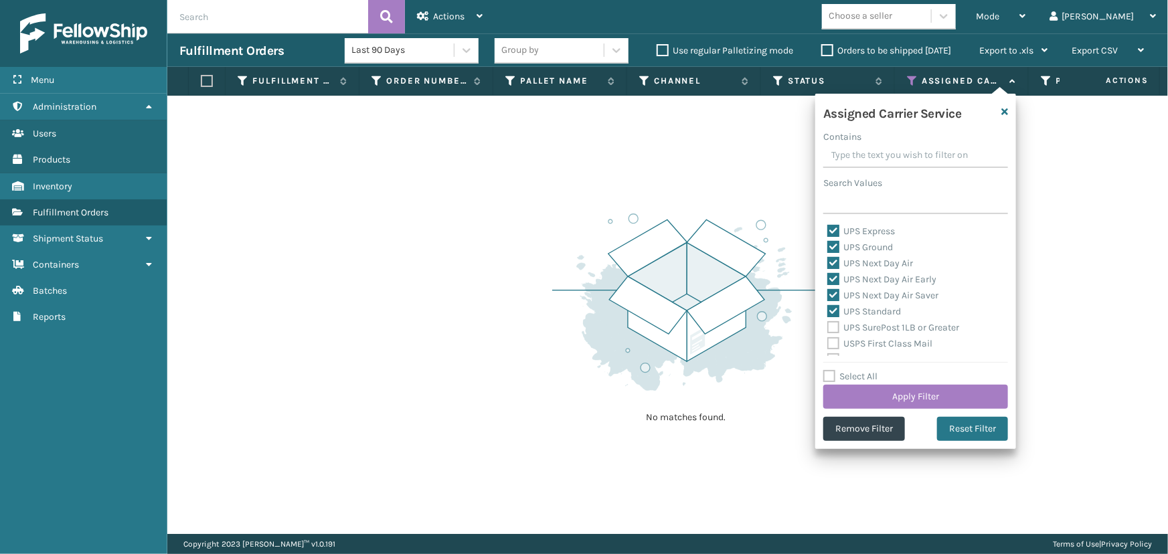
click at [828, 321] on input "UPS SurePost 1LB or Greater" at bounding box center [827, 324] width 1 height 9
click at [870, 341] on label "USPS First Class Mail" at bounding box center [879, 343] width 105 height 11
click at [828, 341] on input "USPS First Class Mail" at bounding box center [827, 340] width 1 height 9
click at [872, 297] on label "USPS First Class Mail International" at bounding box center [908, 298] width 162 height 11
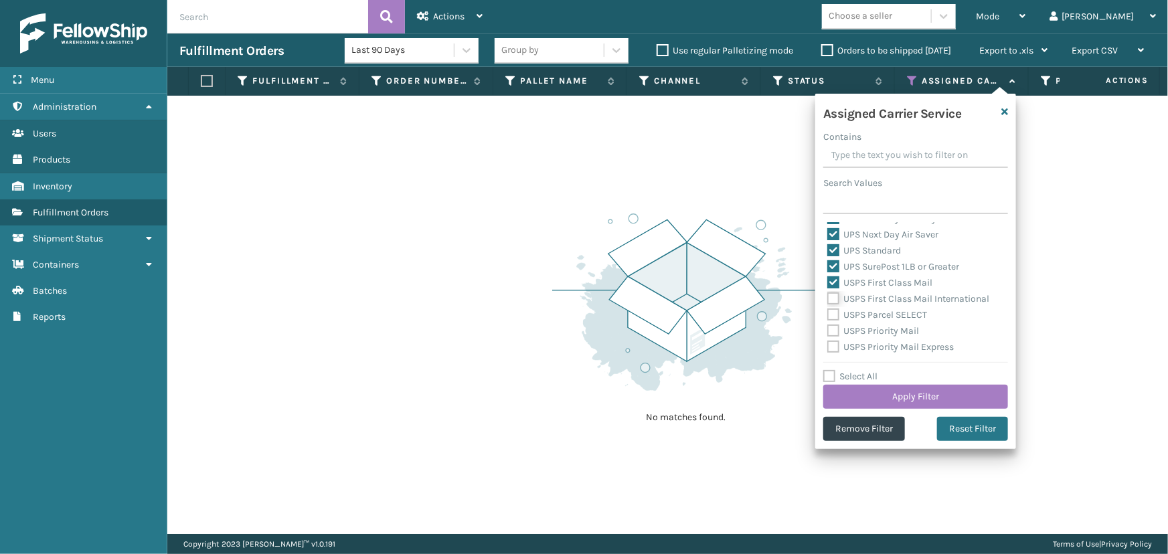
click at [828, 297] on input "USPS First Class Mail International" at bounding box center [827, 295] width 1 height 9
click at [874, 317] on label "USPS Parcel SELECT" at bounding box center [877, 314] width 100 height 11
click at [828, 316] on input "USPS Parcel SELECT" at bounding box center [827, 311] width 1 height 9
click at [876, 331] on label "USPS Priority Mail" at bounding box center [873, 330] width 92 height 11
click at [828, 331] on input "USPS Priority Mail" at bounding box center [827, 327] width 1 height 9
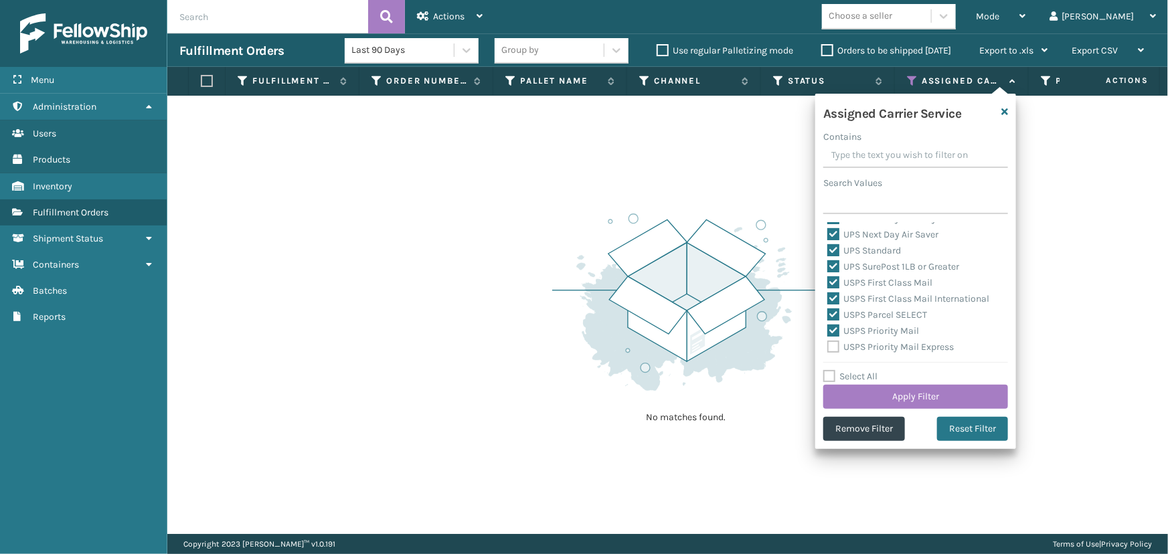
drag, startPoint x: 876, startPoint y: 343, endPoint x: 878, endPoint y: 351, distance: 8.3
click at [877, 349] on label "USPS Priority Mail Express" at bounding box center [890, 346] width 127 height 11
click at [828, 348] on input "USPS Priority Mail Express" at bounding box center [827, 343] width 1 height 9
click at [893, 397] on button "Apply Filter" at bounding box center [915, 397] width 185 height 24
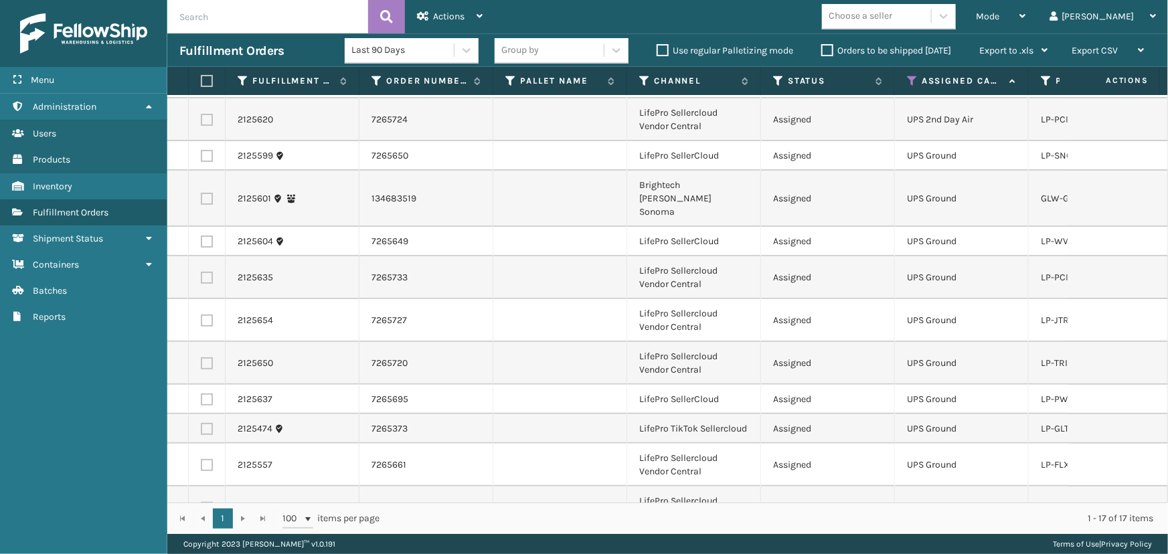
scroll to position [0, 0]
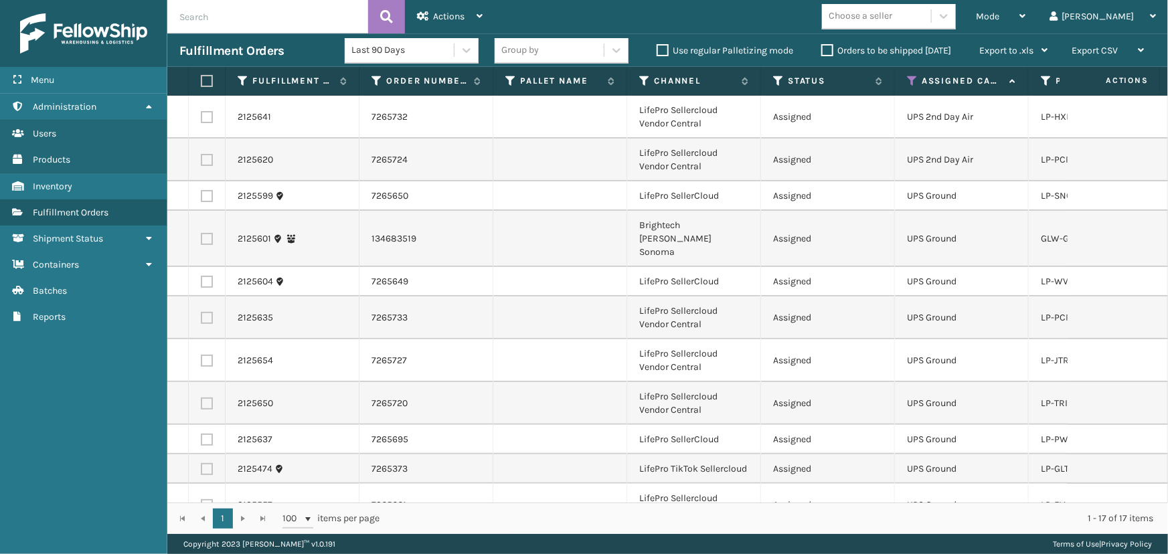
click at [931, 21] on div "Choose a seller" at bounding box center [876, 16] width 109 height 22
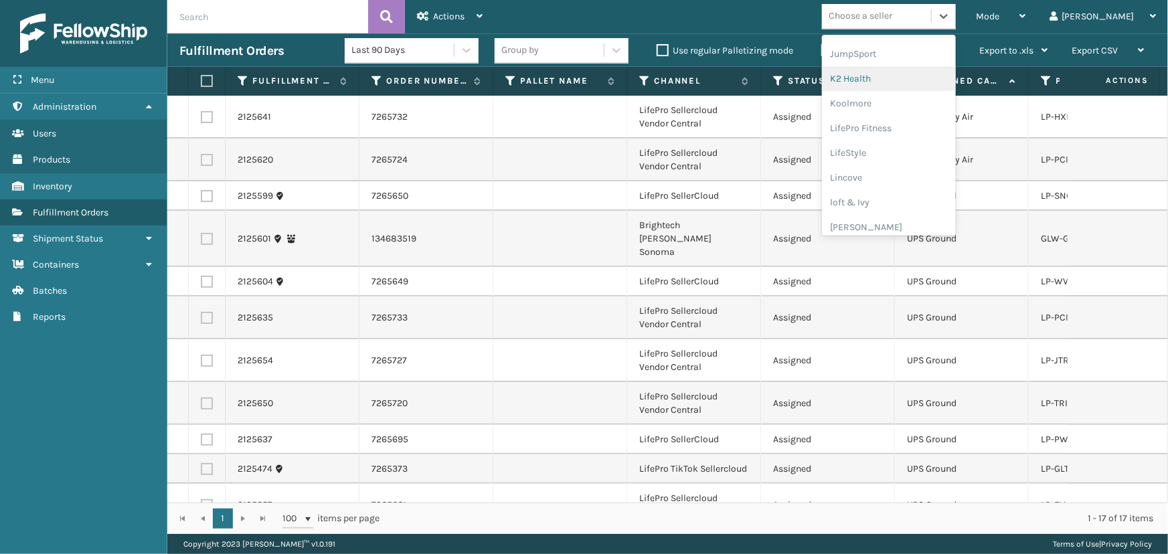
scroll to position [423, 0]
click at [913, 128] on div "LifePro Fitness" at bounding box center [889, 122] width 134 height 25
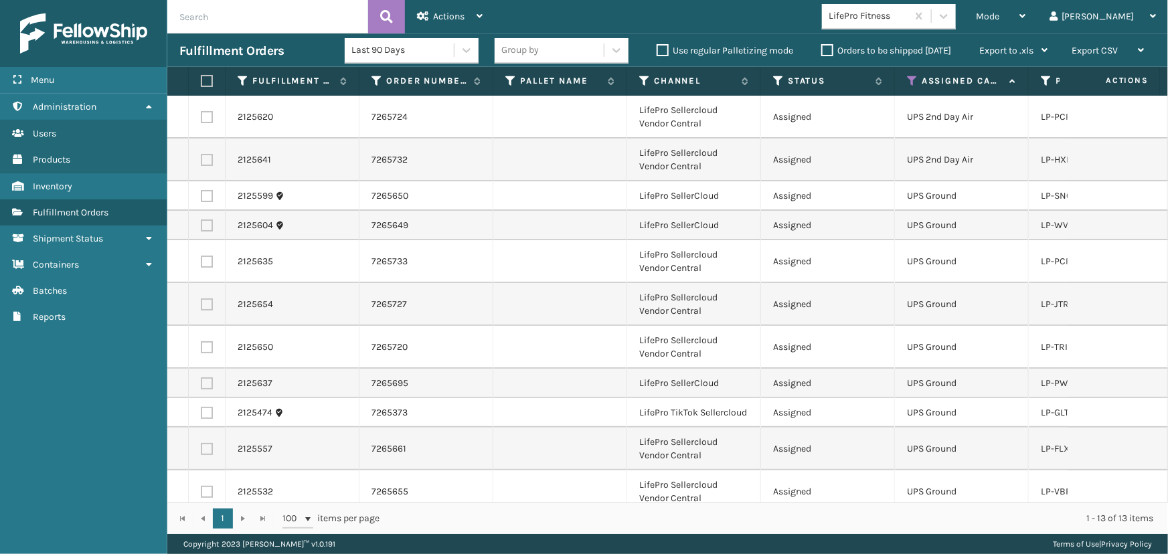
click at [201, 81] on label at bounding box center [205, 81] width 8 height 12
click at [201, 81] on input "checkbox" at bounding box center [201, 81] width 1 height 9
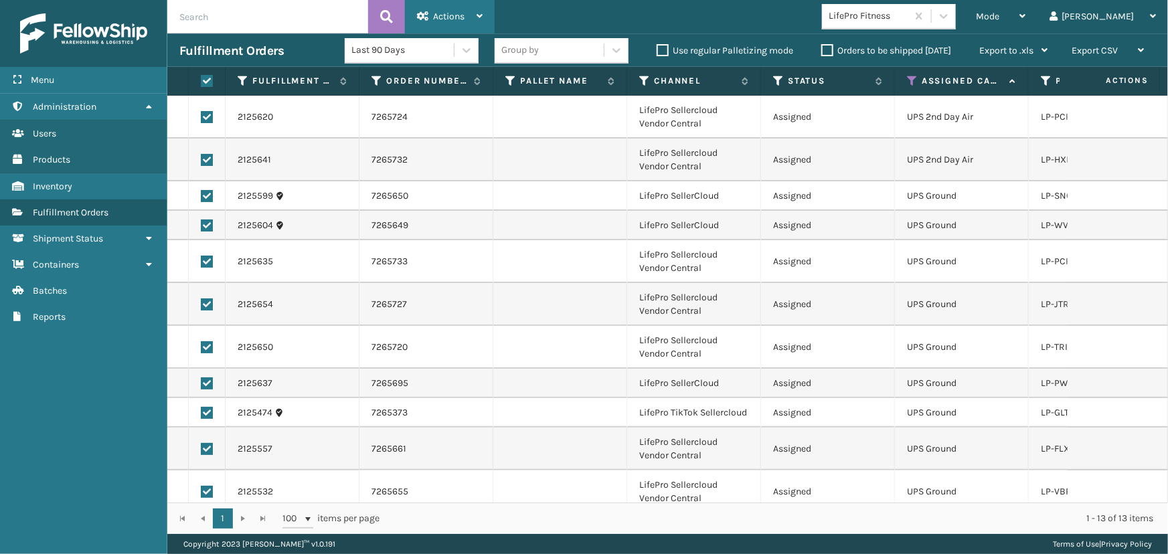
click at [450, 22] on div "Actions" at bounding box center [450, 16] width 66 height 33
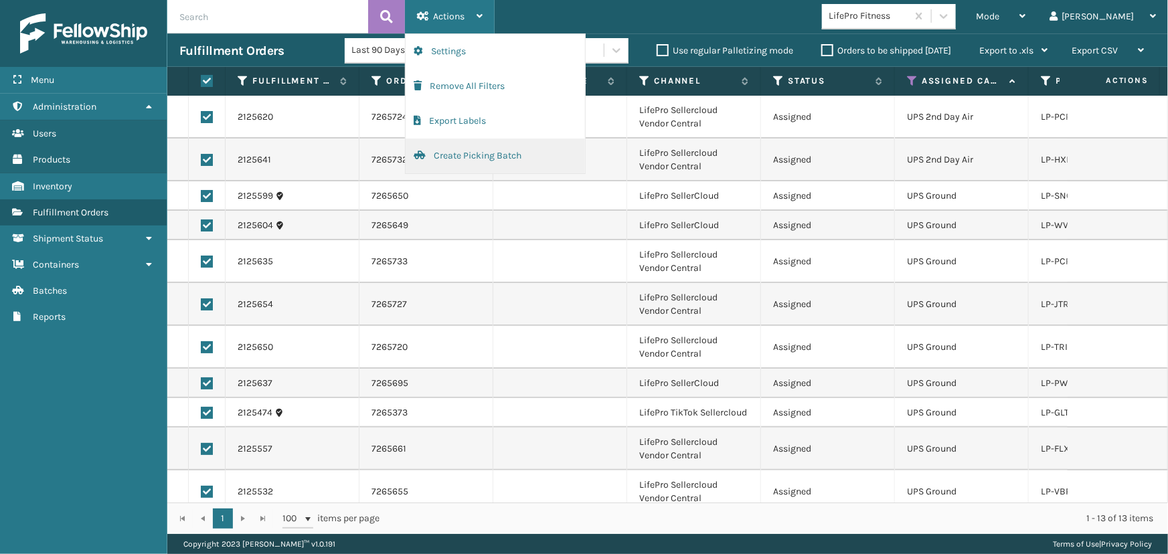
click at [472, 161] on button "Create Picking Batch" at bounding box center [495, 156] width 179 height 35
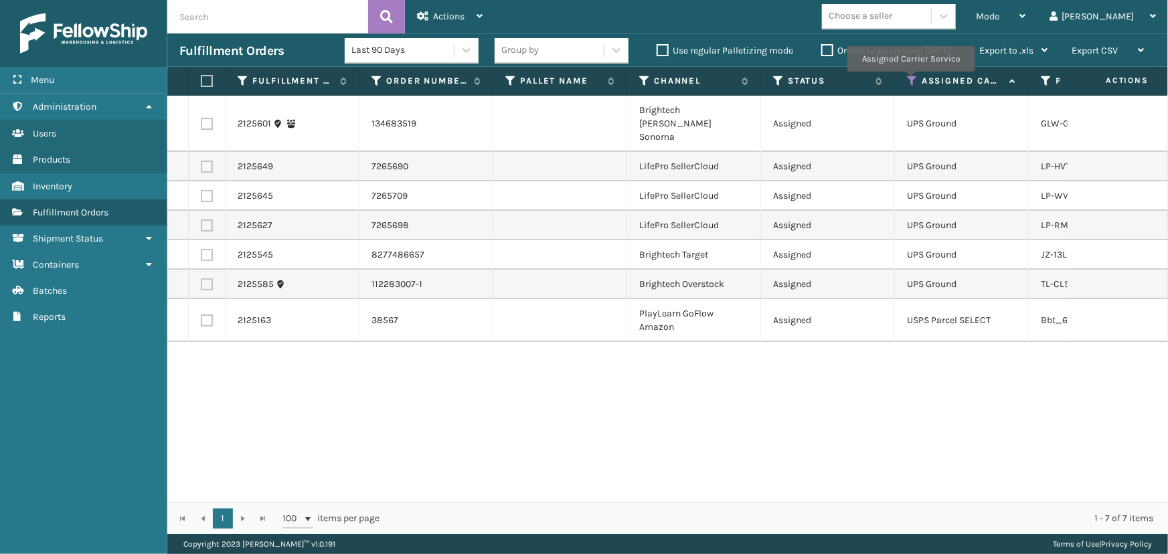
click at [910, 81] on icon at bounding box center [912, 81] width 11 height 12
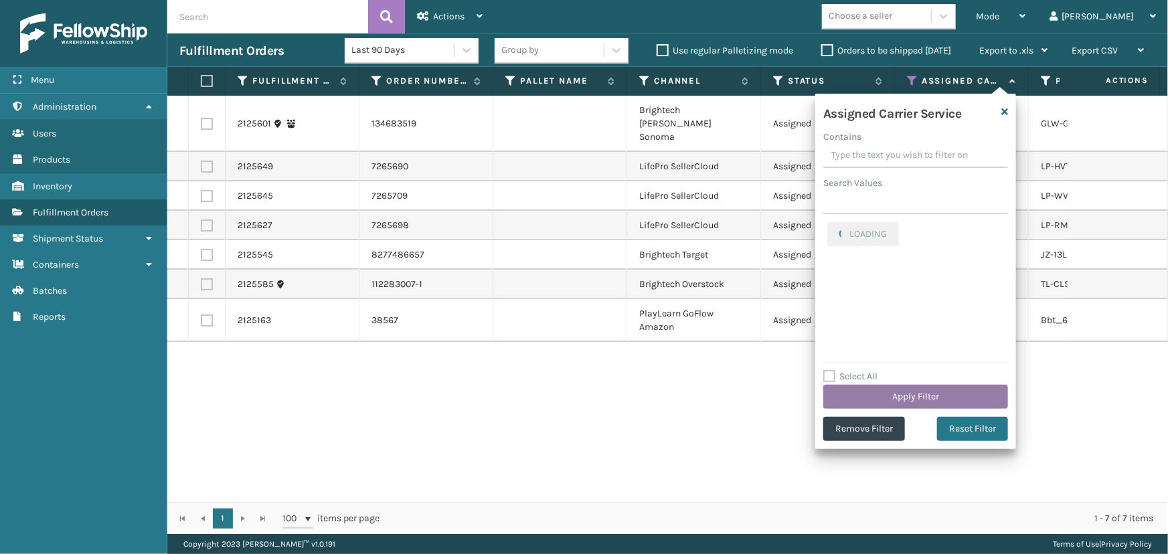
click at [916, 397] on button "Apply Filter" at bounding box center [915, 397] width 185 height 24
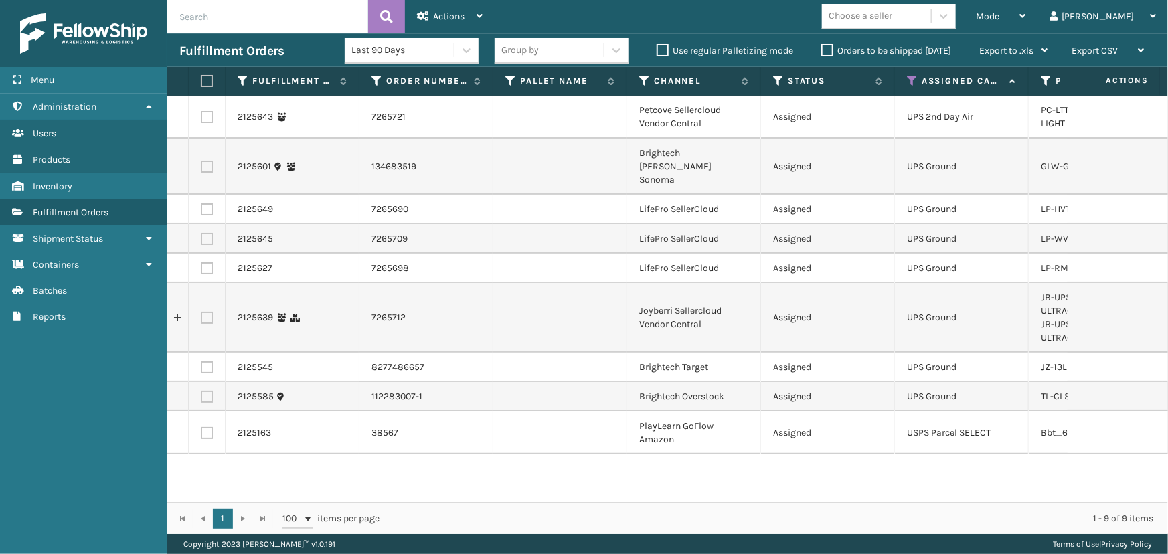
click at [208, 84] on label at bounding box center [205, 81] width 8 height 12
click at [201, 84] on input "checkbox" at bounding box center [201, 81] width 1 height 9
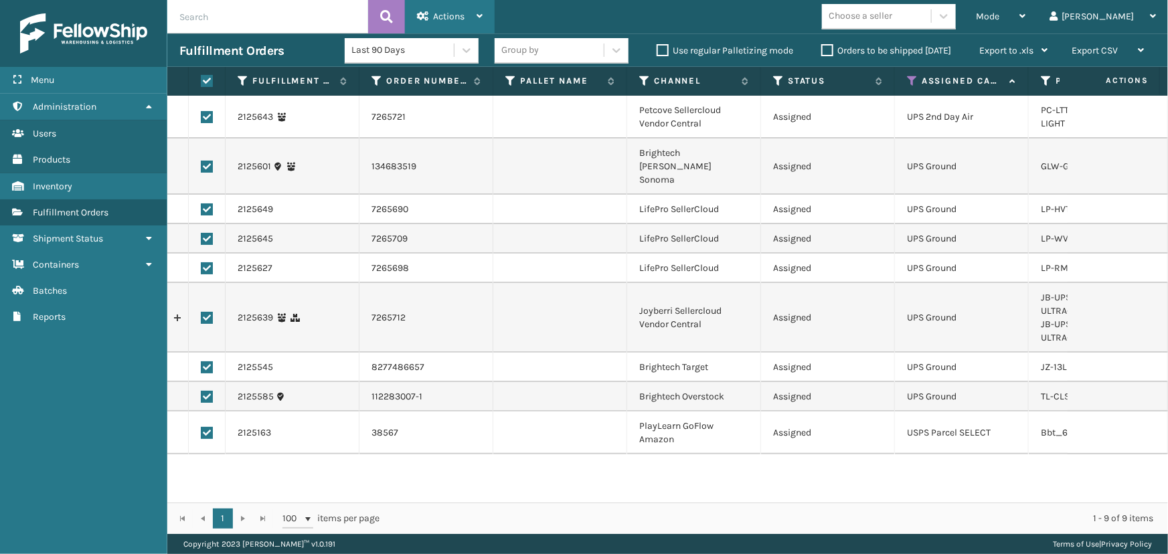
click at [472, 15] on div "Actions" at bounding box center [450, 16] width 66 height 33
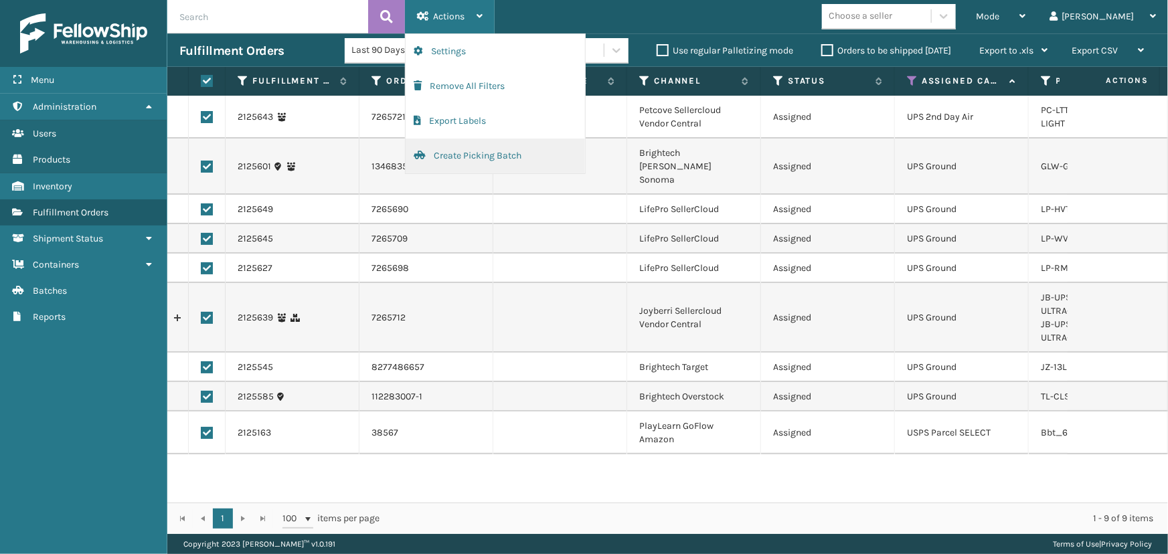
click at [473, 165] on button "Create Picking Batch" at bounding box center [495, 156] width 179 height 35
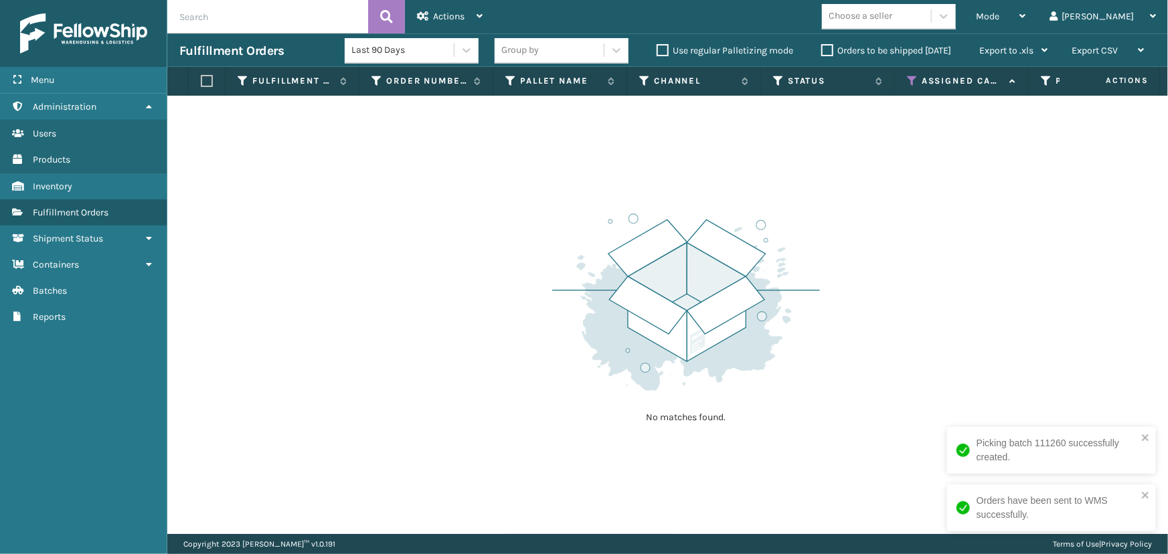
click at [910, 80] on icon at bounding box center [912, 81] width 11 height 12
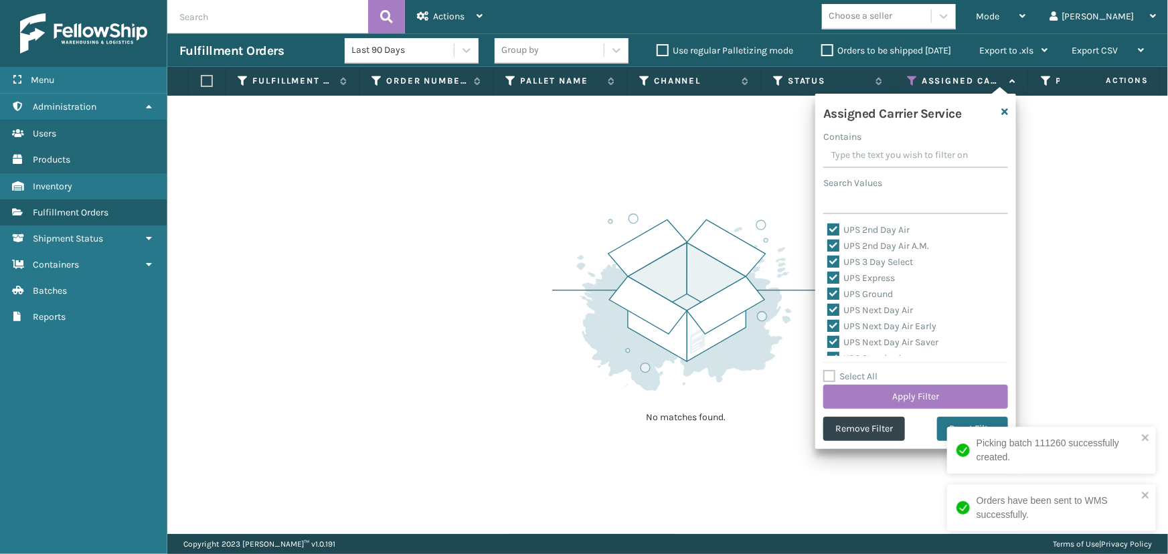
click at [847, 377] on label "Select All" at bounding box center [850, 376] width 54 height 11
click at [847, 370] on input "Select All" at bounding box center [923, 369] width 201 height 1
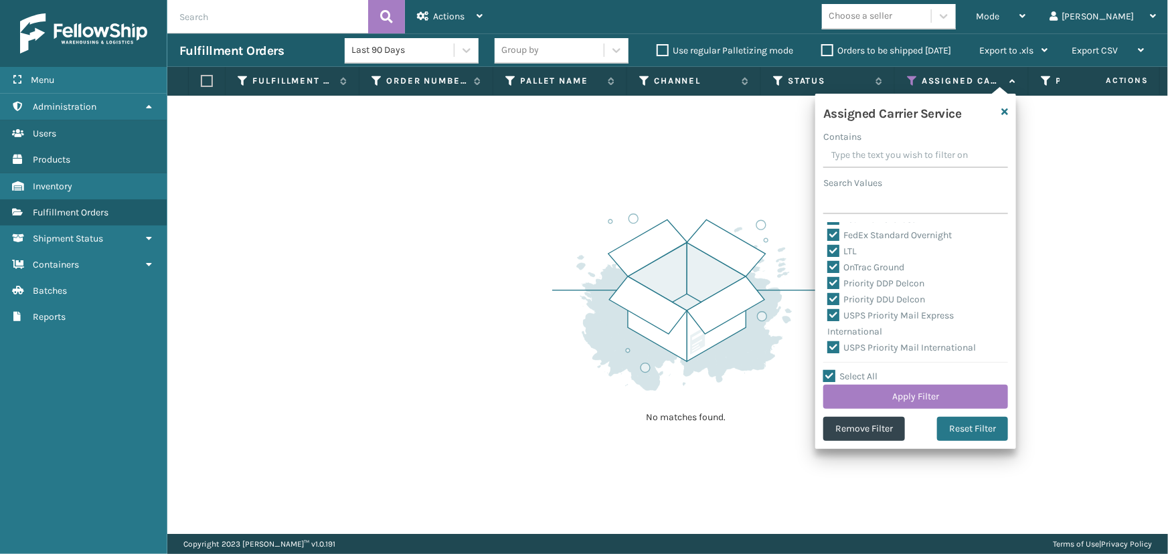
click at [844, 250] on label "LTL" at bounding box center [841, 251] width 29 height 11
click at [828, 250] on input "LTL" at bounding box center [827, 248] width 1 height 9
click at [916, 396] on button "Apply Filter" at bounding box center [915, 397] width 185 height 24
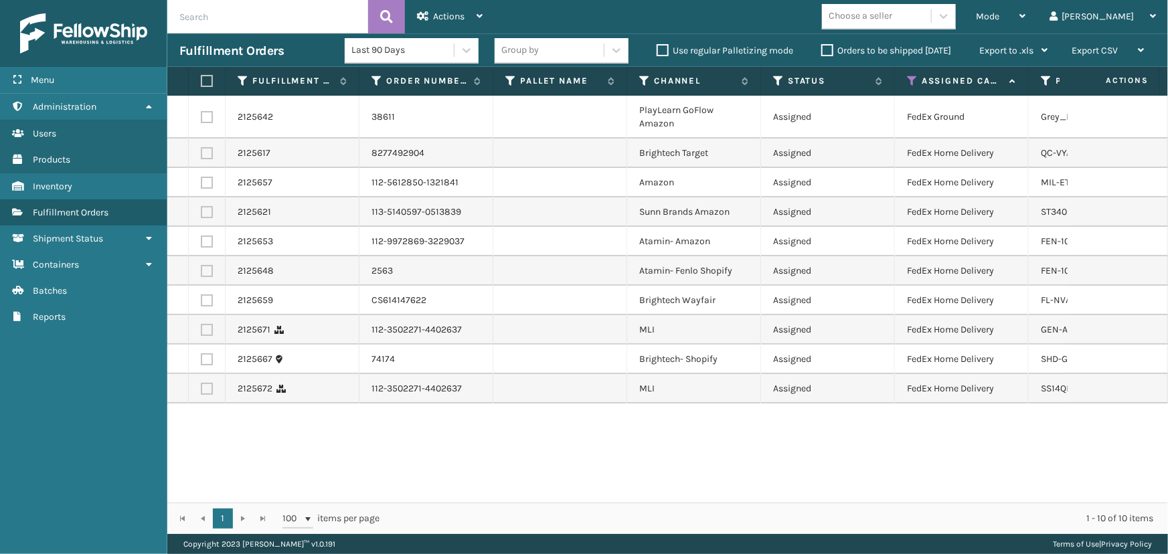
click at [208, 80] on label at bounding box center [205, 81] width 8 height 12
click at [201, 80] on input "checkbox" at bounding box center [201, 81] width 1 height 9
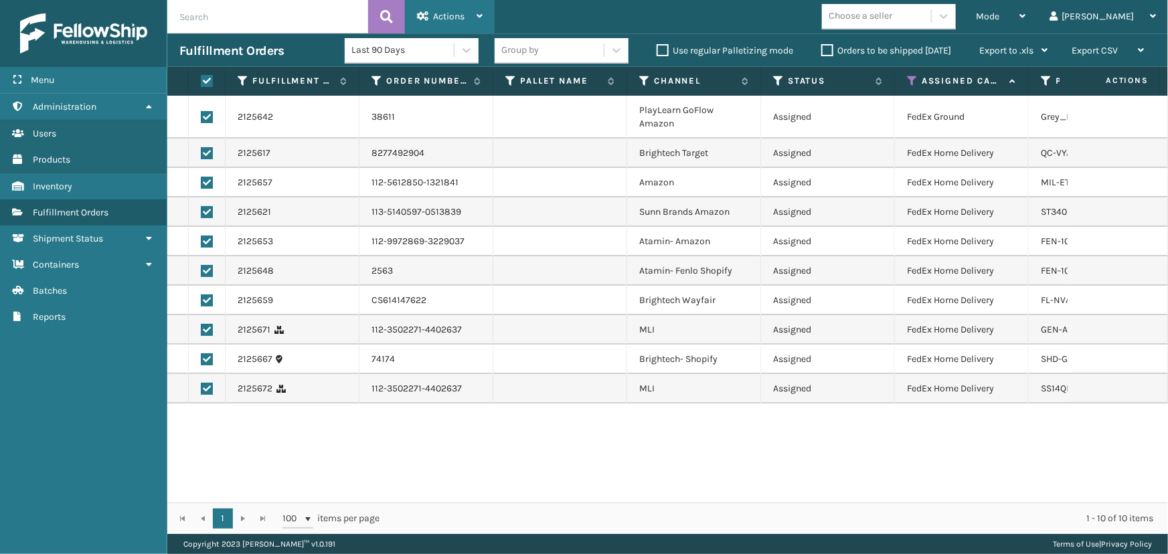
click at [440, 13] on span "Actions" at bounding box center [448, 16] width 31 height 11
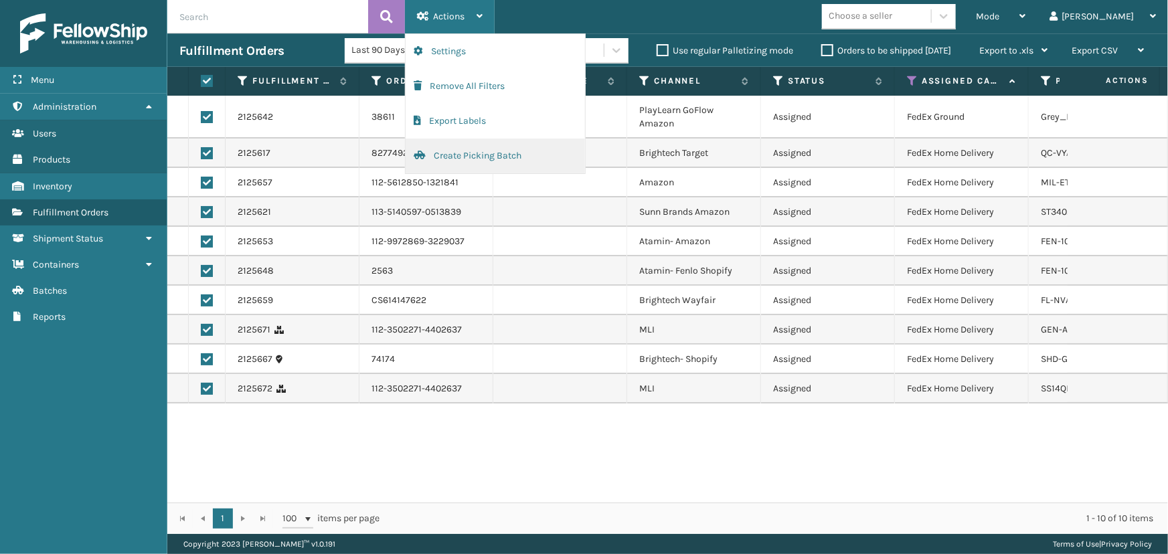
click at [440, 165] on button "Create Picking Batch" at bounding box center [495, 156] width 179 height 35
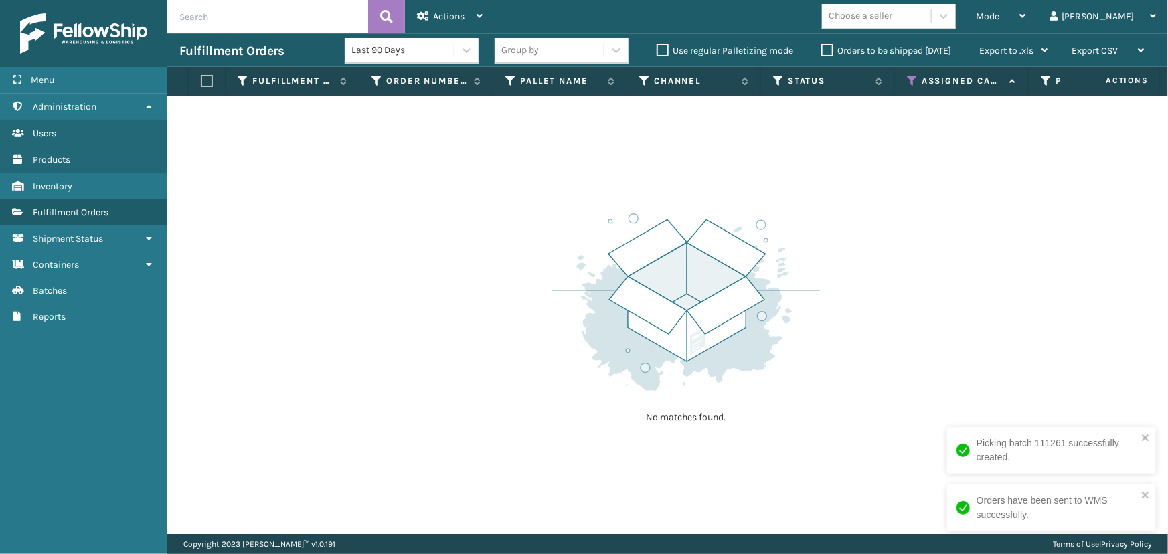
click at [911, 85] on icon at bounding box center [912, 81] width 11 height 12
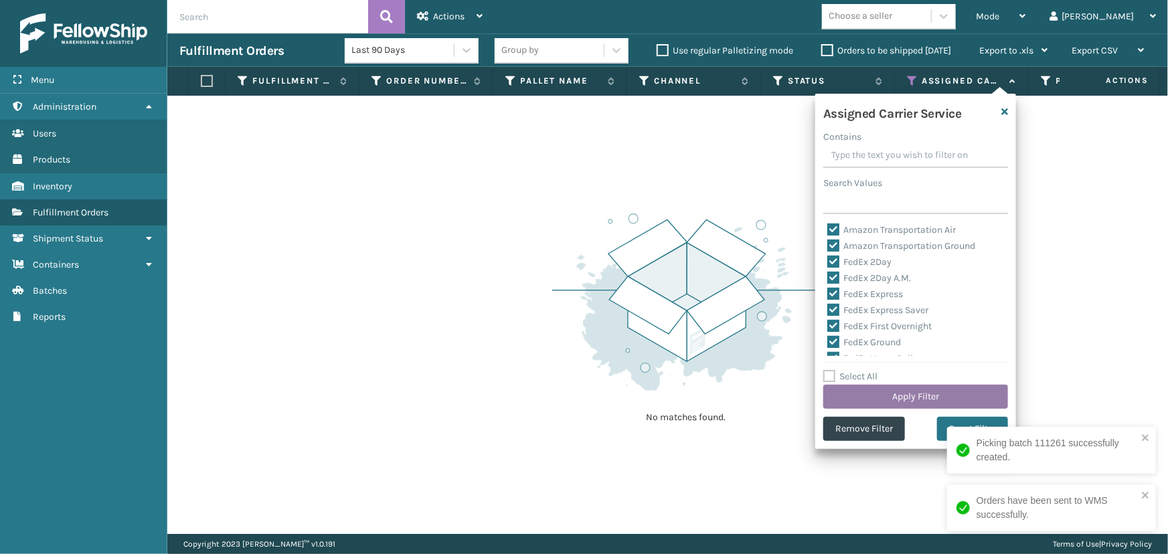
click at [907, 393] on button "Apply Filter" at bounding box center [915, 397] width 185 height 24
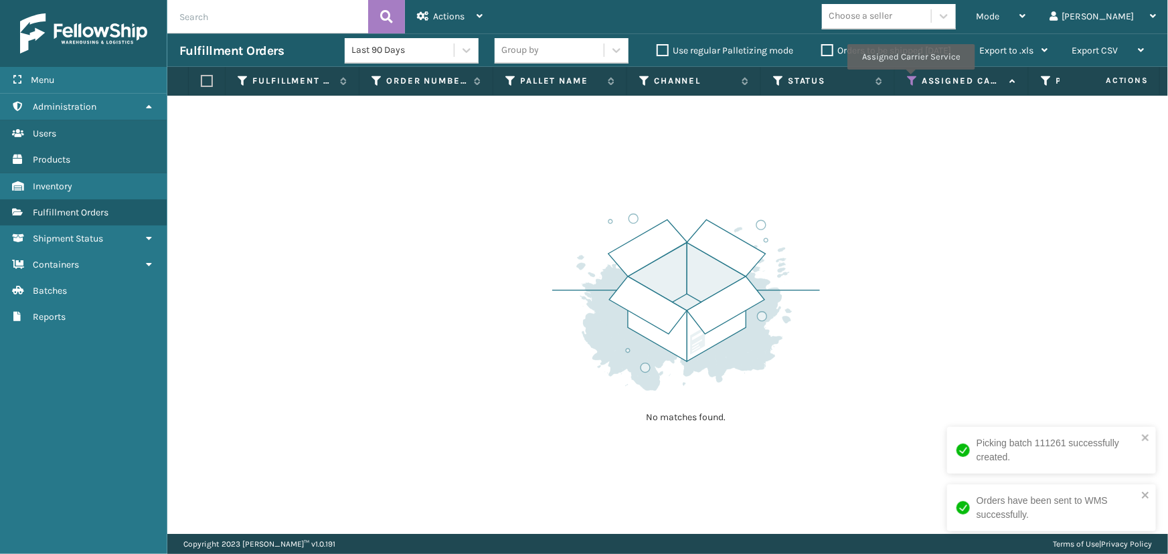
click at [911, 78] on icon at bounding box center [912, 81] width 11 height 12
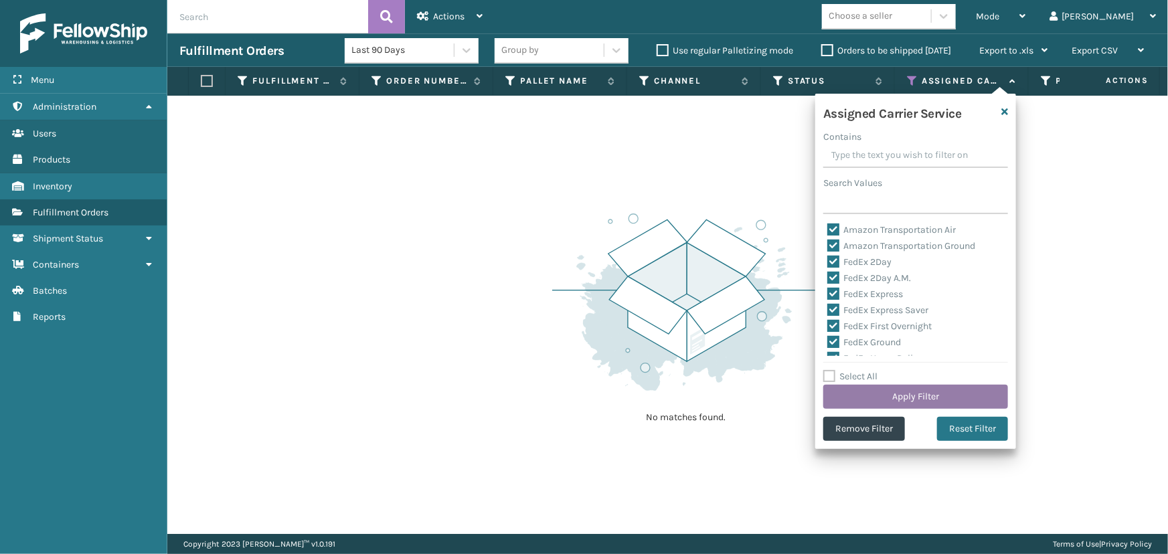
click at [913, 384] on div "Select All Apply Filter" at bounding box center [915, 389] width 185 height 40
click at [916, 393] on button "Apply Filter" at bounding box center [915, 397] width 185 height 24
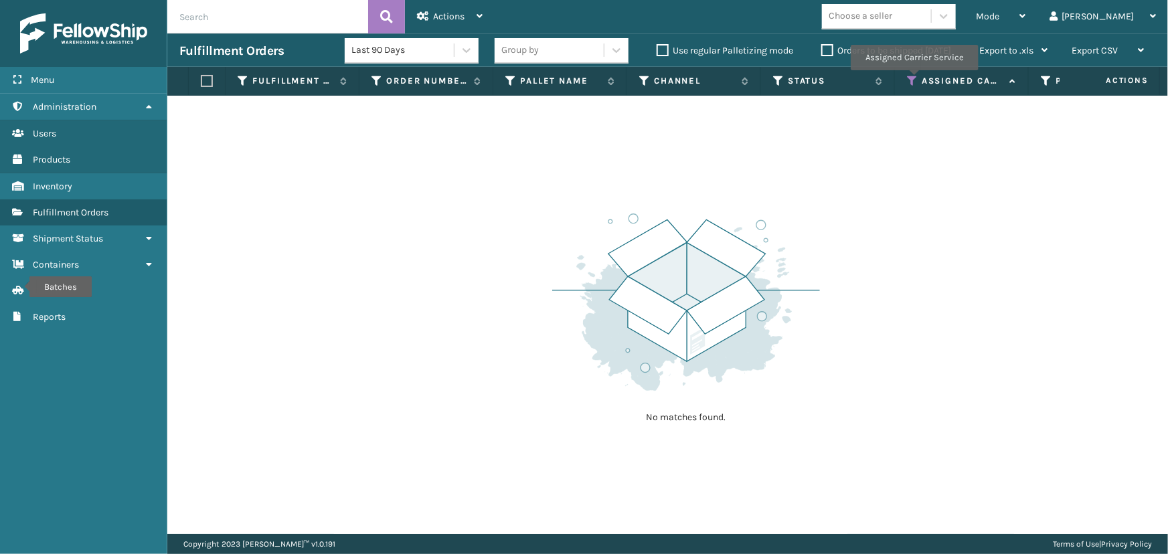
click at [914, 80] on icon at bounding box center [912, 81] width 11 height 12
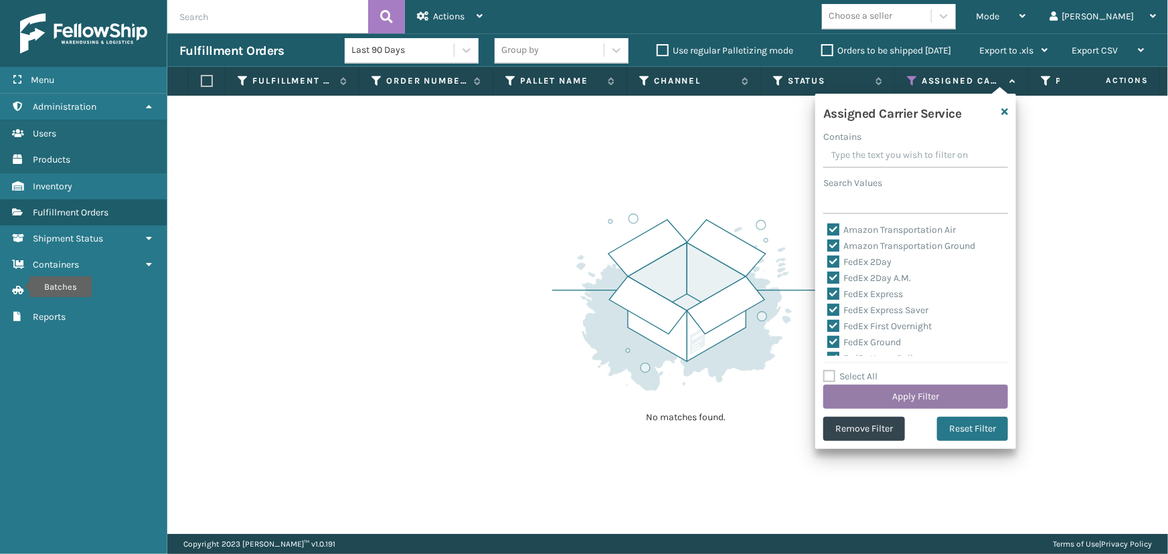
click at [896, 390] on button "Apply Filter" at bounding box center [915, 397] width 185 height 24
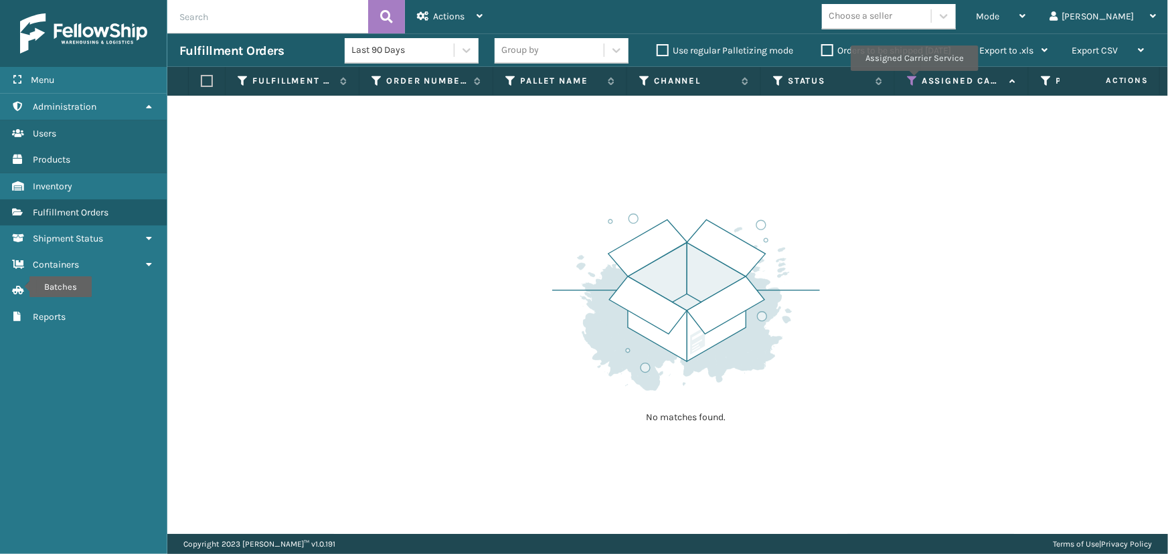
click at [914, 80] on icon at bounding box center [912, 81] width 11 height 12
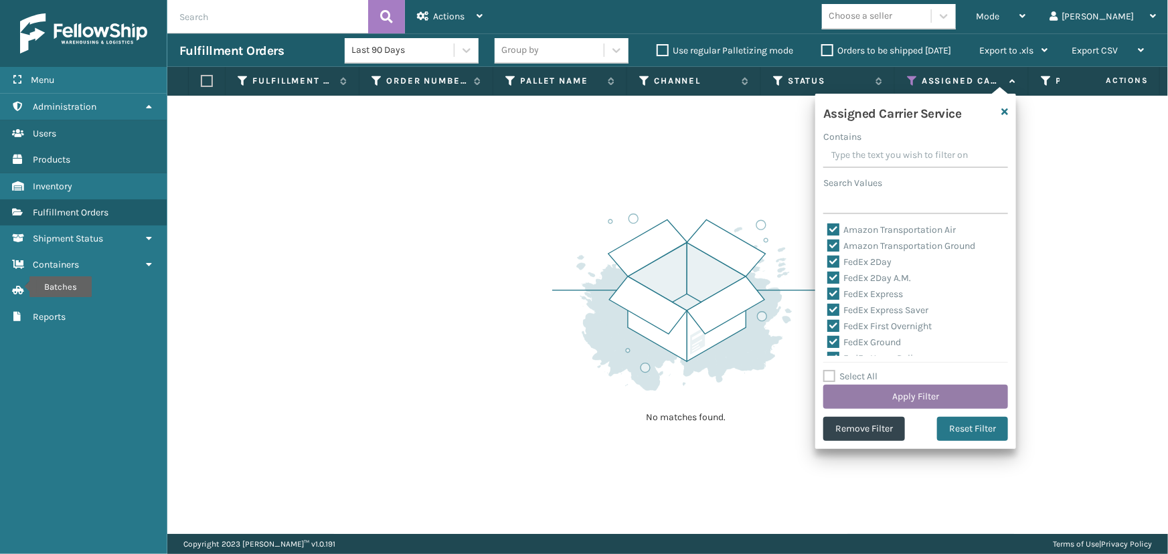
click at [890, 394] on button "Apply Filter" at bounding box center [915, 397] width 185 height 24
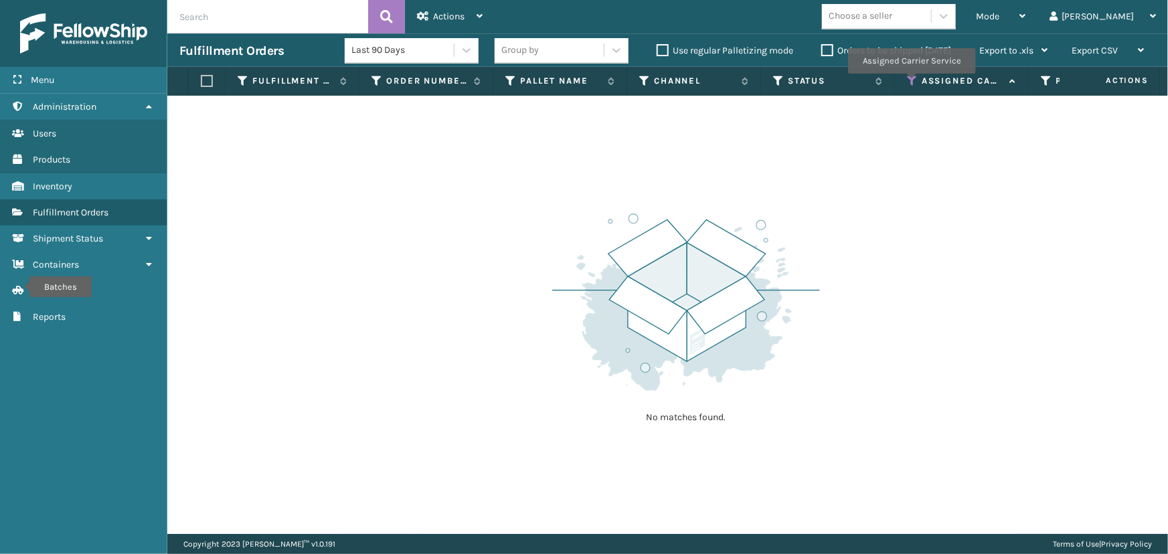
click at [911, 83] on icon at bounding box center [912, 81] width 11 height 12
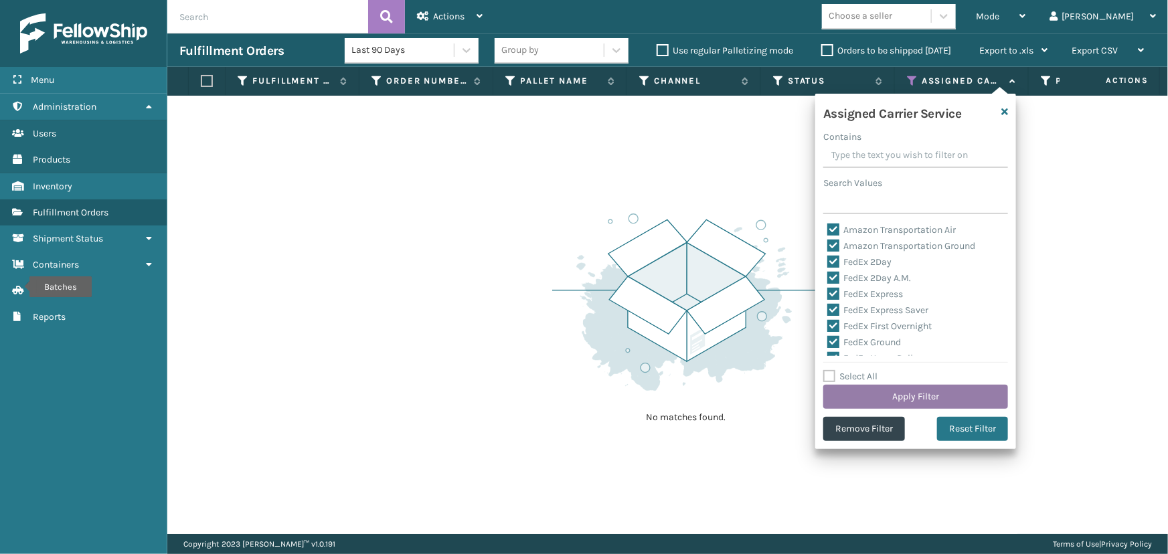
click at [839, 402] on button "Apply Filter" at bounding box center [915, 397] width 185 height 24
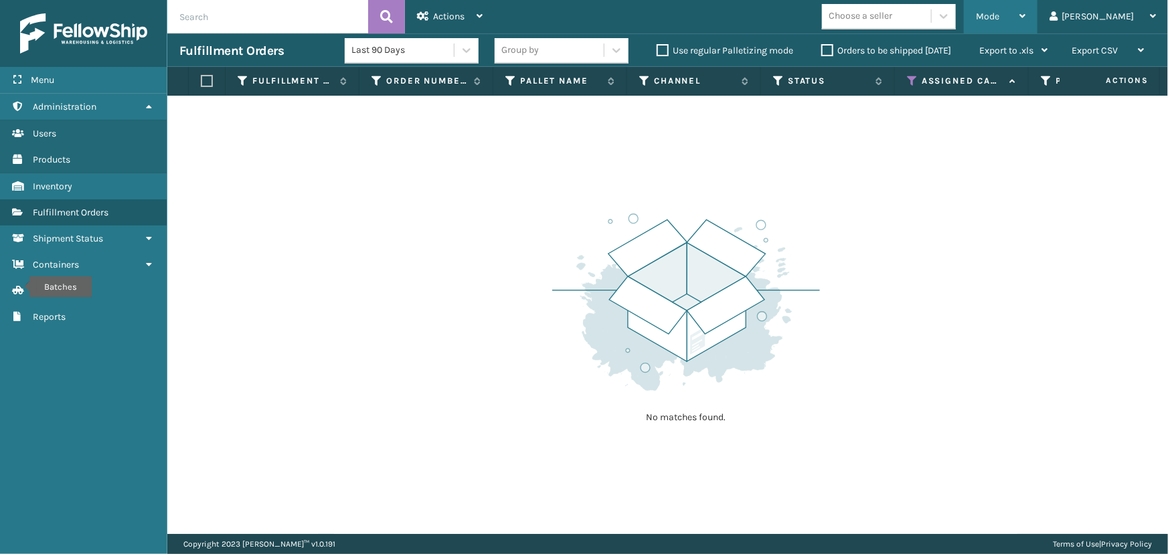
click at [1026, 27] on div "Mode" at bounding box center [1001, 16] width 50 height 33
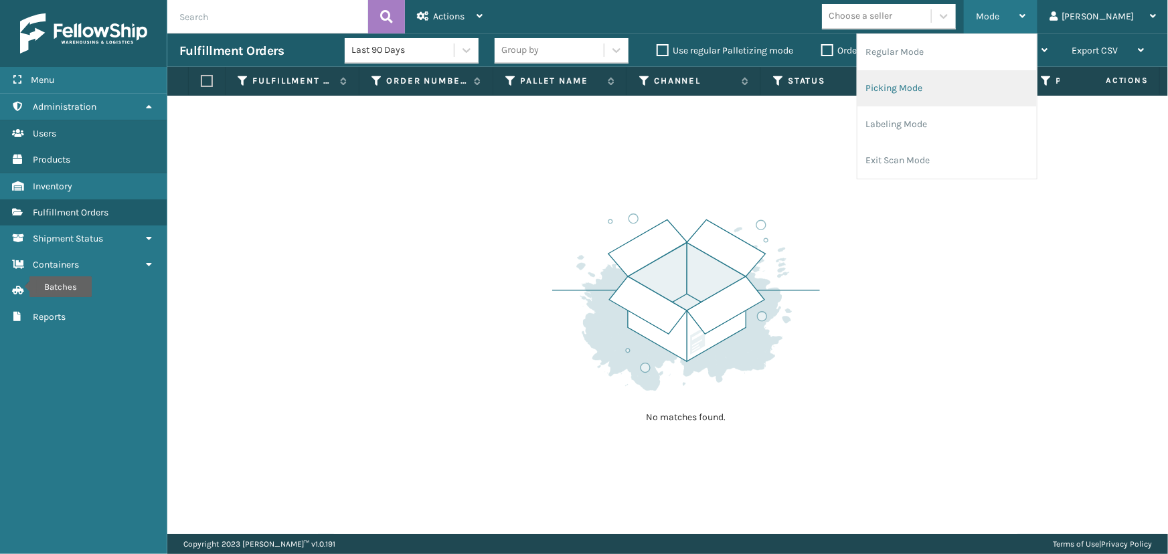
click at [983, 87] on li "Picking Mode" at bounding box center [947, 88] width 179 height 36
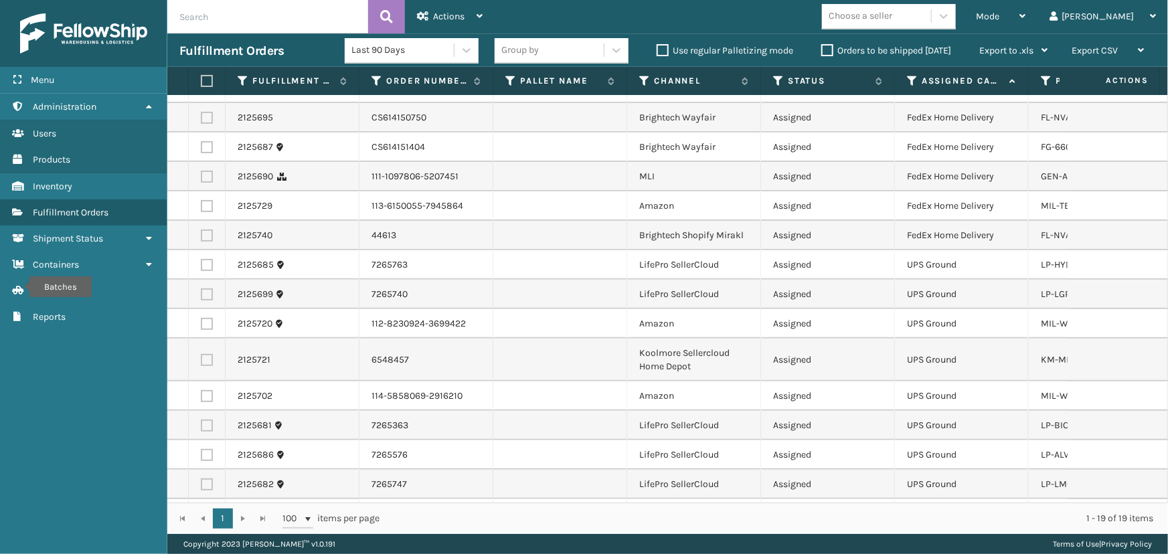
scroll to position [174, 0]
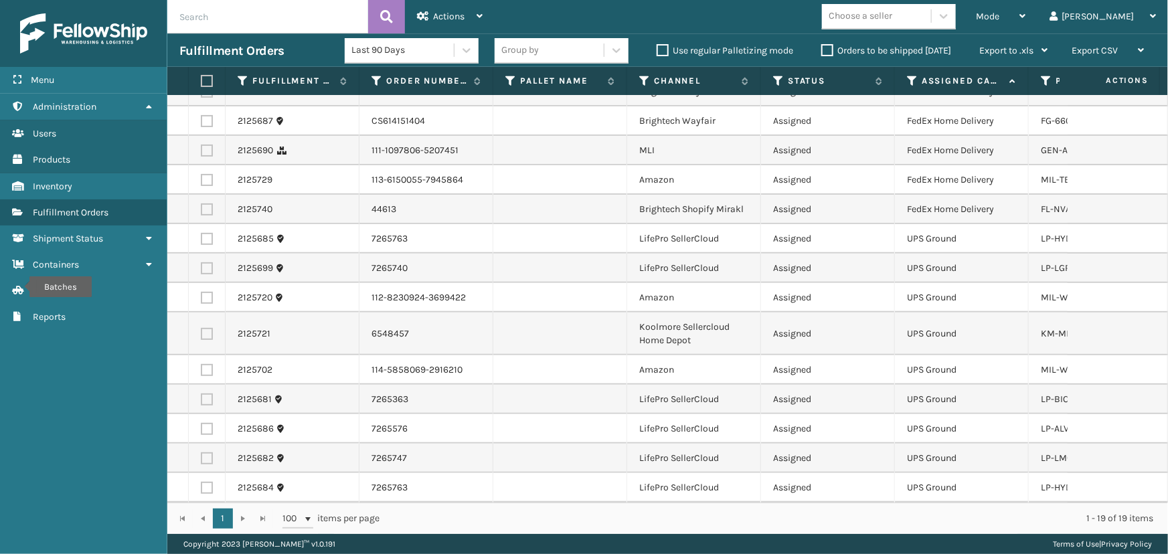
click at [892, 13] on div "Choose a seller" at bounding box center [861, 16] width 64 height 14
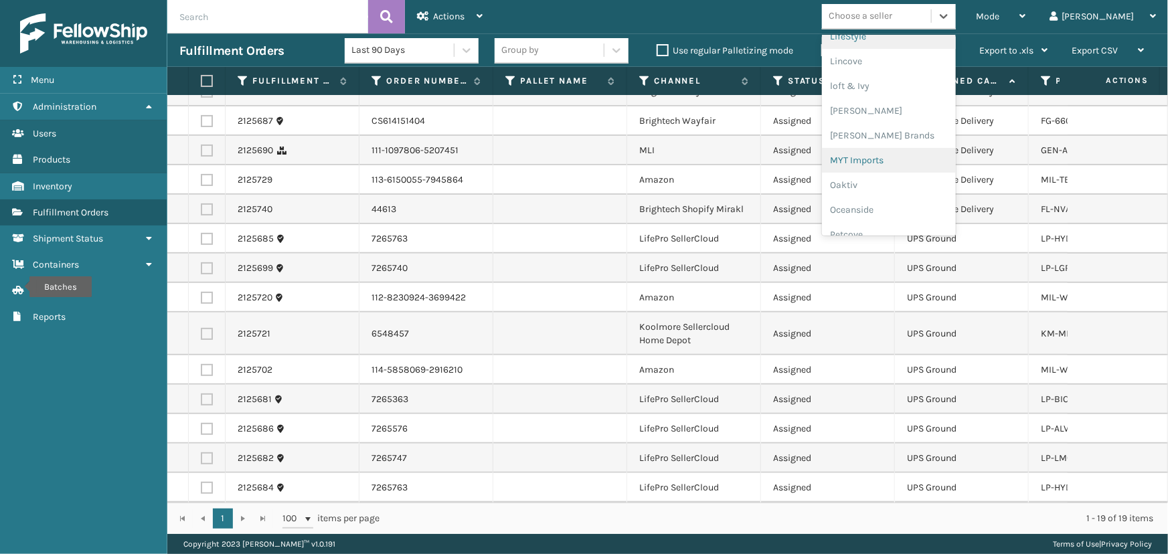
scroll to position [367, 0]
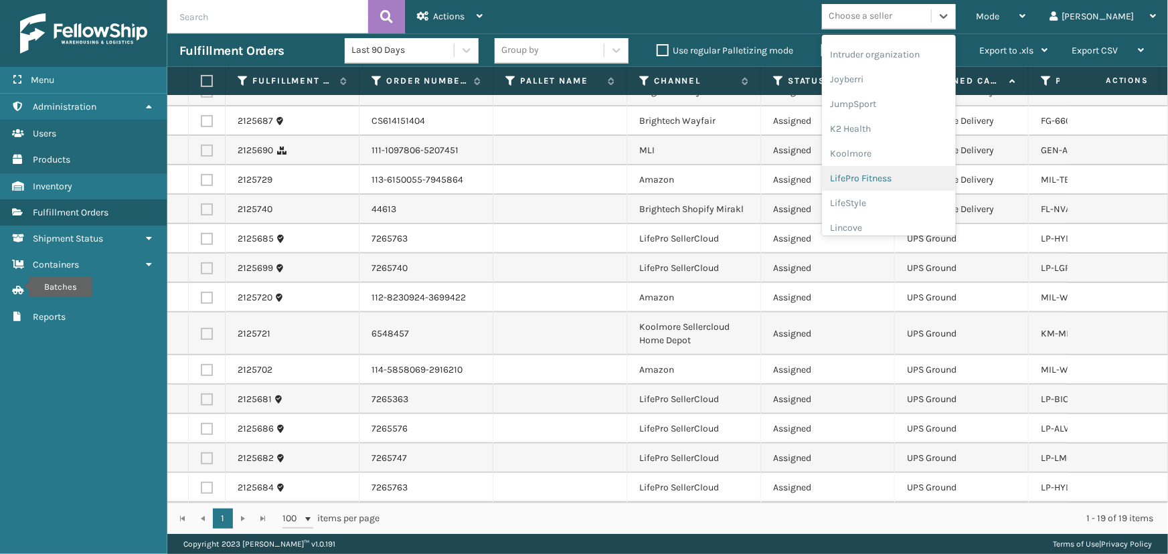
click at [924, 175] on div "LifePro Fitness" at bounding box center [889, 178] width 134 height 25
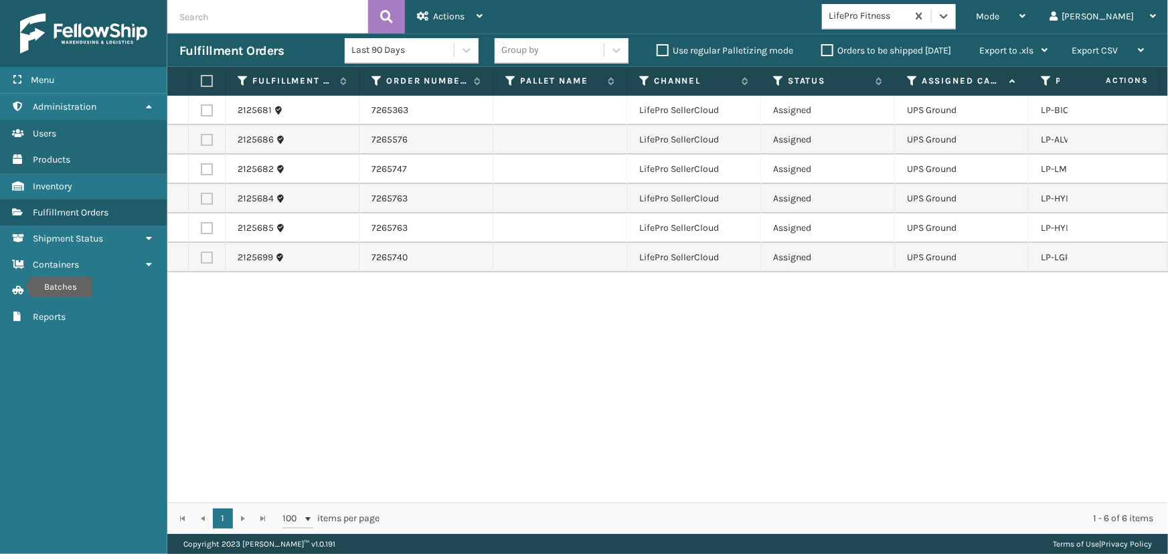
click at [208, 78] on label at bounding box center [205, 81] width 8 height 12
click at [201, 78] on input "checkbox" at bounding box center [201, 81] width 1 height 9
click at [450, 12] on span "Actions" at bounding box center [448, 16] width 31 height 11
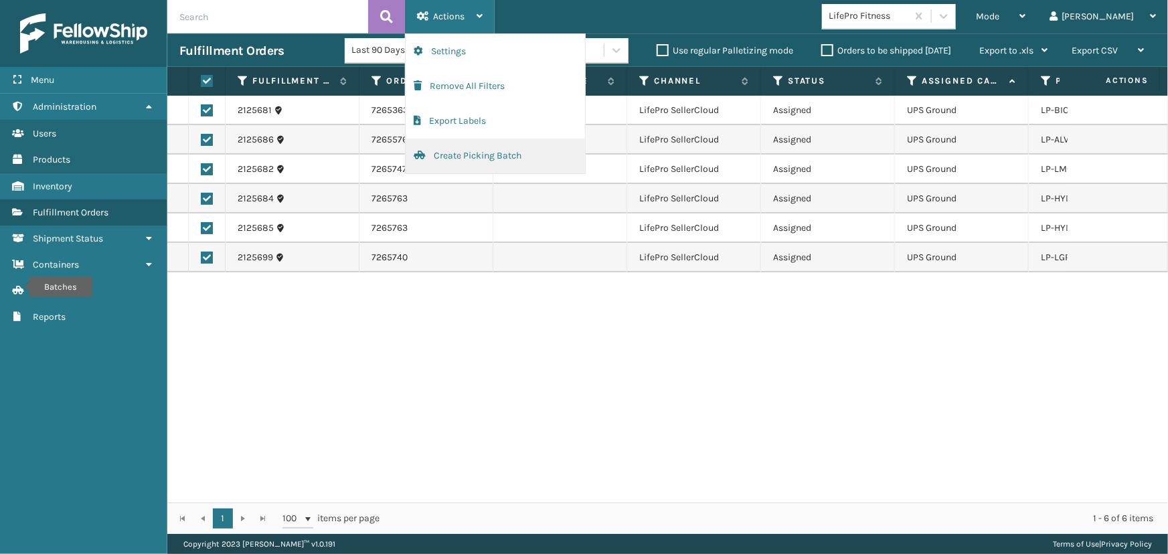
click at [474, 151] on button "Create Picking Batch" at bounding box center [495, 156] width 179 height 35
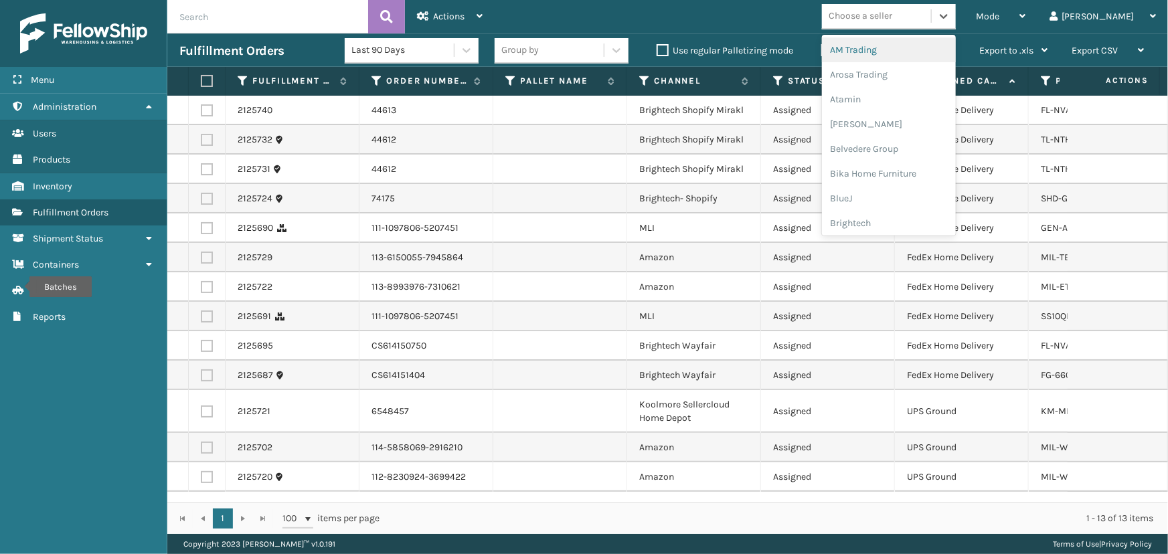
click at [892, 22] on div "Choose a seller" at bounding box center [861, 16] width 64 height 14
click at [903, 128] on div "[PERSON_NAME] Brands" at bounding box center [889, 124] width 134 height 25
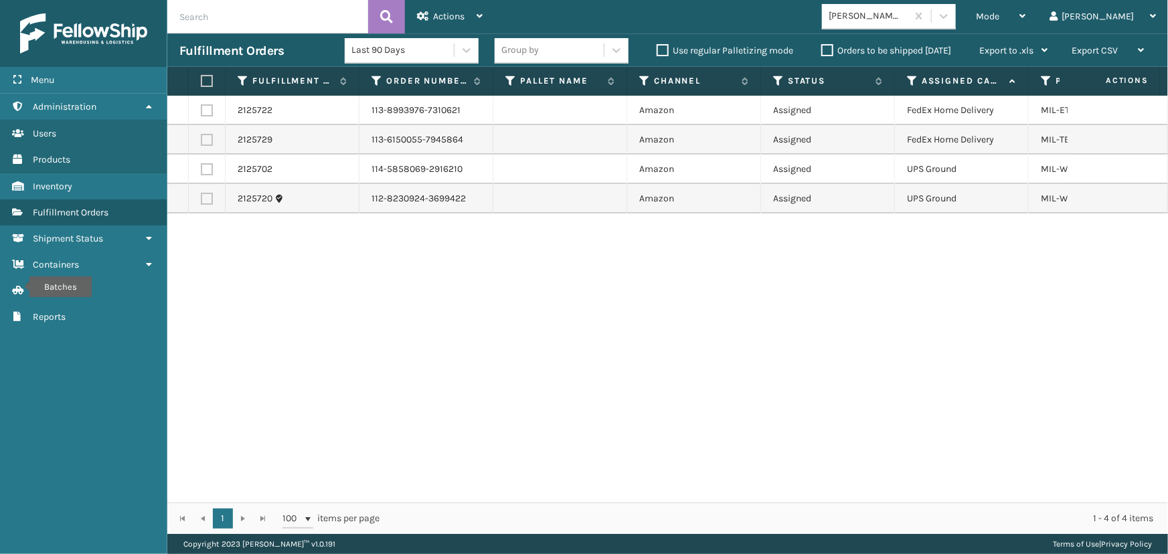
click at [206, 80] on label at bounding box center [205, 81] width 8 height 12
click at [201, 80] on input "checkbox" at bounding box center [201, 81] width 1 height 9
click at [424, 21] on div "Actions" at bounding box center [450, 16] width 66 height 33
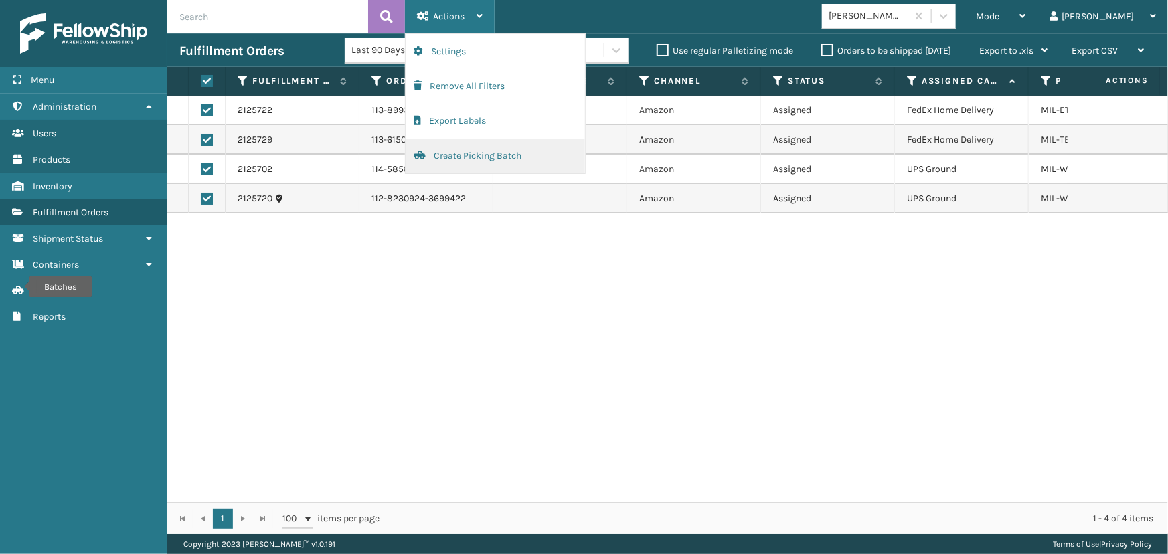
click at [485, 159] on button "Create Picking Batch" at bounding box center [495, 156] width 179 height 35
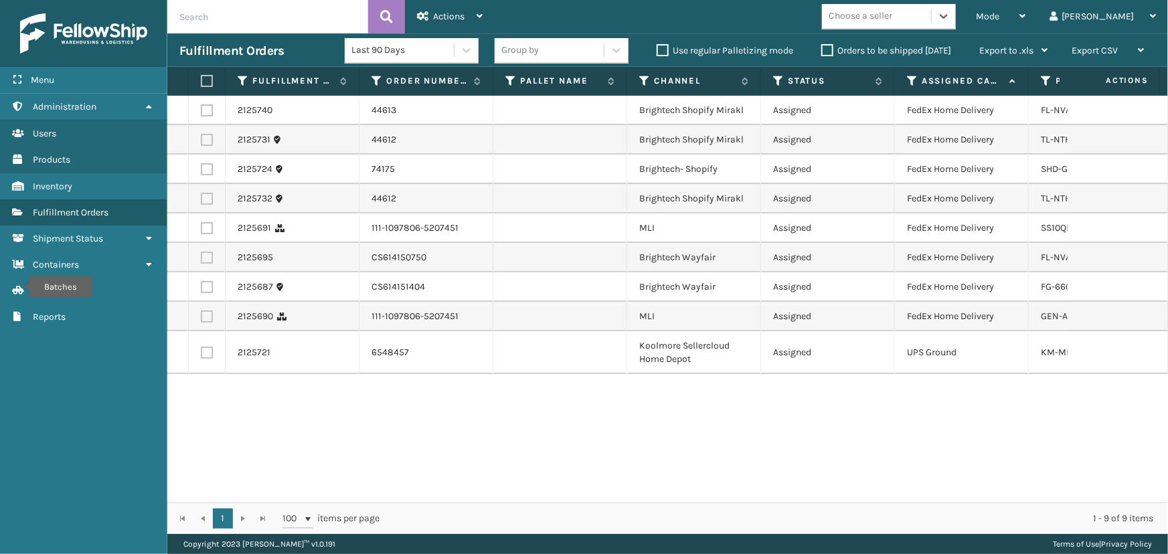
click at [892, 13] on div "Choose a seller" at bounding box center [861, 16] width 64 height 14
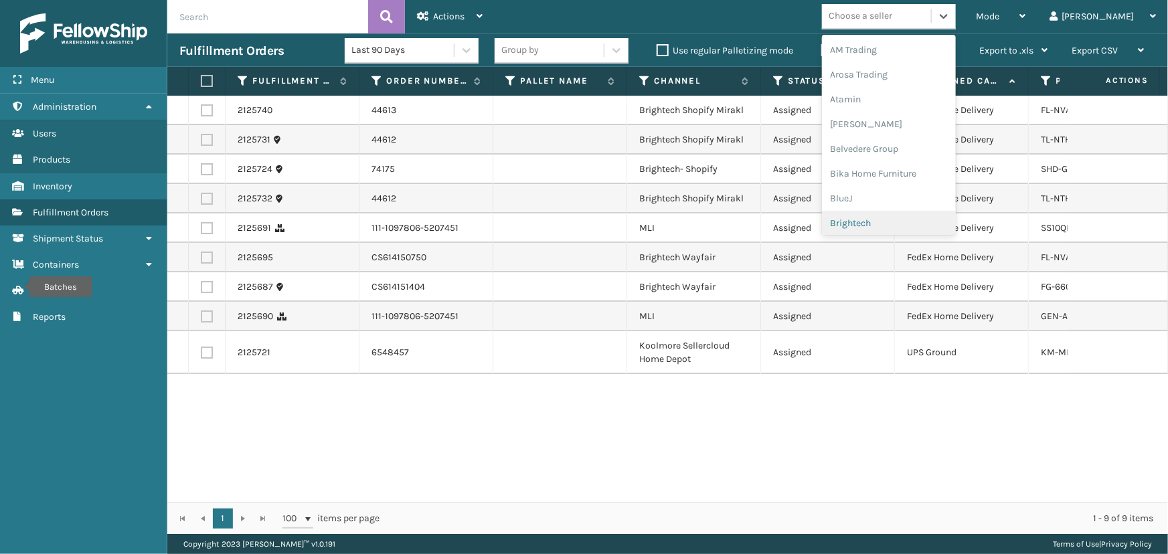
click at [908, 225] on div "Brightech" at bounding box center [889, 223] width 134 height 25
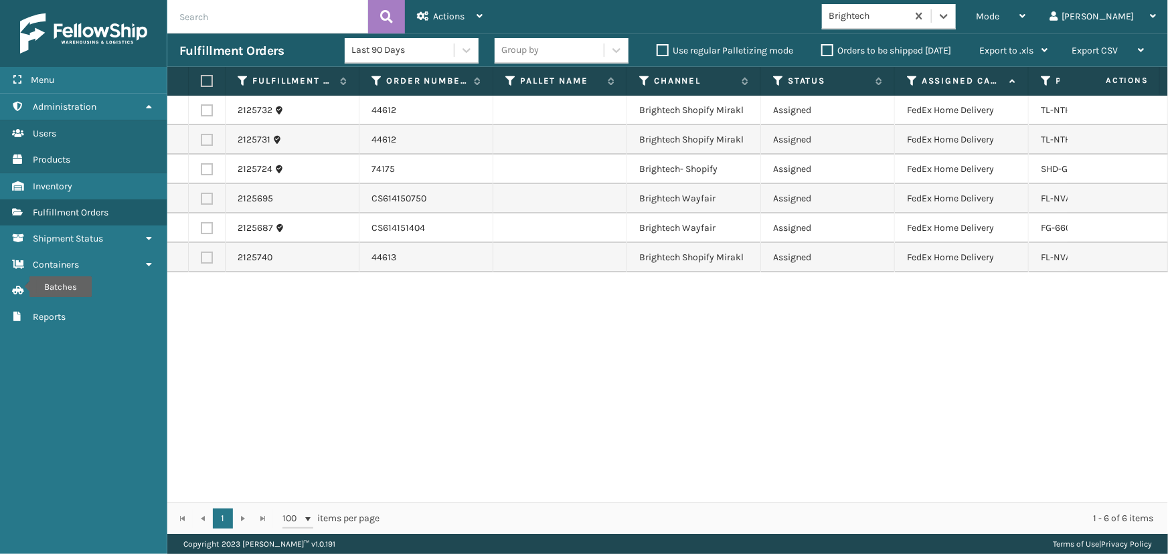
click at [202, 85] on label at bounding box center [205, 81] width 8 height 12
click at [201, 85] on input "checkbox" at bounding box center [201, 81] width 1 height 9
click at [440, 25] on div "Actions" at bounding box center [450, 16] width 66 height 33
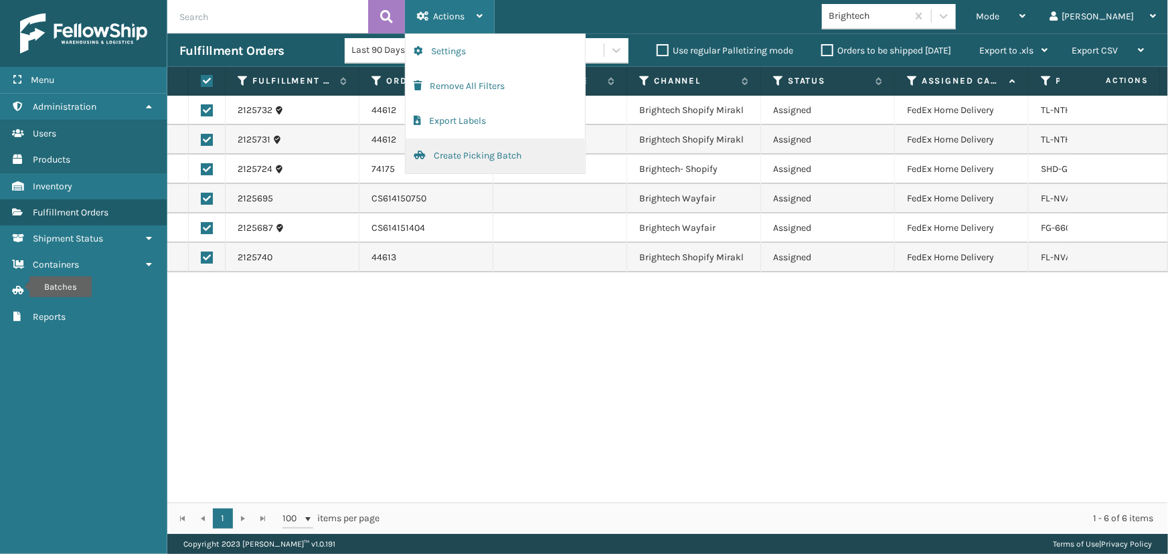
click at [469, 153] on button "Create Picking Batch" at bounding box center [495, 156] width 179 height 35
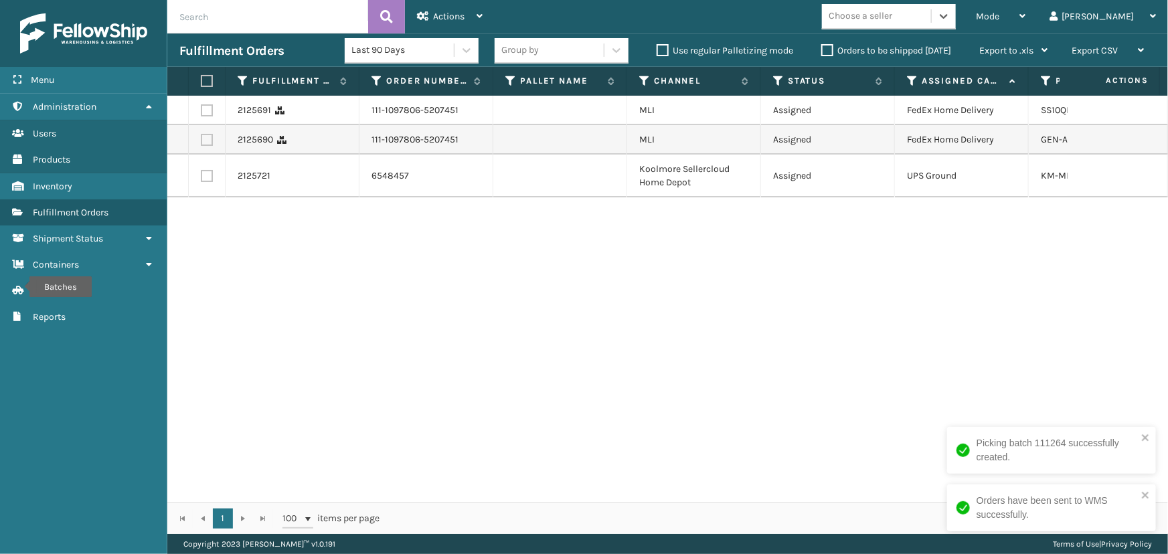
click at [208, 85] on label at bounding box center [205, 81] width 8 height 12
click at [201, 85] on input "checkbox" at bounding box center [201, 81] width 1 height 9
click at [471, 13] on div "Actions" at bounding box center [450, 16] width 66 height 33
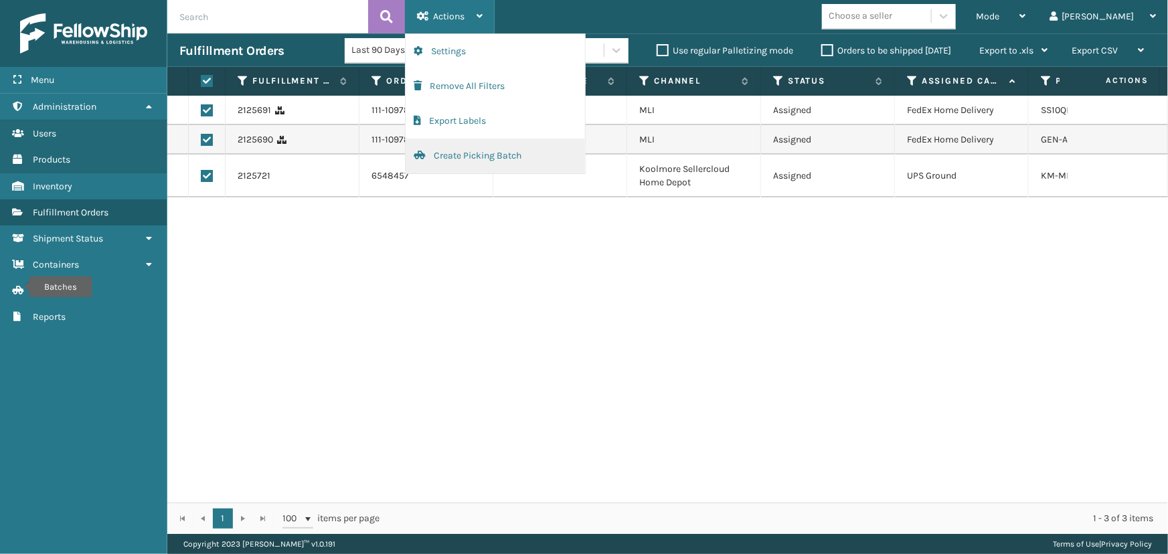
click at [489, 162] on button "Create Picking Batch" at bounding box center [495, 156] width 179 height 35
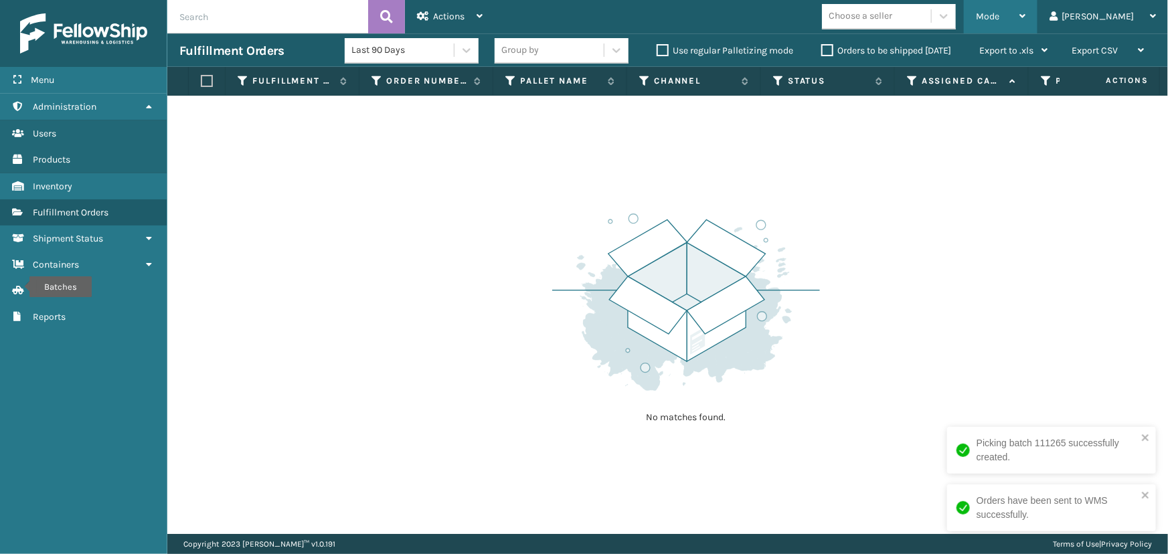
click at [1015, 20] on div "Mode Regular Mode Picking Mode Labeling Mode Exit Scan Mode" at bounding box center [1001, 16] width 74 height 33
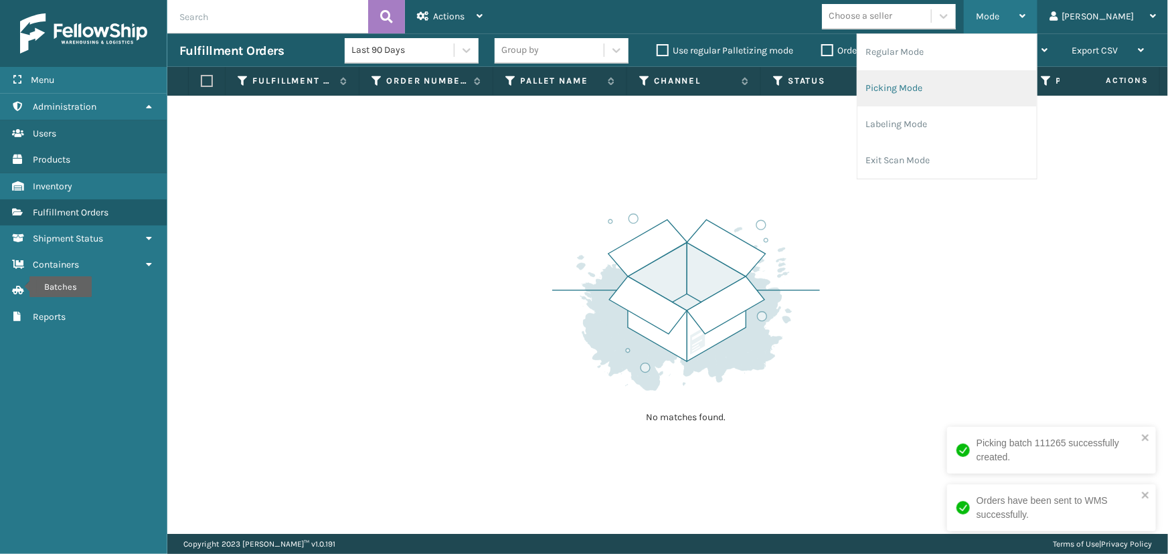
click at [925, 90] on li "Picking Mode" at bounding box center [947, 88] width 179 height 36
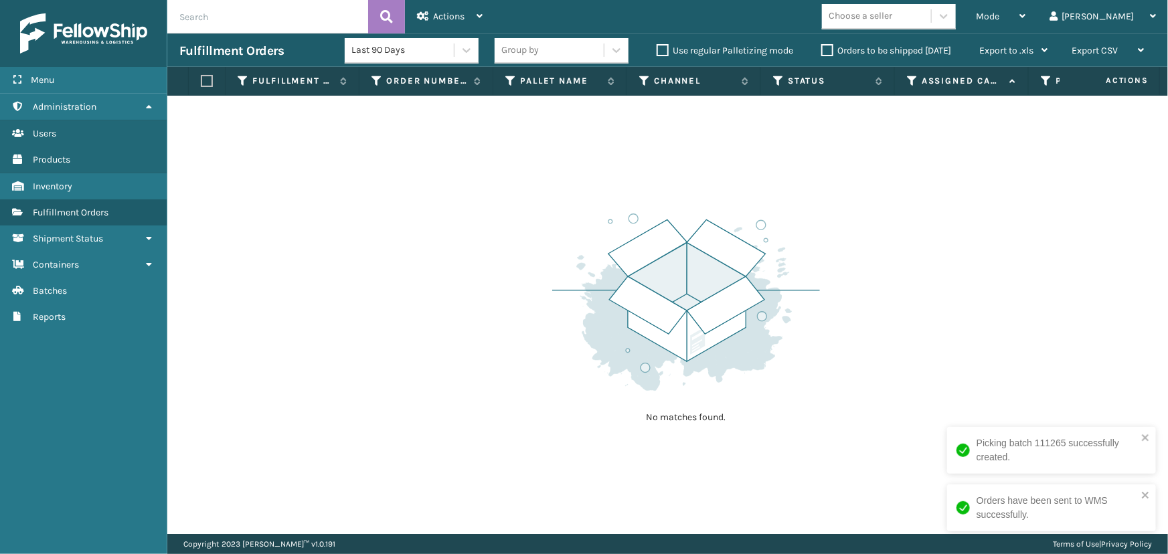
click at [667, 252] on img at bounding box center [686, 302] width 268 height 185
click at [999, 18] on span "Mode" at bounding box center [987, 16] width 23 height 11
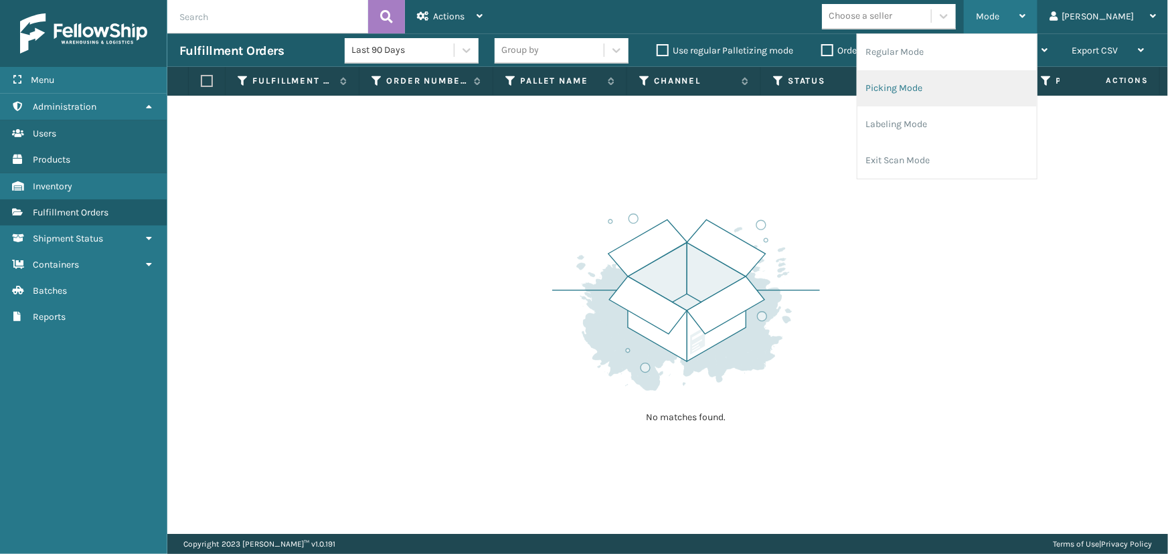
click at [957, 96] on li "Picking Mode" at bounding box center [947, 88] width 179 height 36
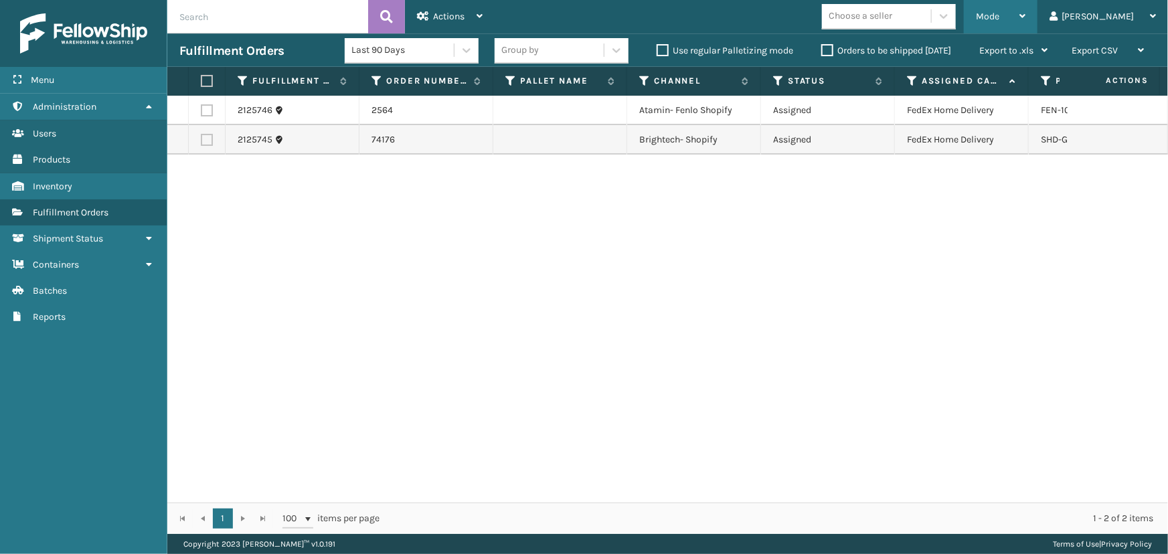
click at [1026, 21] on div "Mode" at bounding box center [1001, 16] width 50 height 33
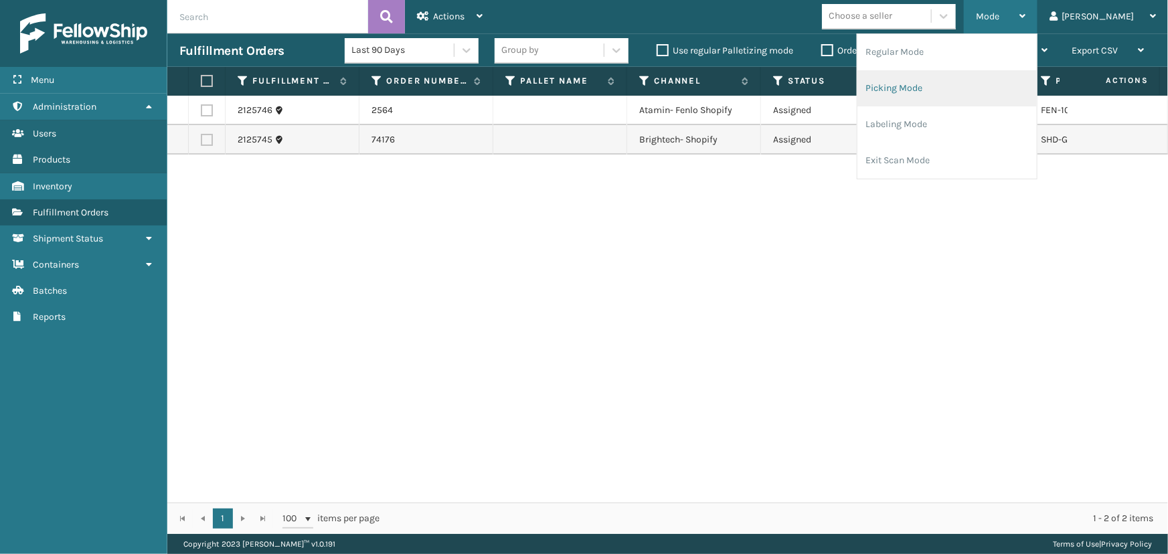
click at [988, 85] on li "Picking Mode" at bounding box center [947, 88] width 179 height 36
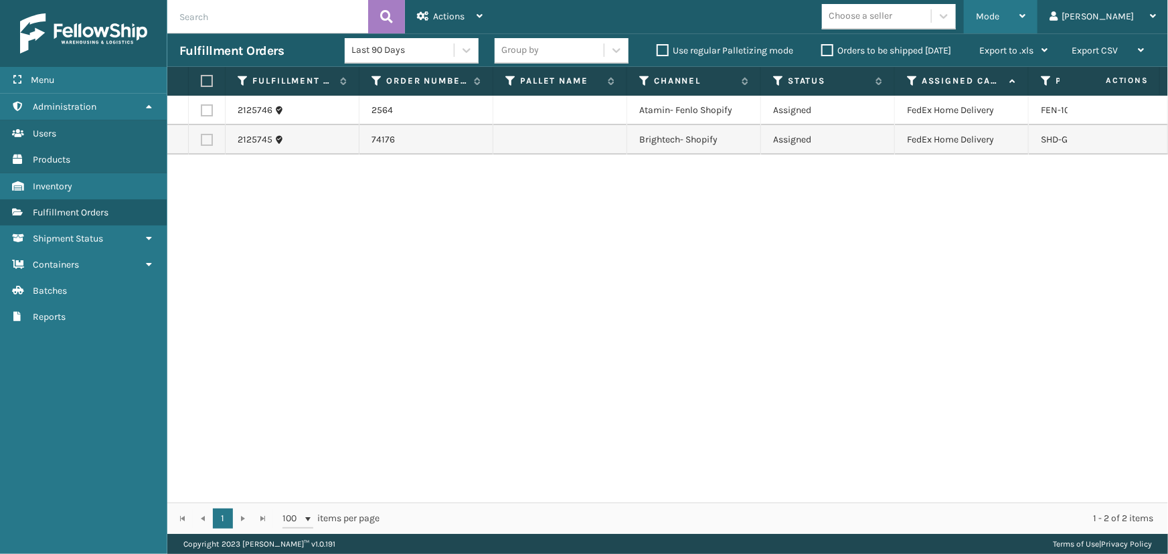
click at [1026, 23] on div "Mode" at bounding box center [1001, 16] width 50 height 33
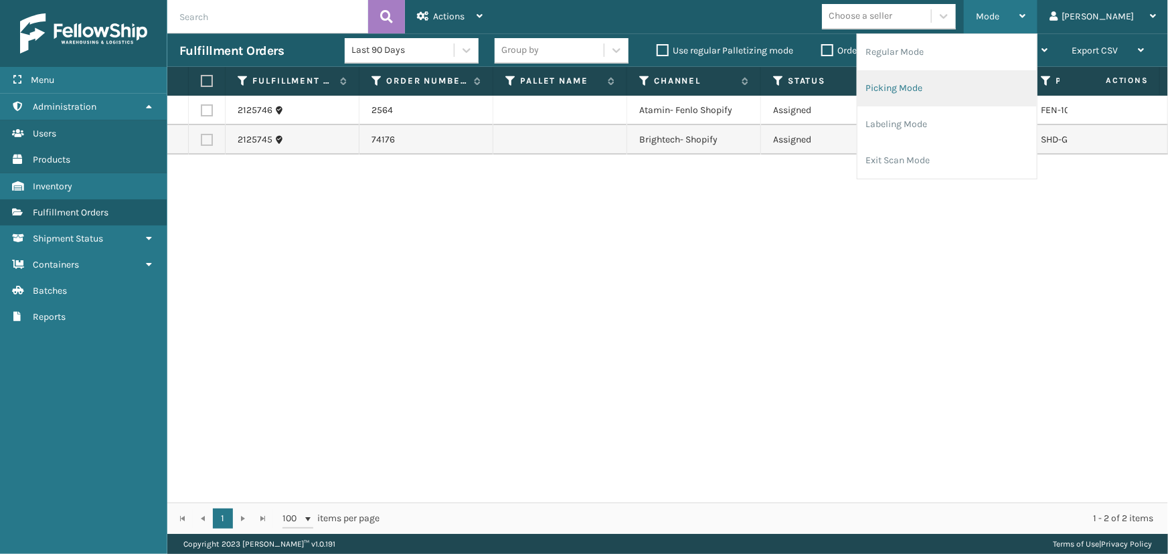
click at [997, 86] on li "Picking Mode" at bounding box center [947, 88] width 179 height 36
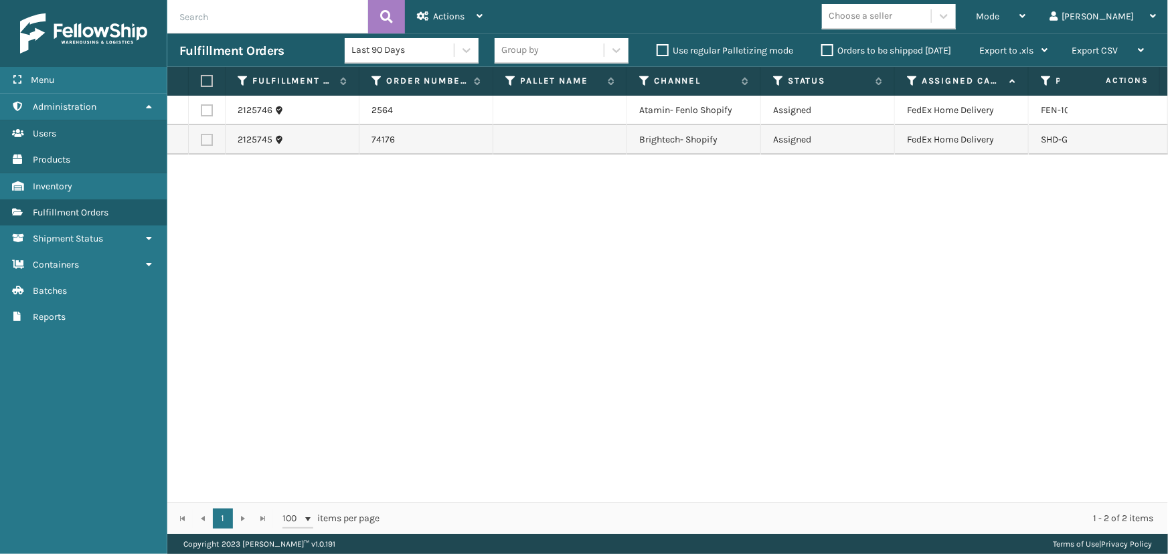
click at [201, 78] on label at bounding box center [205, 81] width 8 height 12
click at [201, 78] on input "checkbox" at bounding box center [201, 81] width 1 height 9
click at [455, 10] on div "Actions" at bounding box center [450, 16] width 66 height 33
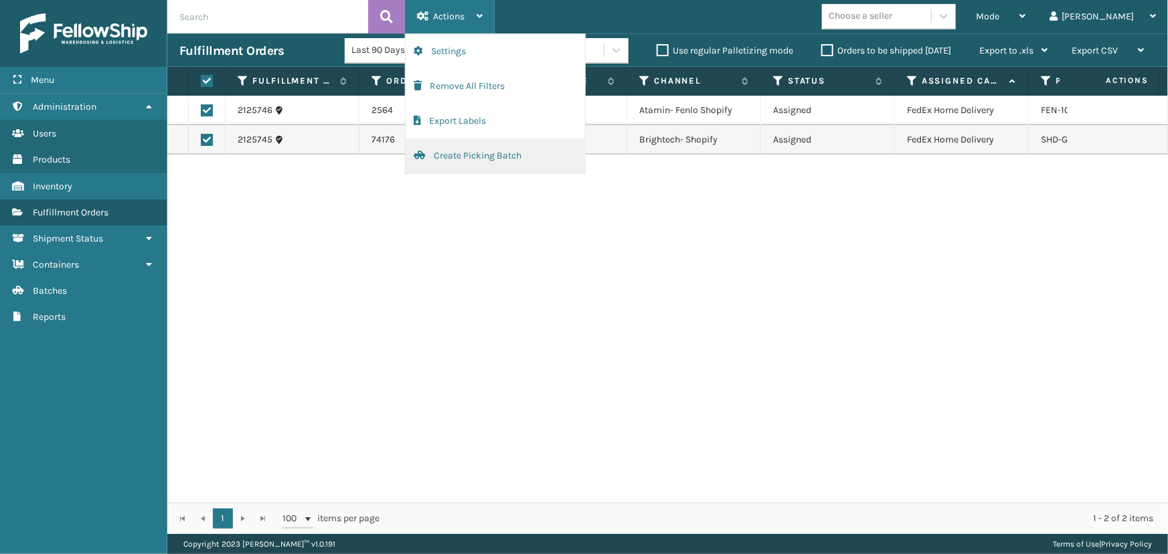
click at [468, 157] on button "Create Picking Batch" at bounding box center [495, 156] width 179 height 35
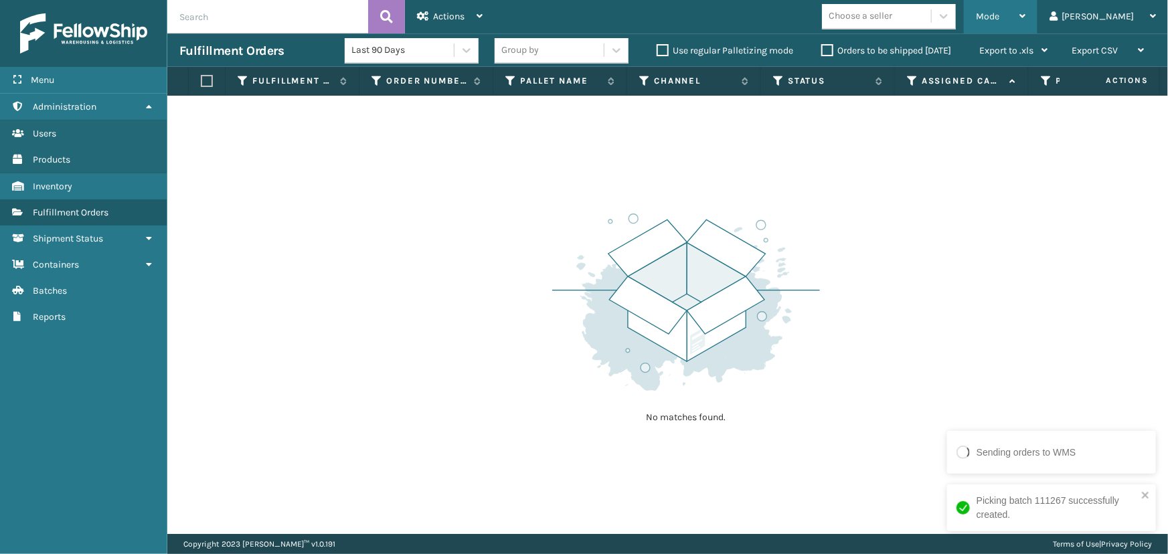
click at [1026, 23] on div "Mode" at bounding box center [1001, 16] width 50 height 33
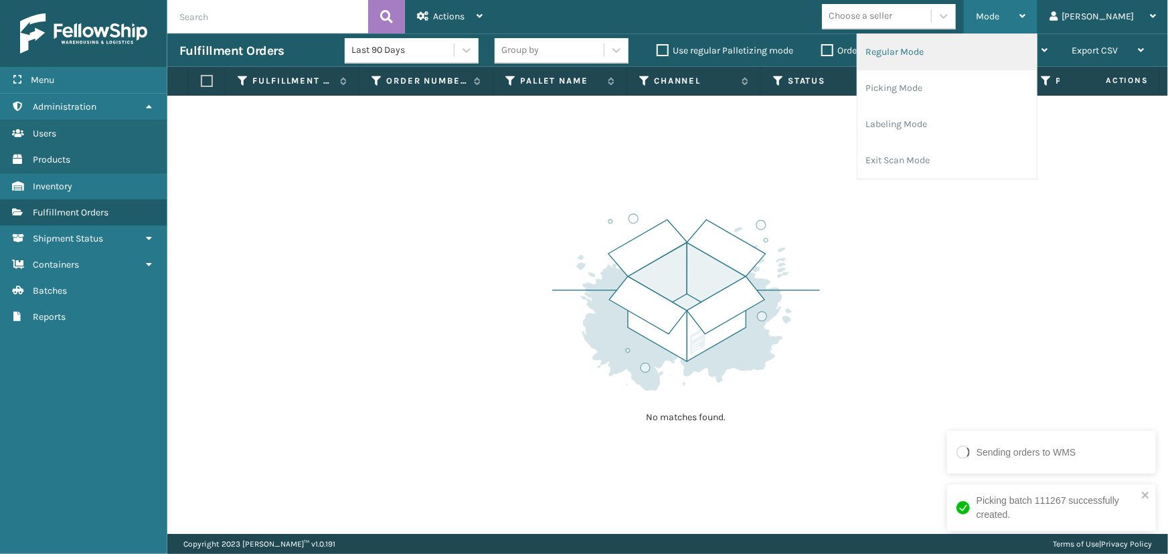
click at [956, 58] on li "Regular Mode" at bounding box center [947, 52] width 179 height 36
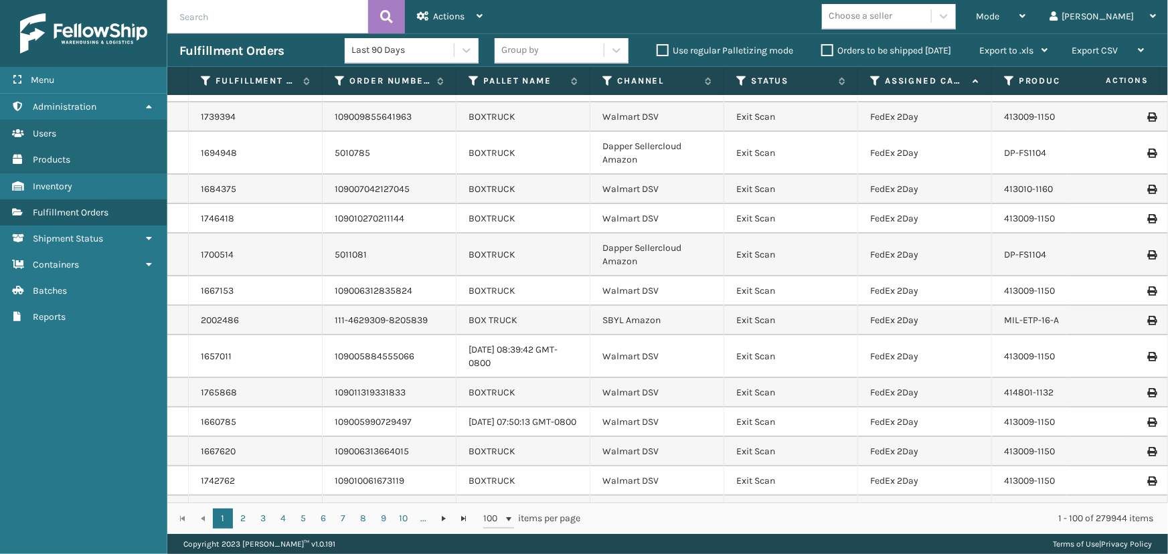
scroll to position [2738, 0]
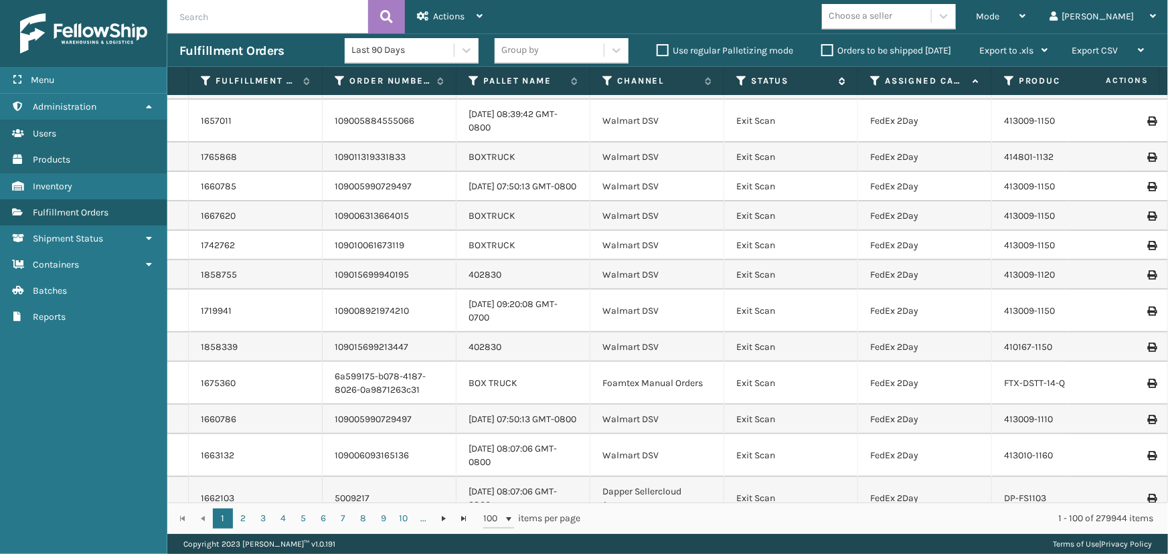
click at [744, 80] on icon at bounding box center [741, 81] width 11 height 12
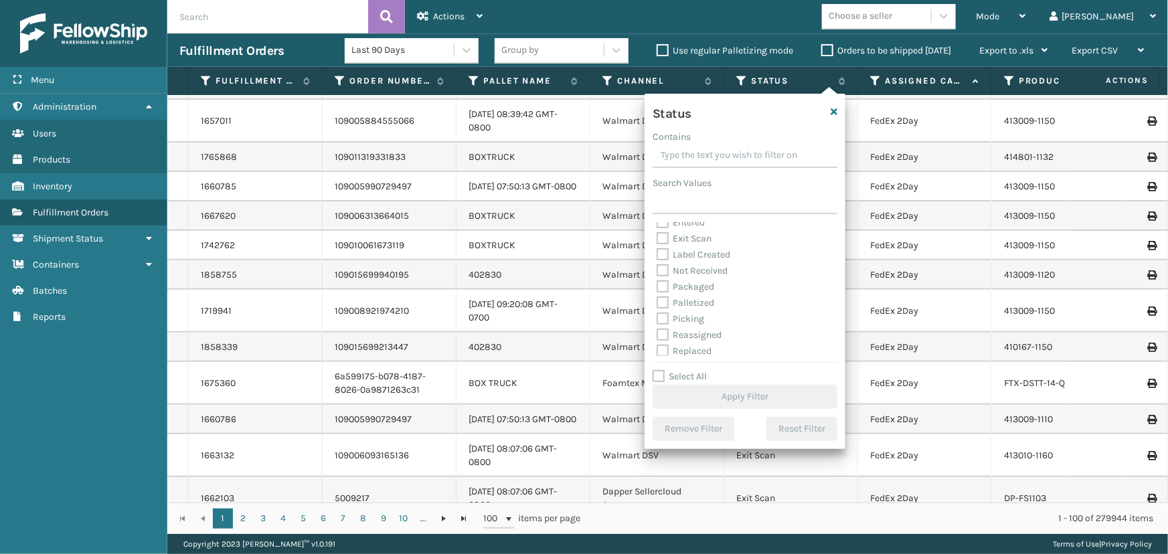
scroll to position [60, 0]
click at [696, 297] on label "Picking" at bounding box center [681, 298] width 48 height 11
click at [657, 297] on input "Picking" at bounding box center [657, 295] width 1 height 9
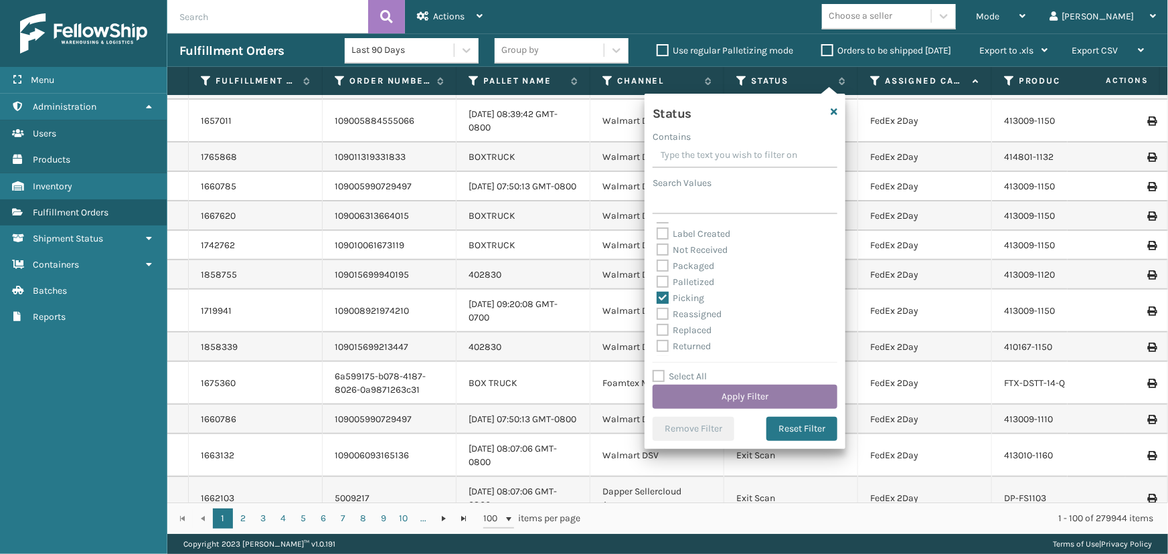
click at [738, 395] on button "Apply Filter" at bounding box center [745, 397] width 185 height 24
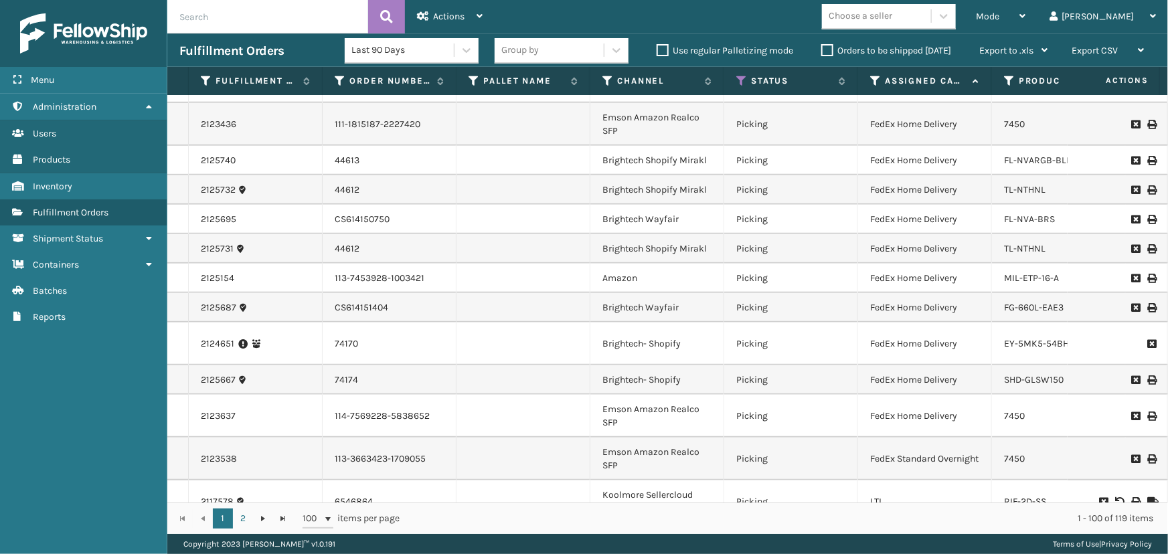
scroll to position [487, 0]
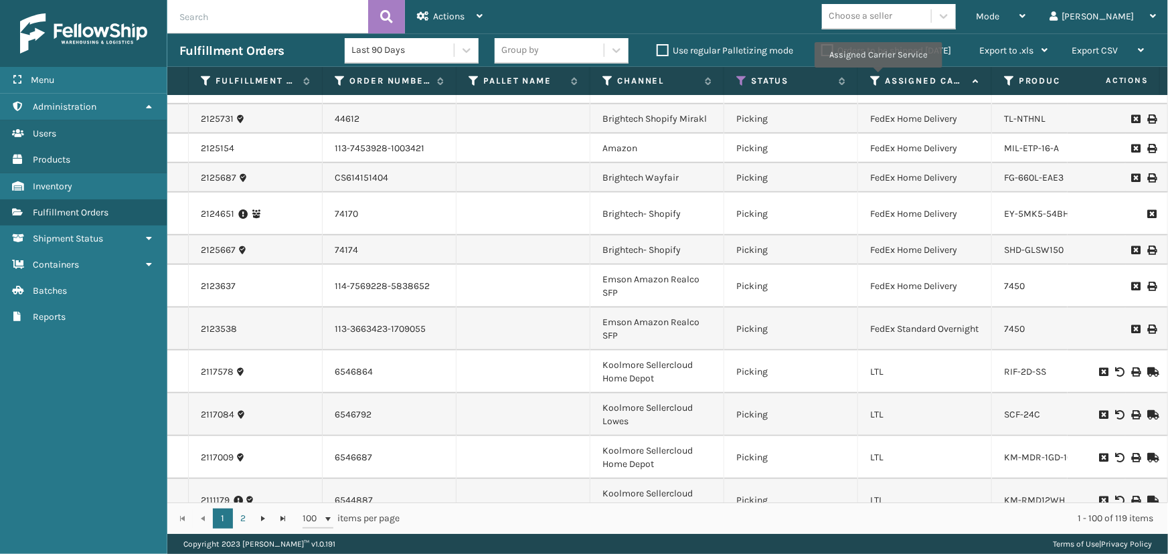
click at [878, 77] on icon at bounding box center [875, 81] width 11 height 12
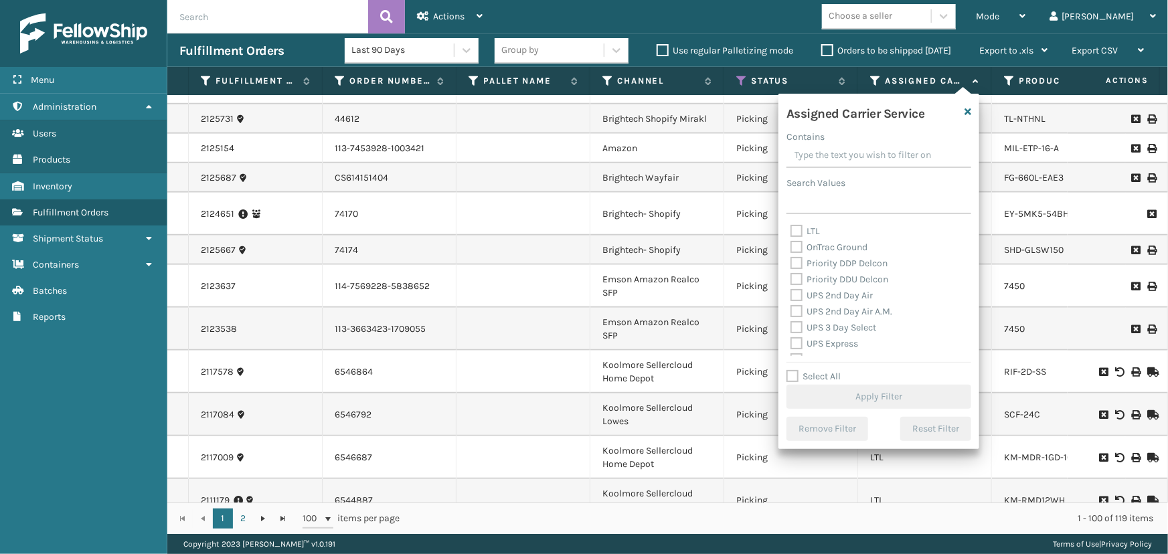
scroll to position [243, 0]
click at [822, 244] on label "UPS 2nd Day Air" at bounding box center [832, 243] width 82 height 11
click at [791, 244] on input "UPS 2nd Day Air" at bounding box center [791, 240] width 1 height 9
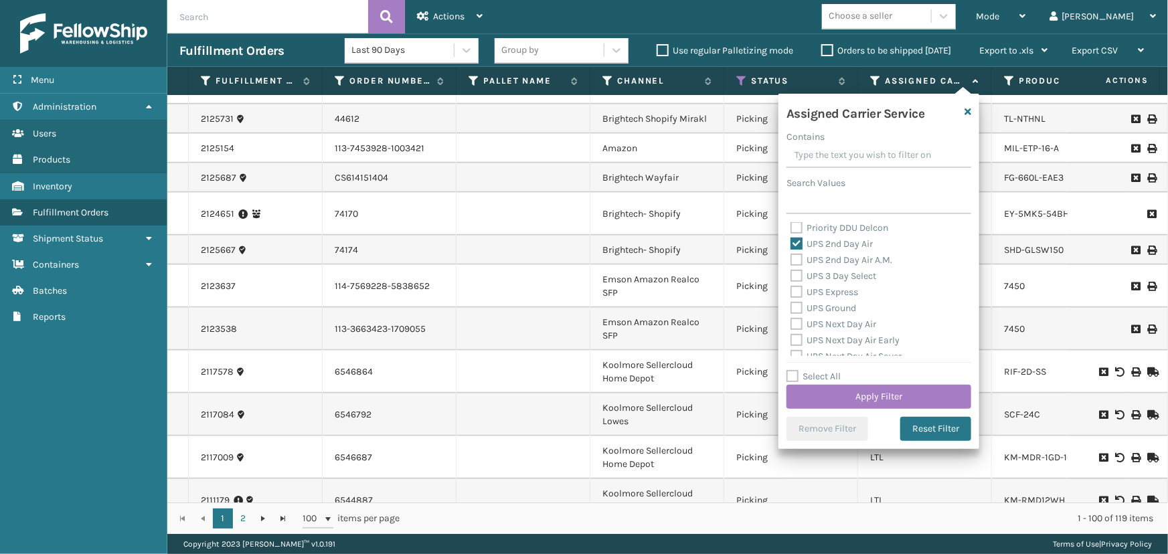
click at [825, 259] on label "UPS 2nd Day Air A.M." at bounding box center [842, 259] width 102 height 11
click at [791, 259] on input "UPS 2nd Day Air A.M." at bounding box center [791, 256] width 1 height 9
click at [835, 272] on label "UPS 3 Day Select" at bounding box center [834, 275] width 86 height 11
click at [791, 272] on input "UPS 3 Day Select" at bounding box center [791, 272] width 1 height 9
click at [840, 293] on label "UPS Express" at bounding box center [825, 292] width 68 height 11
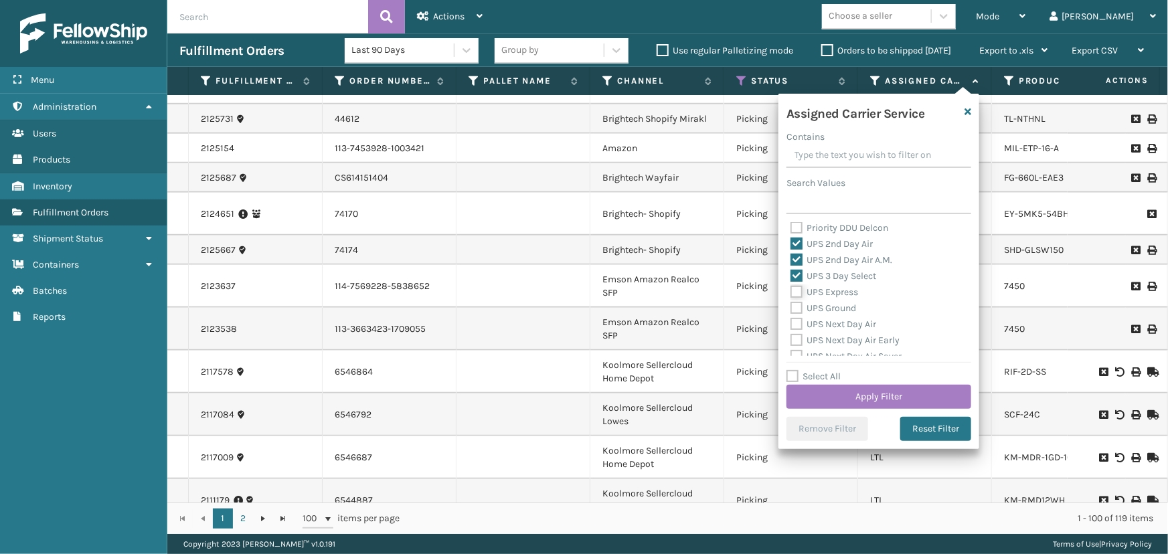
click at [791, 293] on input "UPS Express" at bounding box center [791, 288] width 1 height 9
click at [837, 309] on label "UPS Ground" at bounding box center [824, 308] width 66 height 11
click at [791, 309] on input "UPS Ground" at bounding box center [791, 305] width 1 height 9
click at [837, 329] on label "UPS Next Day Air" at bounding box center [834, 324] width 86 height 11
click at [791, 325] on input "UPS Next Day Air" at bounding box center [791, 321] width 1 height 9
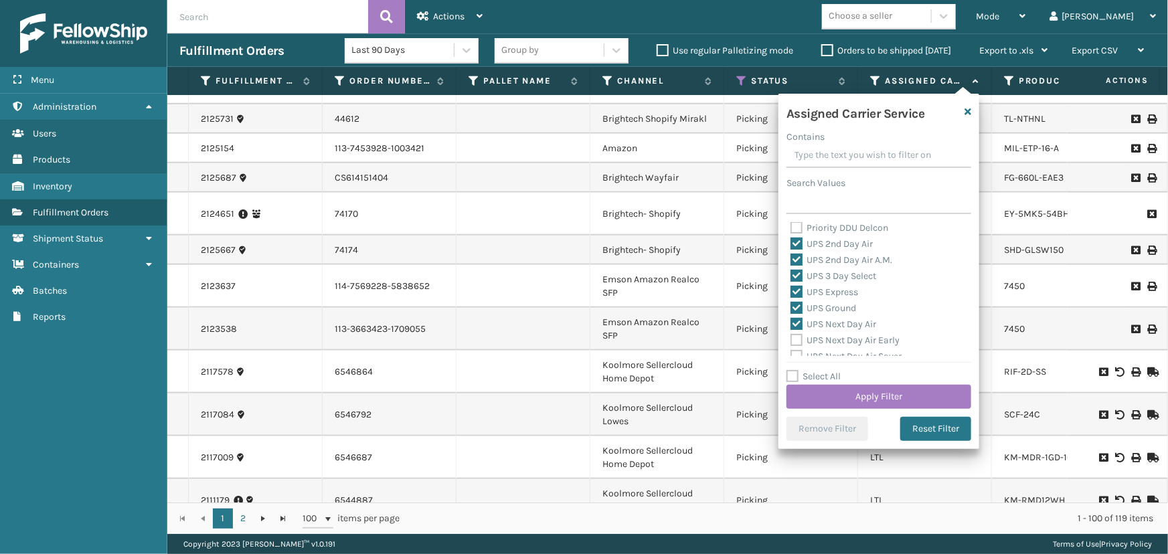
click at [839, 340] on label "UPS Next Day Air Early" at bounding box center [845, 340] width 109 height 11
click at [817, 276] on label "UPS Next Day Air Early" at bounding box center [845, 279] width 109 height 11
click at [791, 276] on input "UPS Next Day Air Early" at bounding box center [791, 276] width 1 height 9
click at [821, 294] on label "UPS Next Day Air Saver" at bounding box center [846, 295] width 111 height 11
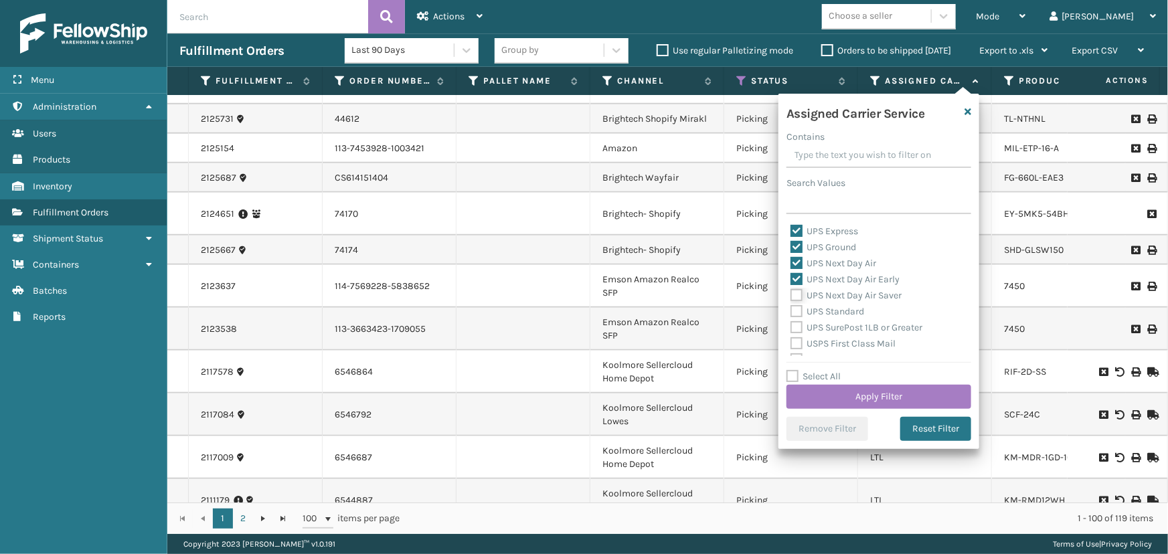
click at [791, 294] on input "UPS Next Day Air Saver" at bounding box center [791, 292] width 1 height 9
click at [822, 310] on label "UPS Standard" at bounding box center [828, 311] width 74 height 11
click at [791, 310] on input "UPS Standard" at bounding box center [791, 308] width 1 height 9
drag, startPoint x: 823, startPoint y: 322, endPoint x: 832, endPoint y: 335, distance: 16.0
click at [823, 323] on label "UPS SurePost 1LB or Greater" at bounding box center [857, 327] width 132 height 11
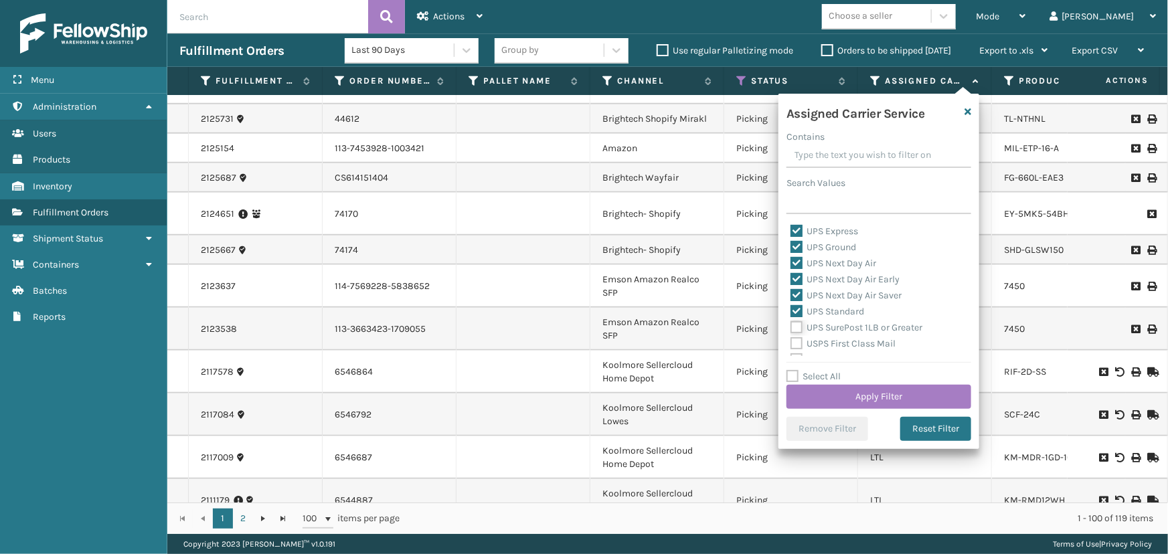
click at [791, 323] on input "UPS SurePost 1LB or Greater" at bounding box center [791, 324] width 1 height 9
click at [864, 401] on button "Apply Filter" at bounding box center [879, 397] width 185 height 24
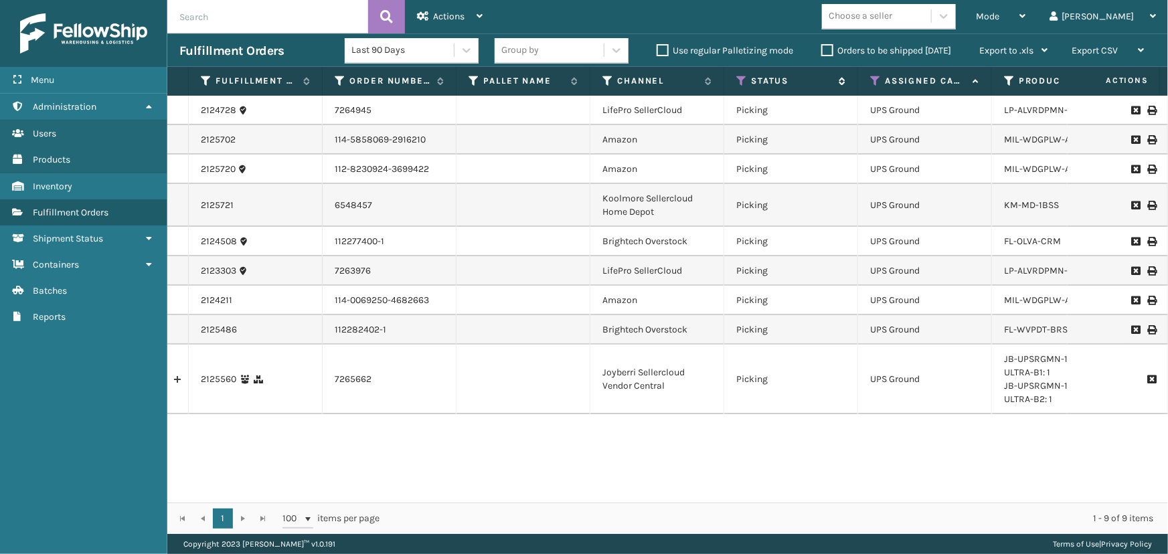
click at [738, 82] on icon at bounding box center [741, 81] width 11 height 12
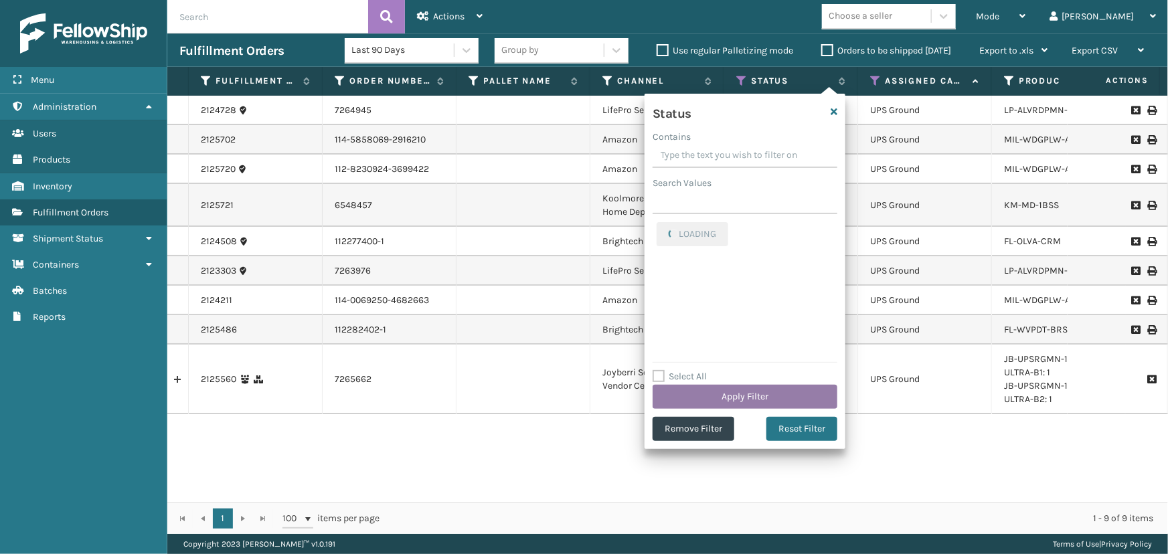
click at [744, 392] on button "Apply Filter" at bounding box center [745, 397] width 185 height 24
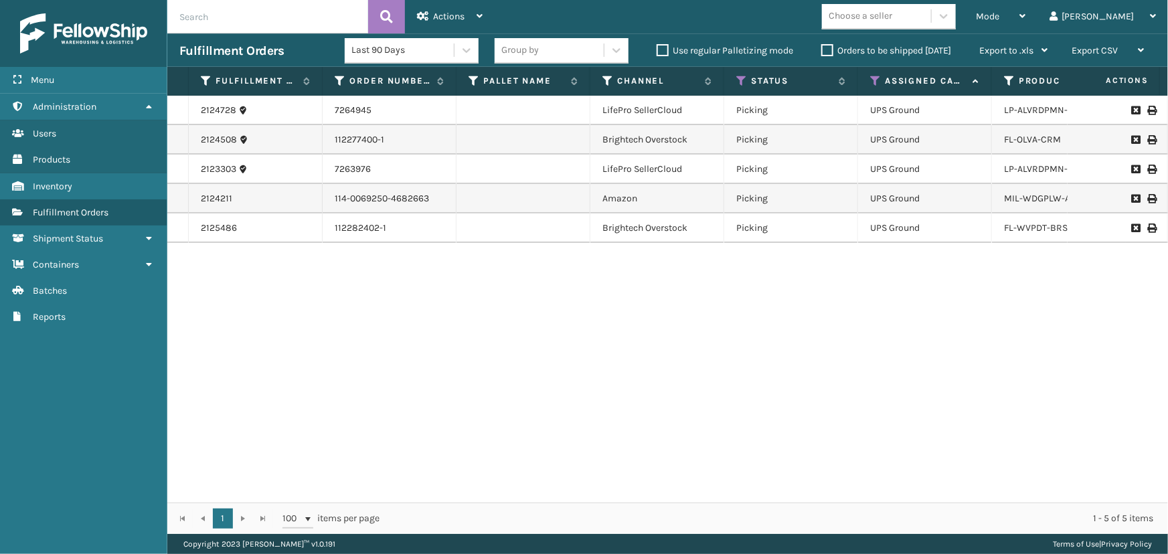
click at [214, 13] on input "text" at bounding box center [267, 16] width 201 height 33
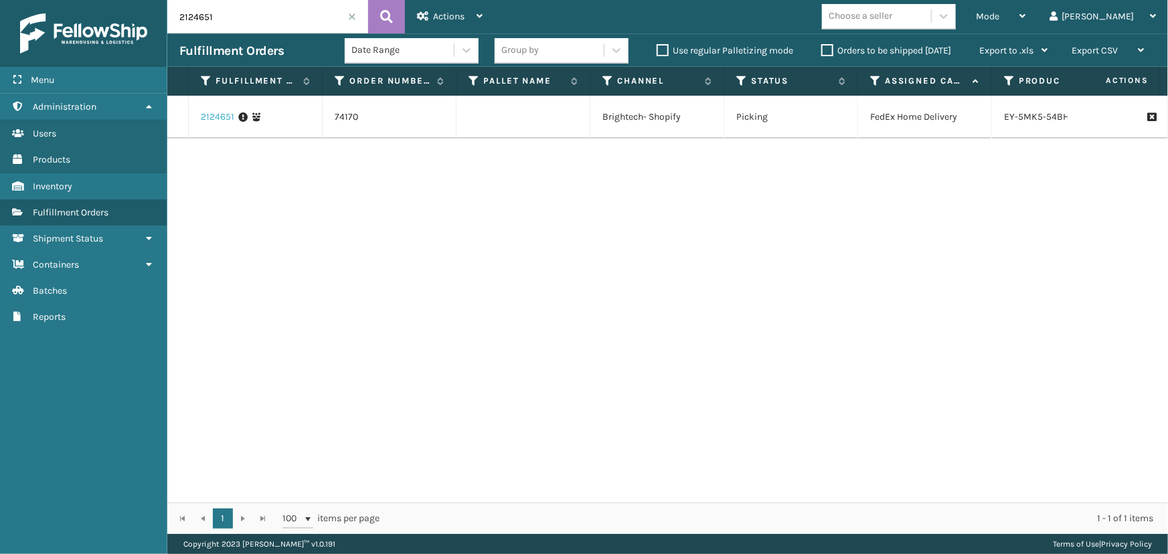
click at [228, 115] on link "2124651" at bounding box center [217, 116] width 33 height 13
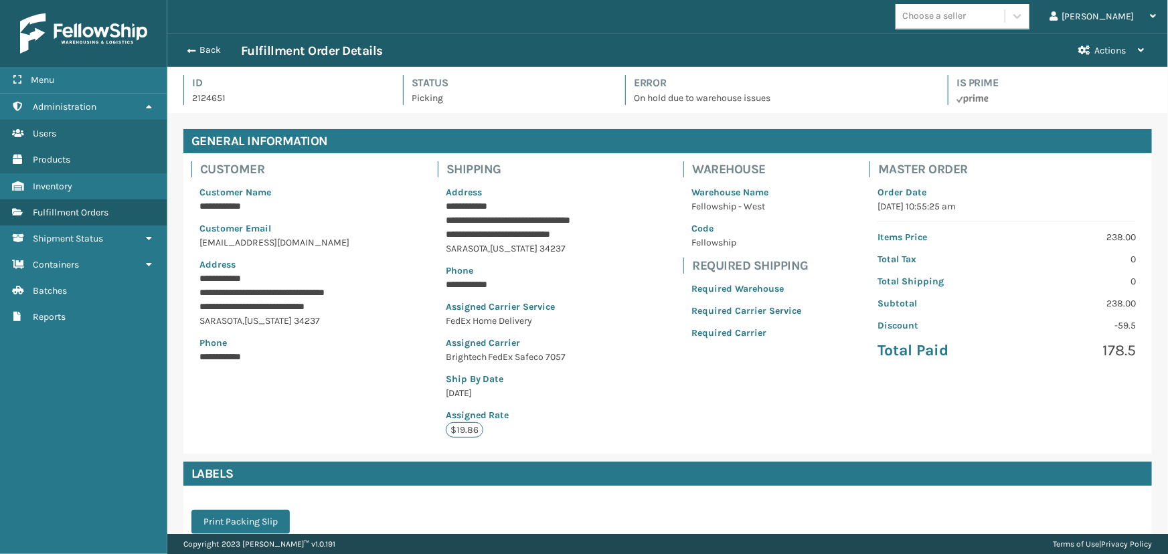
scroll to position [162, 0]
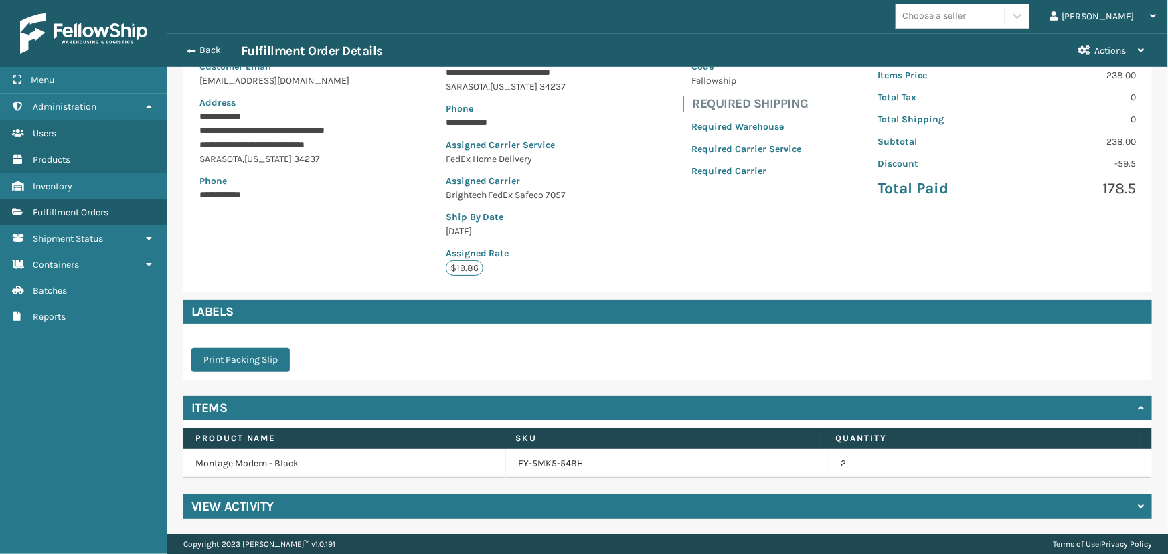
click at [242, 496] on div "View Activity" at bounding box center [667, 507] width 969 height 24
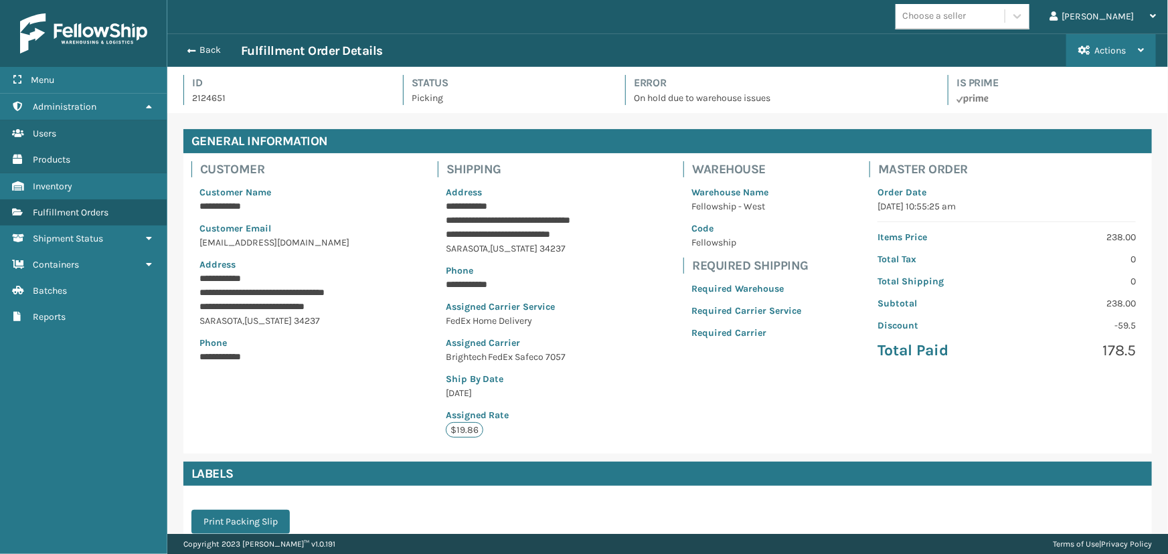
click at [1125, 39] on button "Actions" at bounding box center [1111, 50] width 90 height 33
